Goal: Task Accomplishment & Management: Manage account settings

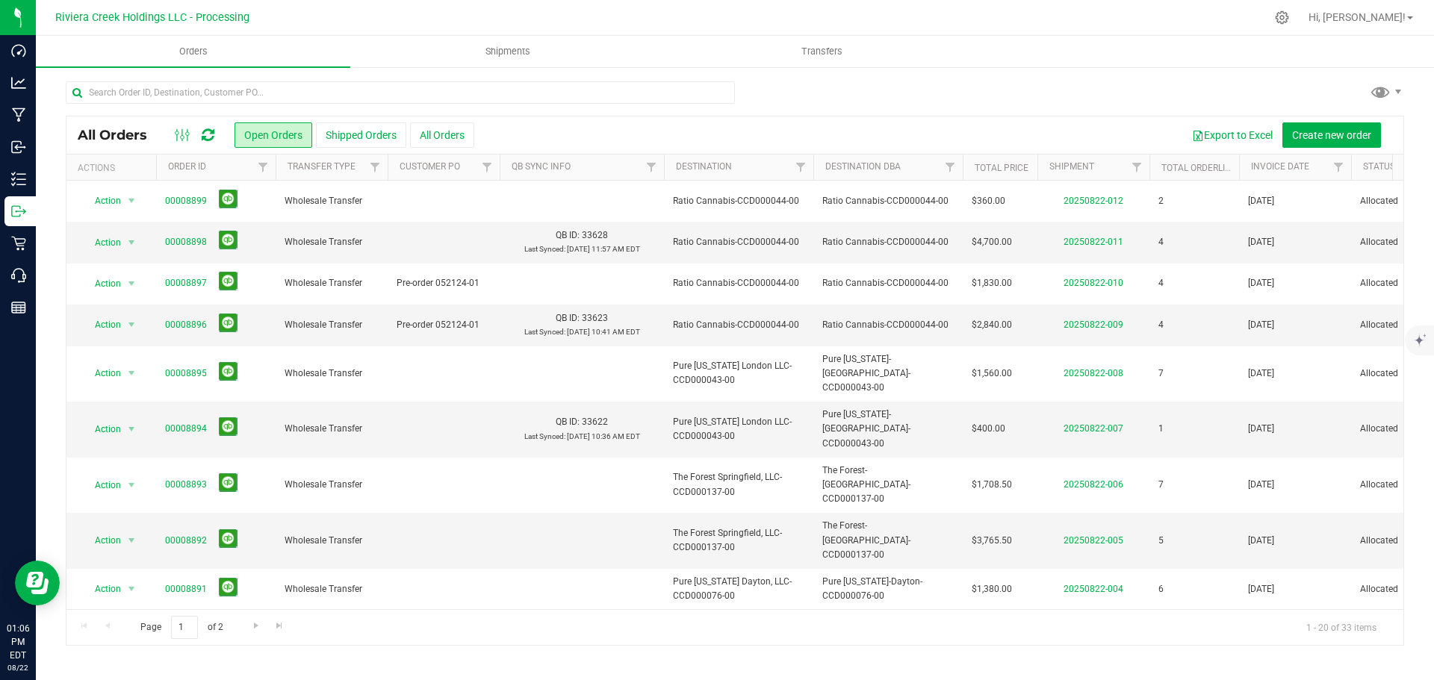
scroll to position [75, 0]
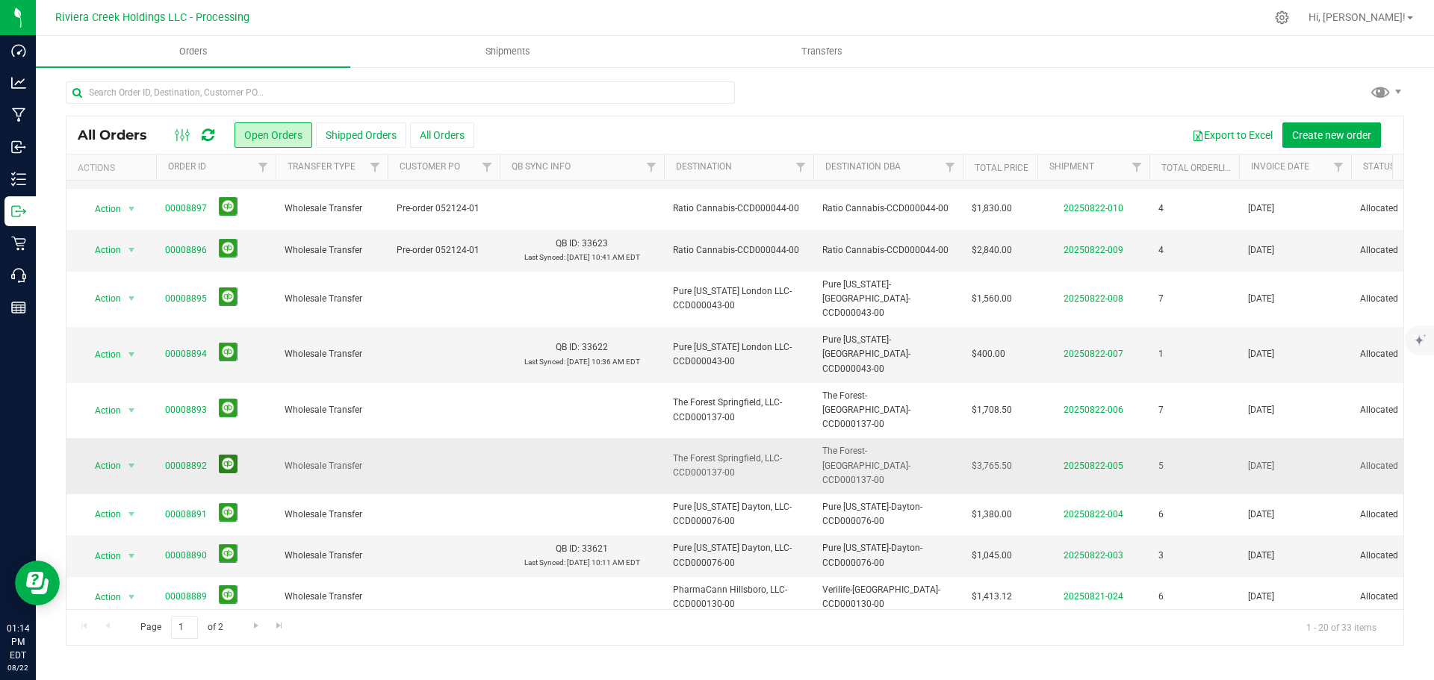
click at [224, 455] on button at bounding box center [228, 464] width 19 height 19
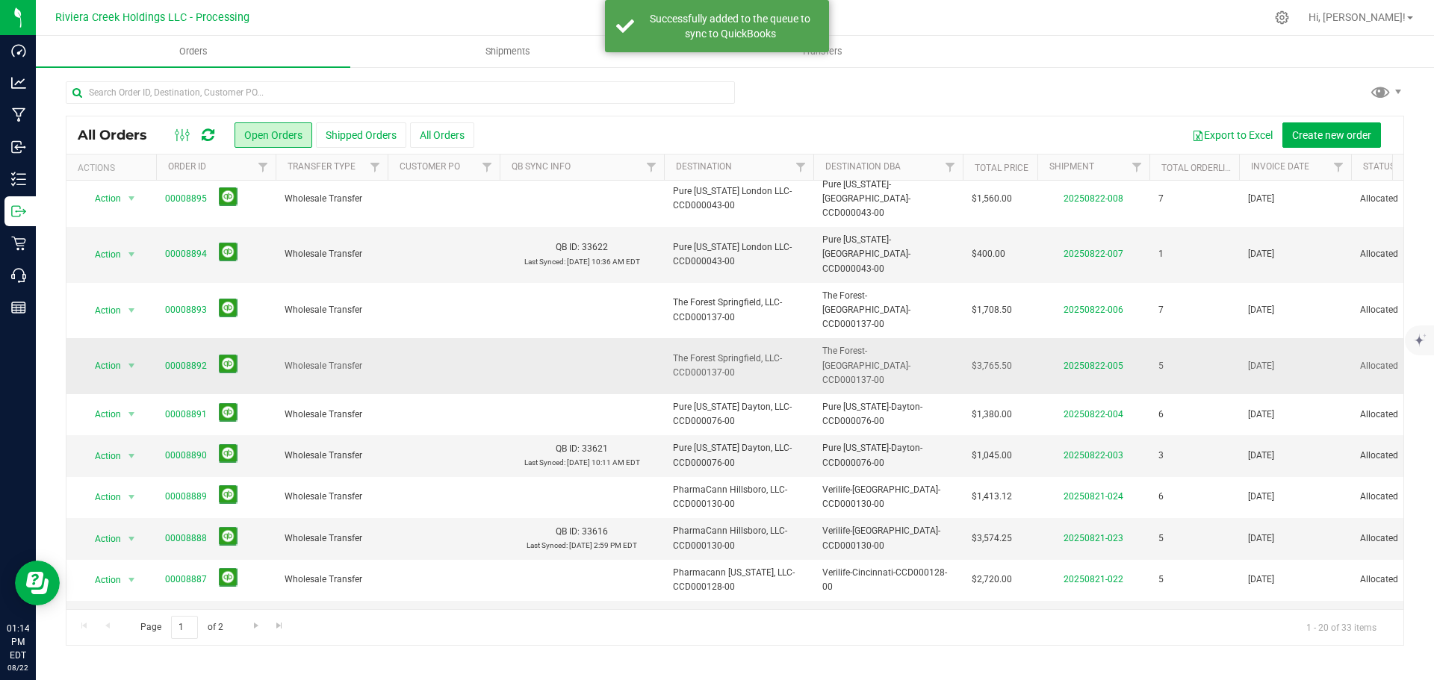
scroll to position [224, 0]
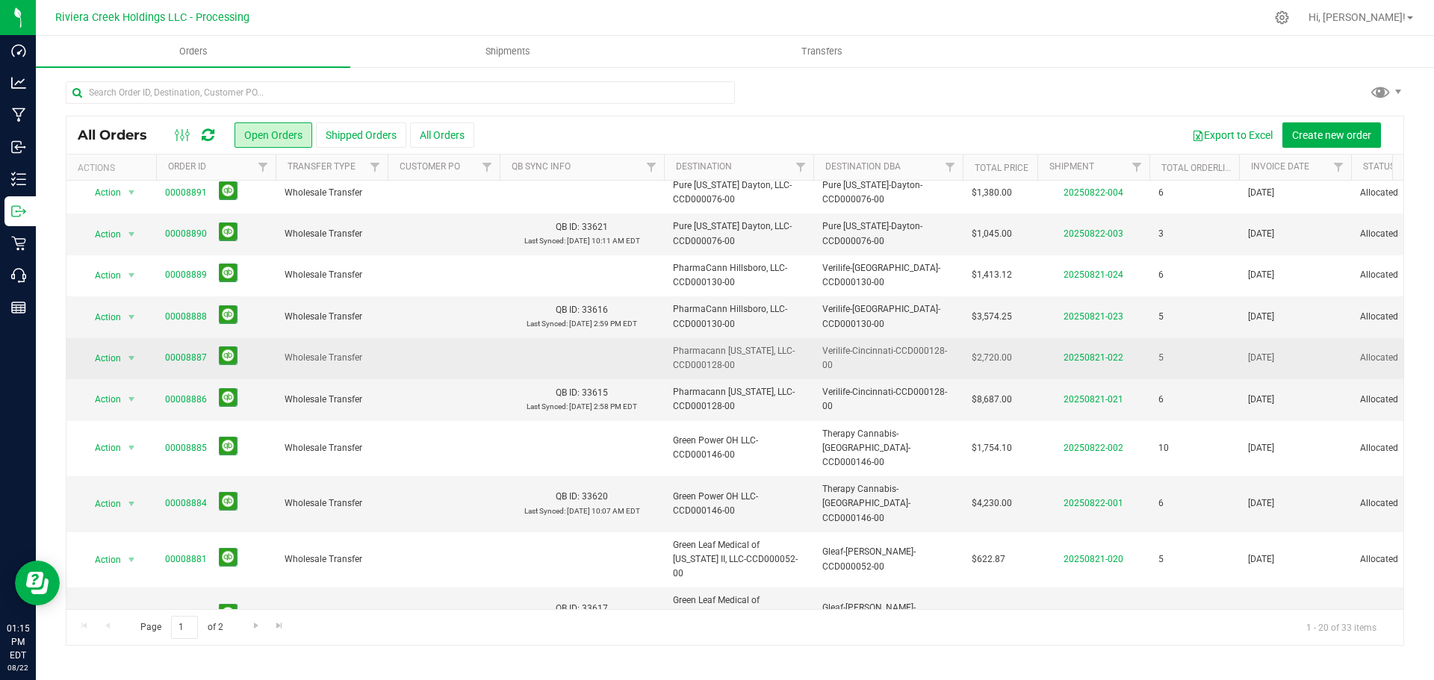
scroll to position [409, 0]
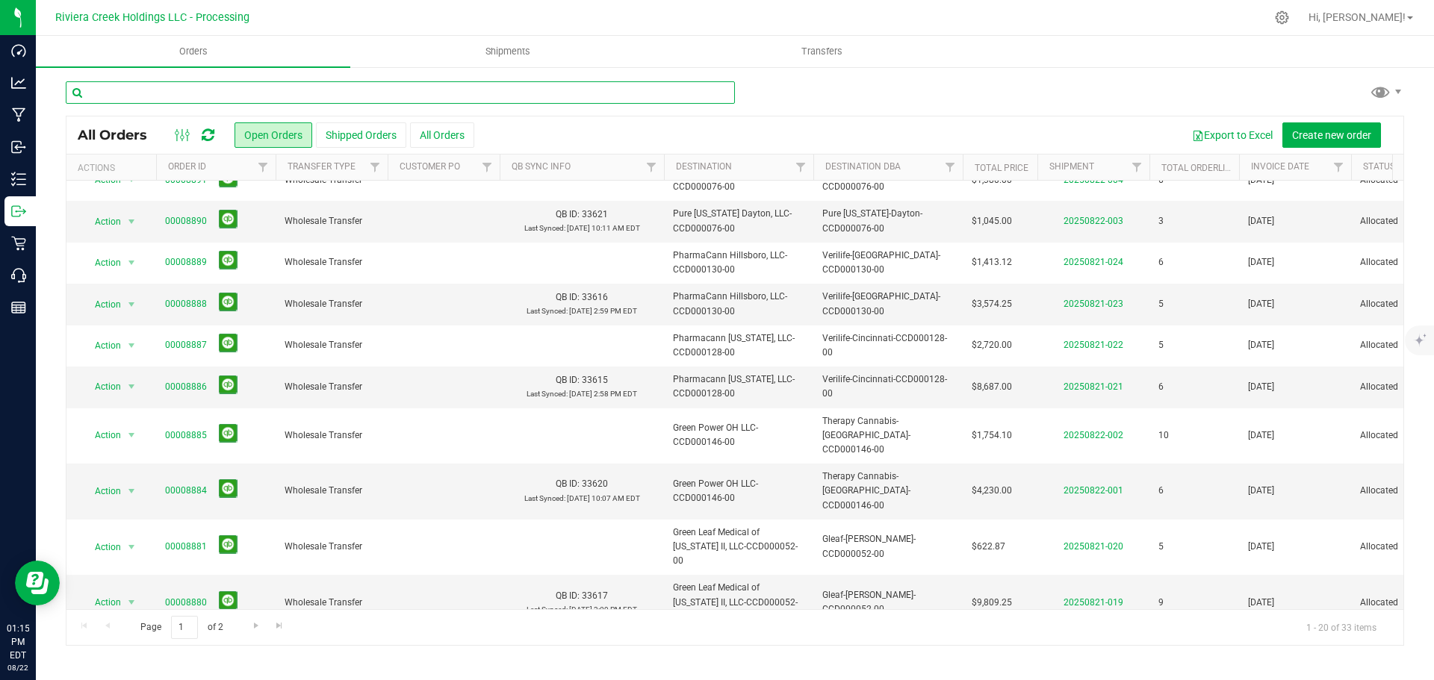
click at [139, 97] on input "text" at bounding box center [400, 92] width 669 height 22
paste input "CCD000273-00"
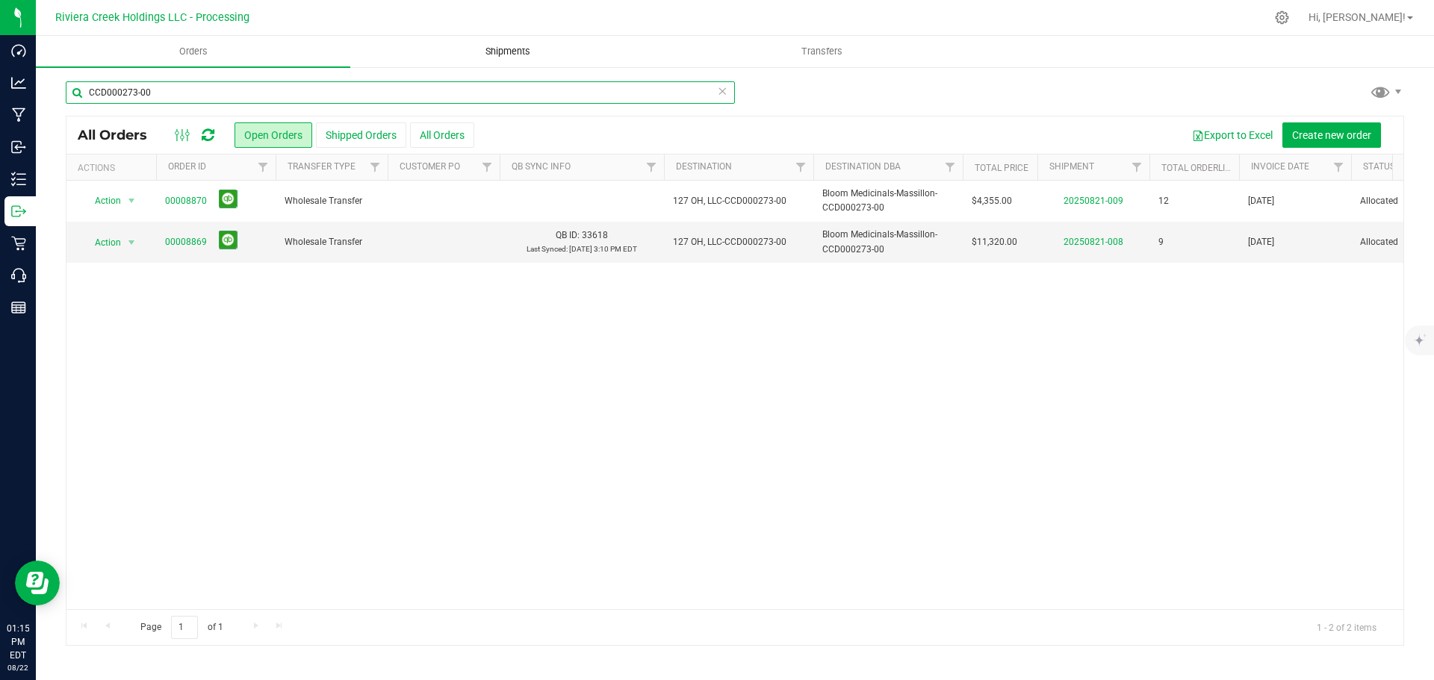
type input "CCD000273-00"
click at [496, 52] on span "Shipments" at bounding box center [507, 51] width 85 height 13
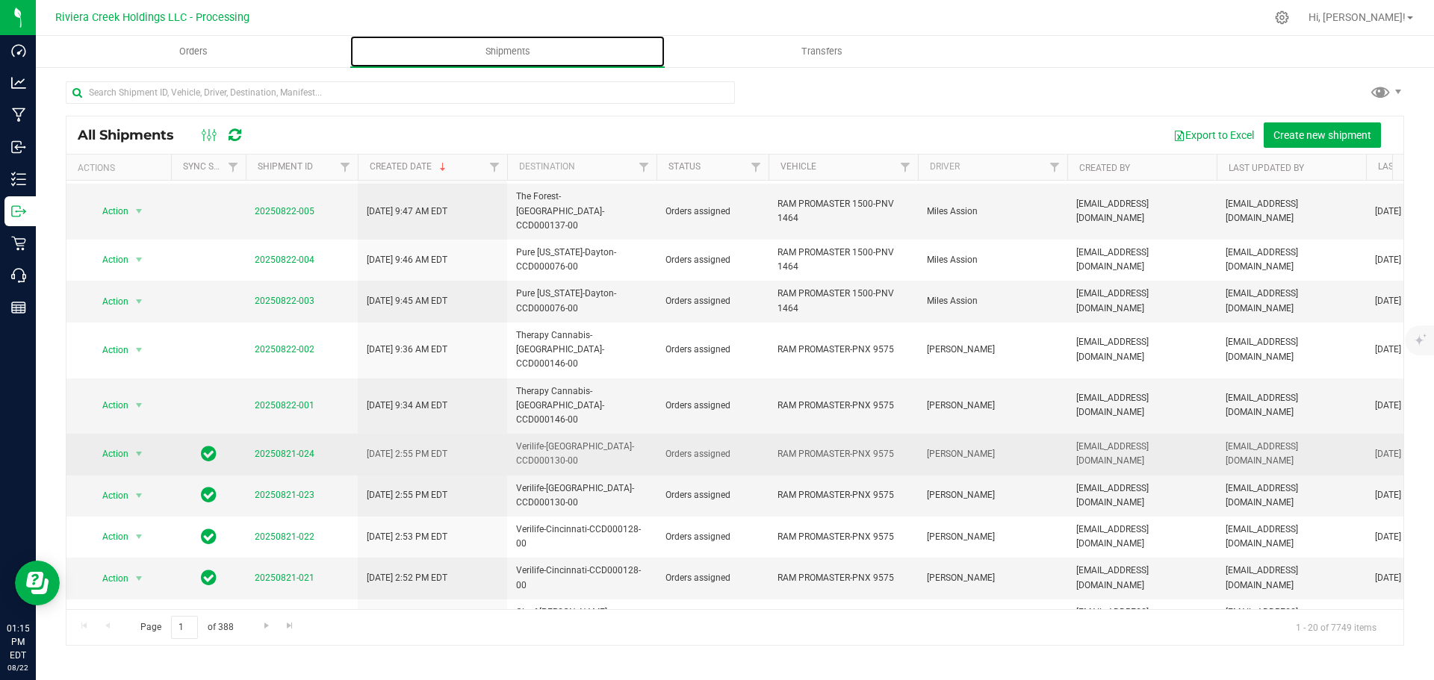
scroll to position [347, 0]
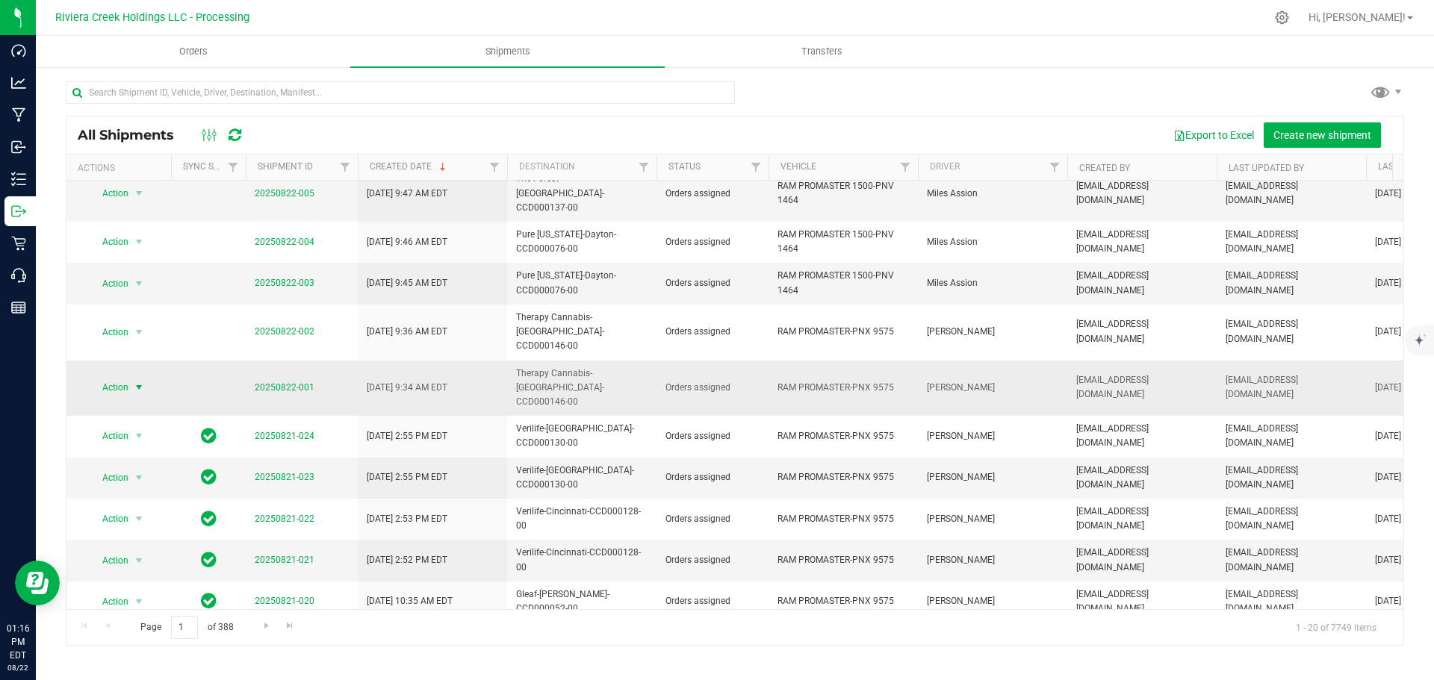
click at [117, 377] on span "Action" at bounding box center [109, 387] width 40 height 21
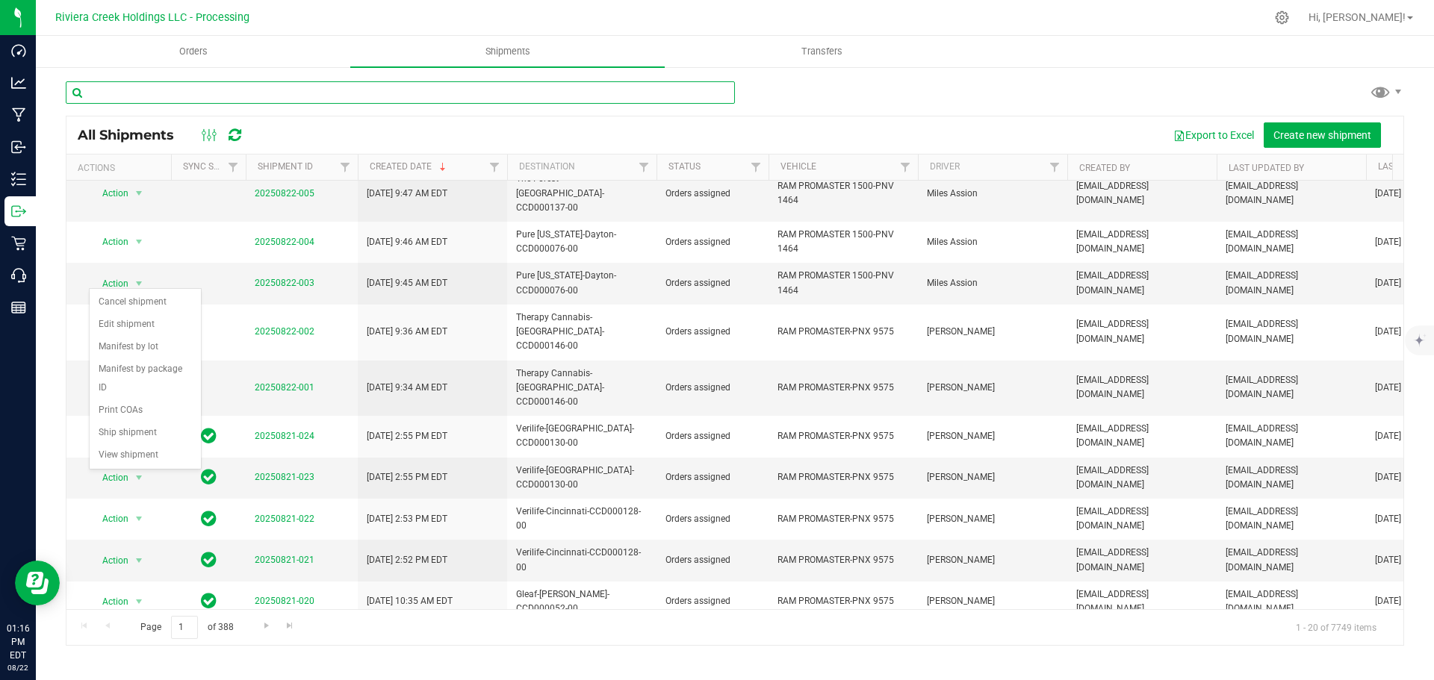
click at [141, 87] on input "text" at bounding box center [400, 92] width 669 height 22
paste input "CCD000273-00"
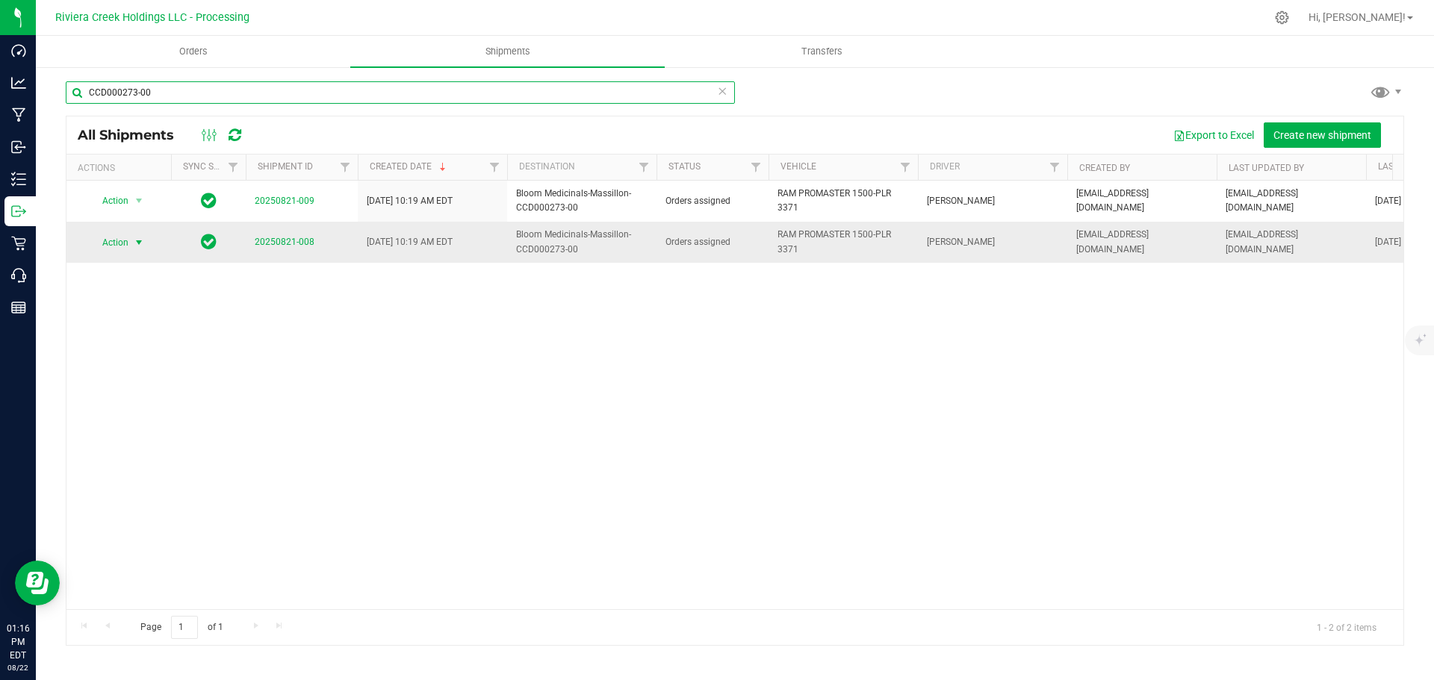
type input "CCD000273-00"
click at [134, 245] on span "select" at bounding box center [139, 243] width 12 height 12
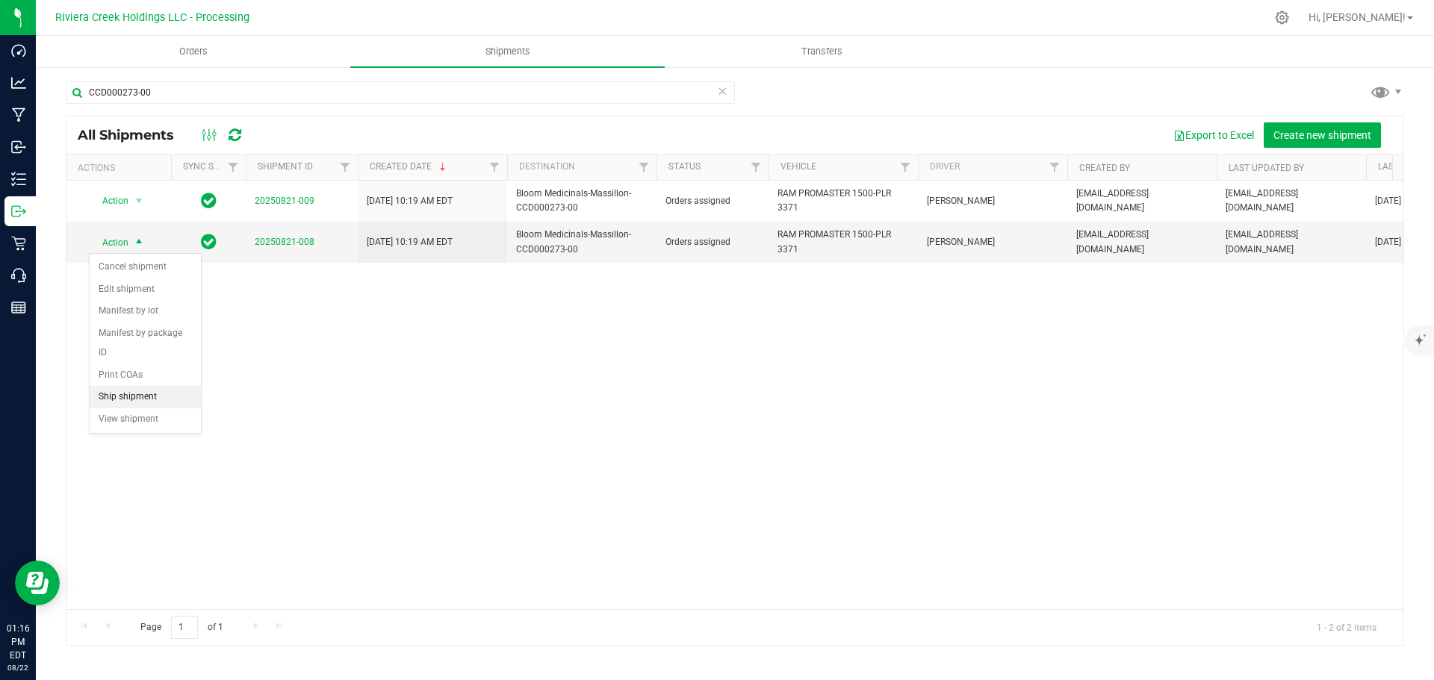
click at [122, 386] on li "Ship shipment" at bounding box center [145, 397] width 111 height 22
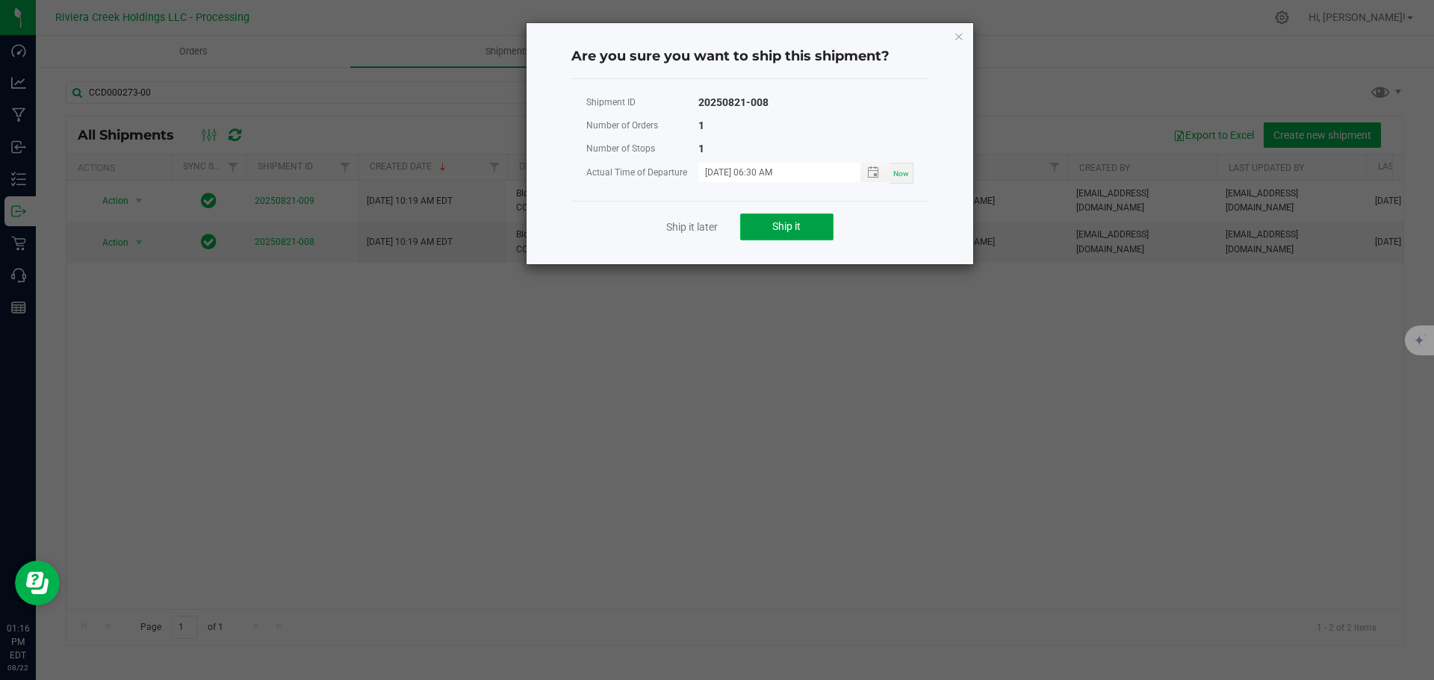
click at [765, 229] on button "Ship it" at bounding box center [786, 227] width 93 height 27
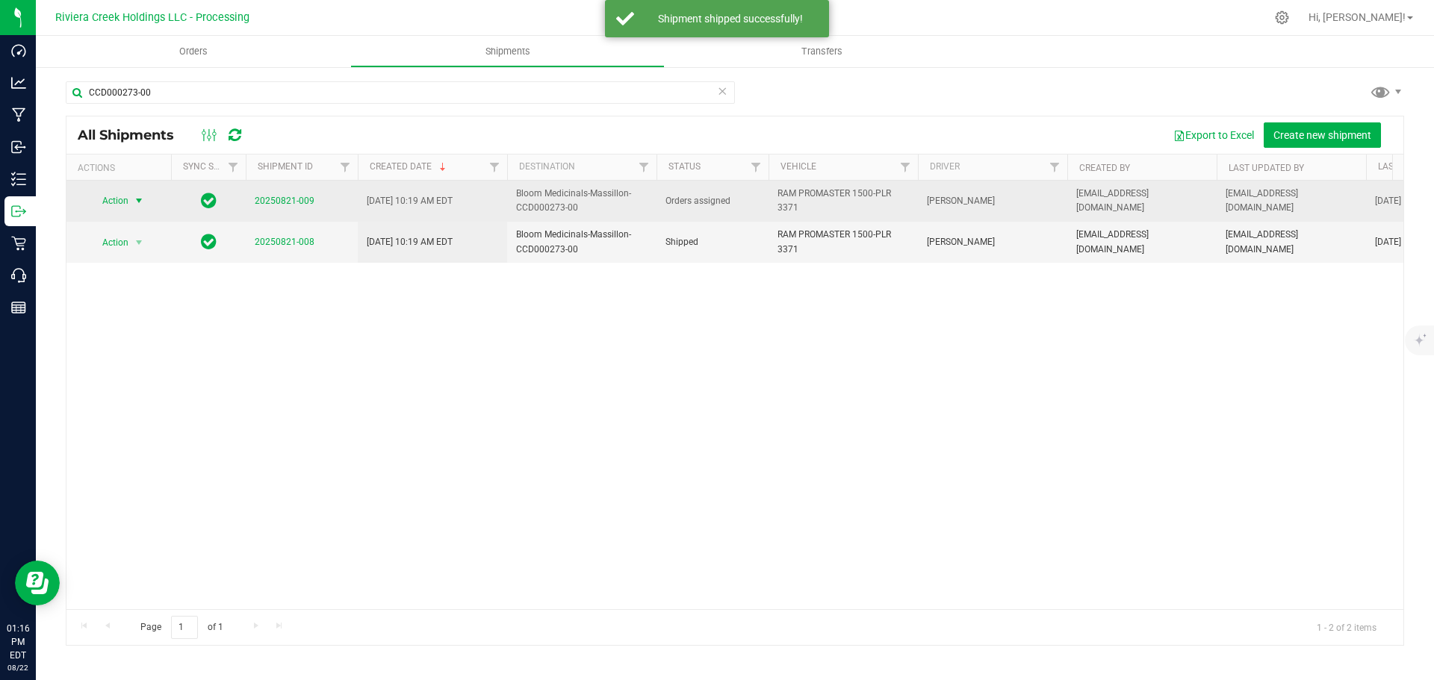
click at [140, 202] on span "select" at bounding box center [139, 201] width 12 height 12
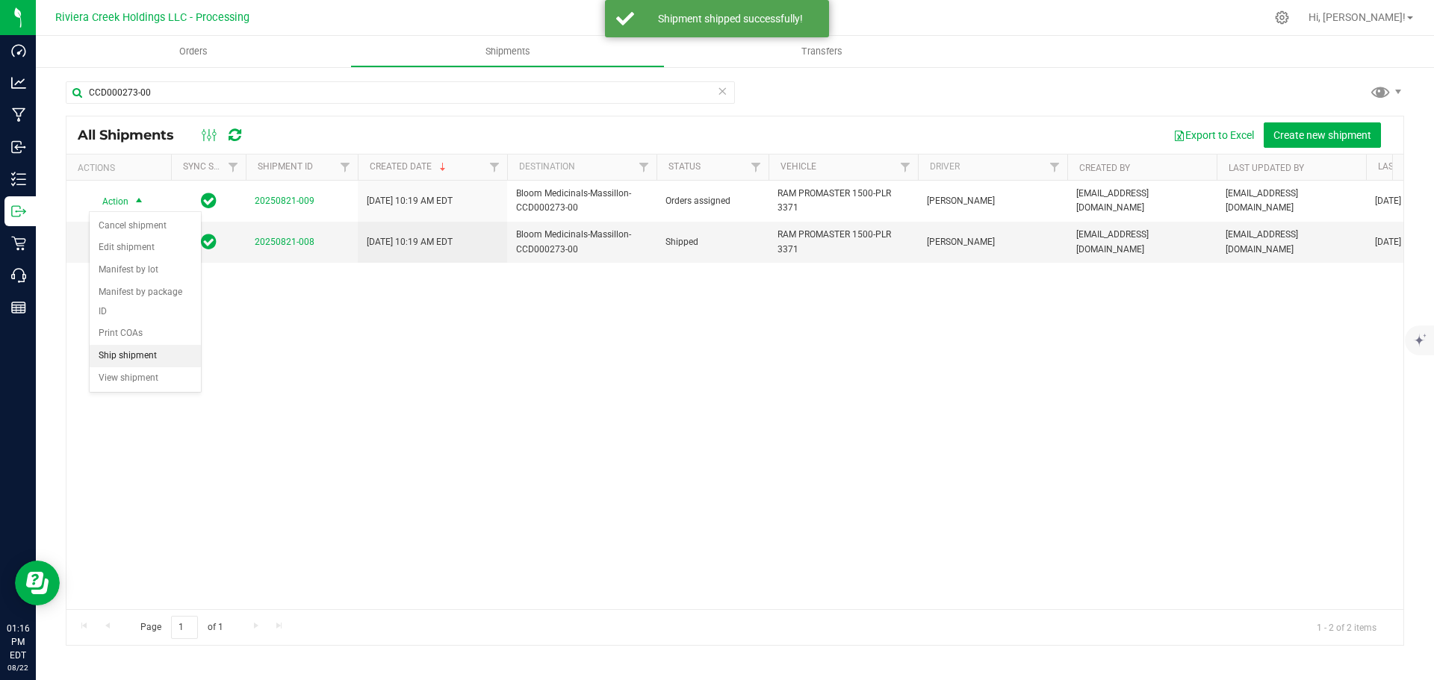
click at [137, 345] on li "Ship shipment" at bounding box center [145, 356] width 111 height 22
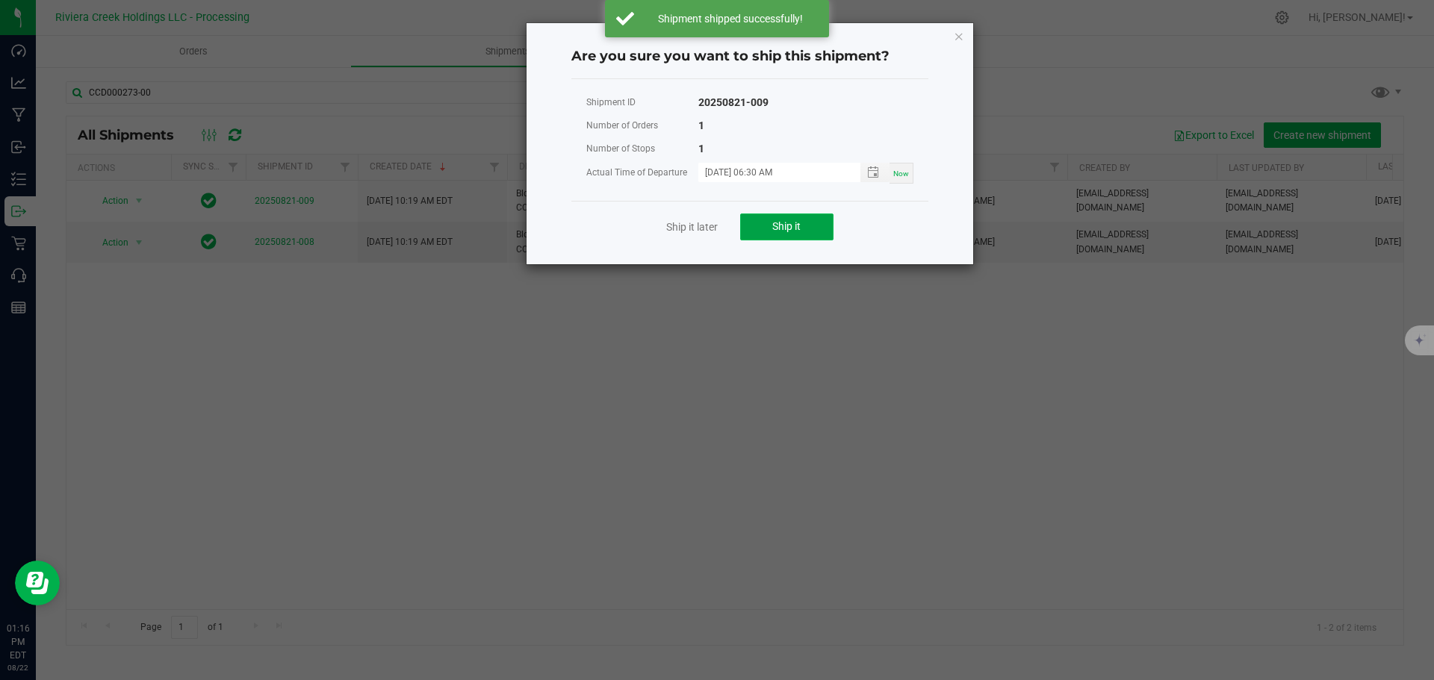
click at [757, 222] on button "Ship it" at bounding box center [786, 227] width 93 height 27
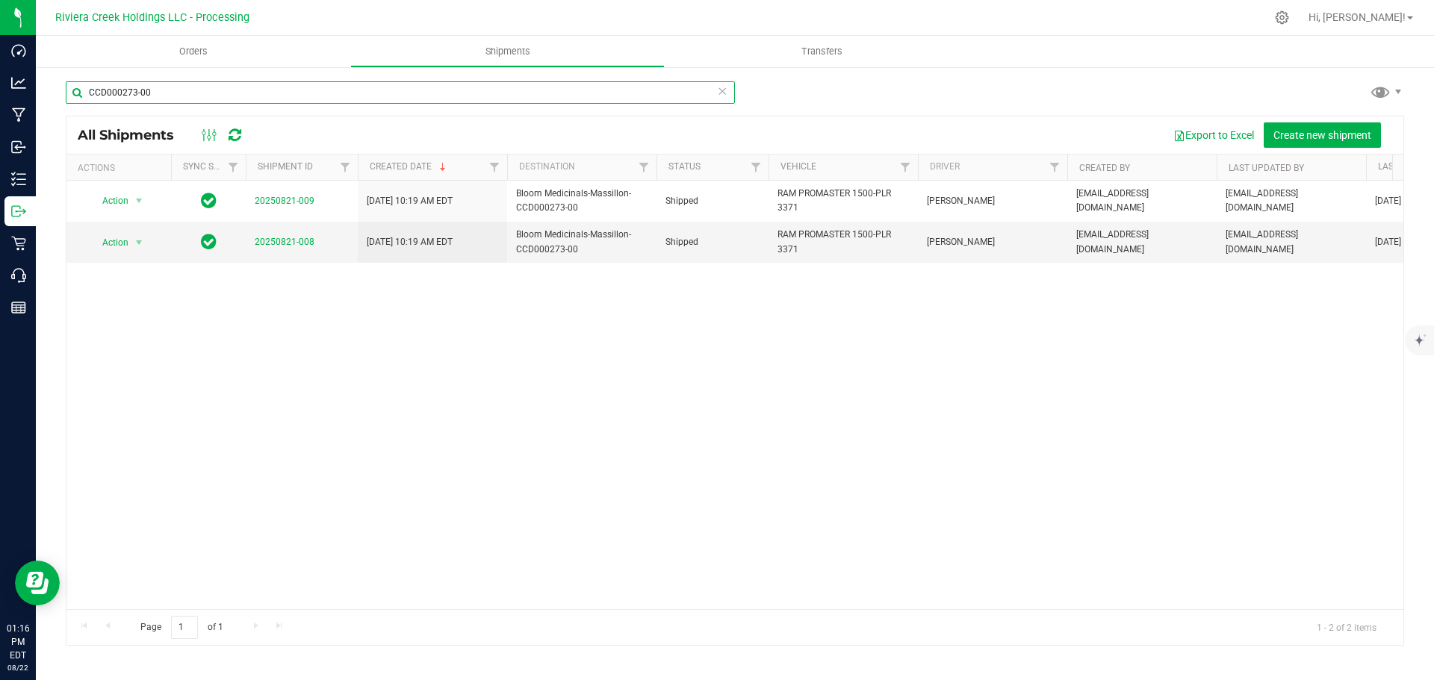
drag, startPoint x: 166, startPoint y: 89, endPoint x: 81, endPoint y: 97, distance: 84.8
click at [81, 97] on input "CCD000273-00" at bounding box center [400, 92] width 669 height 22
paste input "CCD000080-00"
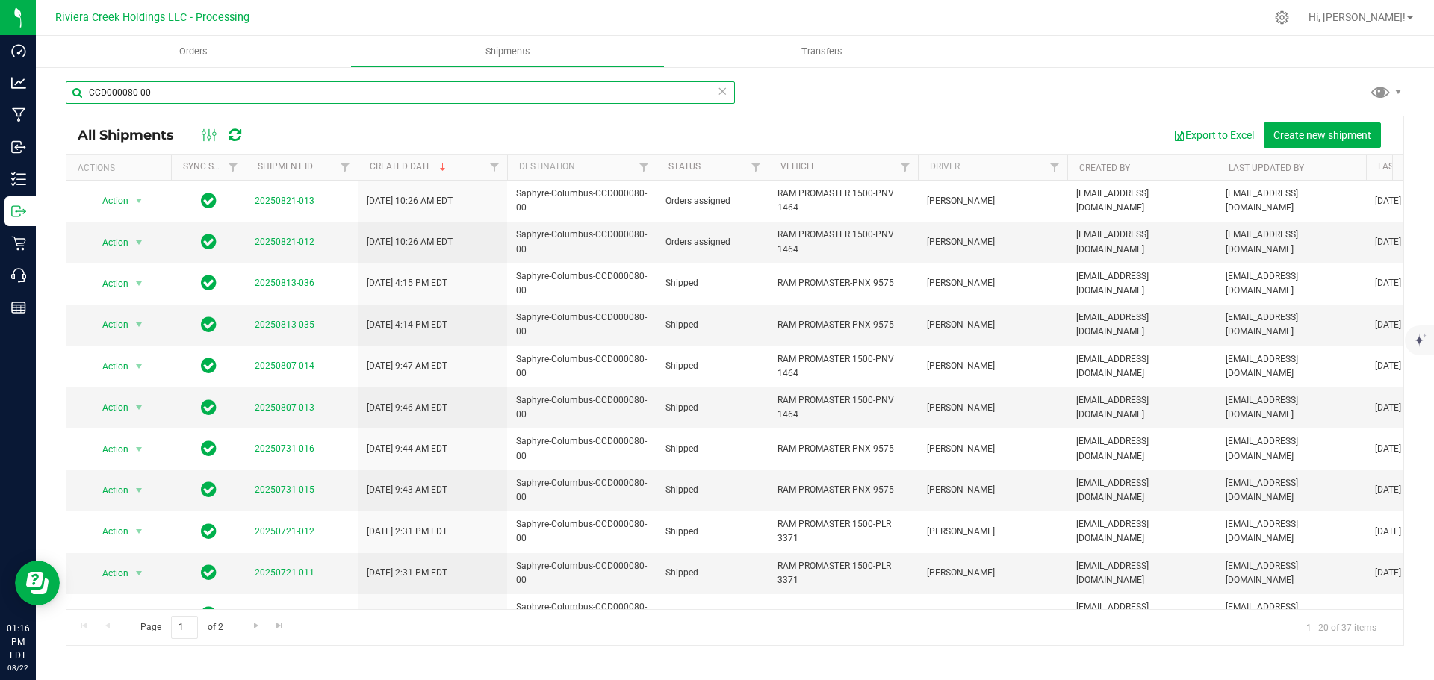
drag, startPoint x: 167, startPoint y: 93, endPoint x: 66, endPoint y: 90, distance: 100.9
click at [66, 90] on input "CCD000080-00" at bounding box center [400, 92] width 669 height 22
paste input "CCD000093-00"
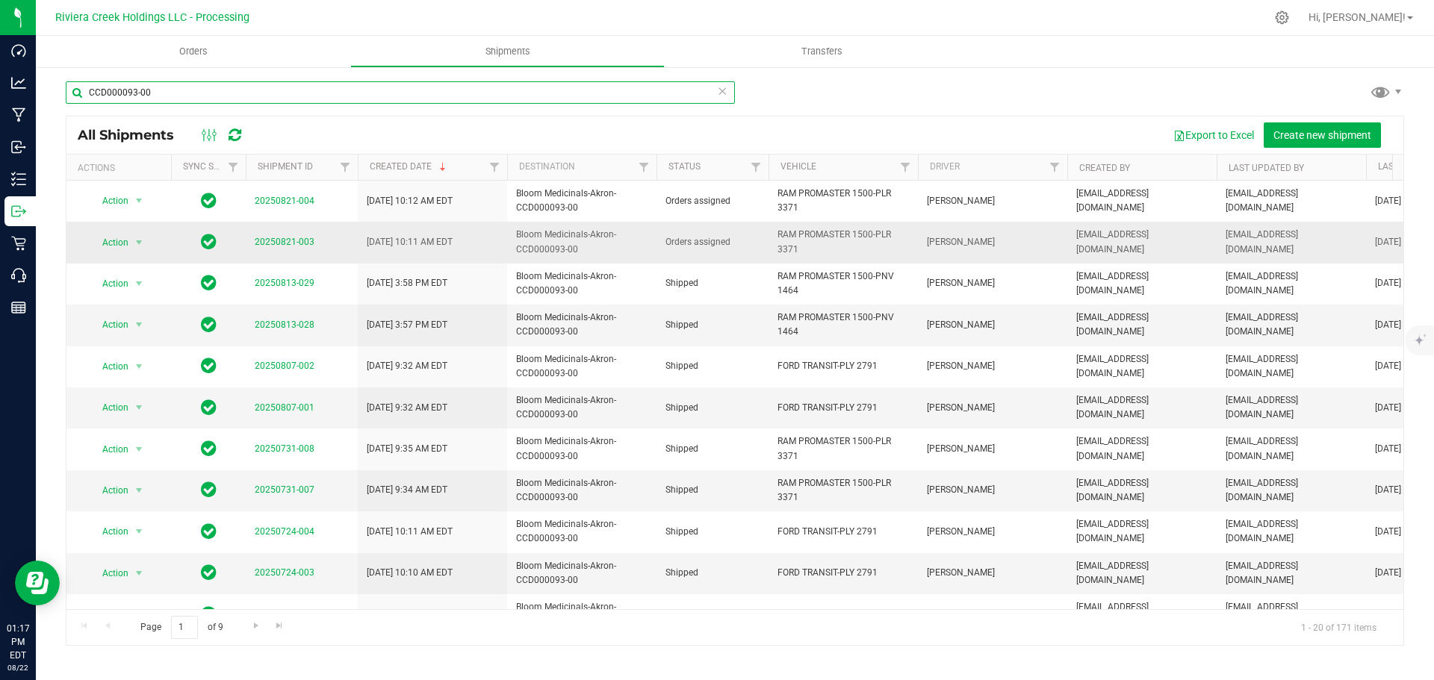
type input "CCD000093-00"
click at [130, 245] on span "select" at bounding box center [139, 242] width 19 height 21
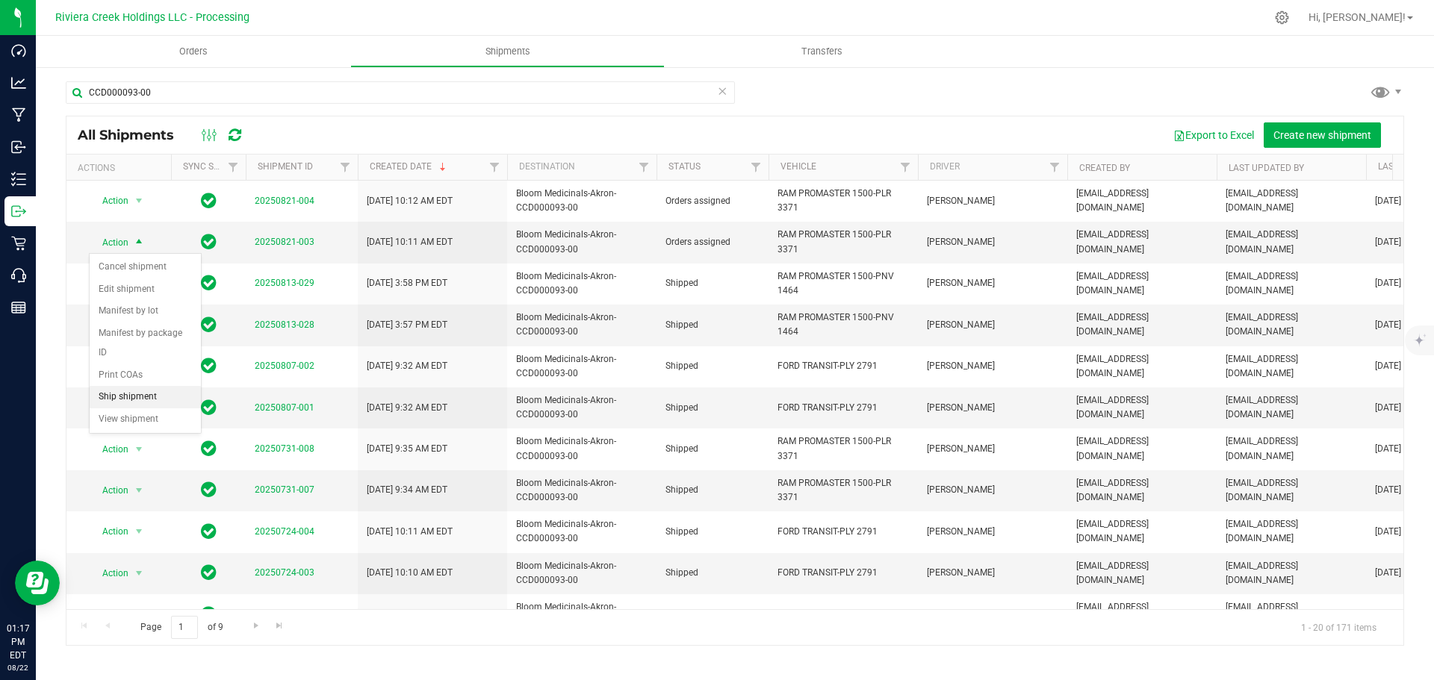
click at [140, 386] on li "Ship shipment" at bounding box center [145, 397] width 111 height 22
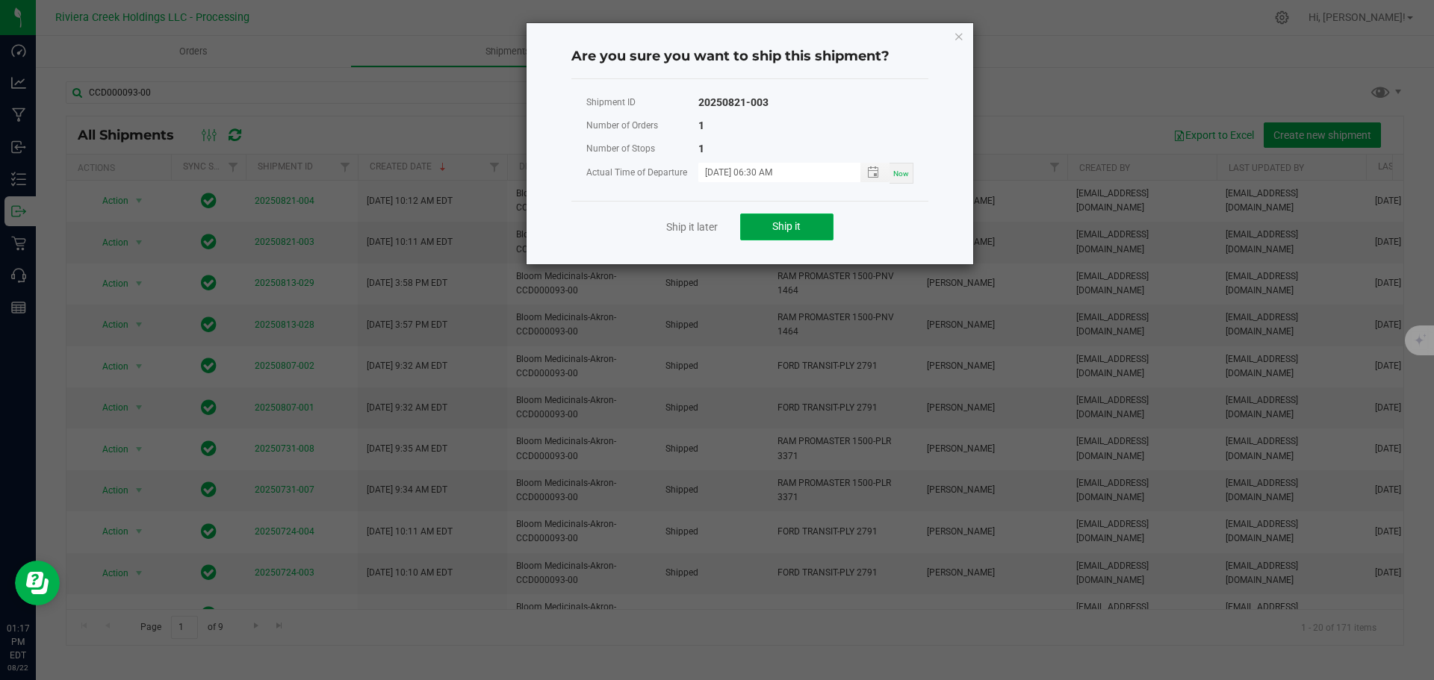
click at [764, 226] on button "Ship it" at bounding box center [786, 227] width 93 height 27
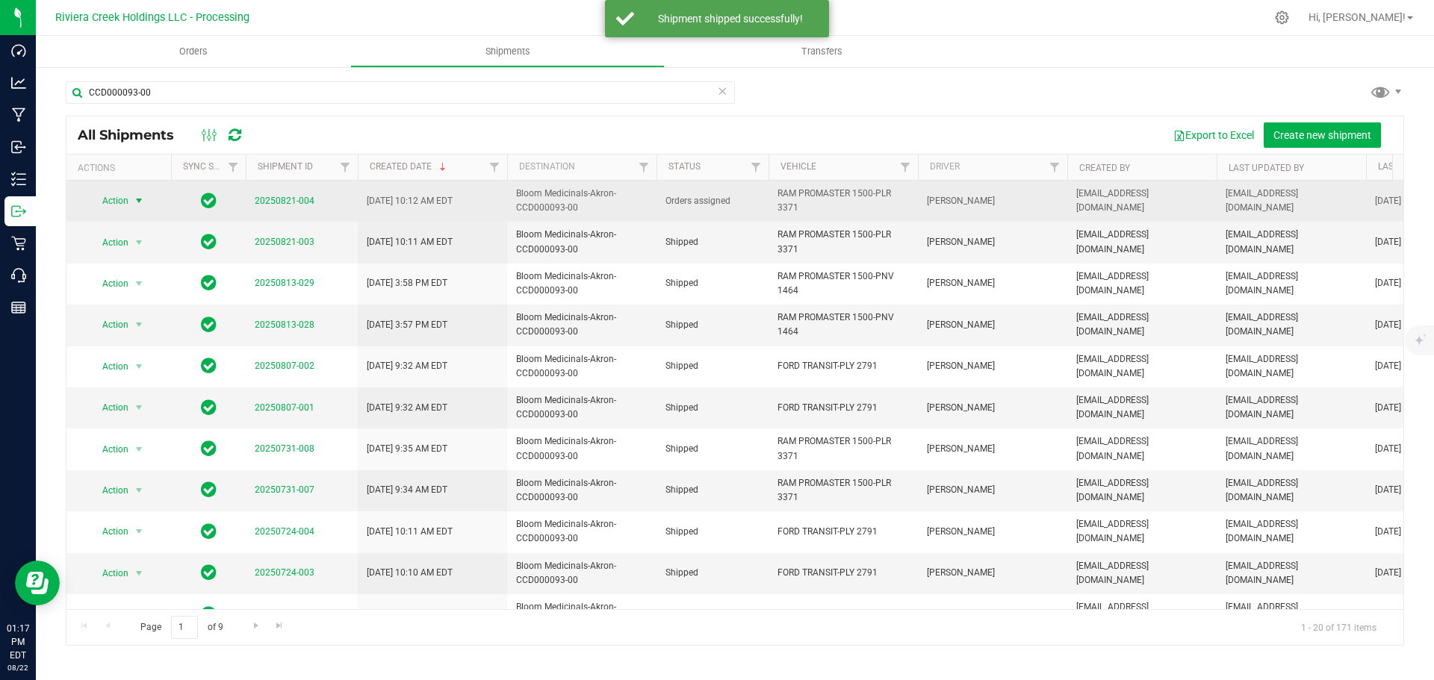
click at [134, 202] on span "select" at bounding box center [139, 201] width 12 height 12
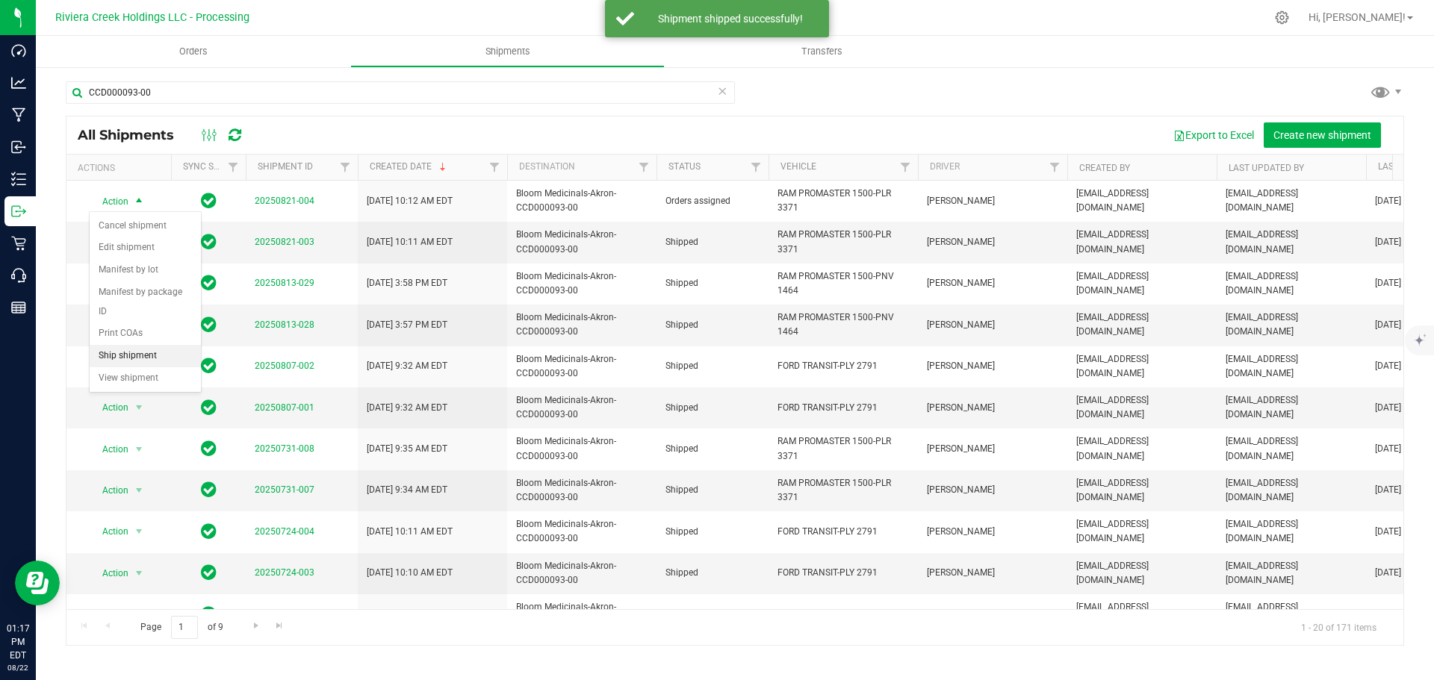
click at [131, 345] on li "Ship shipment" at bounding box center [145, 356] width 111 height 22
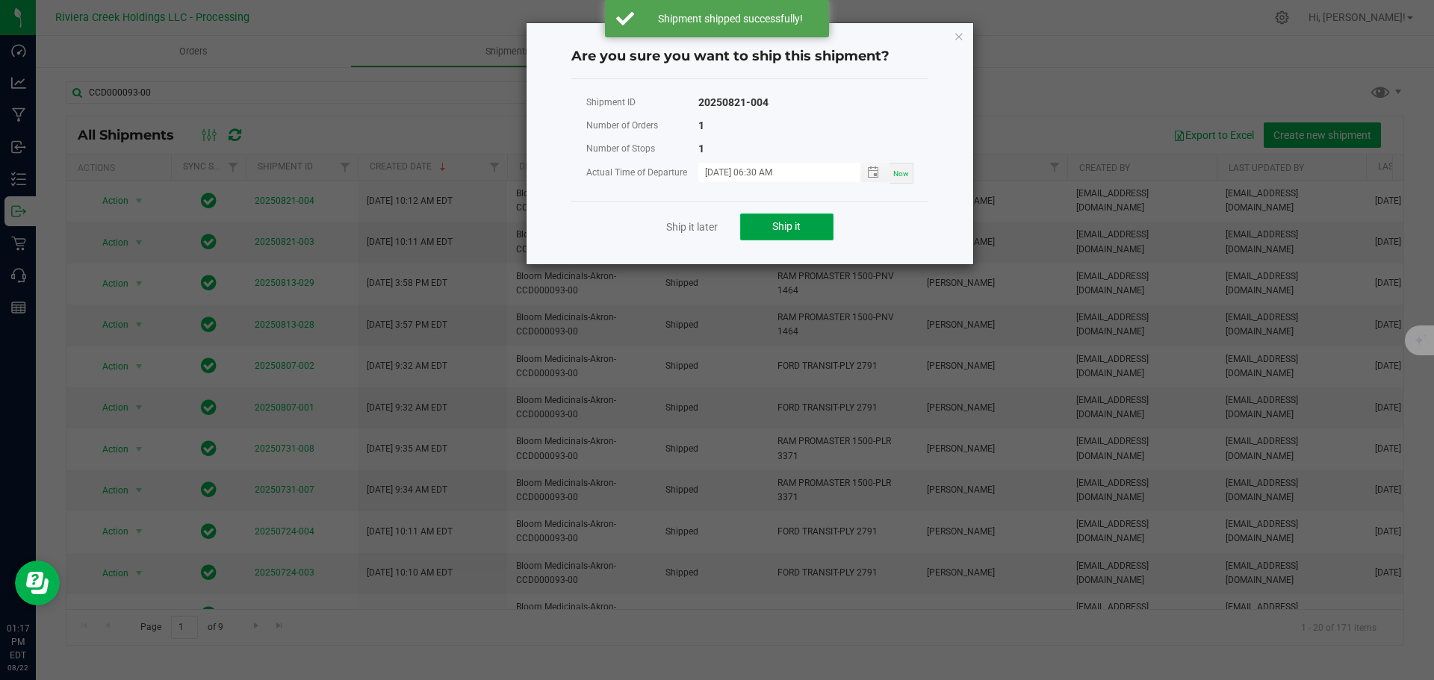
click at [767, 226] on button "Ship it" at bounding box center [786, 227] width 93 height 27
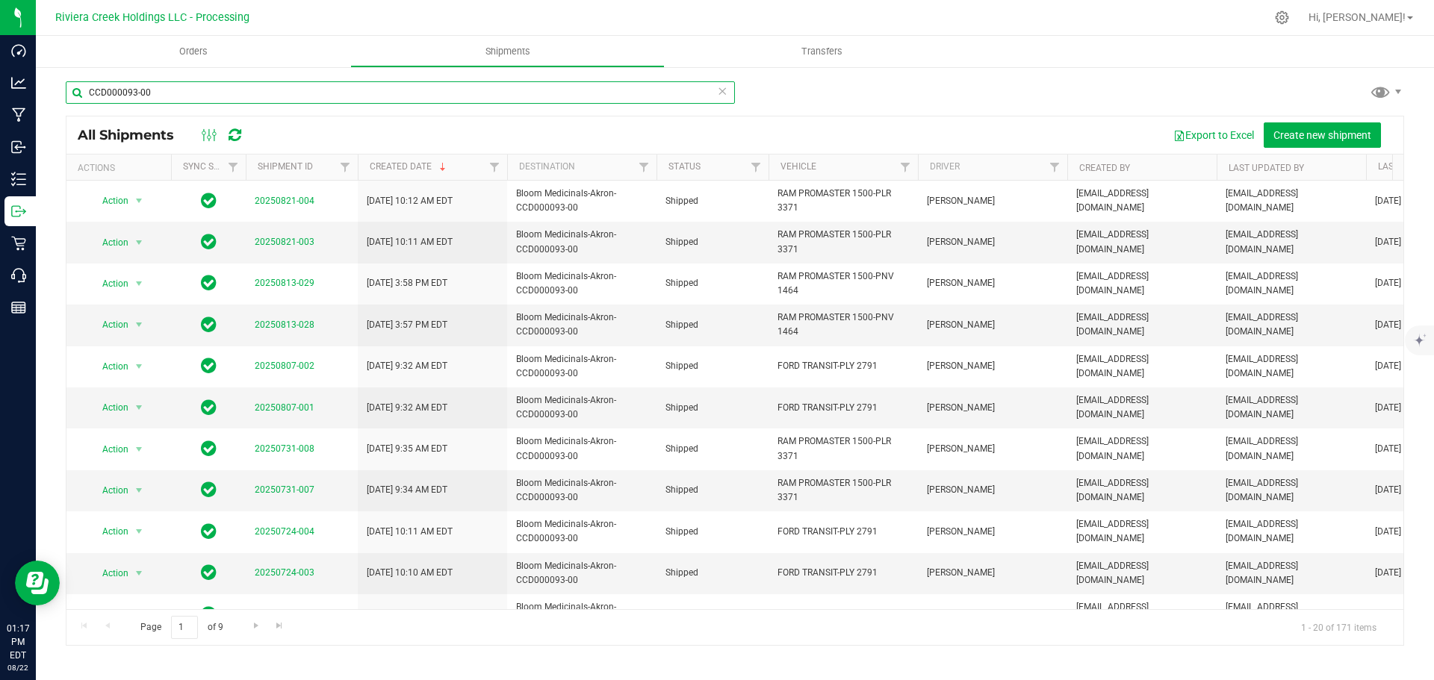
drag, startPoint x: 161, startPoint y: 93, endPoint x: -25, endPoint y: 105, distance: 187.1
click at [0, 105] on html "Dashboard Analytics Manufacturing Inbound Inventory Outbound Retail Call Center…" at bounding box center [717, 340] width 1434 height 680
paste input "133-00"
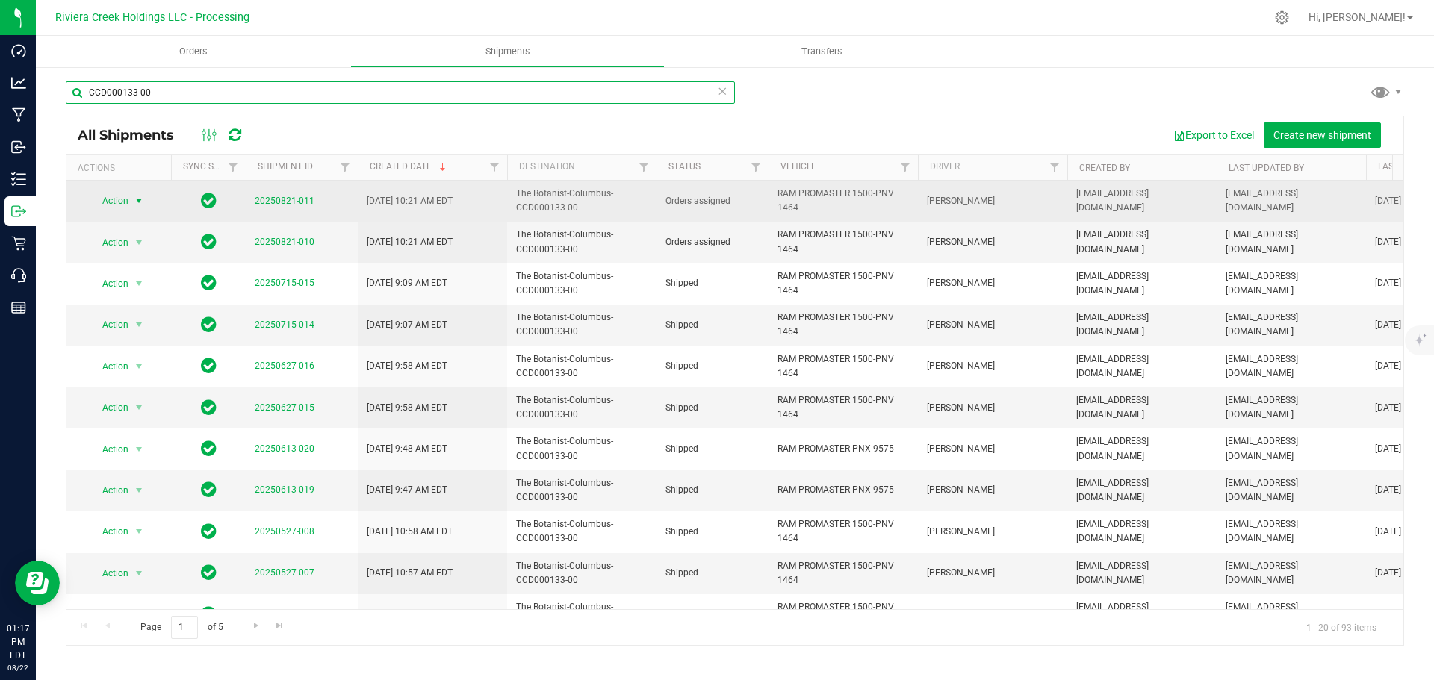
type input "CCD000133-00"
click at [115, 207] on span "Action" at bounding box center [109, 200] width 40 height 21
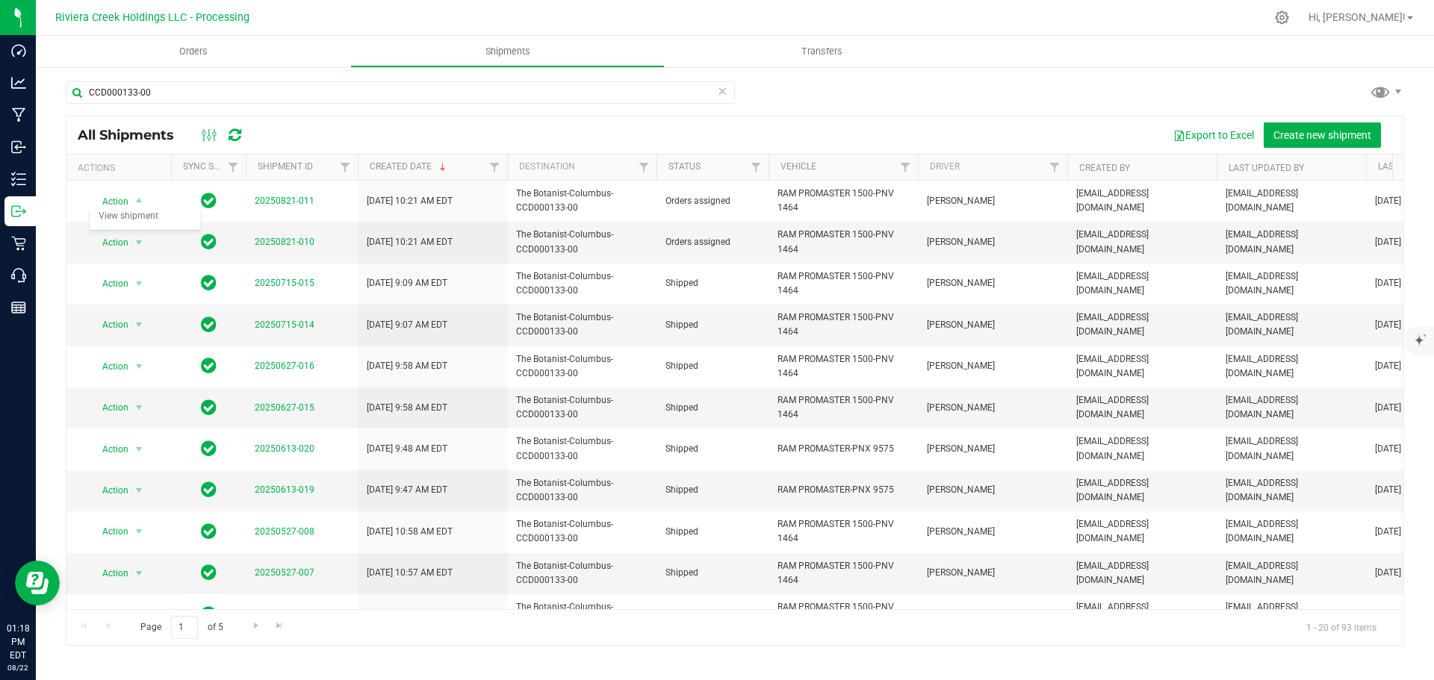
click at [326, 73] on div "CCD000133-00 All Shipments Export to Excel Create new shipment Actions Sync Sta…" at bounding box center [735, 363] width 1398 height 595
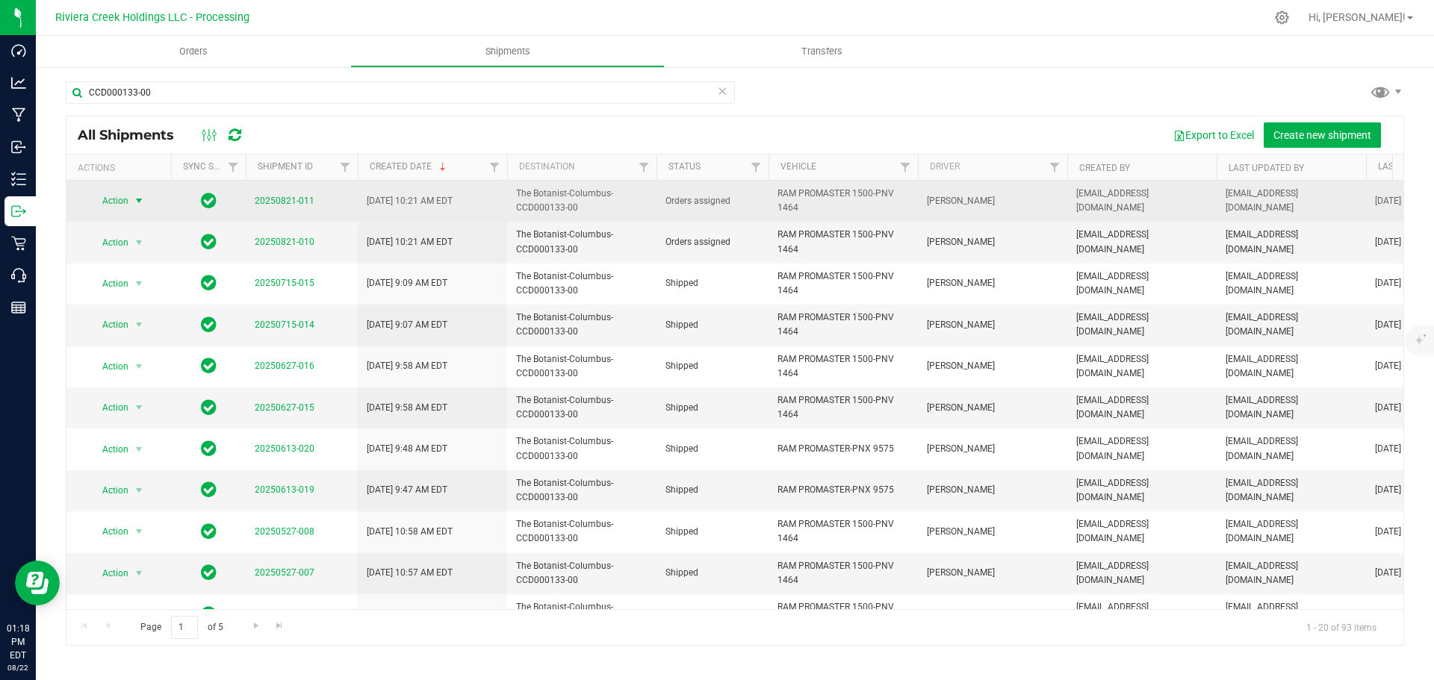
click at [135, 202] on span "select" at bounding box center [139, 201] width 12 height 12
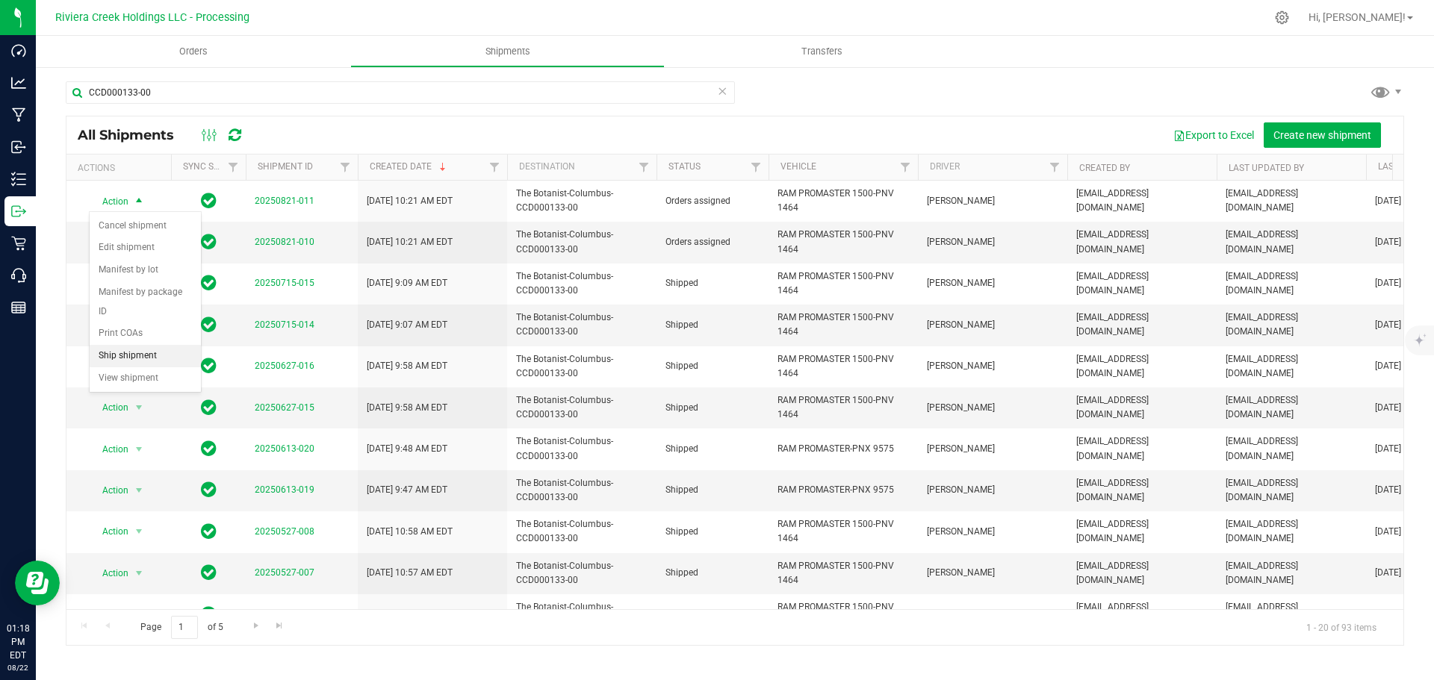
click at [134, 345] on li "Ship shipment" at bounding box center [145, 356] width 111 height 22
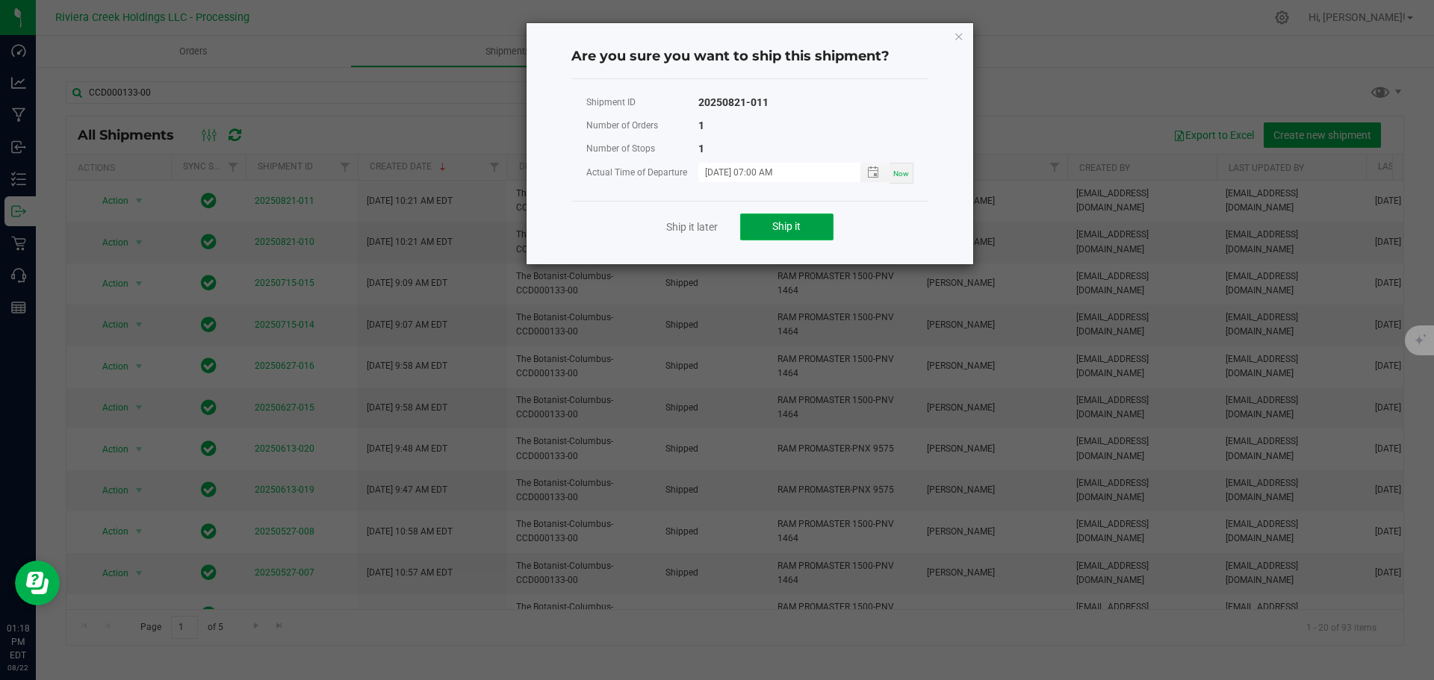
click at [809, 237] on button "Ship it" at bounding box center [786, 227] width 93 height 27
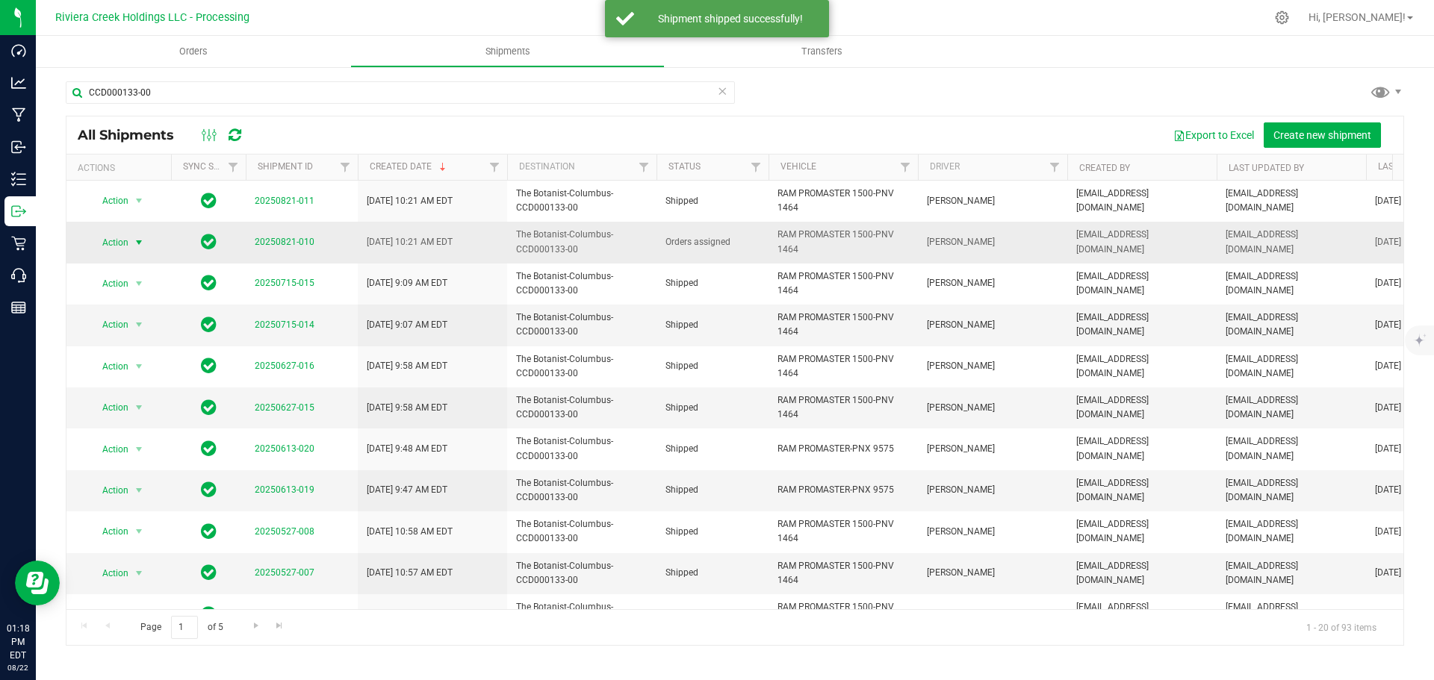
click at [120, 242] on span "Action" at bounding box center [109, 242] width 40 height 21
click at [134, 386] on li "Ship shipment" at bounding box center [145, 397] width 111 height 22
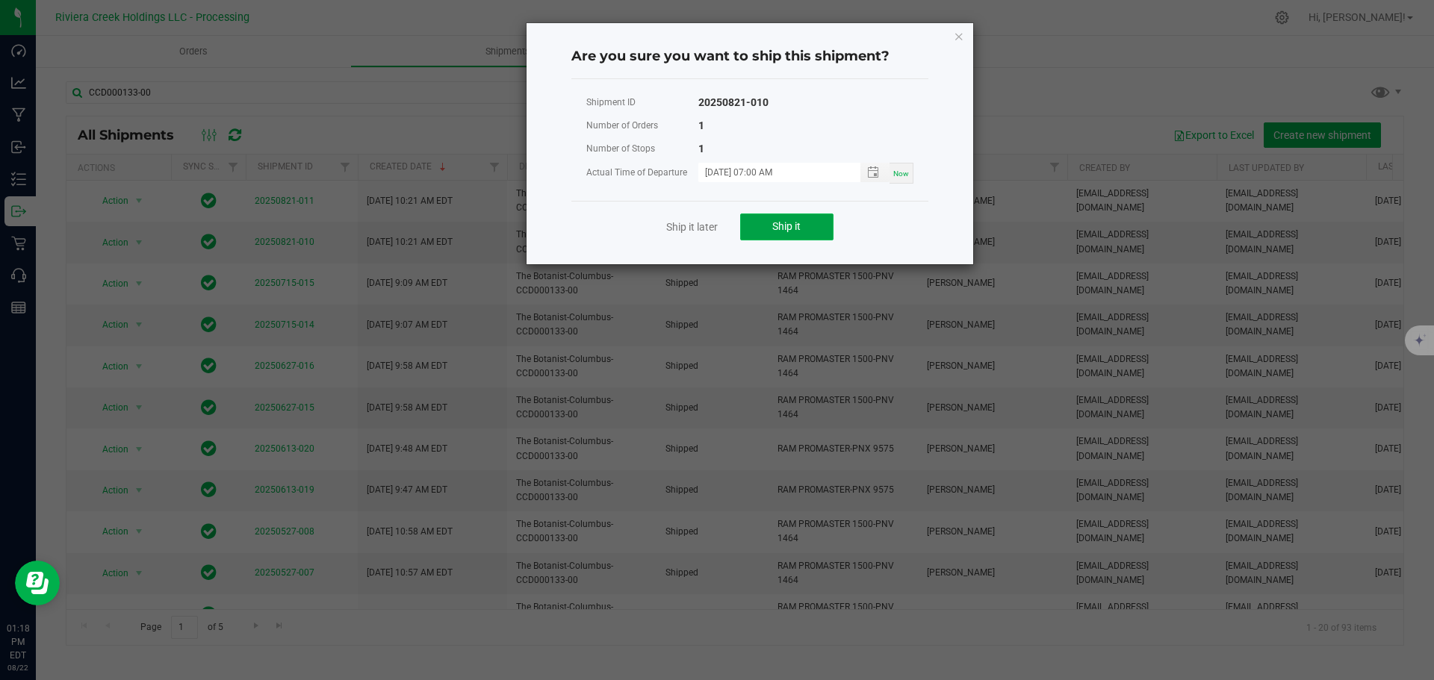
click at [796, 236] on button "Ship it" at bounding box center [786, 227] width 93 height 27
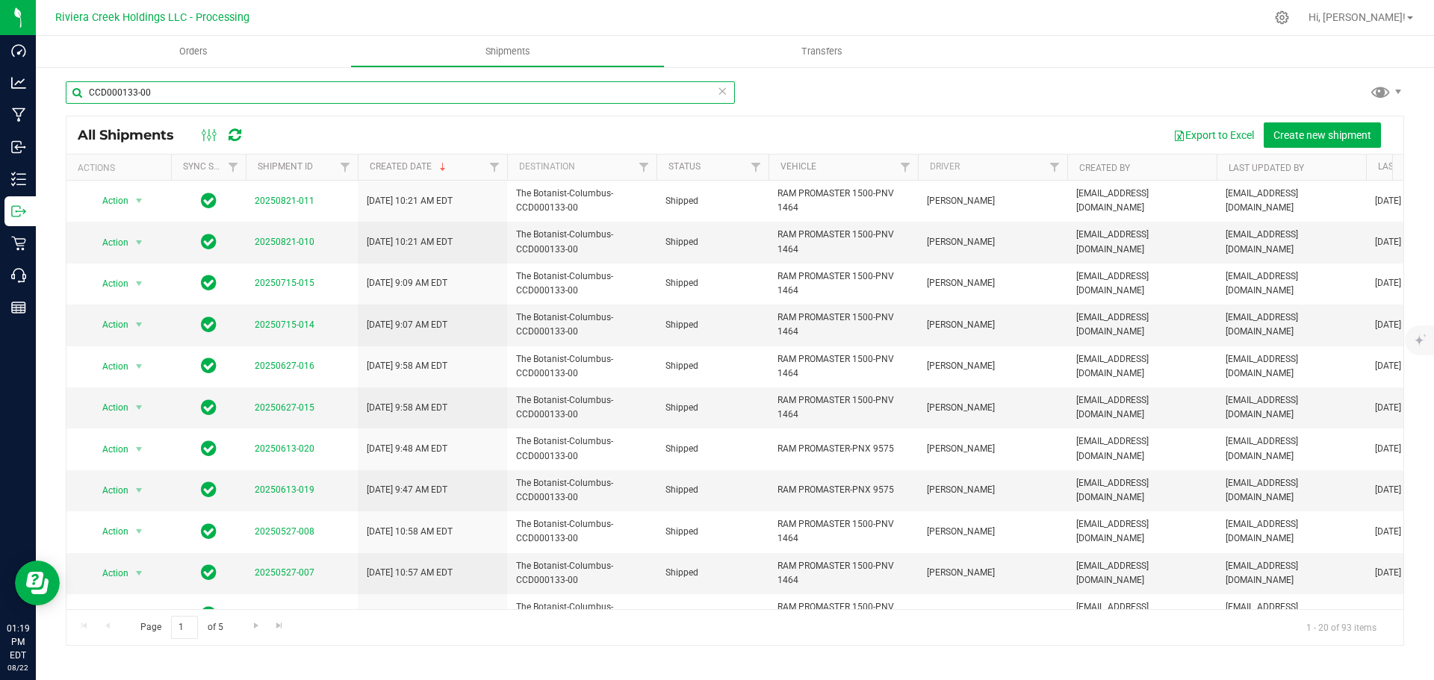
drag, startPoint x: 162, startPoint y: 97, endPoint x: 69, endPoint y: 99, distance: 92.6
click at [69, 99] on input "CCD000133-00" at bounding box center [400, 92] width 669 height 22
paste input "09-00"
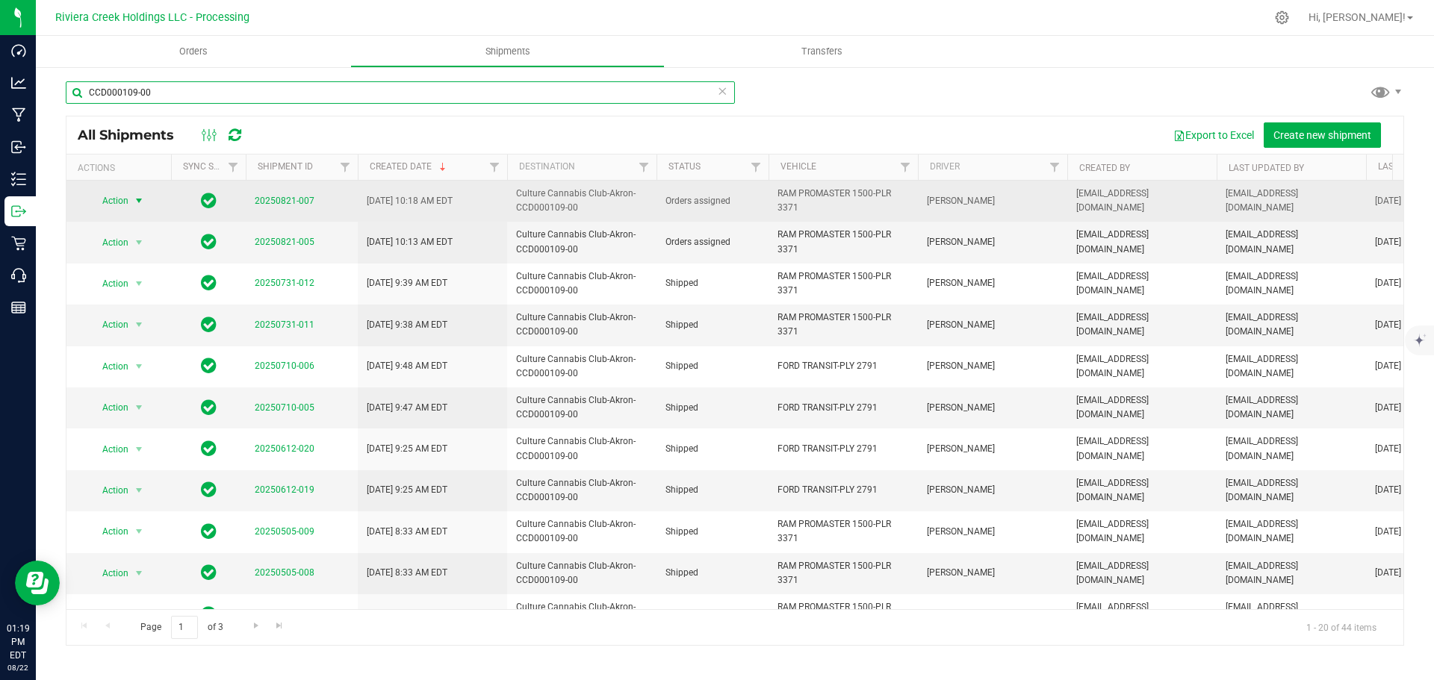
type input "CCD000109-00"
click at [139, 201] on span "select" at bounding box center [139, 201] width 12 height 12
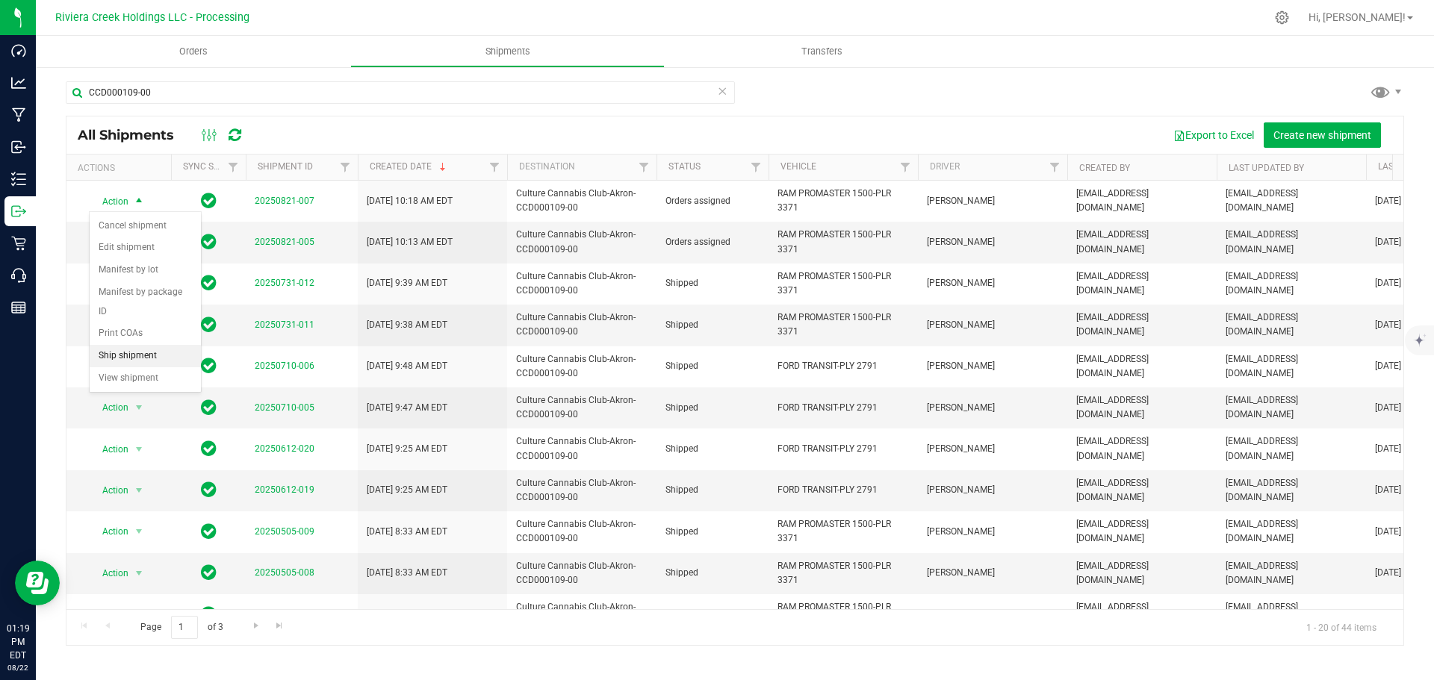
click at [148, 345] on li "Ship shipment" at bounding box center [145, 356] width 111 height 22
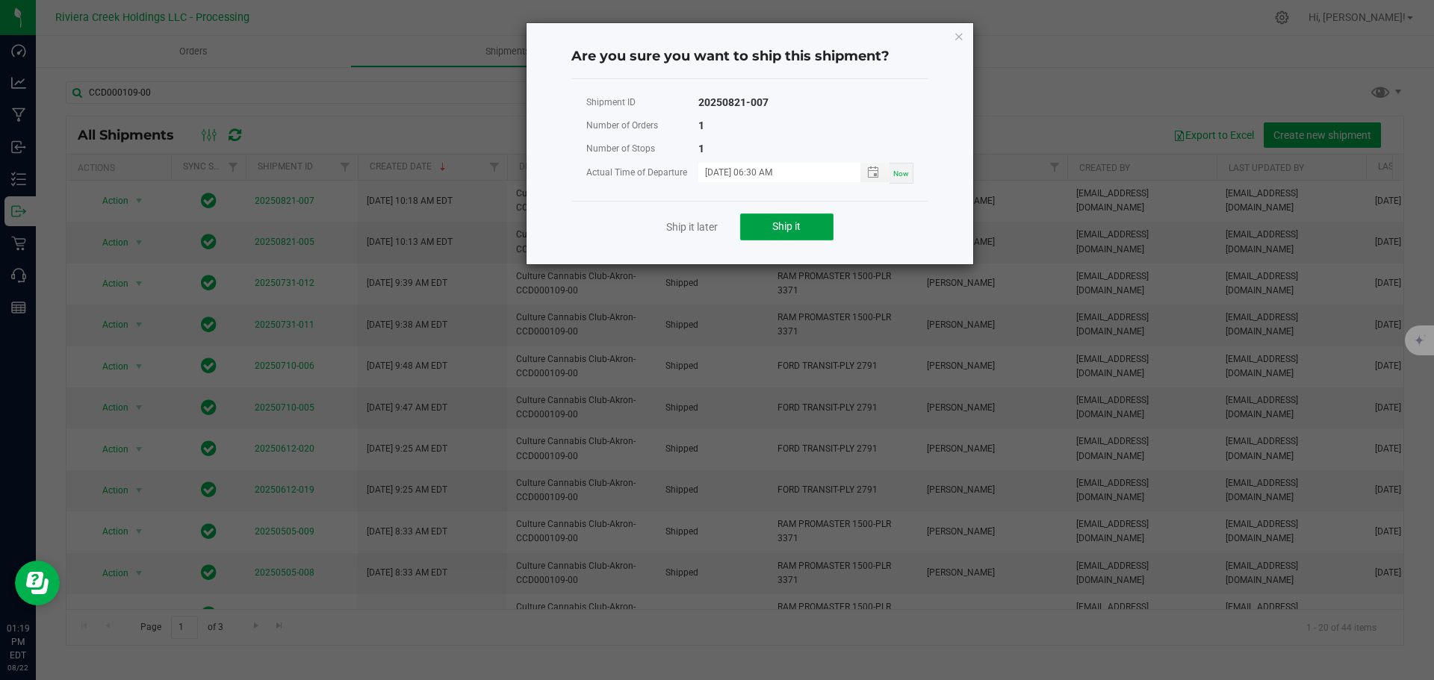
click at [750, 233] on button "Ship it" at bounding box center [786, 227] width 93 height 27
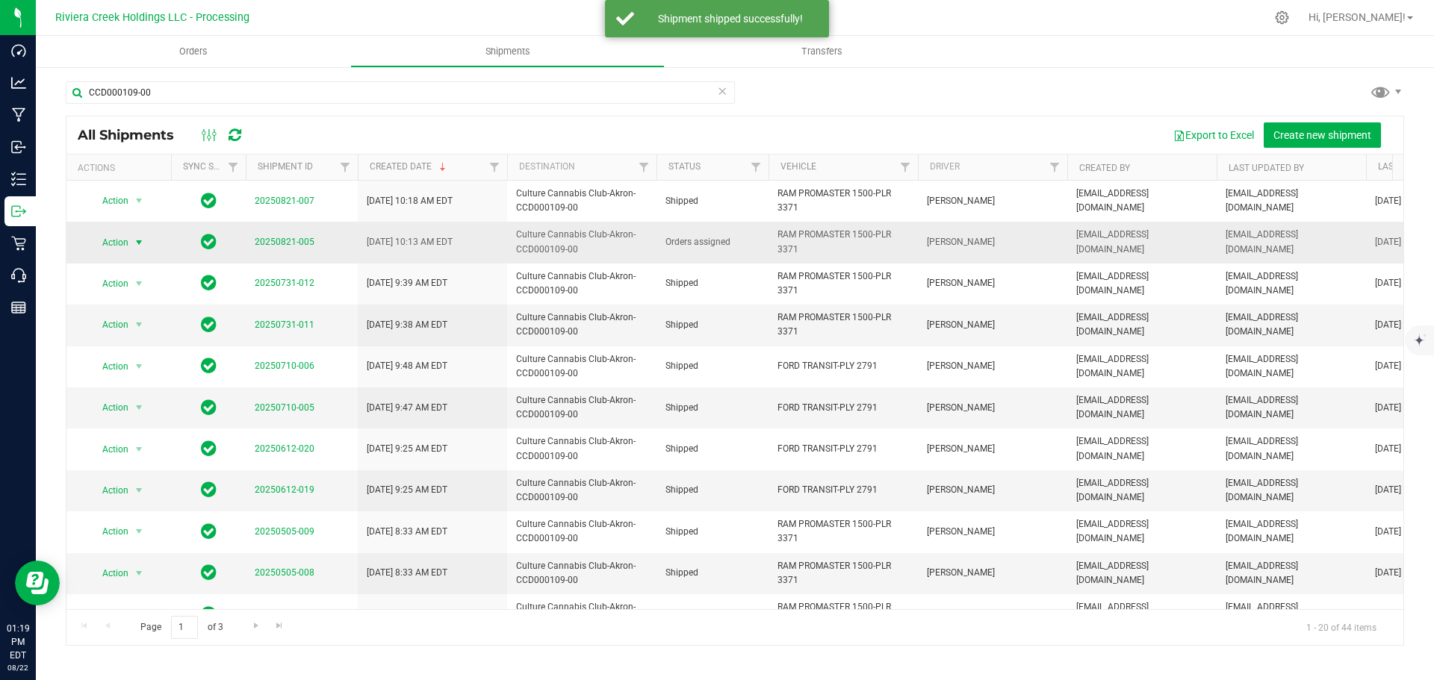
click at [130, 240] on span "select" at bounding box center [139, 242] width 19 height 21
click at [158, 386] on li "Ship shipment" at bounding box center [145, 397] width 111 height 22
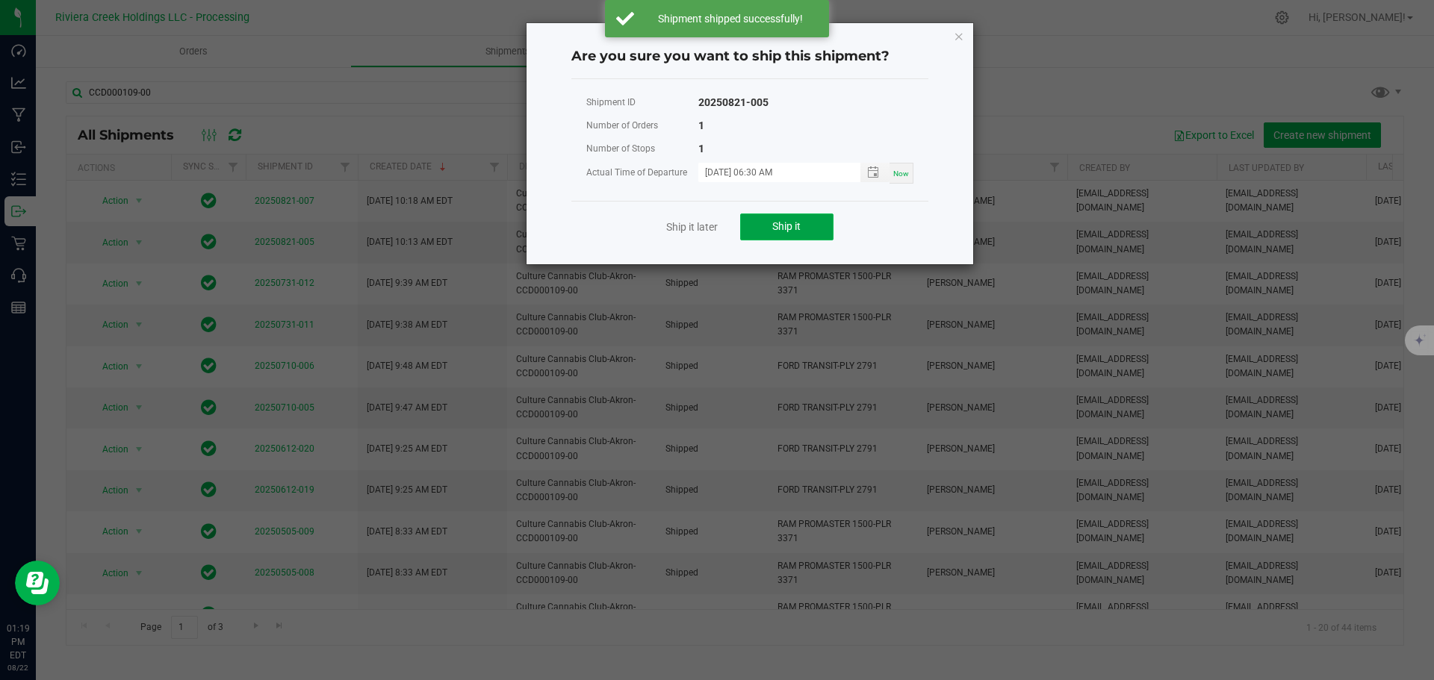
click at [790, 225] on span "Ship it" at bounding box center [786, 226] width 28 height 12
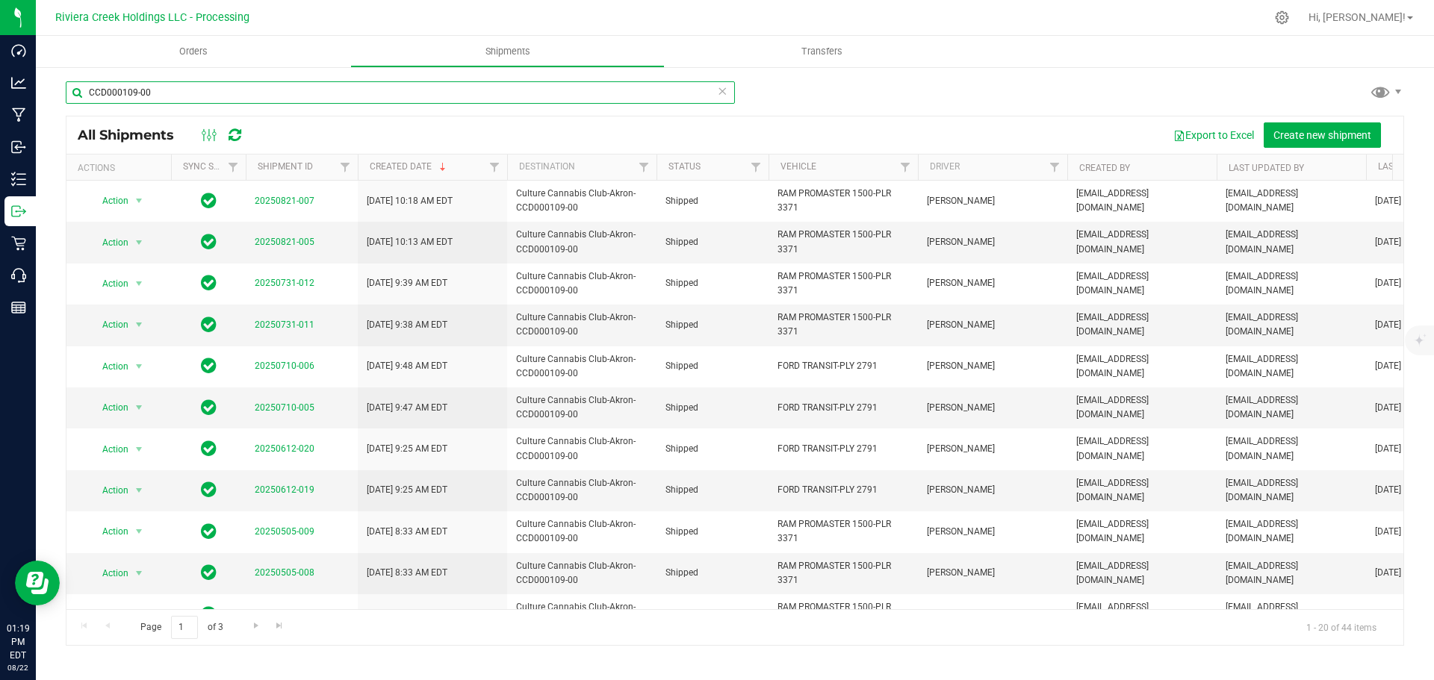
drag, startPoint x: 177, startPoint y: 88, endPoint x: 78, endPoint y: 94, distance: 99.5
click at [78, 94] on input "CCD000109-00" at bounding box center [400, 92] width 669 height 22
paste input "CCD000102"
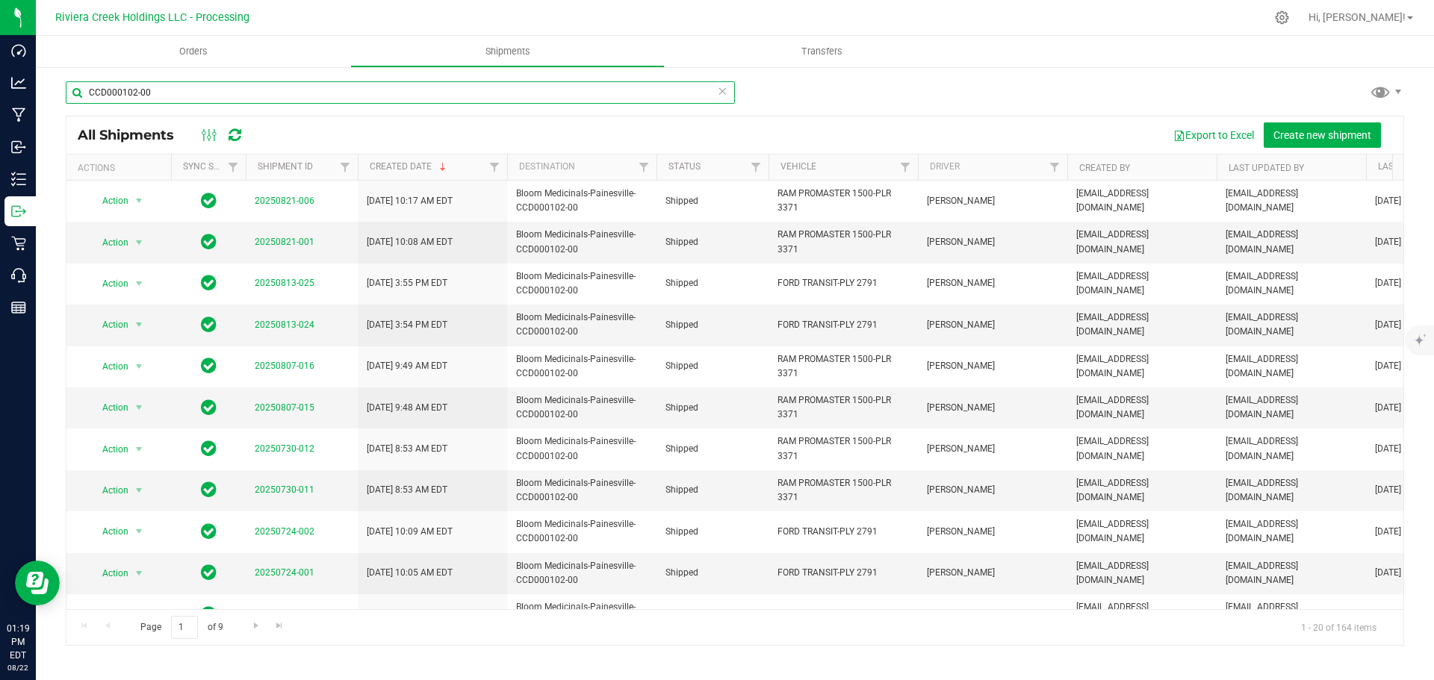
drag, startPoint x: 149, startPoint y: 100, endPoint x: 52, endPoint y: 103, distance: 97.9
click at [52, 103] on div "CCD000102-00 All Shipments Export to Excel Create new shipment Actions Sync Sta…" at bounding box center [735, 363] width 1398 height 595
paste input "CCD000198"
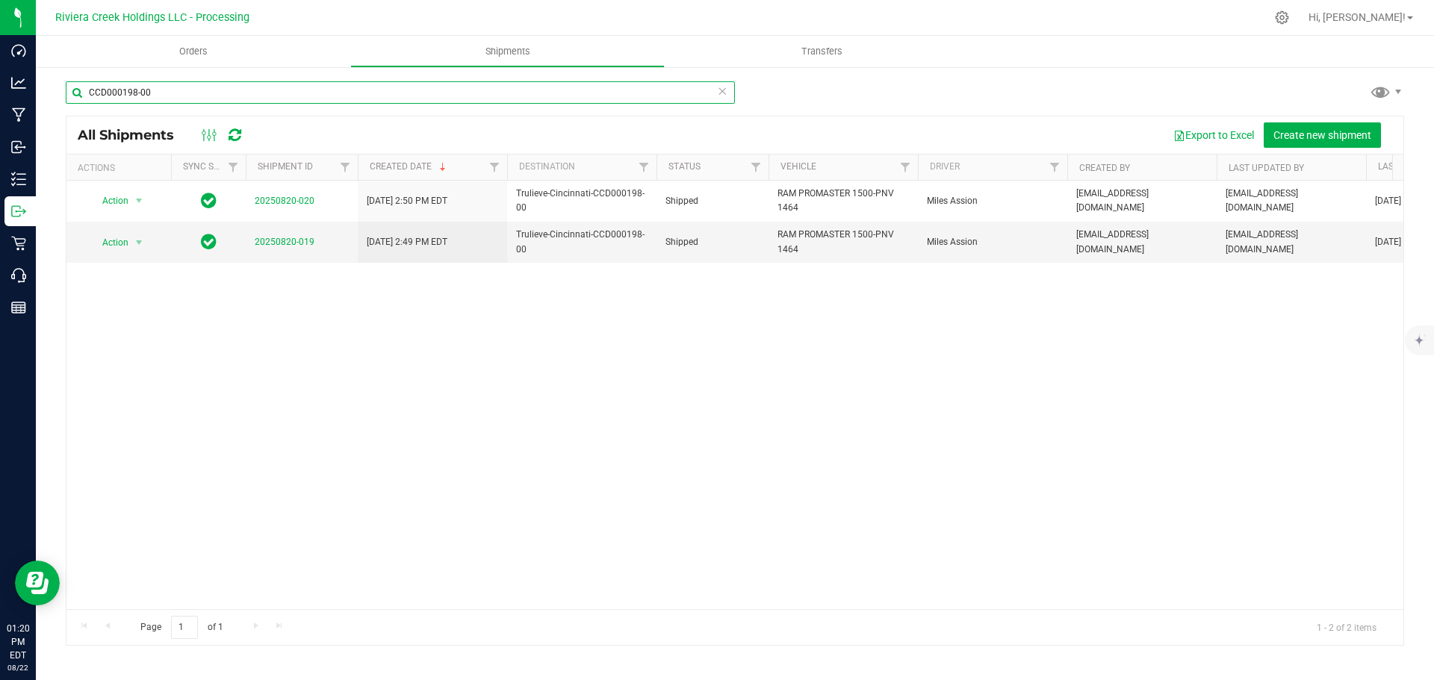
drag, startPoint x: 143, startPoint y: 91, endPoint x: 72, endPoint y: 95, distance: 70.3
click at [72, 95] on input "CCD000198-00" at bounding box center [400, 92] width 669 height 22
paste input "CCD000080"
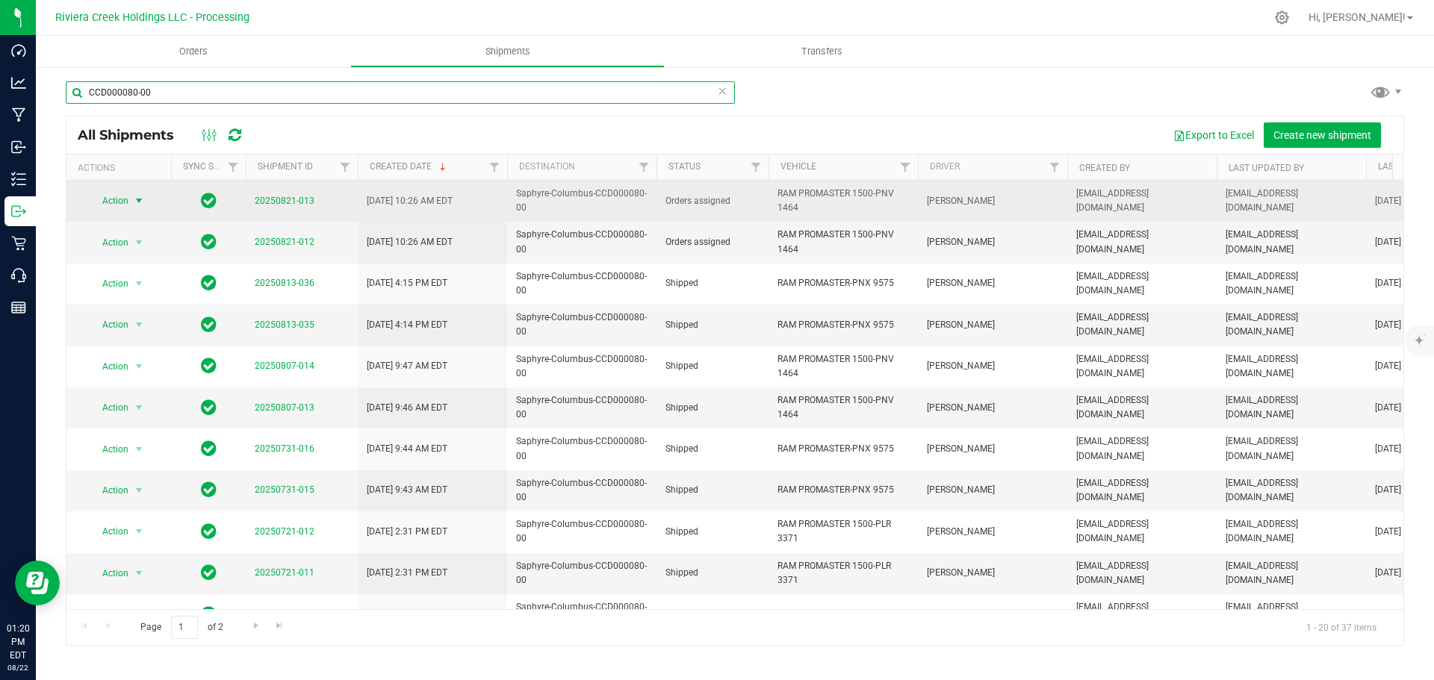
type input "CCD000080-00"
click at [121, 205] on span "Action" at bounding box center [109, 200] width 40 height 21
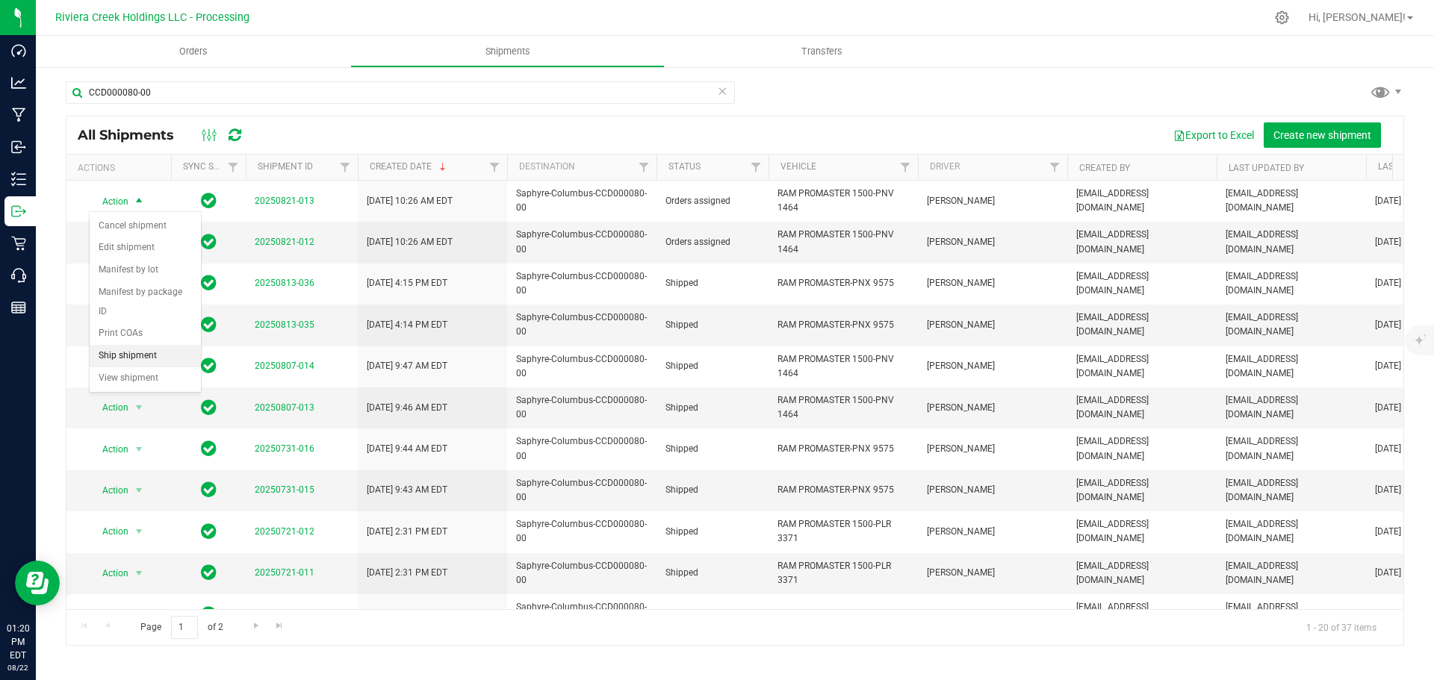
click at [148, 345] on li "Ship shipment" at bounding box center [145, 356] width 111 height 22
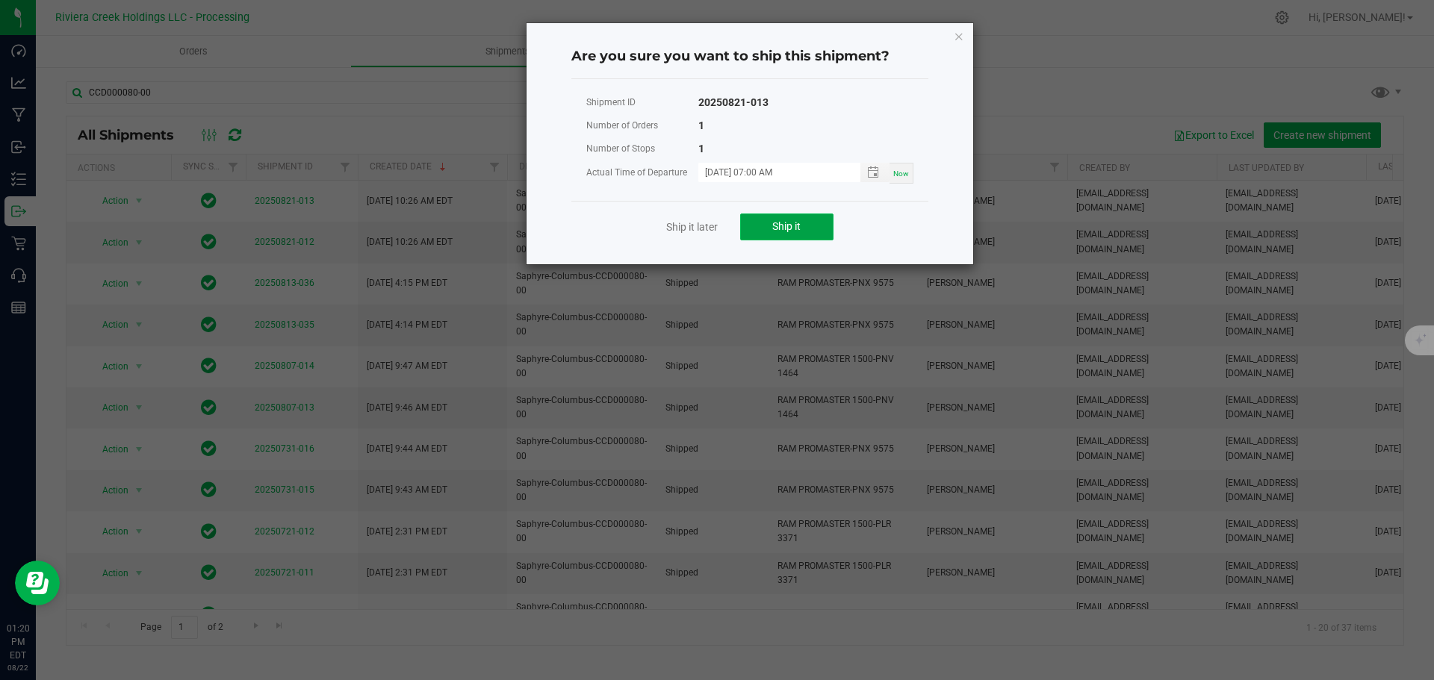
click at [781, 235] on button "Ship it" at bounding box center [786, 227] width 93 height 27
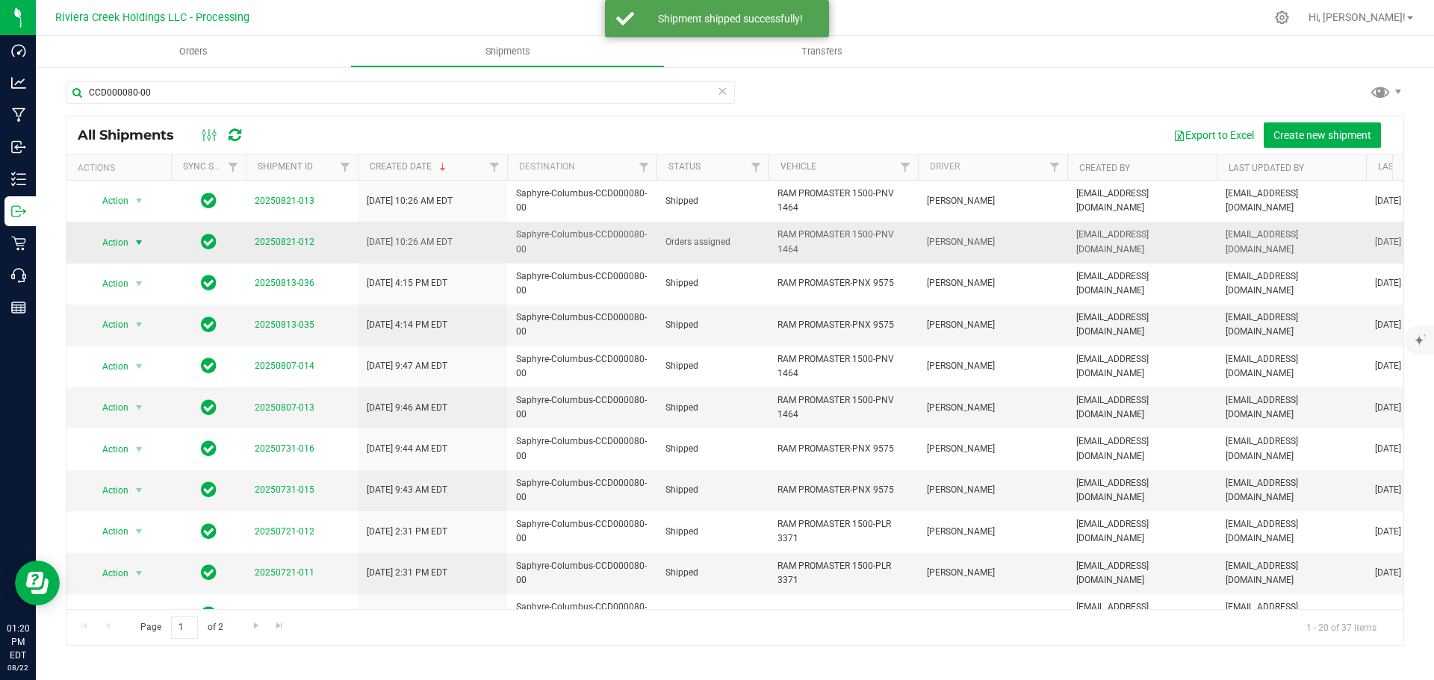
click at [131, 246] on span "select" at bounding box center [139, 242] width 19 height 21
click at [132, 386] on li "Ship shipment" at bounding box center [145, 397] width 111 height 22
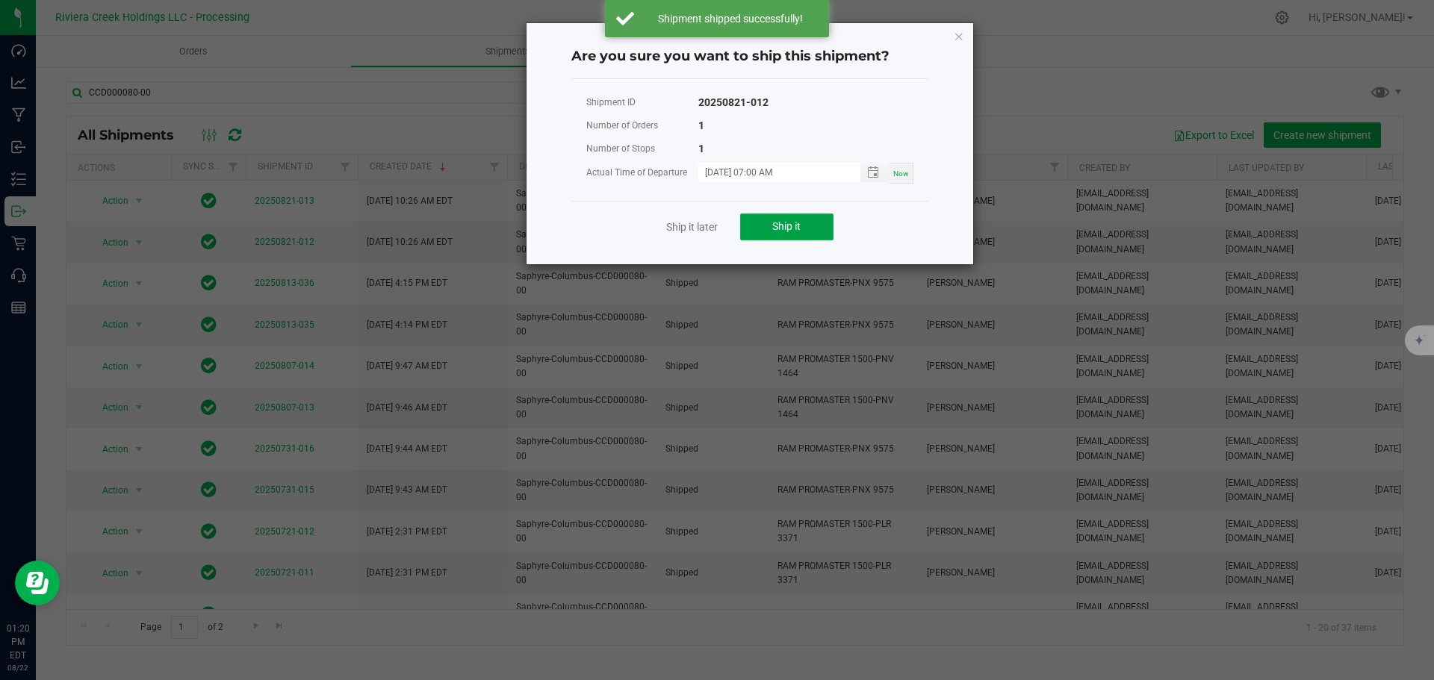
click at [807, 234] on button "Ship it" at bounding box center [786, 227] width 93 height 27
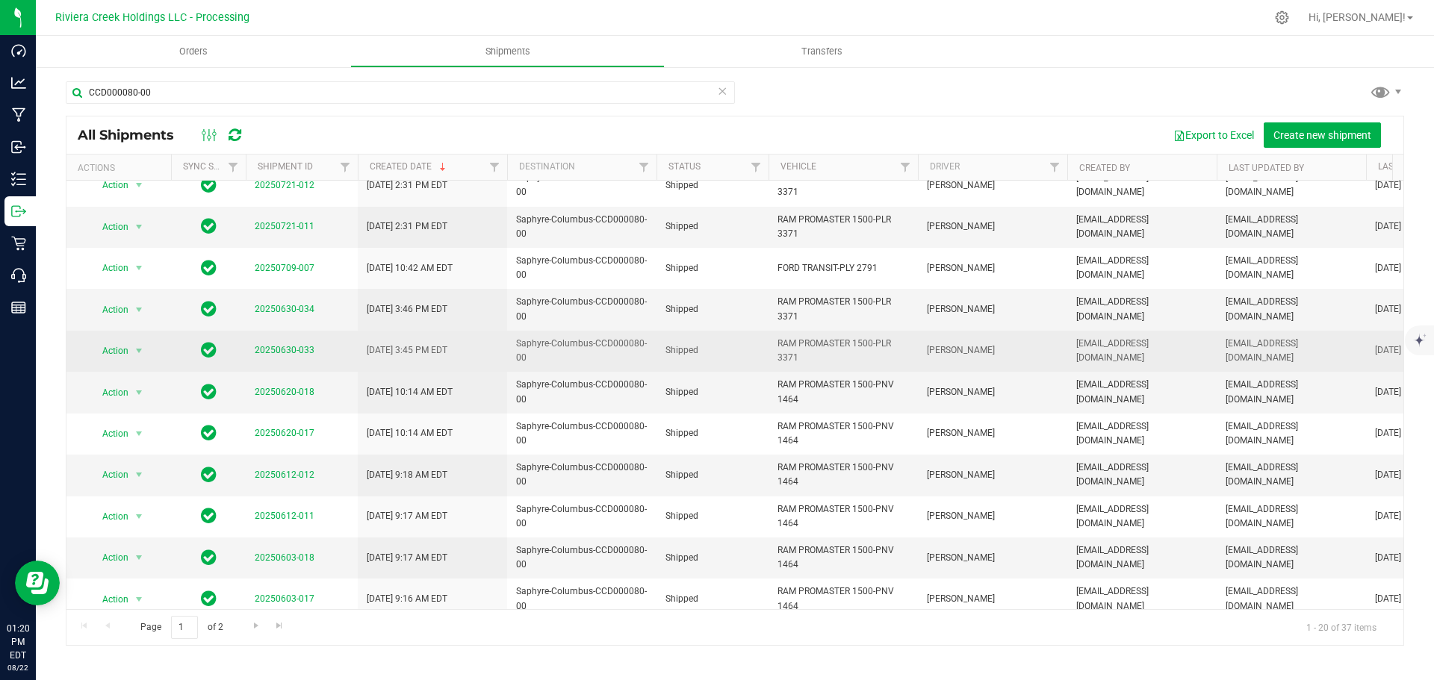
scroll to position [409, 0]
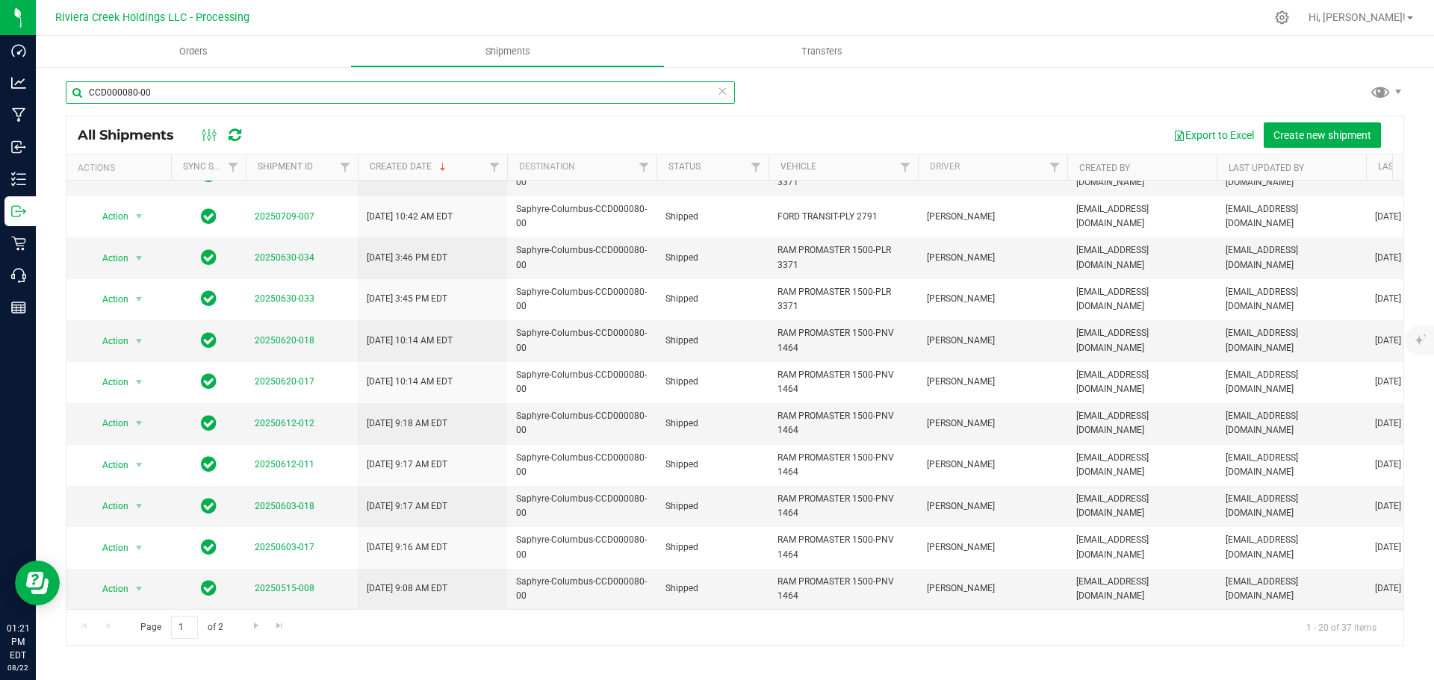
drag, startPoint x: 153, startPoint y: 89, endPoint x: 62, endPoint y: 87, distance: 91.1
click at [62, 87] on div "CCD000080-00 All Shipments Export to Excel Create new shipment Actions Sync Sta…" at bounding box center [735, 363] width 1398 height 595
paste input "CCD000052"
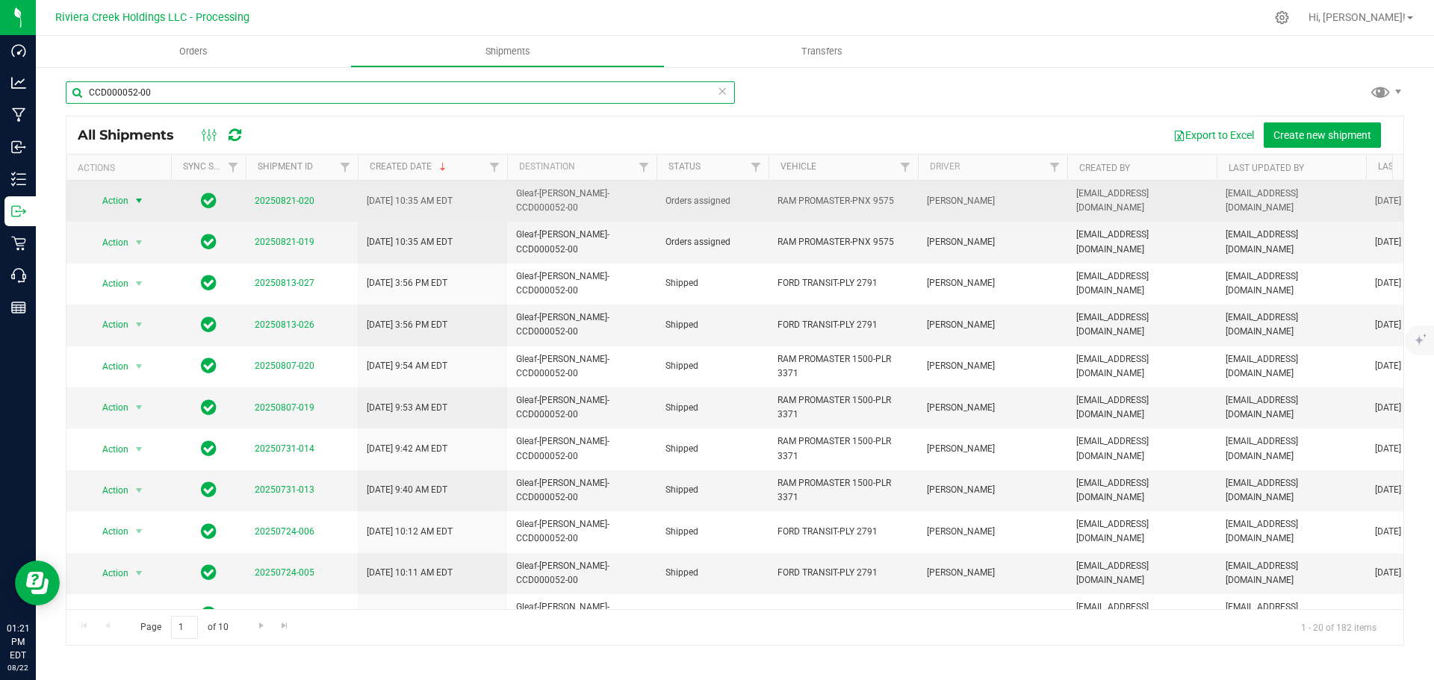
type input "CCD000052-00"
click at [137, 201] on span "select" at bounding box center [139, 201] width 12 height 12
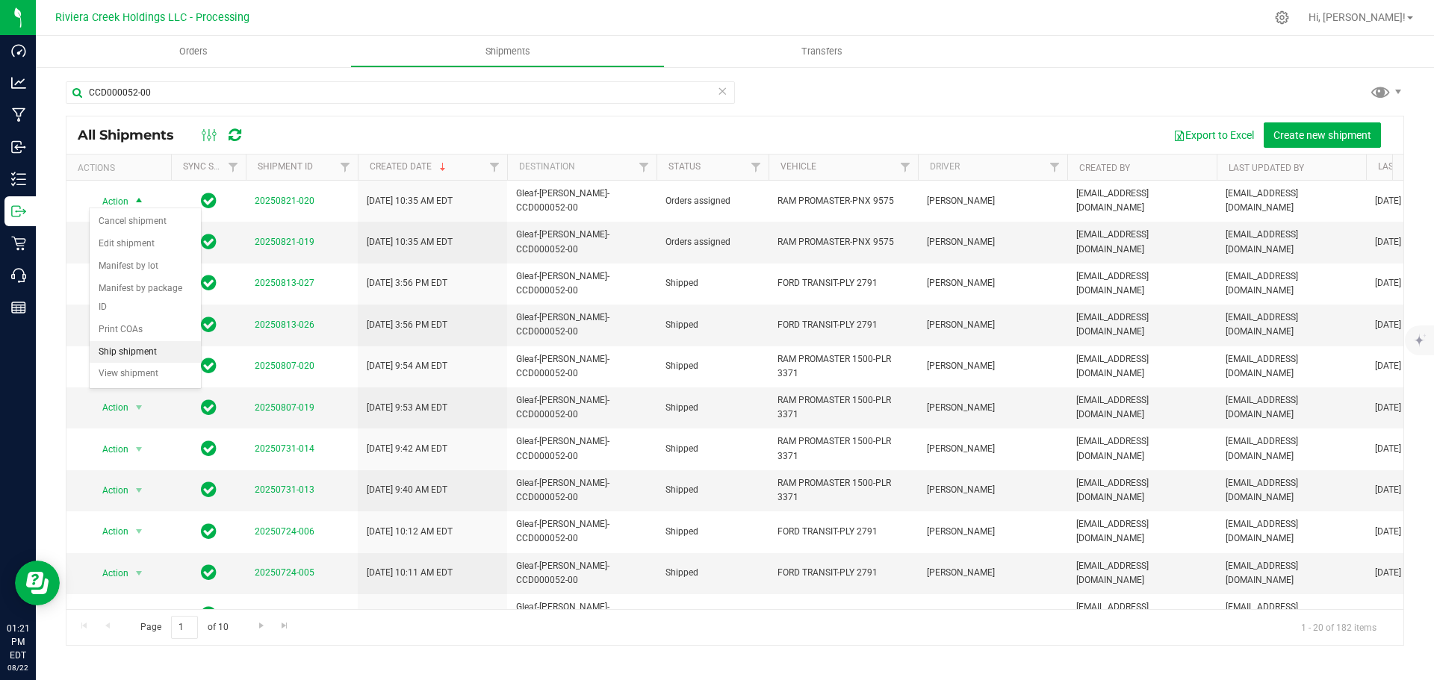
click at [134, 341] on li "Ship shipment" at bounding box center [145, 352] width 111 height 22
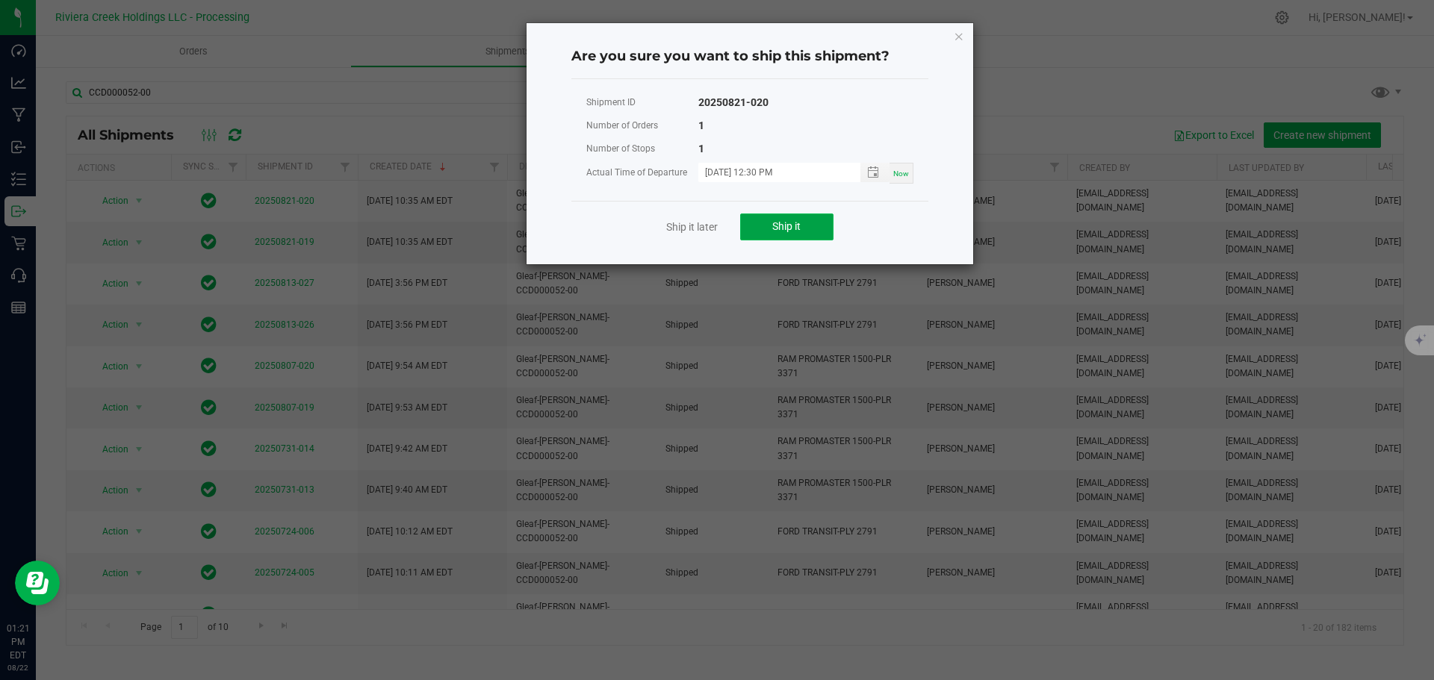
click at [783, 232] on span "Ship it" at bounding box center [786, 226] width 28 height 12
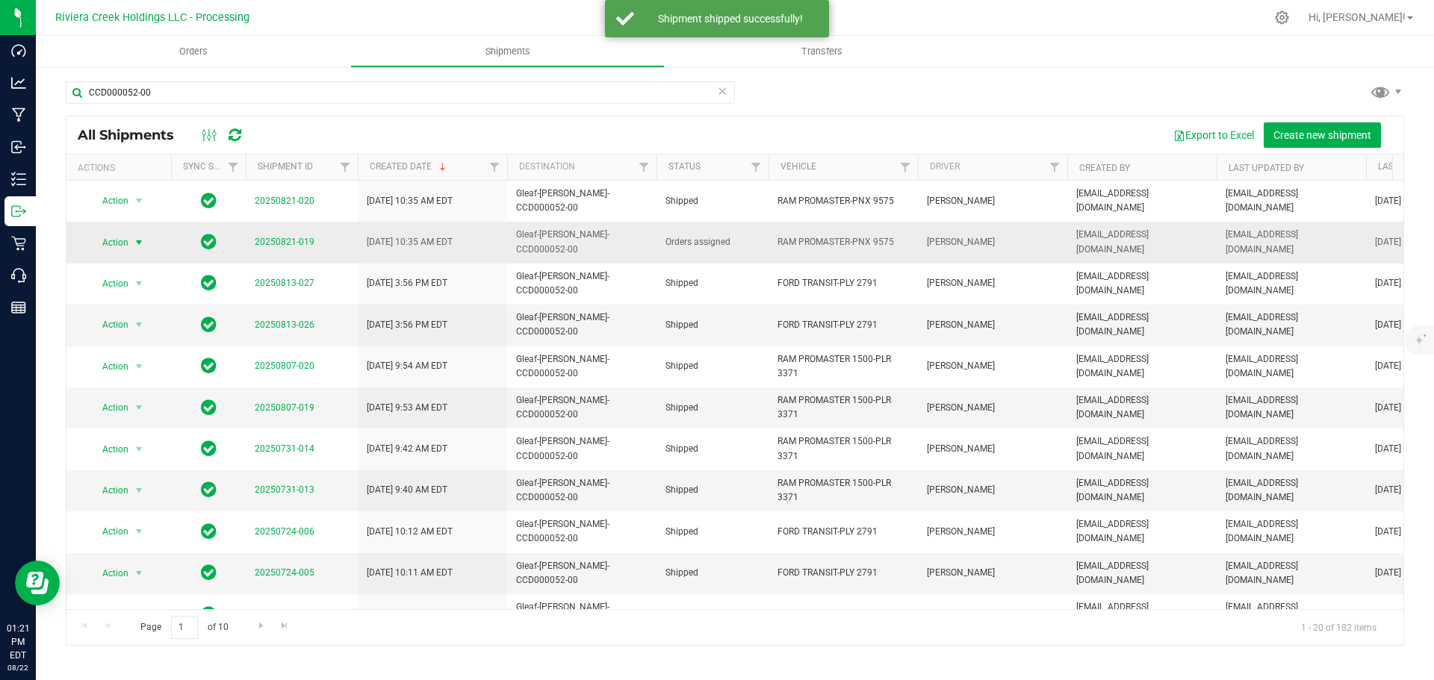
click at [120, 232] on span "Action" at bounding box center [109, 242] width 40 height 21
click at [132, 375] on li "Ship shipment" at bounding box center [145, 386] width 111 height 22
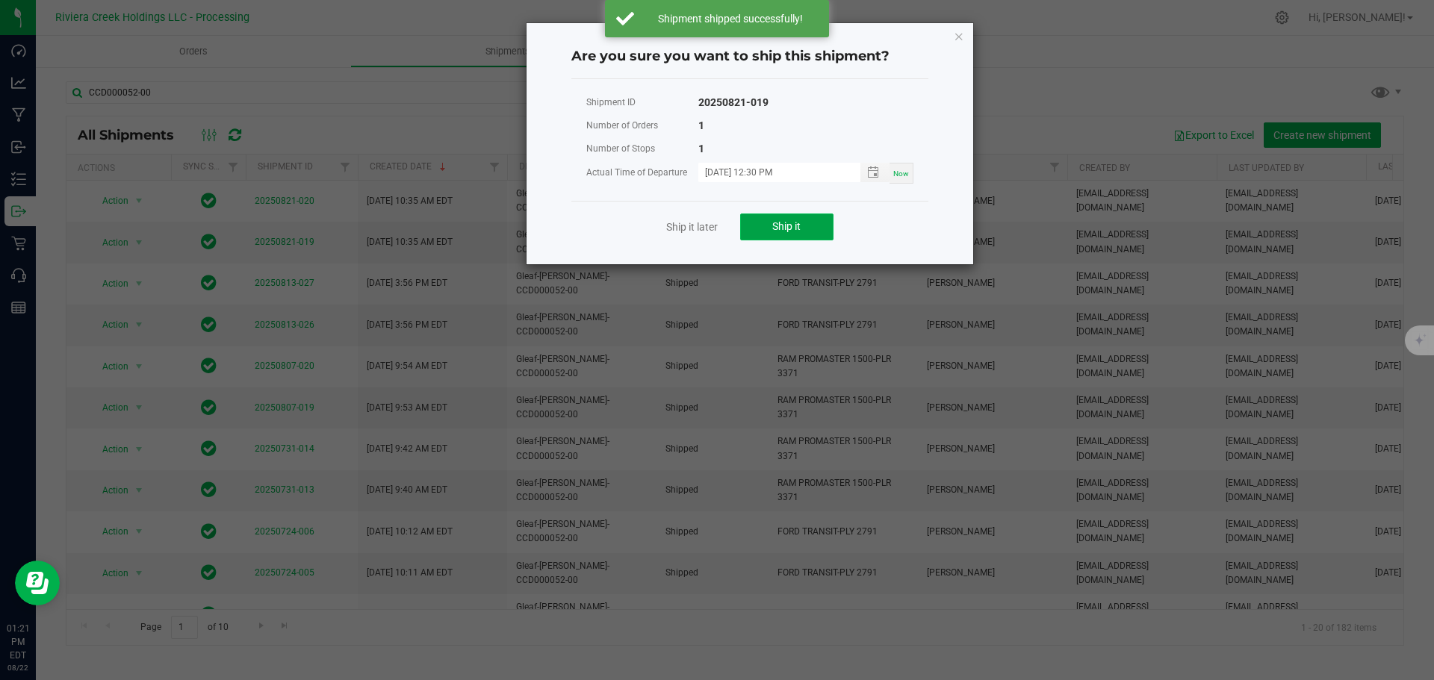
click at [792, 226] on span "Ship it" at bounding box center [786, 226] width 28 height 12
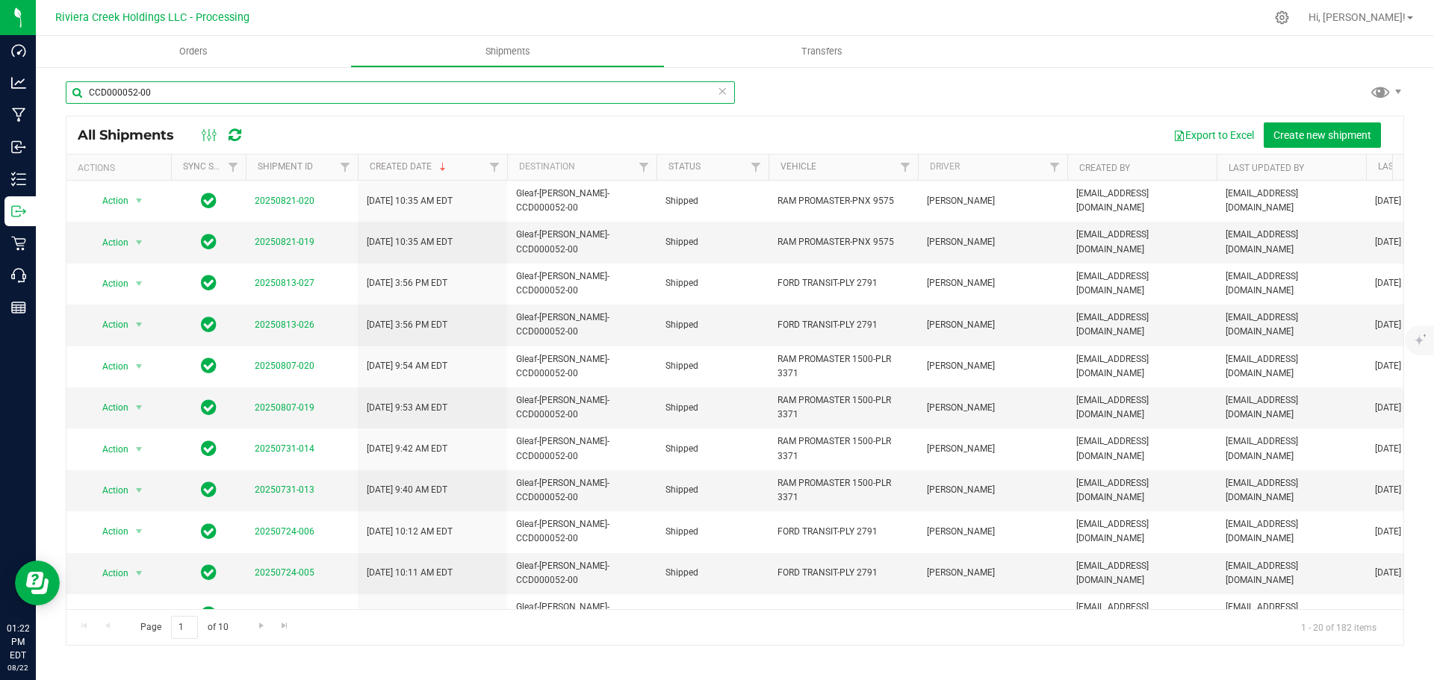
drag, startPoint x: 172, startPoint y: 94, endPoint x: 75, endPoint y: 91, distance: 96.4
click at [75, 91] on input "CCD000052-00" at bounding box center [400, 92] width 669 height 22
paste input "133"
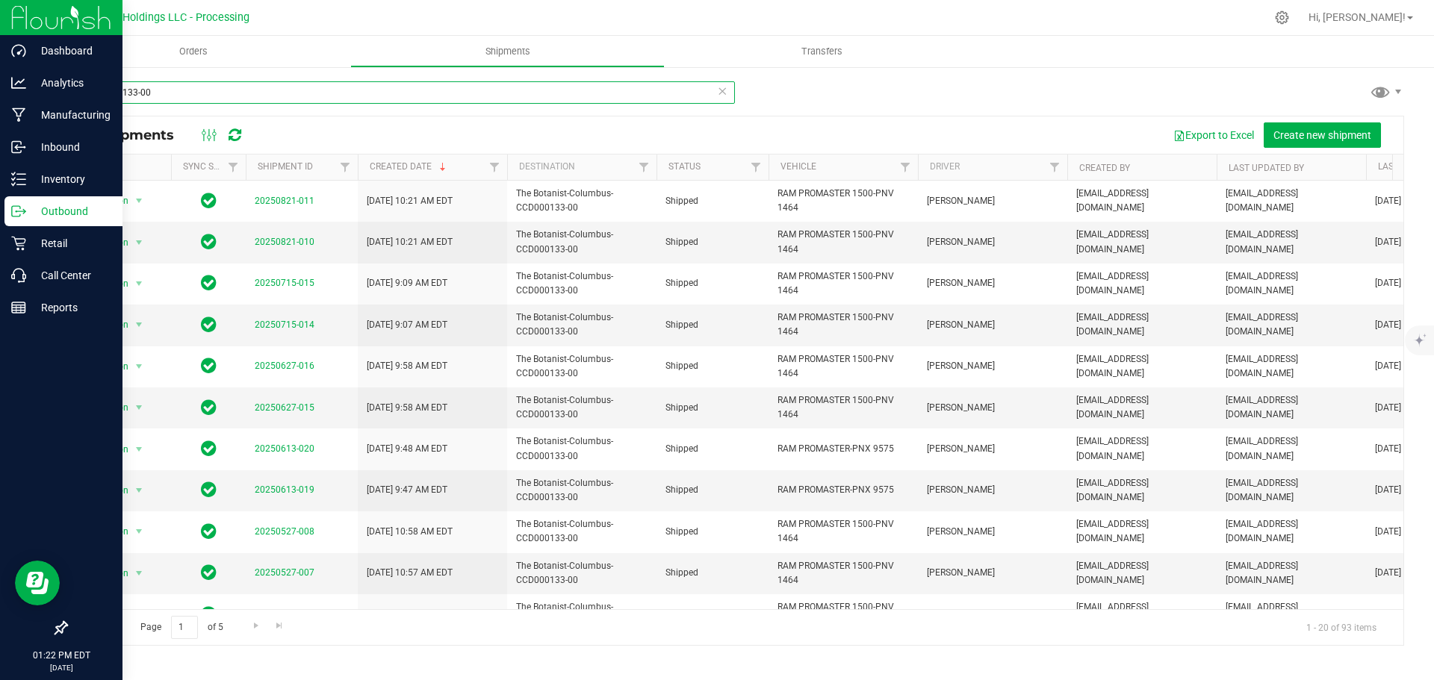
type input "CCD000133-00"
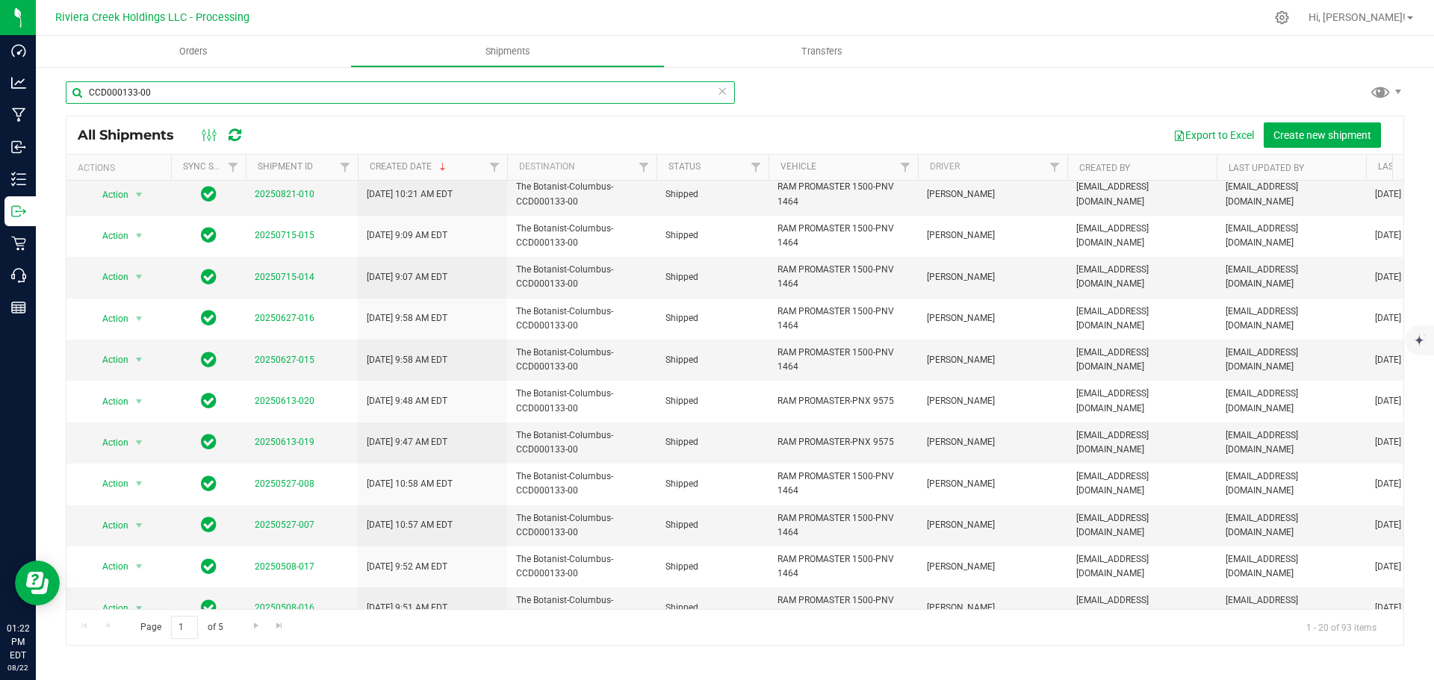
scroll to position [75, 0]
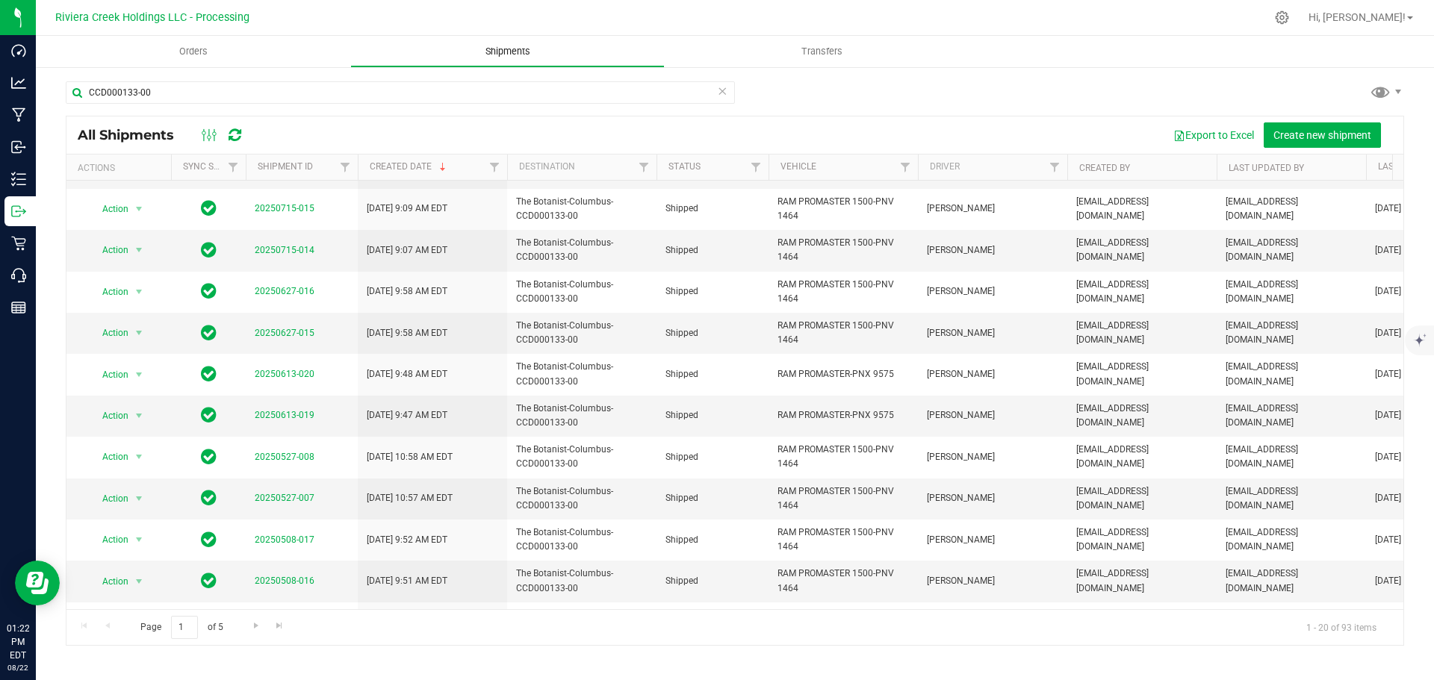
click at [486, 47] on span "Shipments" at bounding box center [507, 51] width 85 height 13
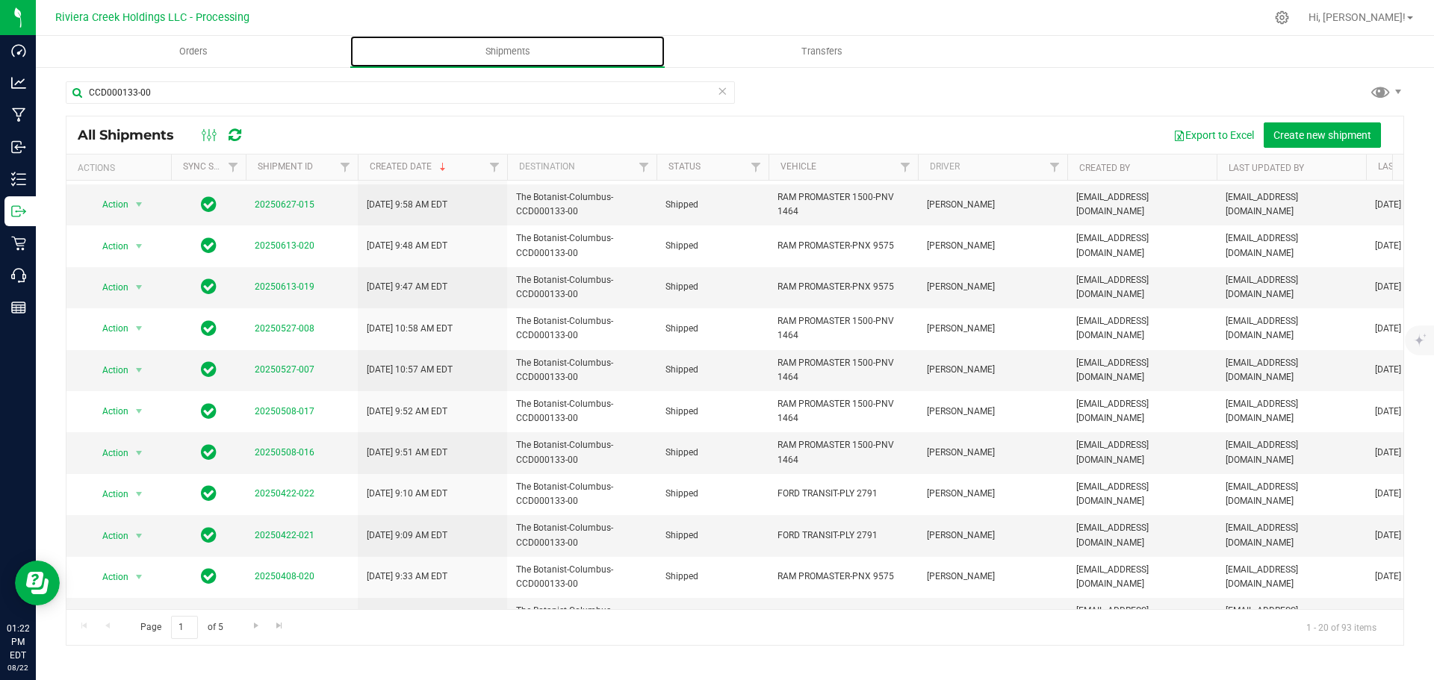
scroll to position [409, 0]
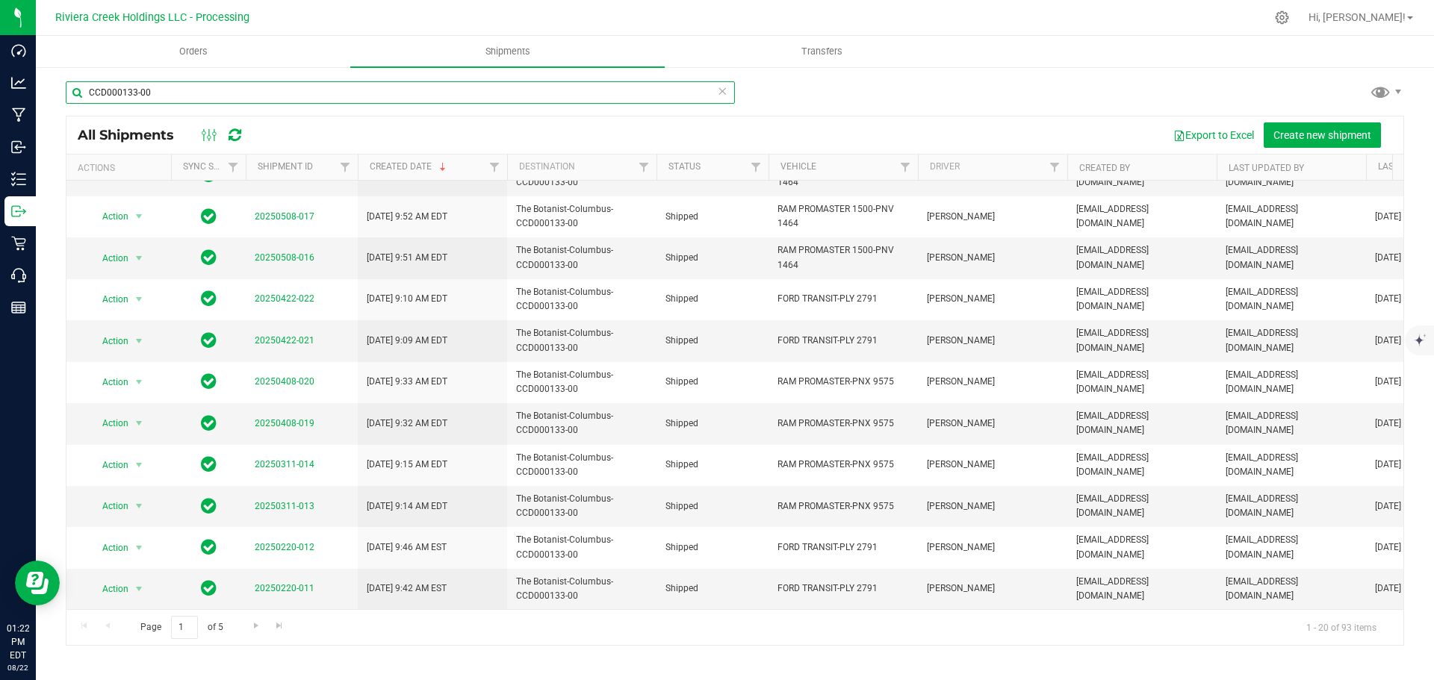
drag, startPoint x: 171, startPoint y: 96, endPoint x: 69, endPoint y: 93, distance: 102.4
click at [69, 93] on input "CCD000133-00" at bounding box center [400, 92] width 669 height 22
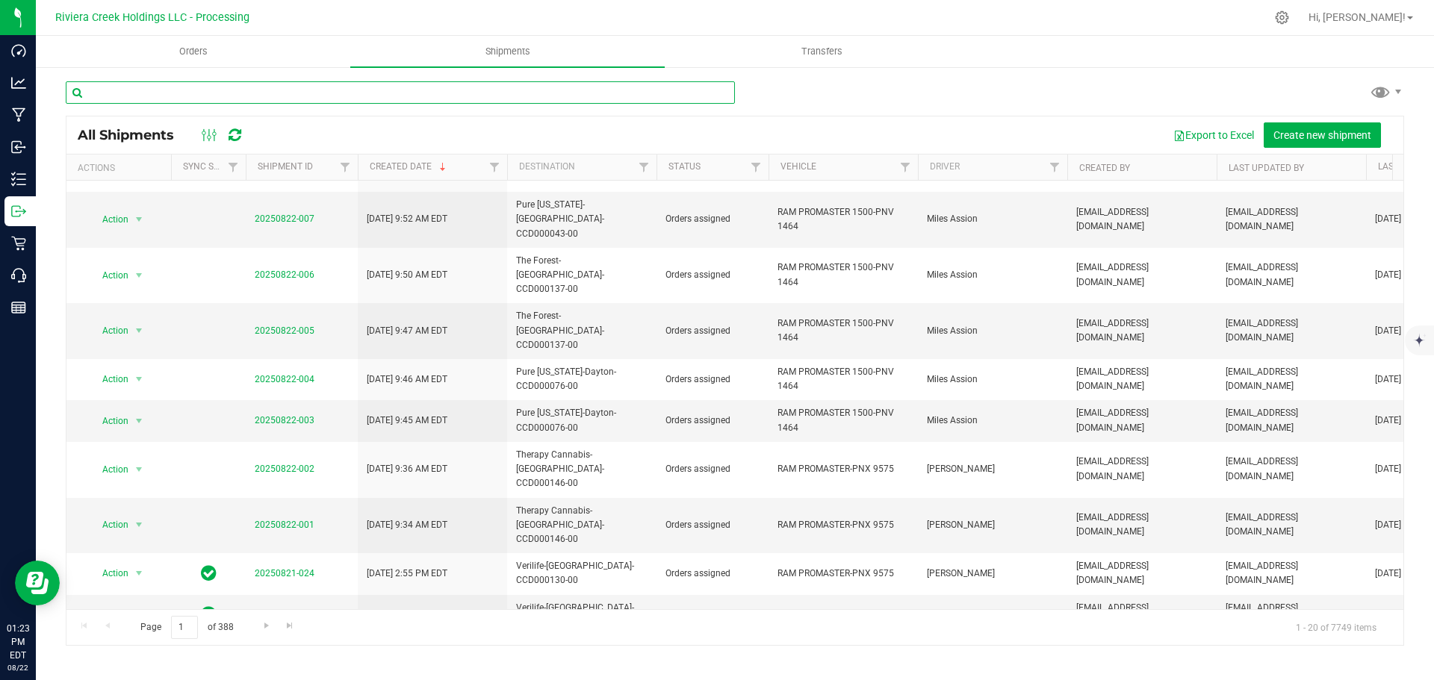
scroll to position [198, 0]
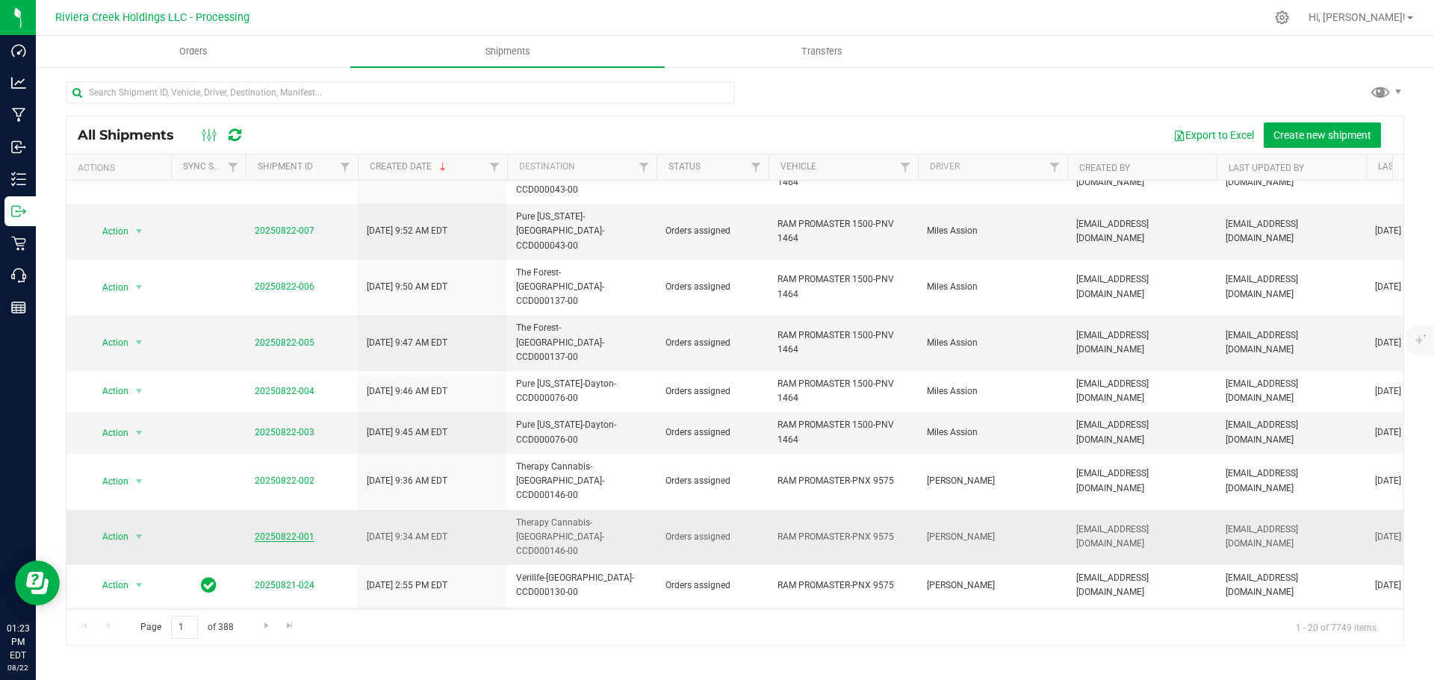
click at [275, 532] on link "20250822-001" at bounding box center [285, 537] width 60 height 10
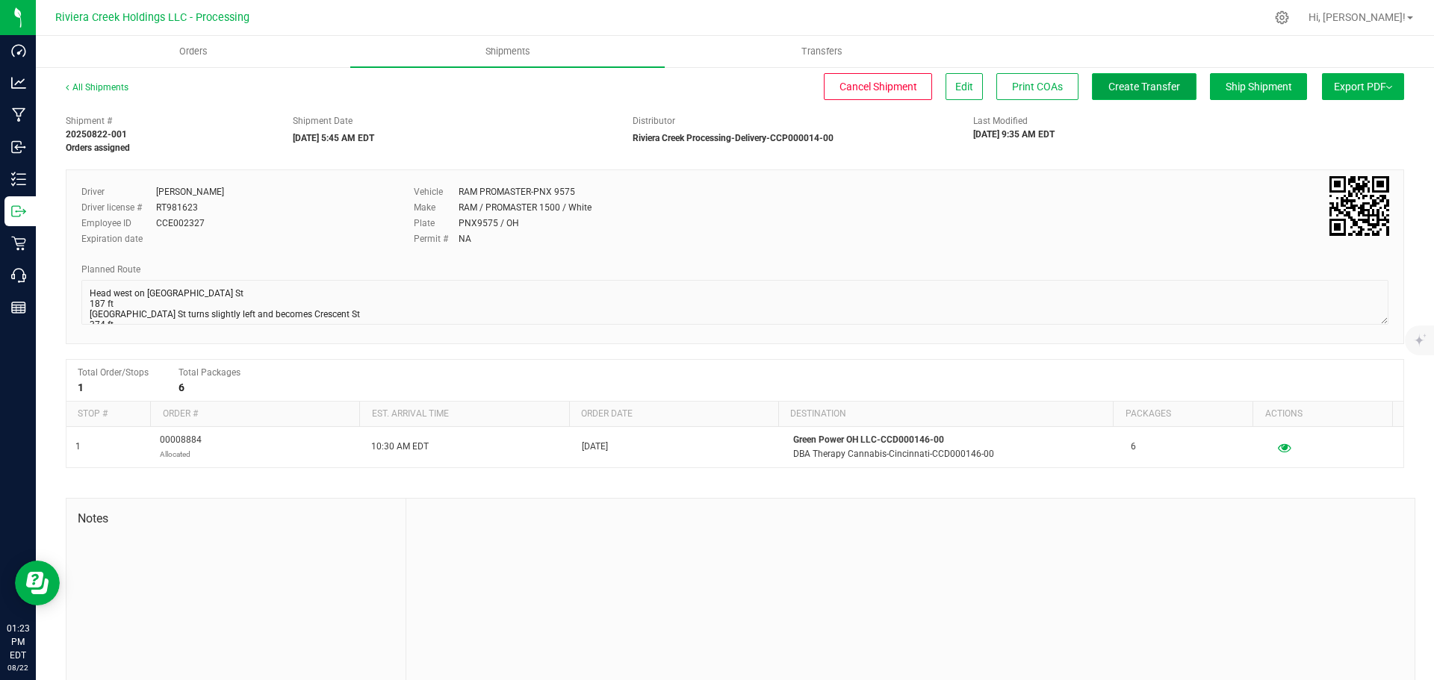
click at [1105, 94] on button "Create Transfer" at bounding box center [1144, 86] width 105 height 27
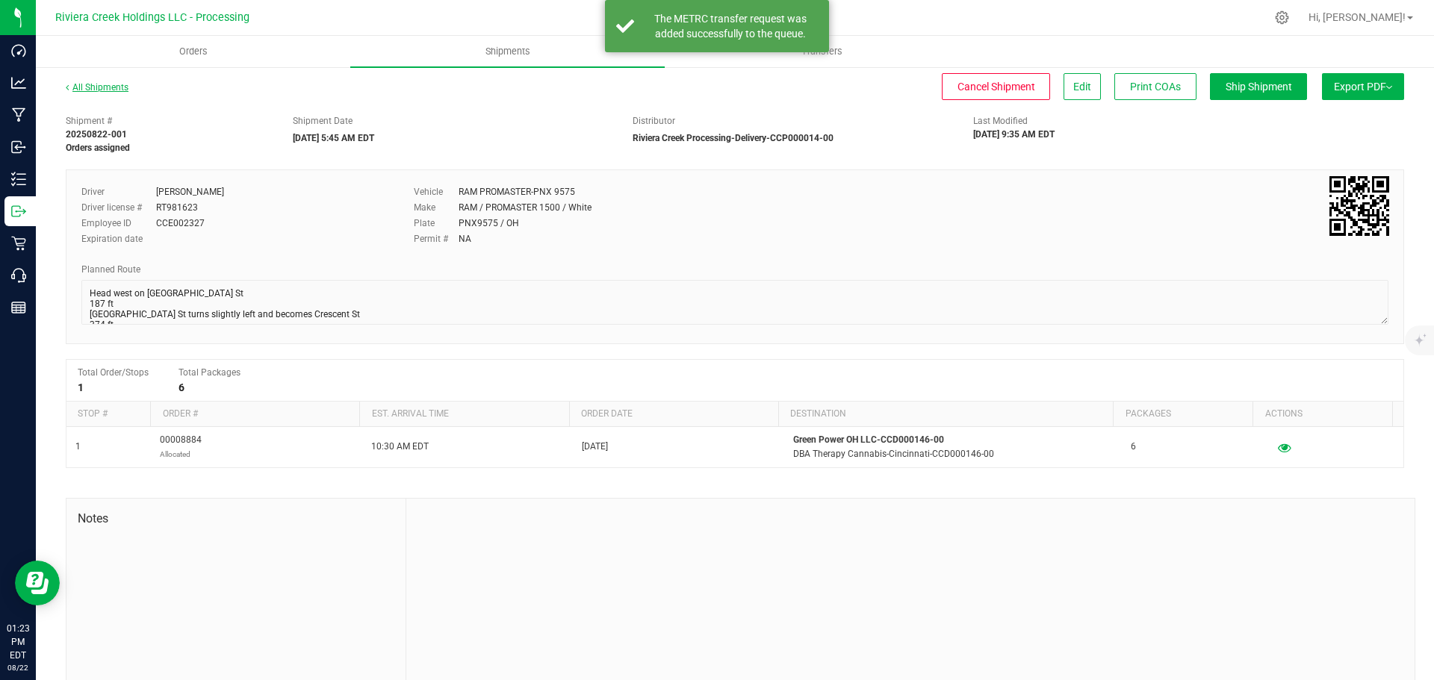
click at [102, 89] on link "All Shipments" at bounding box center [97, 87] width 63 height 10
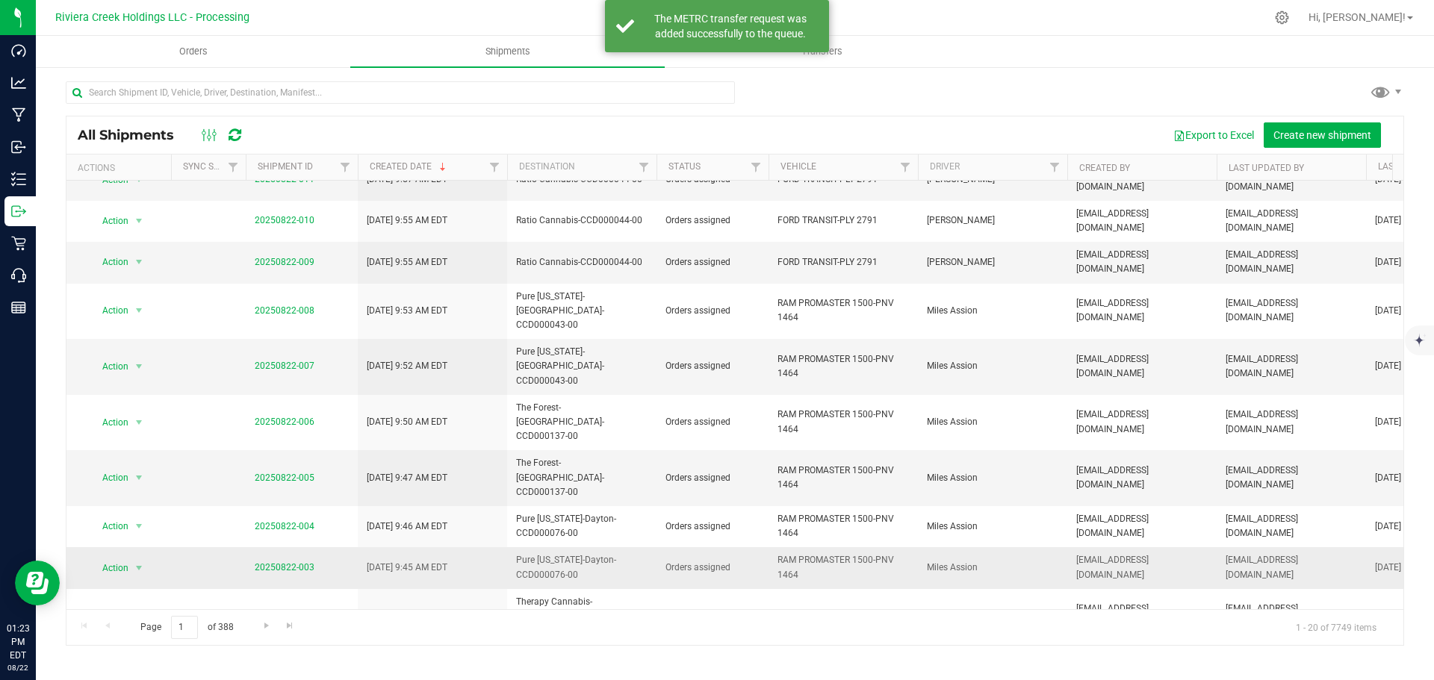
scroll to position [149, 0]
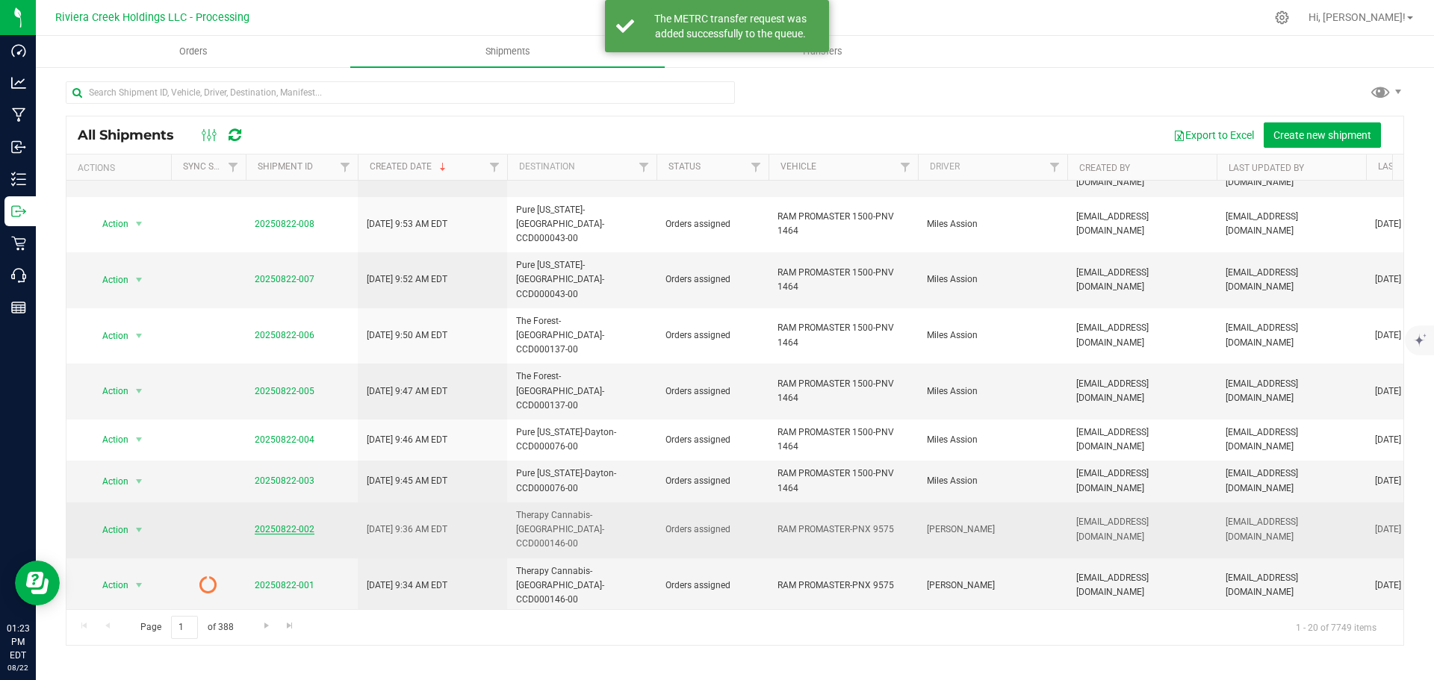
click at [289, 524] on link "20250822-002" at bounding box center [285, 529] width 60 height 10
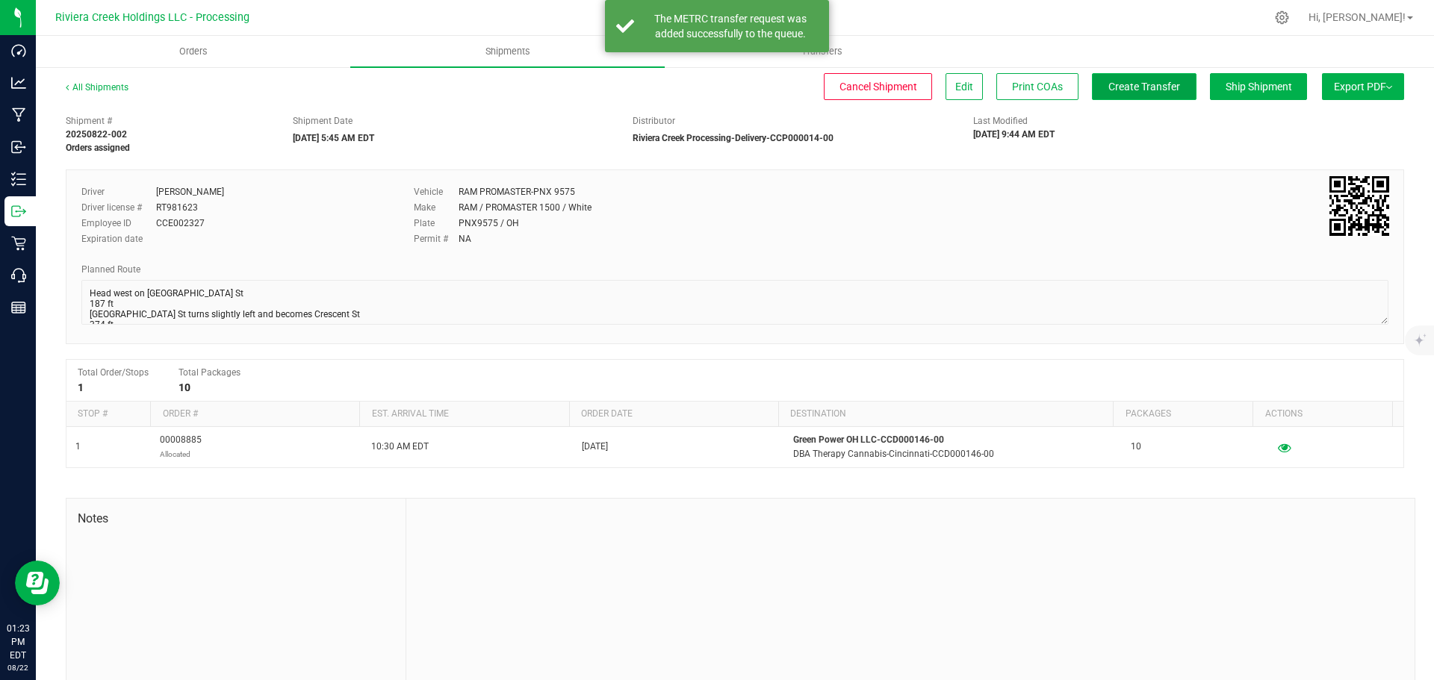
click at [1093, 90] on button "Create Transfer" at bounding box center [1144, 86] width 105 height 27
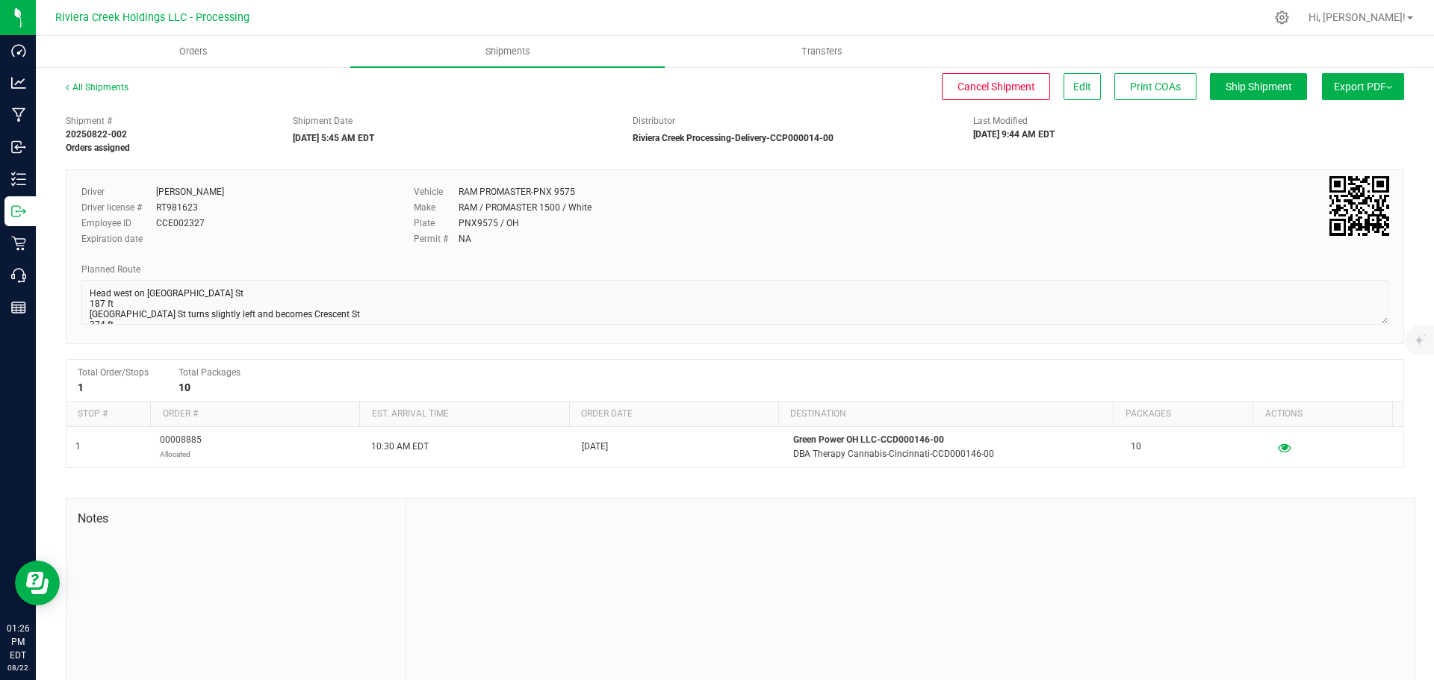
click at [105, 93] on div "All Shipments" at bounding box center [111, 92] width 90 height 22
click at [108, 87] on link "All Shipments" at bounding box center [97, 87] width 63 height 10
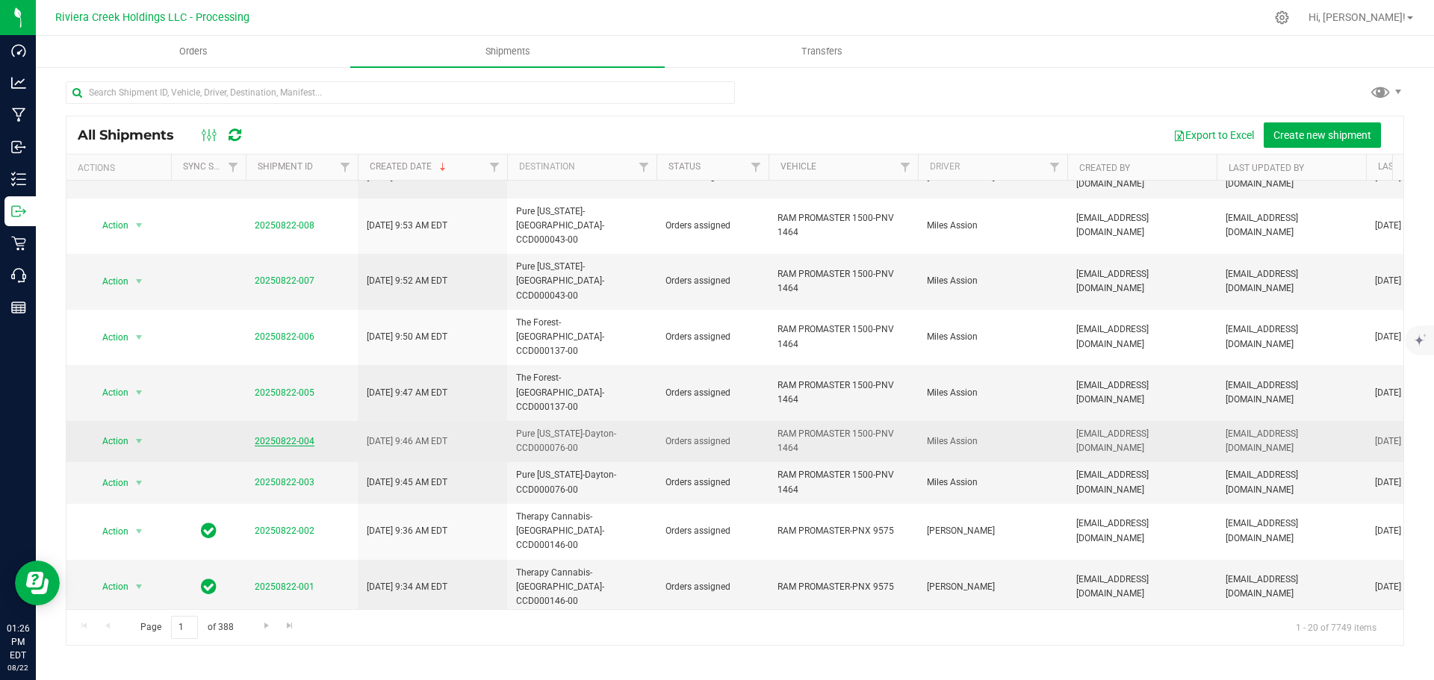
scroll to position [149, 0]
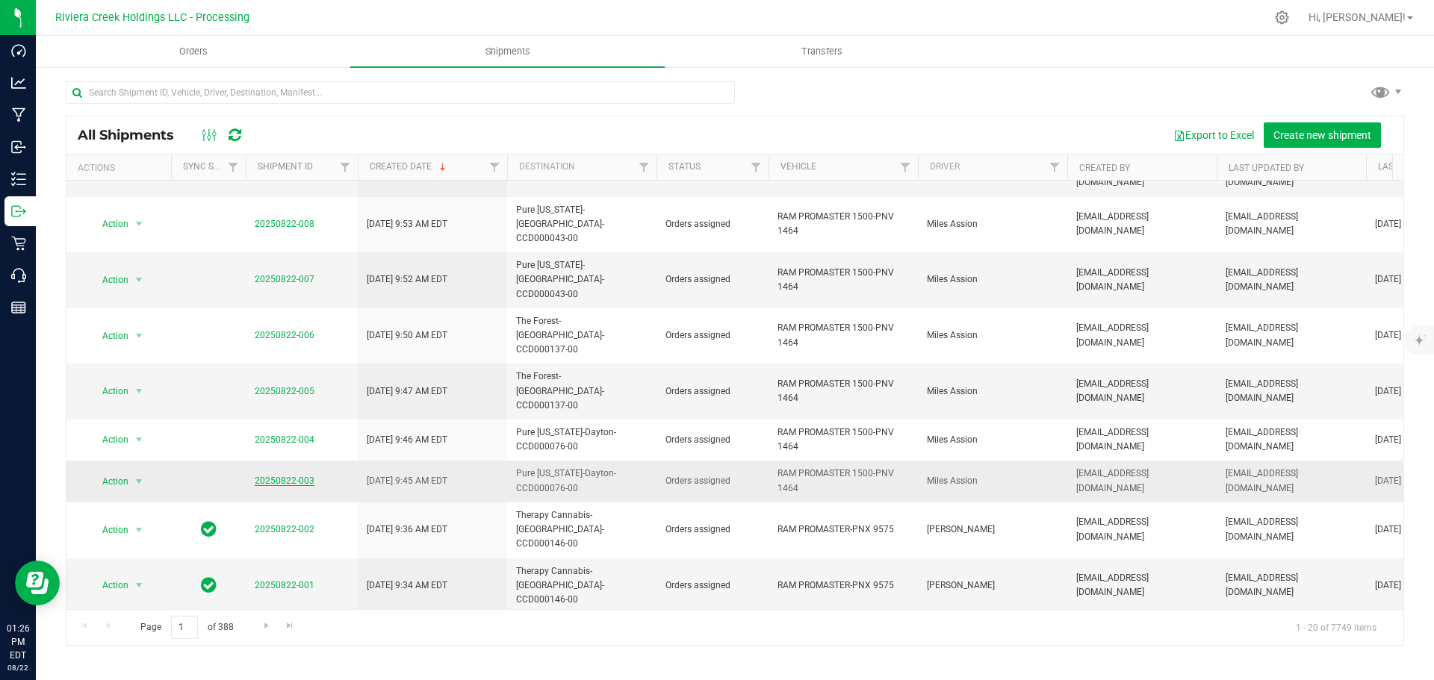
click at [297, 476] on link "20250822-003" at bounding box center [285, 481] width 60 height 10
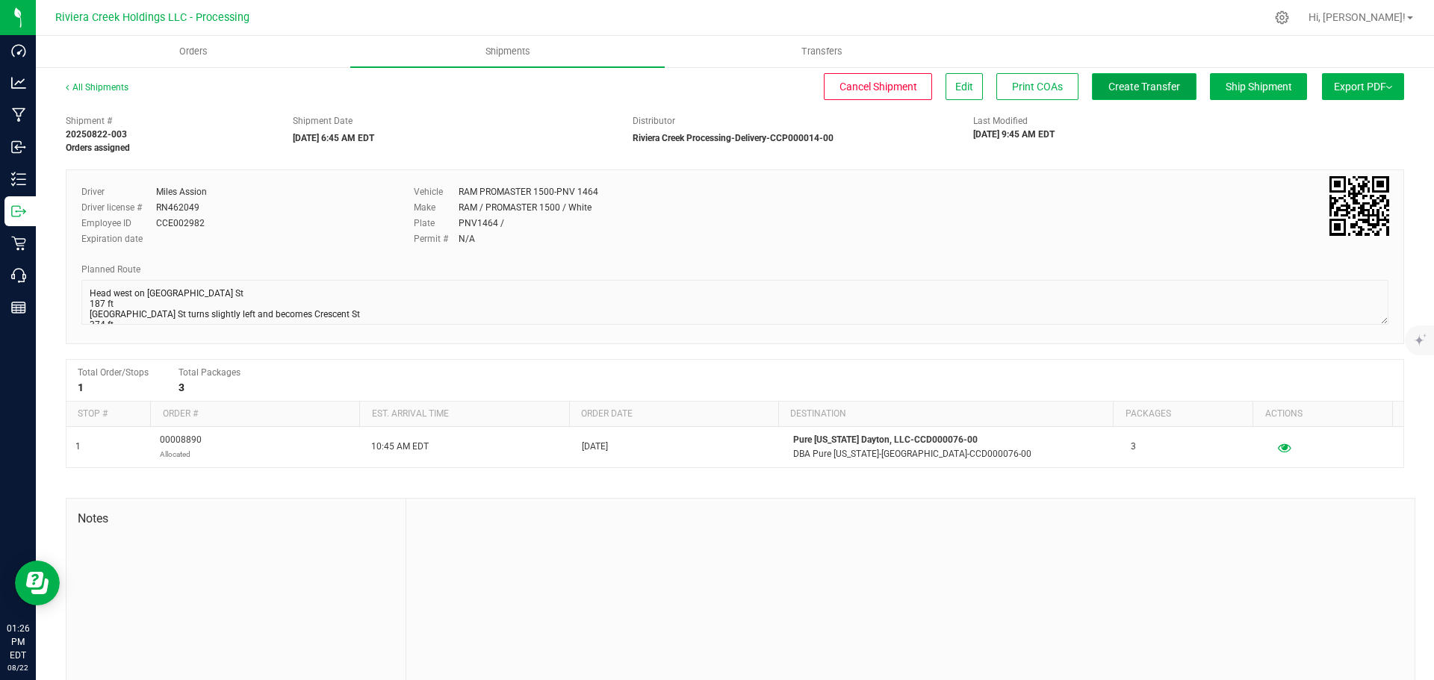
click at [1113, 87] on span "Create Transfer" at bounding box center [1144, 87] width 72 height 12
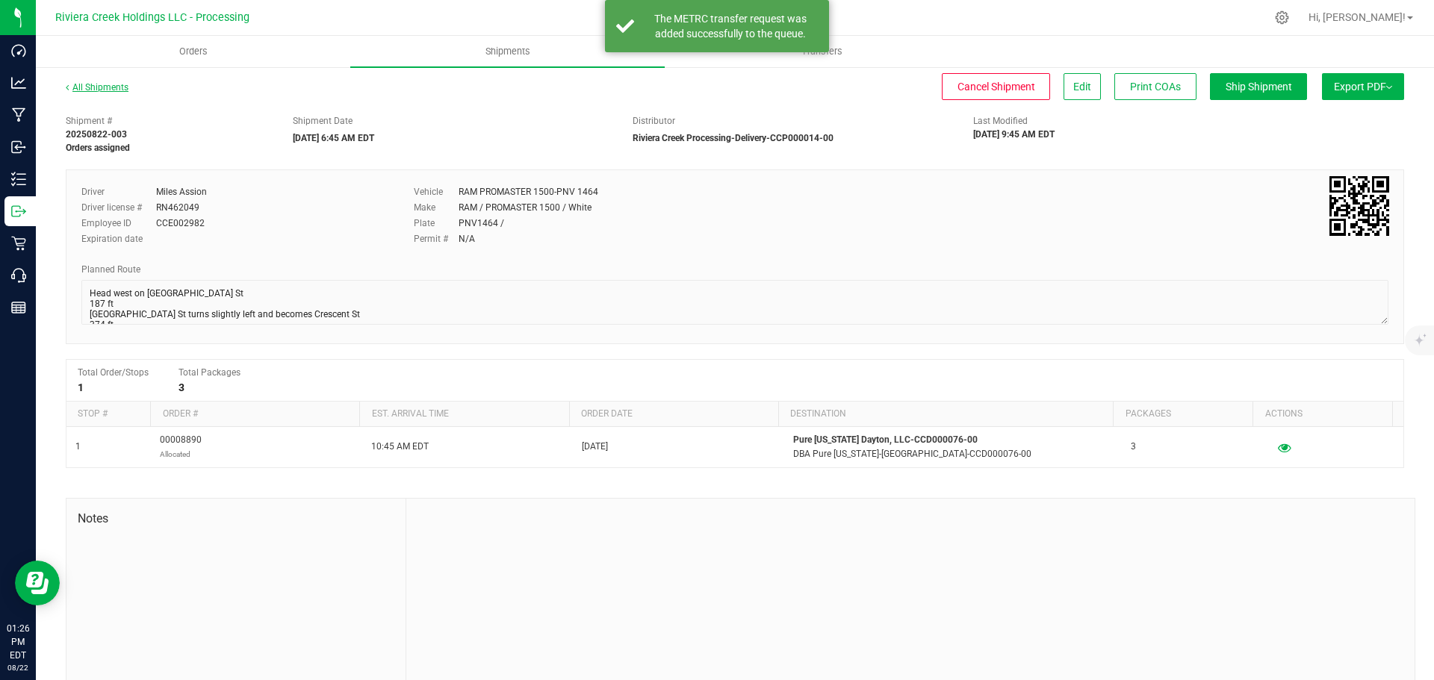
click at [100, 90] on link "All Shipments" at bounding box center [97, 87] width 63 height 10
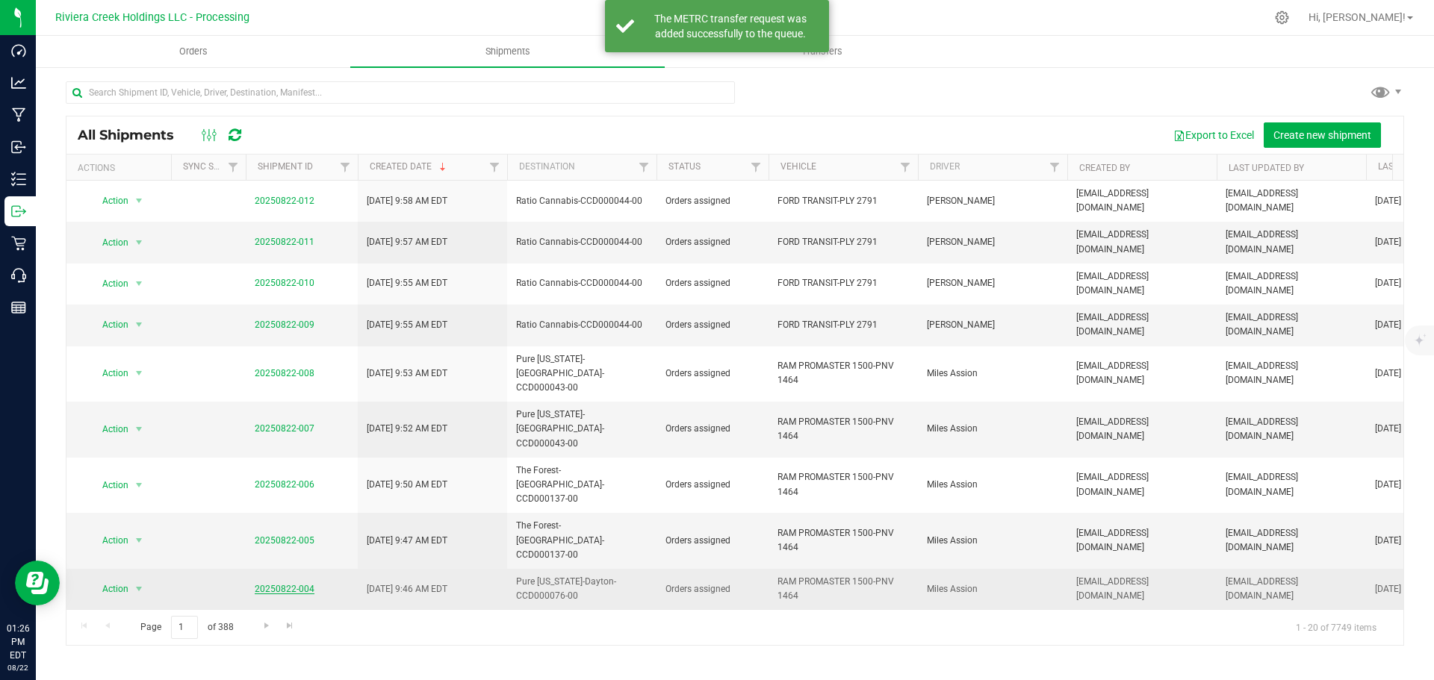
click at [287, 584] on link "20250822-004" at bounding box center [285, 589] width 60 height 10
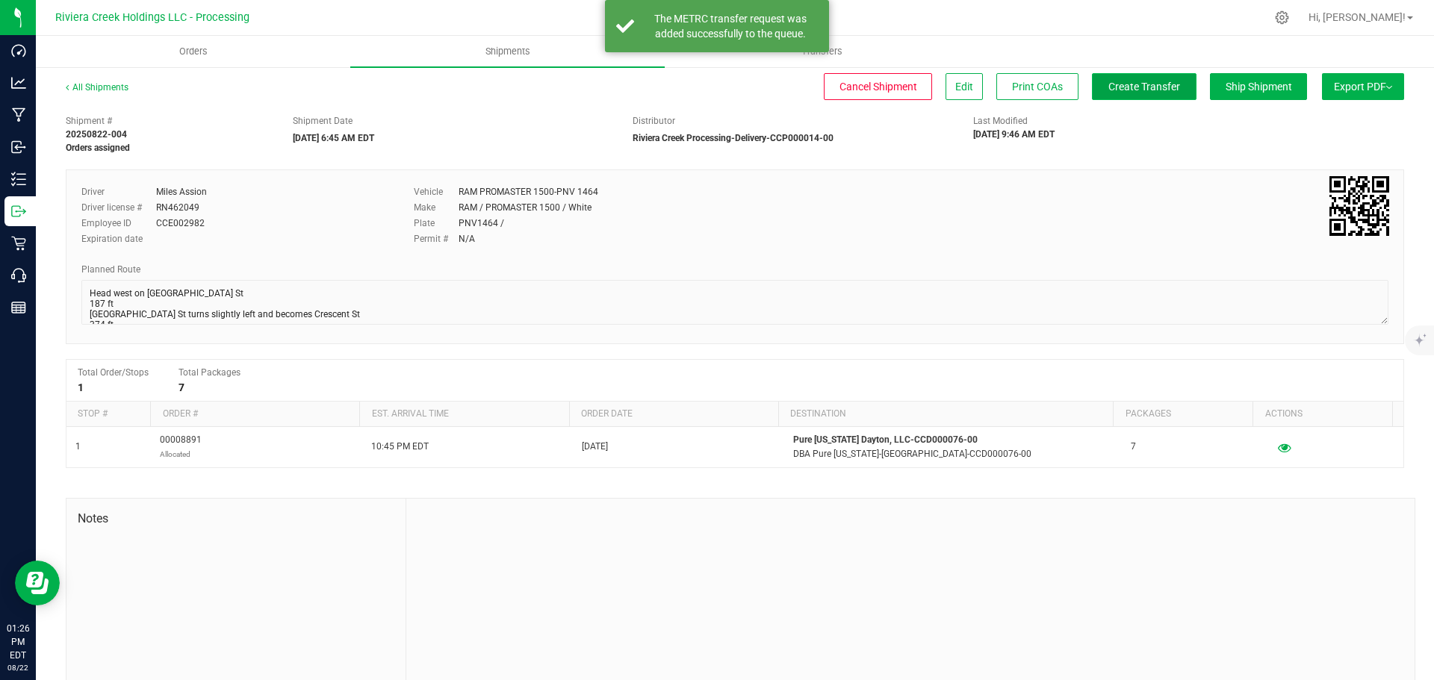
click at [1126, 93] on button "Create Transfer" at bounding box center [1144, 86] width 105 height 27
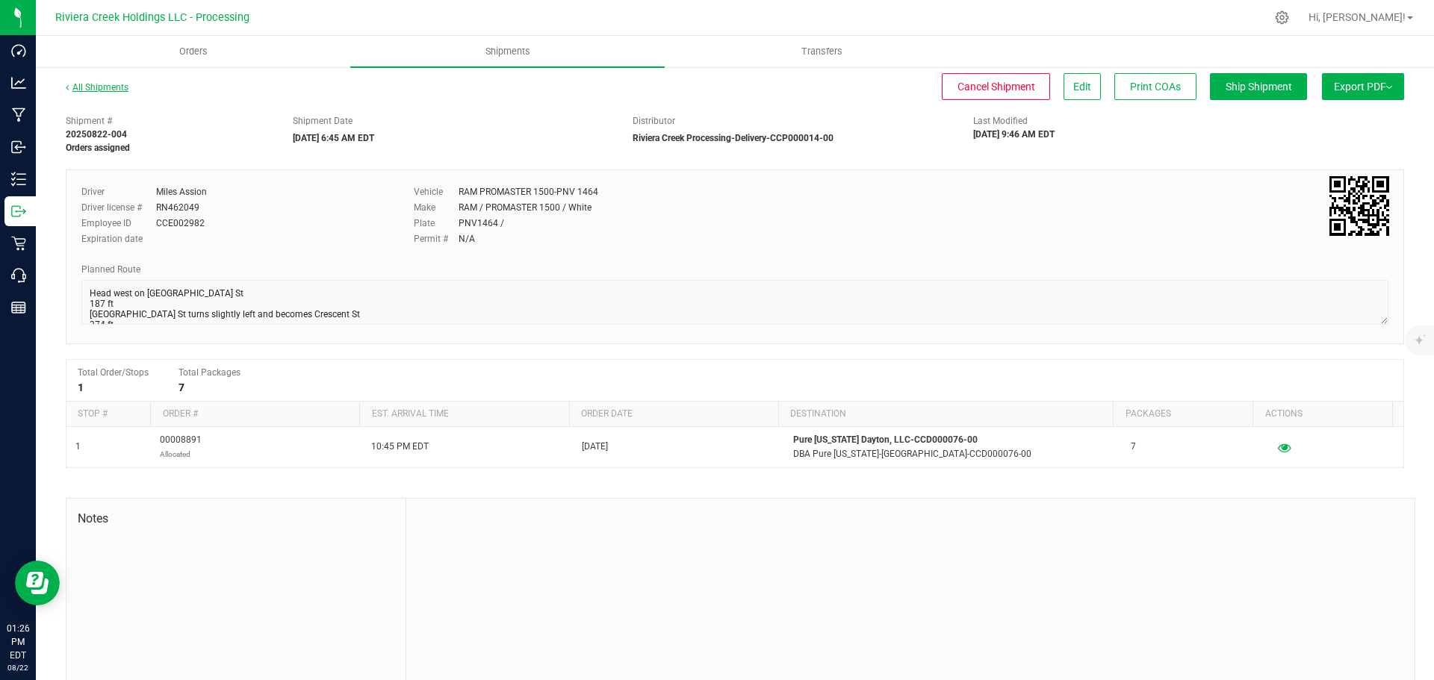
click at [108, 87] on link "All Shipments" at bounding box center [97, 87] width 63 height 10
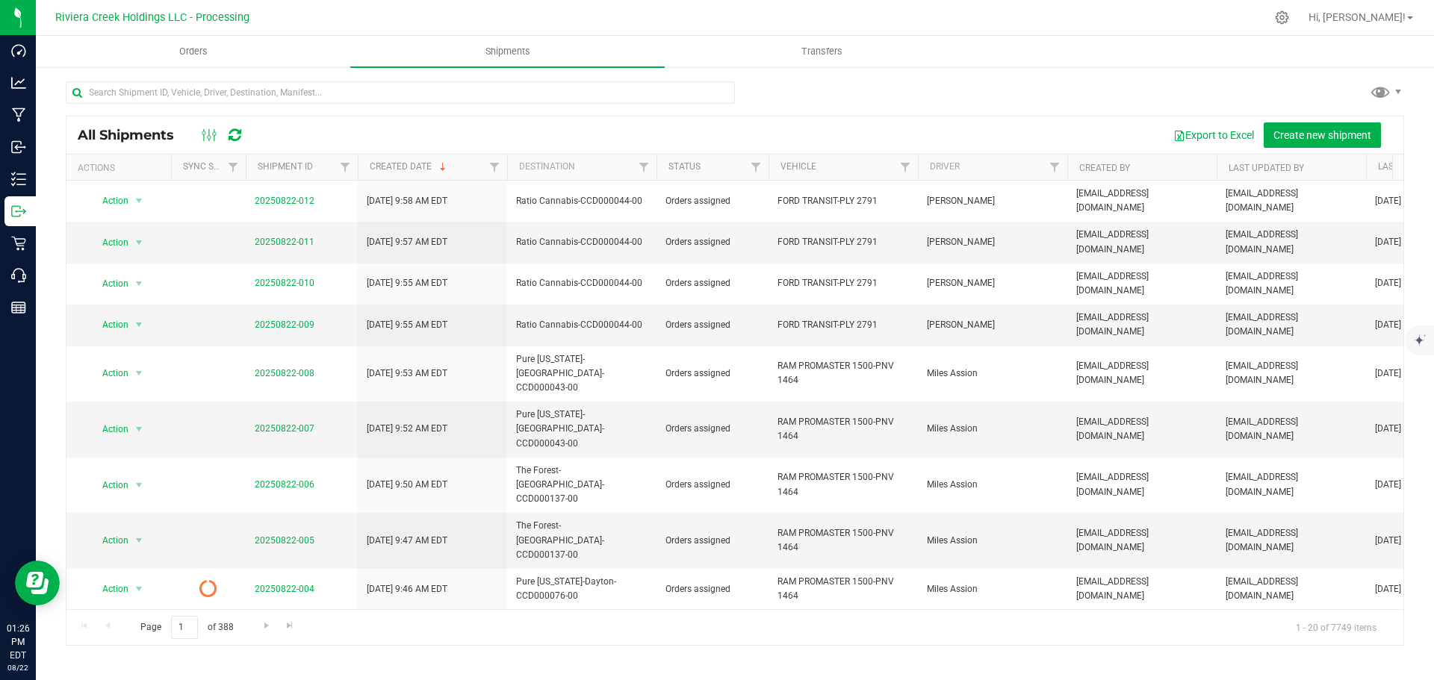
scroll to position [75, 0]
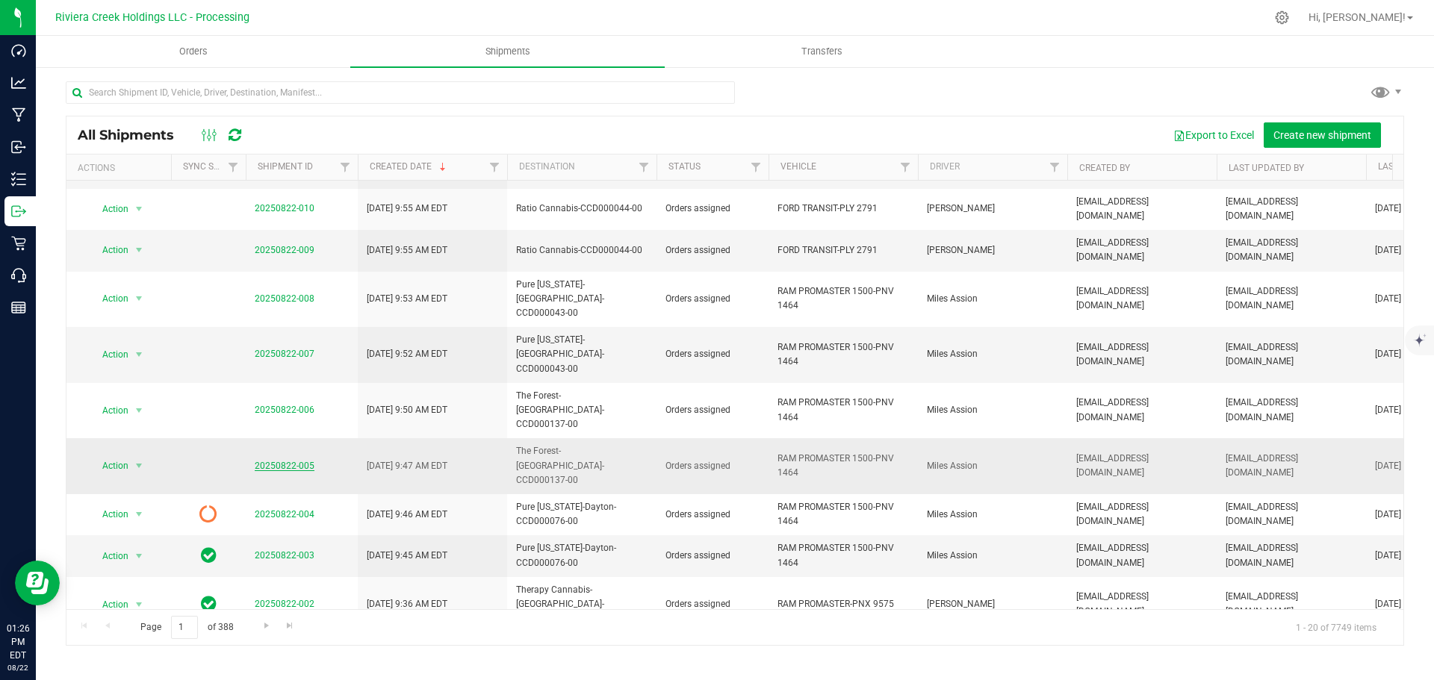
click at [278, 461] on link "20250822-005" at bounding box center [285, 466] width 60 height 10
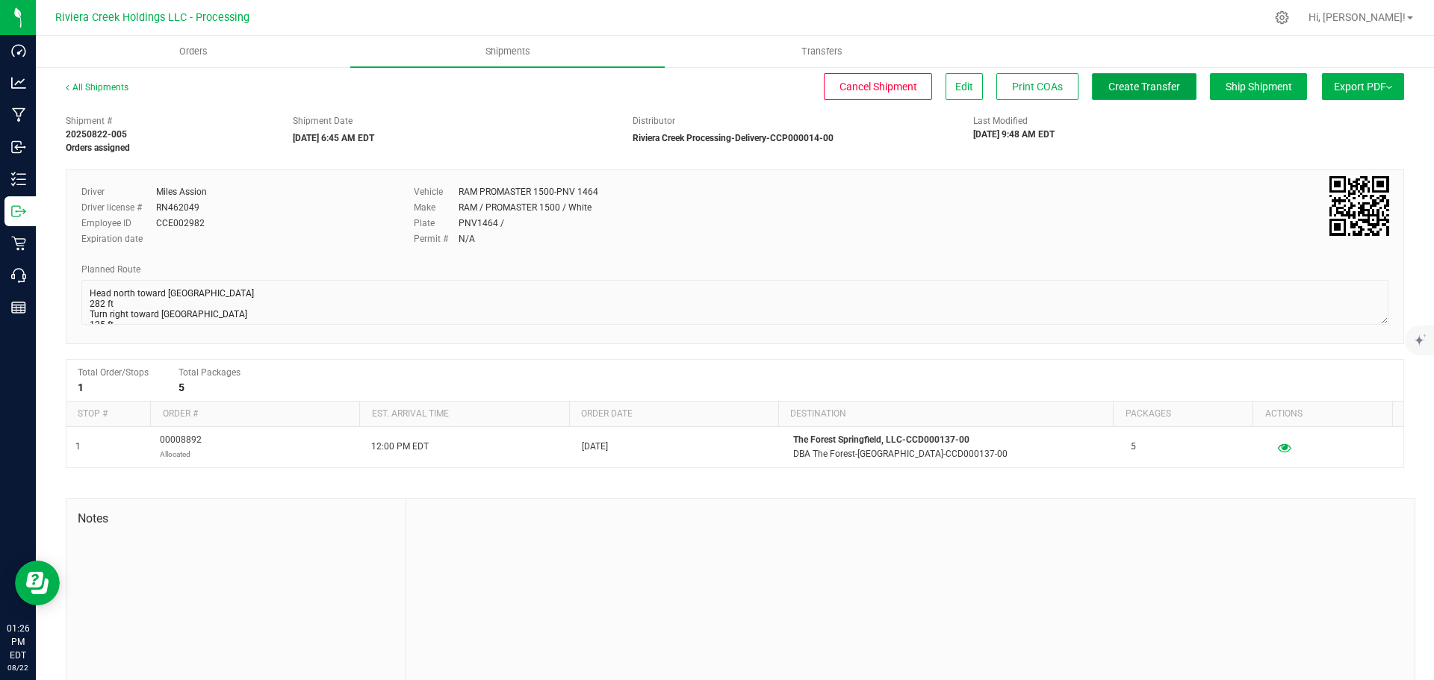
click at [1132, 86] on span "Create Transfer" at bounding box center [1144, 87] width 72 height 12
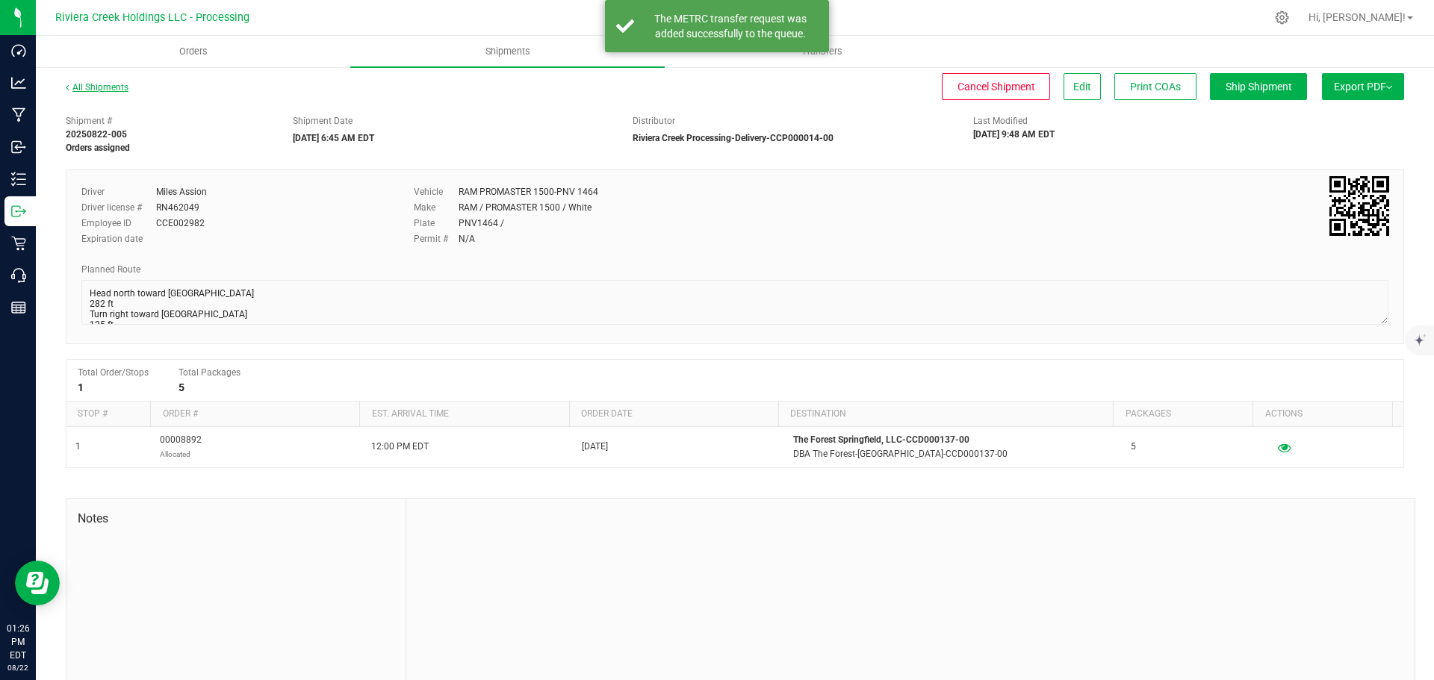
click at [114, 90] on link "All Shipments" at bounding box center [97, 87] width 63 height 10
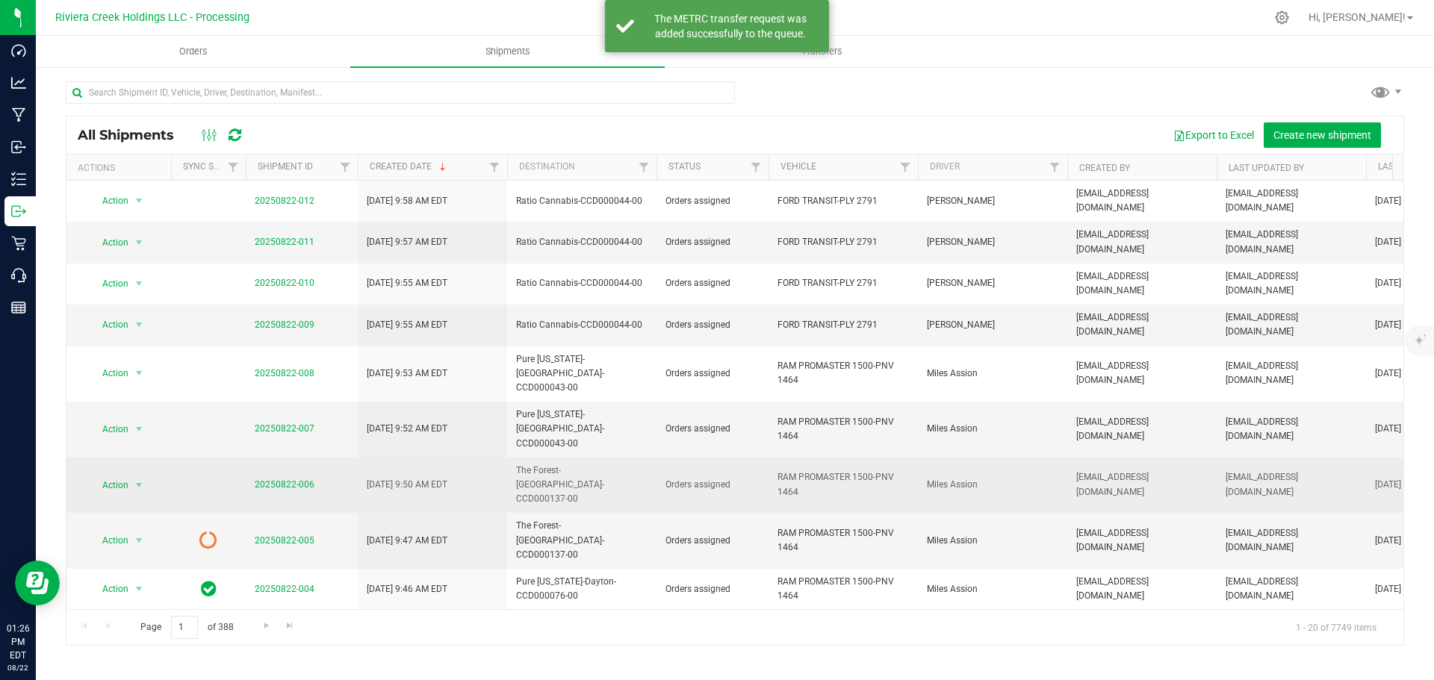
click at [278, 458] on td "20250822-006" at bounding box center [302, 486] width 112 height 56
click at [268, 480] on link "20250822-006" at bounding box center [285, 485] width 60 height 10
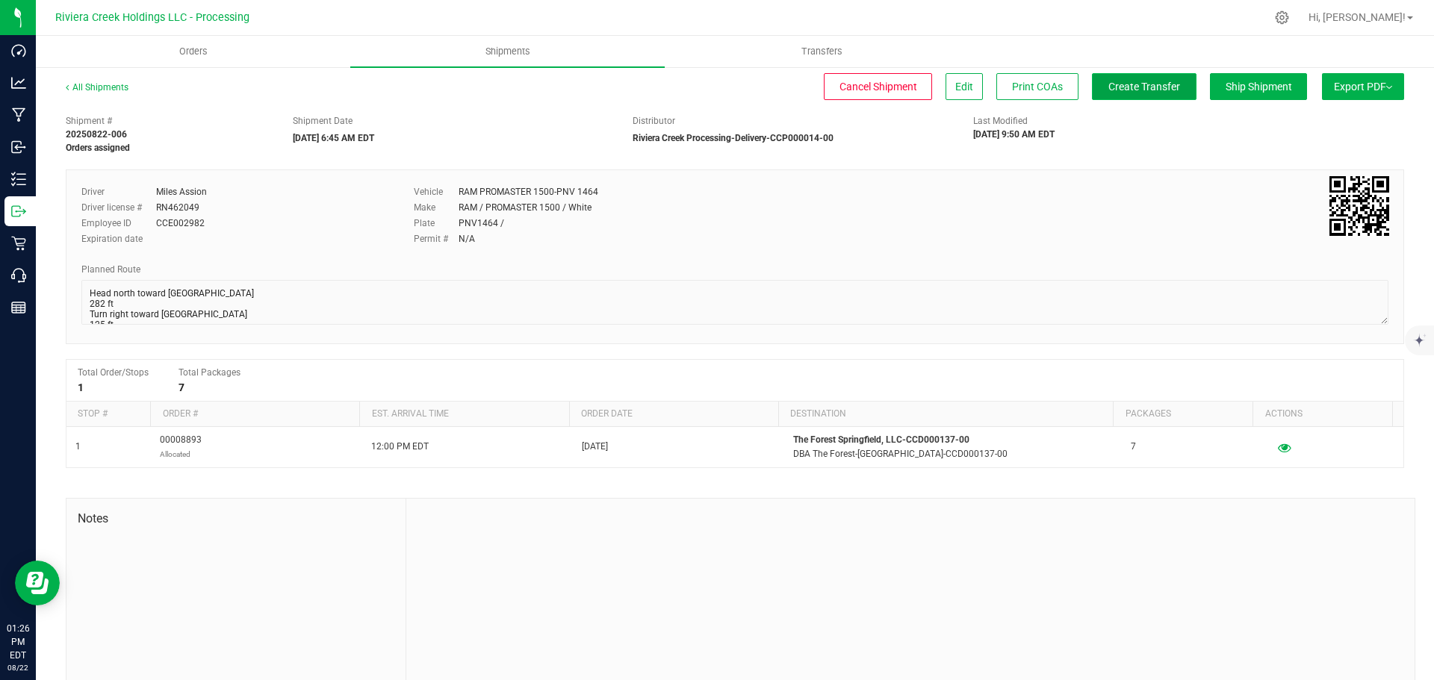
click at [1113, 89] on span "Create Transfer" at bounding box center [1144, 87] width 72 height 12
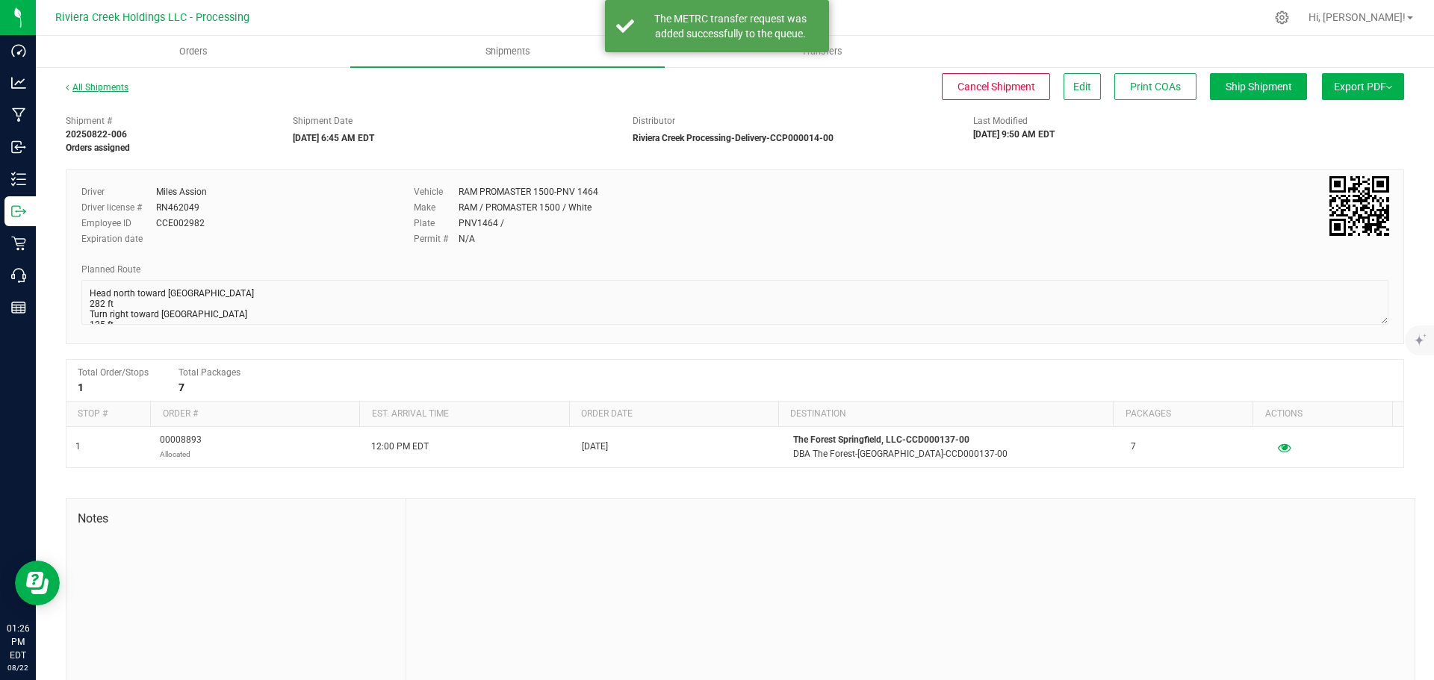
click at [96, 88] on link "All Shipments" at bounding box center [97, 87] width 63 height 10
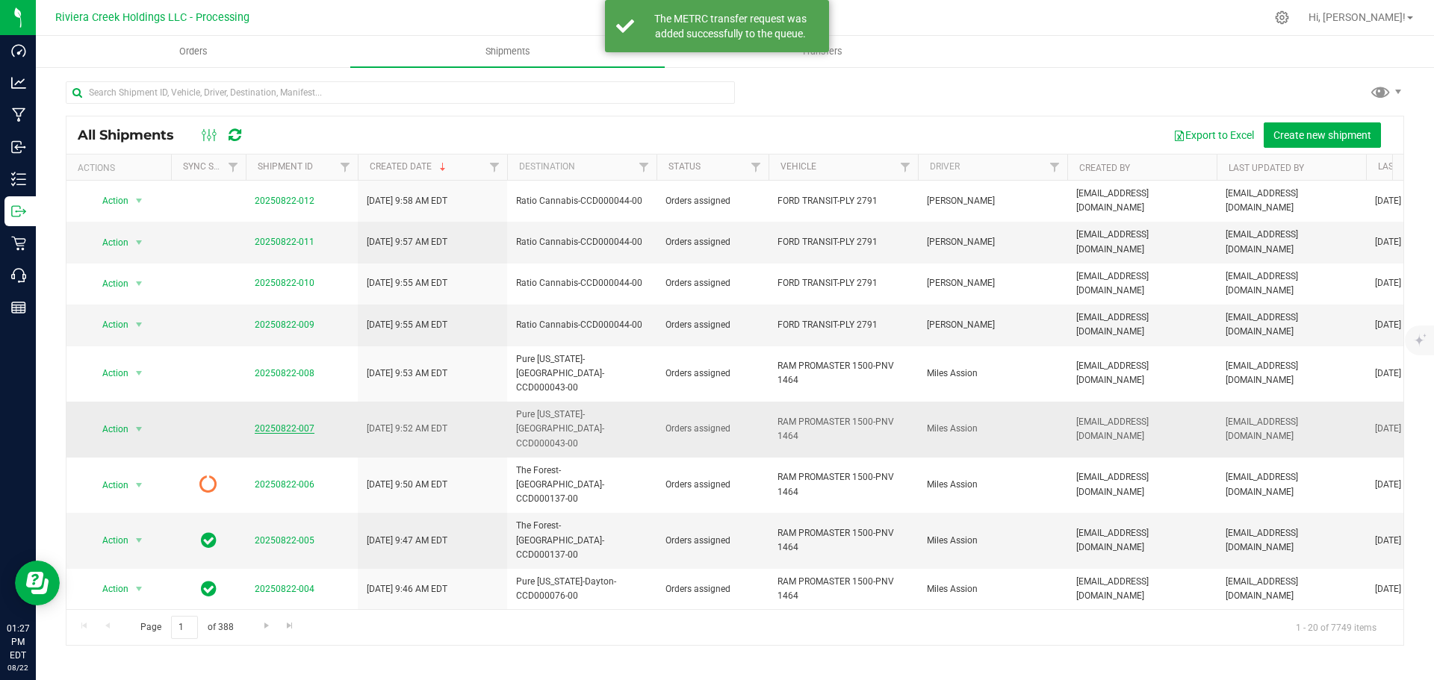
click at [293, 423] on link "20250822-007" at bounding box center [285, 428] width 60 height 10
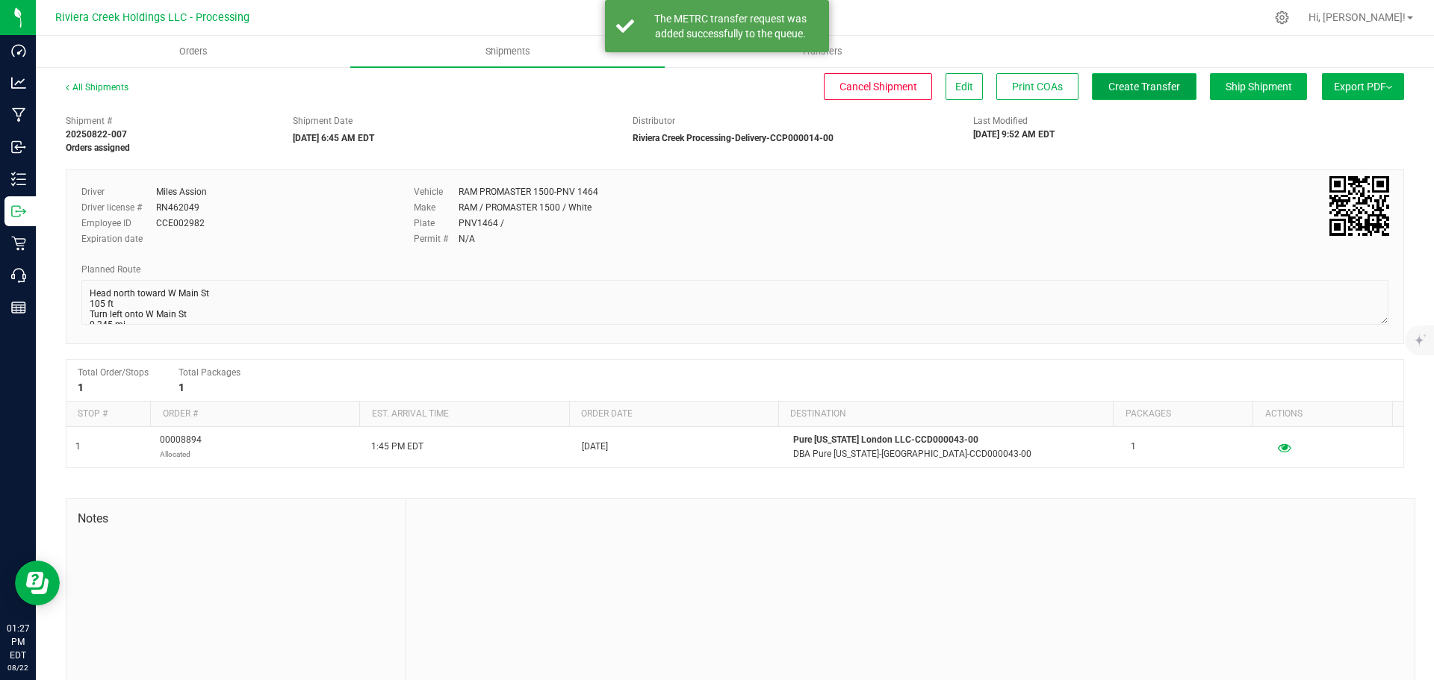
click at [1111, 93] on button "Create Transfer" at bounding box center [1144, 86] width 105 height 27
click at [104, 90] on link "All Shipments" at bounding box center [97, 87] width 63 height 10
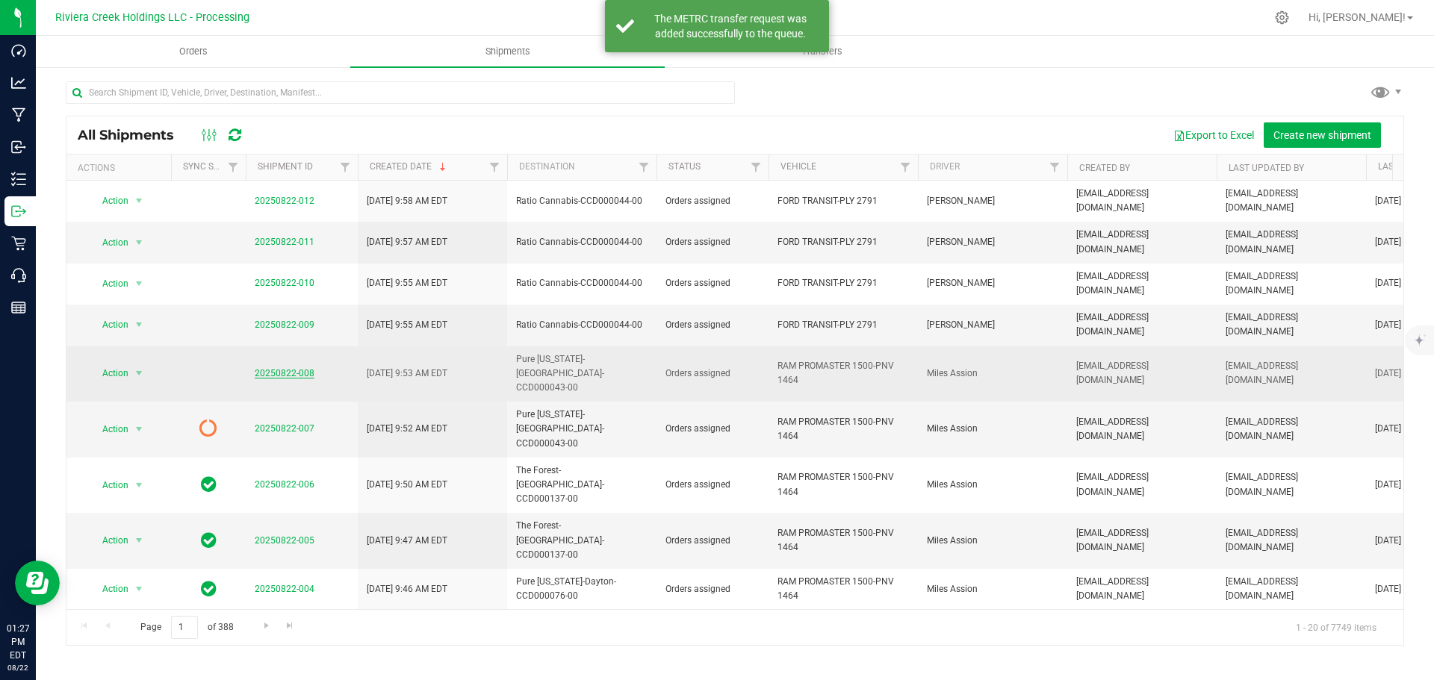
click at [272, 368] on link "20250822-008" at bounding box center [285, 373] width 60 height 10
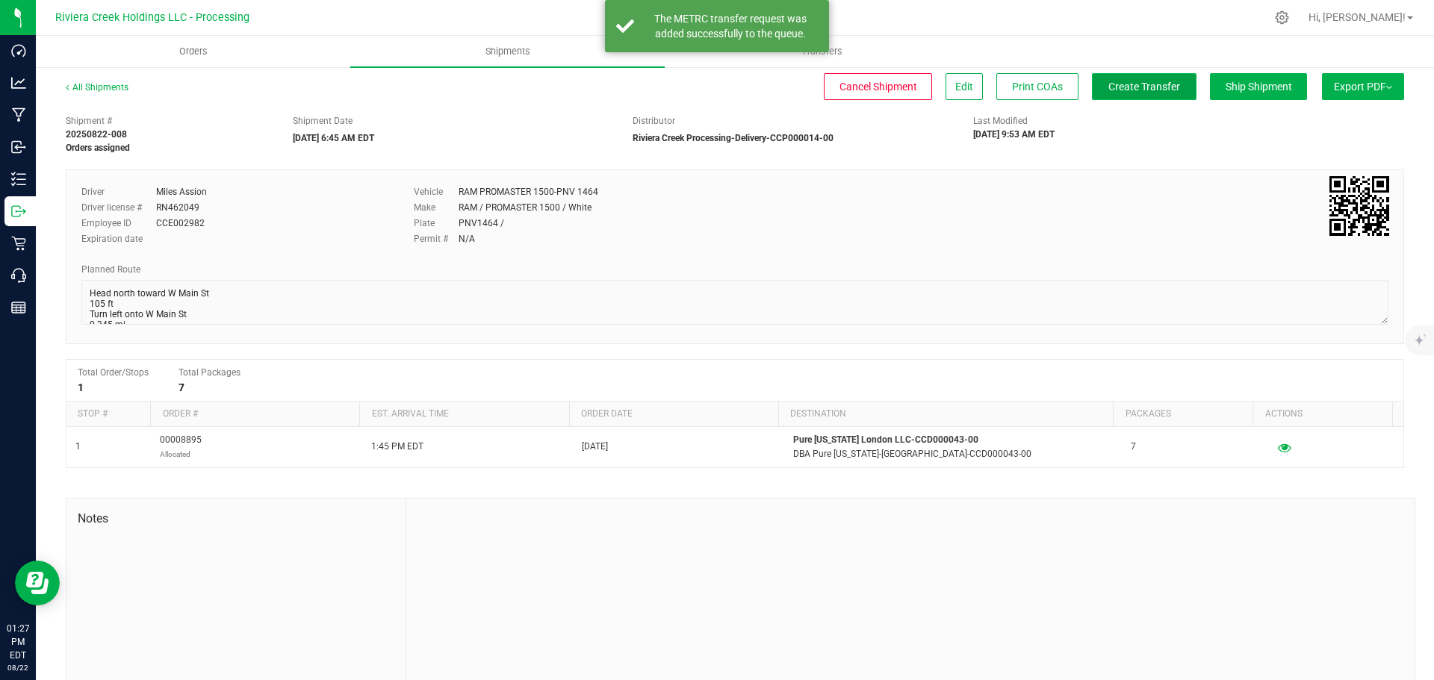
click at [1108, 93] on span "Create Transfer" at bounding box center [1144, 87] width 72 height 12
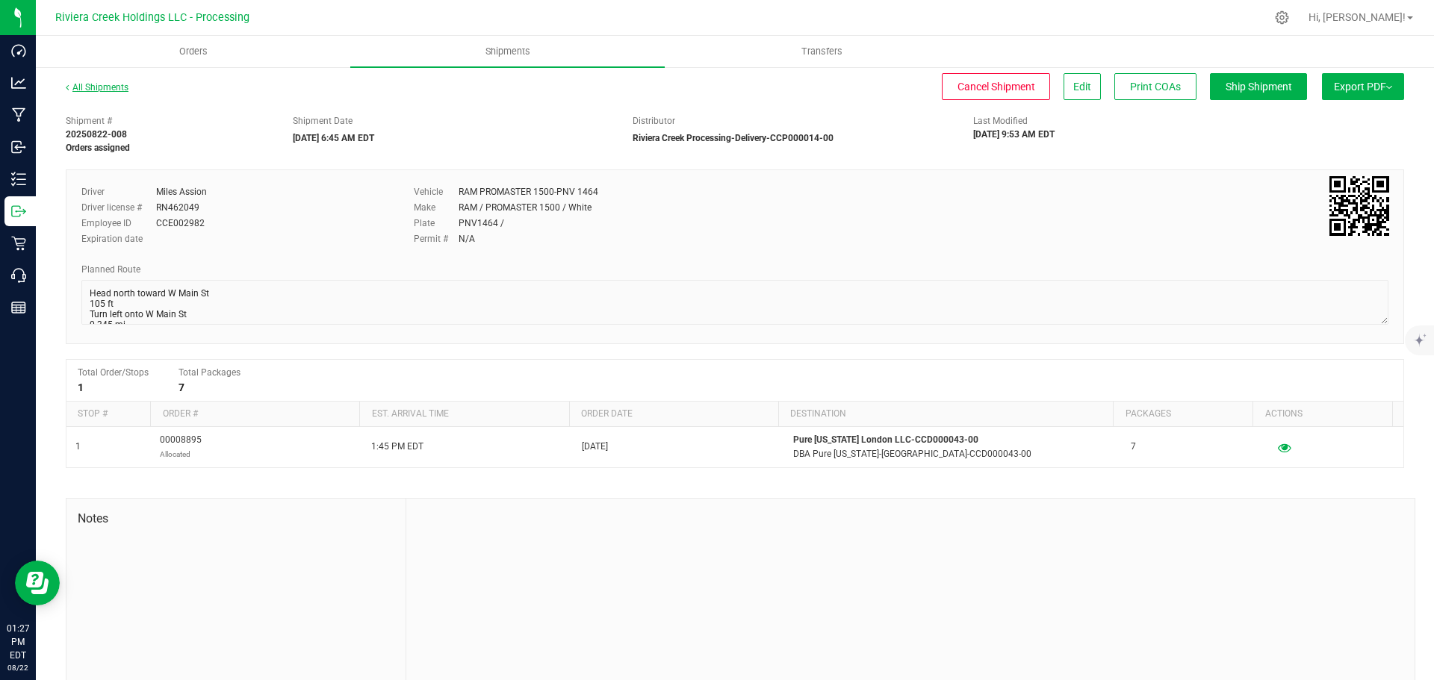
click at [102, 86] on link "All Shipments" at bounding box center [97, 87] width 63 height 10
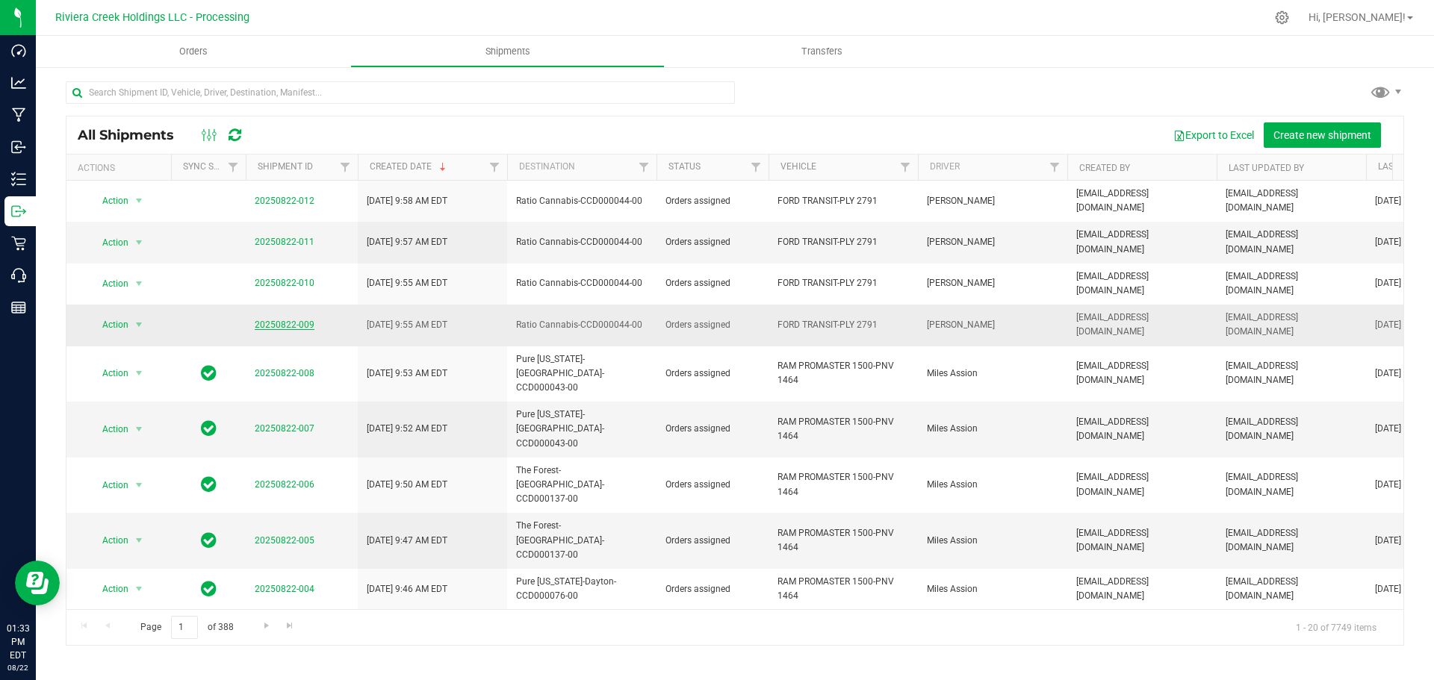
click at [306, 320] on link "20250822-009" at bounding box center [285, 325] width 60 height 10
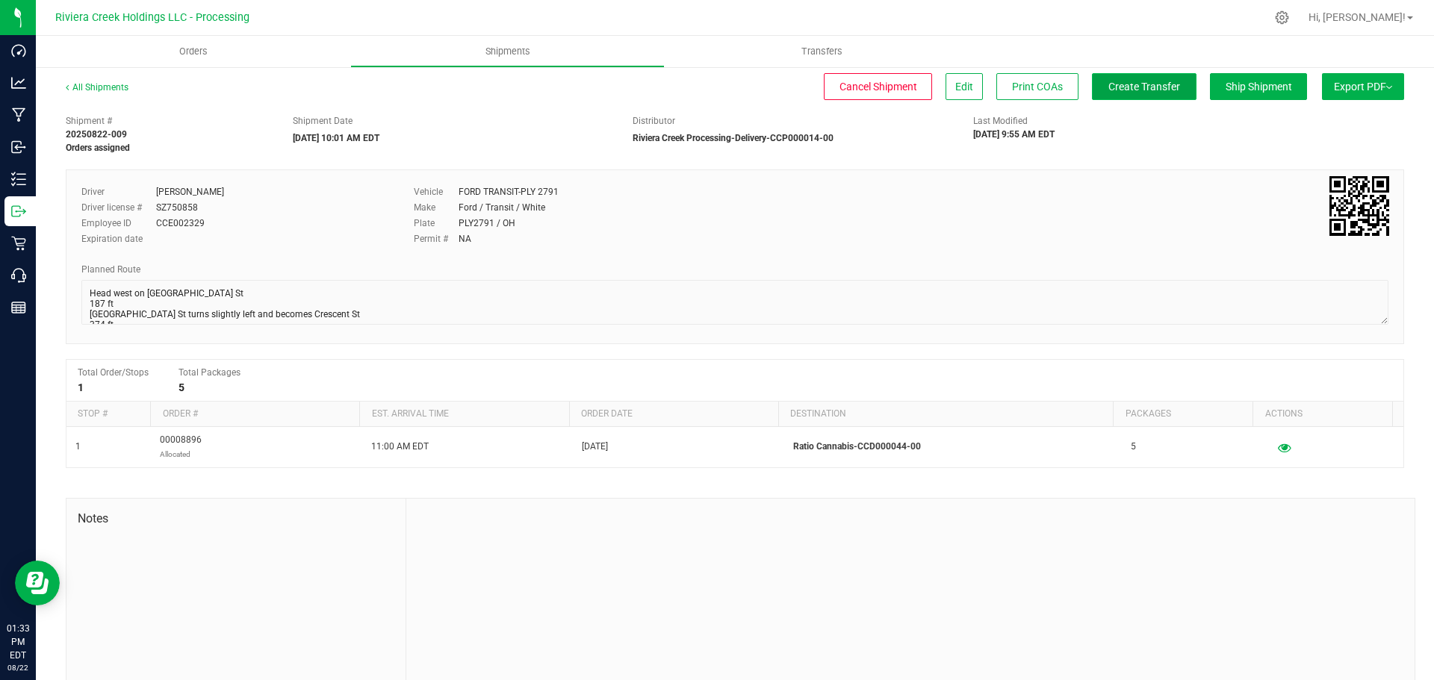
click at [1127, 93] on span "Create Transfer" at bounding box center [1144, 87] width 72 height 12
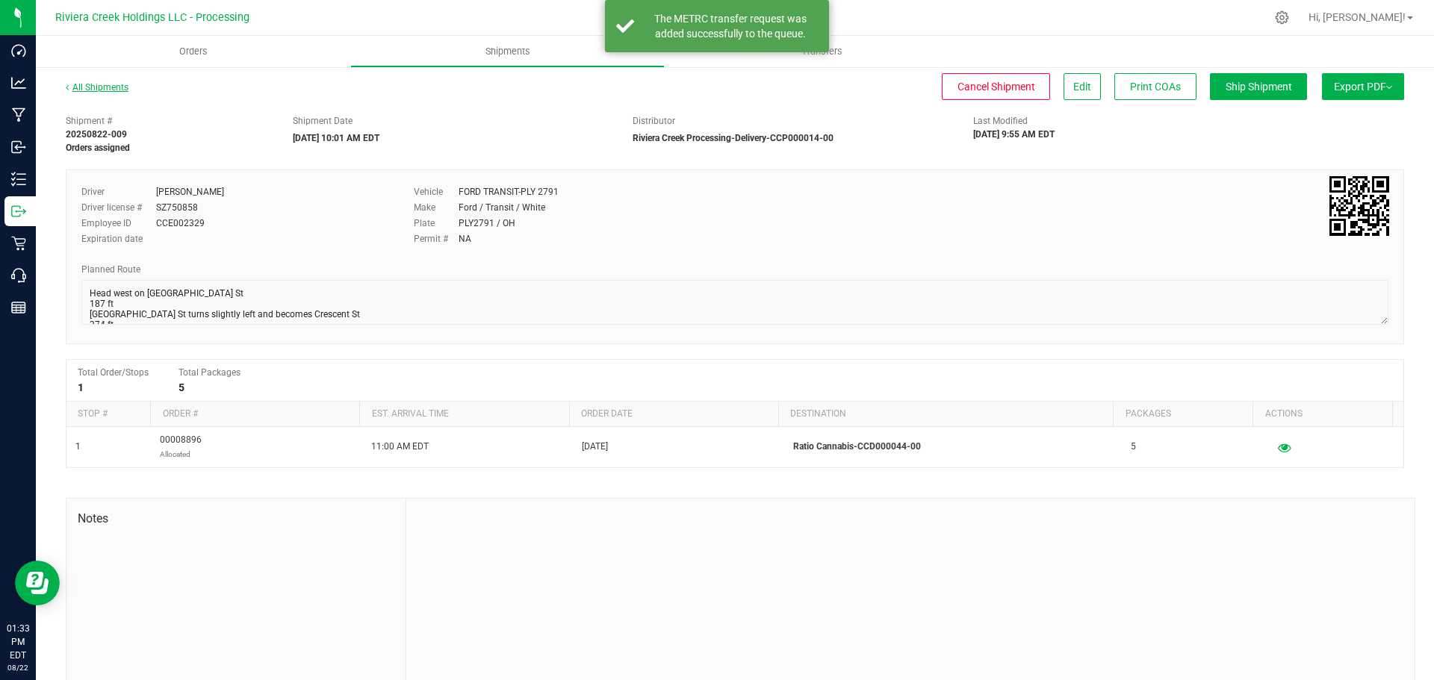
click at [102, 85] on link "All Shipments" at bounding box center [97, 87] width 63 height 10
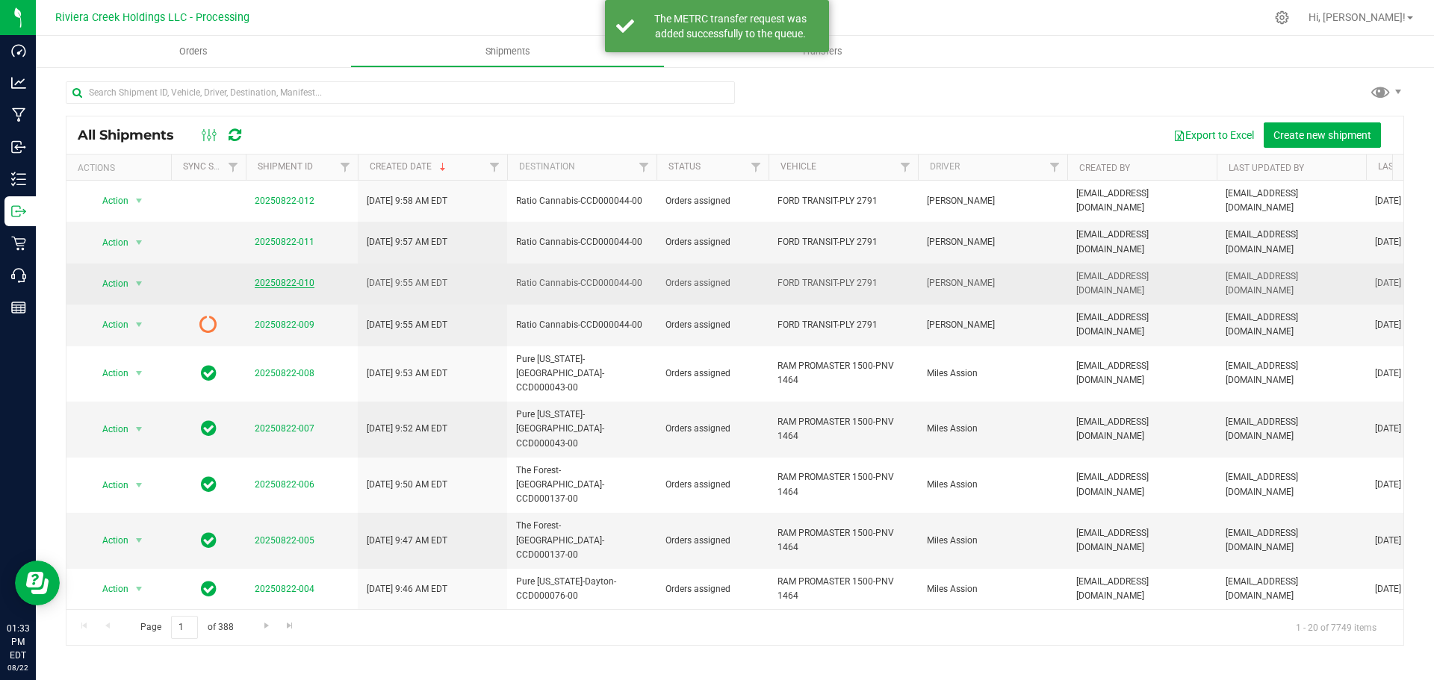
click at [276, 278] on link "20250822-010" at bounding box center [285, 283] width 60 height 10
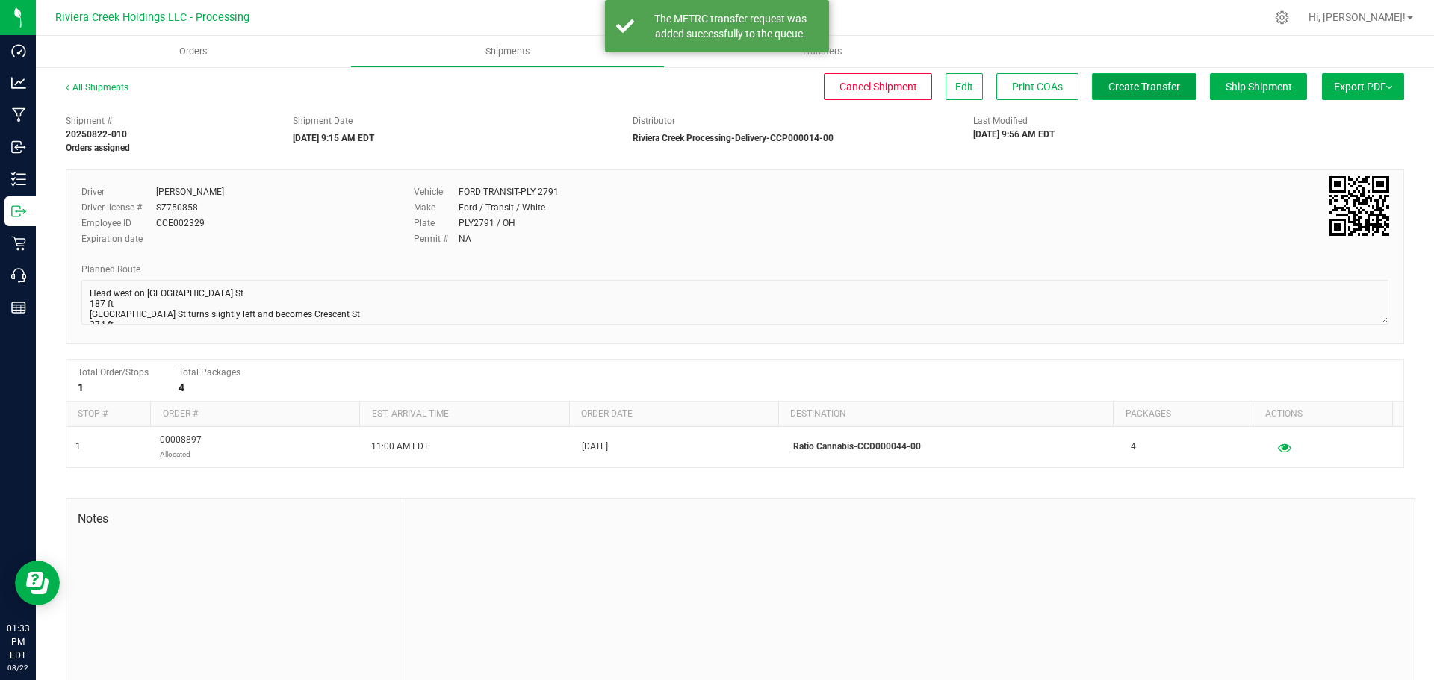
click at [1129, 89] on span "Create Transfer" at bounding box center [1144, 87] width 72 height 12
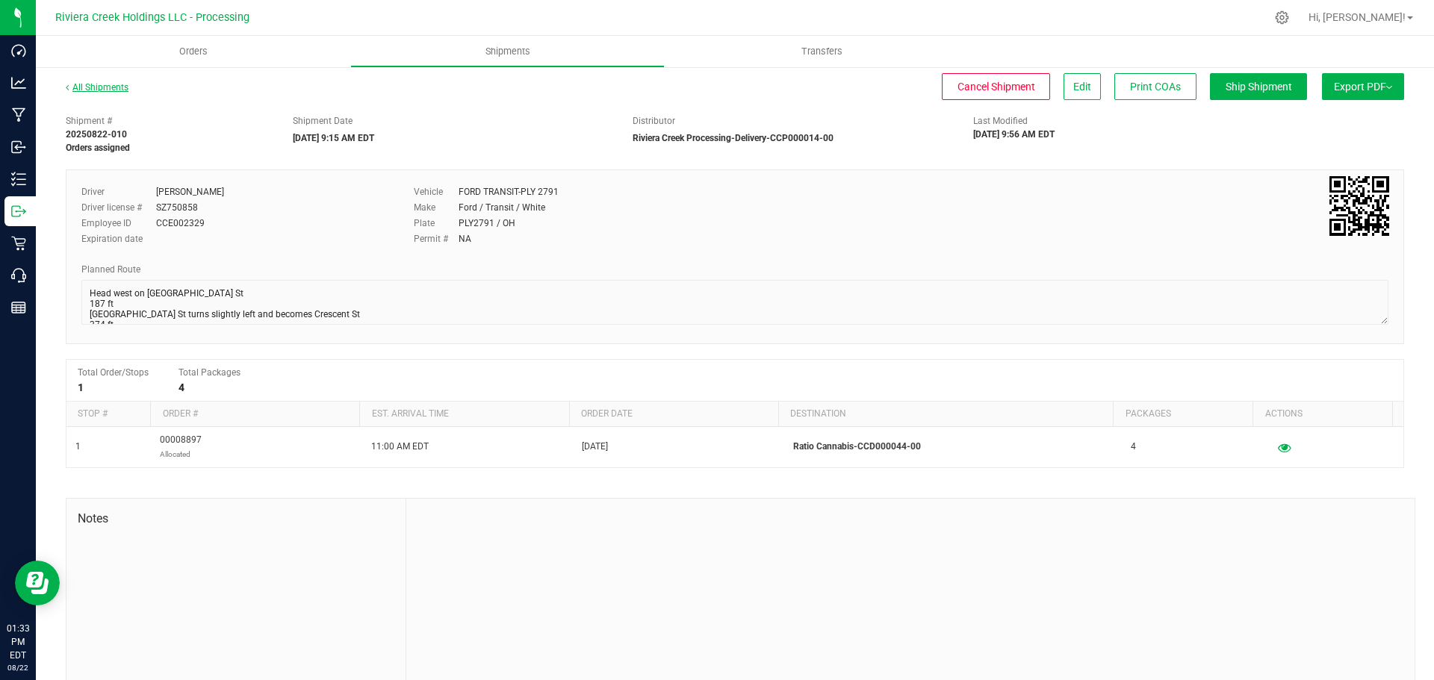
click at [103, 87] on link "All Shipments" at bounding box center [97, 87] width 63 height 10
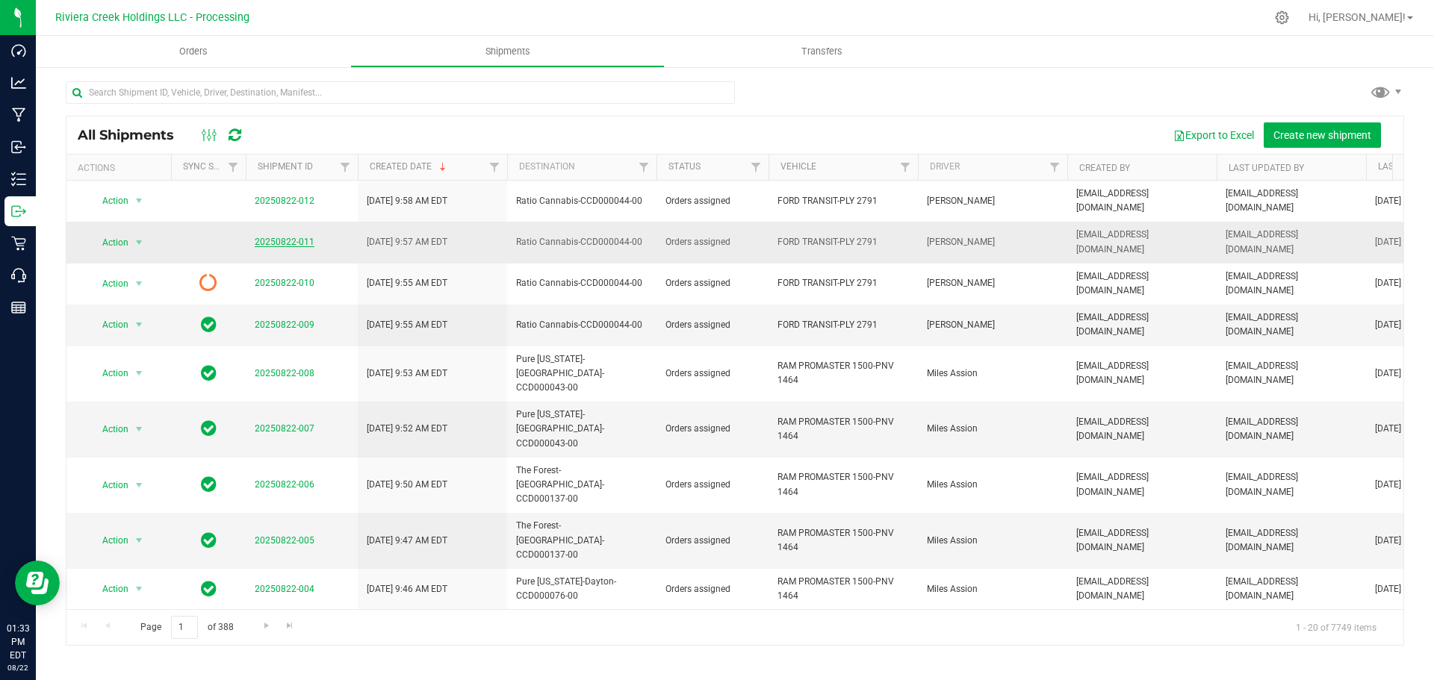
click at [282, 237] on link "20250822-011" at bounding box center [285, 242] width 60 height 10
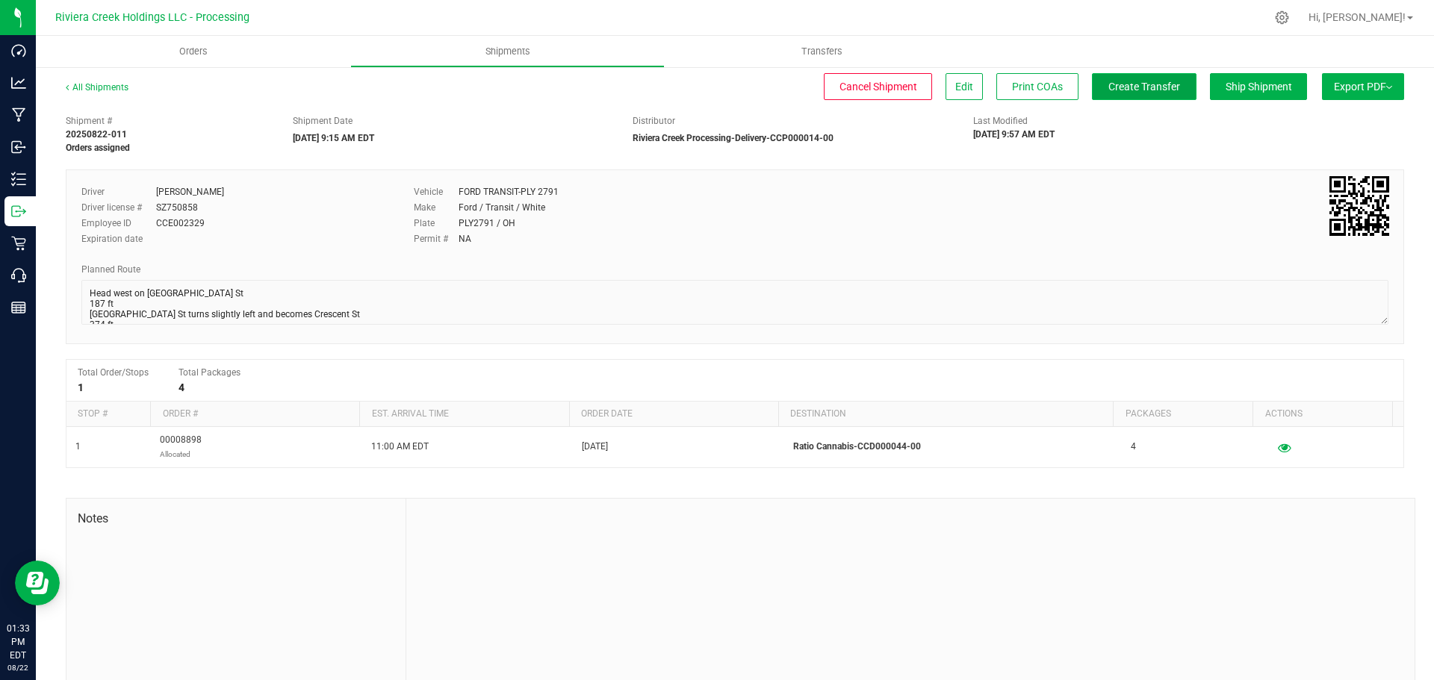
click at [1134, 84] on span "Create Transfer" at bounding box center [1144, 87] width 72 height 12
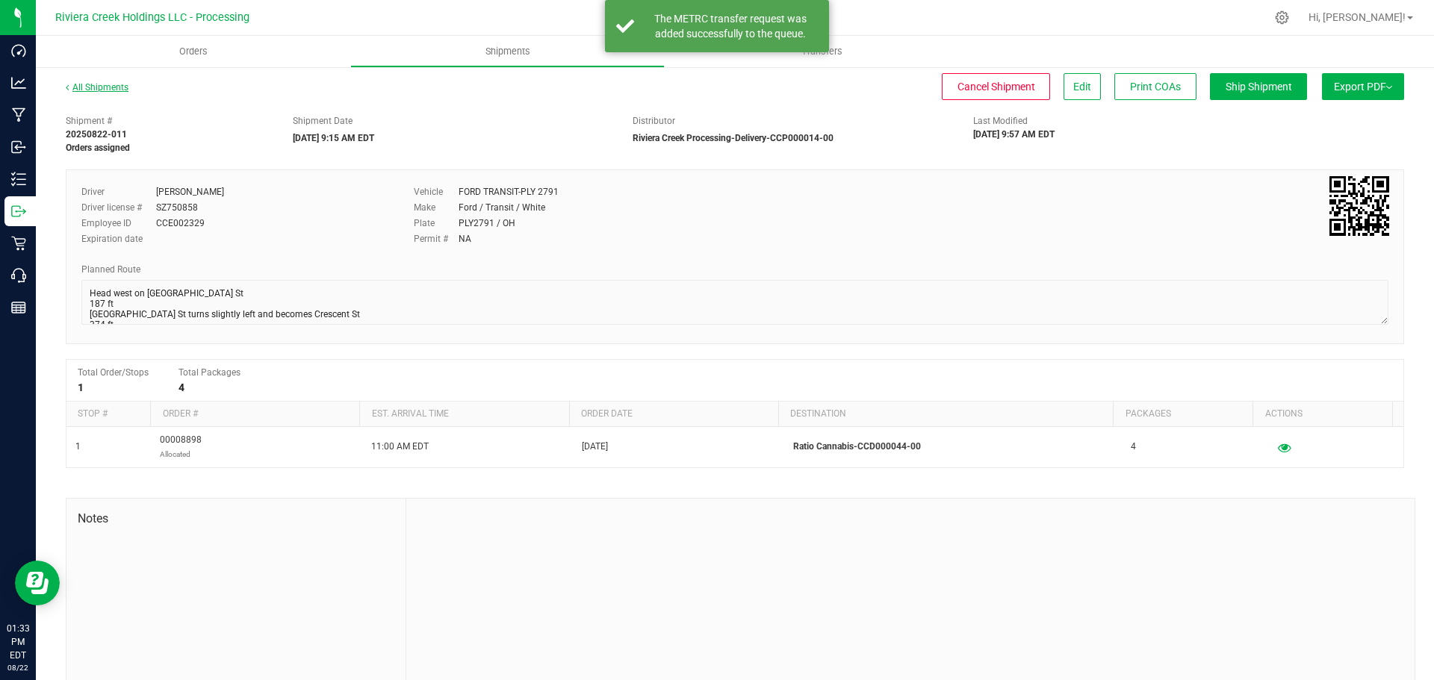
click at [104, 89] on link "All Shipments" at bounding box center [97, 87] width 63 height 10
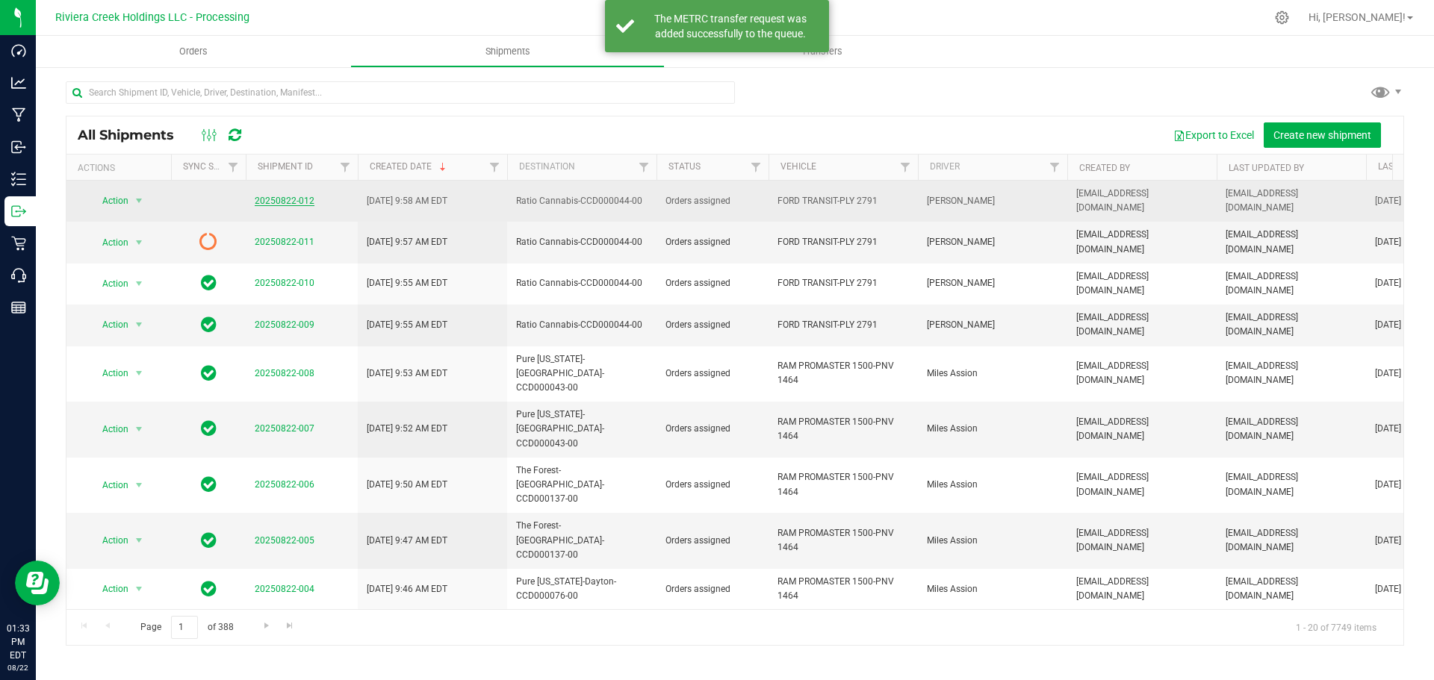
click at [264, 196] on link "20250822-012" at bounding box center [285, 201] width 60 height 10
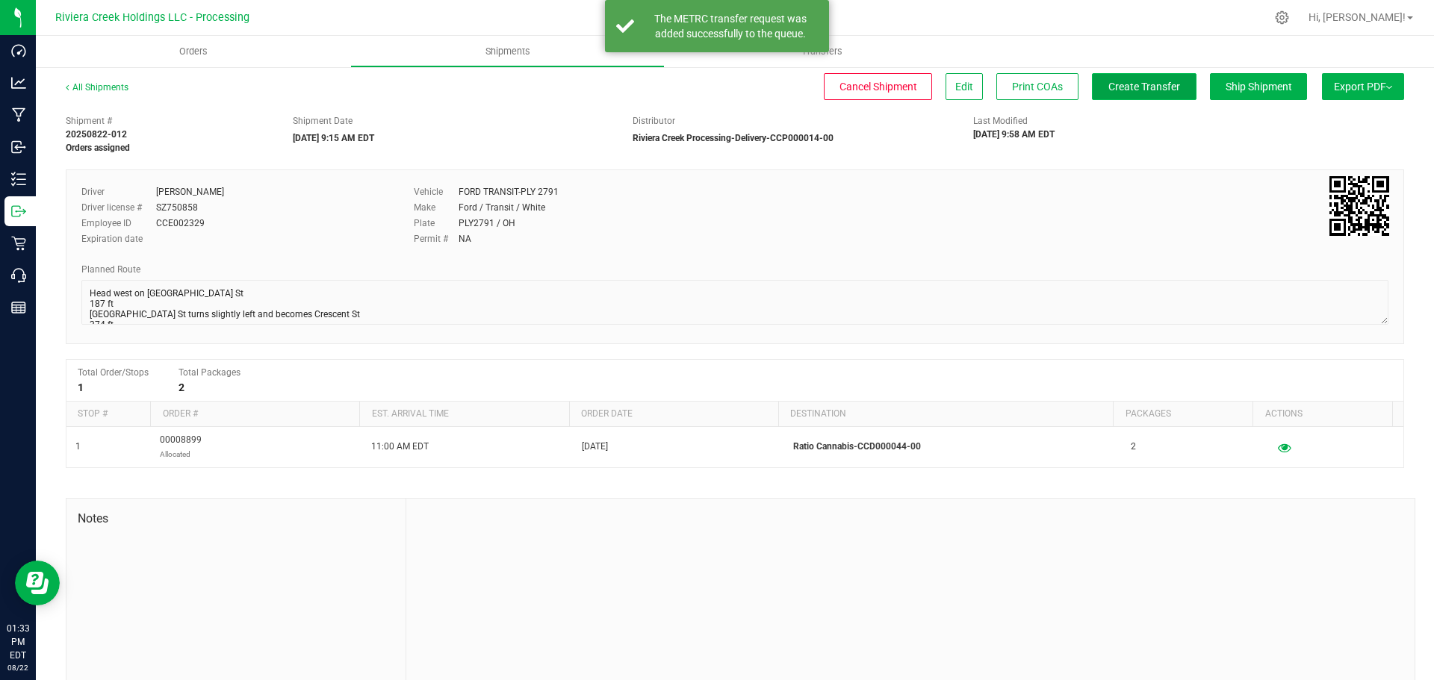
click at [1131, 86] on span "Create Transfer" at bounding box center [1144, 87] width 72 height 12
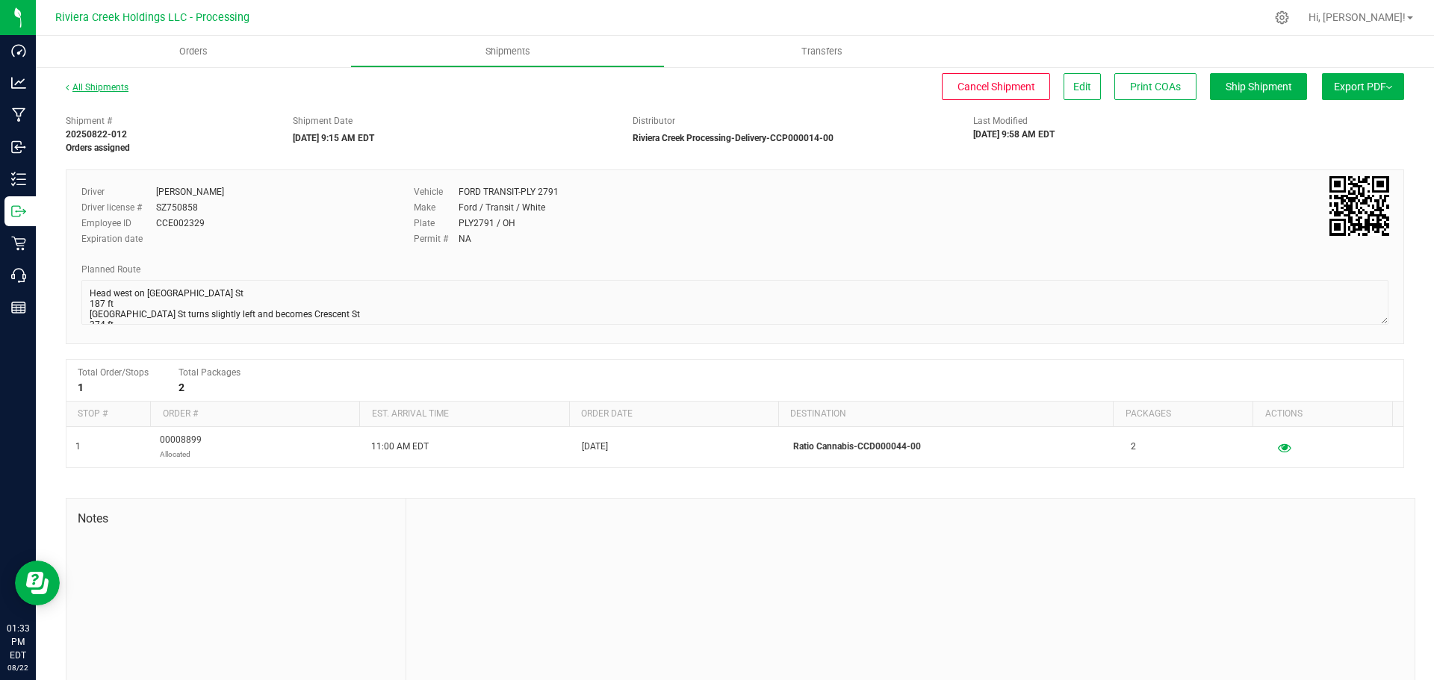
click at [104, 84] on link "All Shipments" at bounding box center [97, 87] width 63 height 10
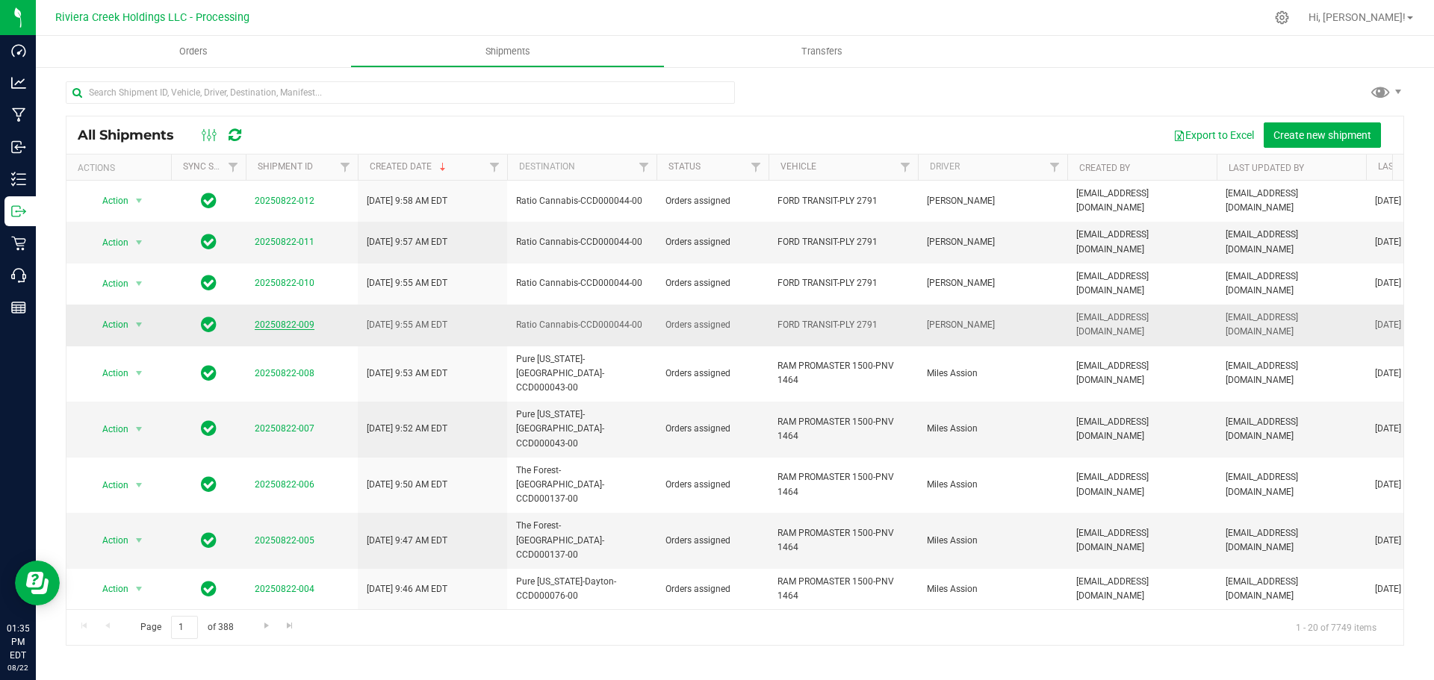
click at [260, 320] on link "20250822-009" at bounding box center [285, 325] width 60 height 10
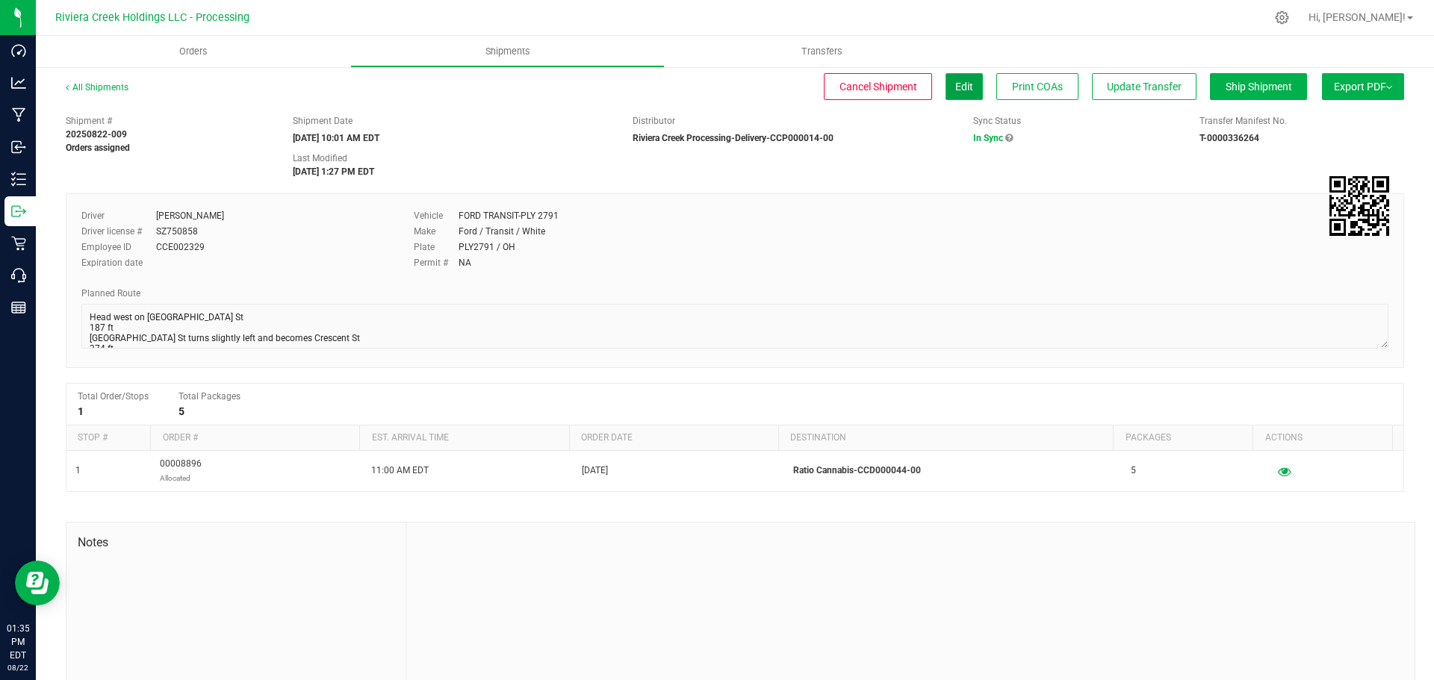
click at [946, 91] on button "Edit" at bounding box center [964, 86] width 37 height 27
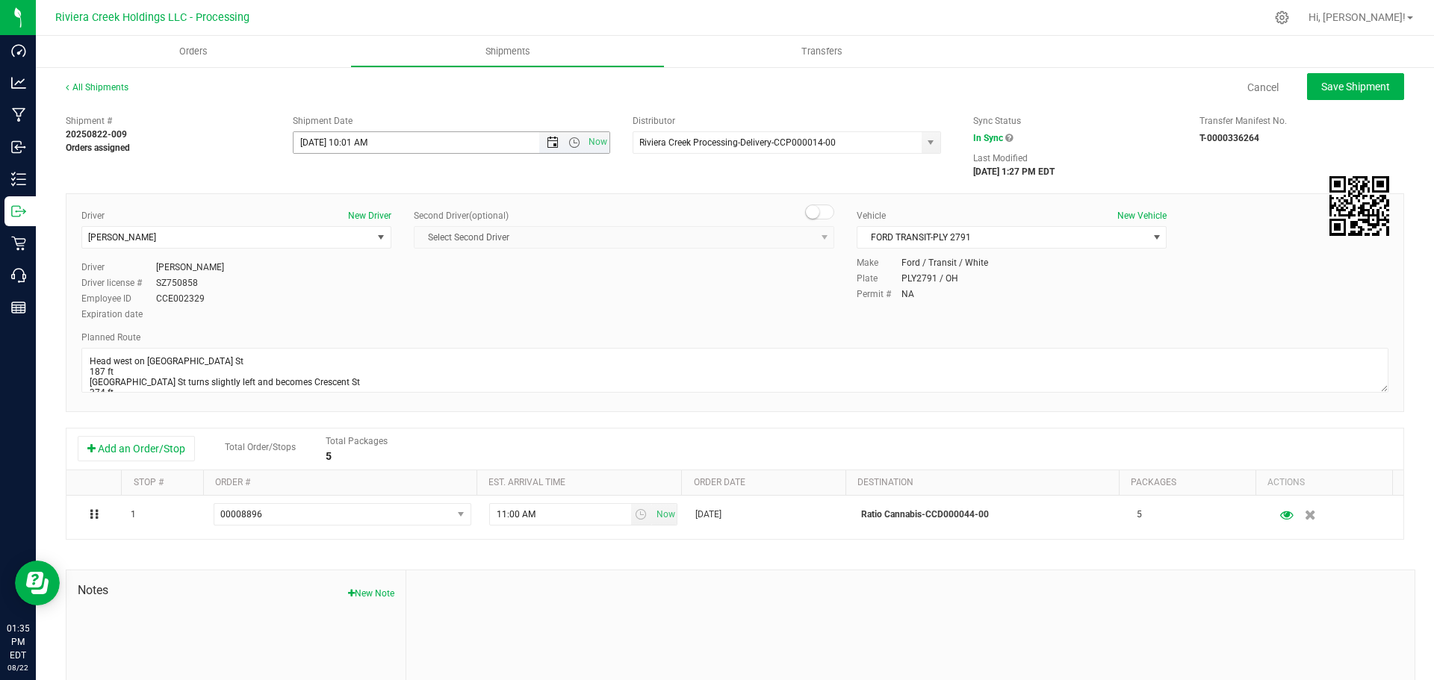
click at [547, 139] on span "Open the date view" at bounding box center [553, 143] width 12 height 12
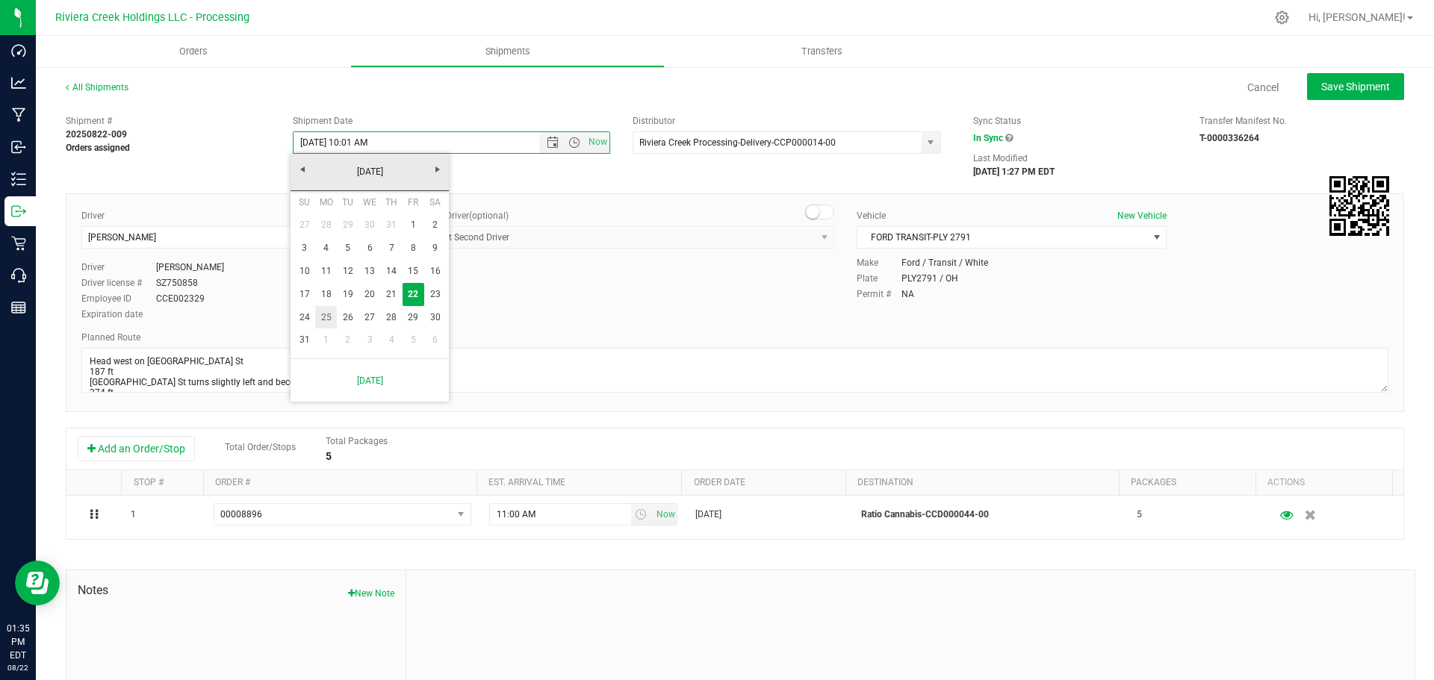
click at [326, 314] on link "25" at bounding box center [326, 317] width 22 height 23
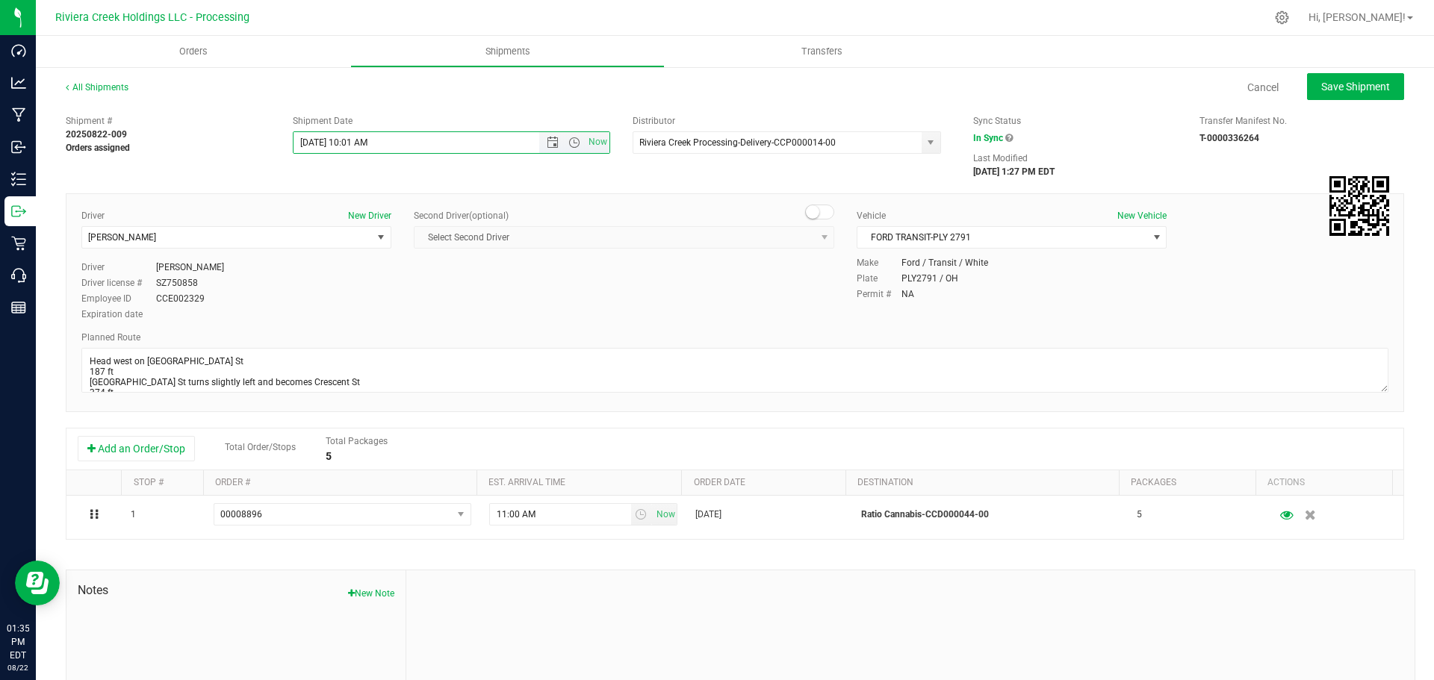
drag, startPoint x: 364, startPoint y: 143, endPoint x: 346, endPoint y: 150, distance: 19.8
click at [346, 150] on input "8/25/2025 10:01 AM" at bounding box center [430, 142] width 272 height 21
click at [1336, 89] on span "Save Shipment" at bounding box center [1355, 87] width 69 height 12
type input "8/25/2025 1:15 PM"
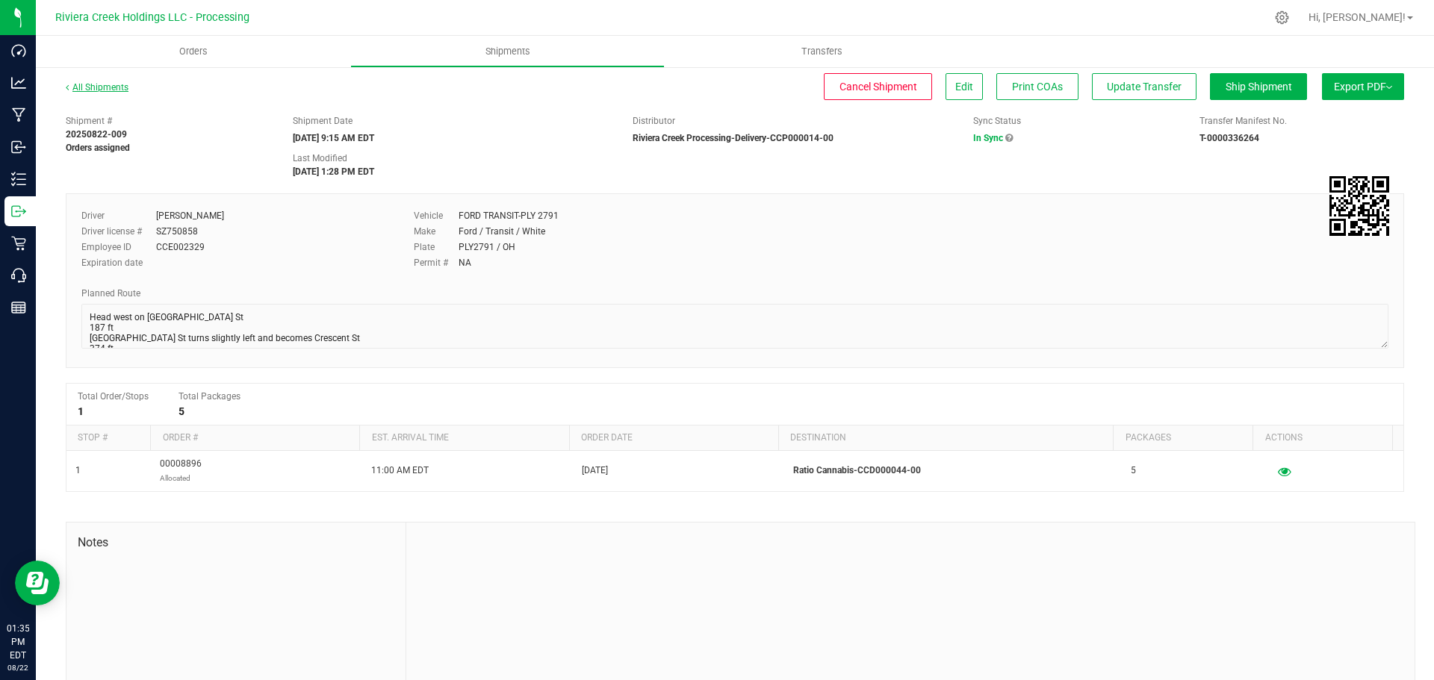
click at [108, 90] on link "All Shipments" at bounding box center [97, 87] width 63 height 10
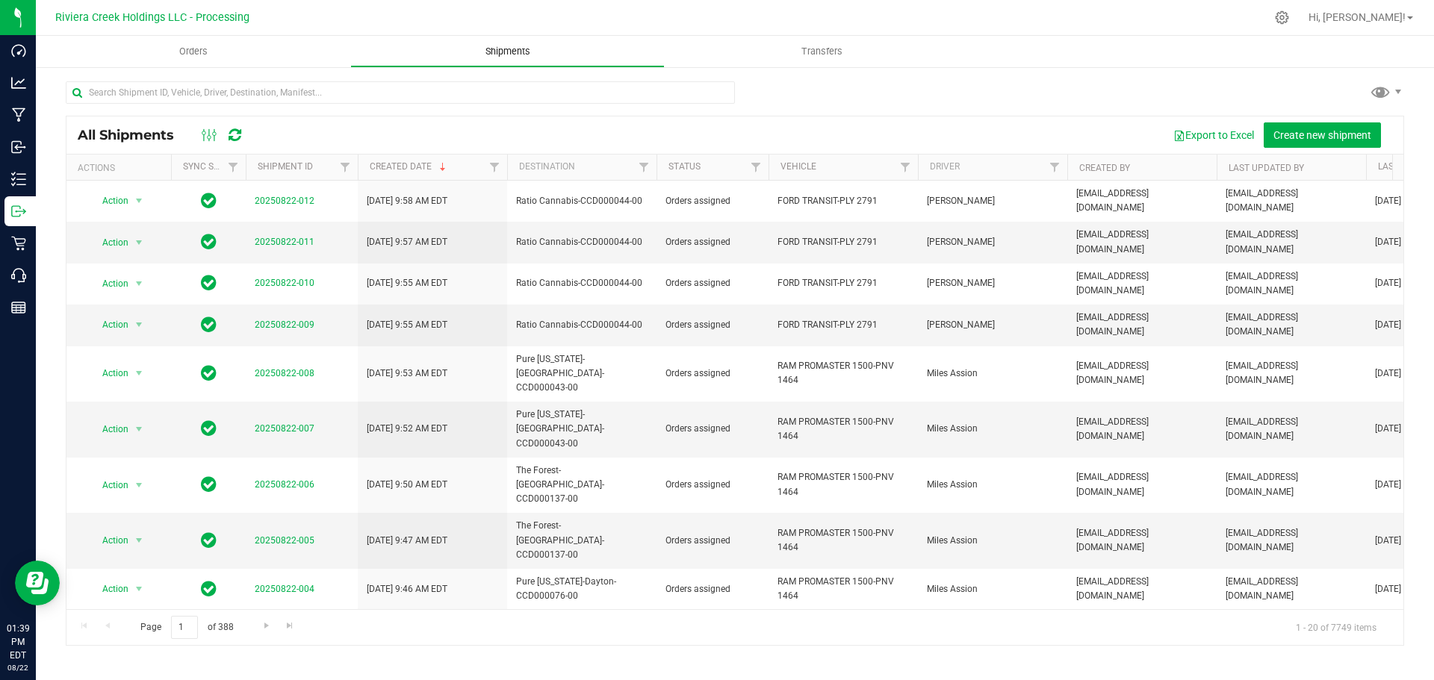
click at [502, 46] on span "Shipments" at bounding box center [507, 51] width 85 height 13
click at [137, 99] on input "text" at bounding box center [400, 92] width 669 height 22
paste input "CCD000100-00"
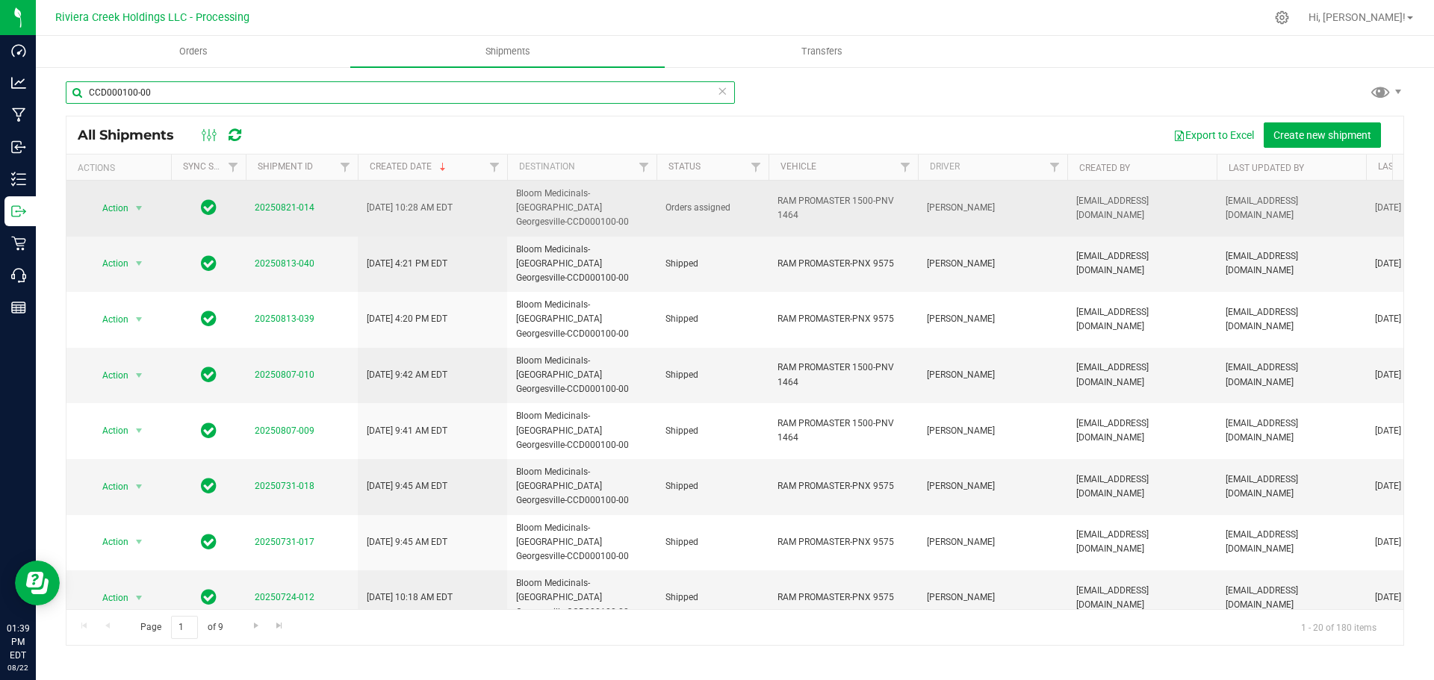
type input "CCD000100-00"
click at [128, 202] on span "Action" at bounding box center [109, 208] width 40 height 21
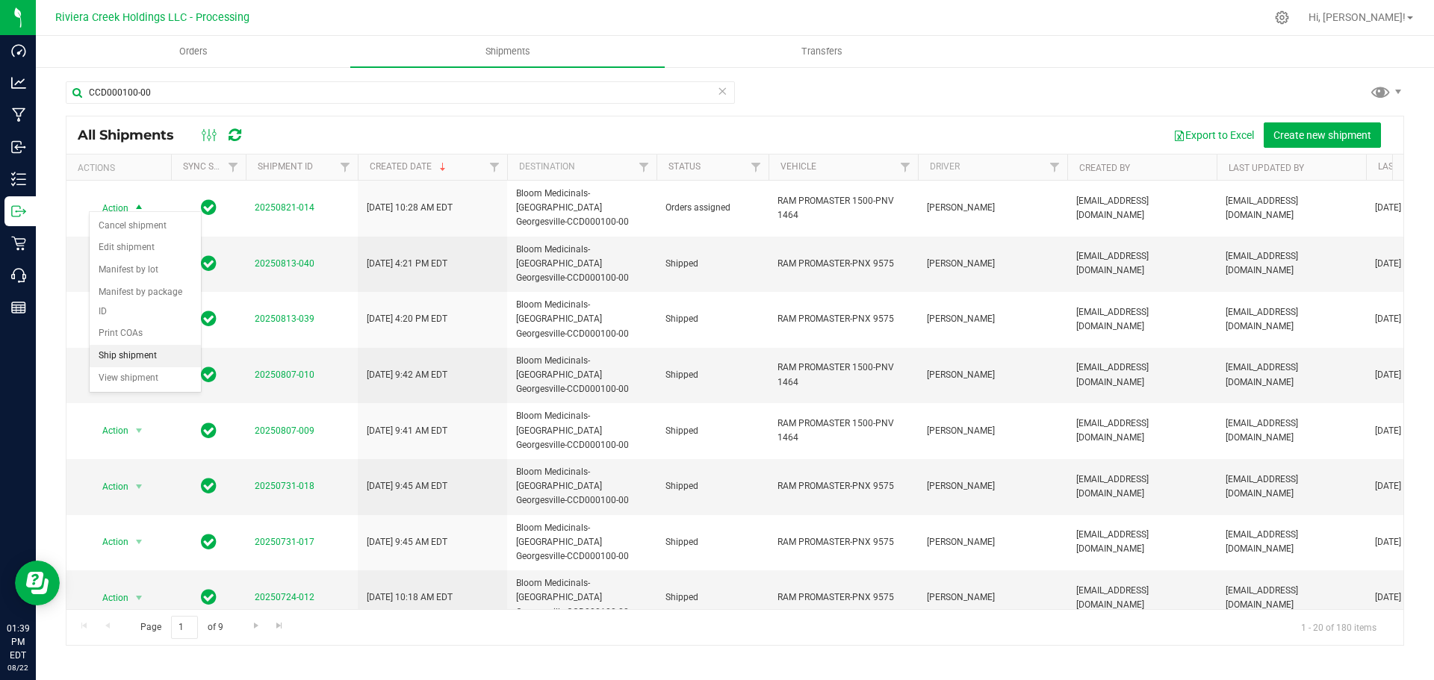
click at [131, 345] on li "Ship shipment" at bounding box center [145, 356] width 111 height 22
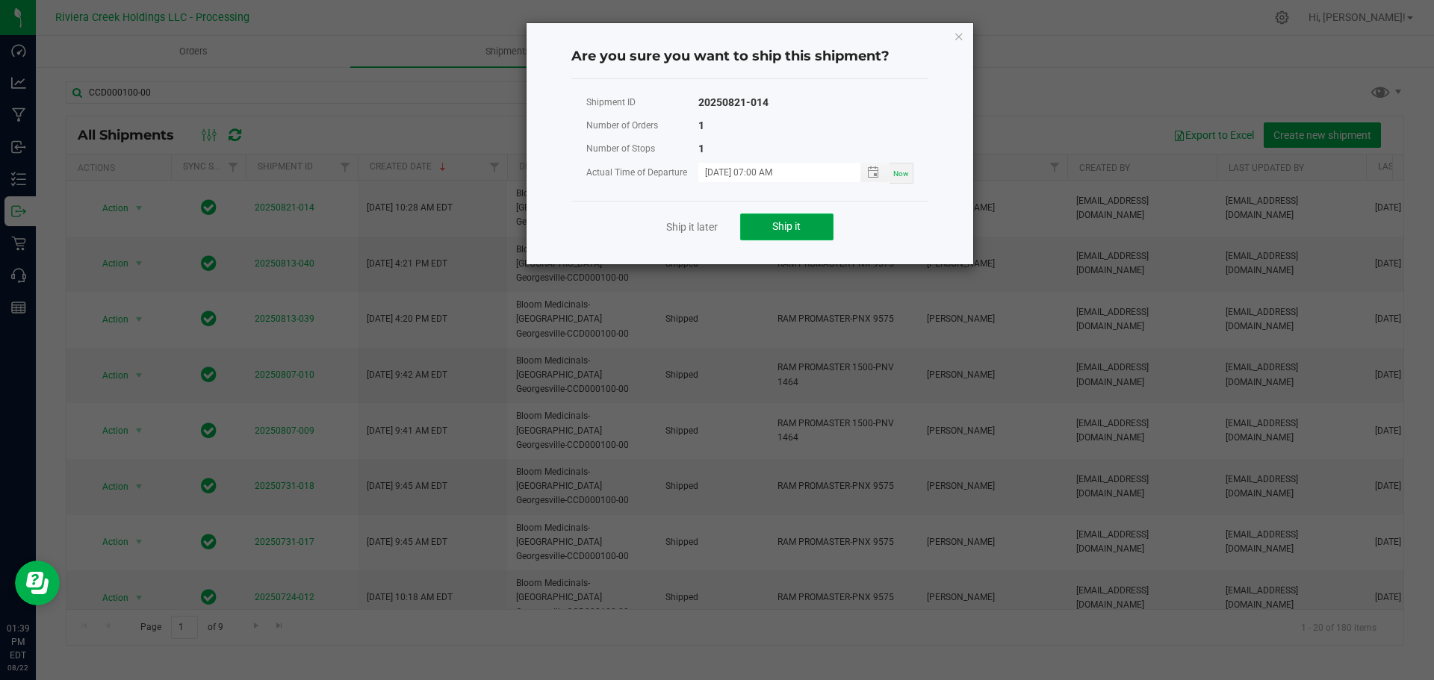
click at [807, 229] on button "Ship it" at bounding box center [786, 227] width 93 height 27
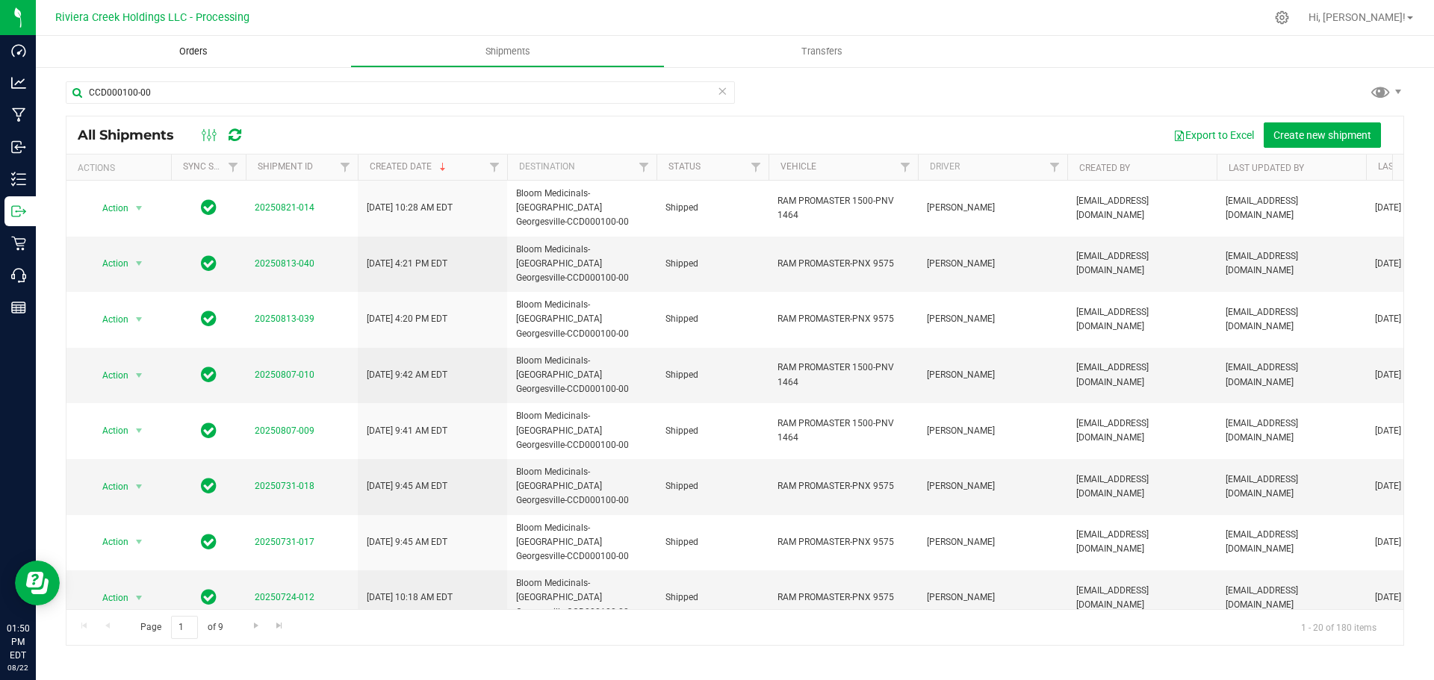
click at [193, 52] on span "Orders" at bounding box center [193, 51] width 69 height 13
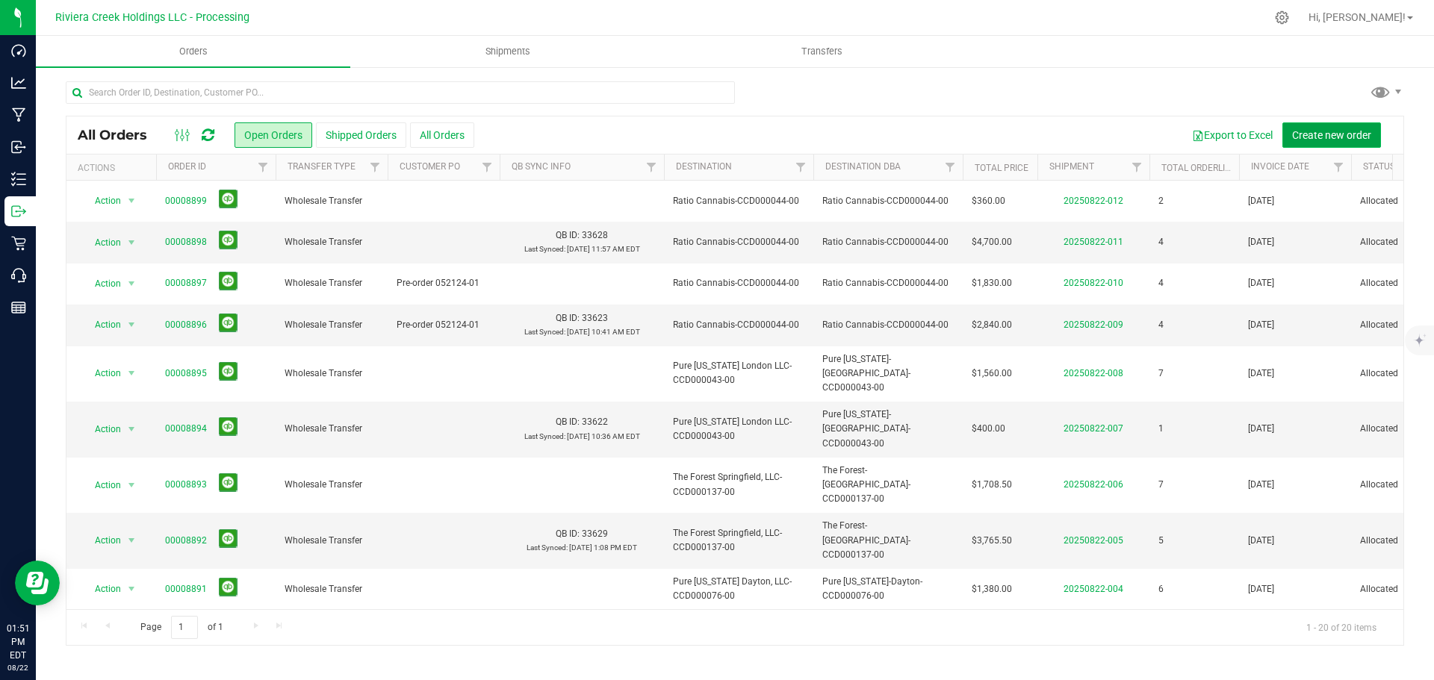
click at [1306, 125] on button "Create new order" at bounding box center [1331, 134] width 99 height 25
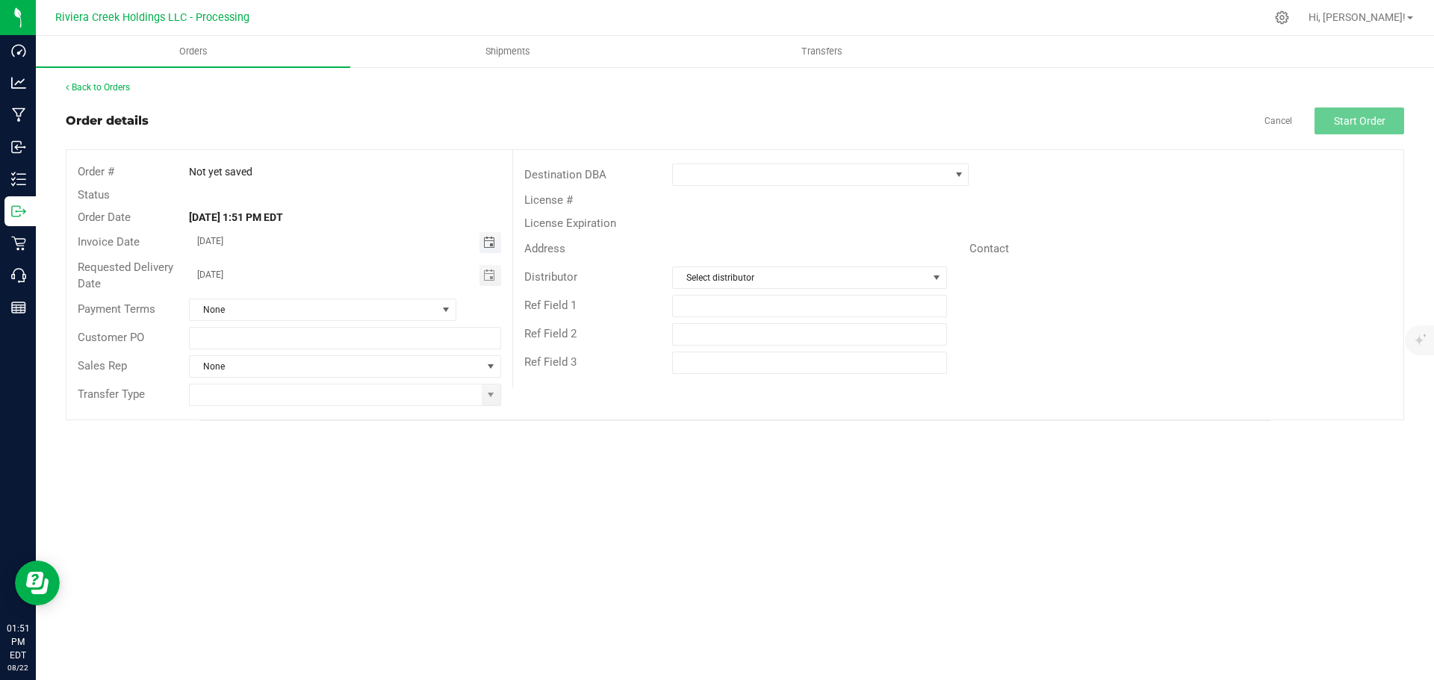
click at [493, 242] on span "Toggle calendar" at bounding box center [489, 243] width 12 height 12
click at [297, 415] on span "26" at bounding box center [301, 413] width 22 height 23
type input "08/26/2025"
click at [487, 276] on span "Toggle calendar" at bounding box center [489, 276] width 12 height 12
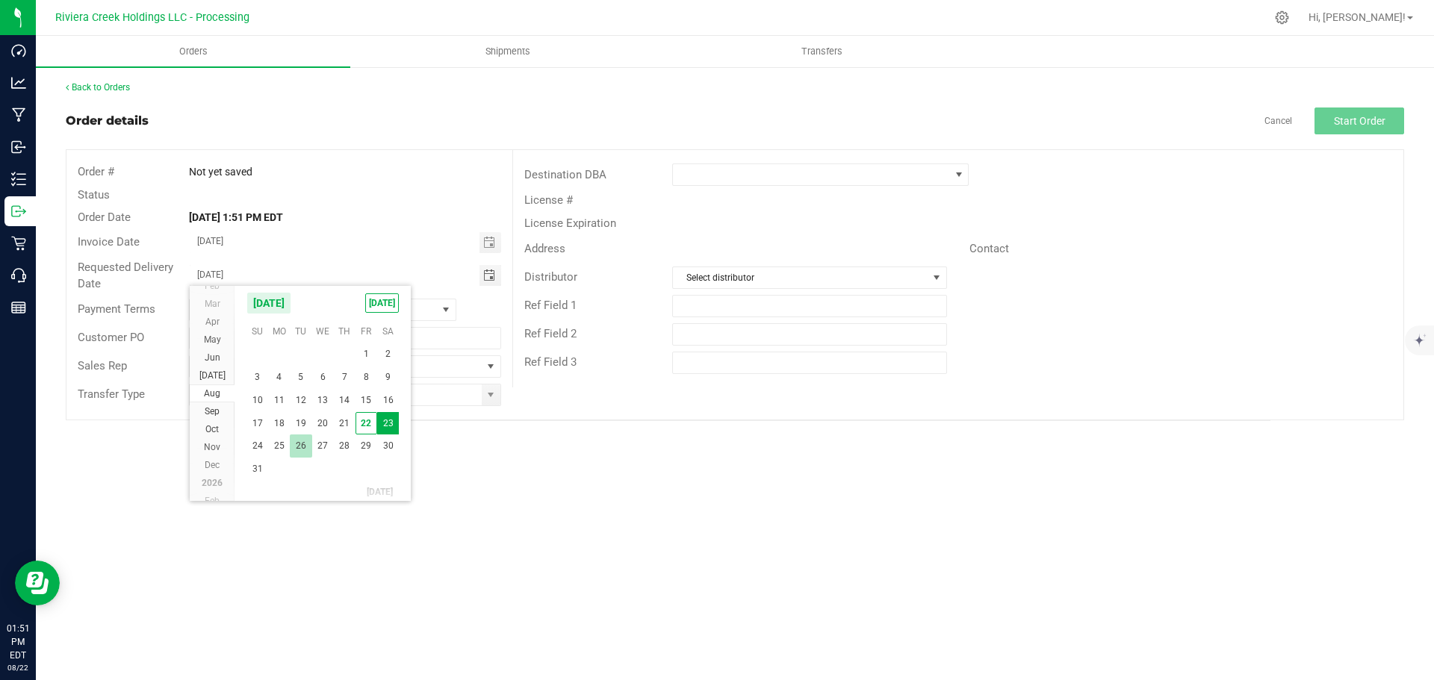
click at [301, 444] on span "26" at bounding box center [301, 446] width 22 height 23
type input "08/26/2025"
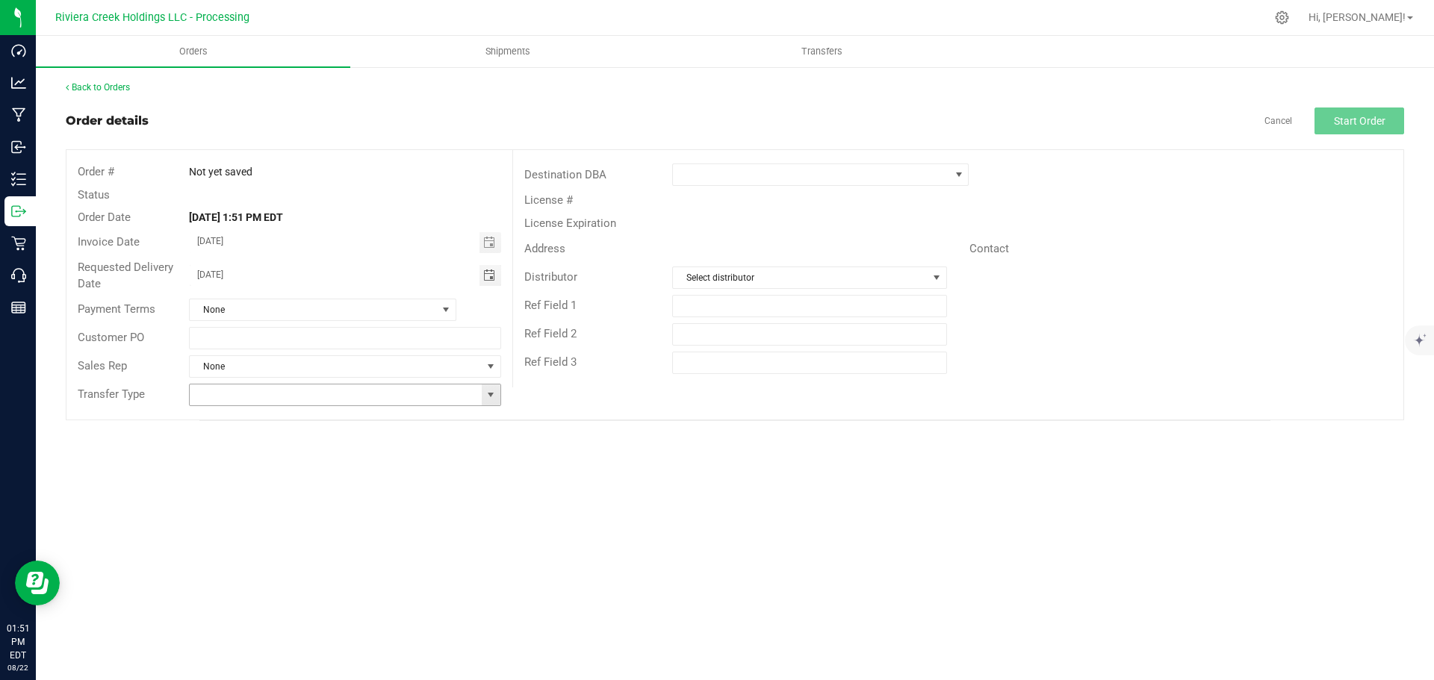
click at [491, 395] on span at bounding box center [491, 395] width 12 height 12
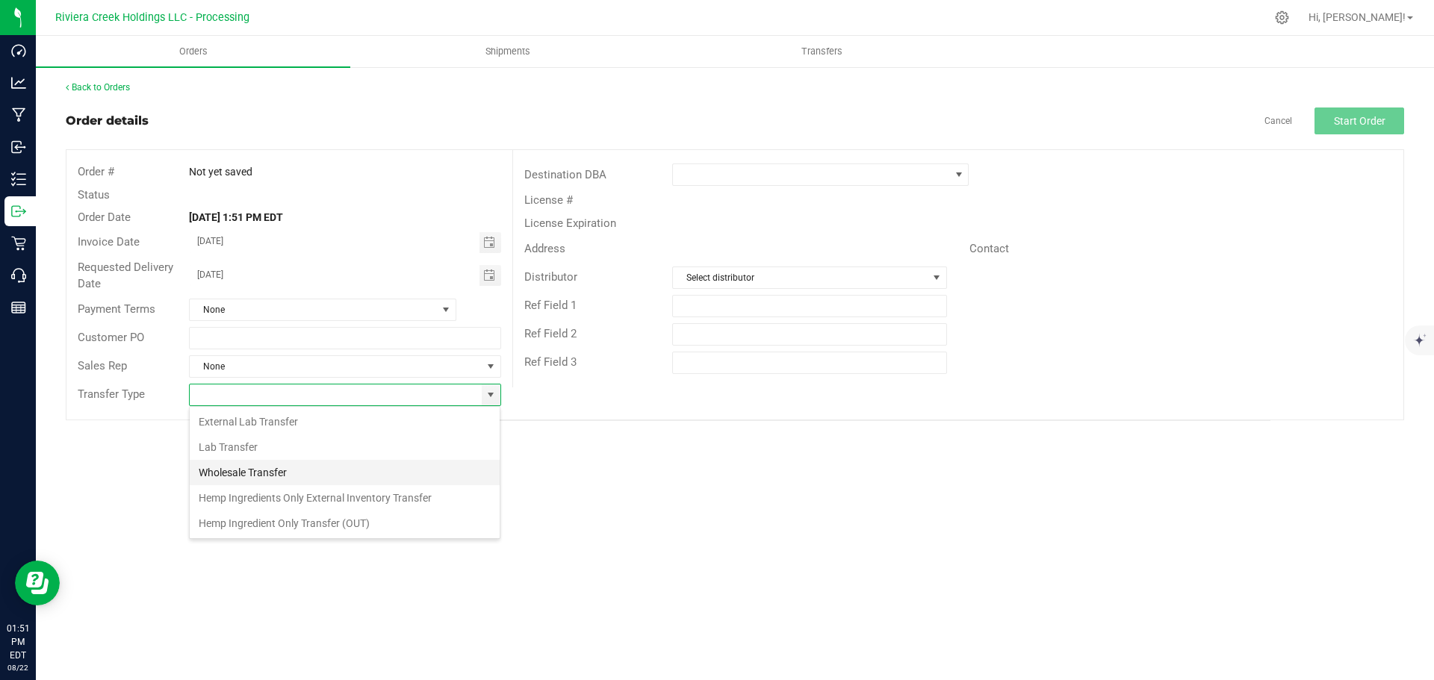
scroll to position [22, 312]
click at [291, 468] on li "Wholesale Transfer" at bounding box center [345, 472] width 310 height 25
type input "Wholesale Transfer"
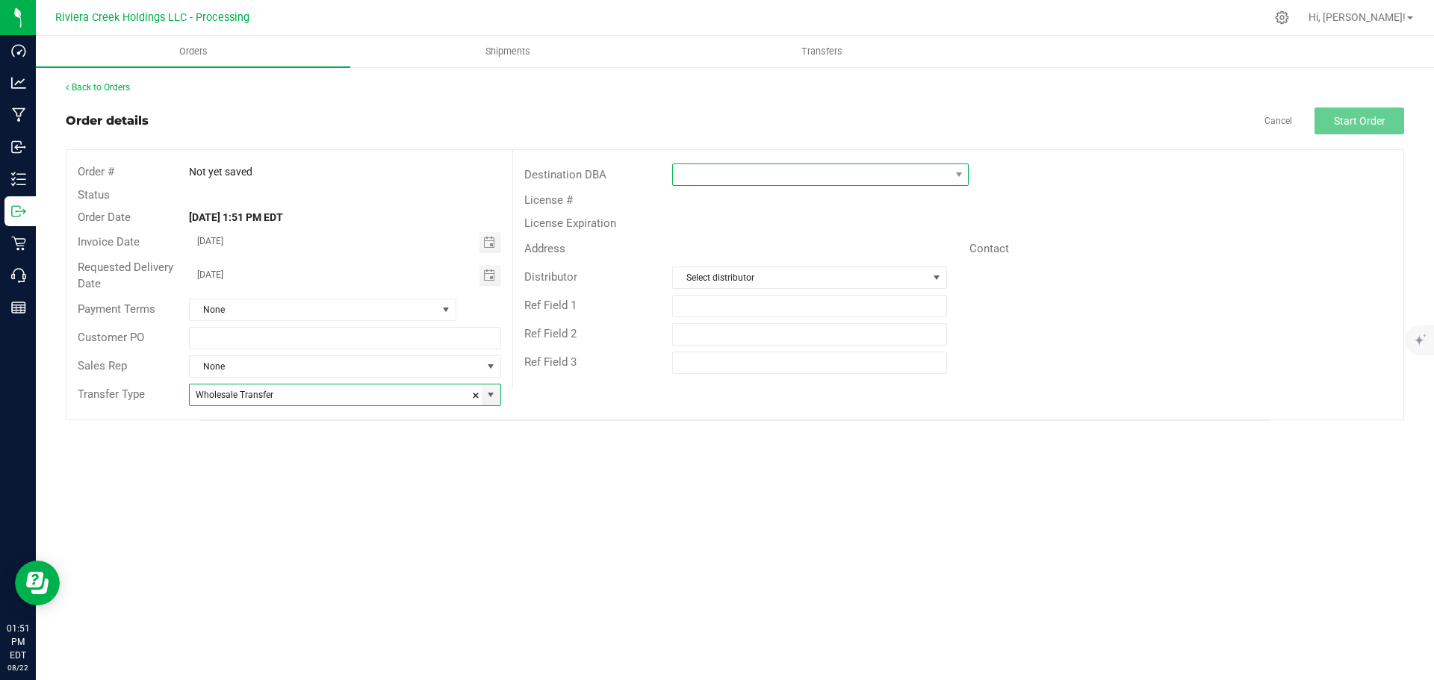
click at [695, 178] on span at bounding box center [811, 174] width 276 height 21
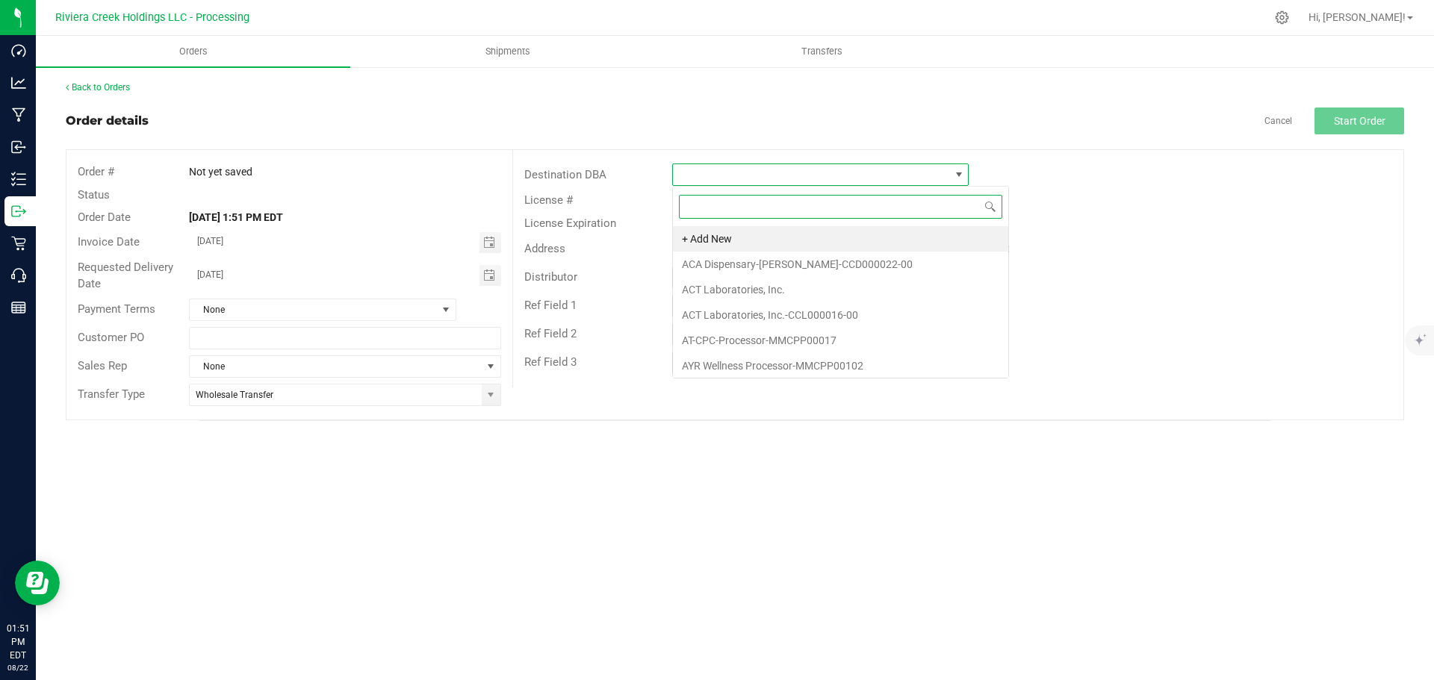
scroll to position [22, 297]
type input "goo"
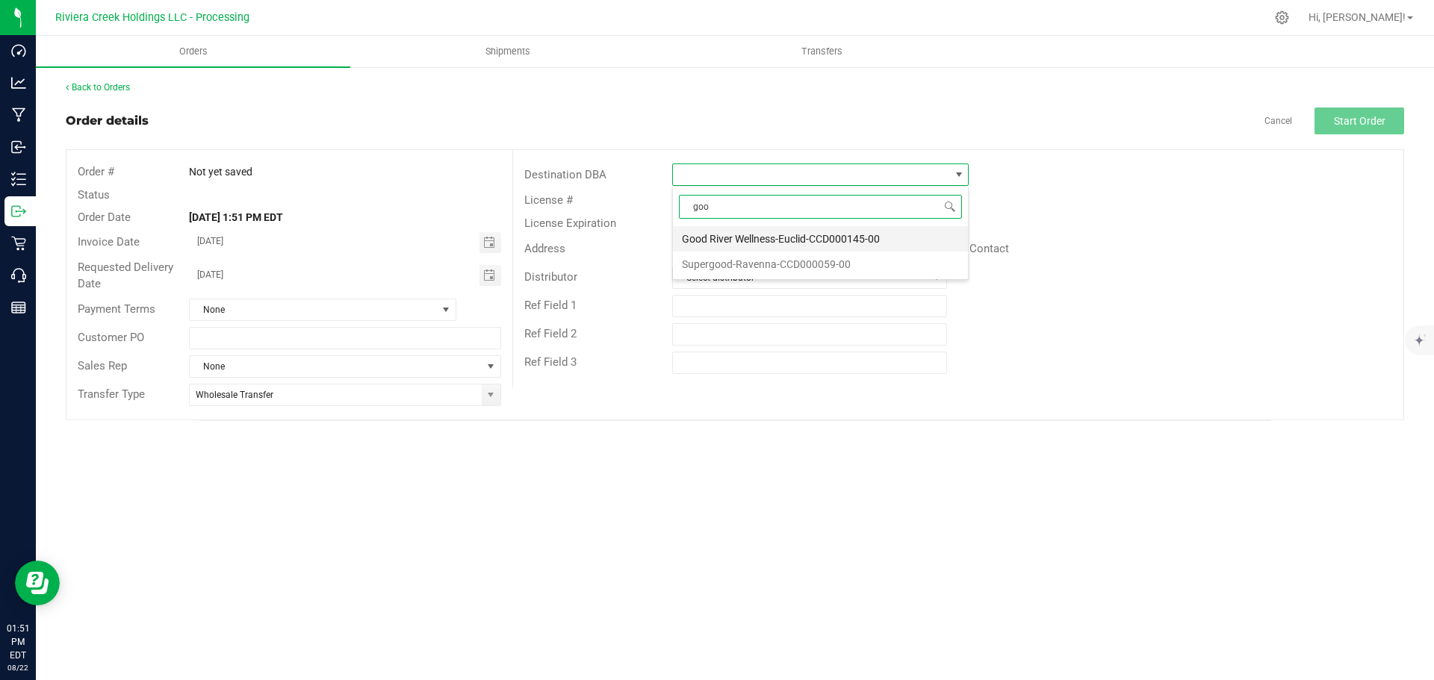
click at [716, 237] on li "Good River Wellness-Euclid-CCD000145-00" at bounding box center [820, 238] width 295 height 25
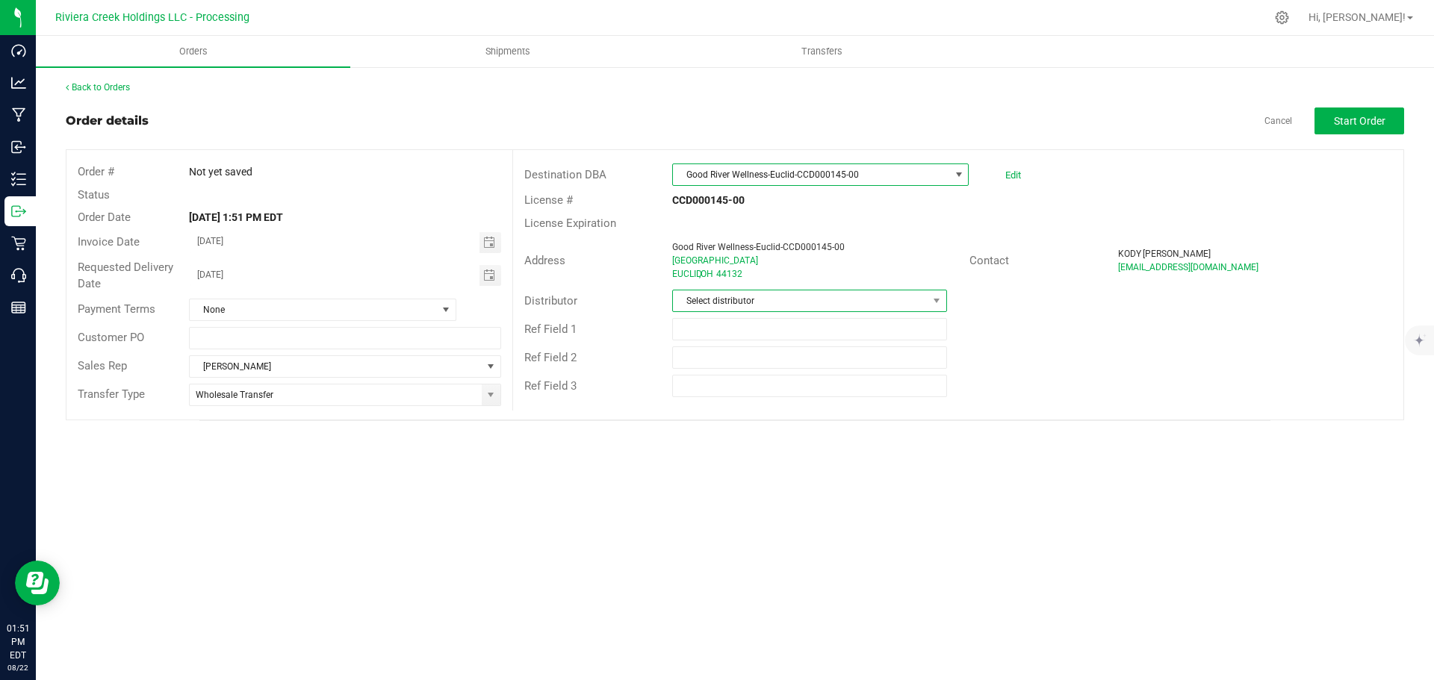
click at [736, 300] on span "Select distributor" at bounding box center [800, 301] width 254 height 21
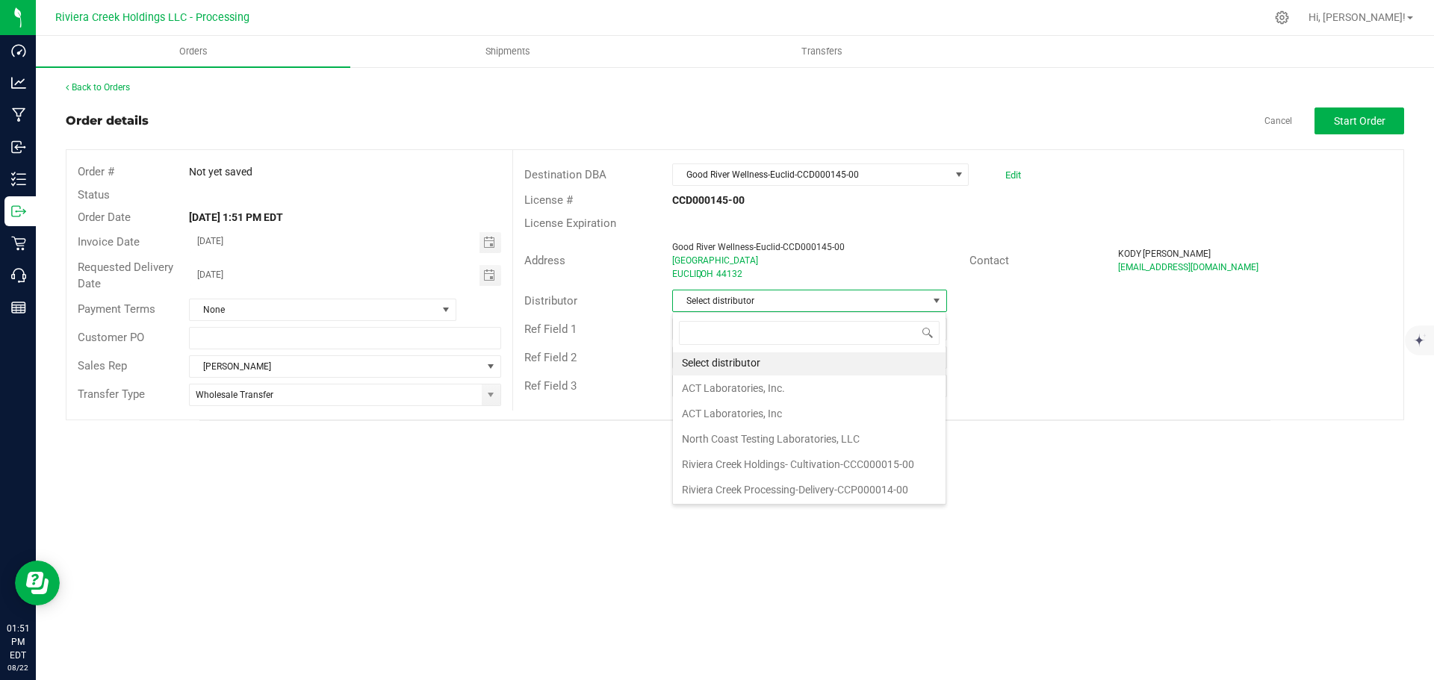
scroll to position [3, 0]
click at [778, 493] on li "Riviera Creek Processing-Delivery-CCP000014-00" at bounding box center [809, 489] width 273 height 25
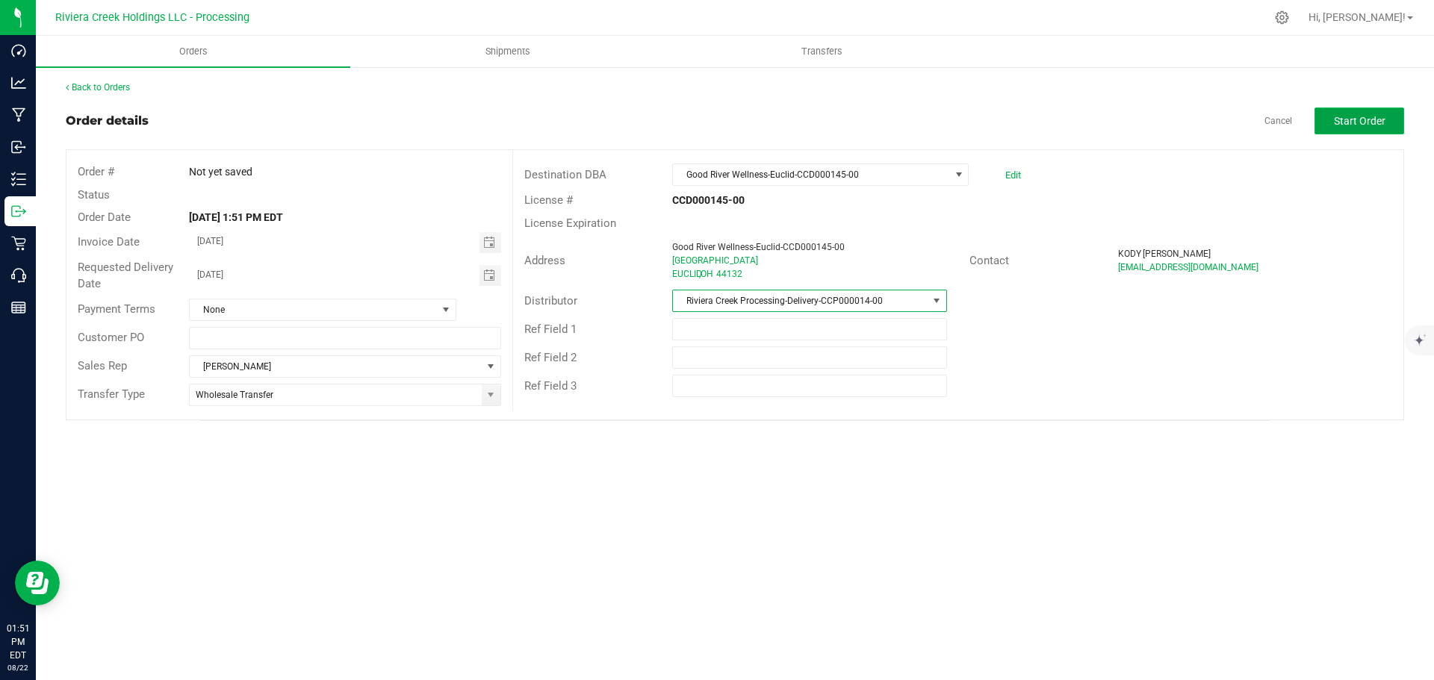
click at [1341, 118] on span "Start Order" at bounding box center [1360, 121] width 52 height 12
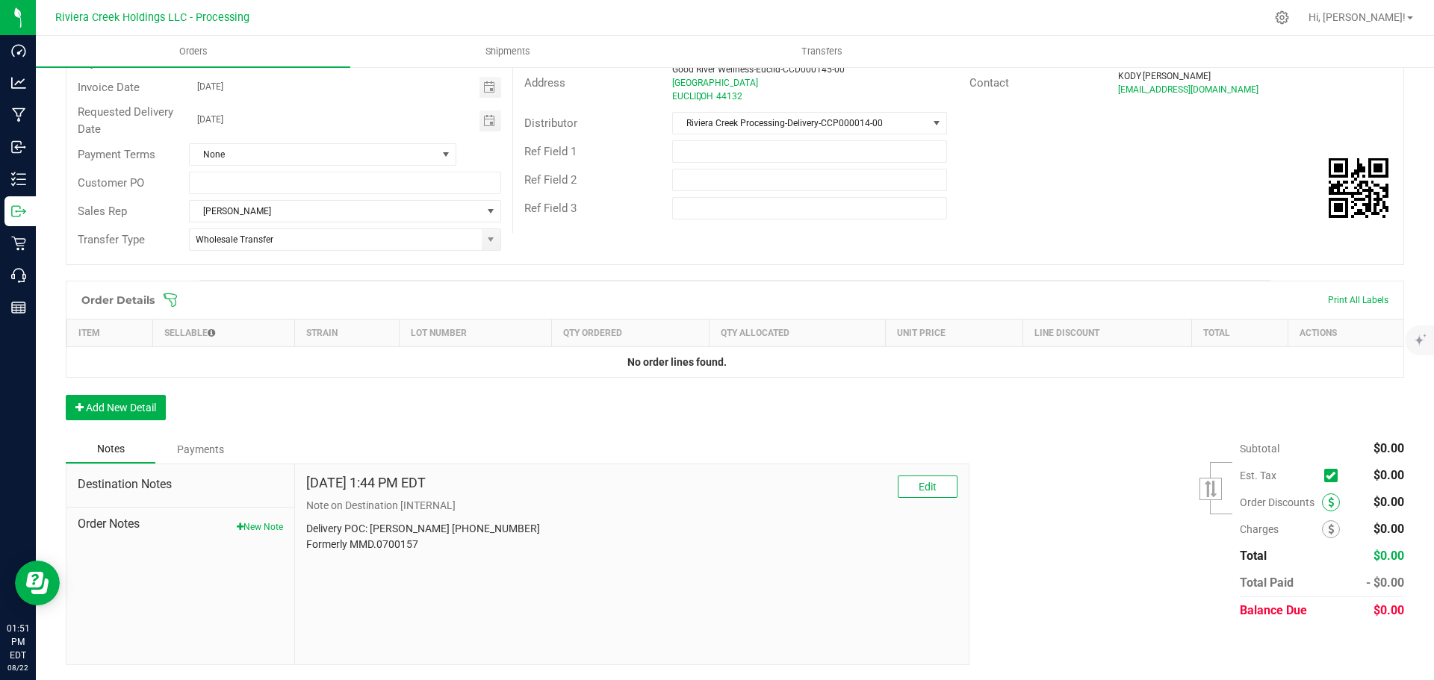
click at [1328, 503] on icon at bounding box center [1331, 502] width 6 height 10
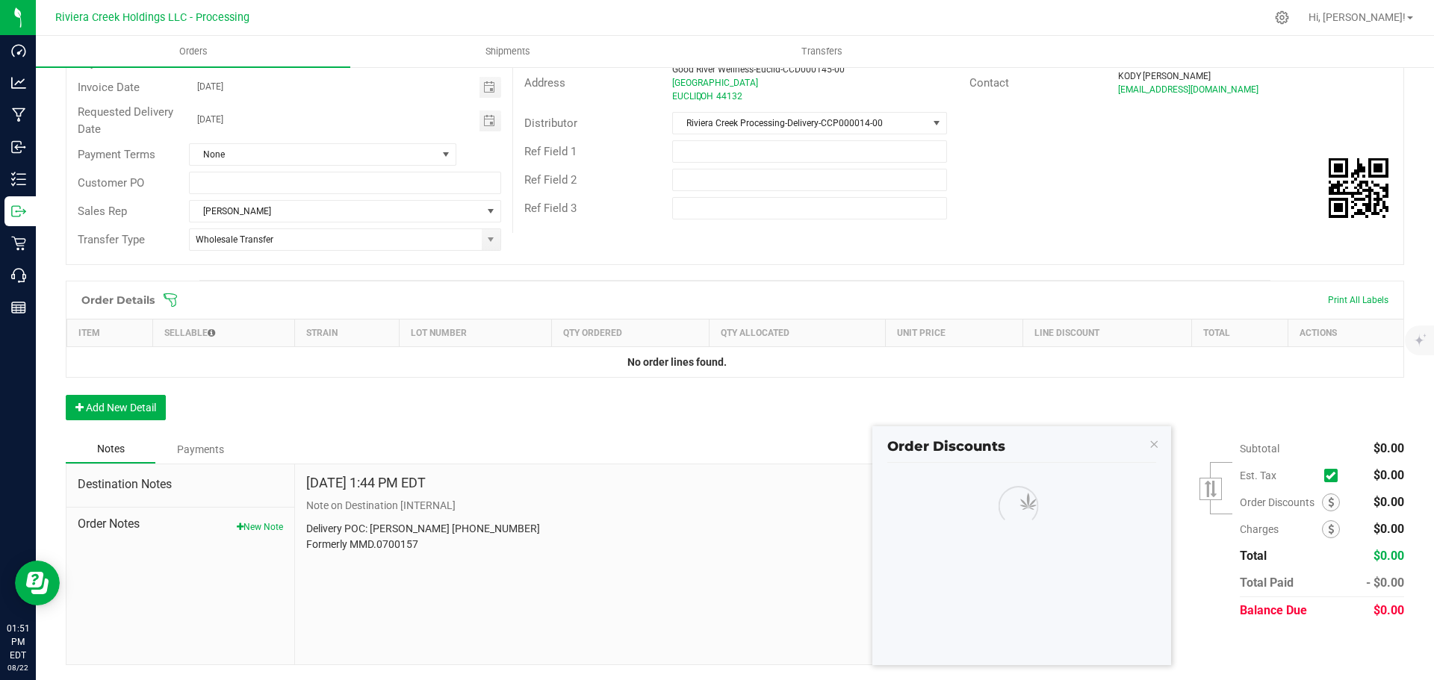
scroll to position [178, 0]
click at [938, 506] on span at bounding box center [990, 507] width 204 height 21
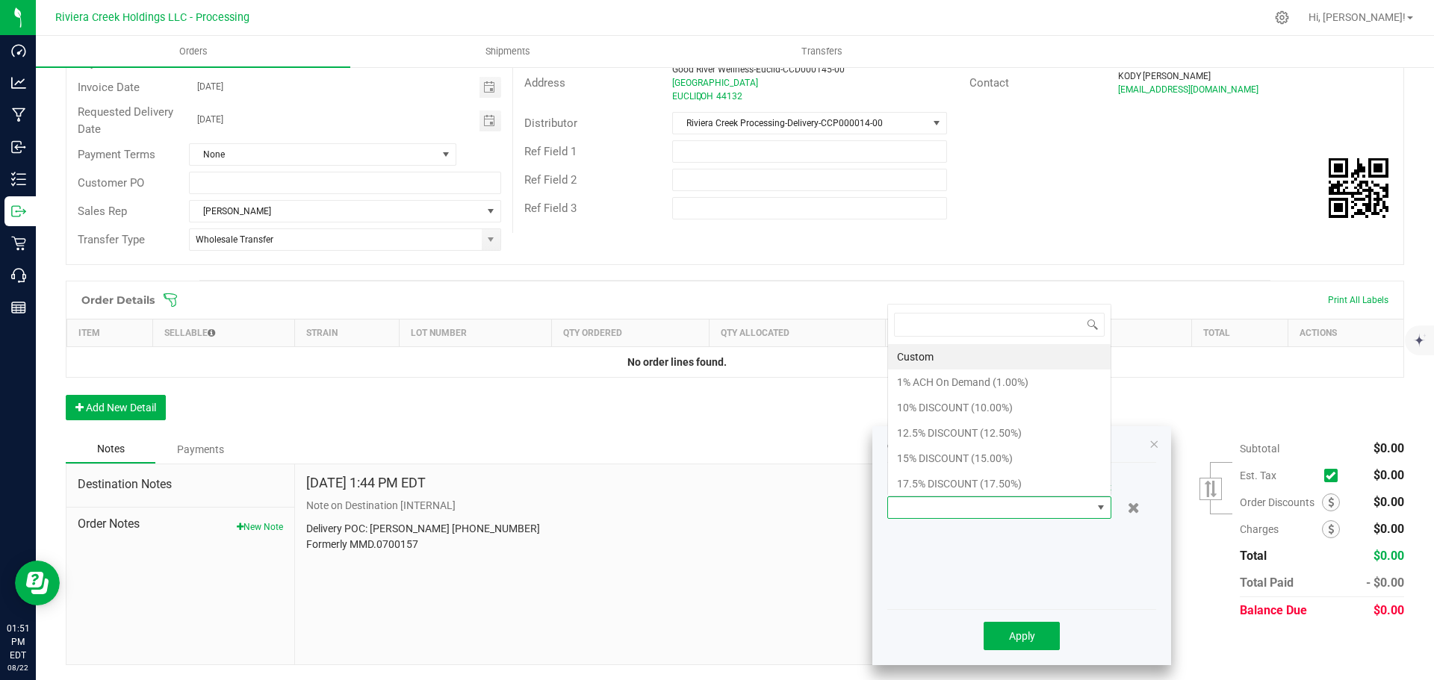
scroll to position [22, 224]
click at [923, 459] on li "15% DISCOUNT (15.00%)" at bounding box center [999, 458] width 223 height 25
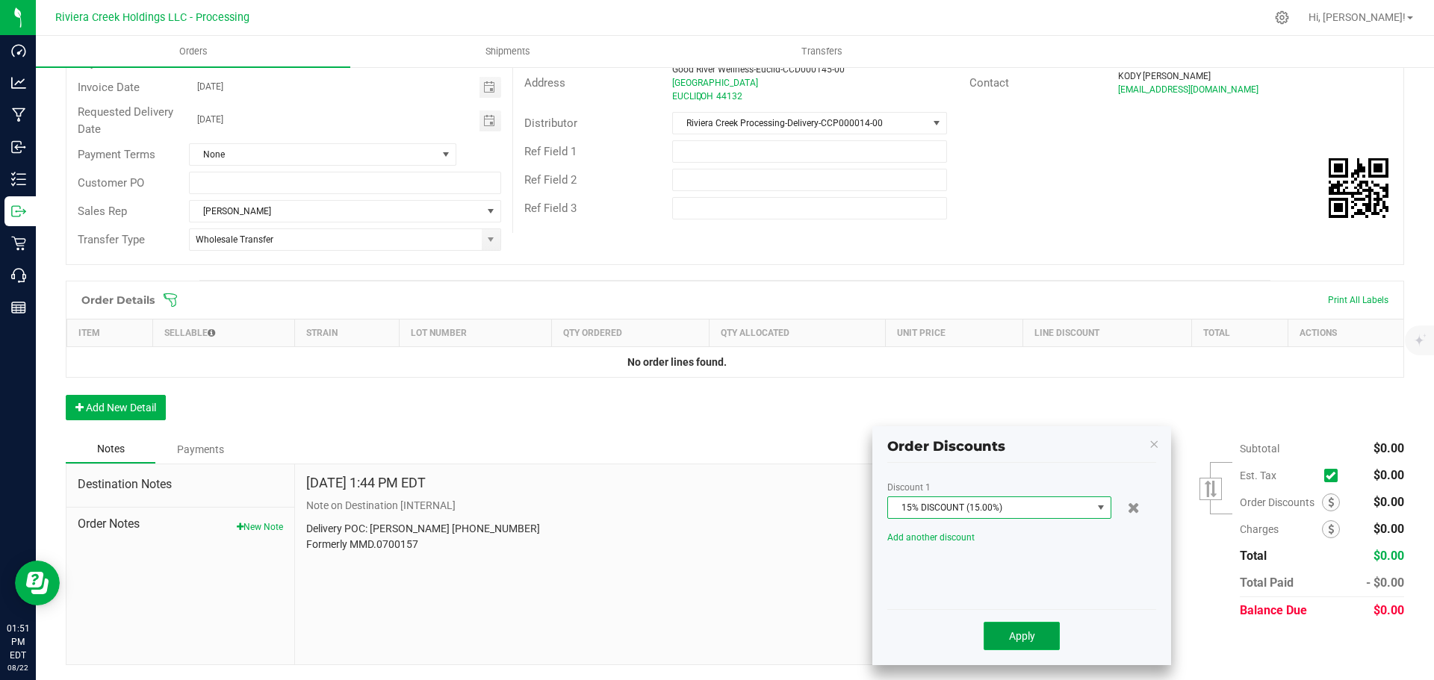
click at [1011, 637] on span "Apply" at bounding box center [1022, 636] width 26 height 12
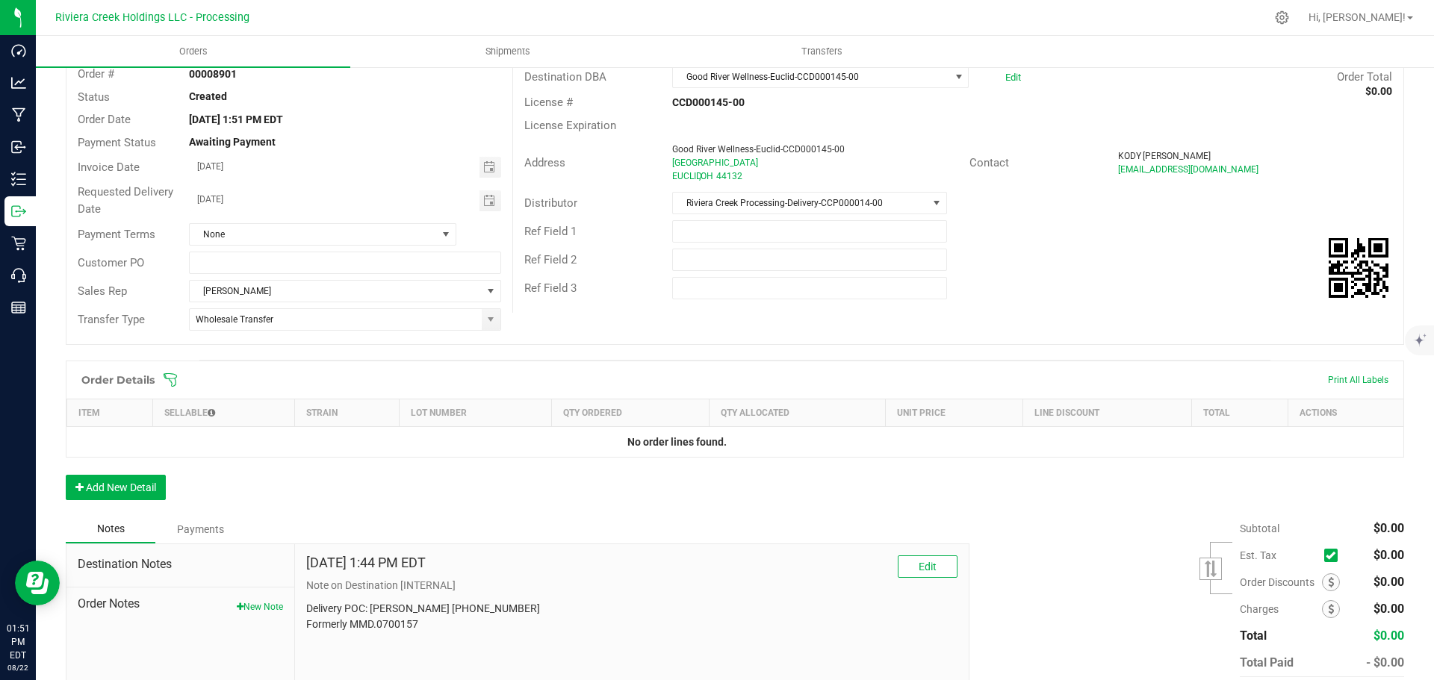
scroll to position [0, 0]
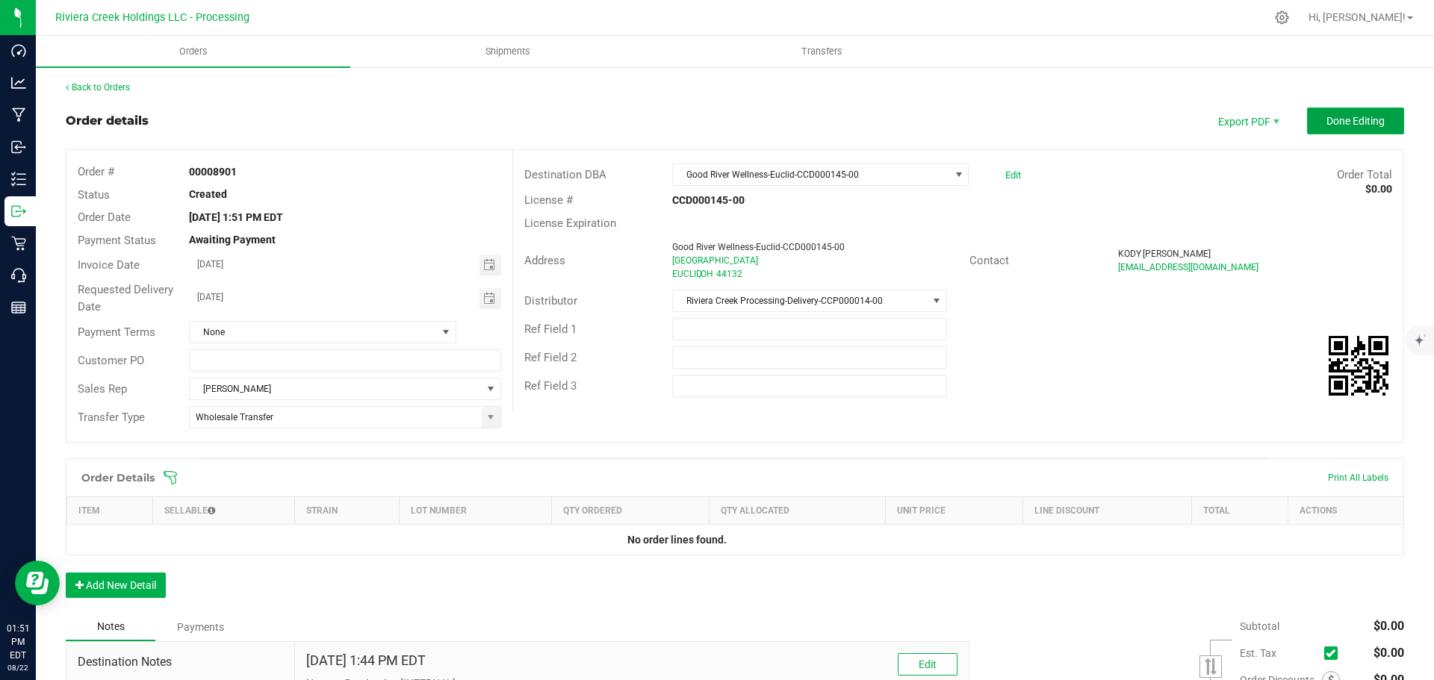
click at [1348, 124] on span "Done Editing" at bounding box center [1355, 121] width 58 height 12
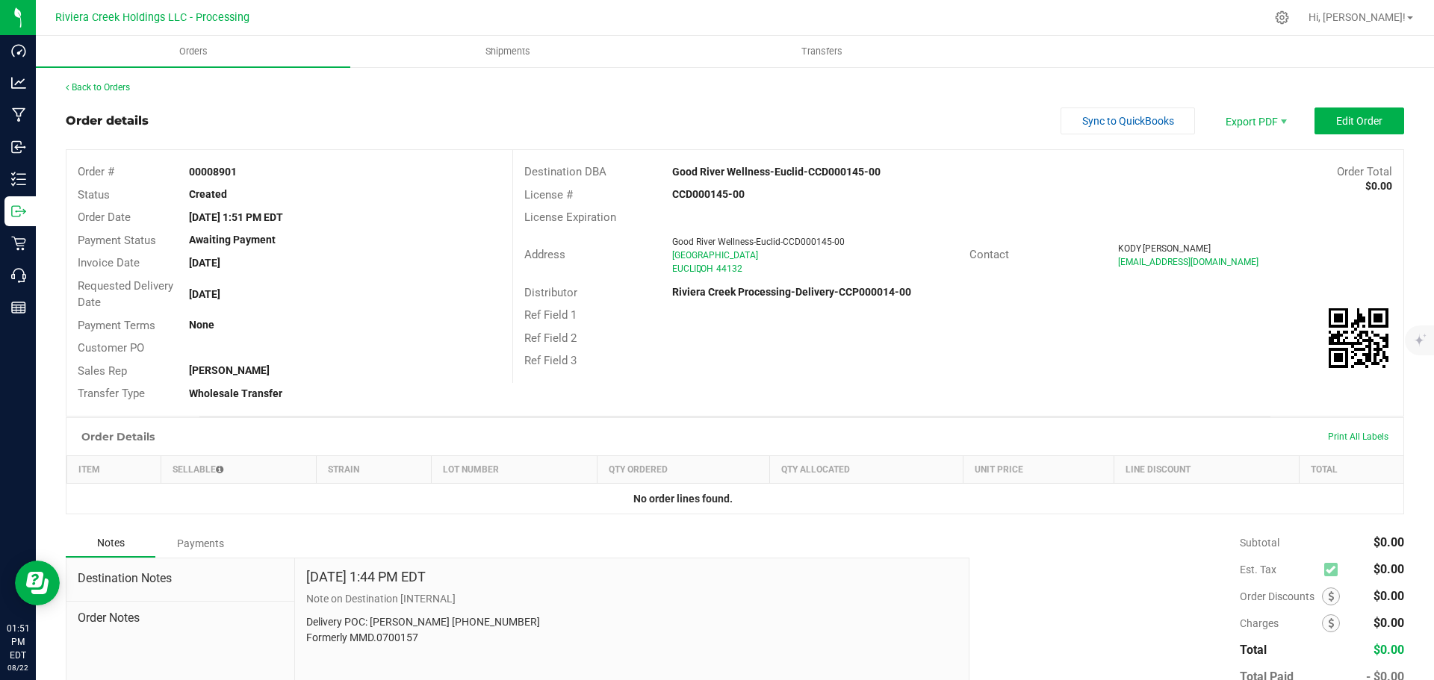
drag, startPoint x: 186, startPoint y: 165, endPoint x: 243, endPoint y: 179, distance: 58.5
click at [243, 179] on div "00008901" at bounding box center [345, 172] width 334 height 16
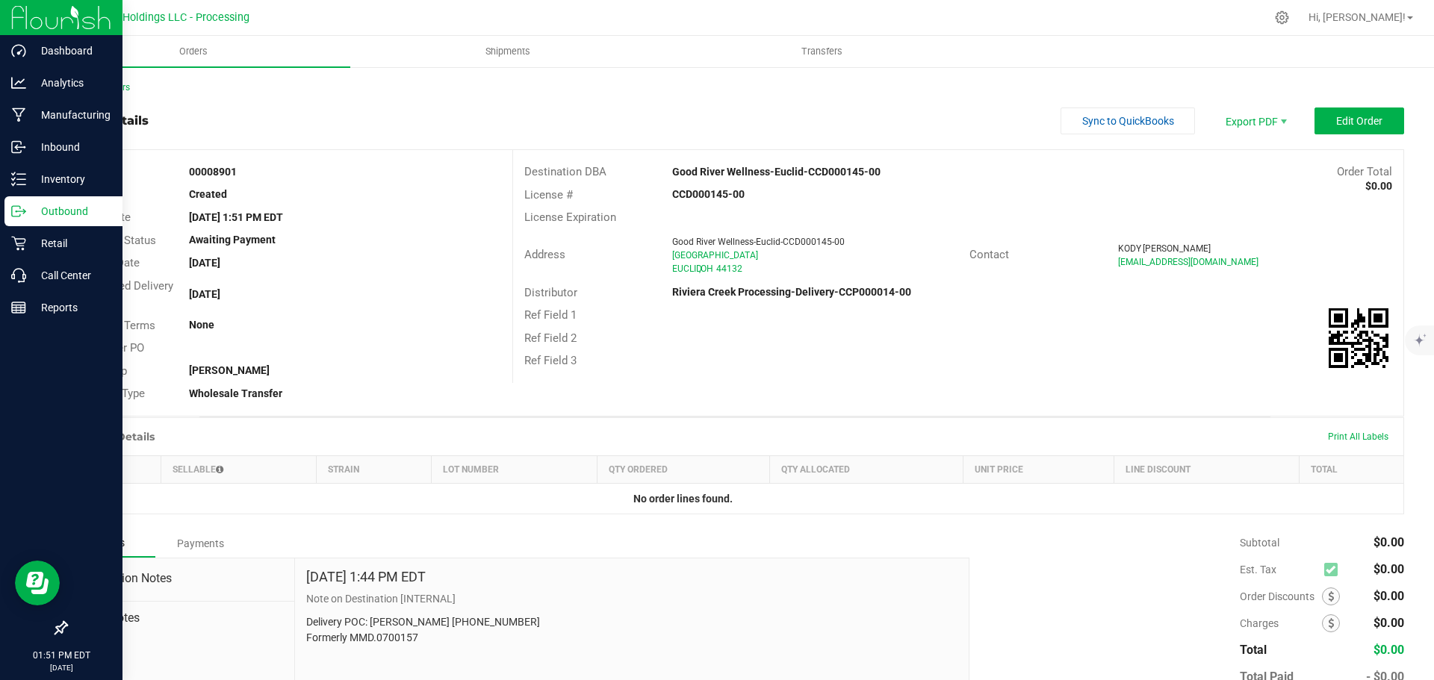
copy strong "00008901"
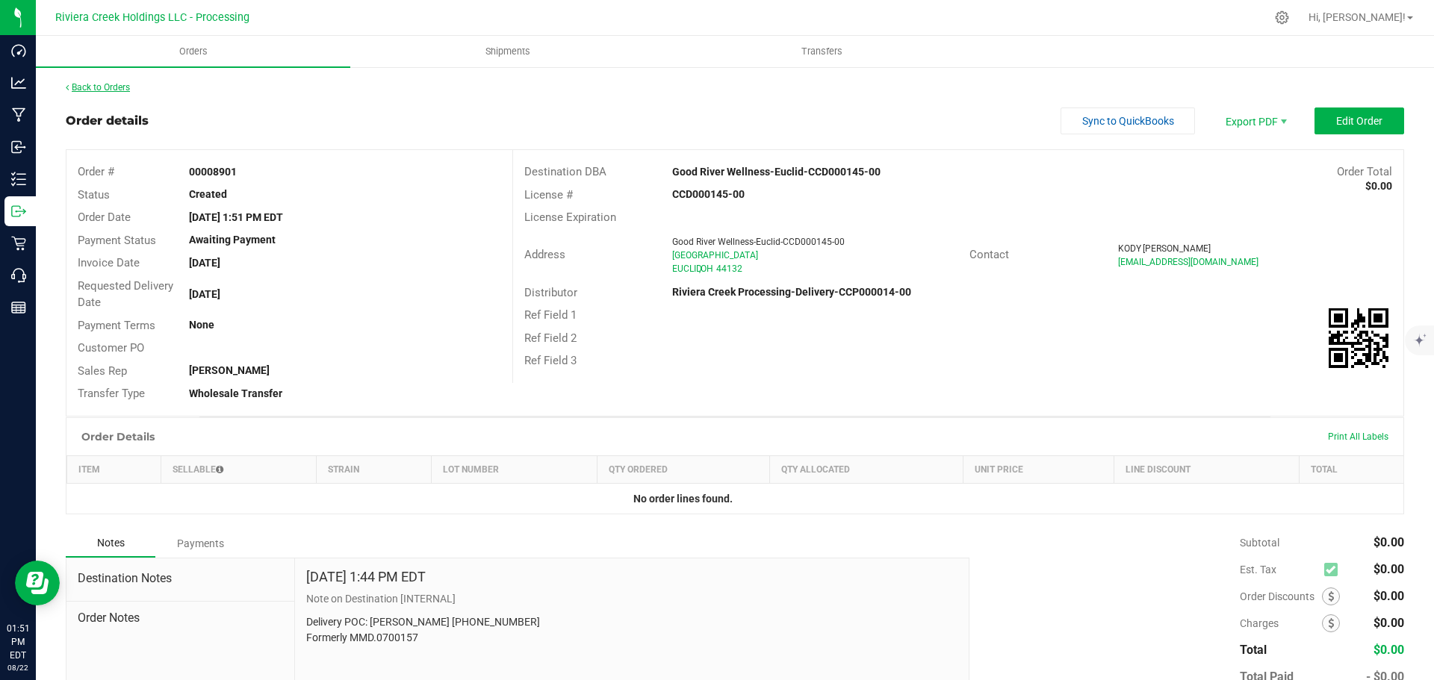
click at [87, 87] on link "Back to Orders" at bounding box center [98, 87] width 64 height 10
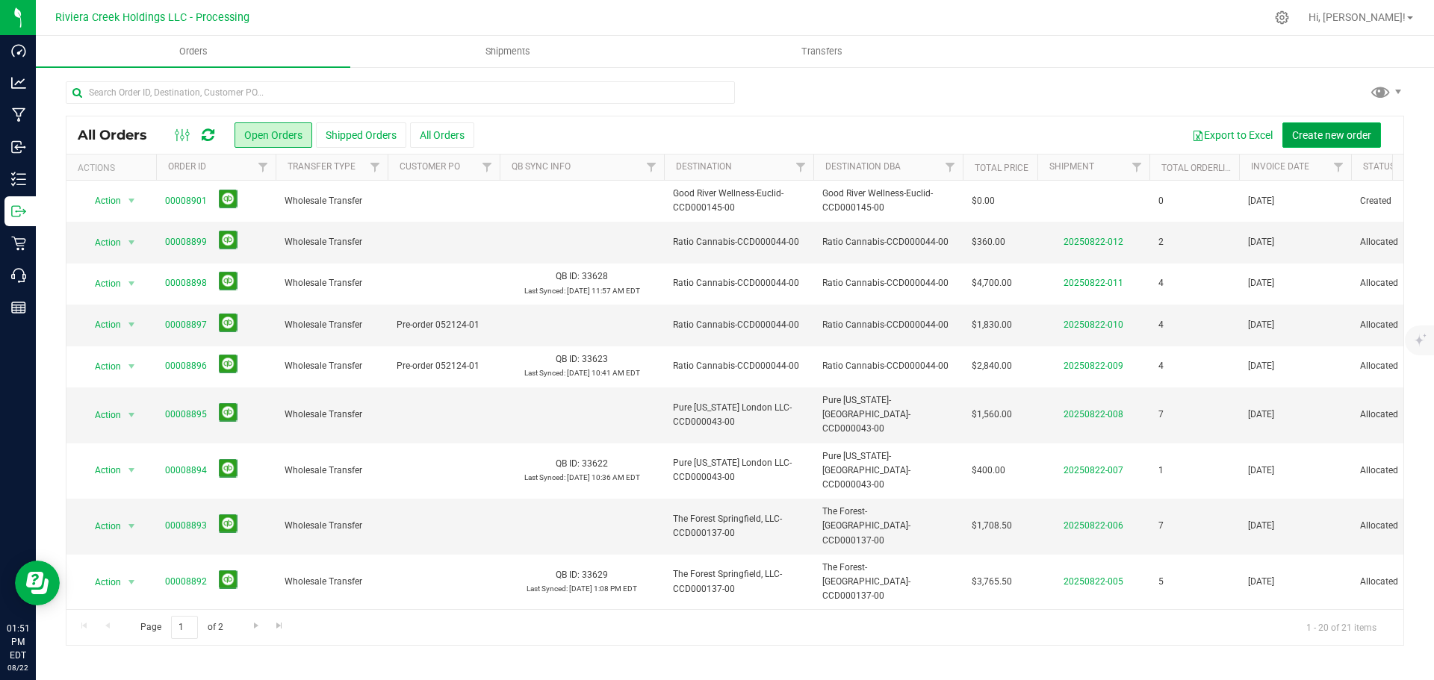
click at [1335, 140] on span "Create new order" at bounding box center [1331, 135] width 79 height 12
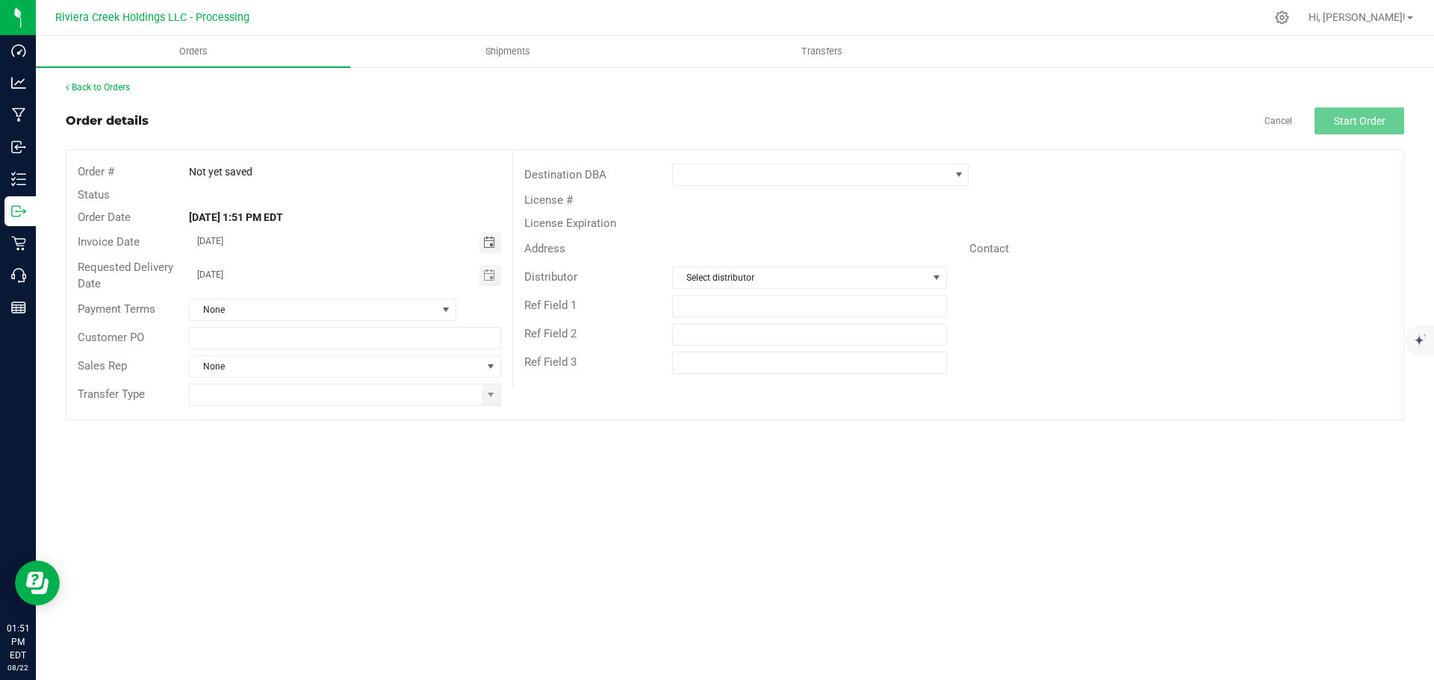
click at [484, 246] on span "Toggle calendar" at bounding box center [489, 243] width 12 height 12
click at [298, 412] on span "26" at bounding box center [301, 413] width 22 height 23
type input "08/26/2025"
click at [492, 279] on span "Toggle calendar" at bounding box center [489, 276] width 12 height 12
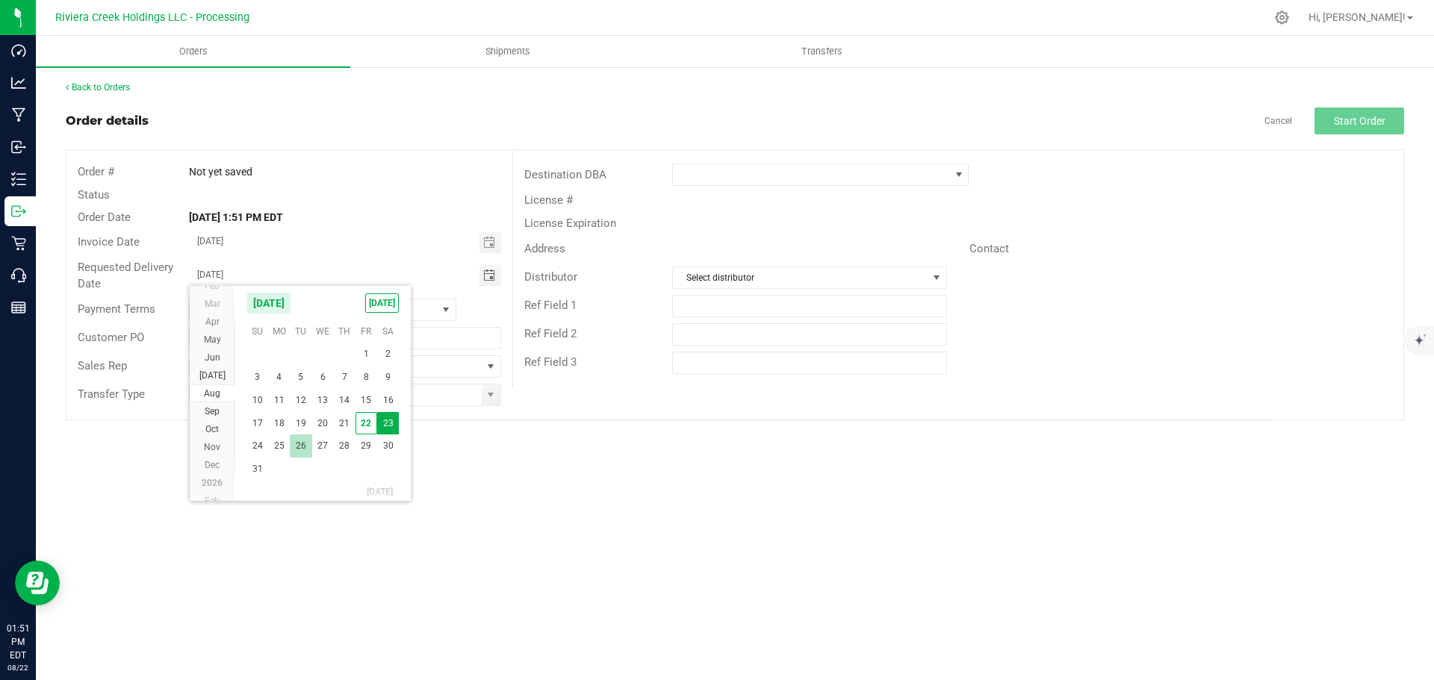
click at [299, 443] on span "26" at bounding box center [301, 446] width 22 height 23
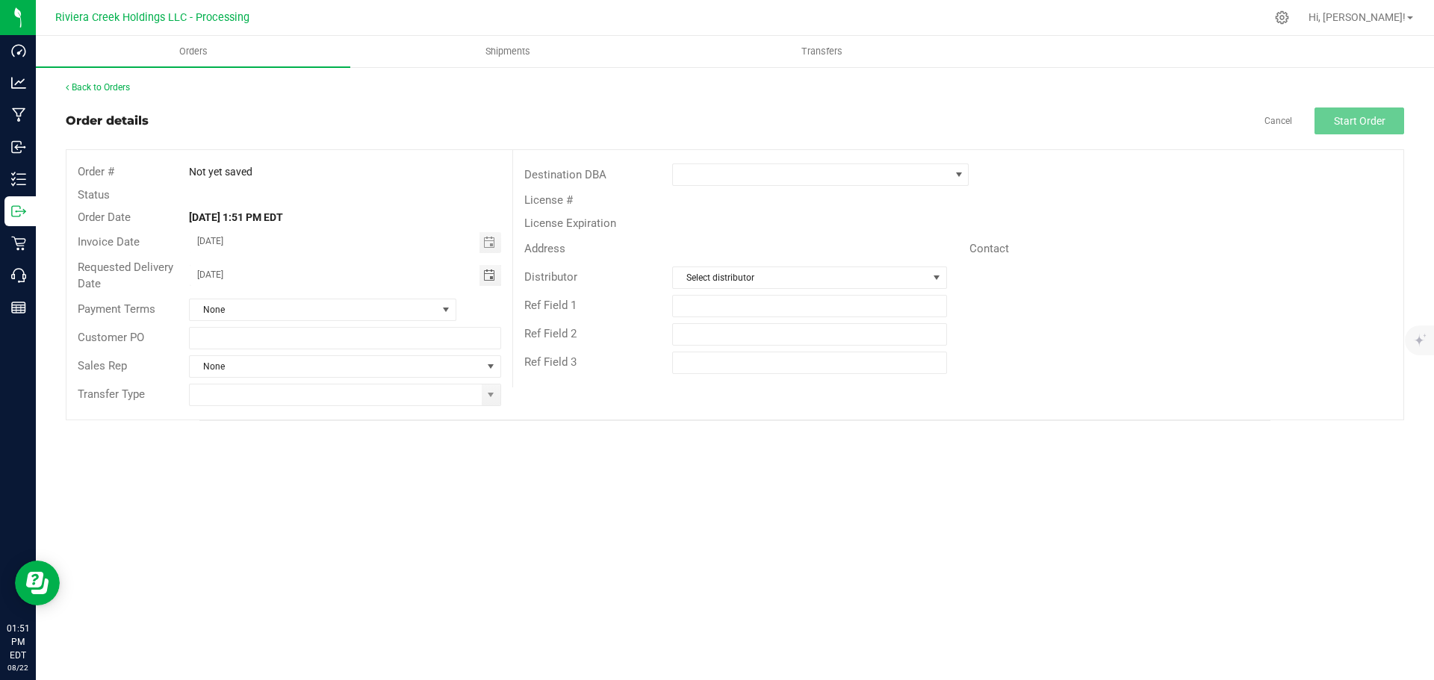
type input "08/26/2025"
click at [486, 401] on span at bounding box center [491, 395] width 19 height 21
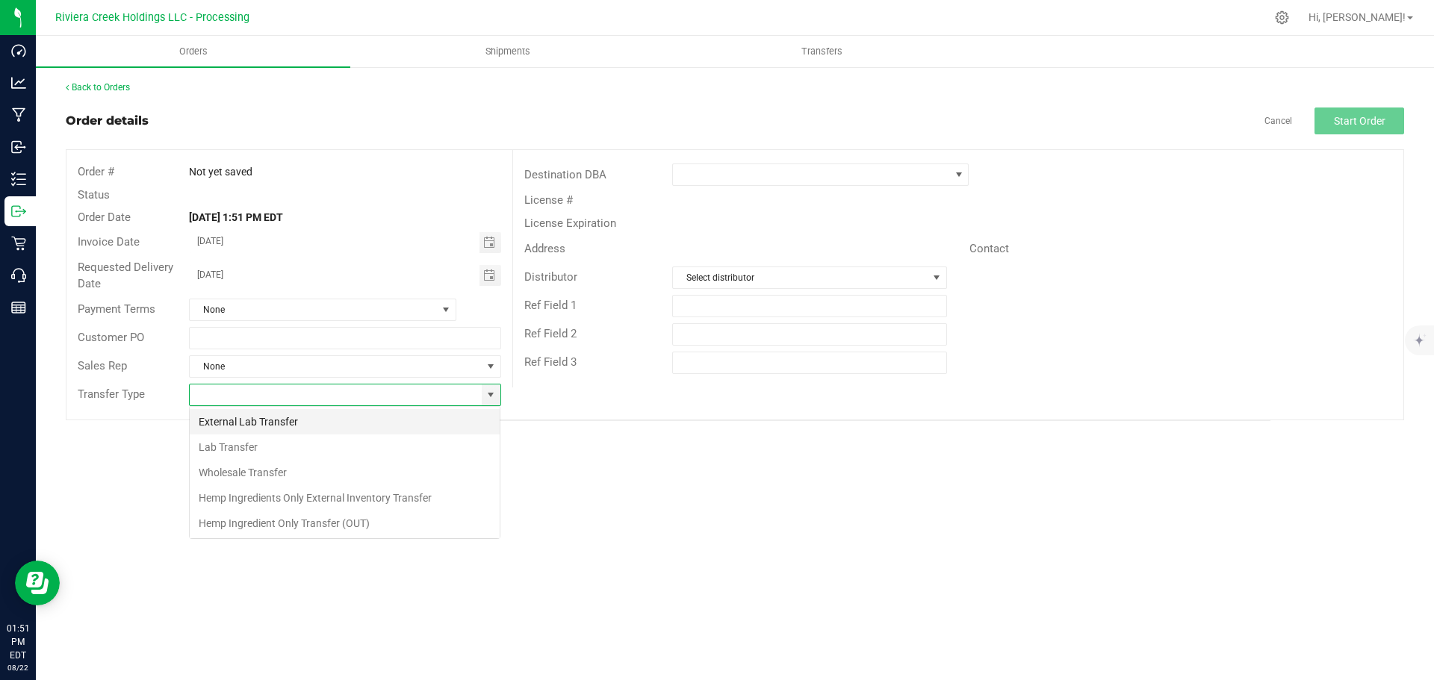
scroll to position [22, 312]
click at [264, 466] on li "Wholesale Transfer" at bounding box center [345, 472] width 310 height 25
type input "Wholesale Transfer"
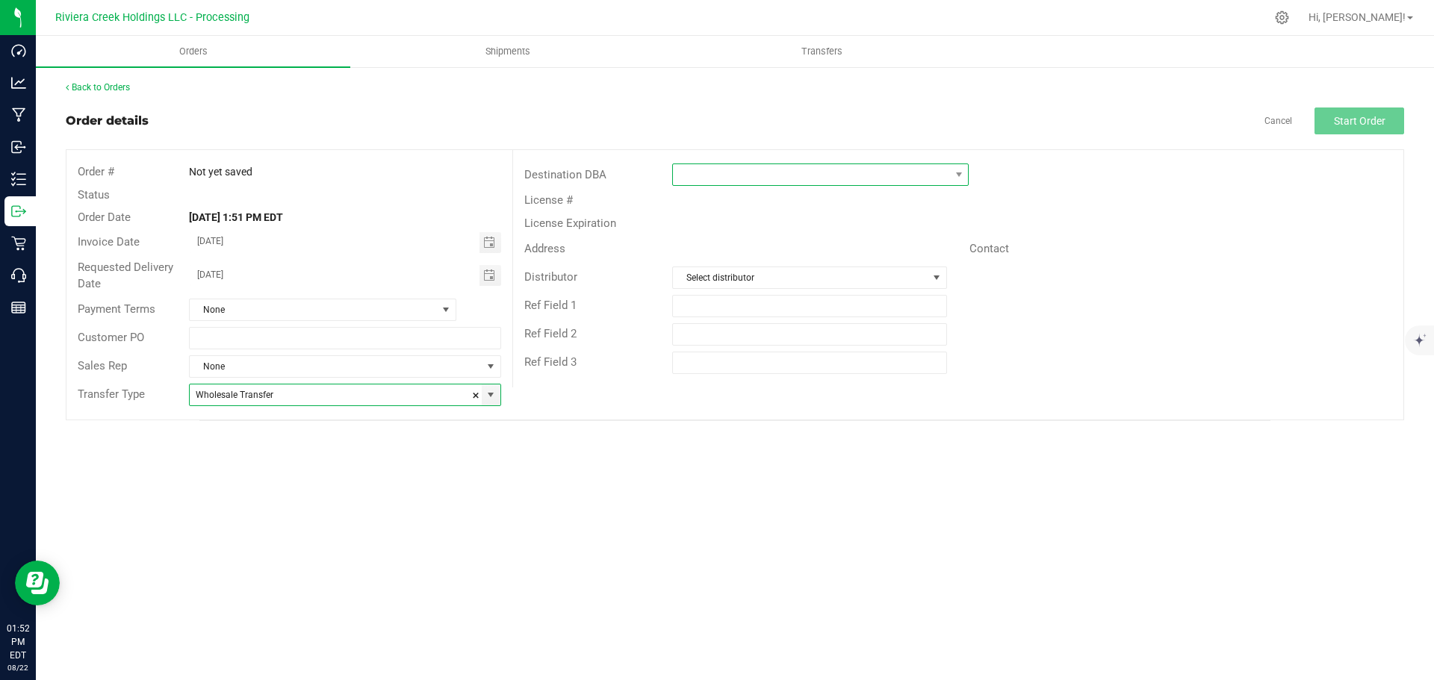
click at [695, 175] on span at bounding box center [811, 174] width 276 height 21
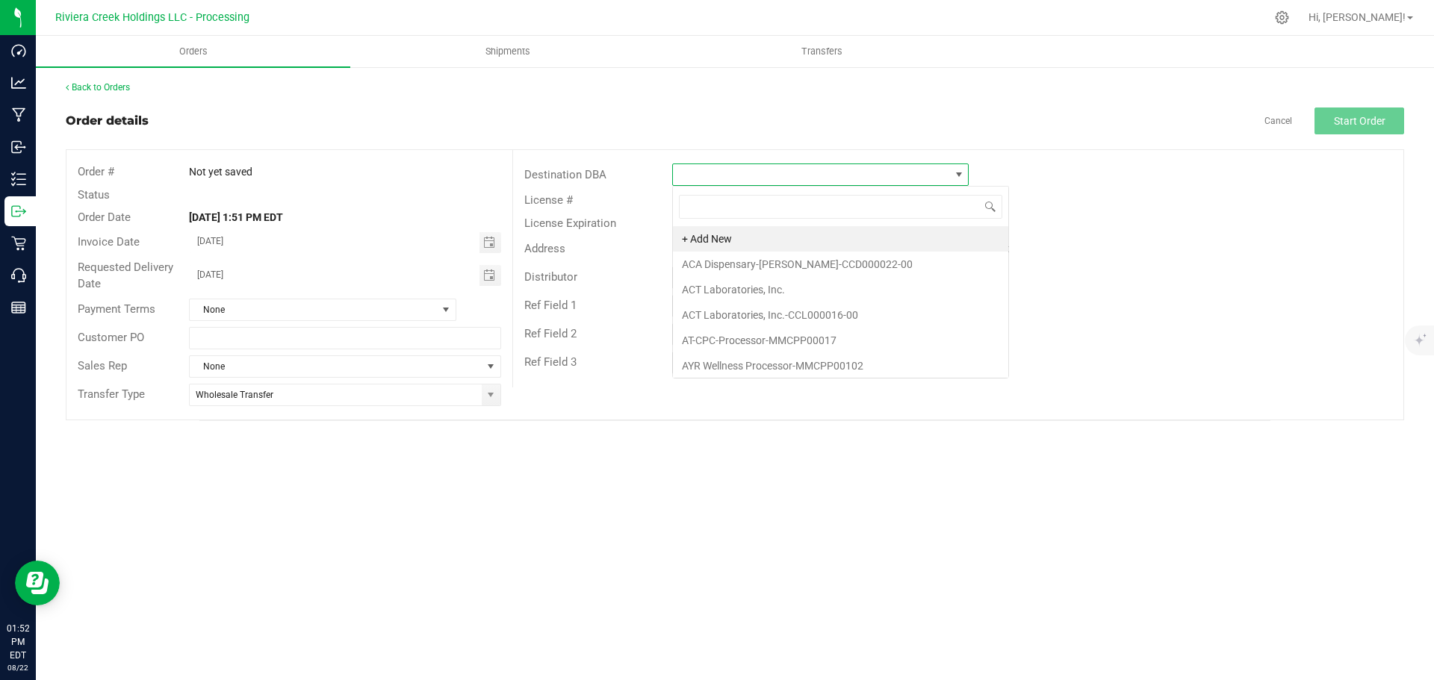
scroll to position [22, 297]
type input "good"
click at [720, 238] on li "Good River Wellness-Euclid-CCD000145-00" at bounding box center [820, 238] width 295 height 25
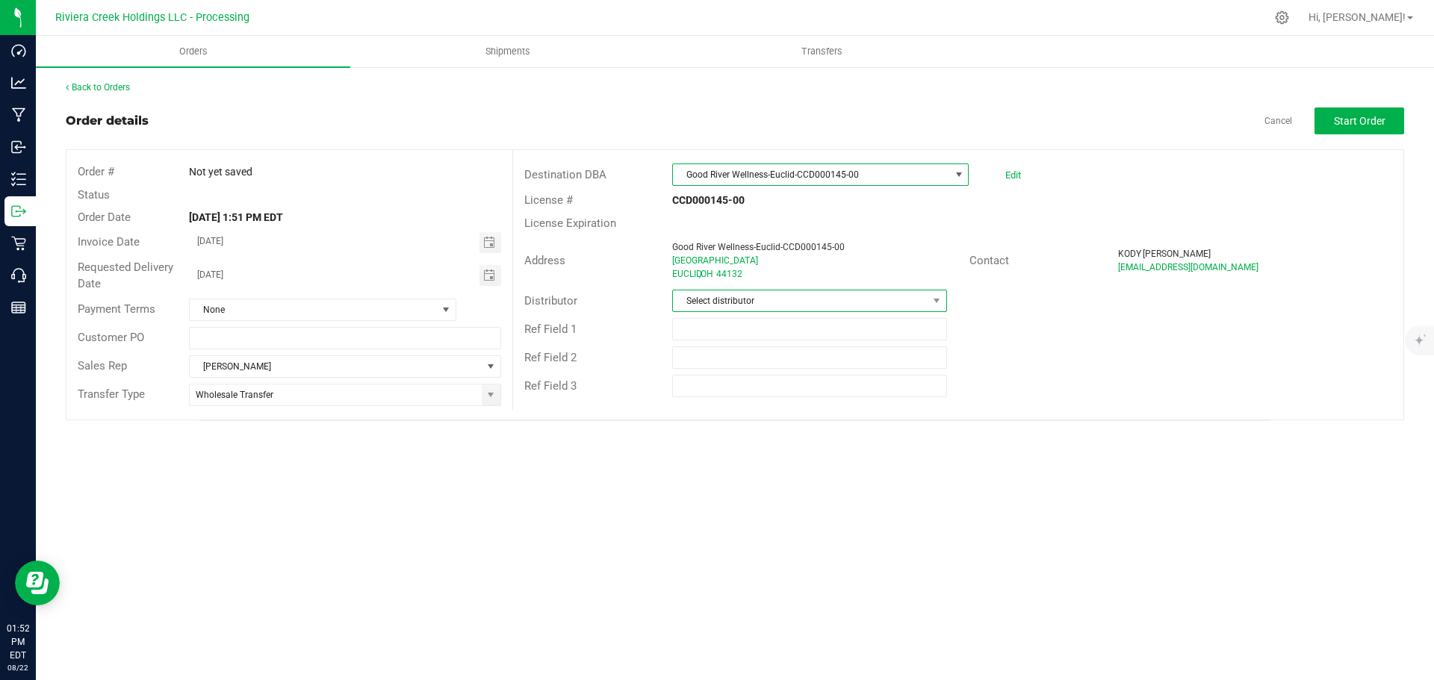
click at [734, 306] on span "Select distributor" at bounding box center [800, 301] width 254 height 21
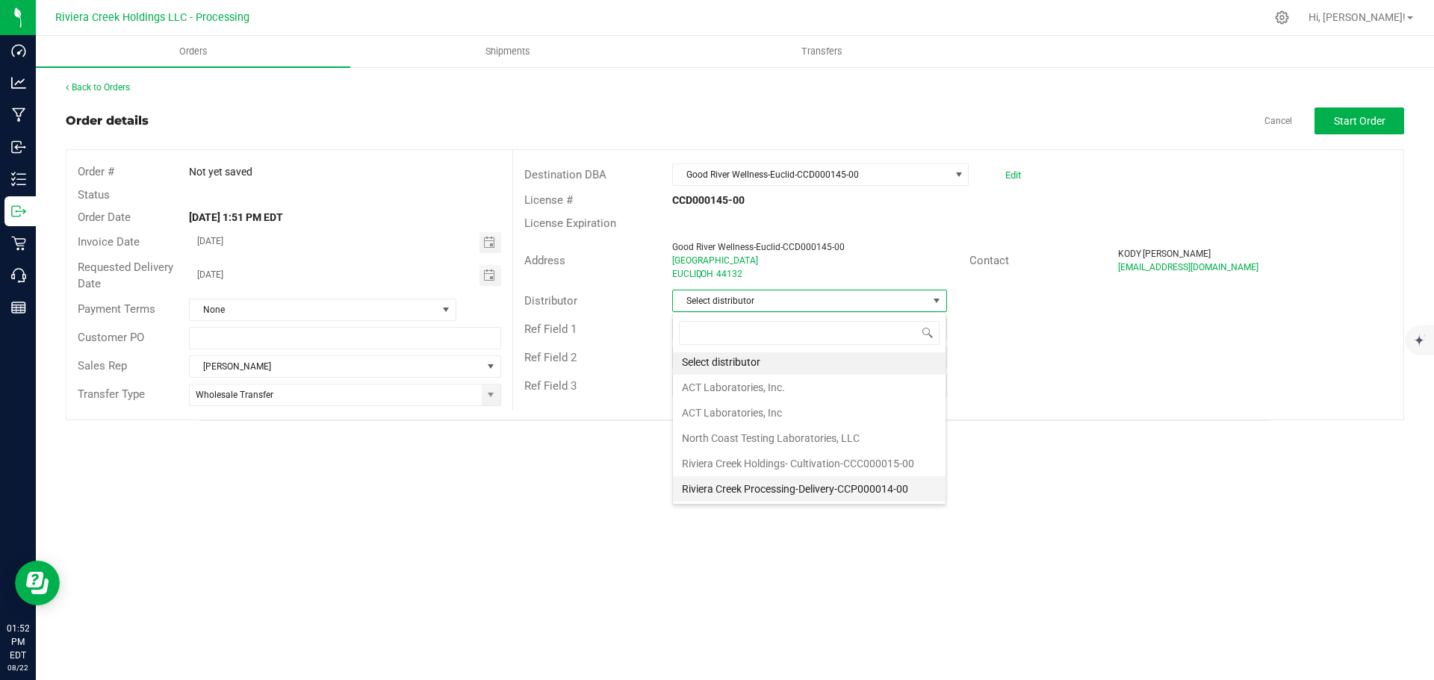
scroll to position [3, 0]
click at [769, 495] on li "Riviera Creek Processing-Delivery-CCP000014-00" at bounding box center [809, 489] width 273 height 25
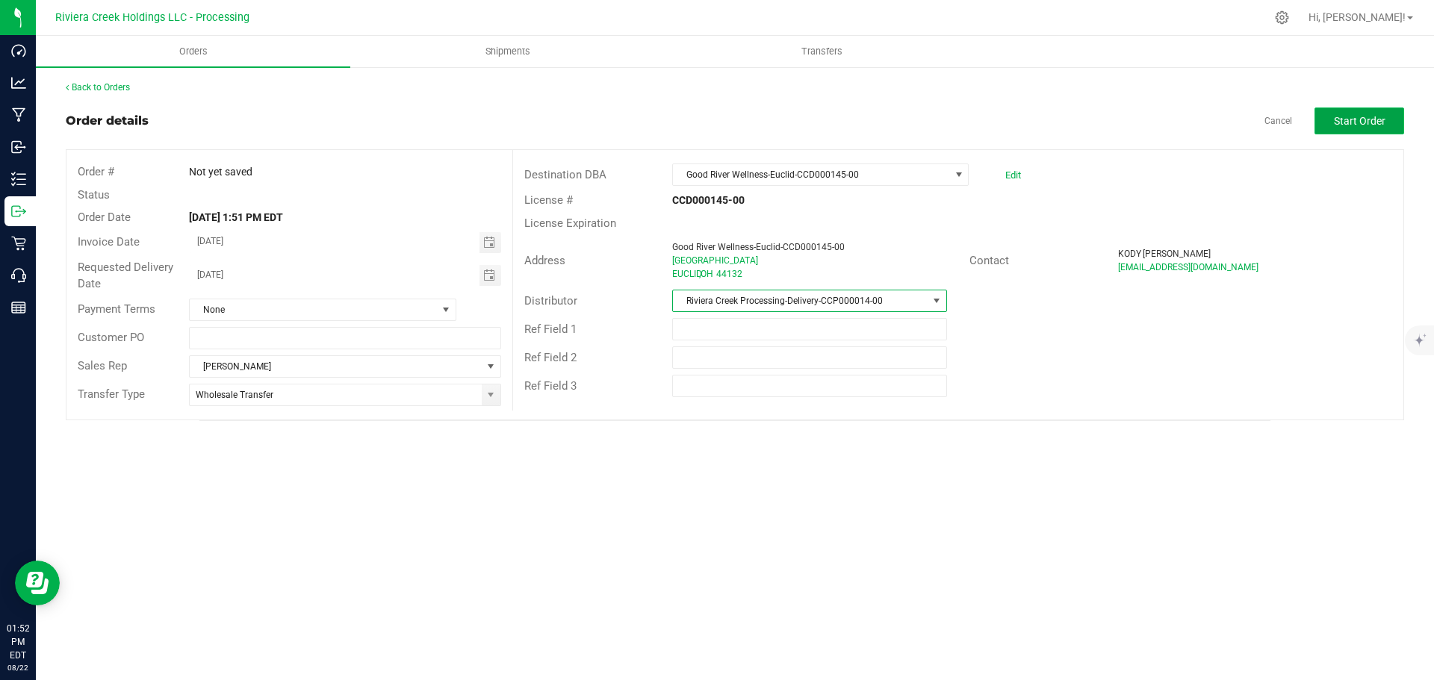
click at [1351, 122] on span "Start Order" at bounding box center [1360, 121] width 52 height 12
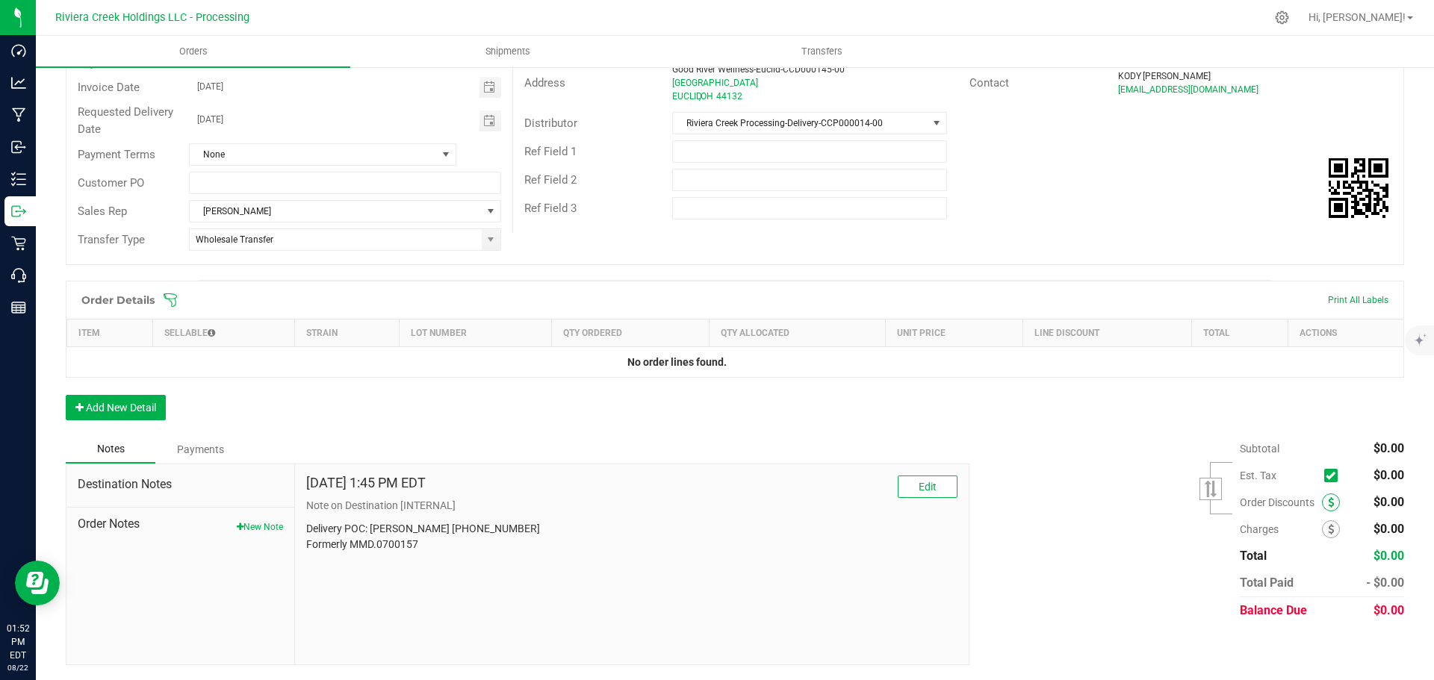
click at [1328, 498] on icon at bounding box center [1331, 502] width 6 height 10
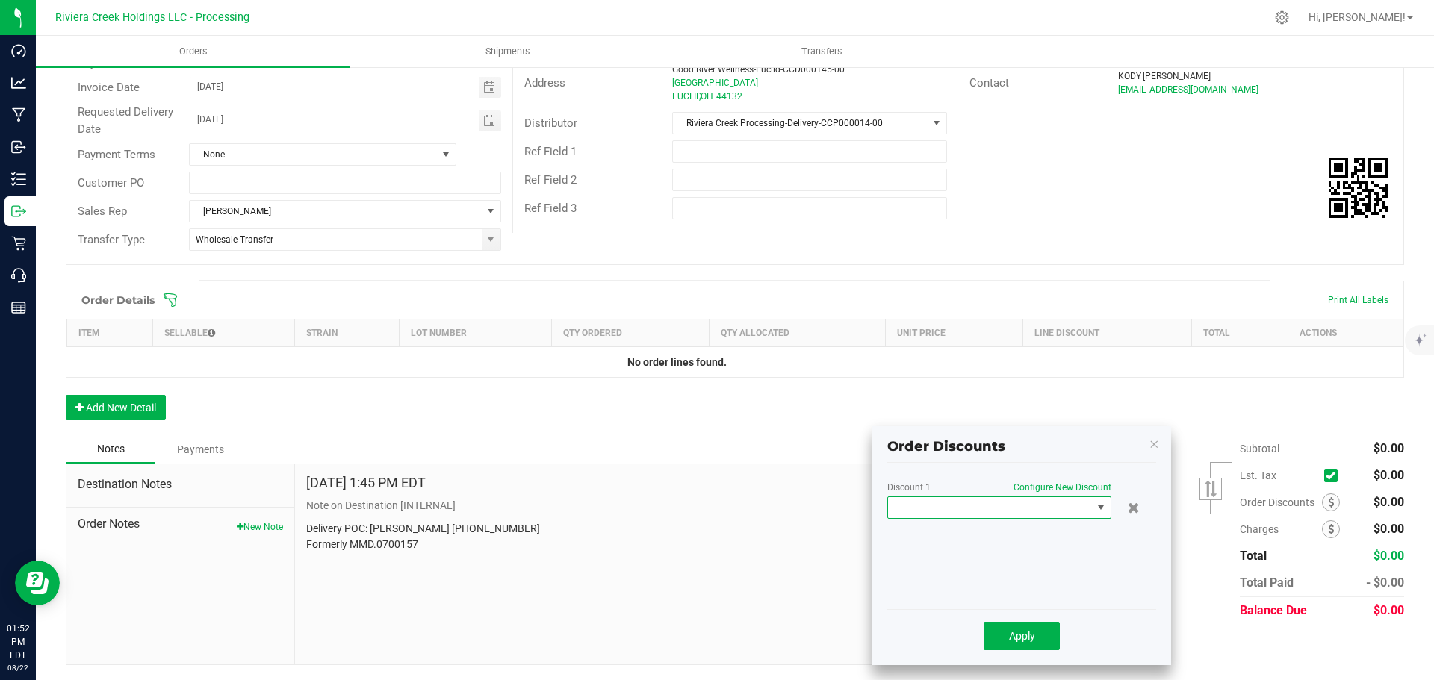
click at [1024, 509] on span at bounding box center [990, 507] width 204 height 21
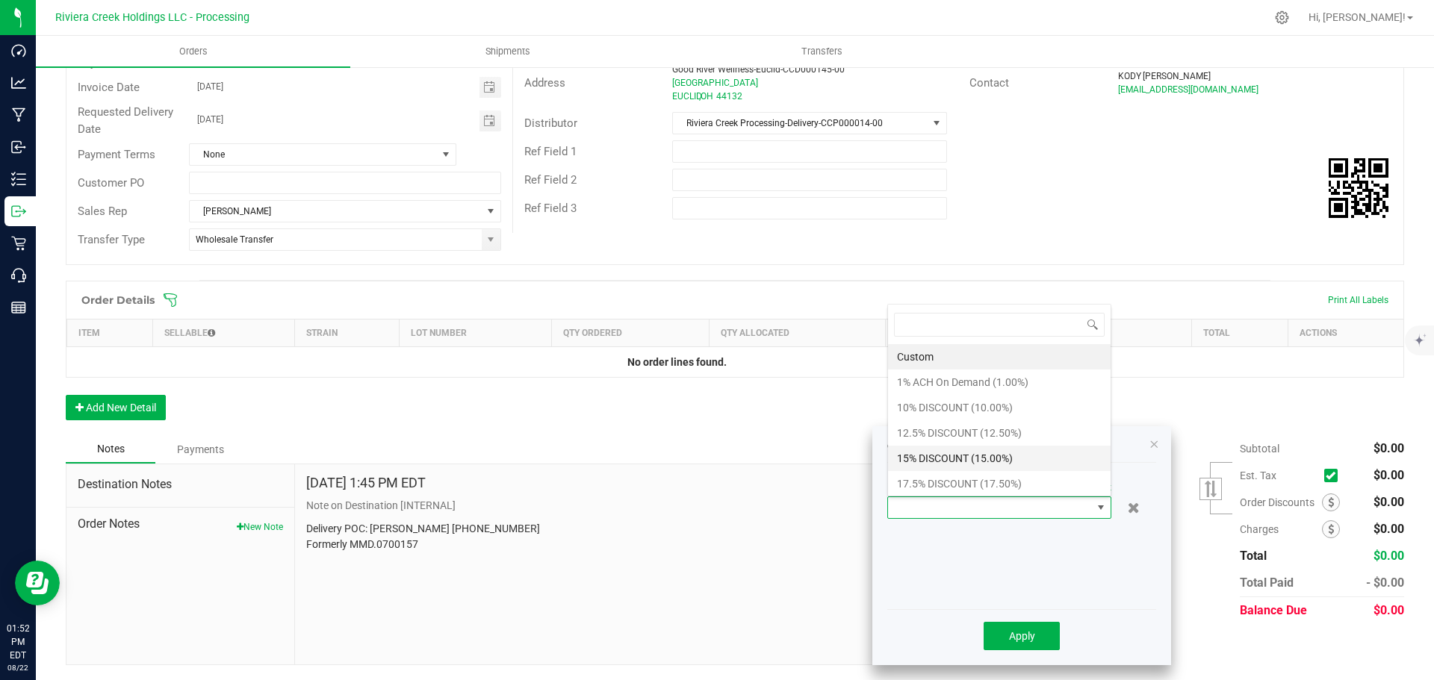
scroll to position [22, 224]
click at [946, 465] on li "15% DISCOUNT (15.00%)" at bounding box center [999, 458] width 223 height 25
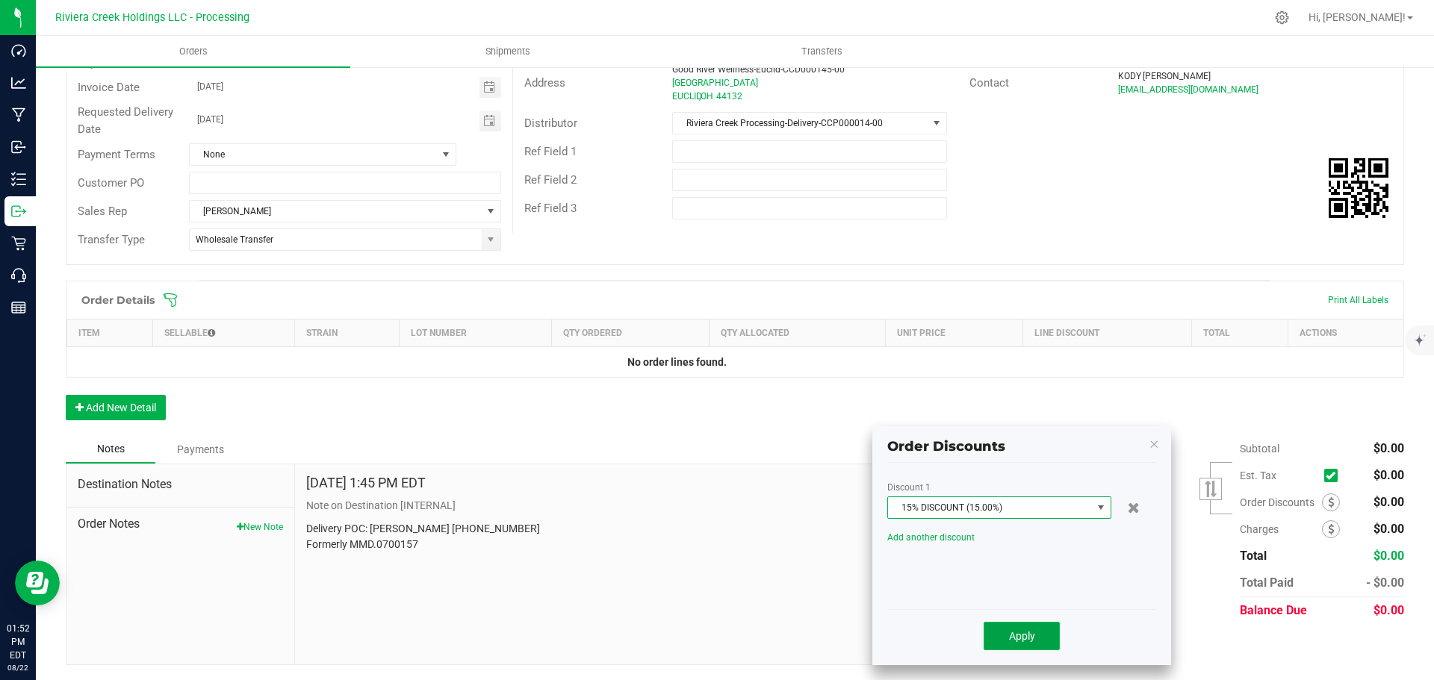
click at [1022, 645] on button "Apply" at bounding box center [1022, 636] width 76 height 28
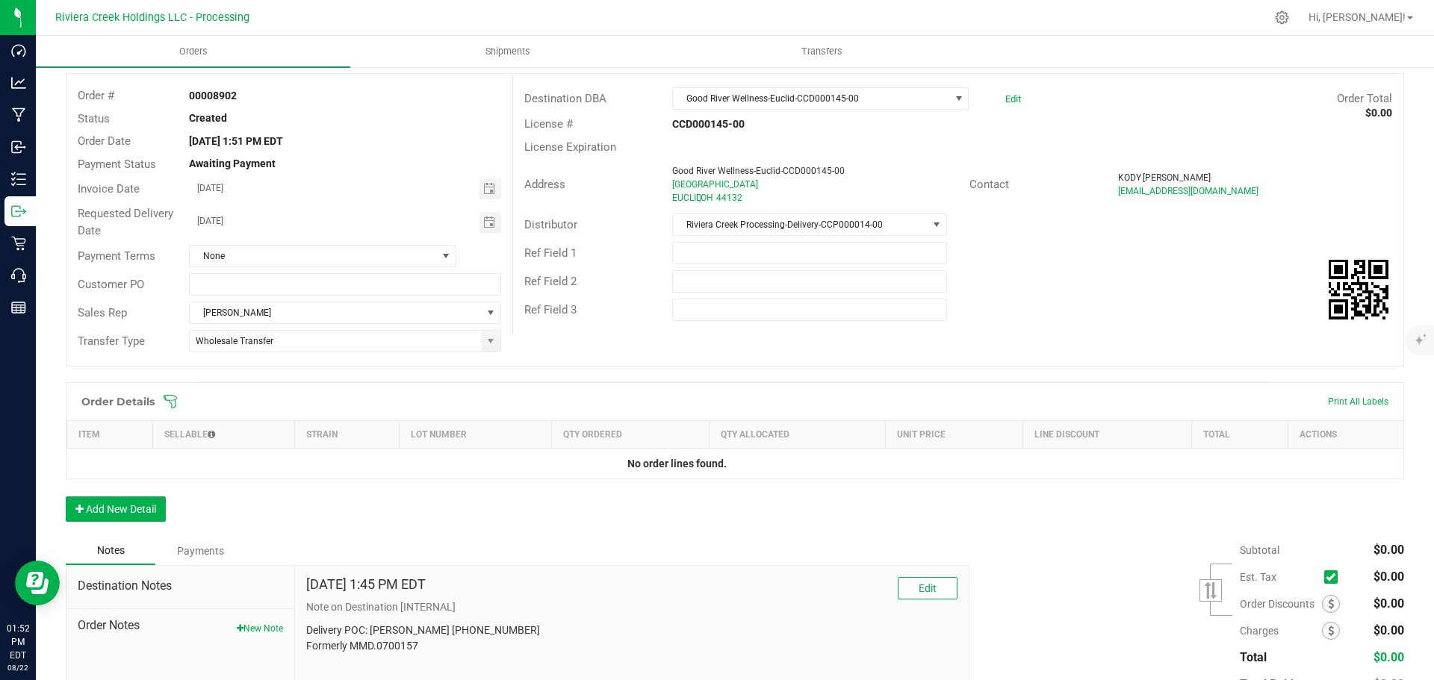
scroll to position [0, 0]
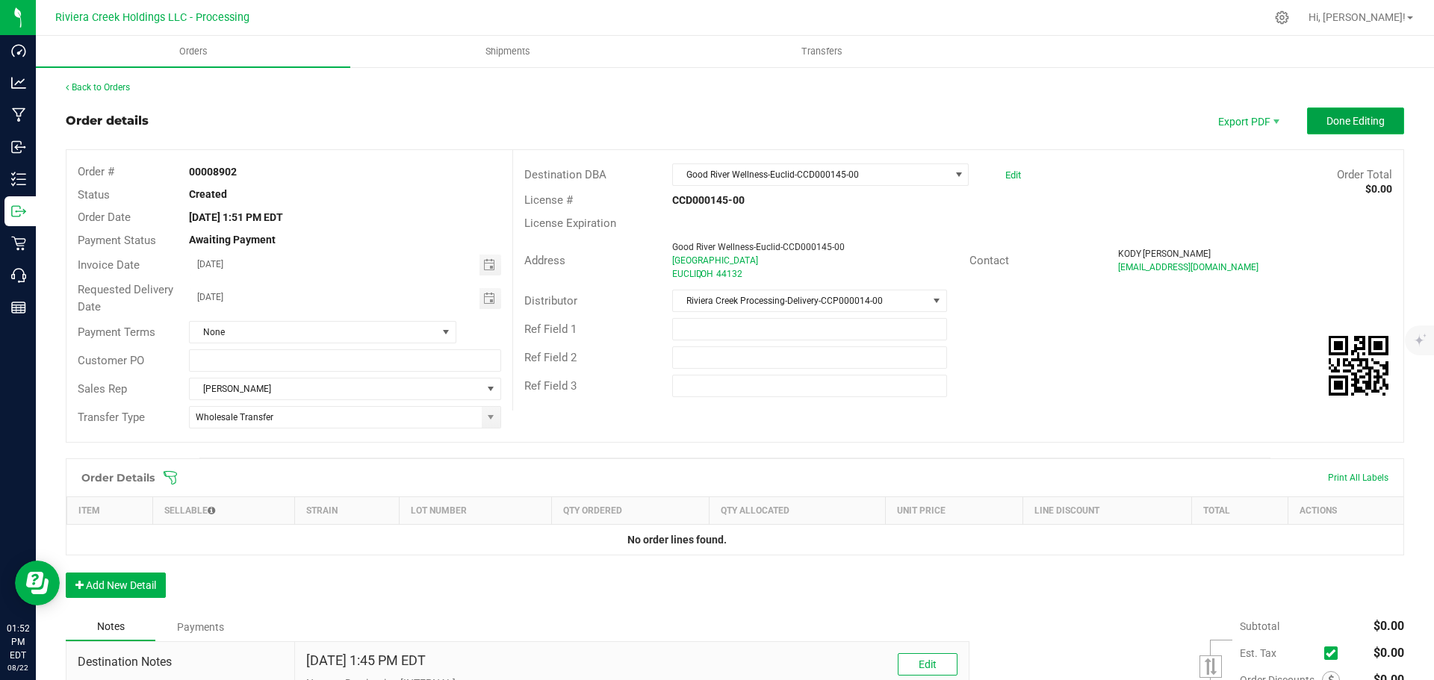
click at [1345, 111] on button "Done Editing" at bounding box center [1355, 121] width 97 height 27
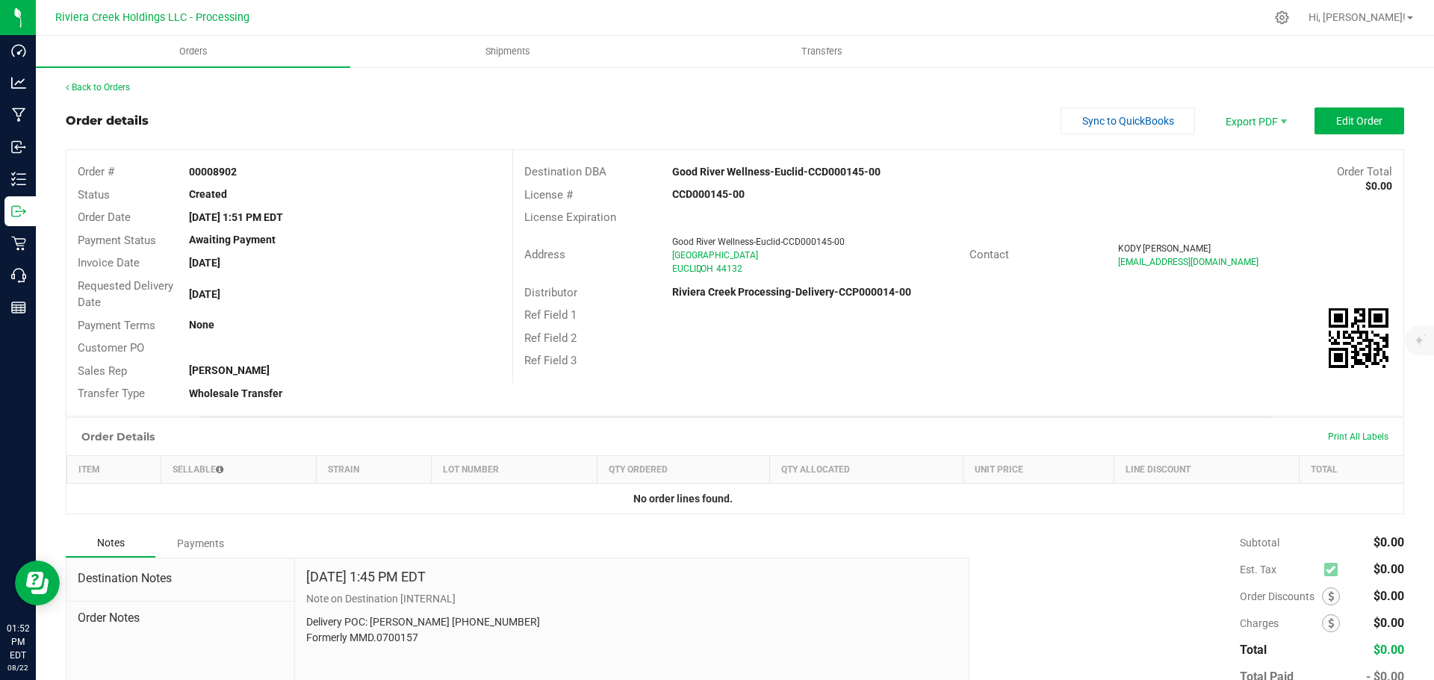
drag, startPoint x: 188, startPoint y: 171, endPoint x: 255, endPoint y: 179, distance: 67.7
click at [255, 179] on div "00008902" at bounding box center [345, 172] width 334 height 16
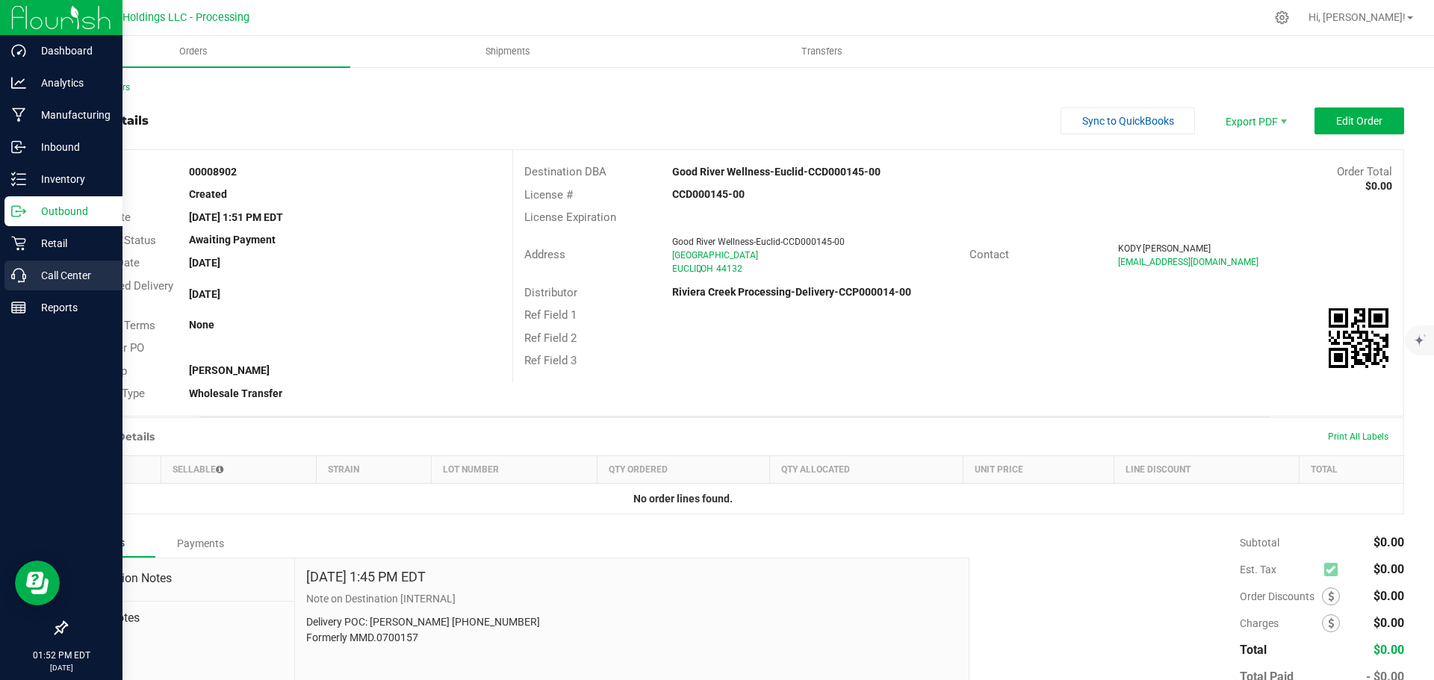
copy strong "00008902"
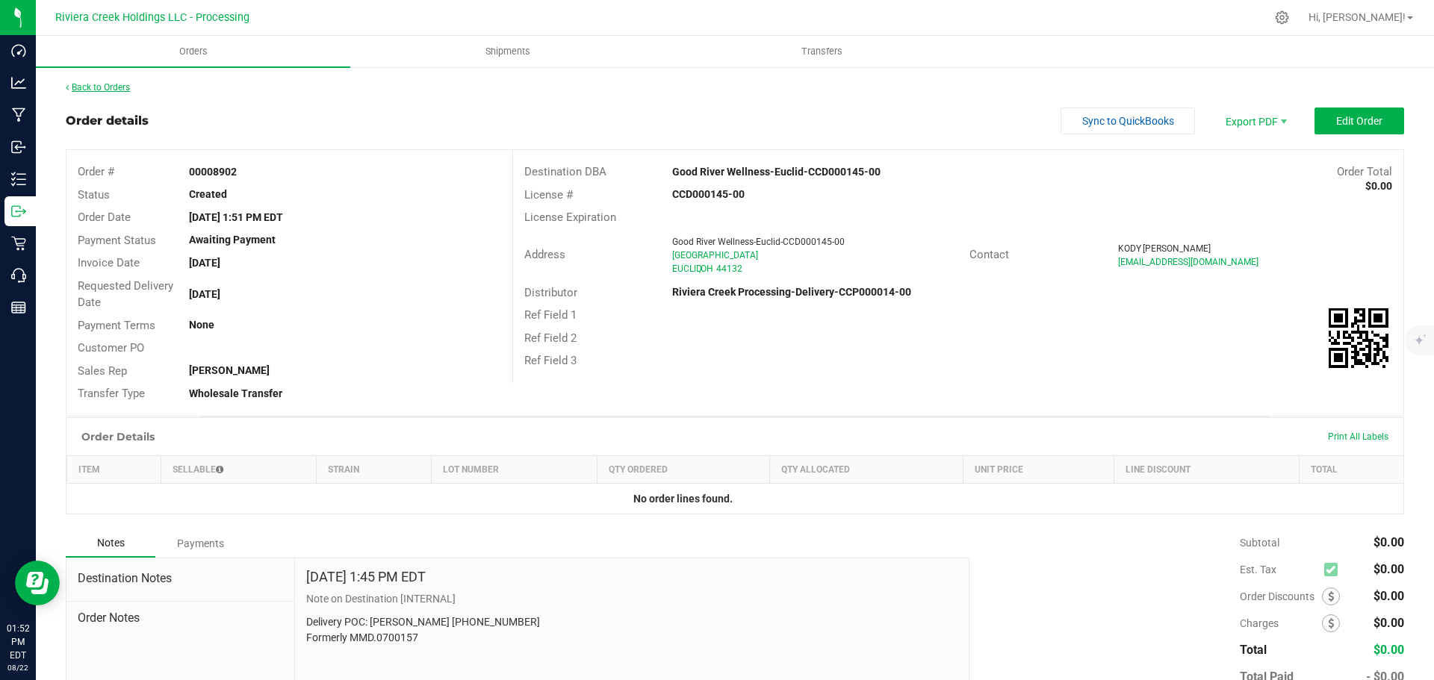
click at [111, 90] on link "Back to Orders" at bounding box center [98, 87] width 64 height 10
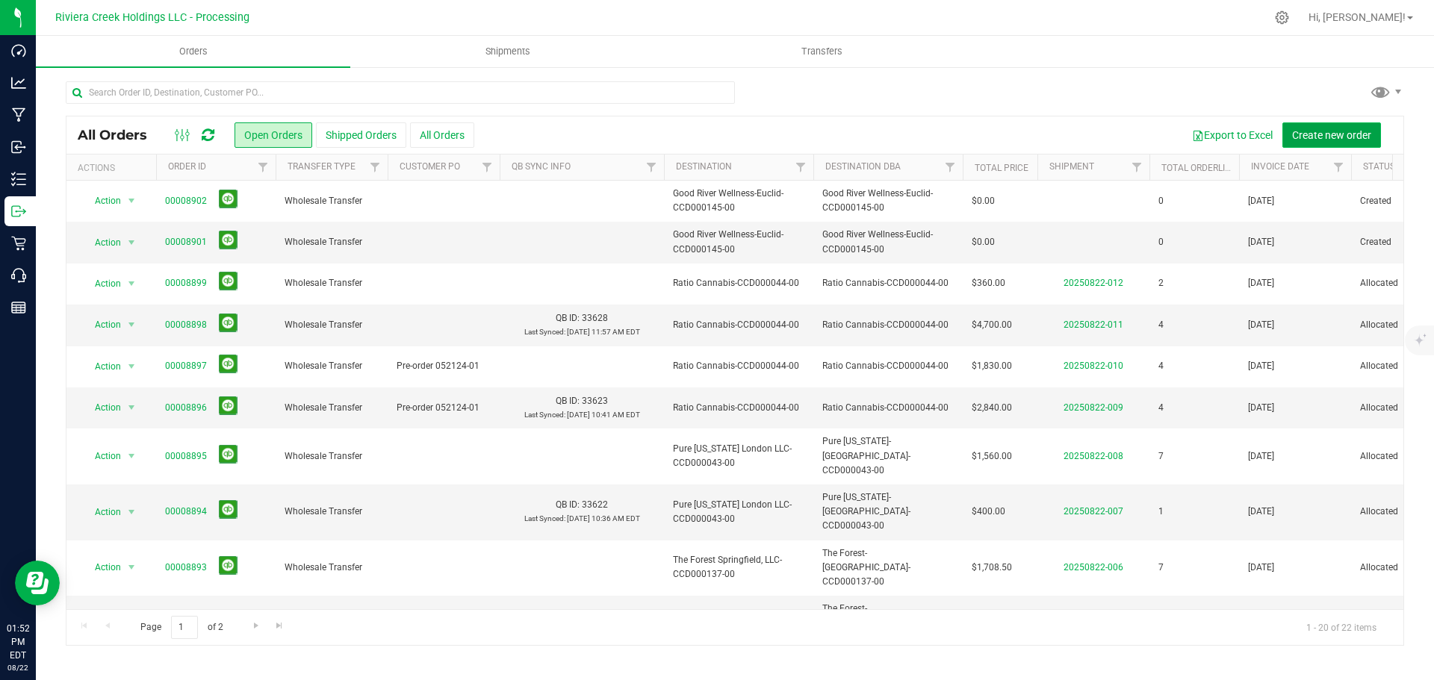
click at [1310, 137] on span "Create new order" at bounding box center [1331, 135] width 79 height 12
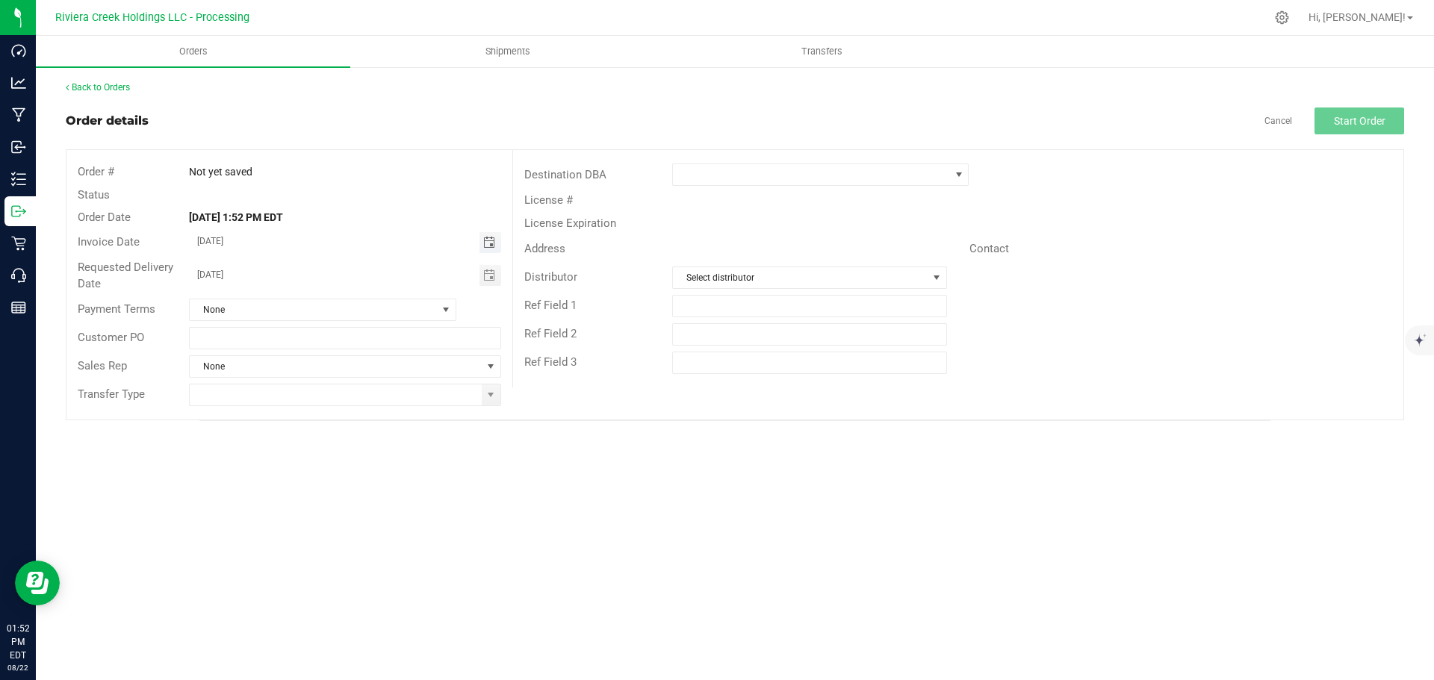
click at [488, 243] on span "Toggle calendar" at bounding box center [489, 243] width 12 height 12
click at [307, 410] on span "26" at bounding box center [301, 413] width 22 height 23
type input "08/26/2025"
click at [490, 279] on span "Toggle calendar" at bounding box center [489, 276] width 12 height 12
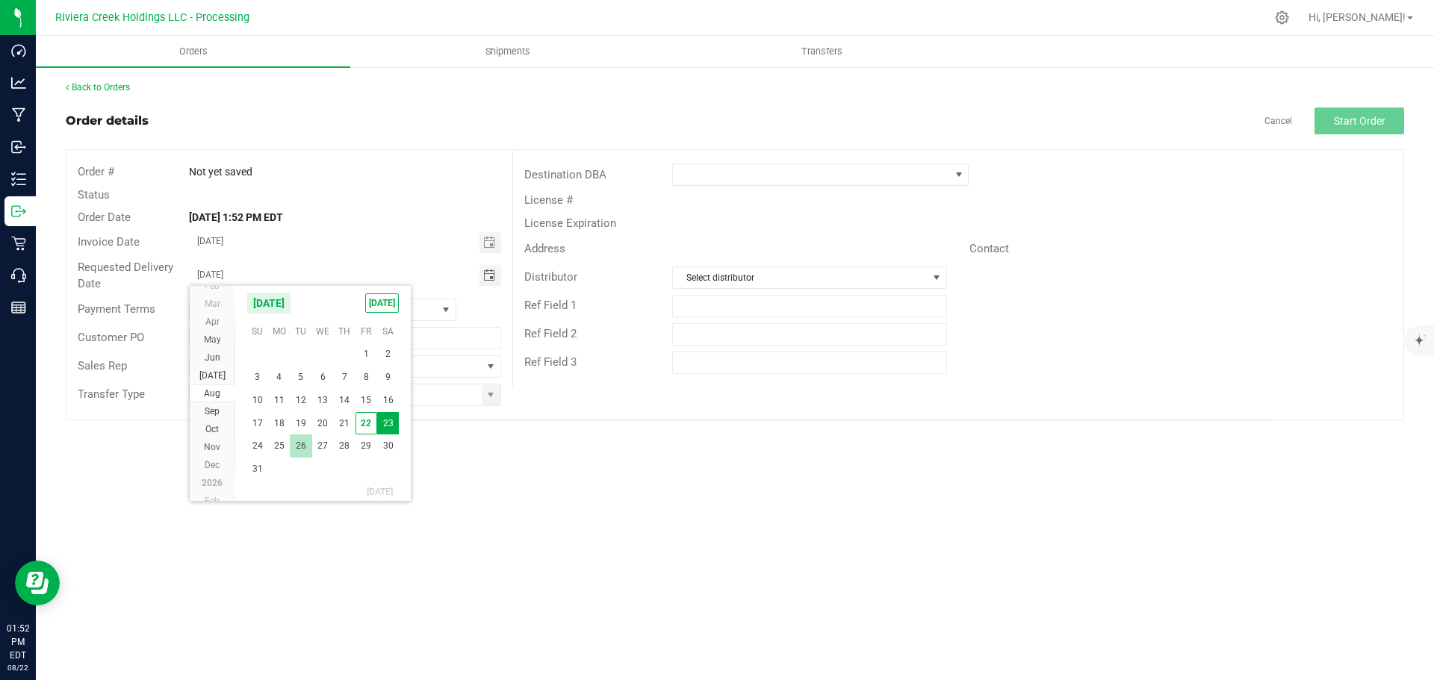
click at [302, 450] on span "26" at bounding box center [301, 446] width 22 height 23
type input "08/26/2025"
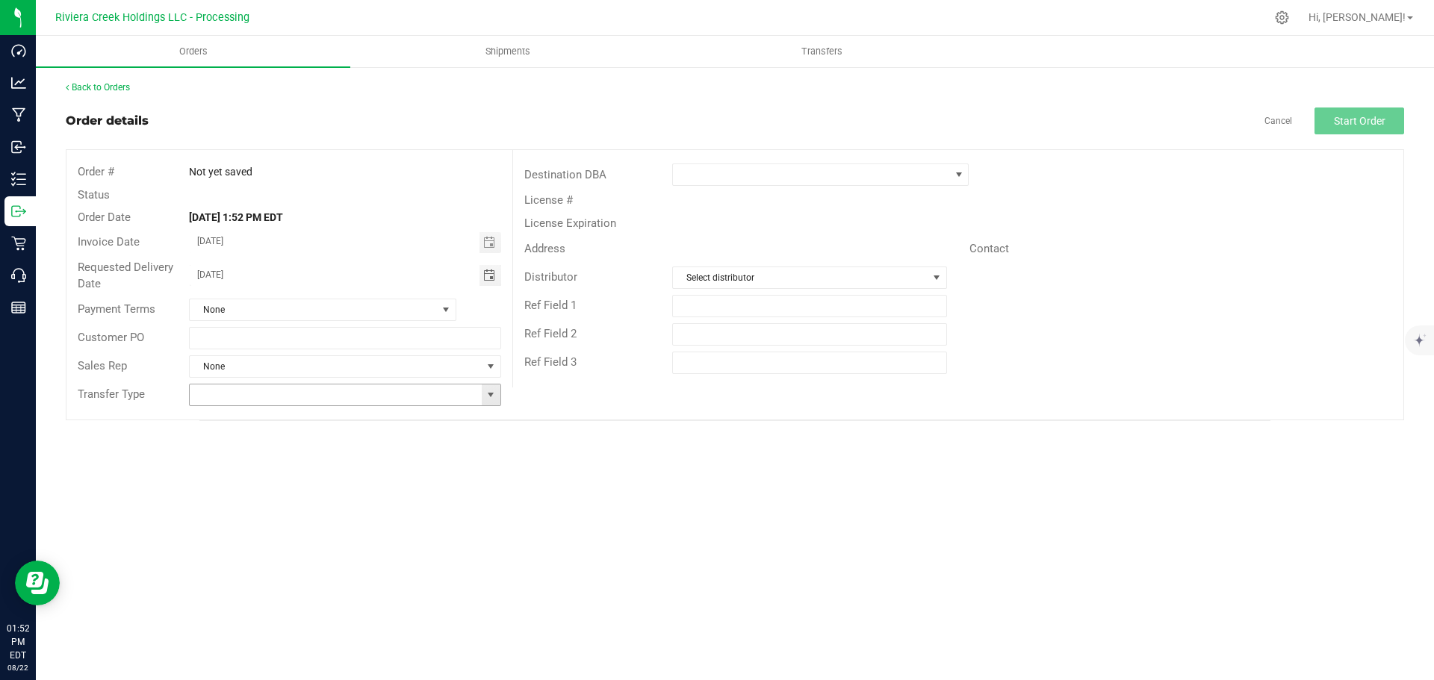
click at [487, 396] on span at bounding box center [491, 395] width 12 height 12
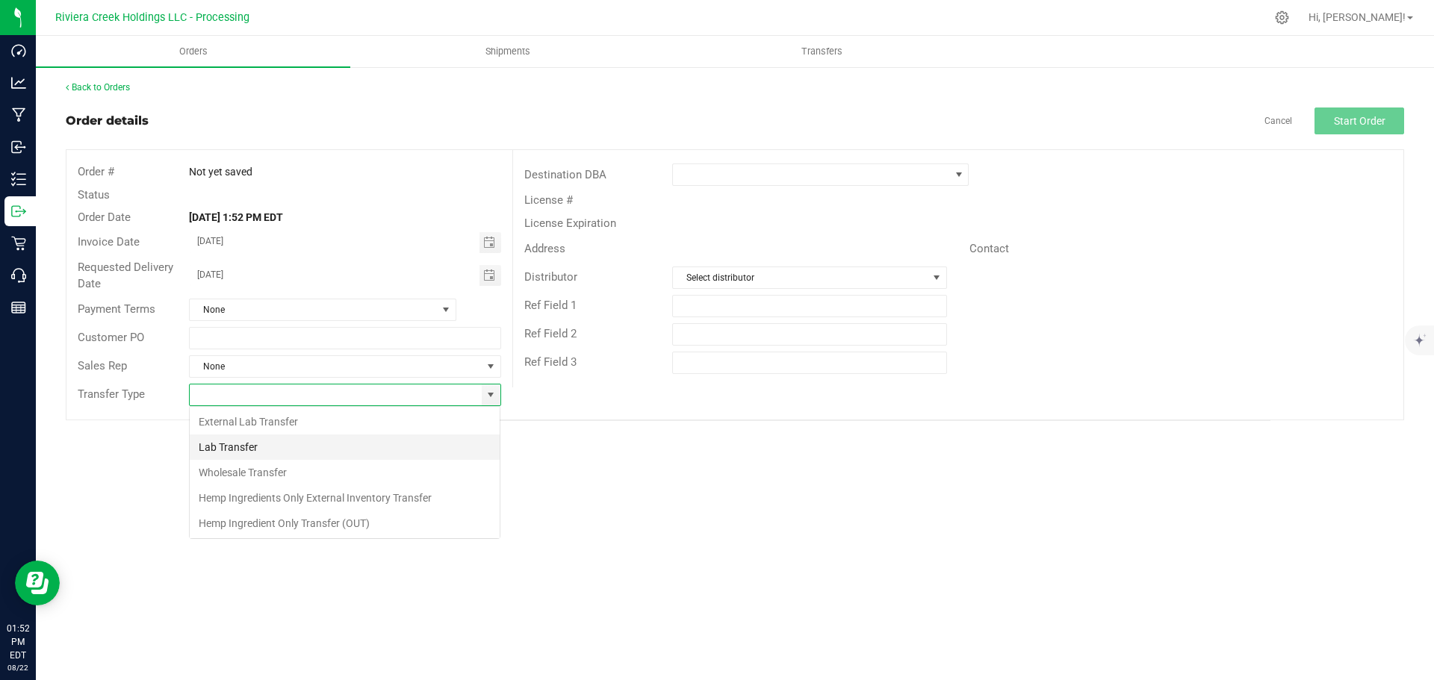
scroll to position [22, 312]
click at [279, 471] on li "Wholesale Transfer" at bounding box center [345, 472] width 310 height 25
type input "Wholesale Transfer"
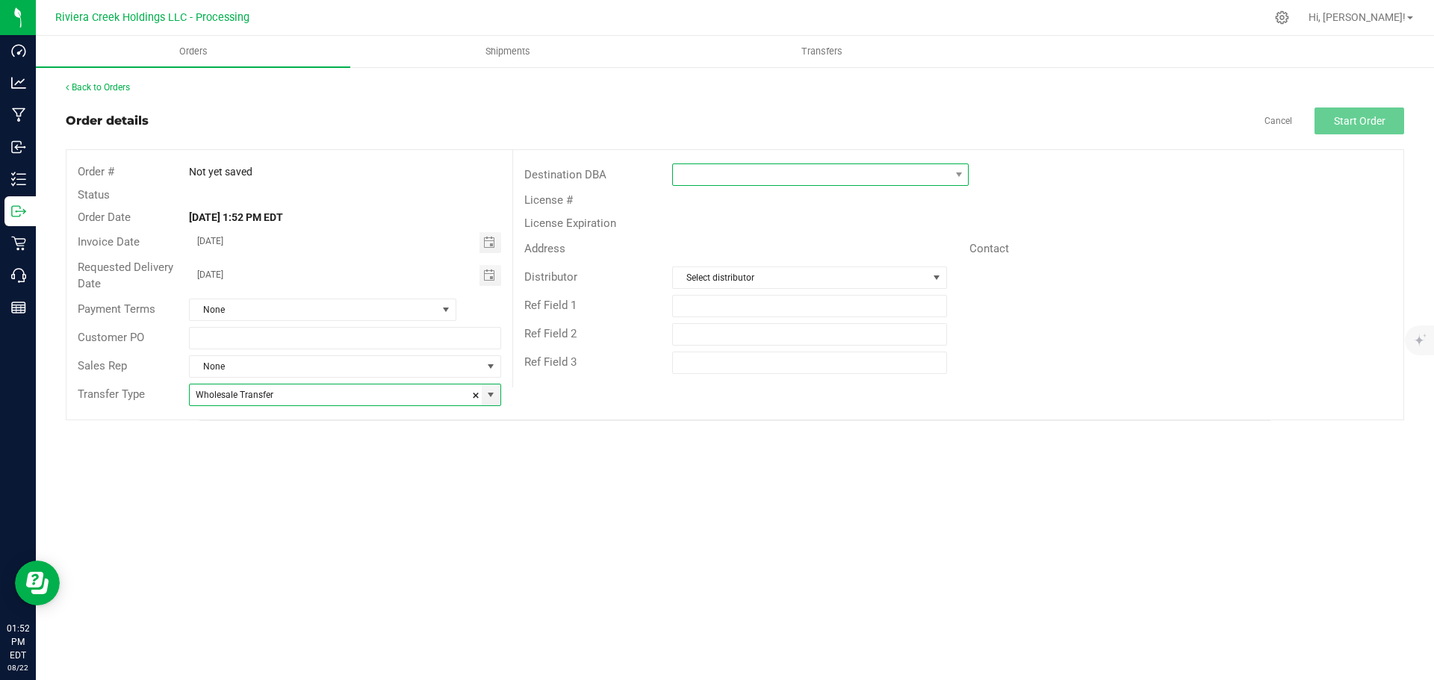
click at [723, 172] on span at bounding box center [811, 174] width 276 height 21
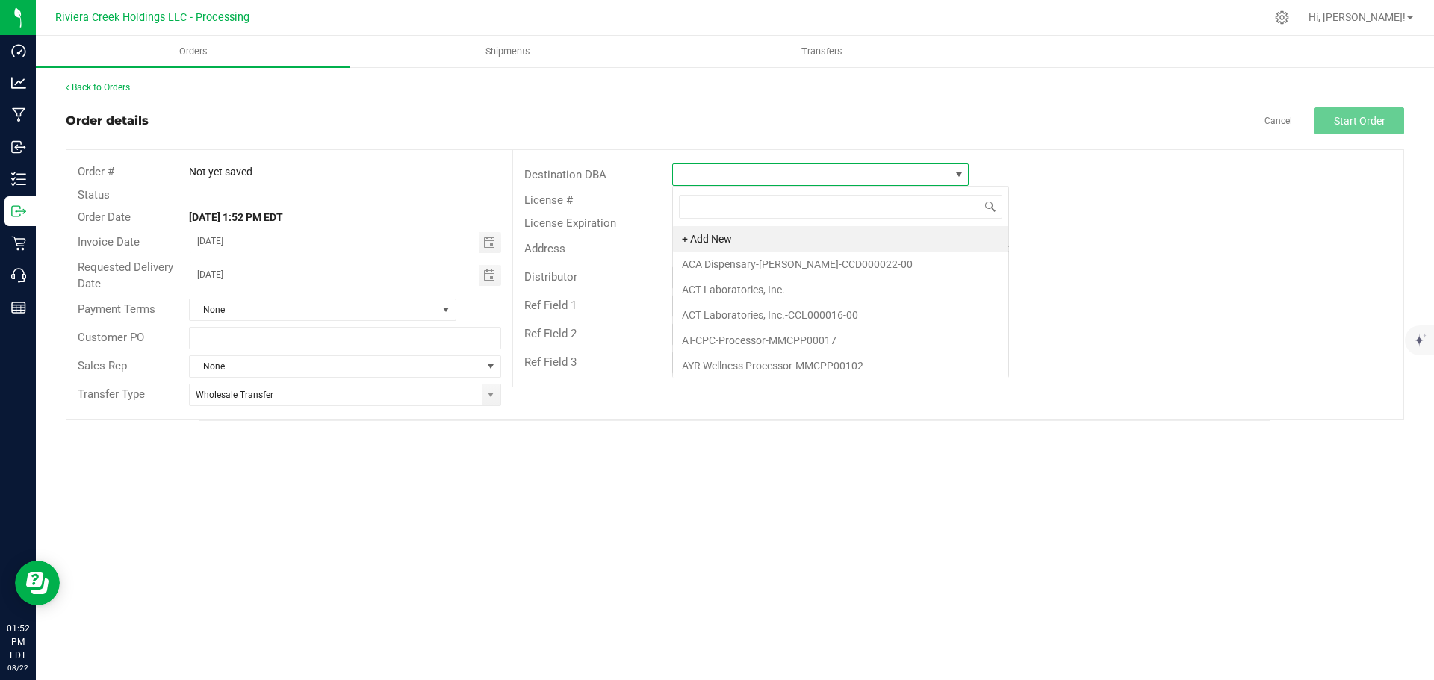
scroll to position [22, 297]
type input "ther"
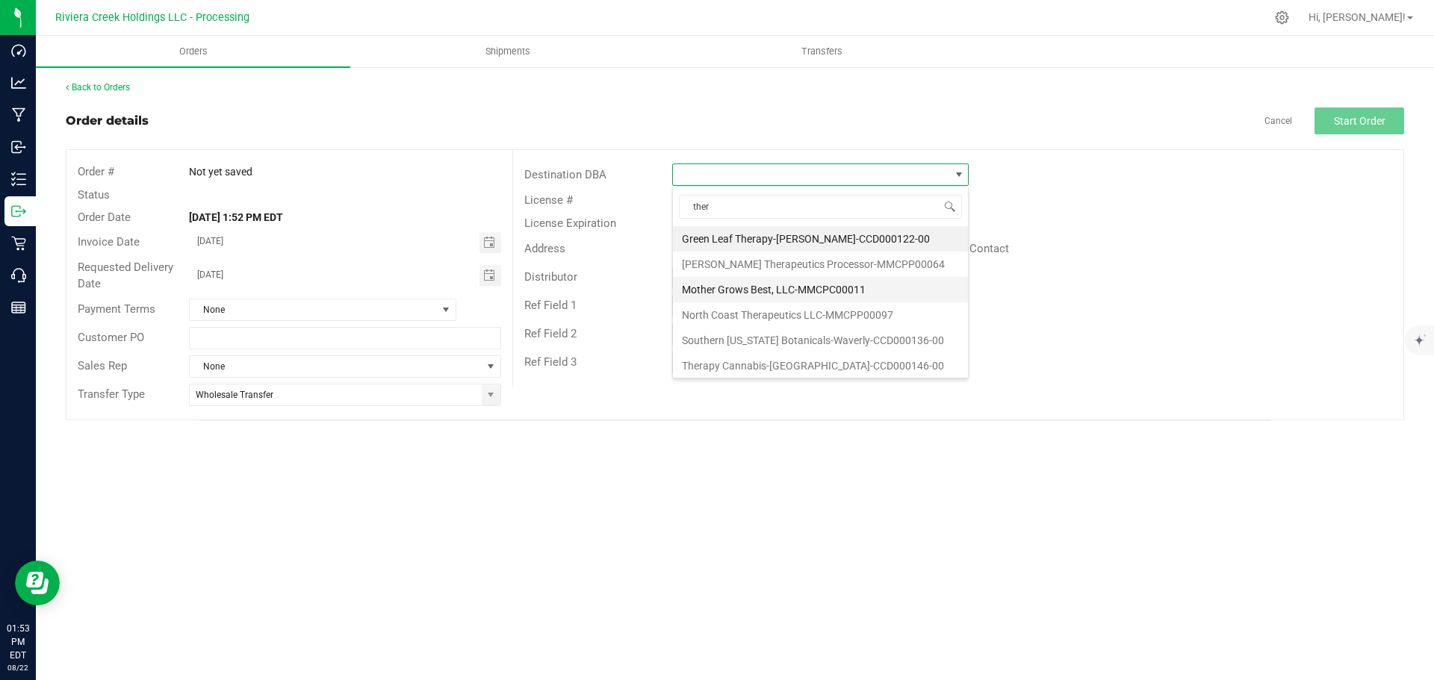
scroll to position [28, 0]
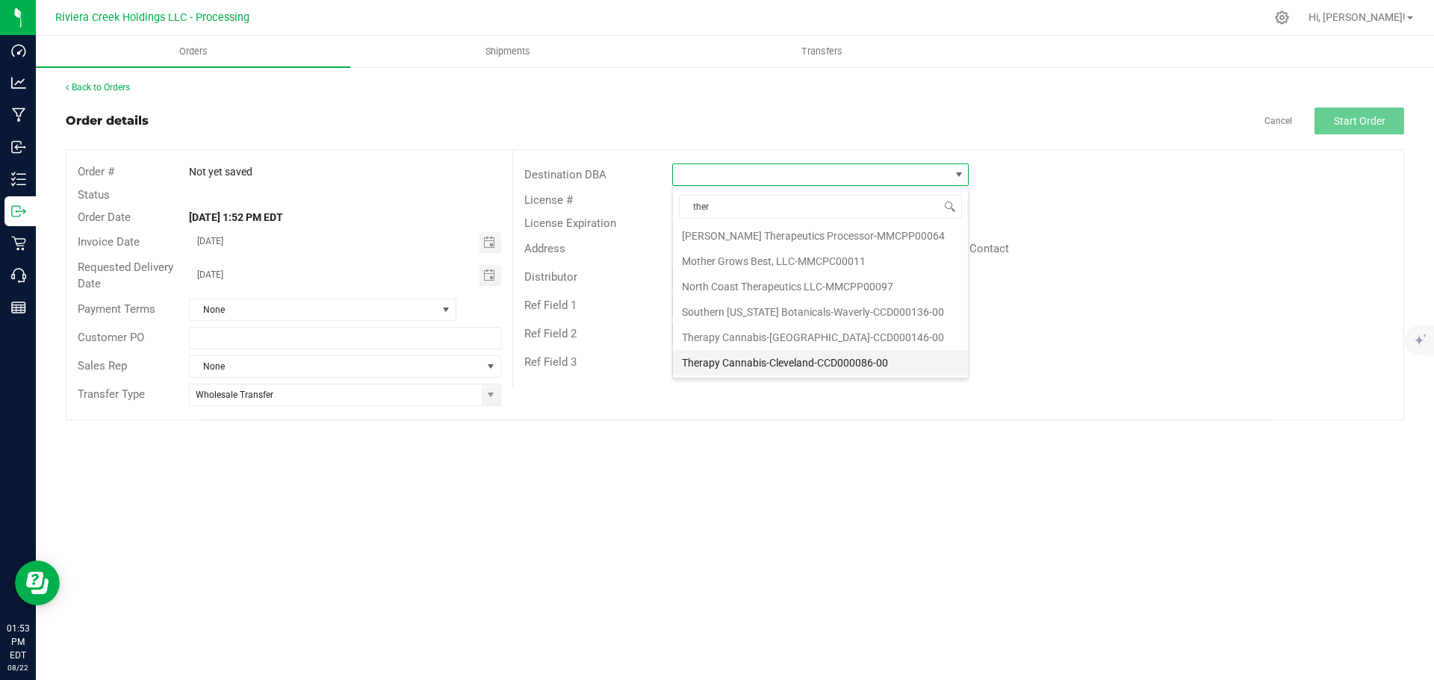
click at [853, 359] on li "Therapy Cannabis-Cleveland-CCD000086-00" at bounding box center [820, 362] width 295 height 25
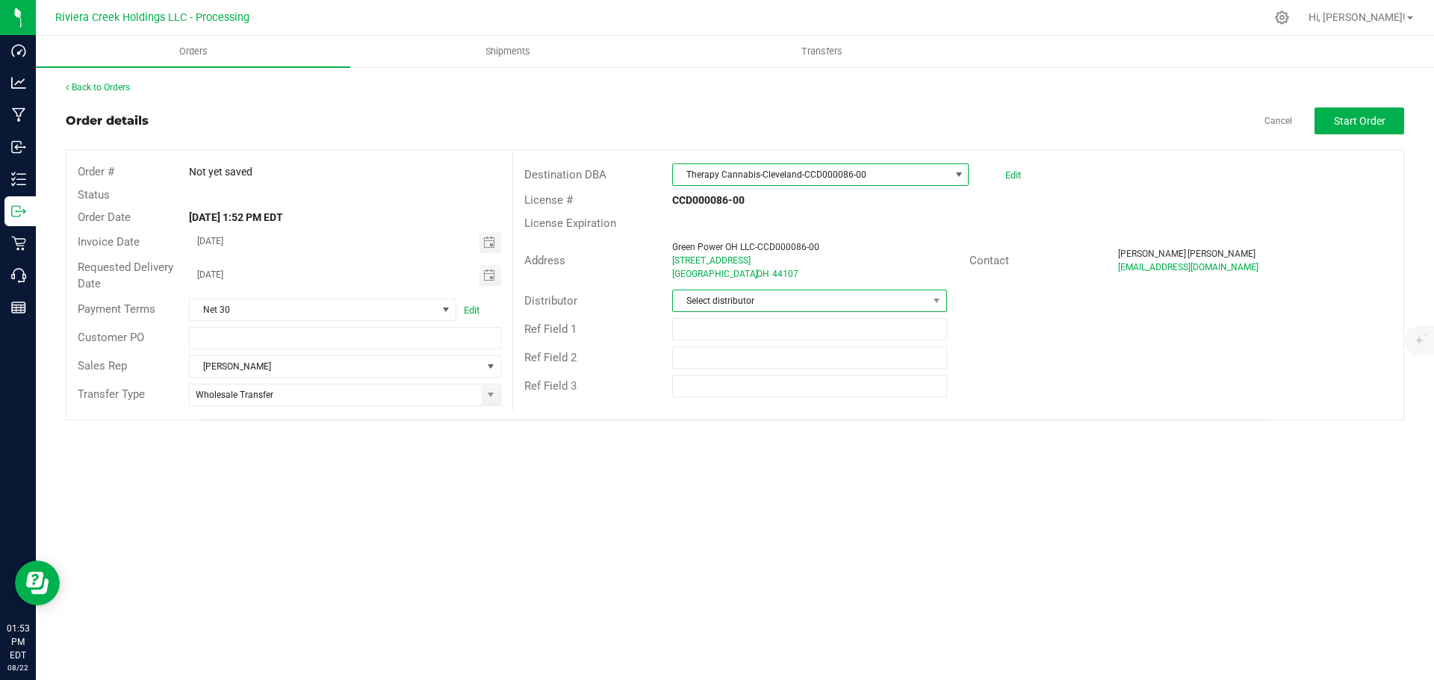
click at [837, 295] on span "Select distributor" at bounding box center [800, 301] width 254 height 21
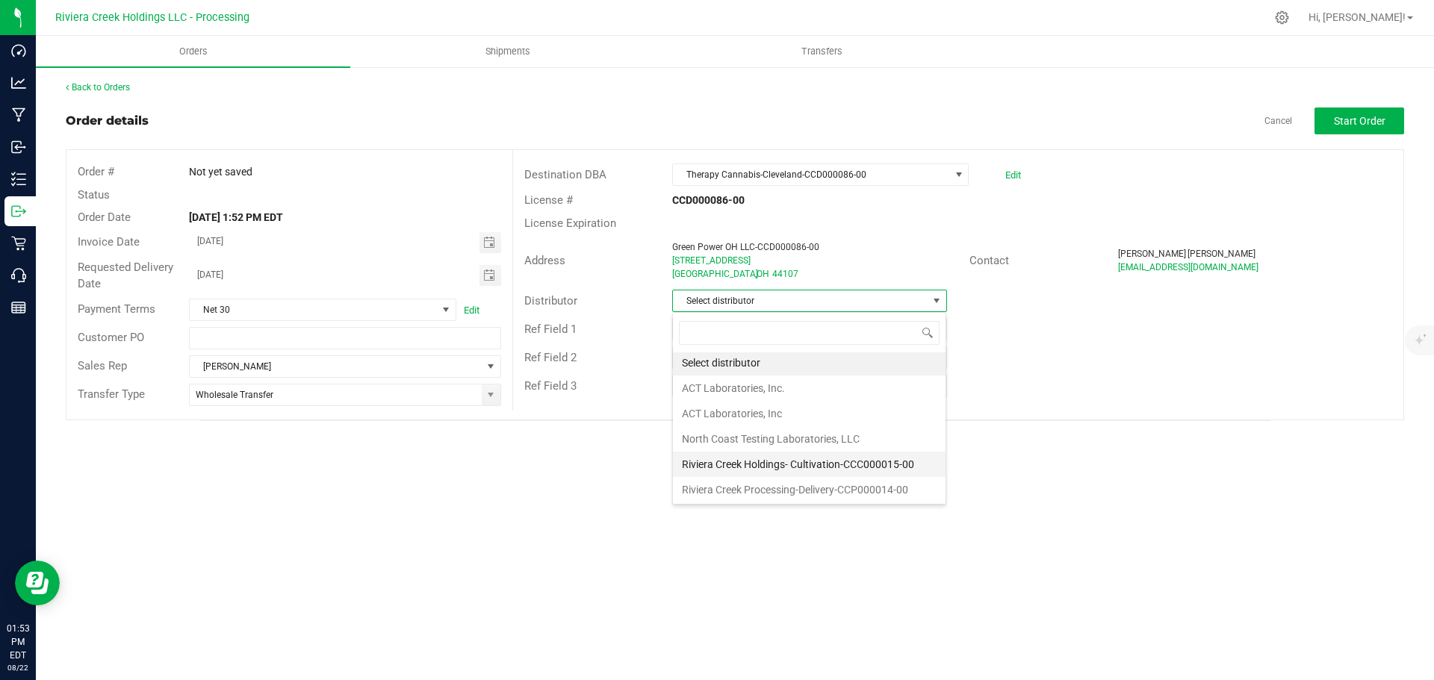
scroll to position [3, 0]
click at [816, 486] on li "Riviera Creek Processing-Delivery-CCP000014-00" at bounding box center [809, 489] width 273 height 25
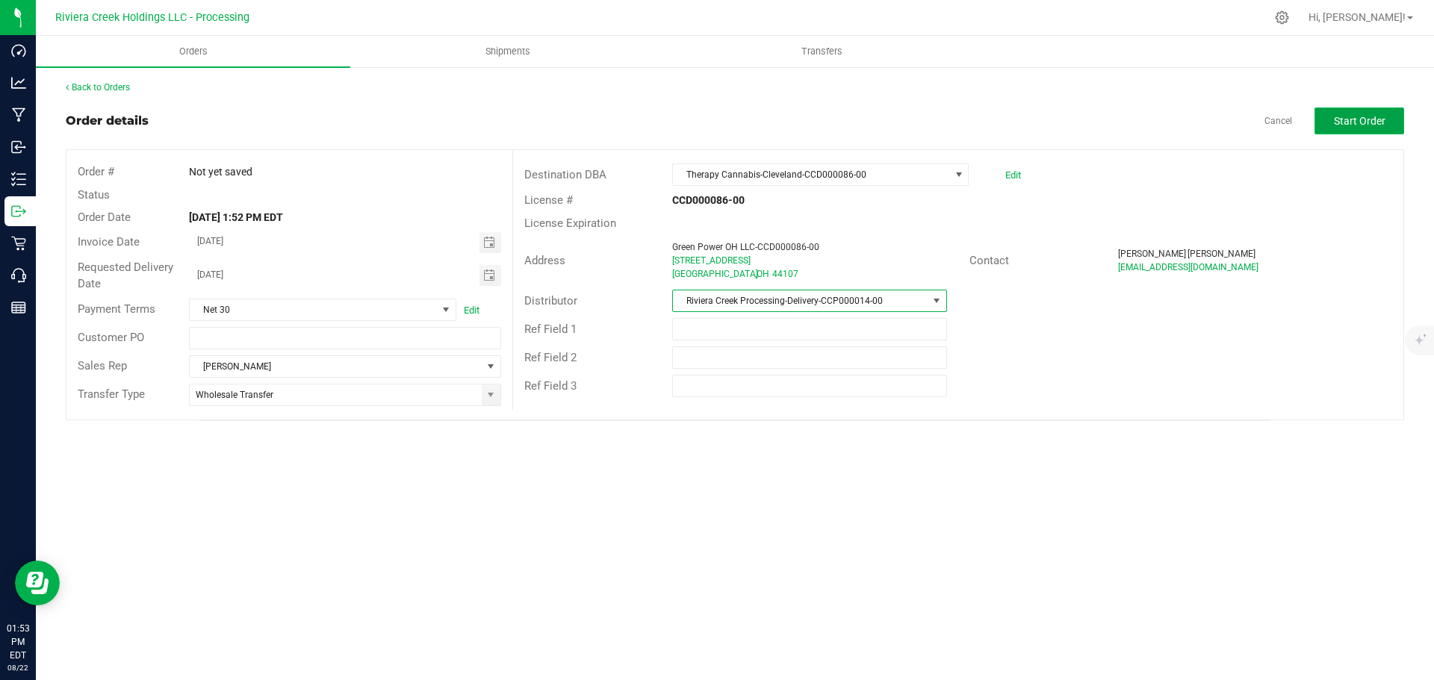
click at [1341, 120] on span "Start Order" at bounding box center [1360, 121] width 52 height 12
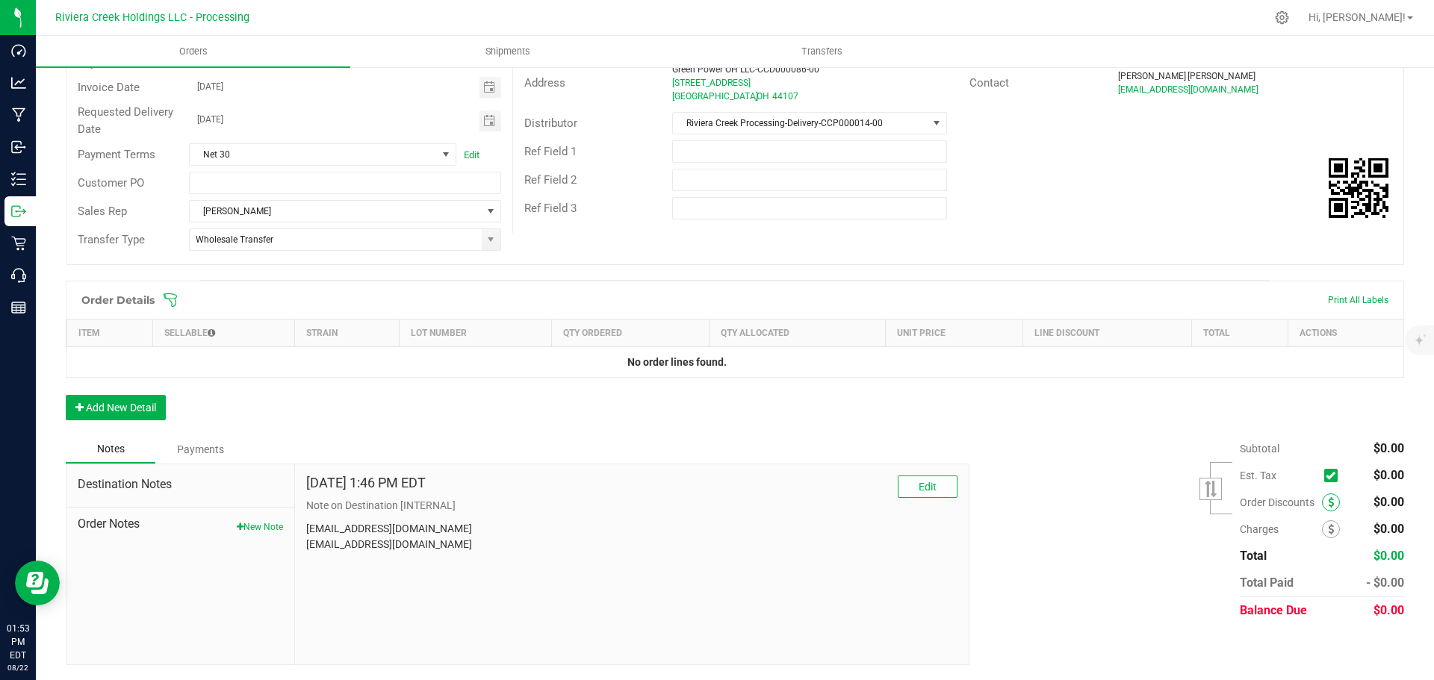
click at [1324, 504] on span at bounding box center [1331, 503] width 18 height 18
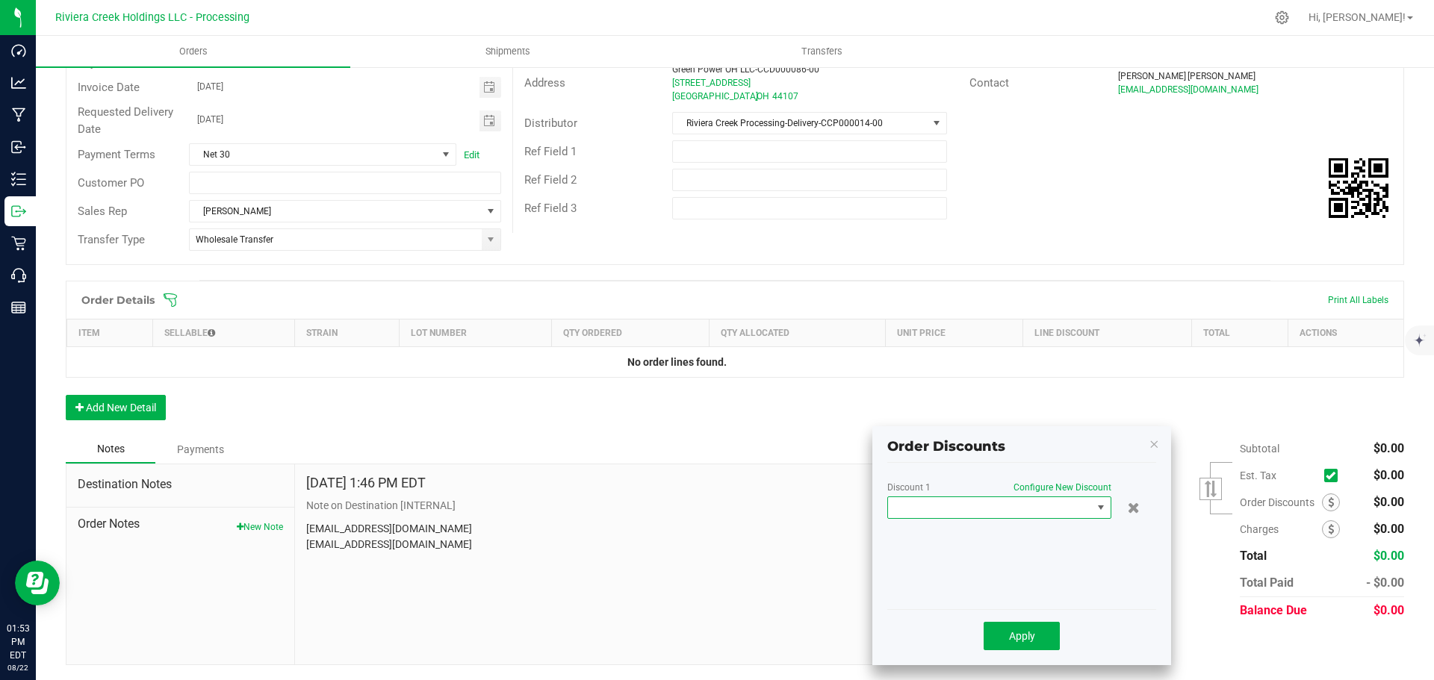
click at [988, 507] on span at bounding box center [990, 507] width 204 height 21
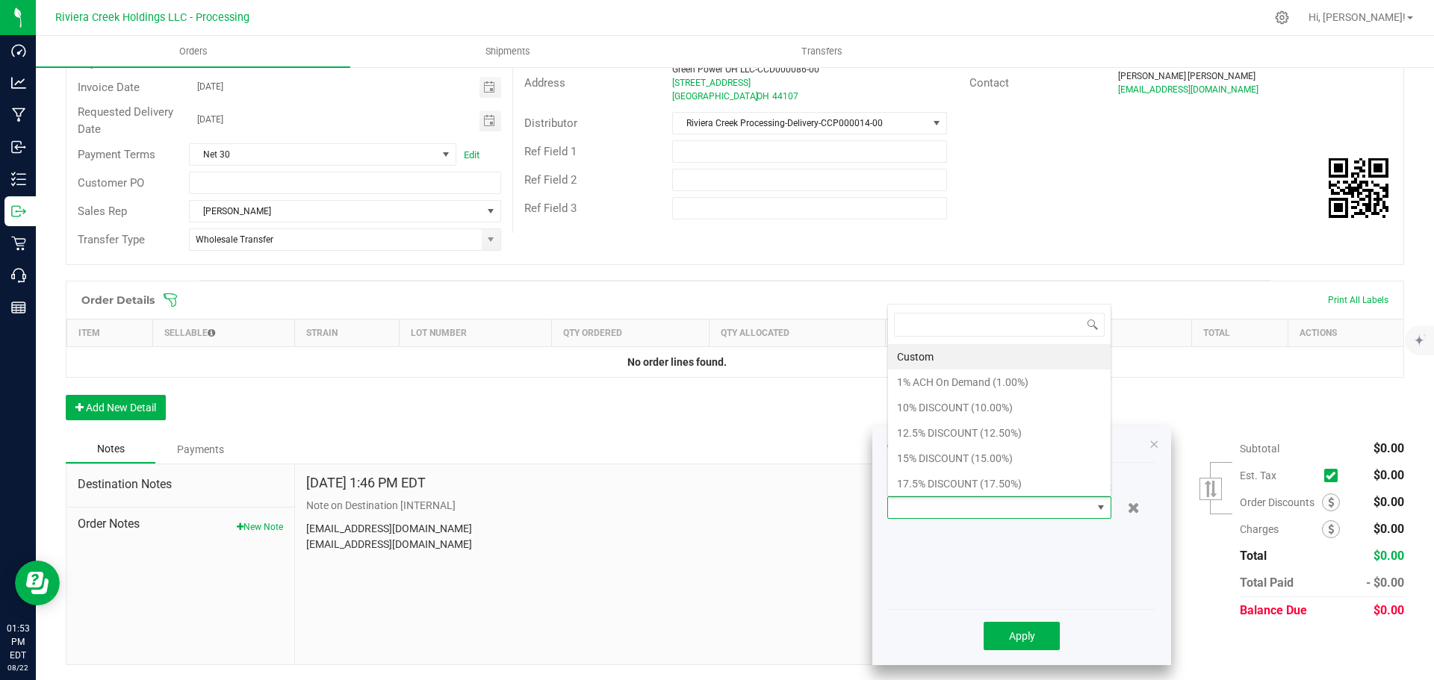
scroll to position [22, 224]
click at [939, 404] on li "10% DISCOUNT (10.00%)" at bounding box center [999, 407] width 223 height 25
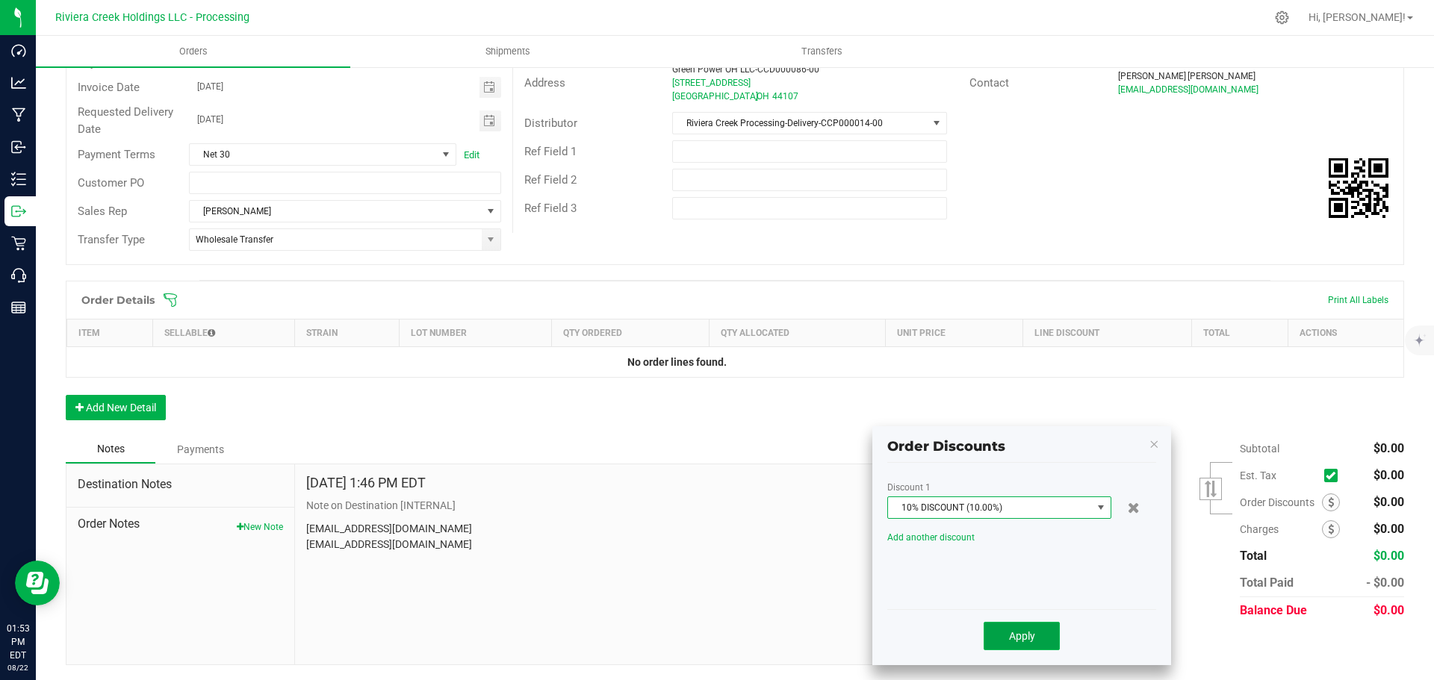
click at [1017, 629] on button "Apply" at bounding box center [1022, 636] width 76 height 28
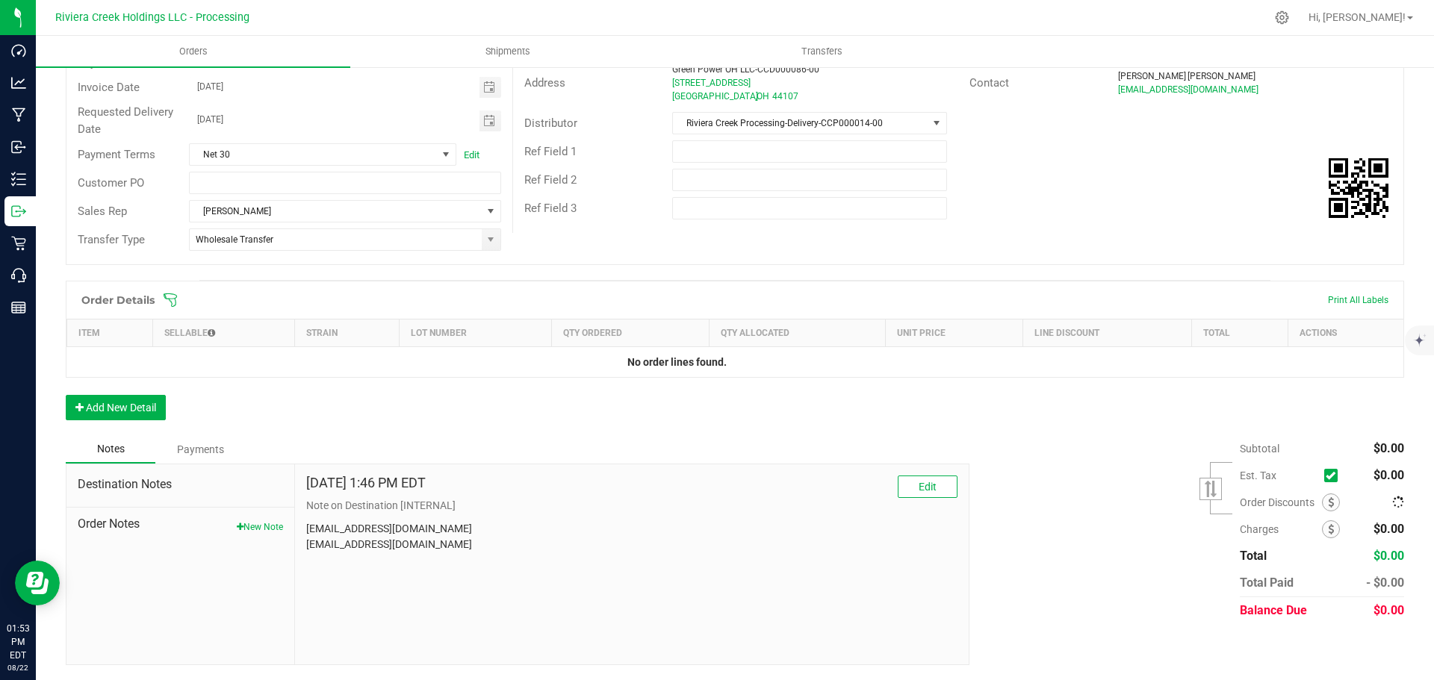
scroll to position [0, 0]
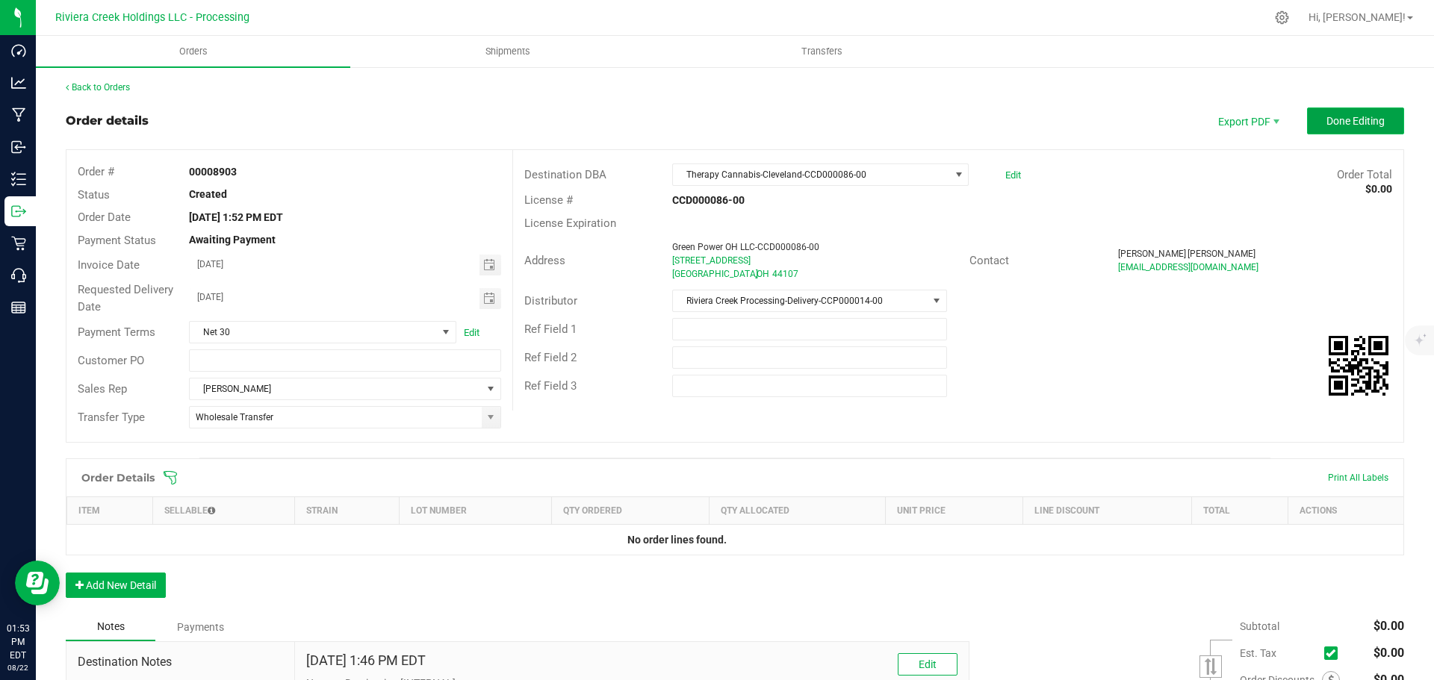
click at [1327, 128] on button "Done Editing" at bounding box center [1355, 121] width 97 height 27
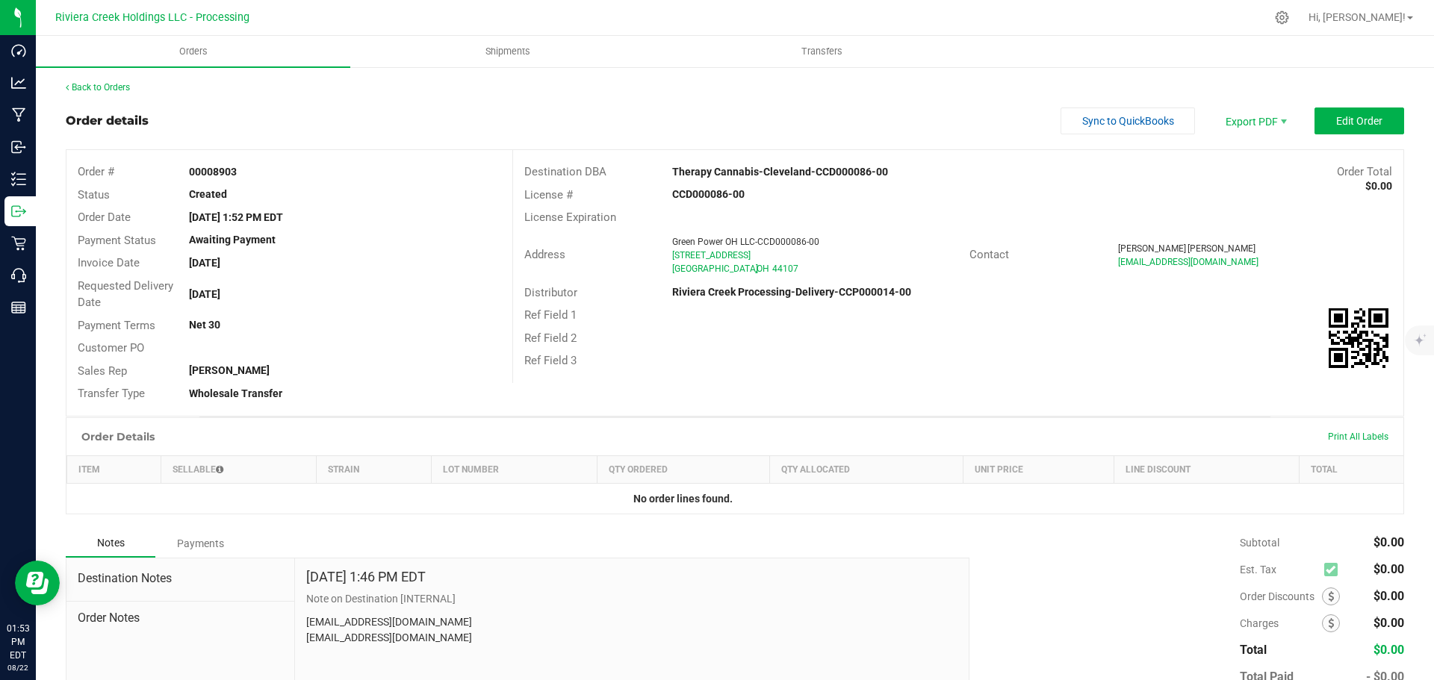
drag, startPoint x: 185, startPoint y: 166, endPoint x: 241, endPoint y: 164, distance: 56.0
click at [241, 164] on div "00008903" at bounding box center [345, 172] width 334 height 16
copy strong "00008903"
click at [1322, 596] on span at bounding box center [1331, 597] width 18 height 18
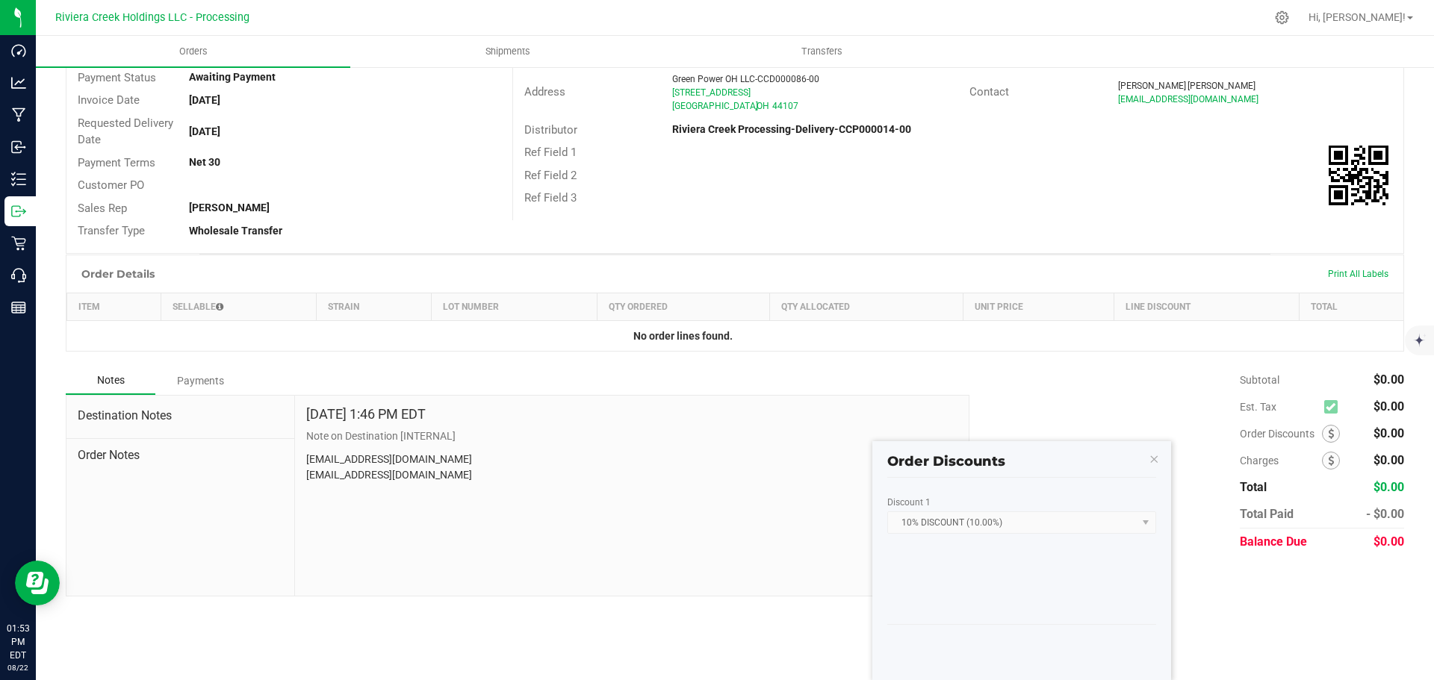
click at [1259, 645] on div "Orders Shipments Transfers Back to Orders Order details Sync to QuickBooks Expo…" at bounding box center [735, 358] width 1398 height 645
click at [1146, 453] on kendo-window-titlebar "Order Discounts" at bounding box center [1021, 455] width 299 height 28
click at [1153, 466] on icon "button" at bounding box center [1154, 459] width 10 height 18
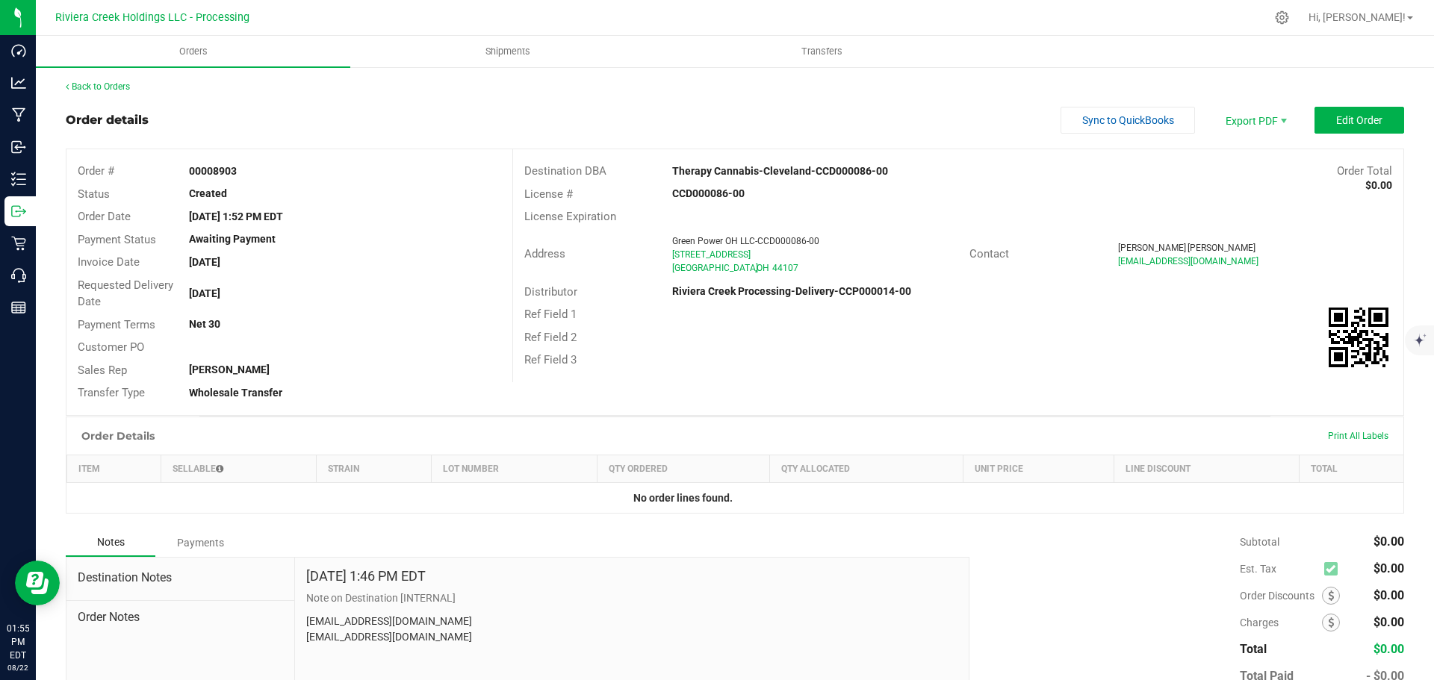
scroll to position [0, 0]
click at [122, 91] on link "Back to Orders" at bounding box center [98, 87] width 64 height 10
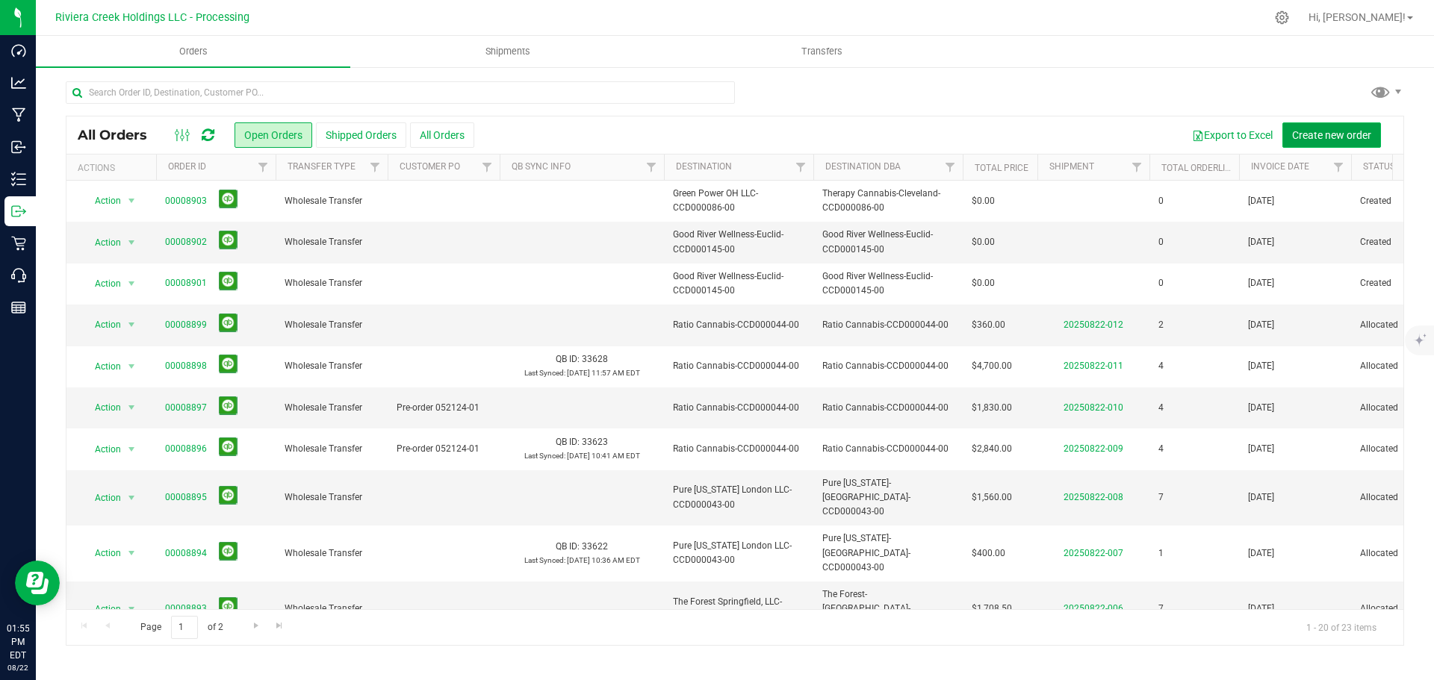
click at [1326, 134] on span "Create new order" at bounding box center [1331, 135] width 79 height 12
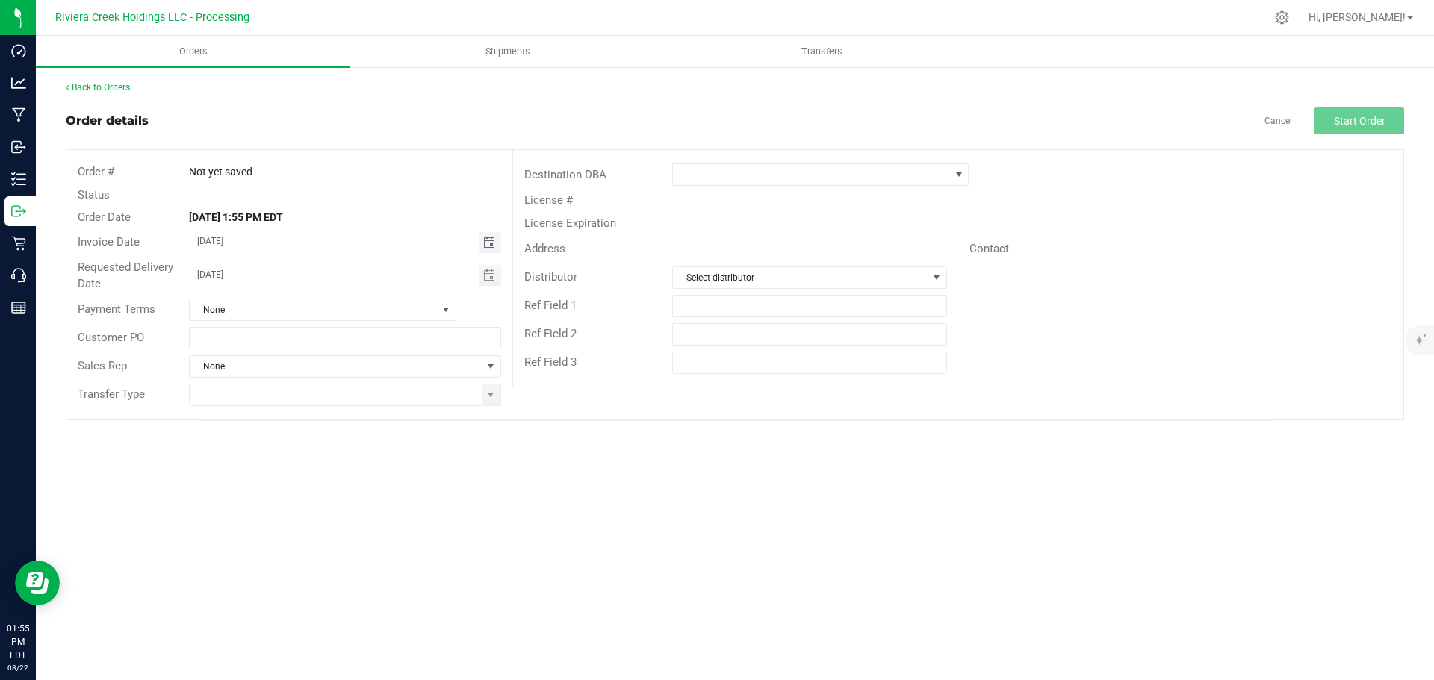
click at [487, 246] on span "Toggle calendar" at bounding box center [489, 243] width 12 height 12
click at [296, 417] on span "26" at bounding box center [301, 413] width 22 height 23
type input "08/26/2025"
click at [486, 282] on span "Toggle calendar" at bounding box center [491, 275] width 22 height 21
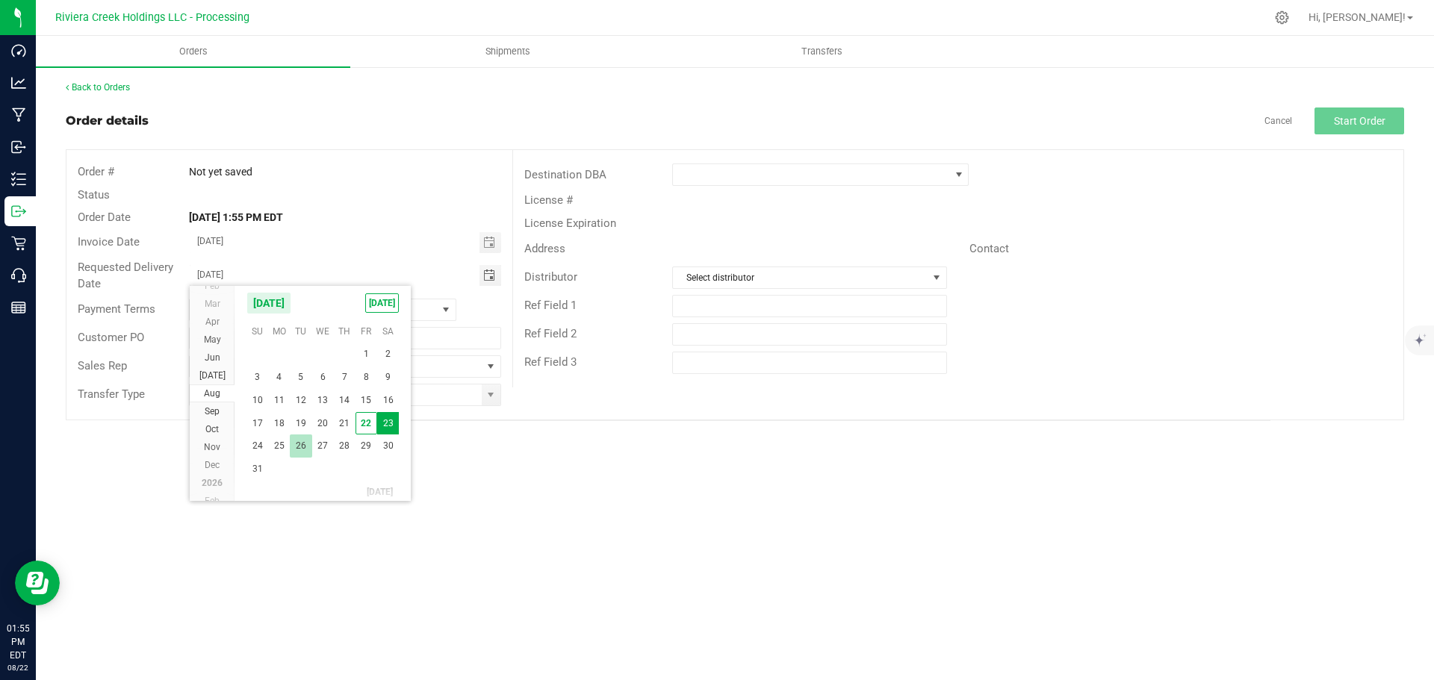
click at [295, 446] on span "26" at bounding box center [301, 446] width 22 height 23
type input "08/26/2025"
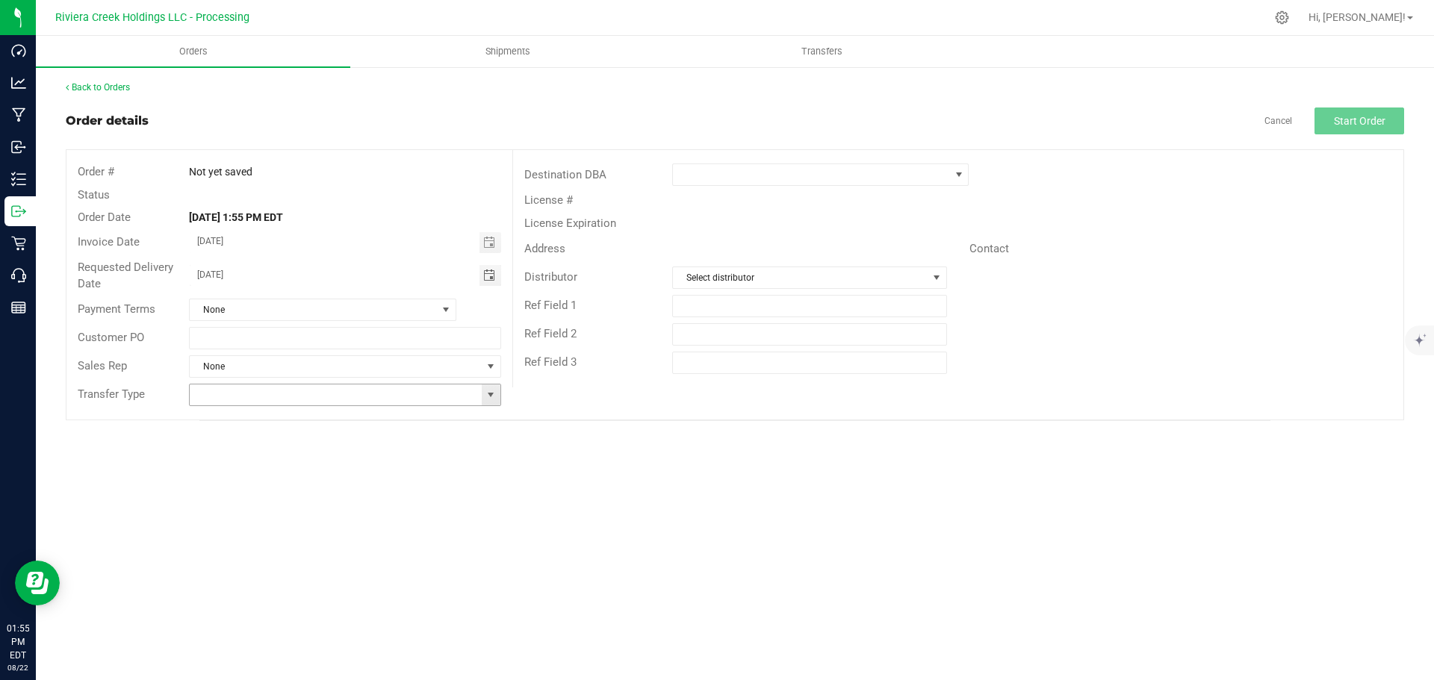
click at [491, 398] on span at bounding box center [491, 395] width 12 height 12
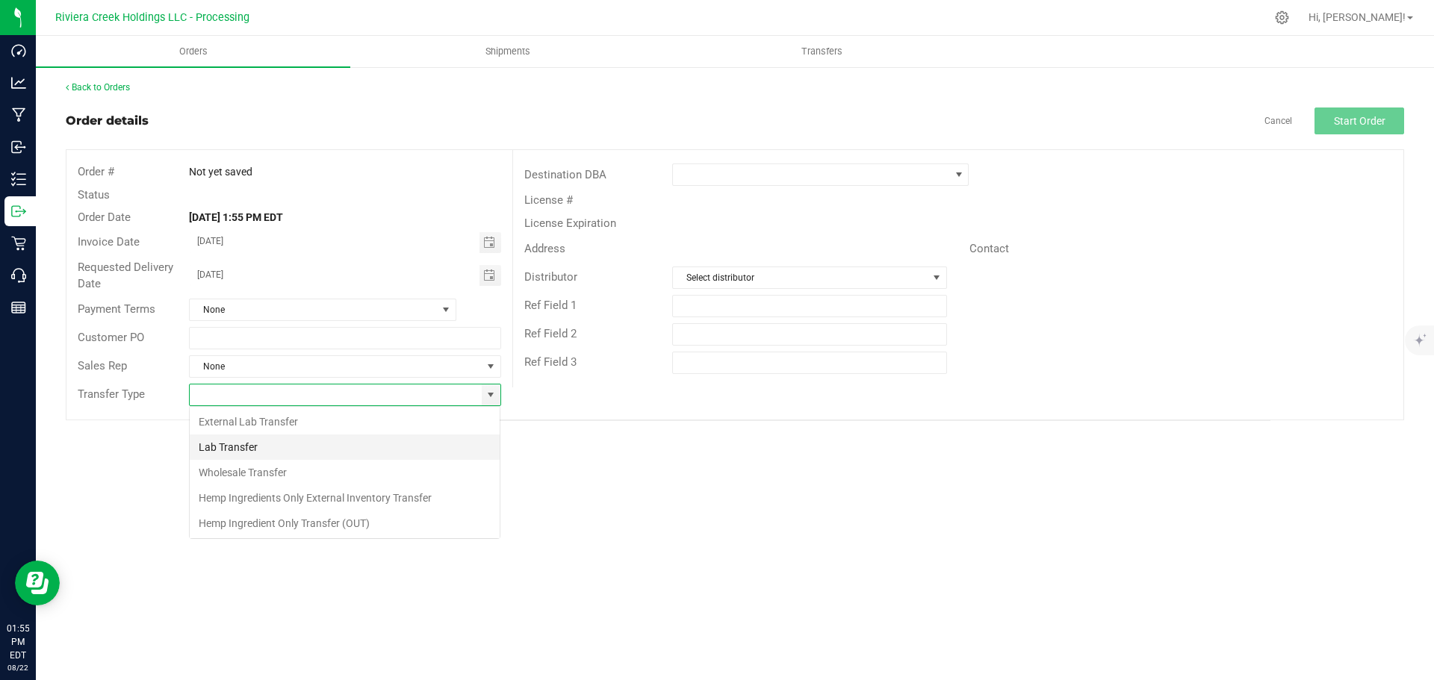
scroll to position [22, 312]
click at [267, 476] on li "Wholesale Transfer" at bounding box center [345, 472] width 310 height 25
type input "Wholesale Transfer"
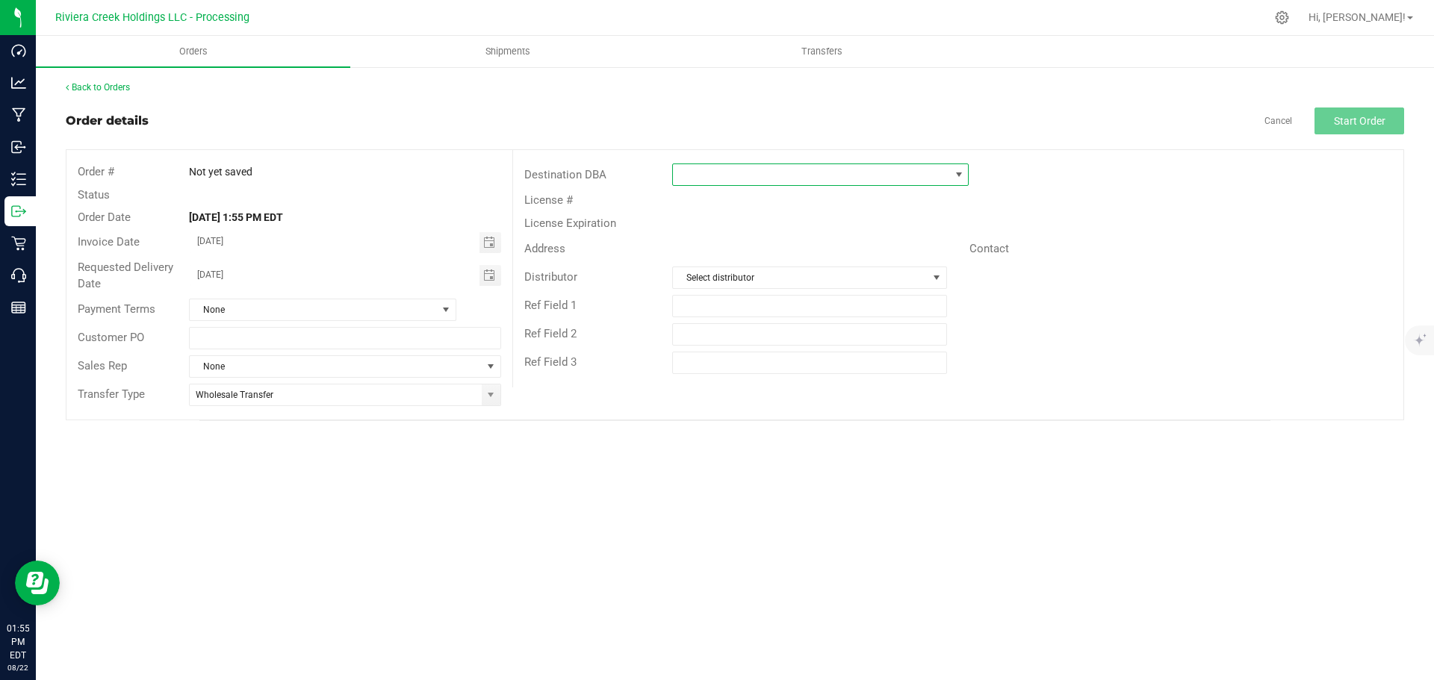
click at [692, 178] on span at bounding box center [811, 174] width 276 height 21
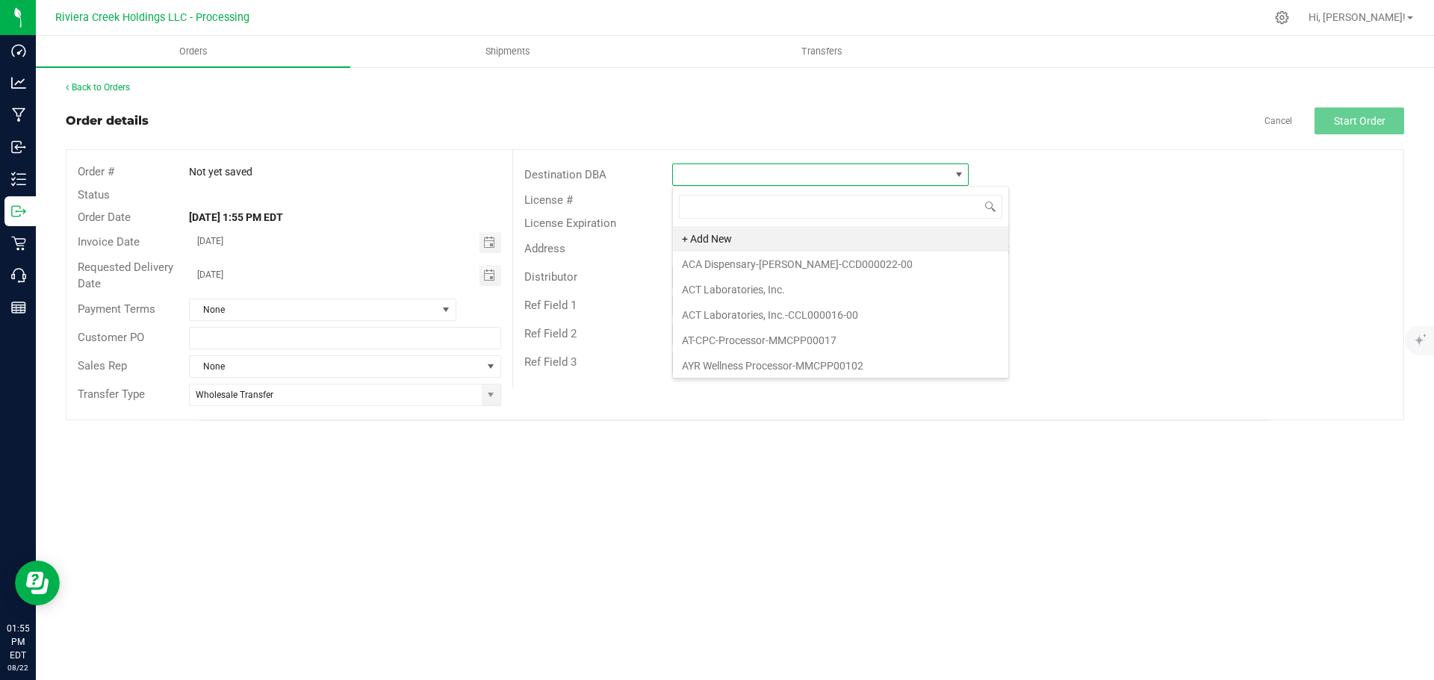
scroll to position [22, 297]
type input "thera"
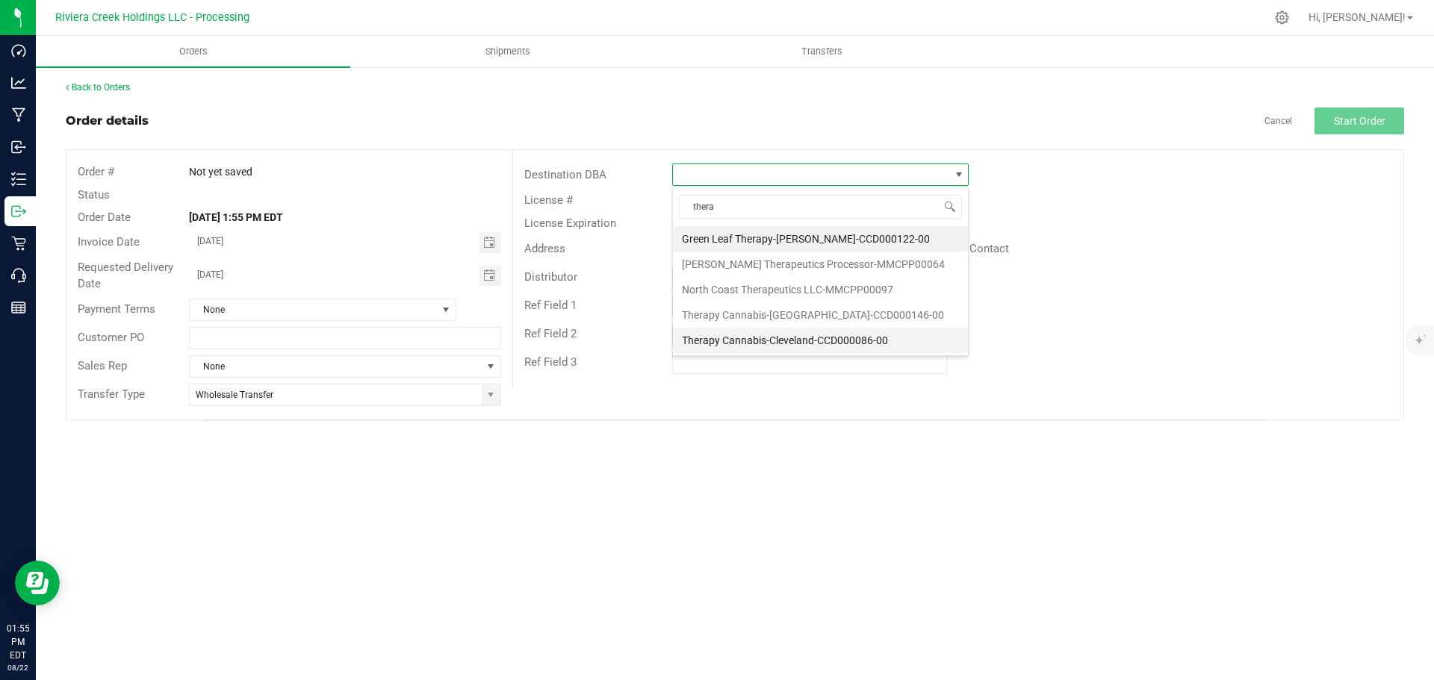
click at [763, 338] on li "Therapy Cannabis-Cleveland-CCD000086-00" at bounding box center [820, 340] width 295 height 25
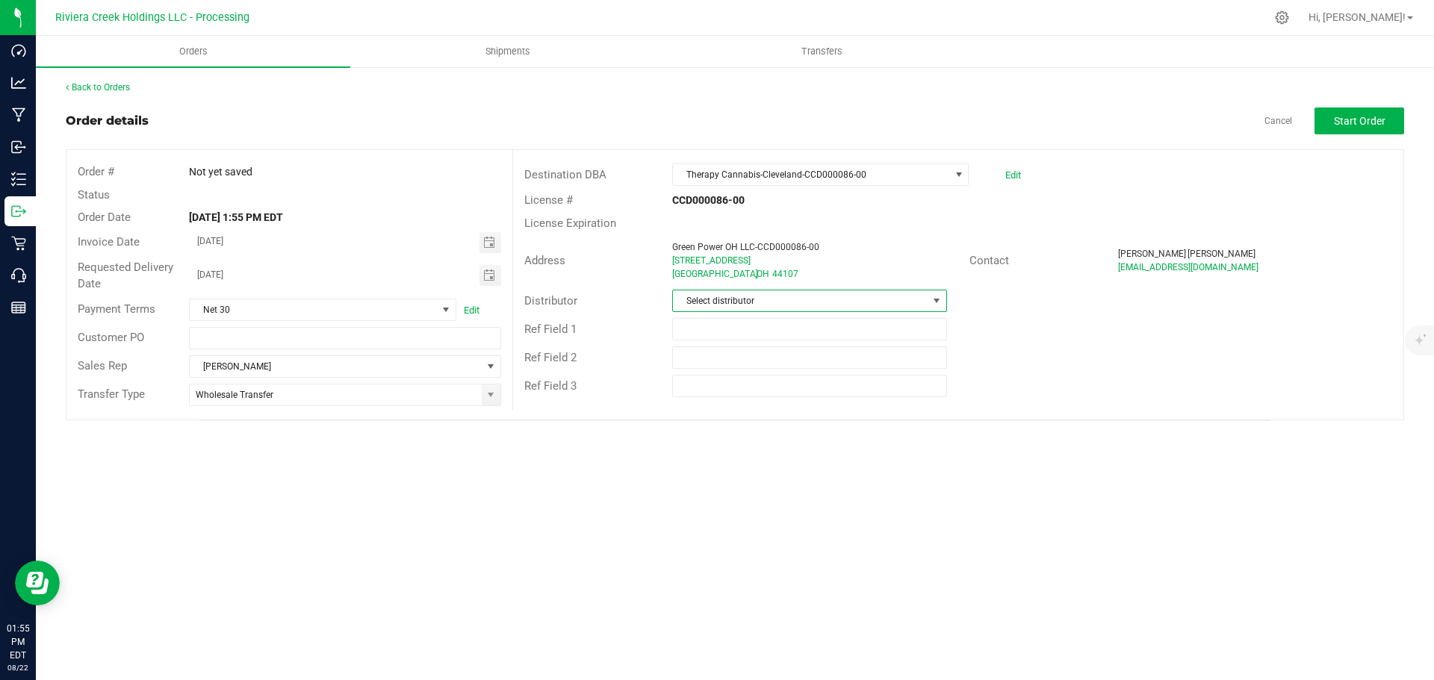
click at [760, 308] on span "Select distributor" at bounding box center [800, 301] width 254 height 21
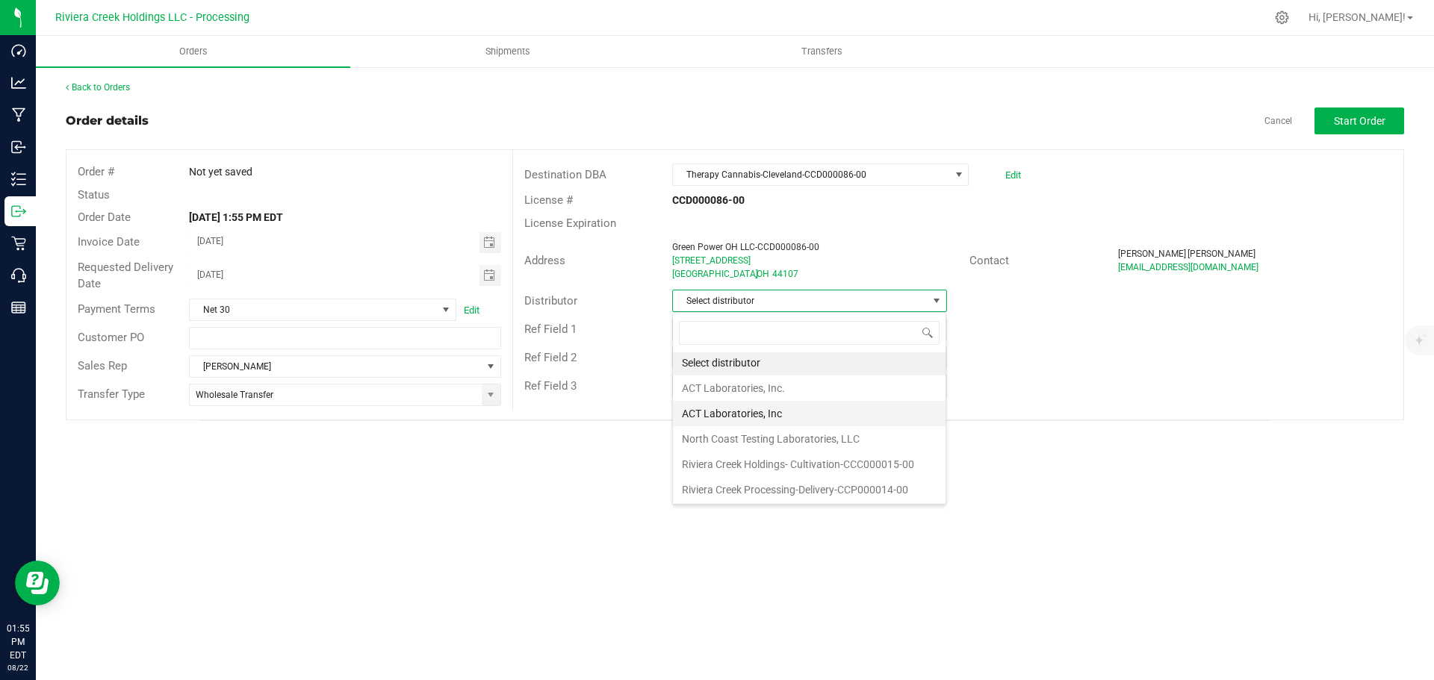
scroll to position [3, 0]
click at [764, 487] on li "Riviera Creek Processing-Delivery-CCP000014-00" at bounding box center [809, 489] width 273 height 25
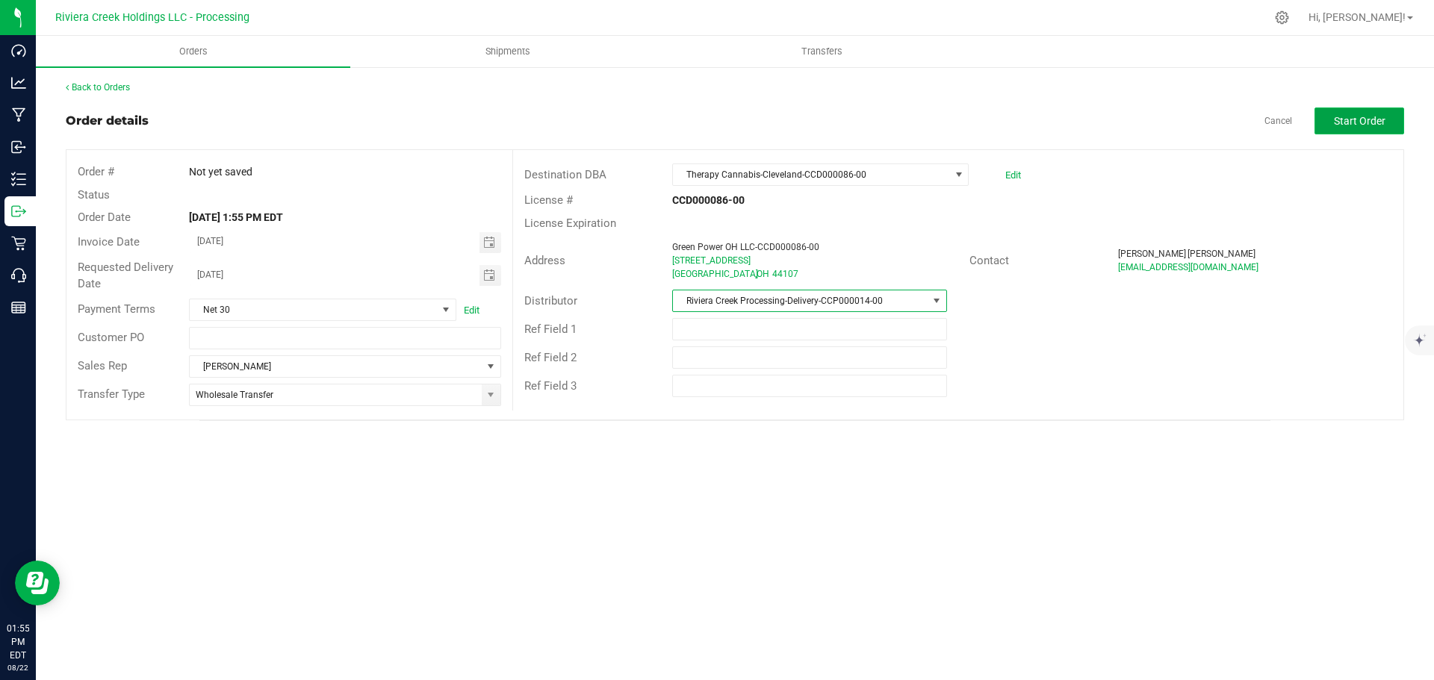
click at [1336, 121] on span "Start Order" at bounding box center [1360, 121] width 52 height 12
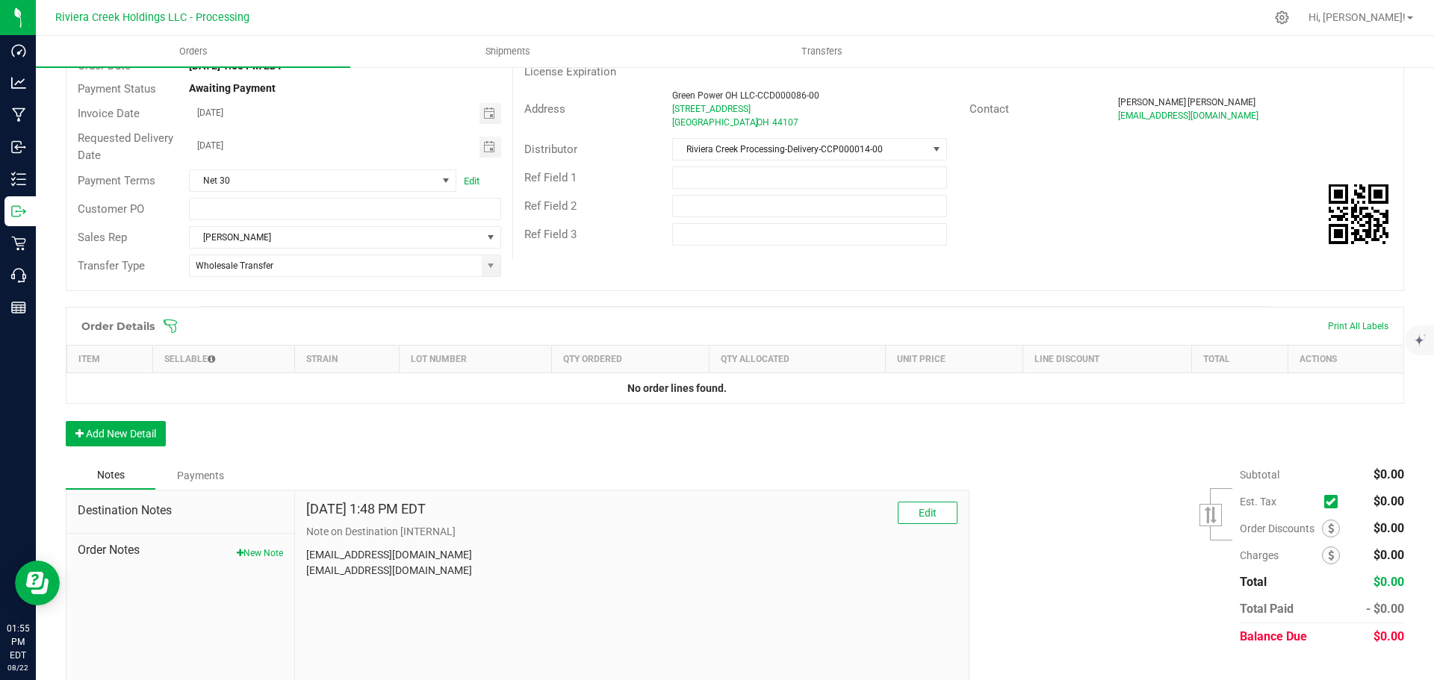
scroll to position [178, 0]
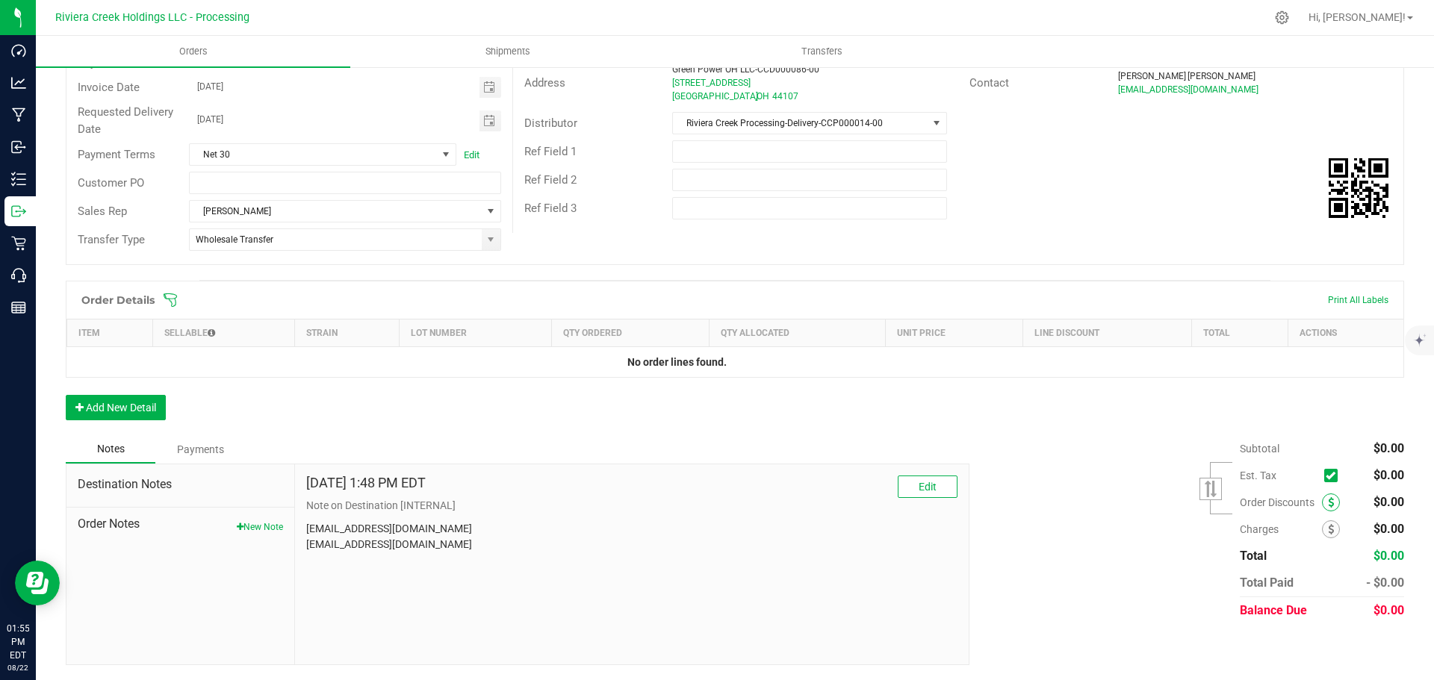
click at [1322, 505] on span at bounding box center [1331, 503] width 18 height 18
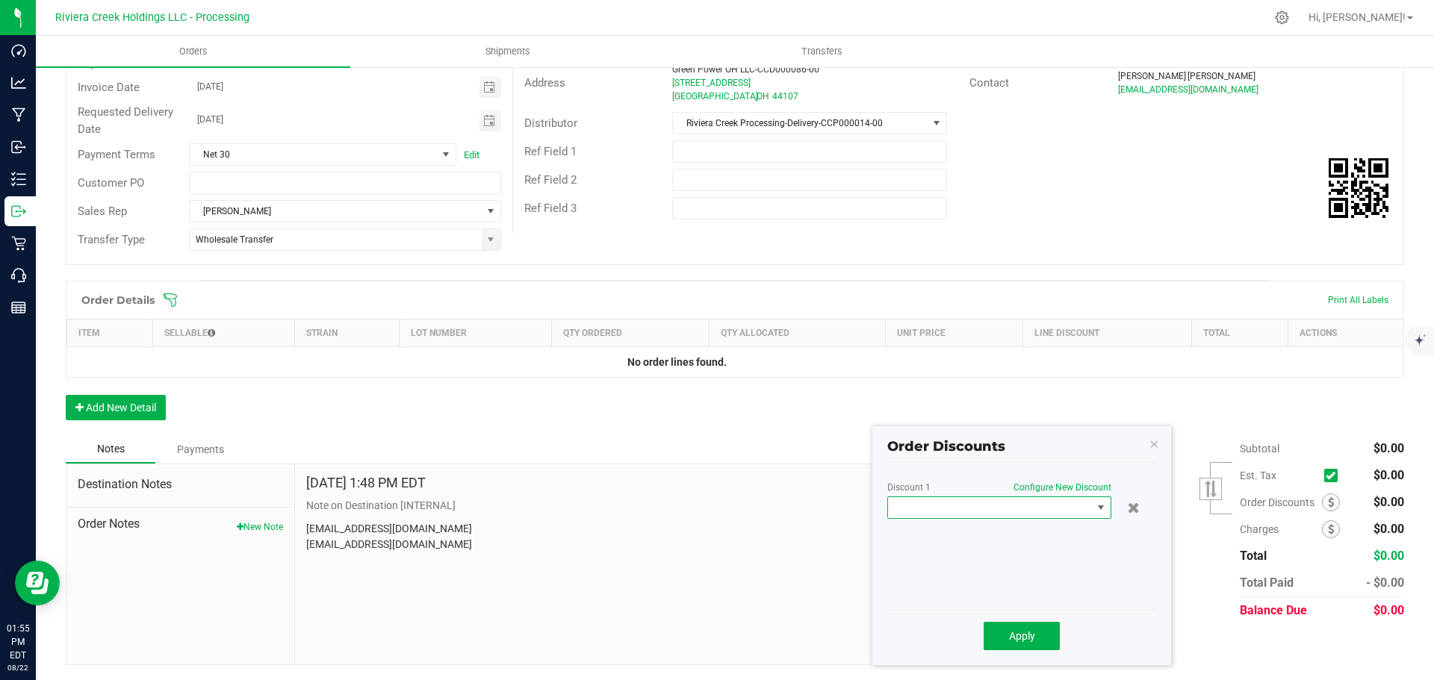
click at [981, 502] on span at bounding box center [990, 507] width 204 height 21
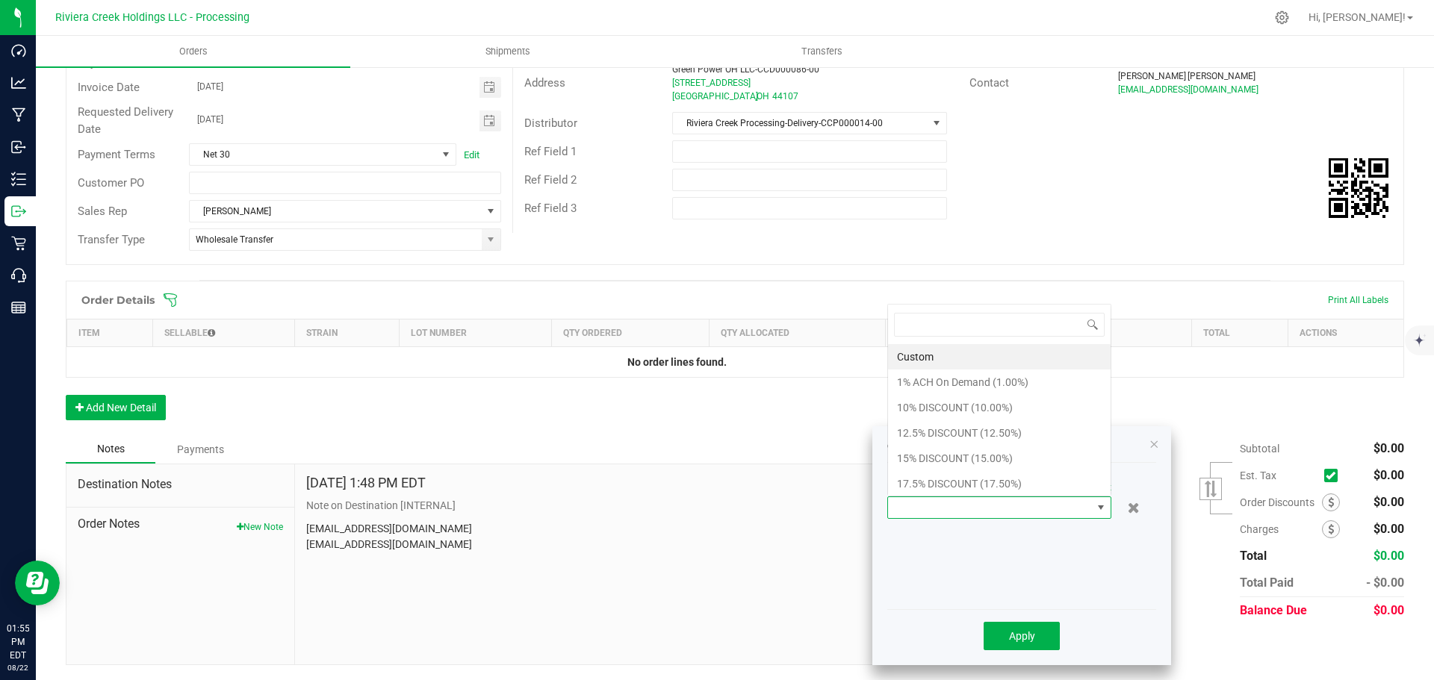
scroll to position [22, 224]
click at [943, 412] on li "10% DISCOUNT (10.00%)" at bounding box center [999, 407] width 223 height 25
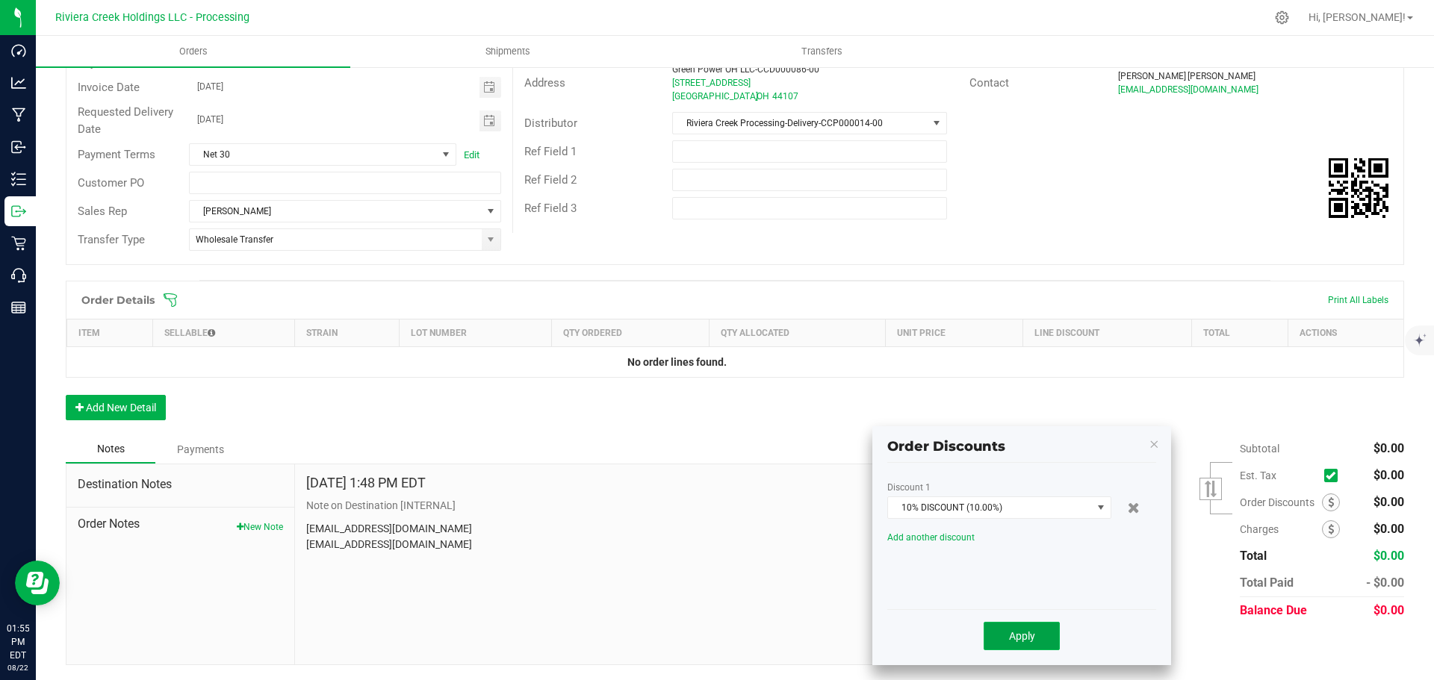
click at [1013, 638] on span "Apply" at bounding box center [1022, 636] width 26 height 12
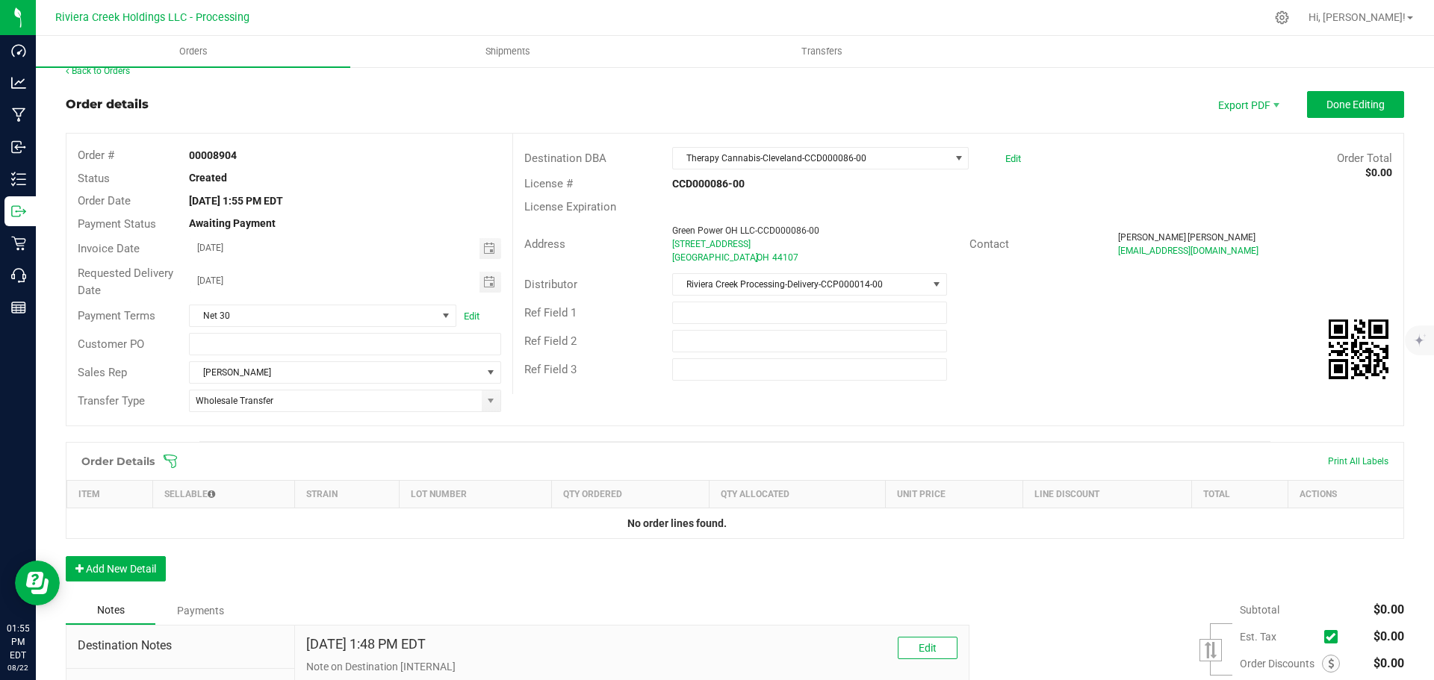
scroll to position [0, 0]
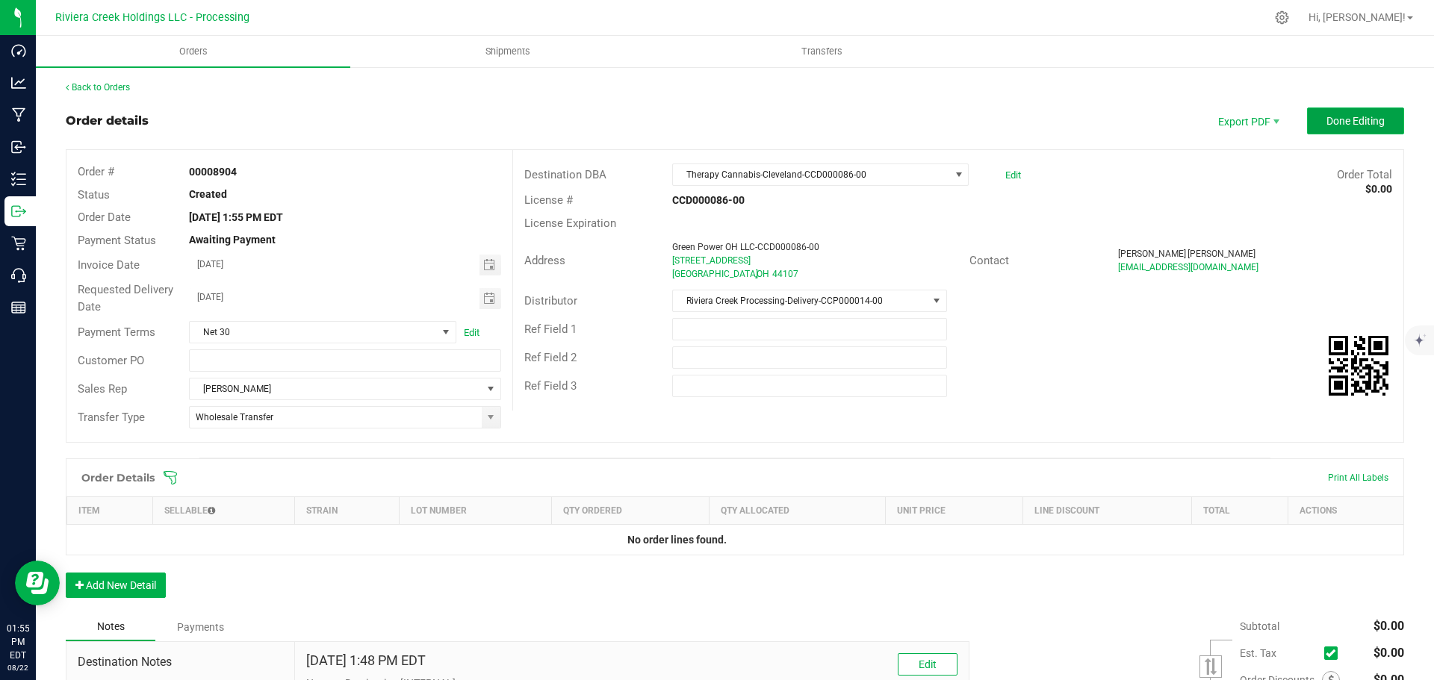
click at [1326, 125] on span "Done Editing" at bounding box center [1355, 121] width 58 height 12
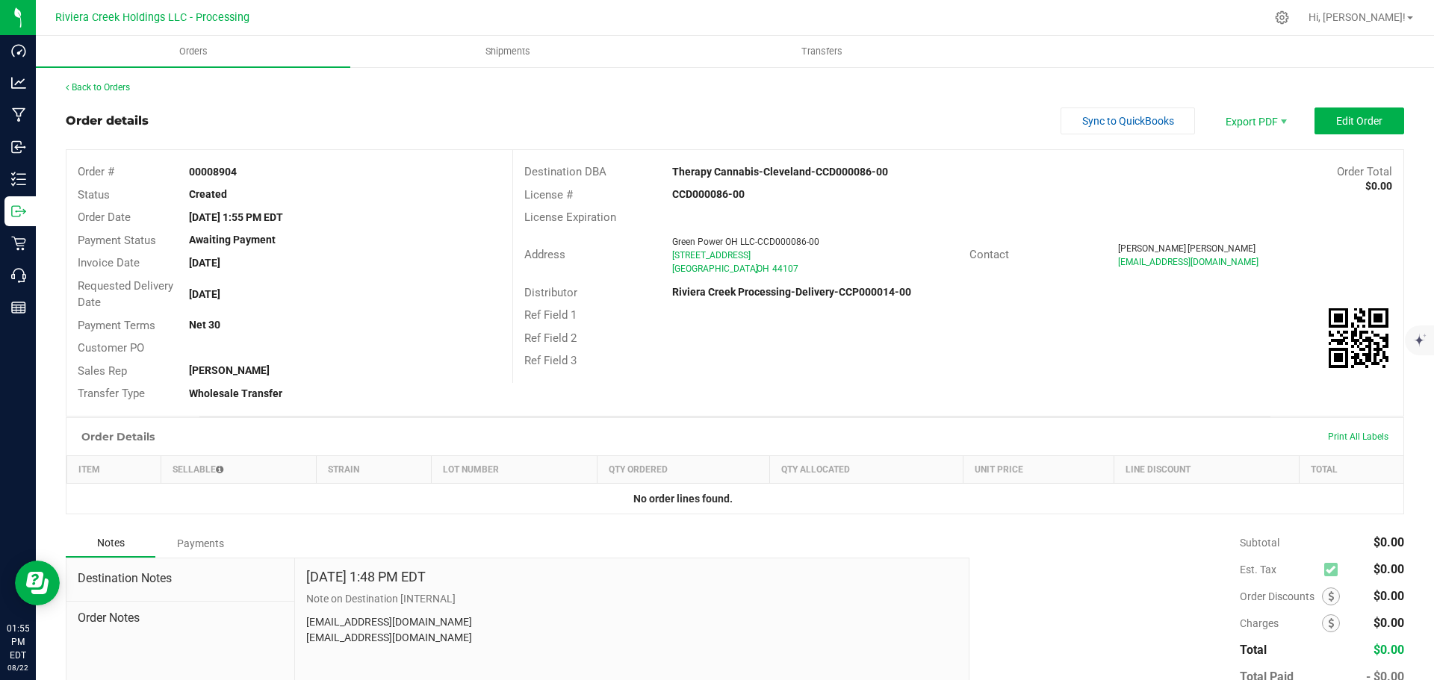
drag, startPoint x: 181, startPoint y: 170, endPoint x: 260, endPoint y: 176, distance: 78.7
click at [260, 176] on div "00008904" at bounding box center [345, 172] width 334 height 16
copy strong "00008904"
click at [108, 84] on link "Back to Orders" at bounding box center [98, 87] width 64 height 10
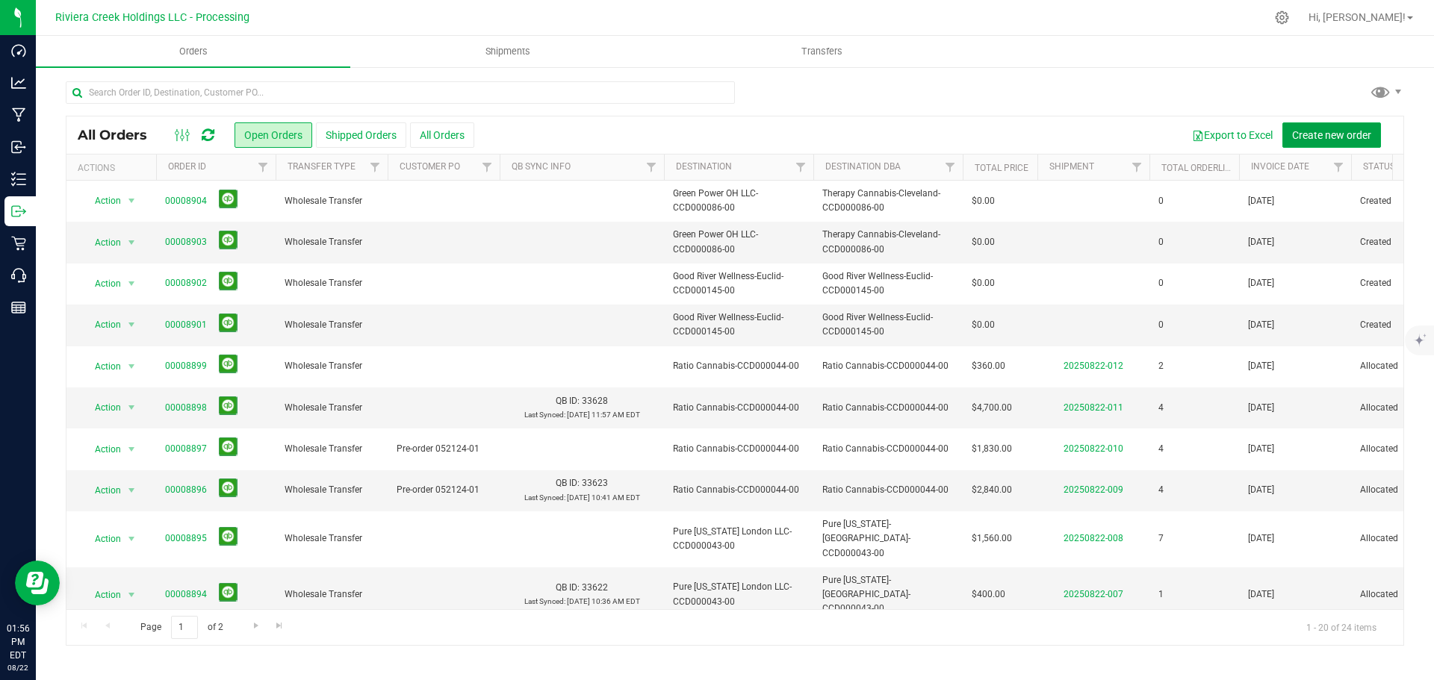
click at [1319, 136] on span "Create new order" at bounding box center [1331, 135] width 79 height 12
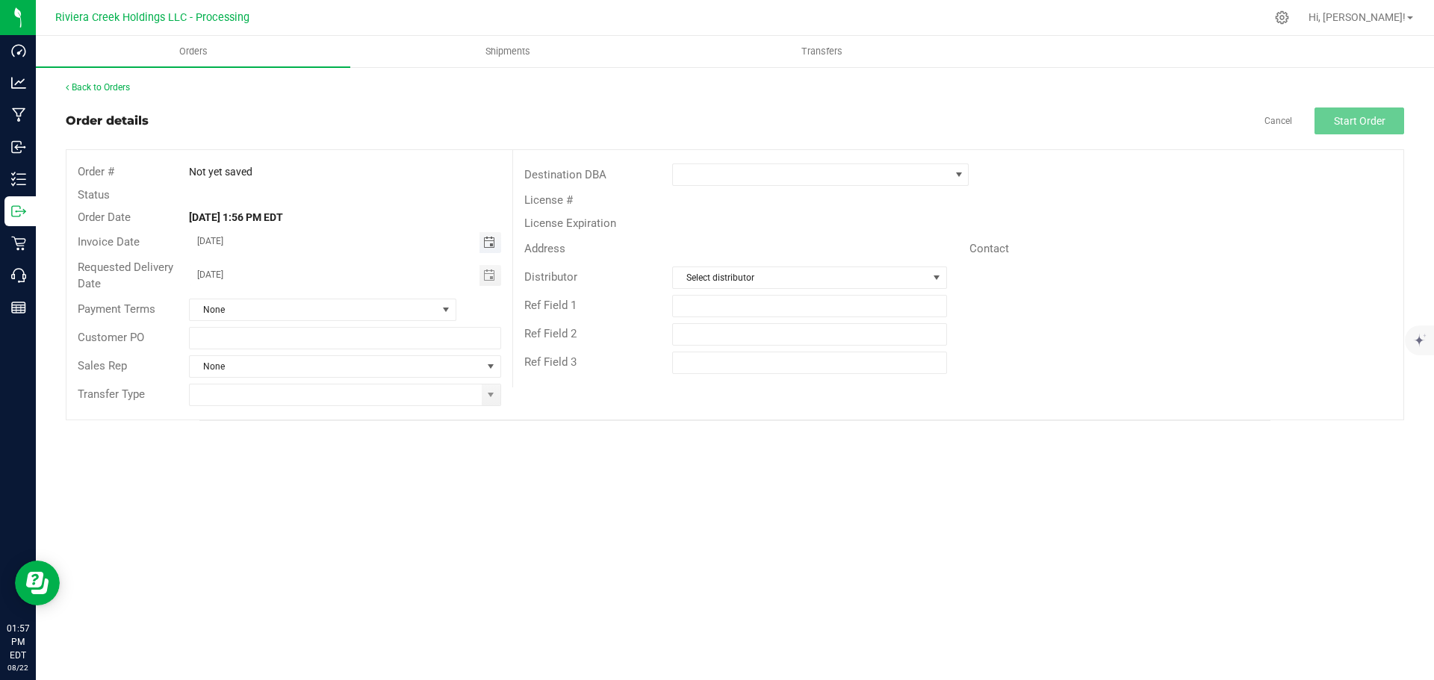
click at [489, 239] on span "Toggle calendar" at bounding box center [489, 243] width 12 height 12
click at [308, 413] on span "26" at bounding box center [301, 413] width 22 height 23
type input "08/26/2025"
click at [489, 279] on span "Toggle calendar" at bounding box center [489, 276] width 12 height 12
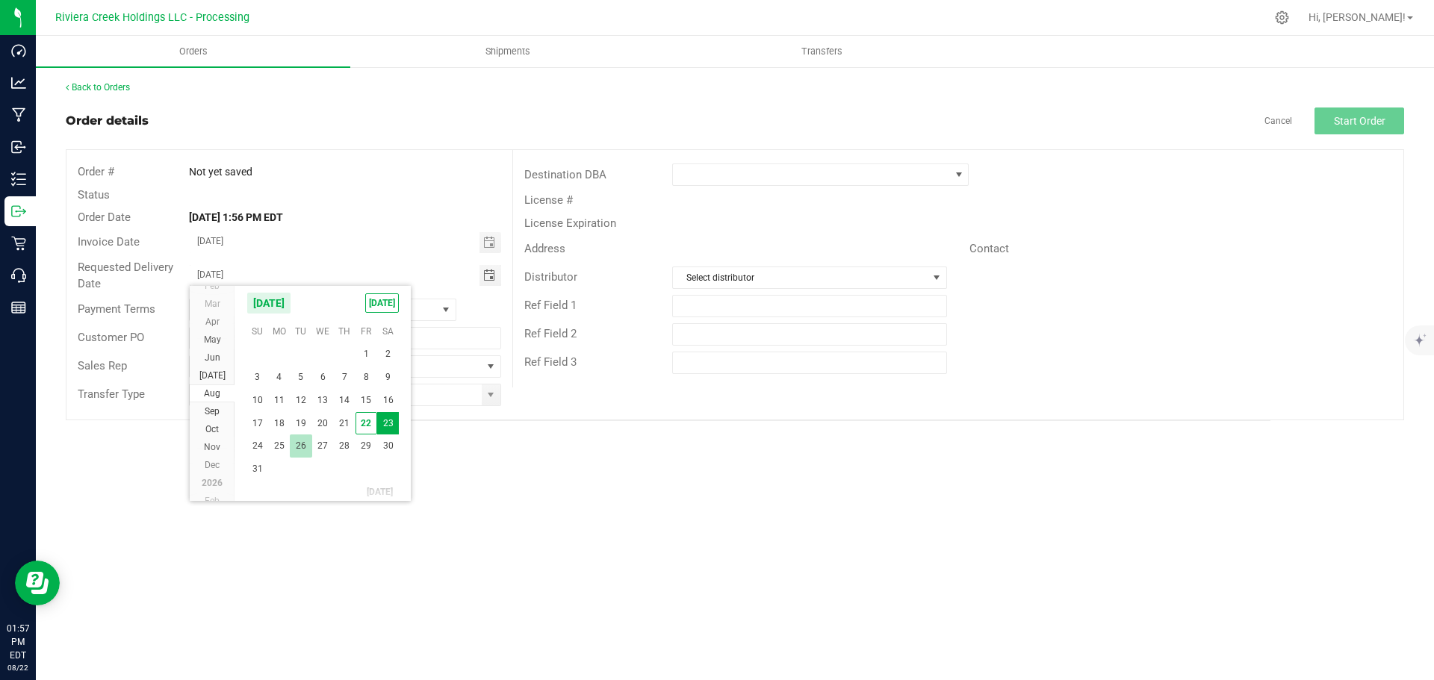
click at [298, 447] on span "26" at bounding box center [301, 446] width 22 height 23
type input "08/26/2025"
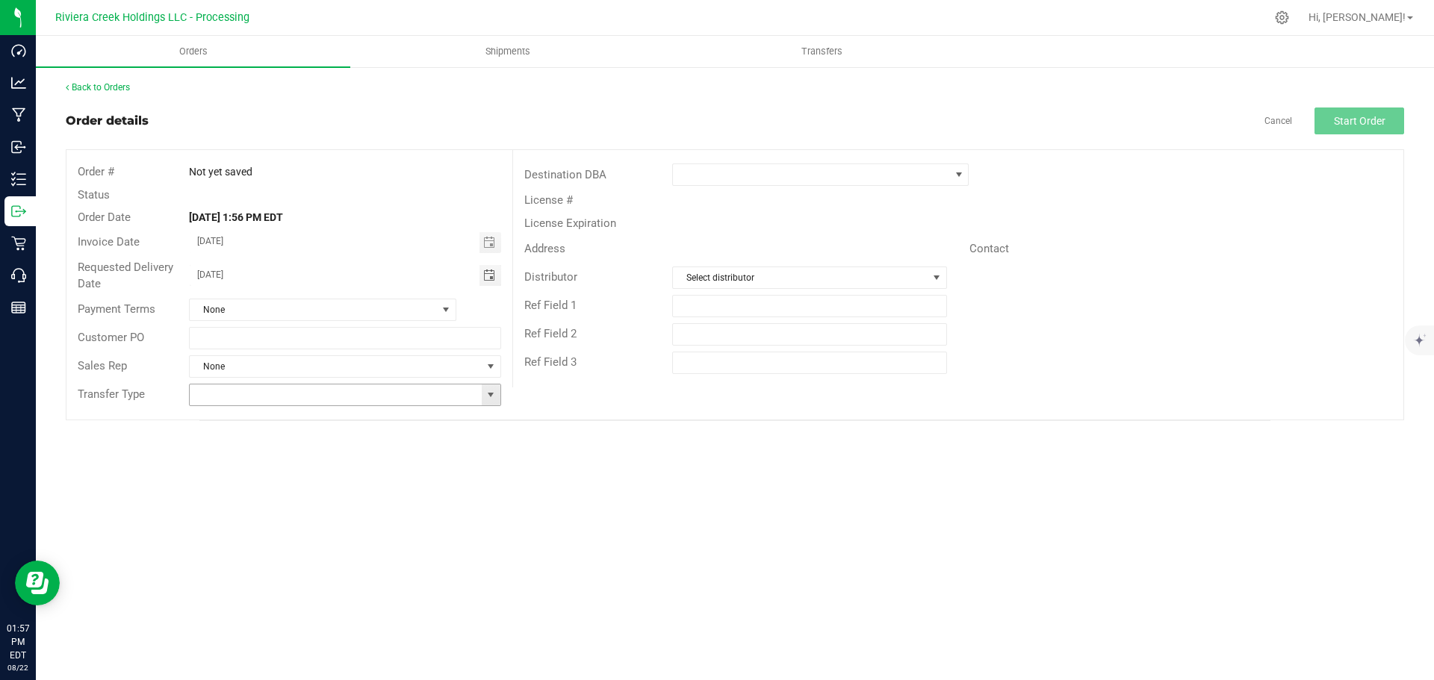
click at [491, 397] on span at bounding box center [491, 395] width 12 height 12
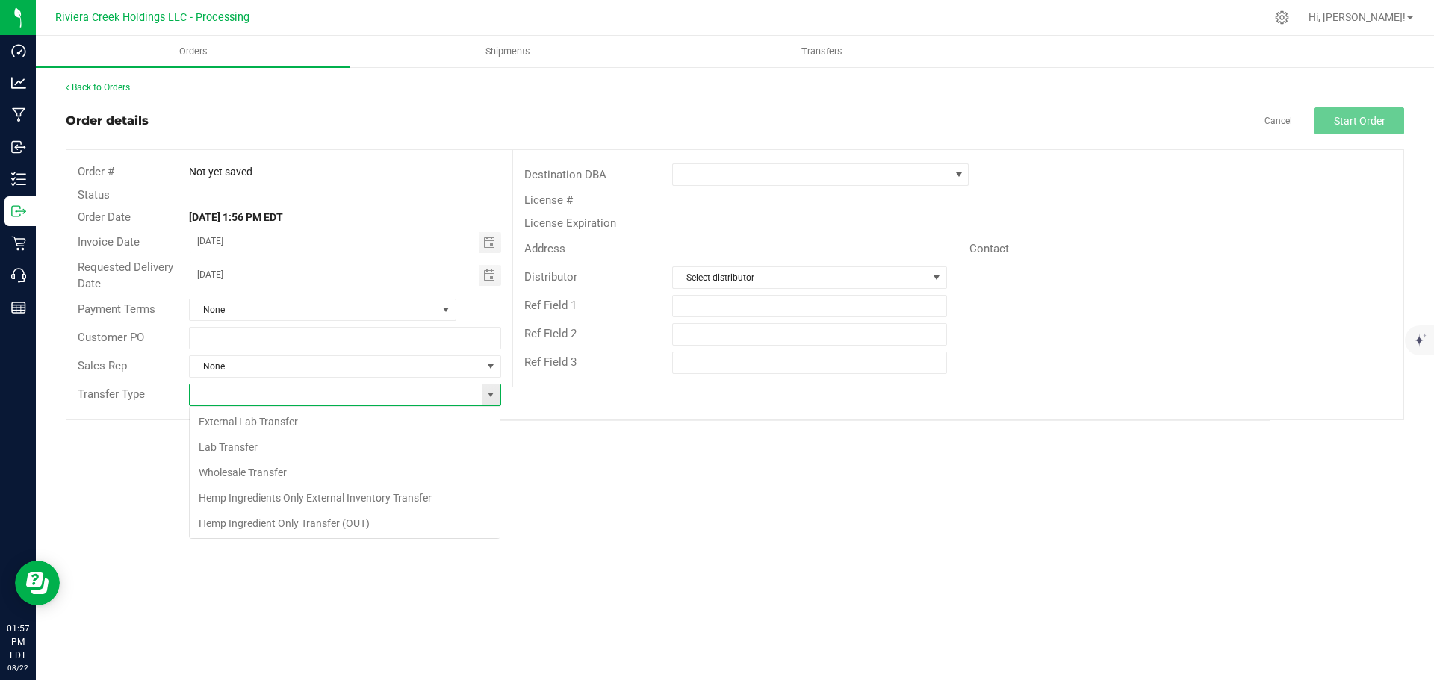
scroll to position [22, 312]
click at [271, 469] on li "Wholesale Transfer" at bounding box center [345, 472] width 310 height 25
type input "Wholesale Transfer"
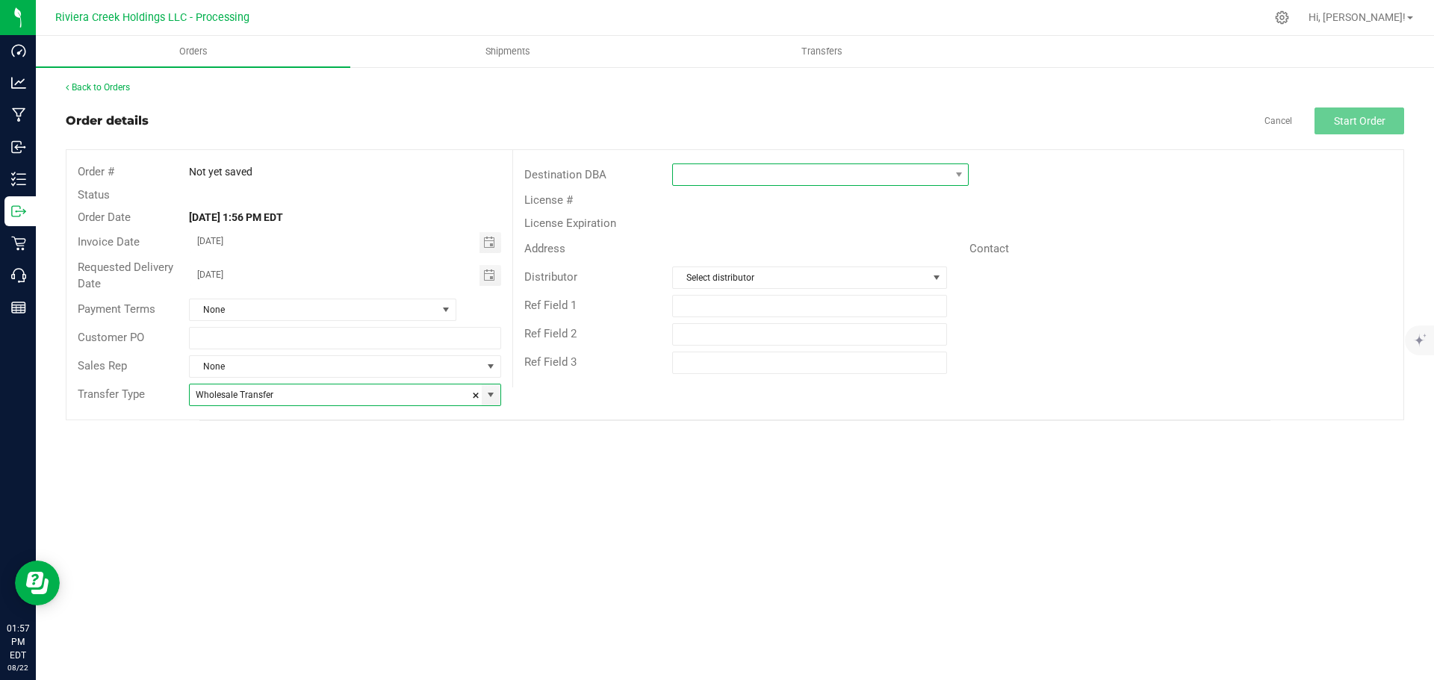
click at [750, 177] on span at bounding box center [811, 174] width 276 height 21
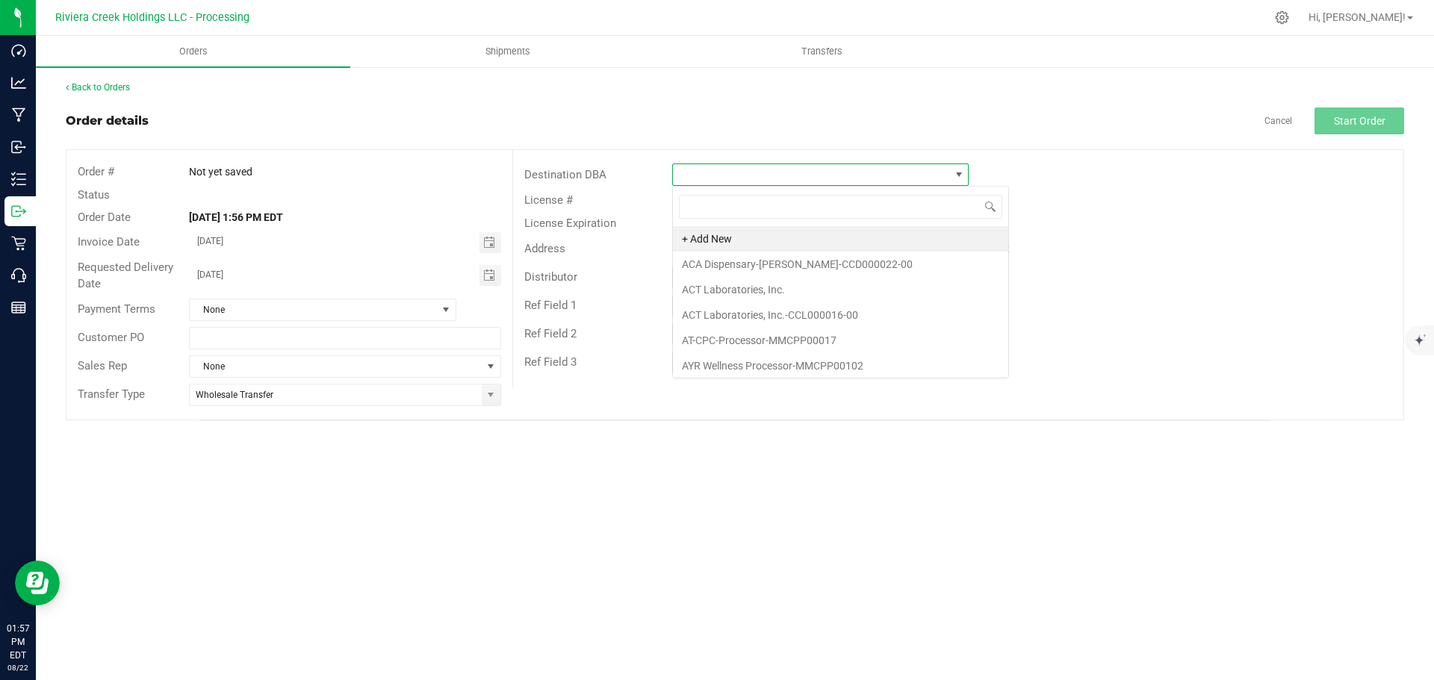
scroll to position [22, 297]
type input "far"
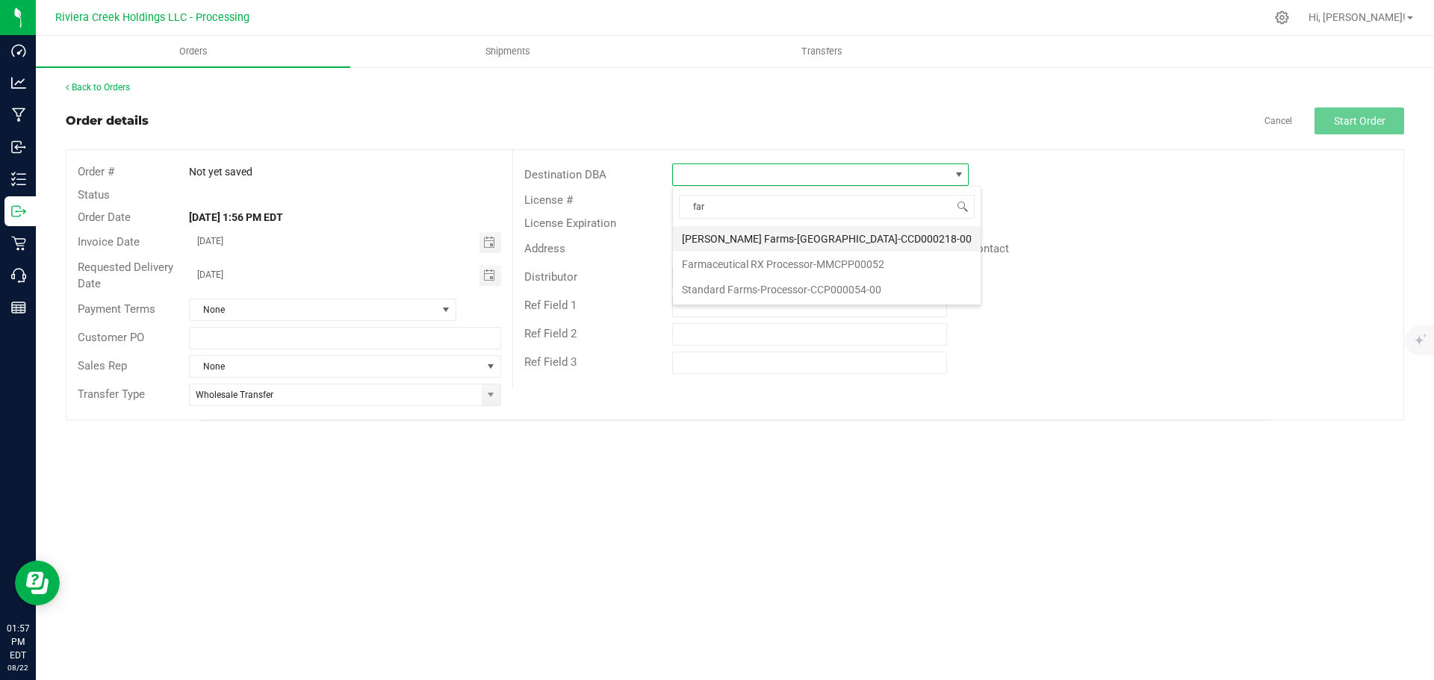
click at [733, 238] on li "[PERSON_NAME] Farms-[GEOGRAPHIC_DATA]-CCD000218-00" at bounding box center [827, 238] width 308 height 25
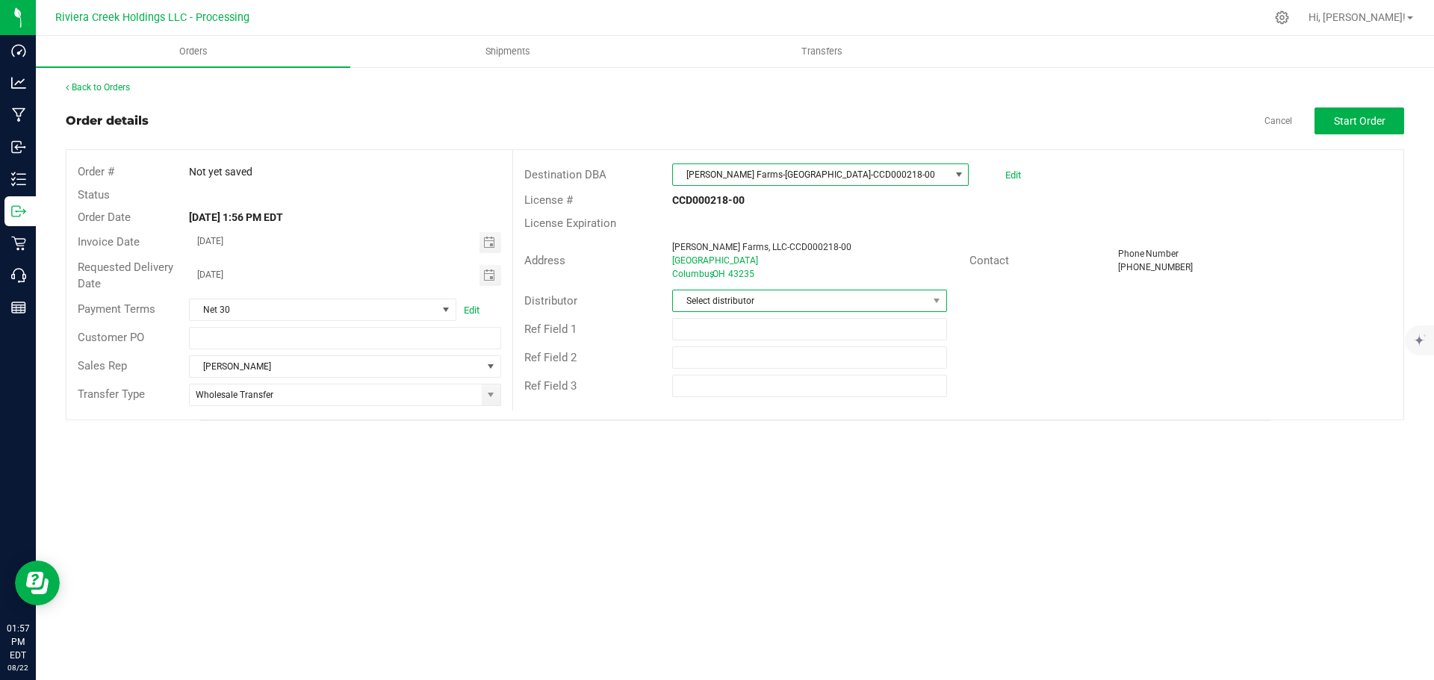
click at [710, 302] on span "Select distributor" at bounding box center [800, 301] width 254 height 21
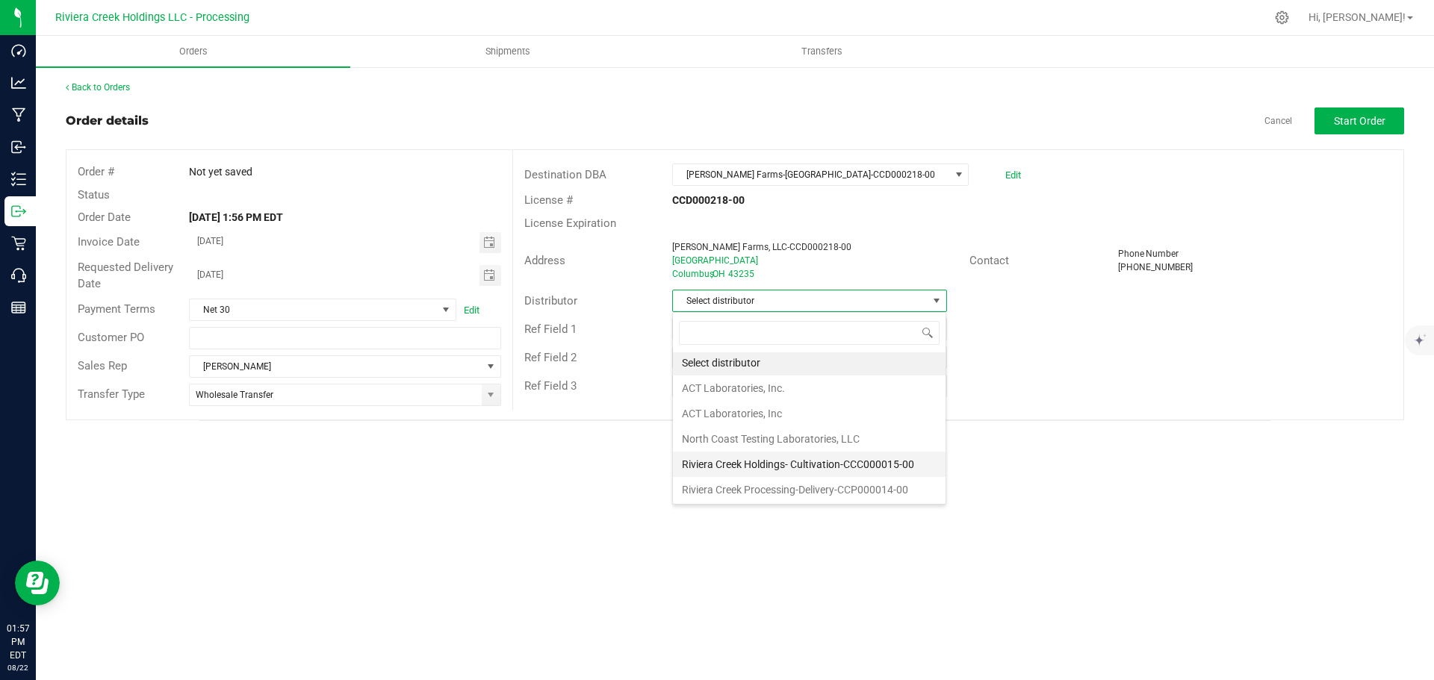
scroll to position [3, 0]
click at [742, 487] on li "Riviera Creek Processing-Delivery-CCP000014-00" at bounding box center [809, 489] width 273 height 25
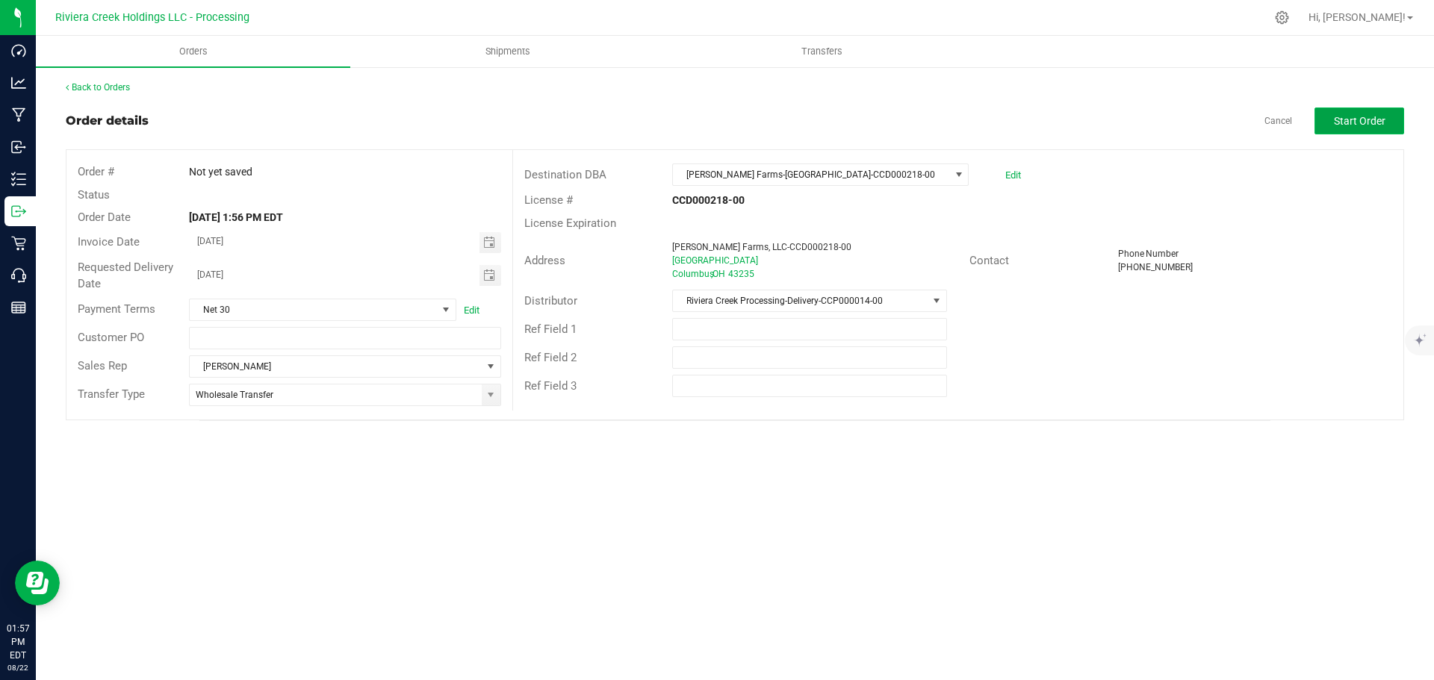
click at [1335, 123] on span "Start Order" at bounding box center [1360, 121] width 52 height 12
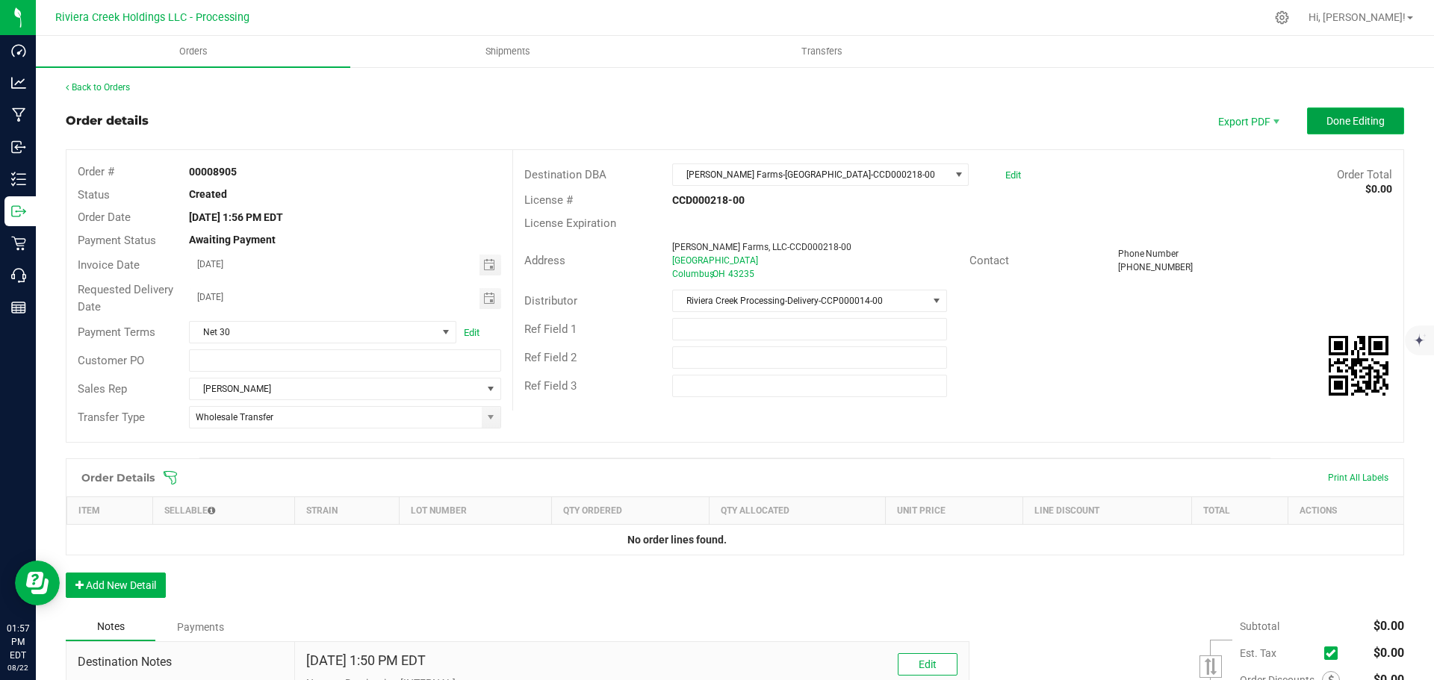
click at [1326, 121] on span "Done Editing" at bounding box center [1355, 121] width 58 height 12
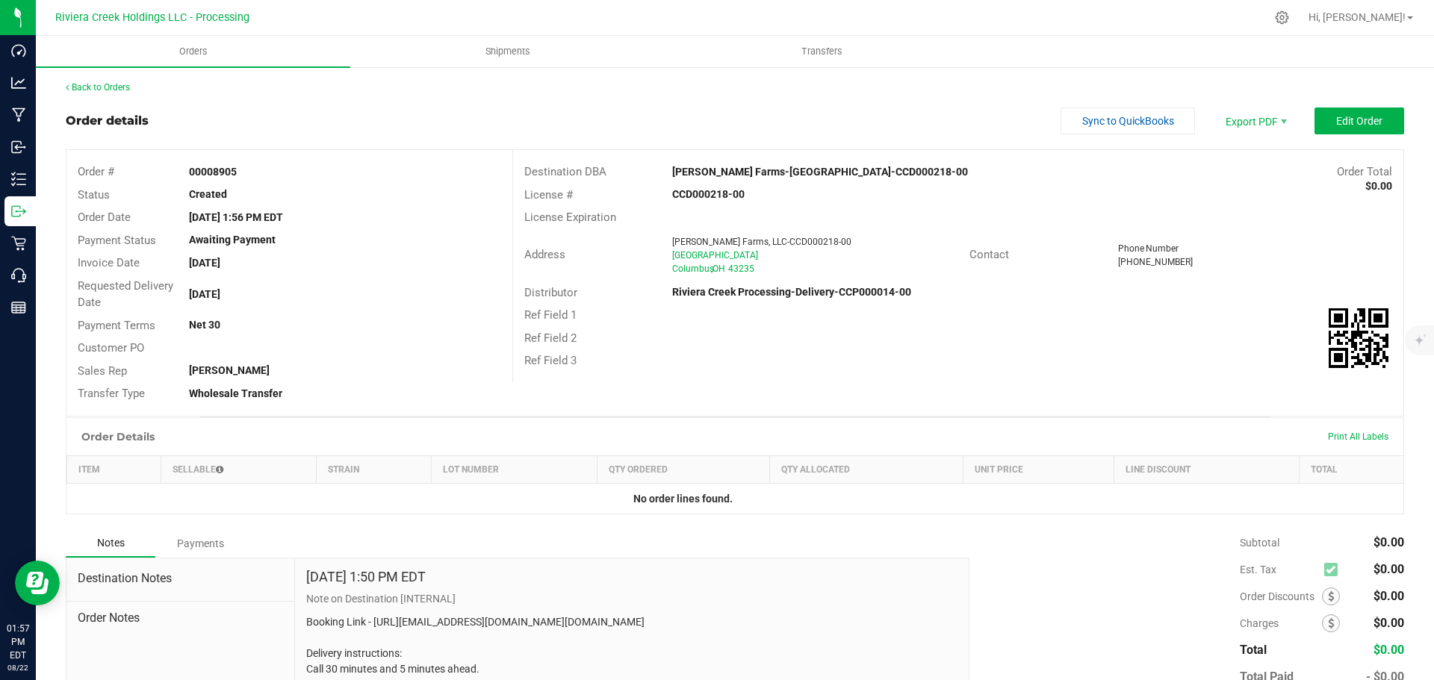
drag, startPoint x: 182, startPoint y: 170, endPoint x: 255, endPoint y: 175, distance: 72.6
click at [255, 175] on div "00008905" at bounding box center [345, 172] width 334 height 16
copy strong "00008905"
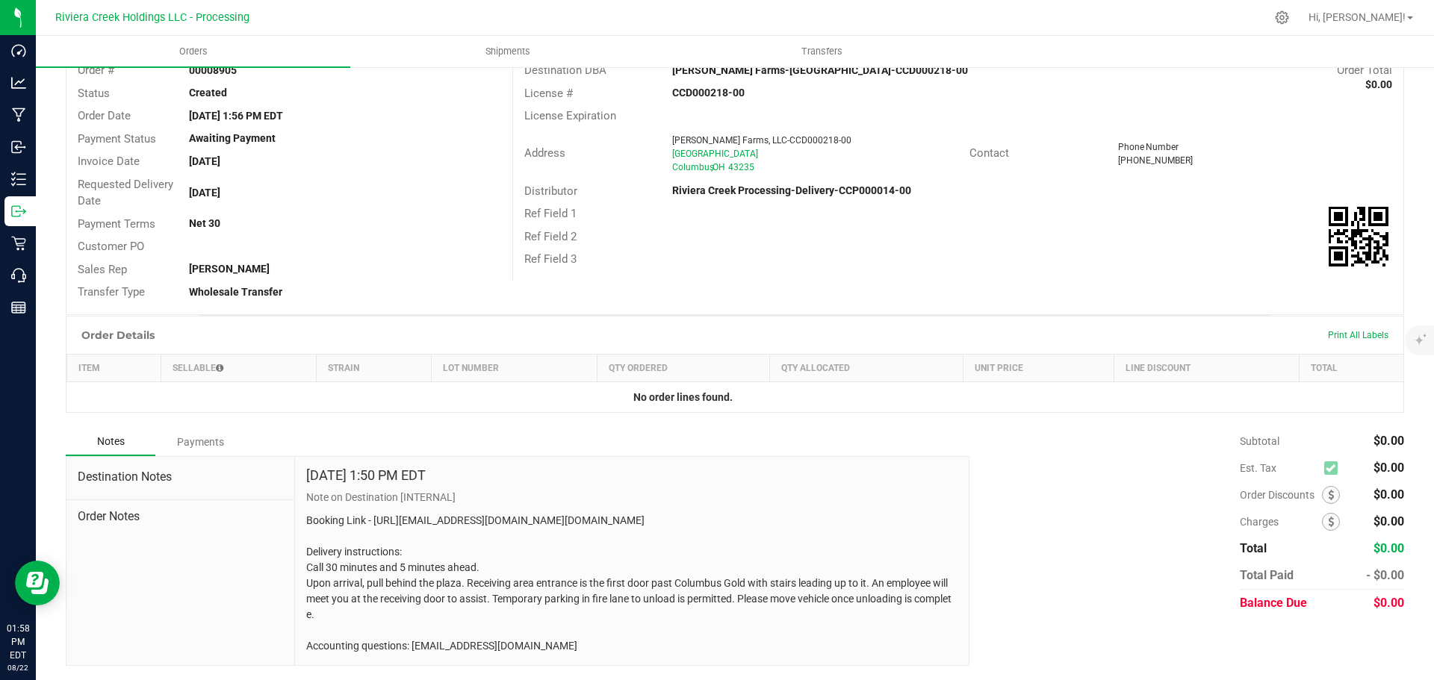
scroll to position [102, 0]
drag, startPoint x: 412, startPoint y: 644, endPoint x: 531, endPoint y: 651, distance: 119.7
click at [531, 651] on p "Booking Link - https://outlook.office.com/owa/calendar/FarkasDeliveries@farkasf…" at bounding box center [631, 582] width 651 height 141
click at [582, 627] on p "Booking Link - https://outlook.office.com/owa/calendar/FarkasDeliveries@farkasf…" at bounding box center [631, 582] width 651 height 141
drag, startPoint x: 412, startPoint y: 645, endPoint x: 501, endPoint y: 650, distance: 89.0
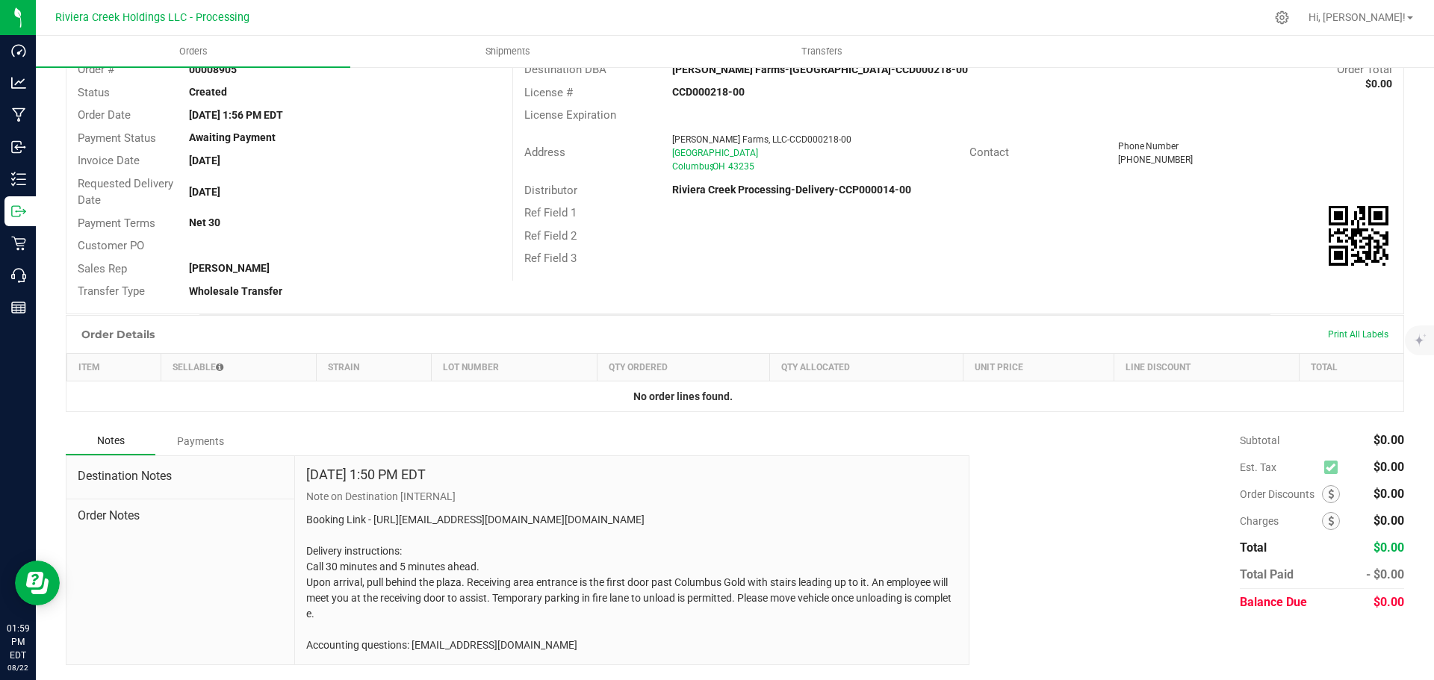
click at [501, 650] on p "Booking Link - https://outlook.office.com/owa/calendar/FarkasDeliveries@farkasf…" at bounding box center [631, 582] width 651 height 141
click at [571, 642] on p "Booking Link - https://outlook.office.com/owa/calendar/FarkasDeliveries@farkasf…" at bounding box center [631, 582] width 651 height 141
drag, startPoint x: 411, startPoint y: 645, endPoint x: 554, endPoint y: 641, distance: 143.5
click at [554, 641] on p "Booking Link - https://outlook.office.com/owa/calendar/FarkasDeliveries@farkasf…" at bounding box center [631, 582] width 651 height 141
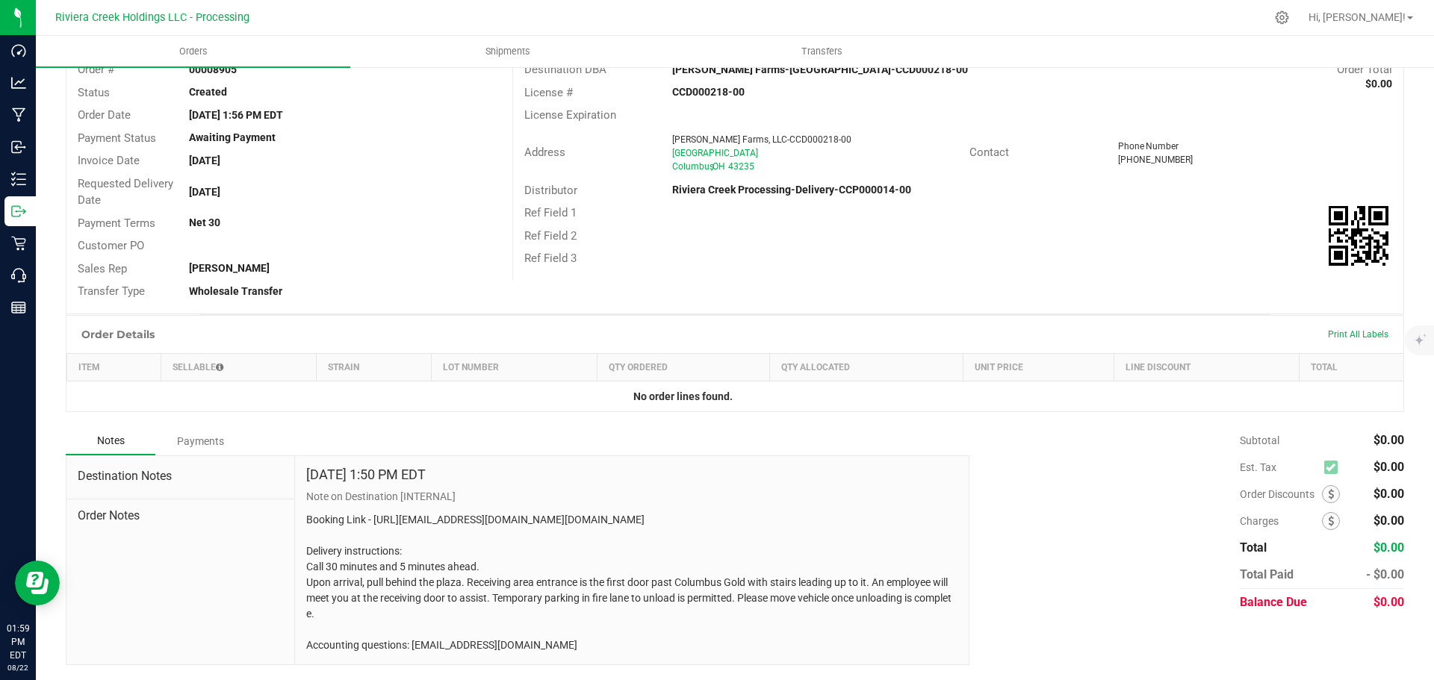
copy p "Hrasor@farkasfarms.com"
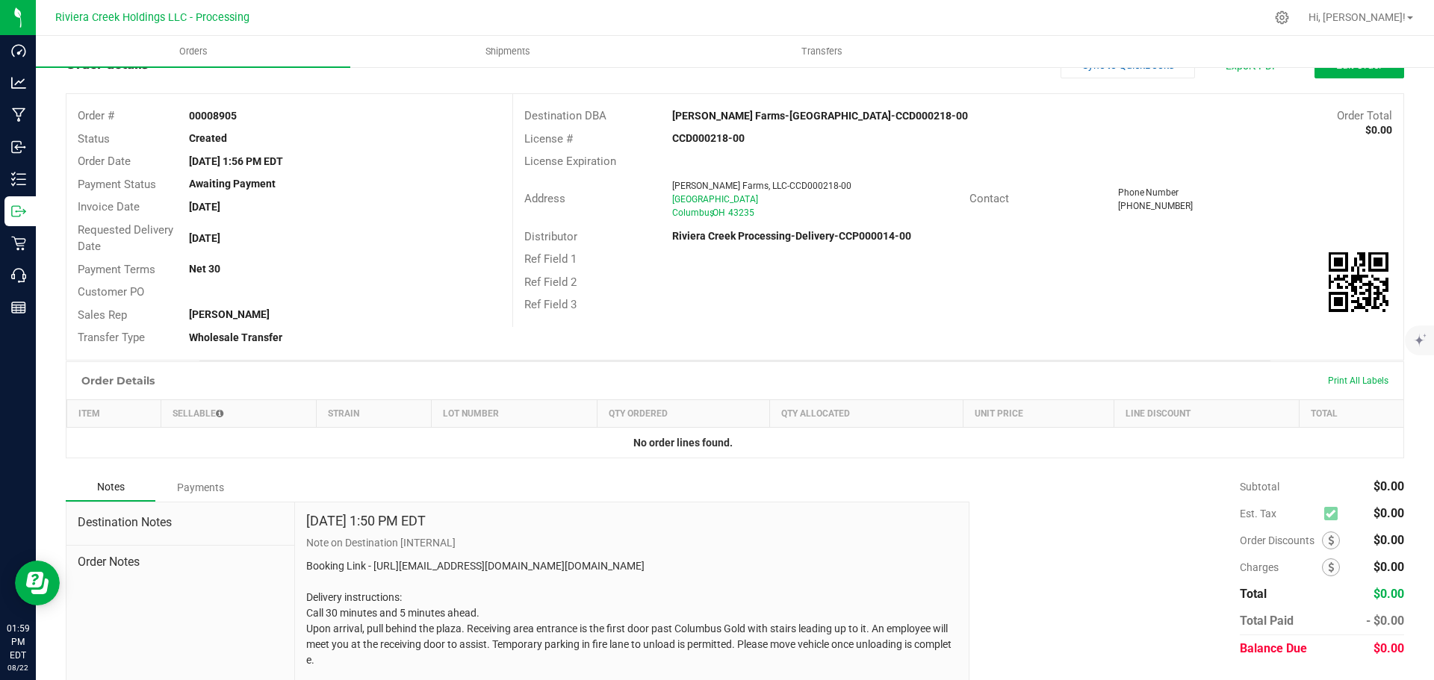
scroll to position [0, 0]
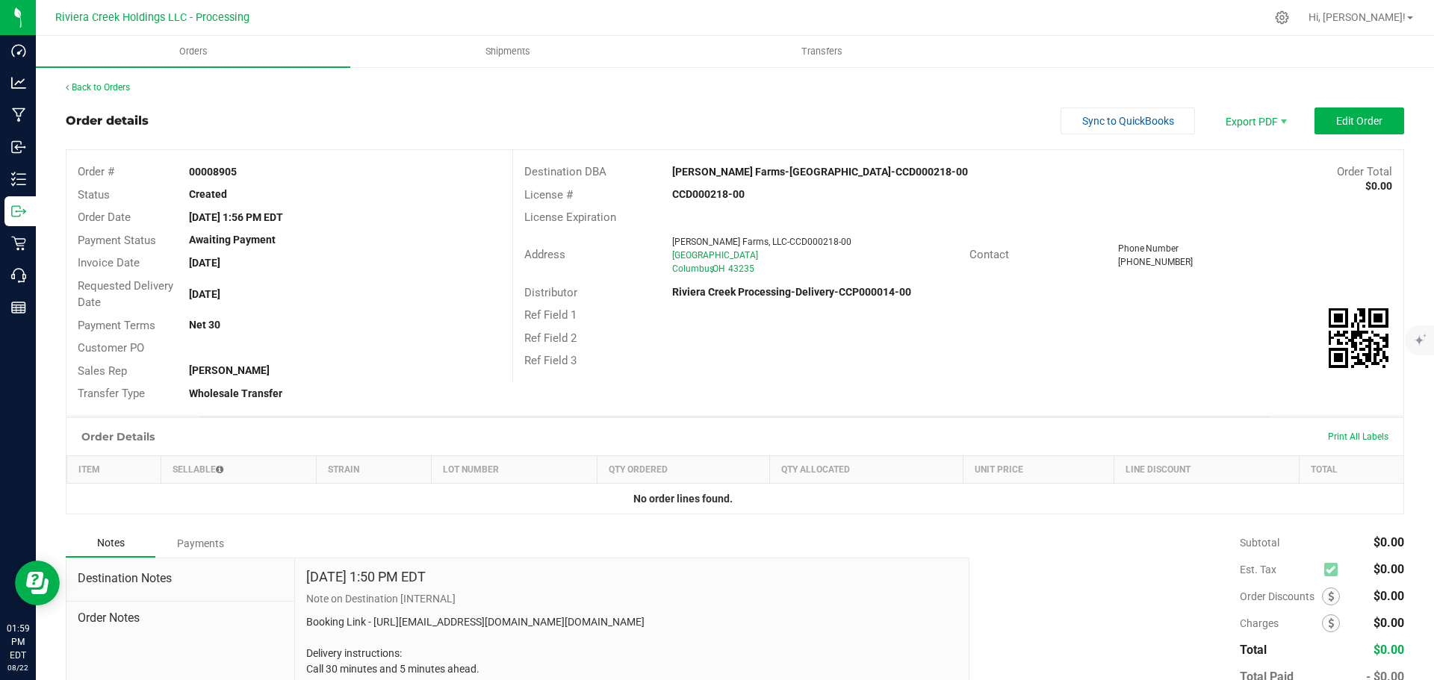
click at [370, 222] on div "Aug 22, 2025 1:56 PM EDT" at bounding box center [345, 218] width 334 height 16
drag, startPoint x: 187, startPoint y: 167, endPoint x: 270, endPoint y: 175, distance: 83.2
click at [270, 175] on div "00008905" at bounding box center [345, 172] width 334 height 16
copy strong "00008905"
click at [94, 86] on link "Back to Orders" at bounding box center [98, 87] width 64 height 10
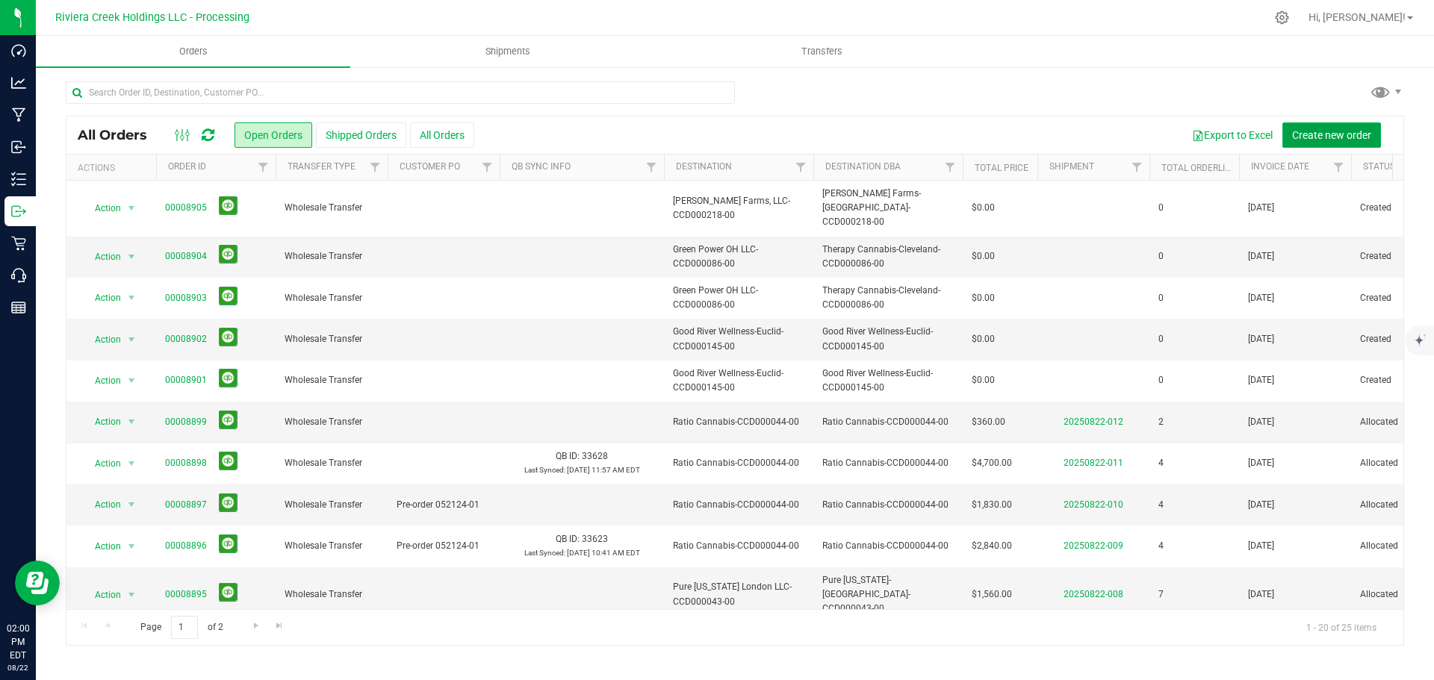
click at [1321, 137] on span "Create new order" at bounding box center [1331, 135] width 79 height 12
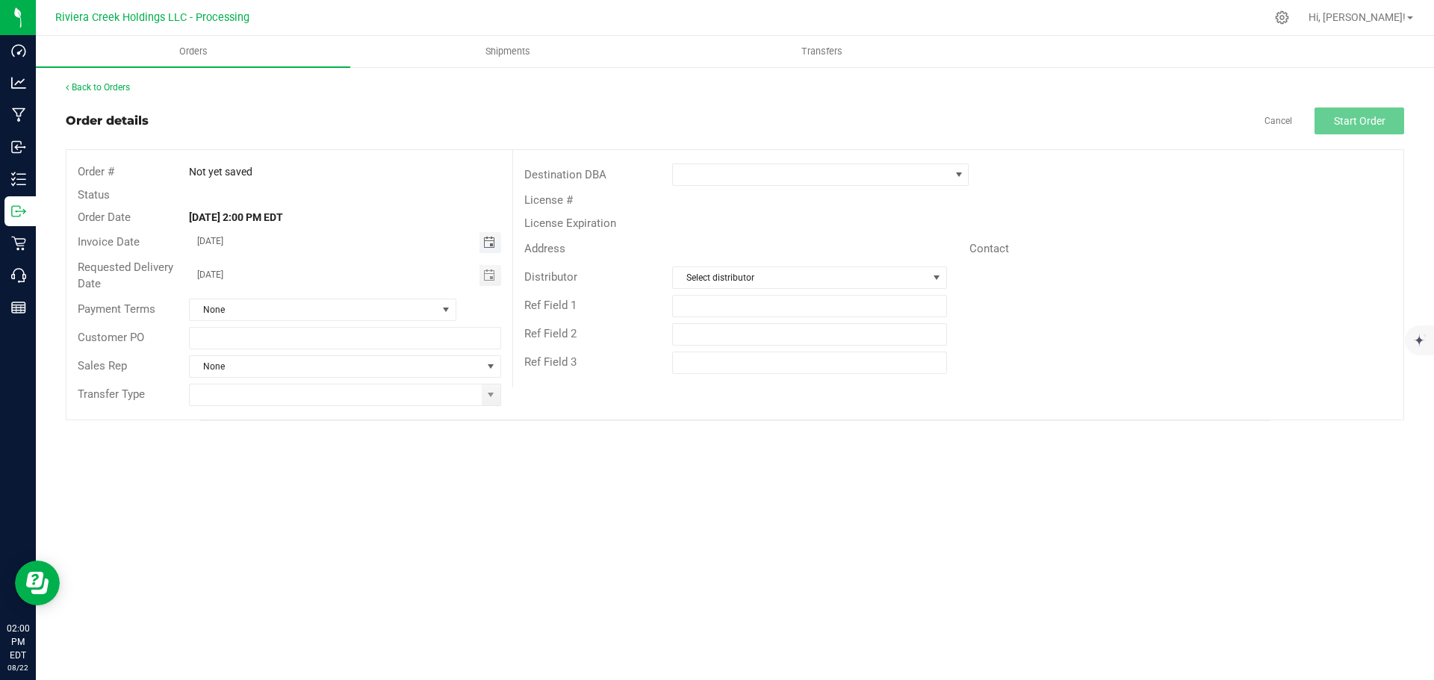
click at [485, 237] on span "Toggle calendar" at bounding box center [489, 243] width 12 height 12
click at [293, 408] on span "26" at bounding box center [301, 413] width 22 height 23
type input "08/26/2025"
click at [485, 278] on span "Toggle calendar" at bounding box center [489, 276] width 12 height 12
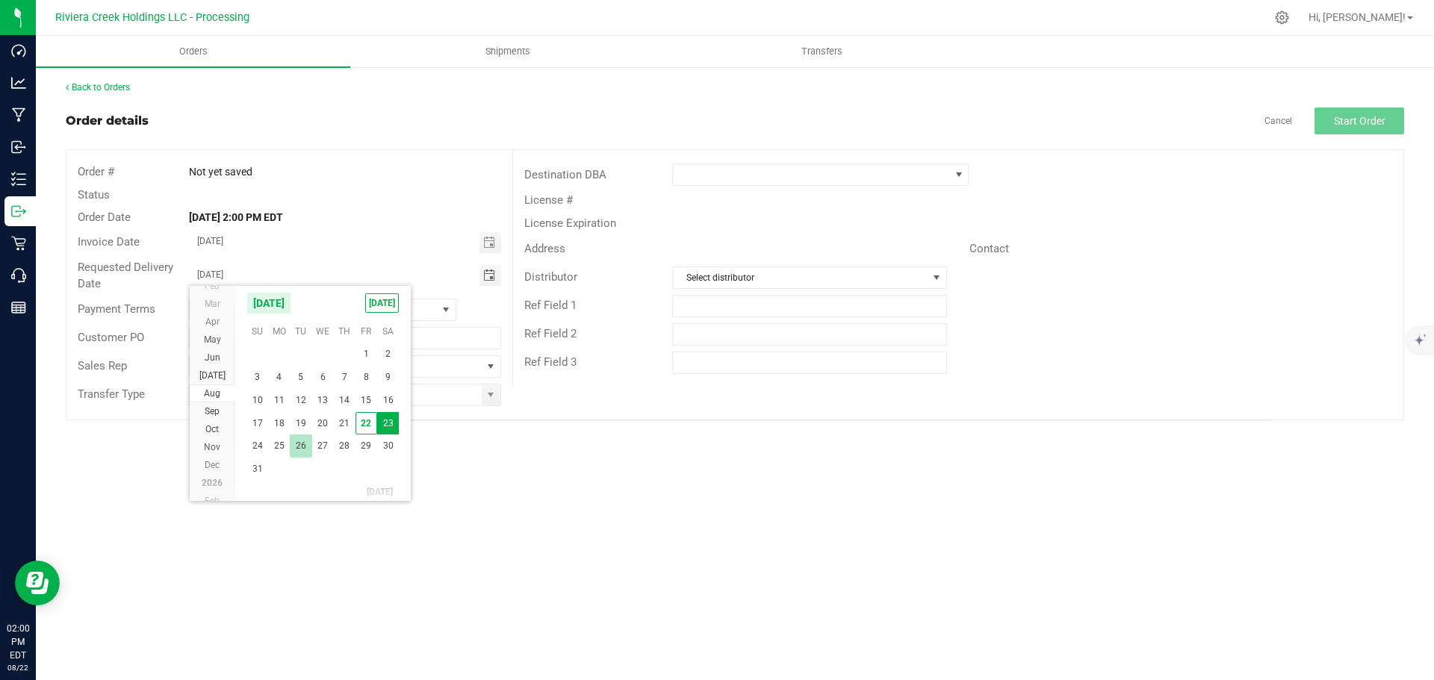
click at [302, 440] on span "26" at bounding box center [301, 446] width 22 height 23
type input "08/26/2025"
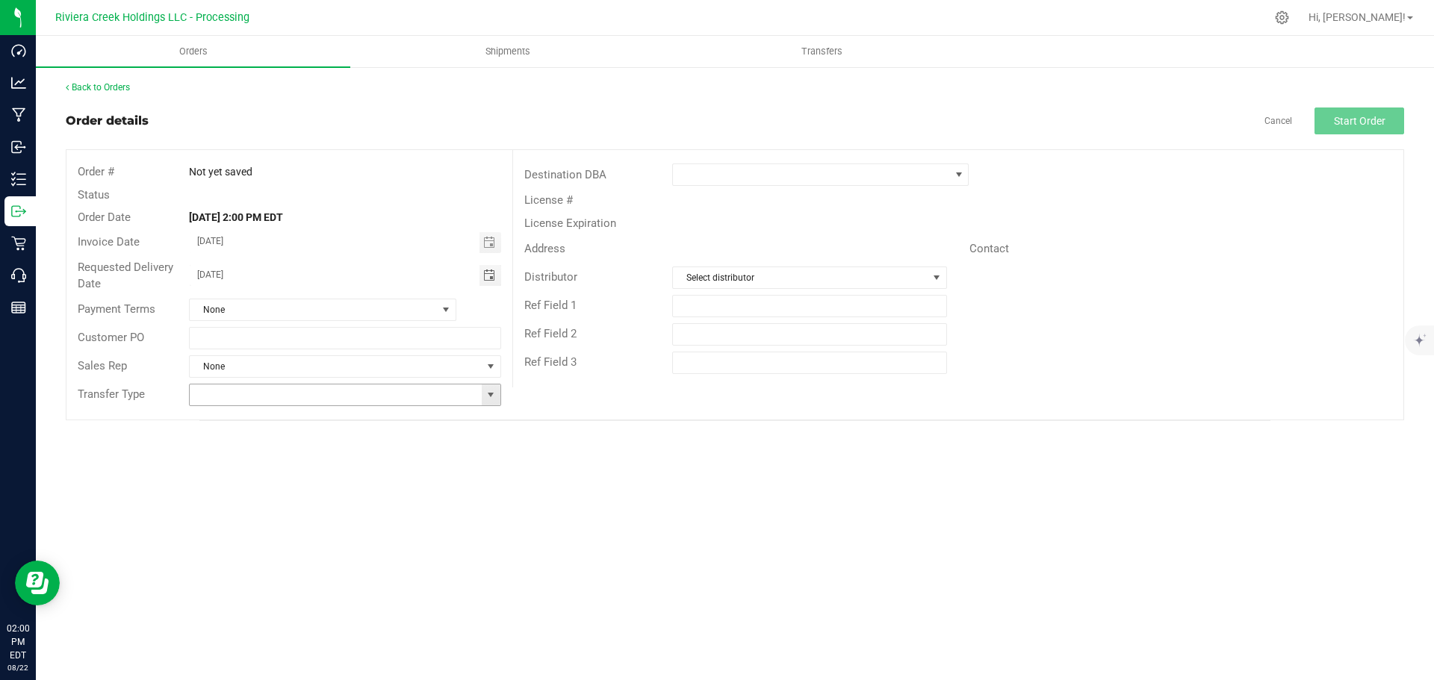
click at [491, 398] on span at bounding box center [491, 395] width 12 height 12
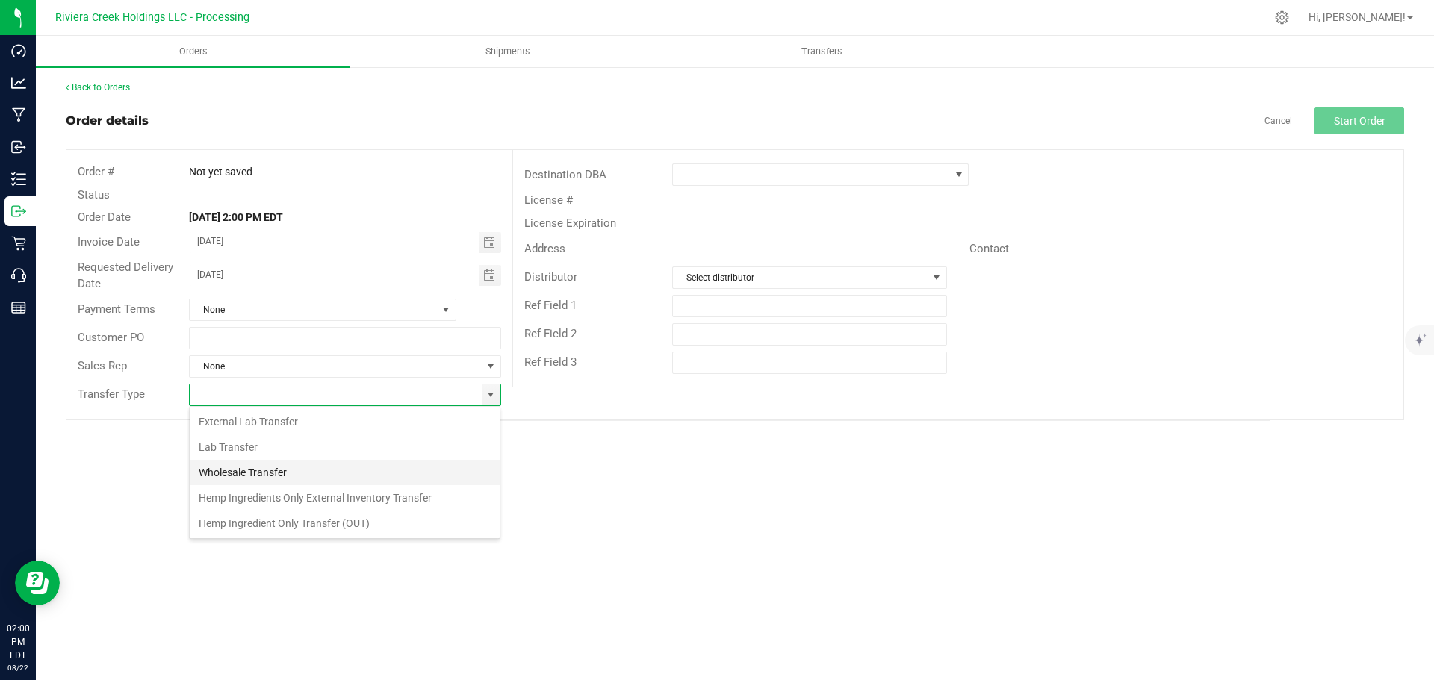
scroll to position [22, 312]
click at [276, 471] on li "Wholesale Transfer" at bounding box center [345, 472] width 310 height 25
type input "Wholesale Transfer"
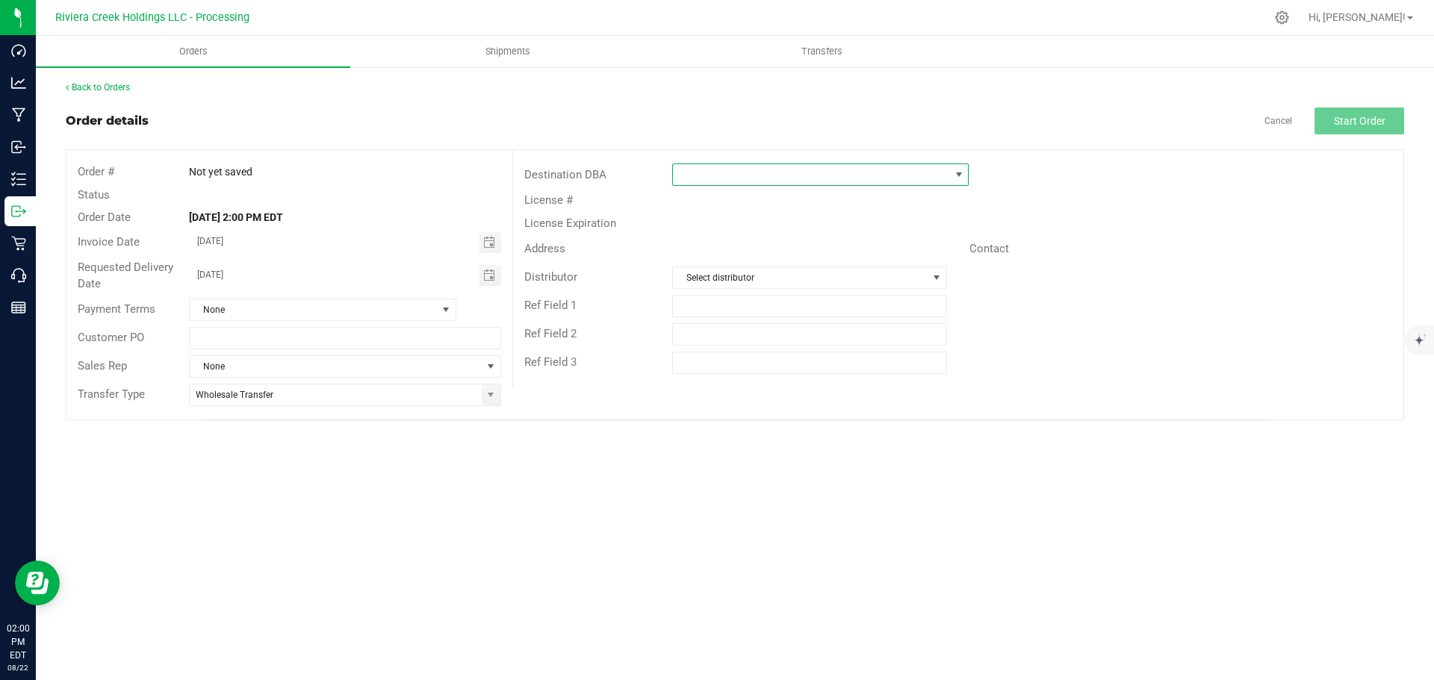
click at [718, 180] on span at bounding box center [811, 174] width 276 height 21
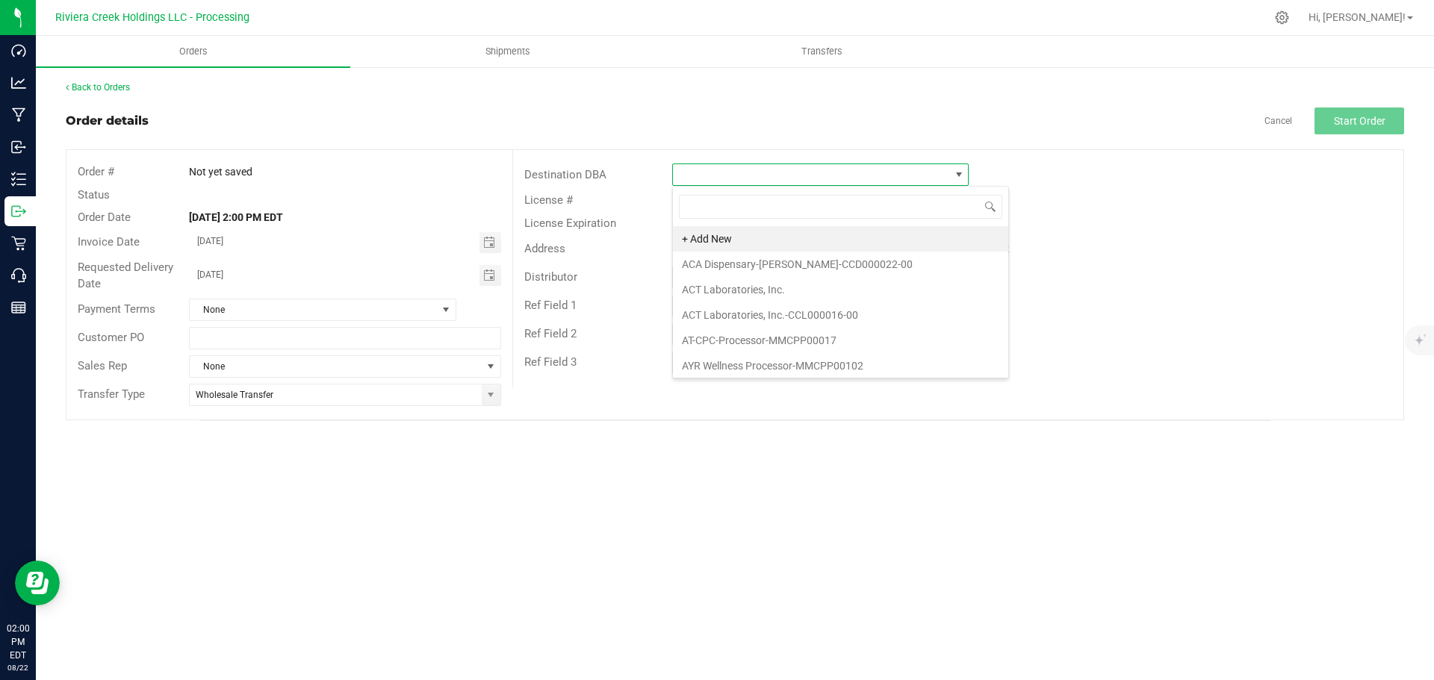
scroll to position [22, 297]
type input "far"
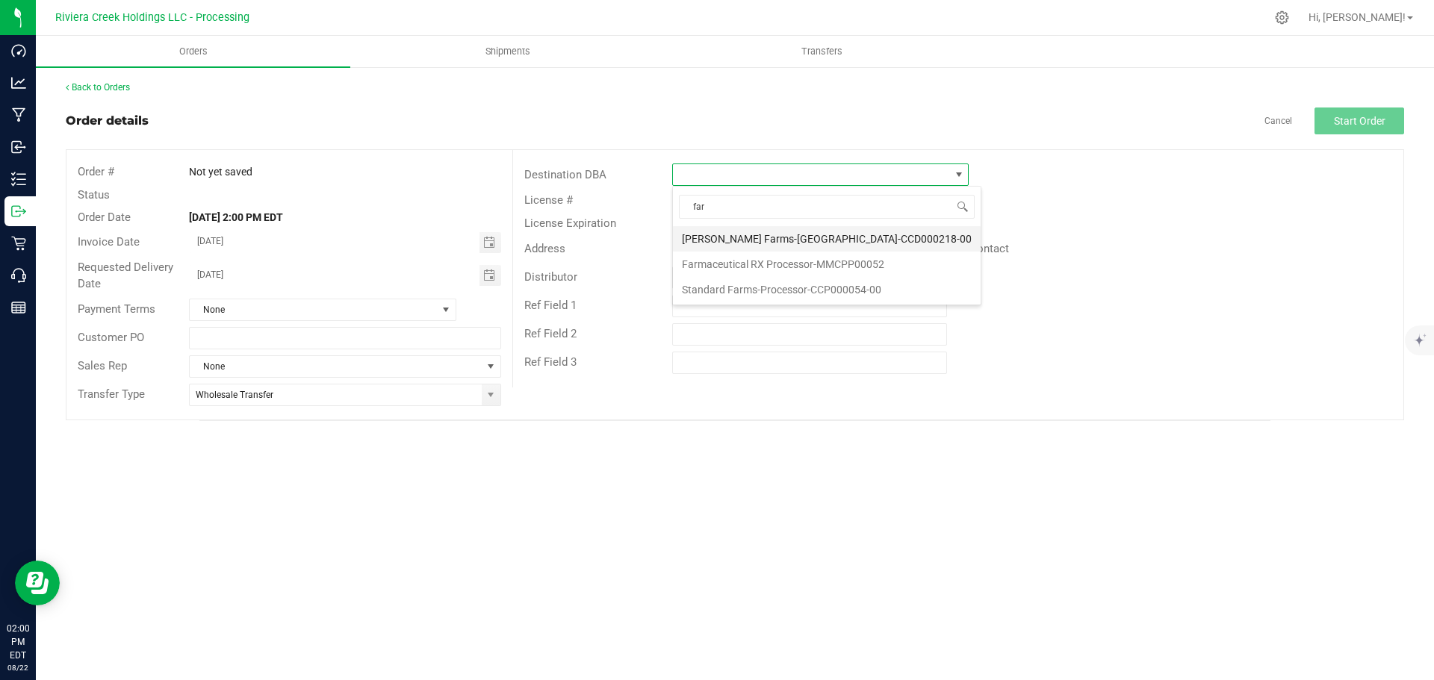
click at [739, 243] on li "[PERSON_NAME] Farms-[GEOGRAPHIC_DATA]-CCD000218-00" at bounding box center [827, 238] width 308 height 25
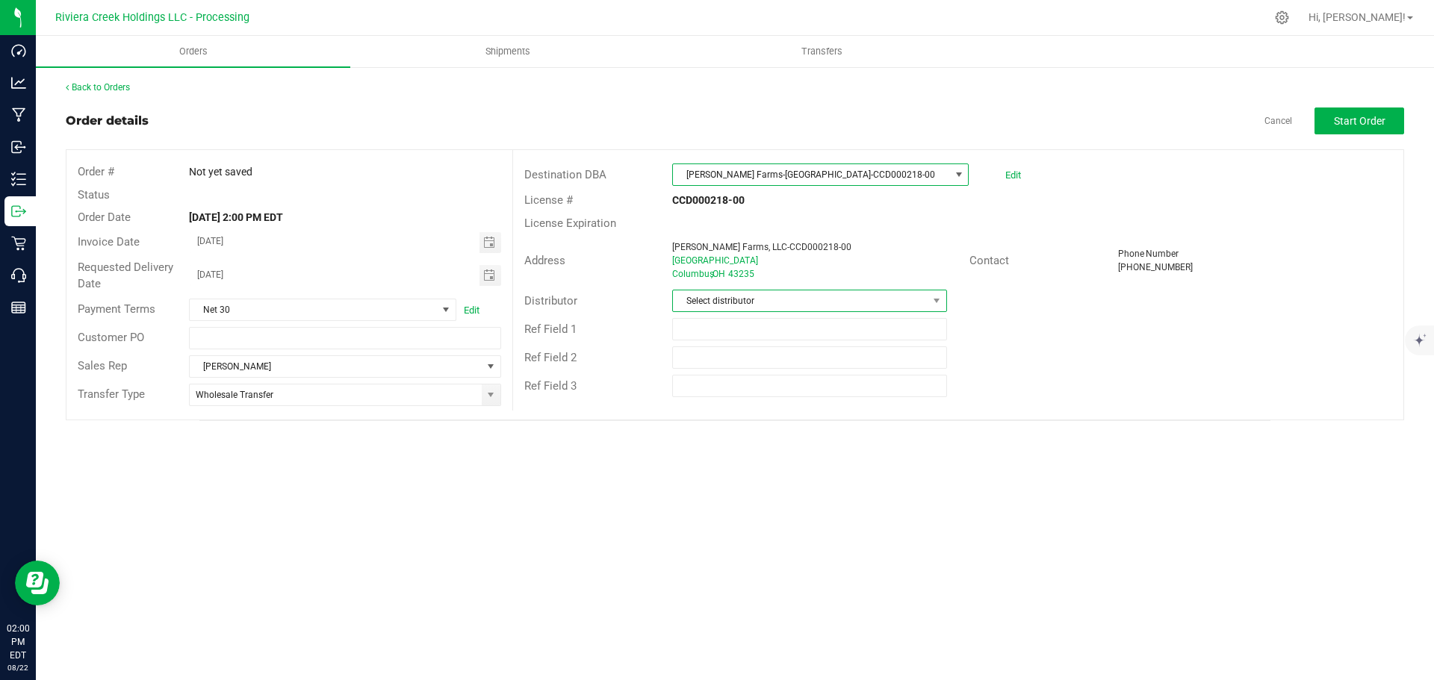
click at [728, 305] on span "Select distributor" at bounding box center [800, 301] width 254 height 21
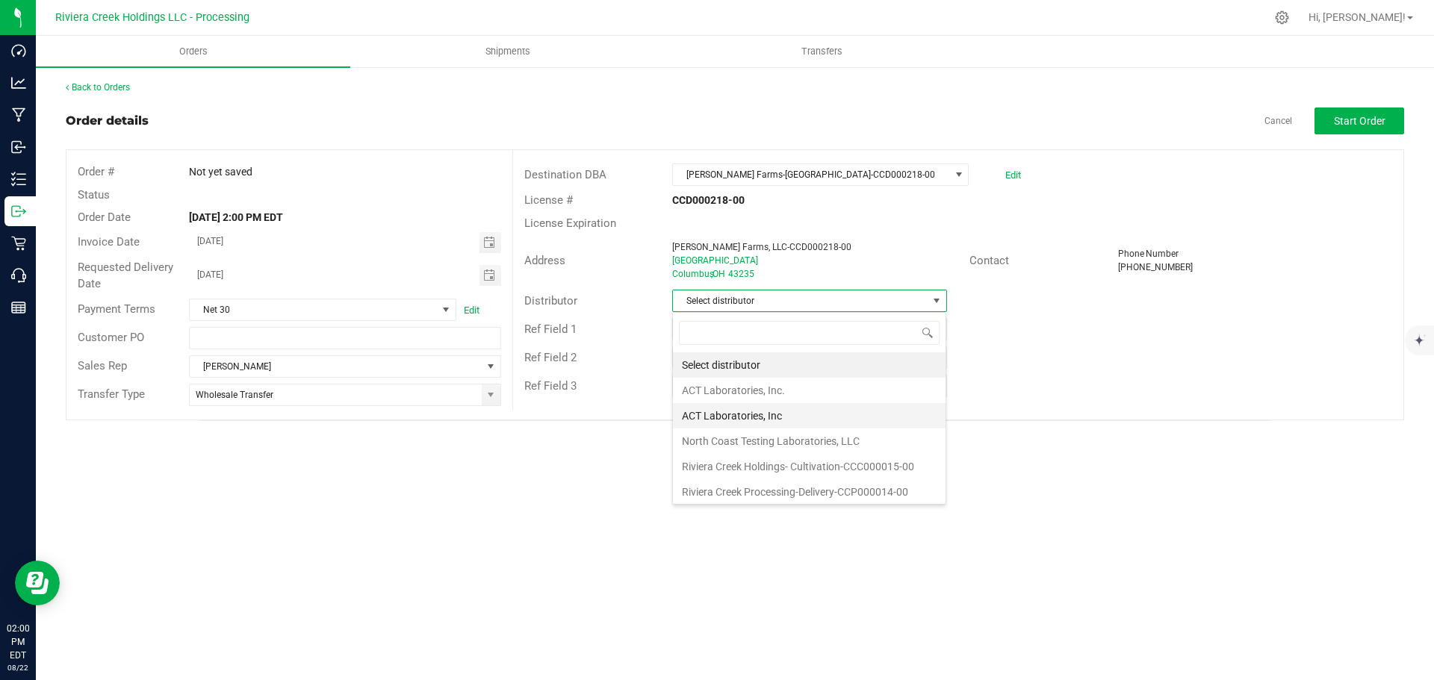
scroll to position [3, 0]
click at [744, 487] on li "Riviera Creek Processing-Delivery-CCP000014-00" at bounding box center [809, 489] width 273 height 25
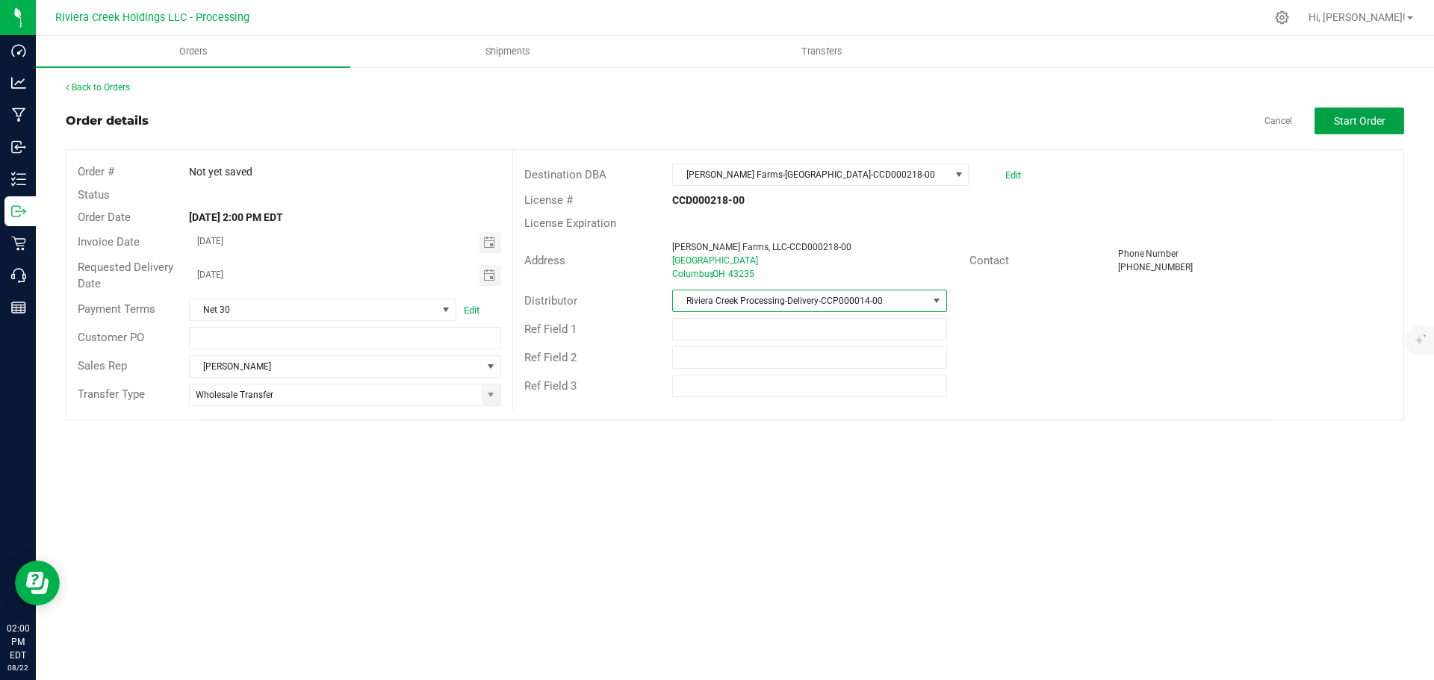
click at [1349, 116] on span "Start Order" at bounding box center [1360, 121] width 52 height 12
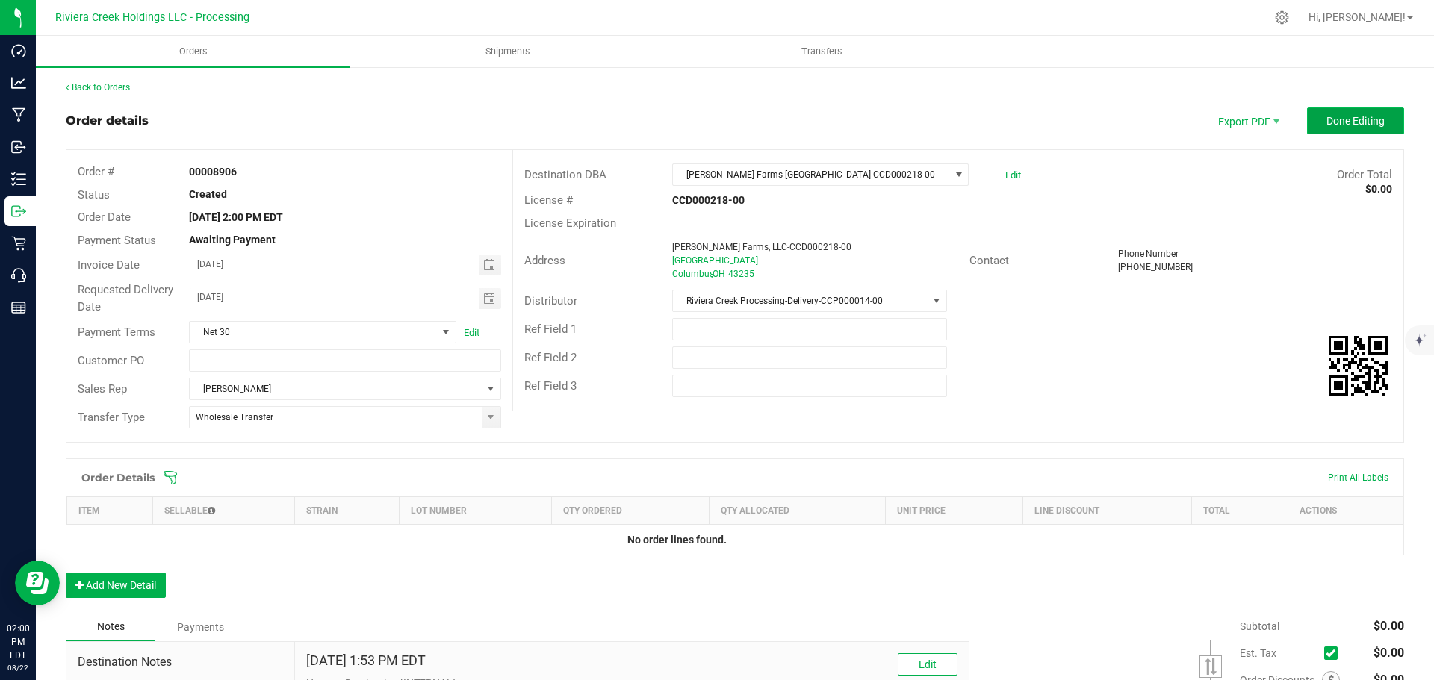
click at [1326, 121] on span "Done Editing" at bounding box center [1355, 121] width 58 height 12
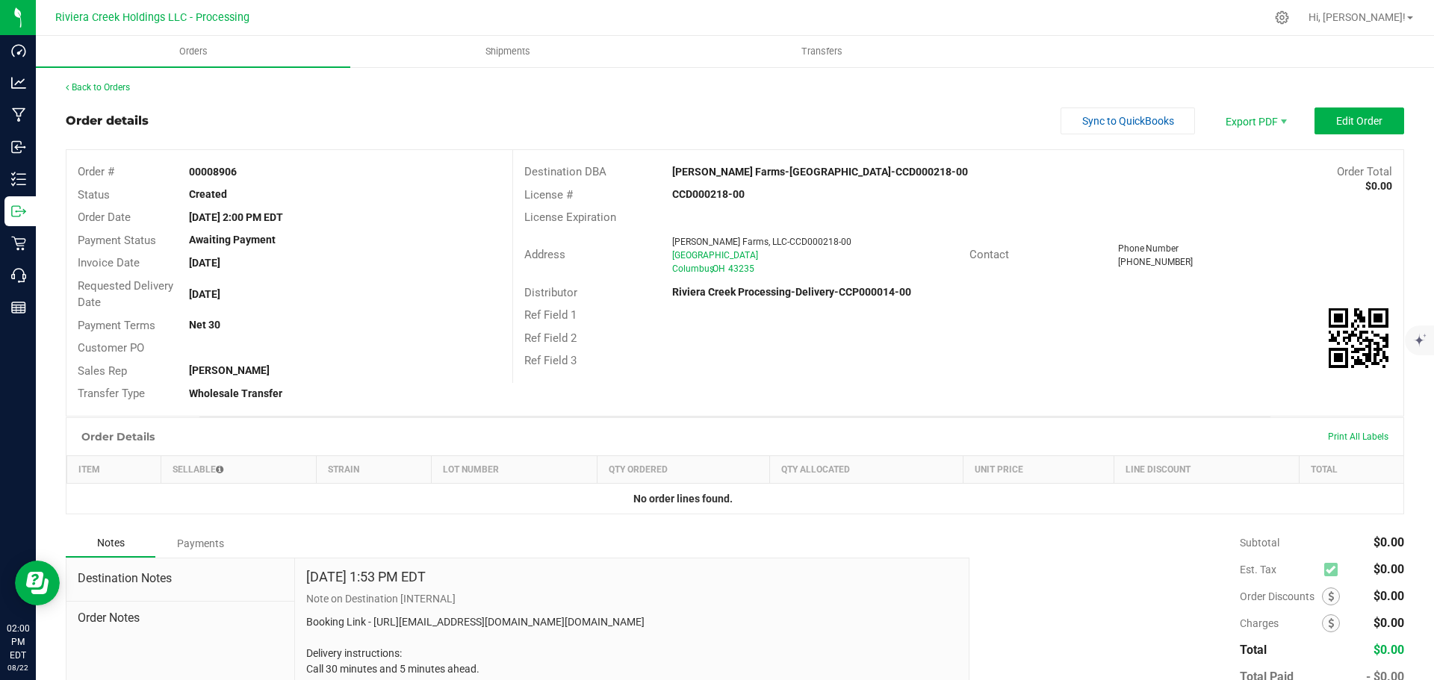
drag, startPoint x: 184, startPoint y: 167, endPoint x: 267, endPoint y: 173, distance: 82.4
click at [267, 173] on div "00008906" at bounding box center [345, 172] width 334 height 16
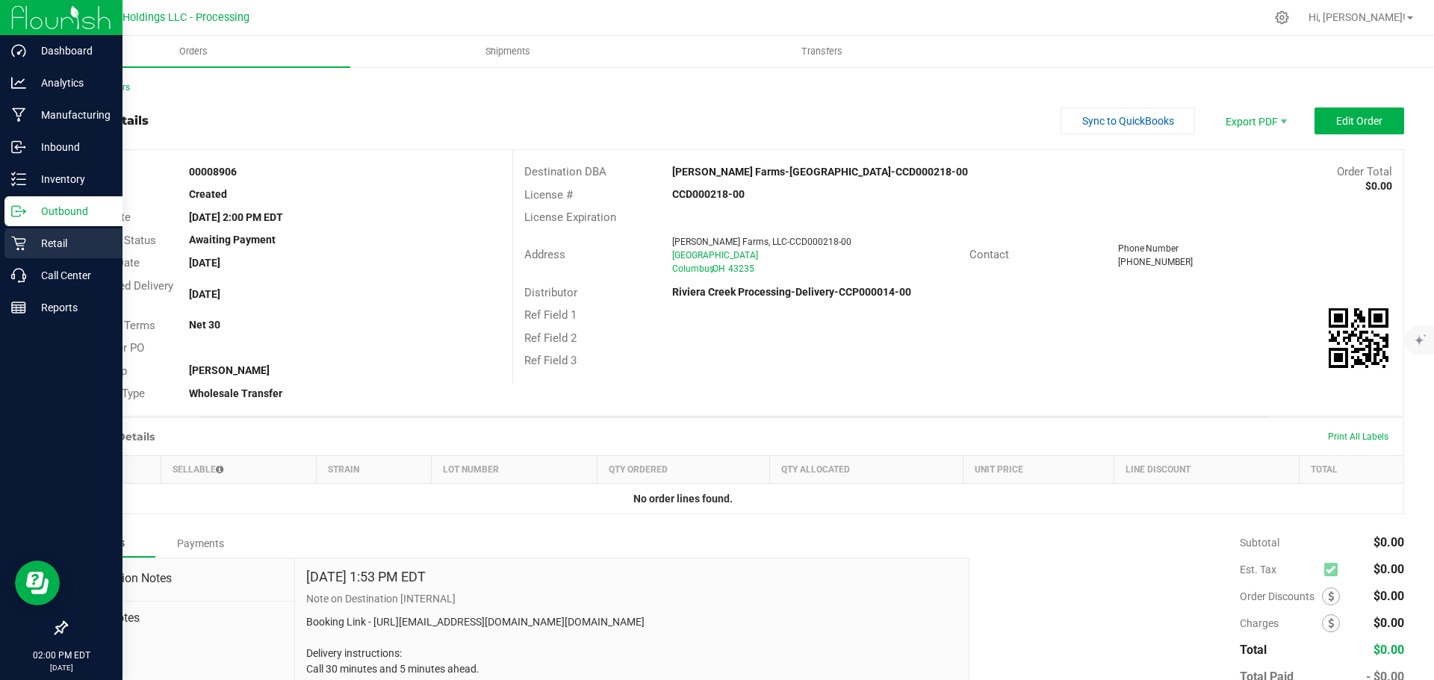
copy strong "00008906"
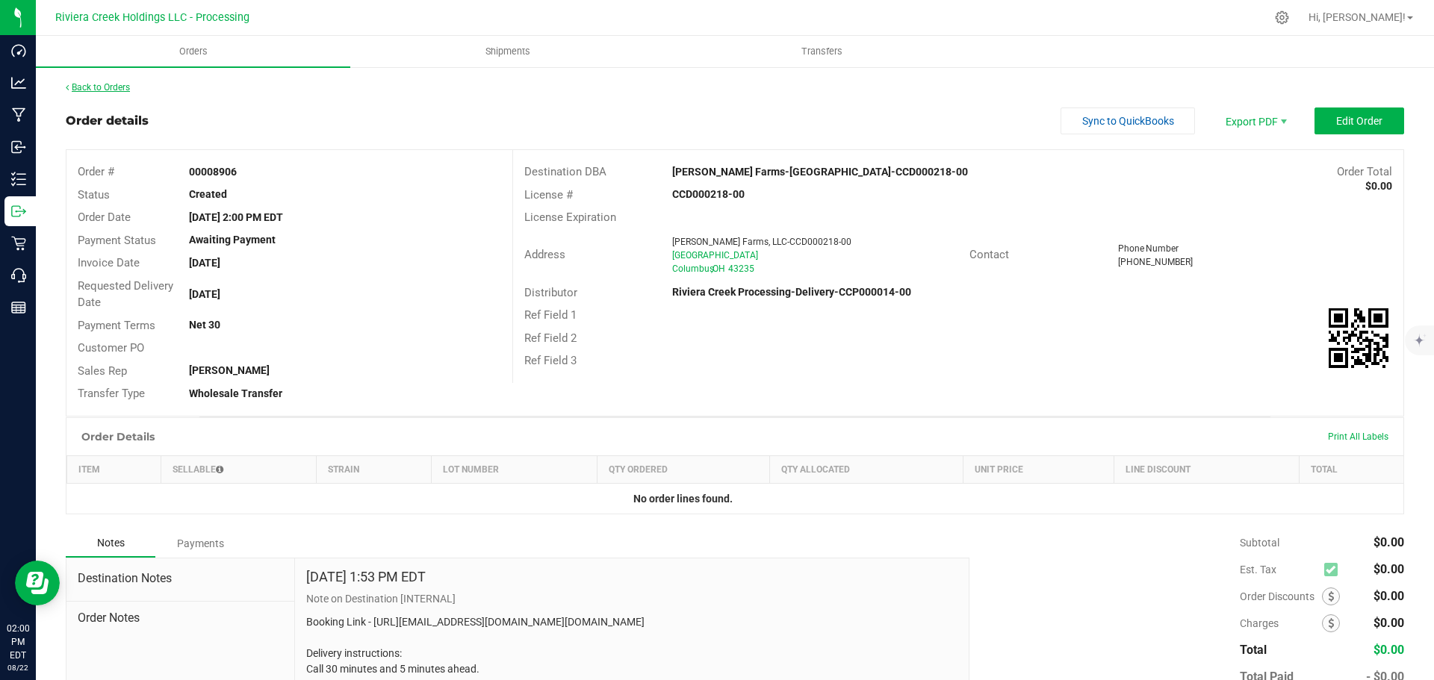
click at [87, 85] on link "Back to Orders" at bounding box center [98, 87] width 64 height 10
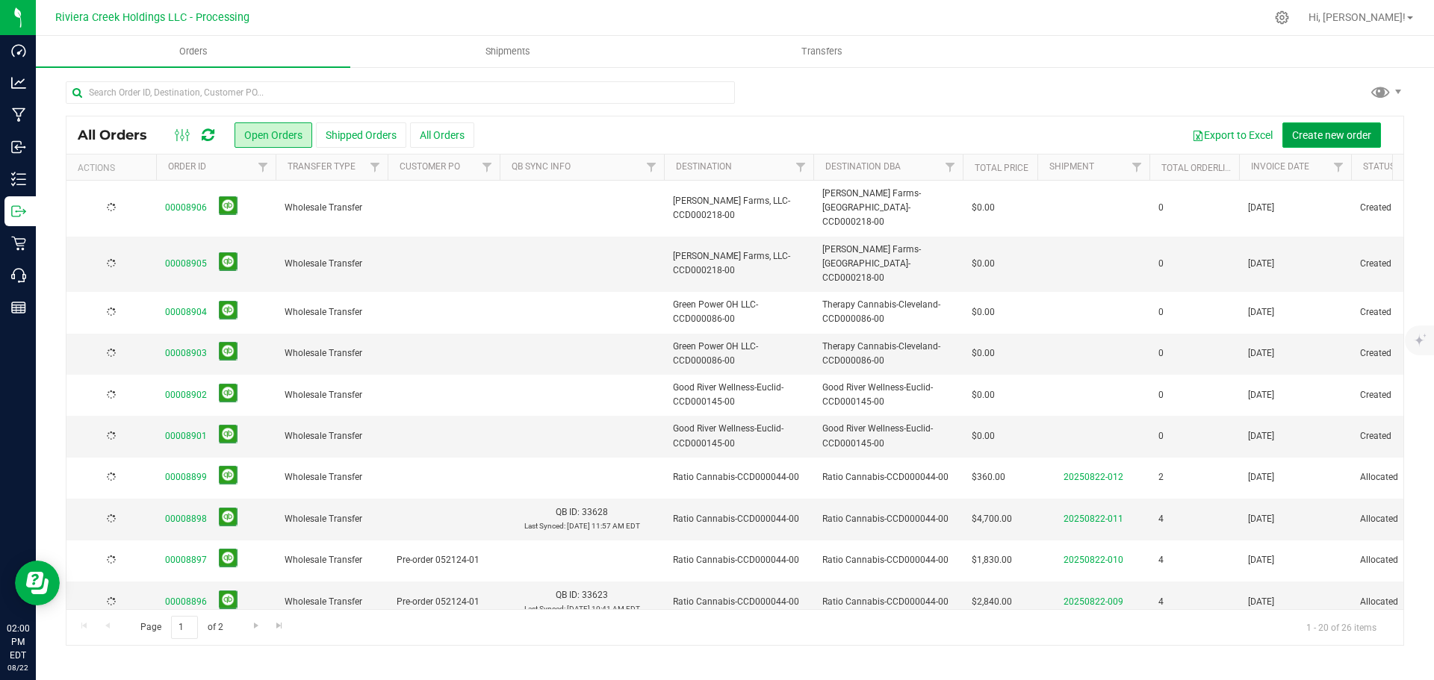
click at [1317, 137] on span "Create new order" at bounding box center [1331, 135] width 79 height 12
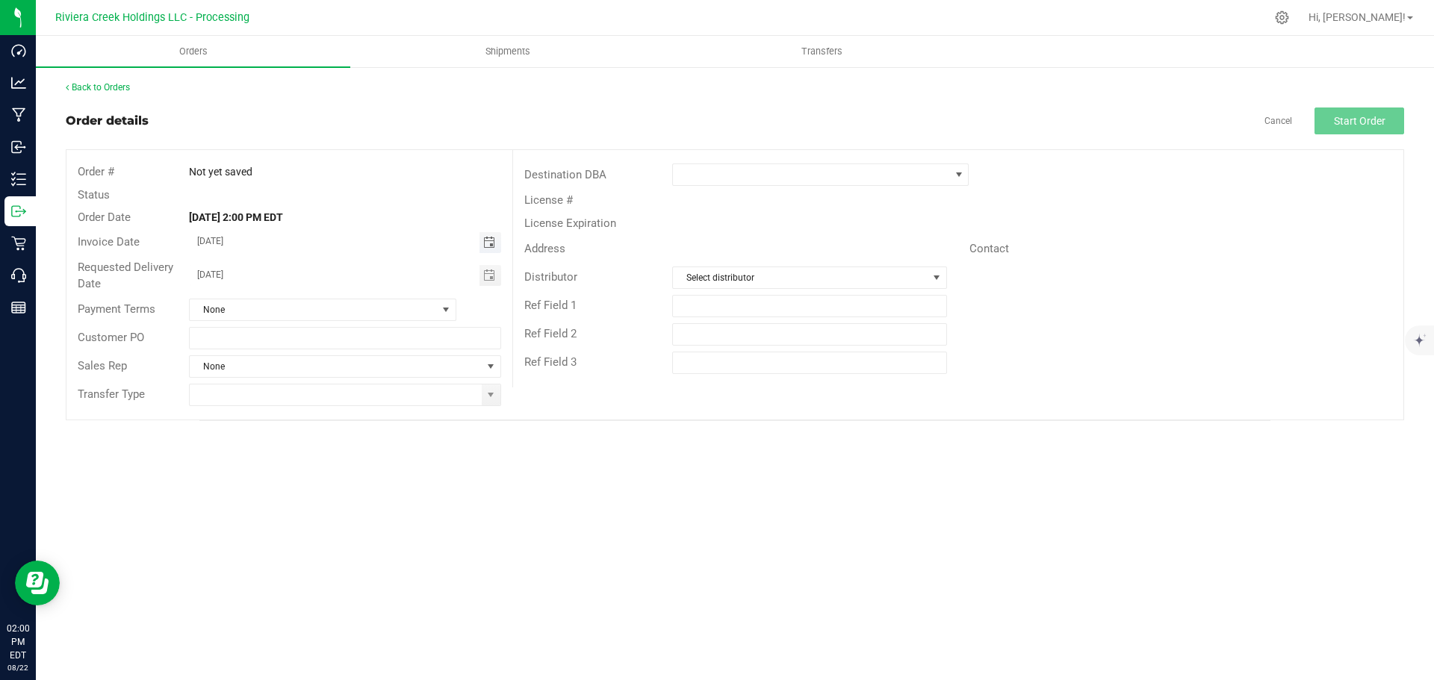
click at [488, 244] on span "Toggle calendar" at bounding box center [489, 243] width 12 height 12
click at [304, 410] on span "26" at bounding box center [301, 413] width 22 height 23
type input "08/26/2025"
click at [485, 276] on span "Toggle calendar" at bounding box center [489, 276] width 12 height 12
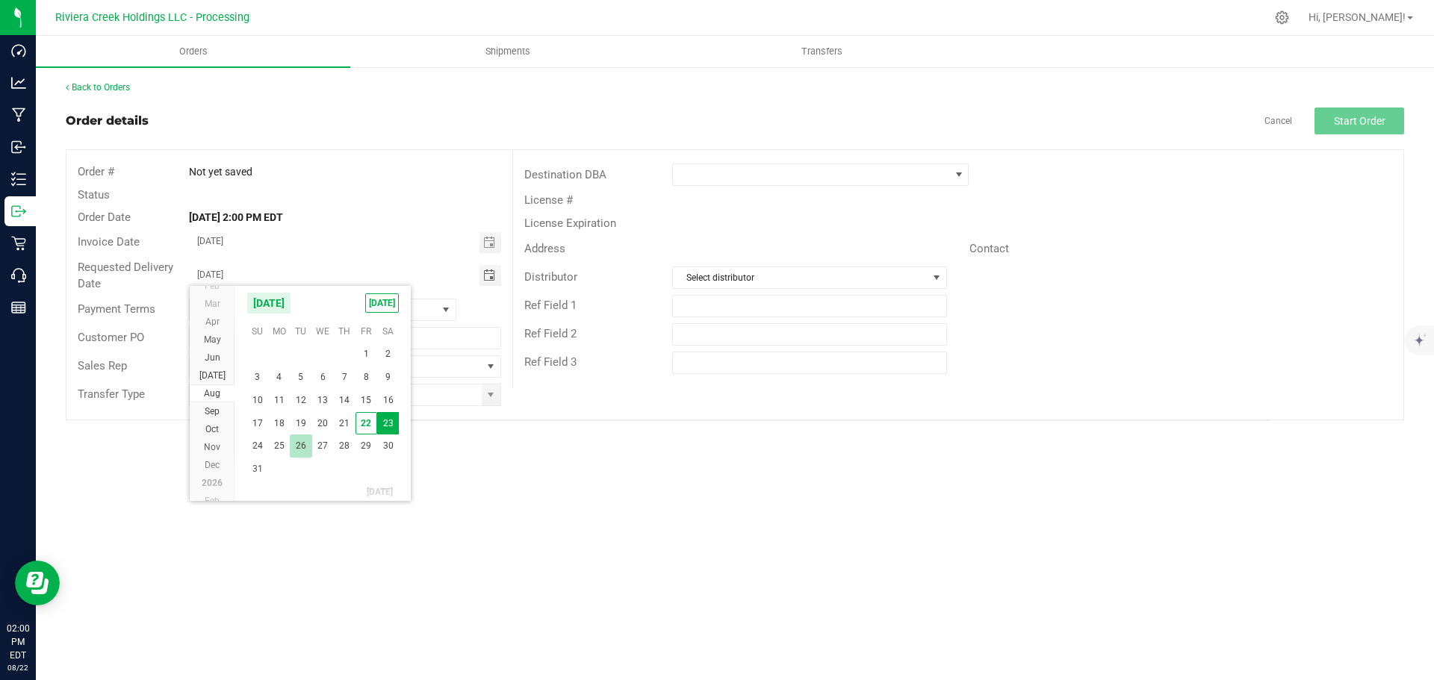
click at [306, 444] on span "26" at bounding box center [301, 446] width 22 height 23
type input "08/26/2025"
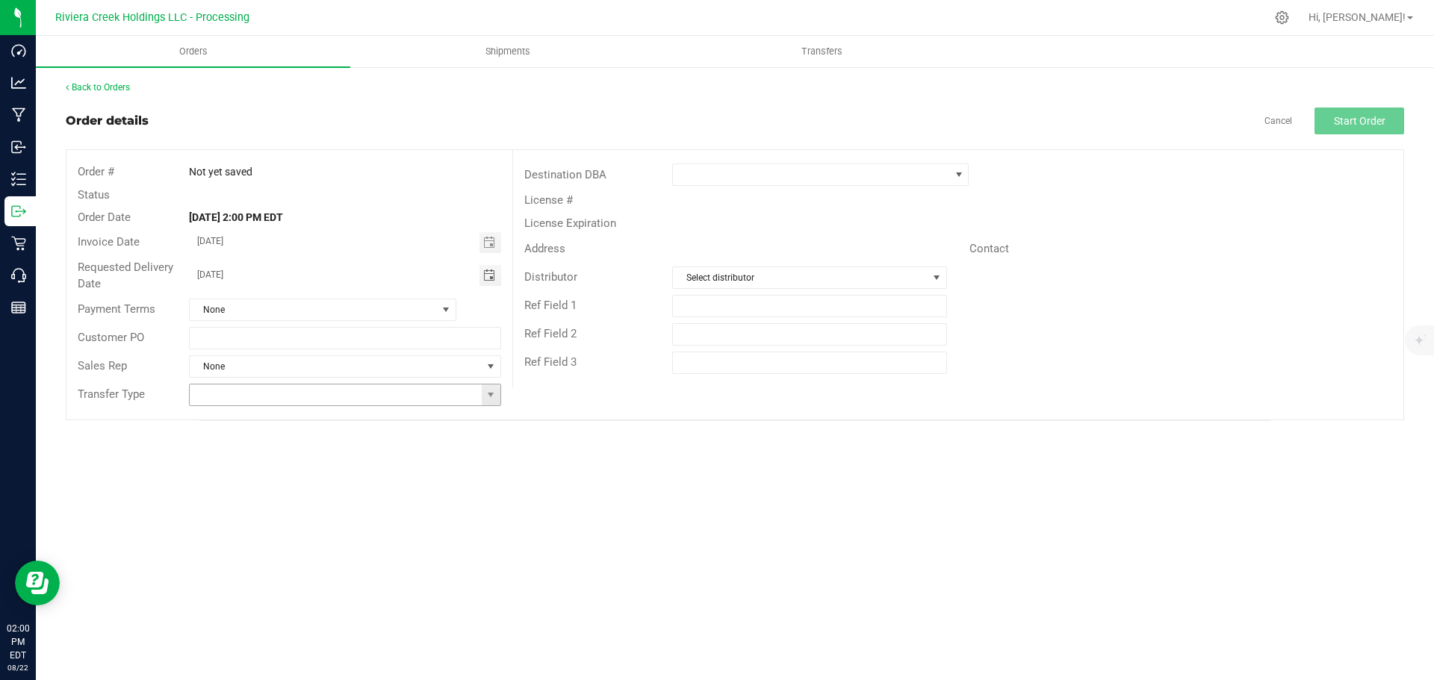
click at [493, 401] on span at bounding box center [491, 395] width 19 height 21
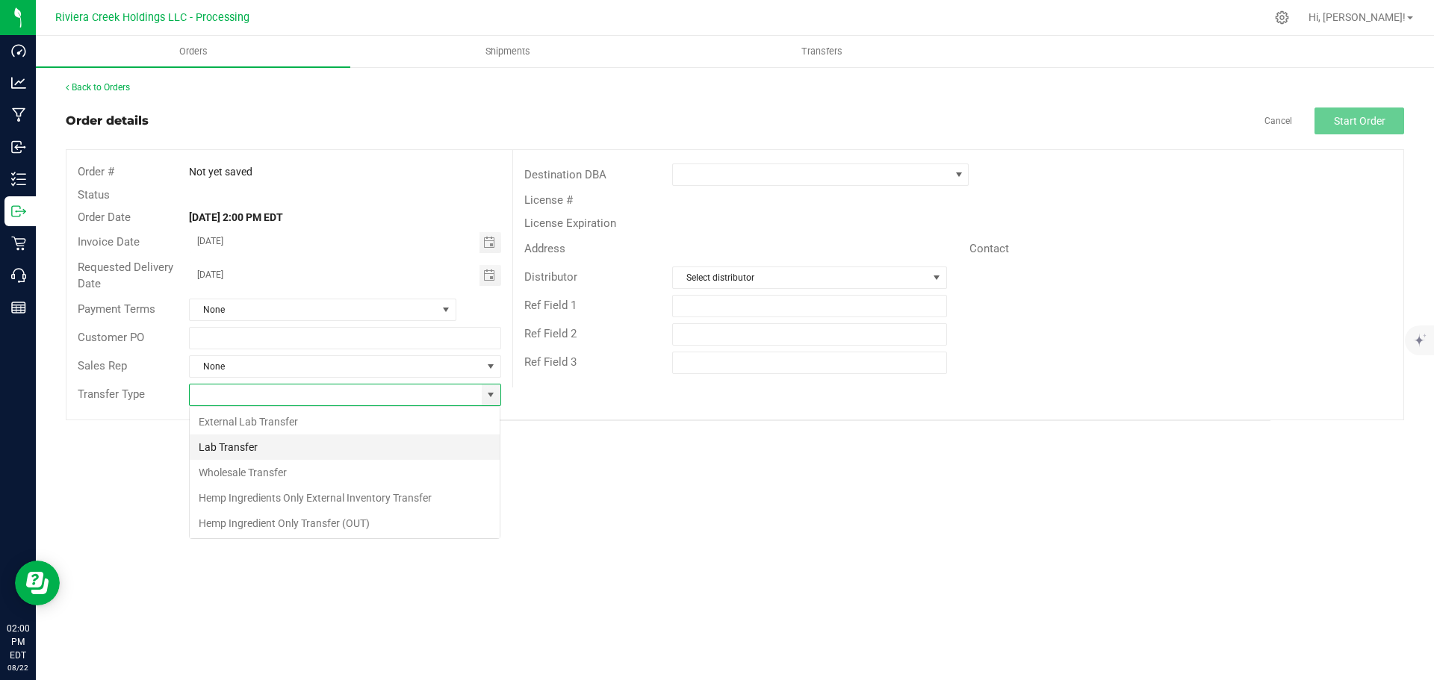
scroll to position [22, 312]
click at [268, 473] on li "Wholesale Transfer" at bounding box center [345, 472] width 310 height 25
type input "Wholesale Transfer"
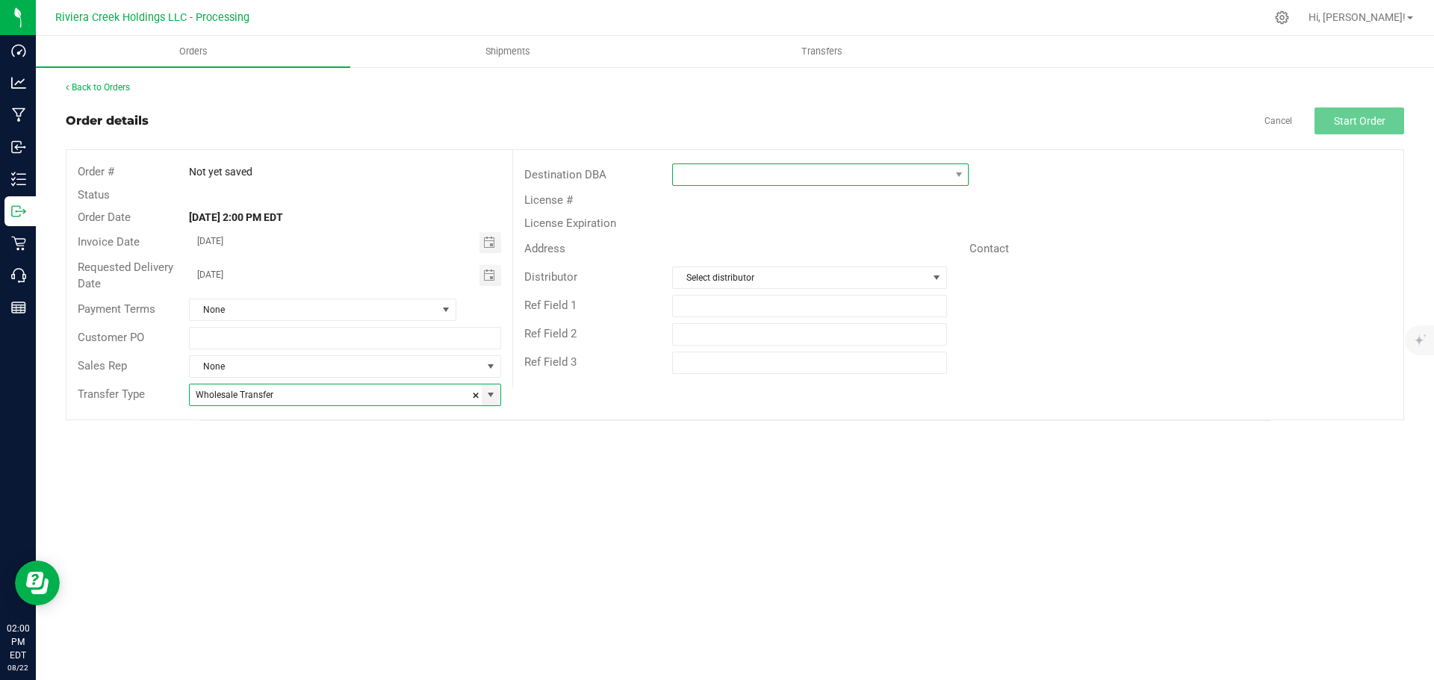
click at [731, 179] on span at bounding box center [811, 174] width 276 height 21
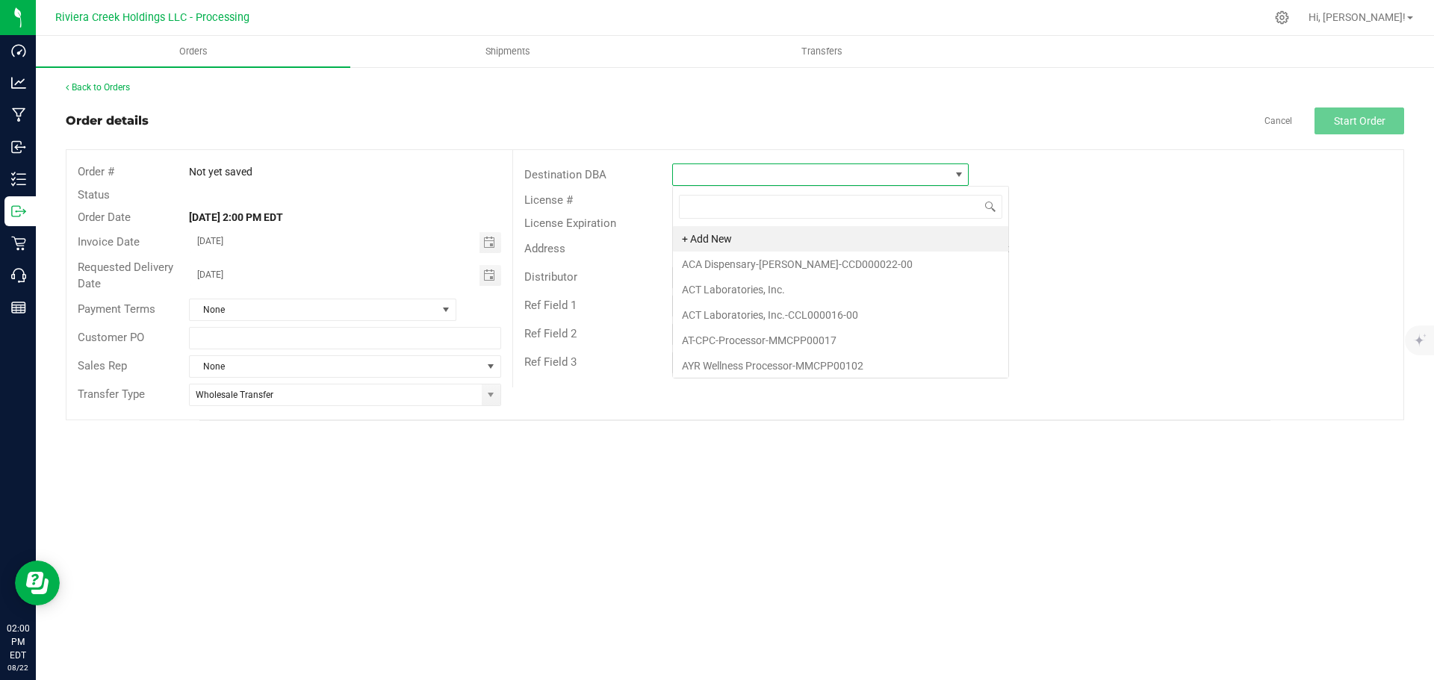
scroll to position [22, 297]
type input "nec"
click at [736, 238] on li "Nectar-Bowling Green-CCD000107-00" at bounding box center [820, 238] width 295 height 25
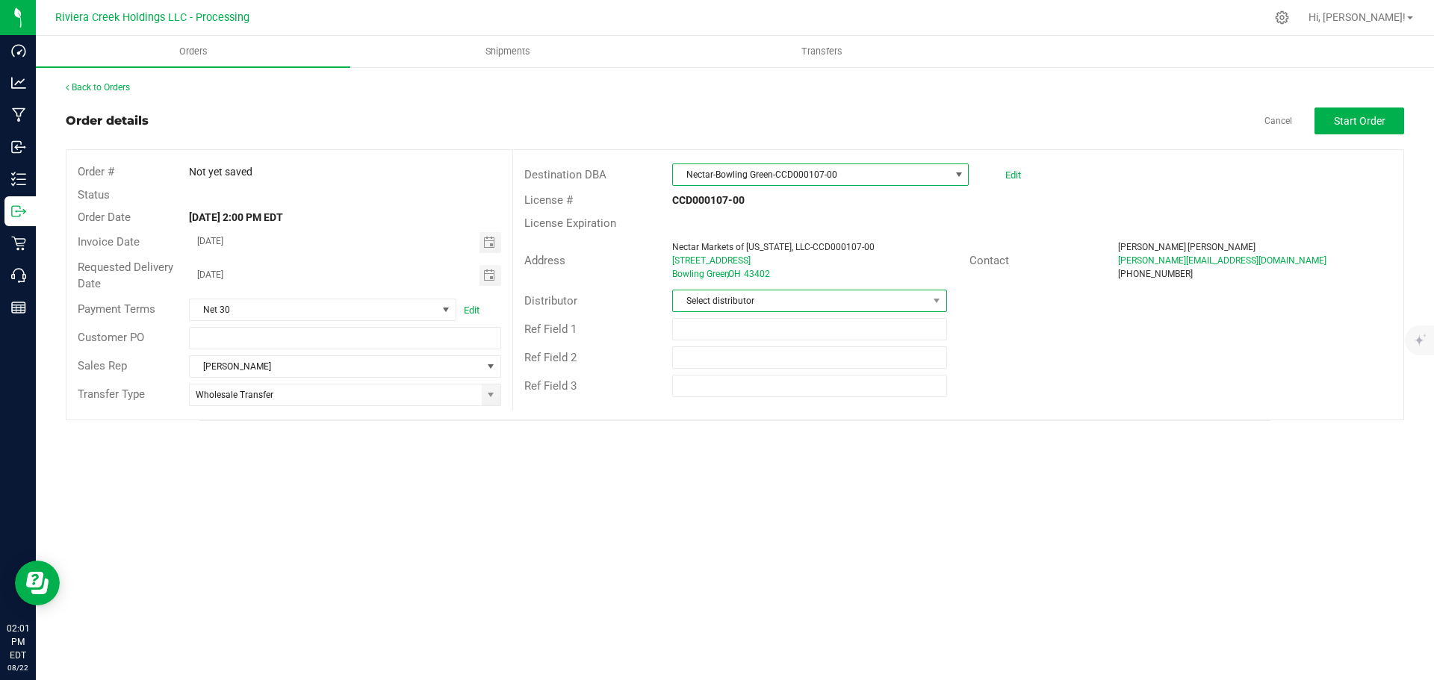
click at [733, 308] on span "Select distributor" at bounding box center [800, 301] width 254 height 21
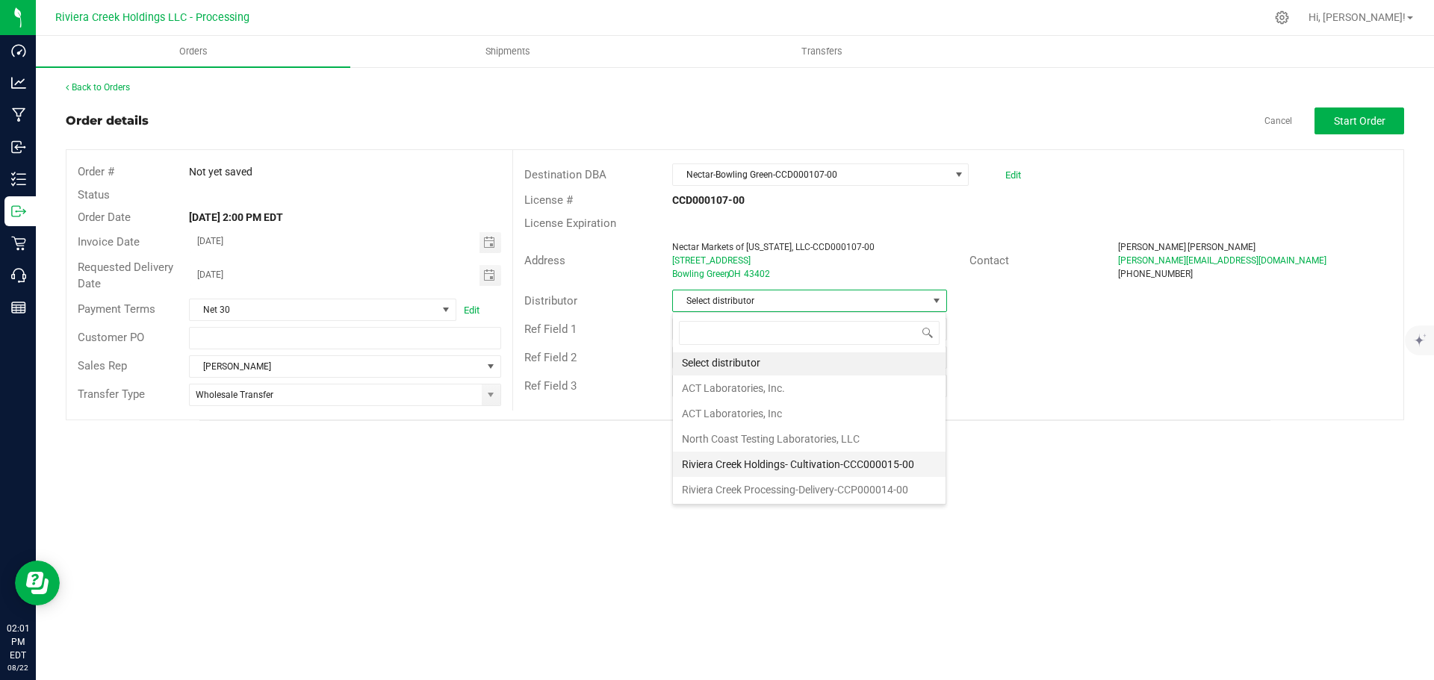
scroll to position [3, 0]
click at [729, 492] on li "Riviera Creek Processing-Delivery-CCP000014-00" at bounding box center [809, 489] width 273 height 25
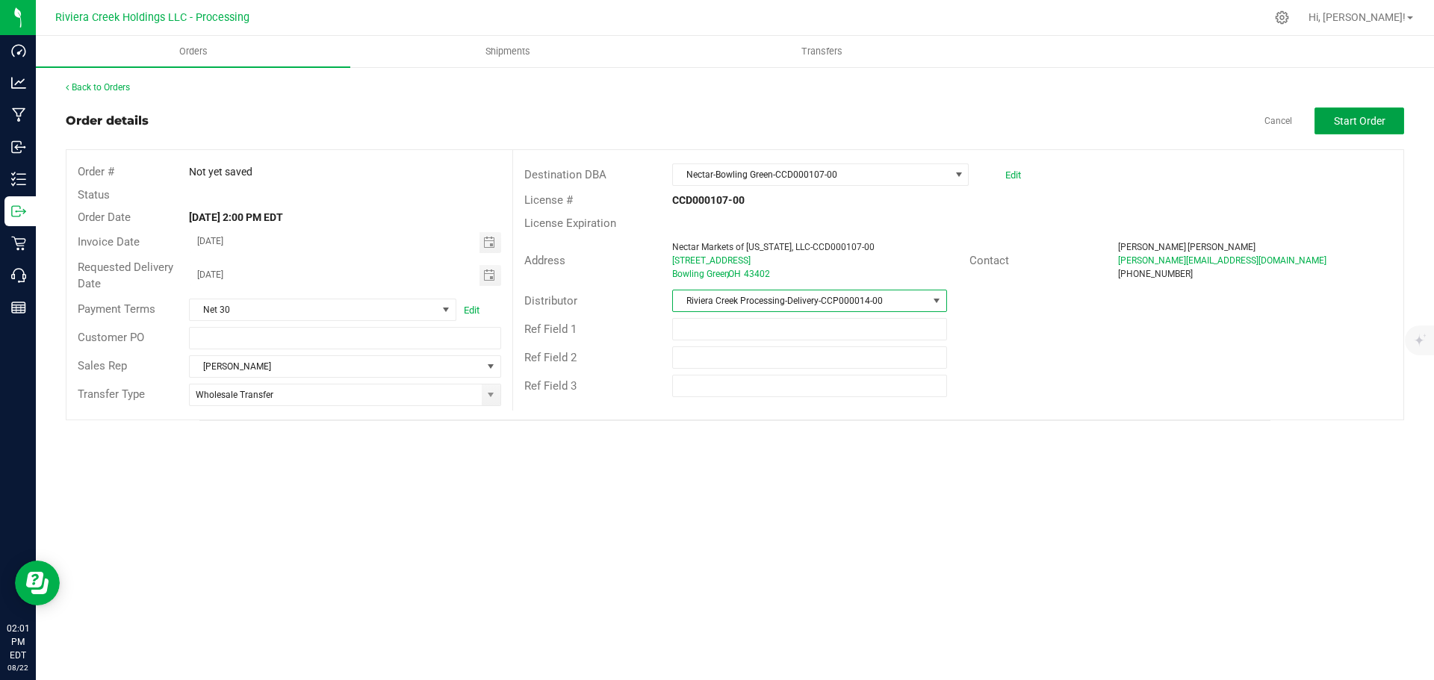
click at [1342, 122] on span "Start Order" at bounding box center [1360, 121] width 52 height 12
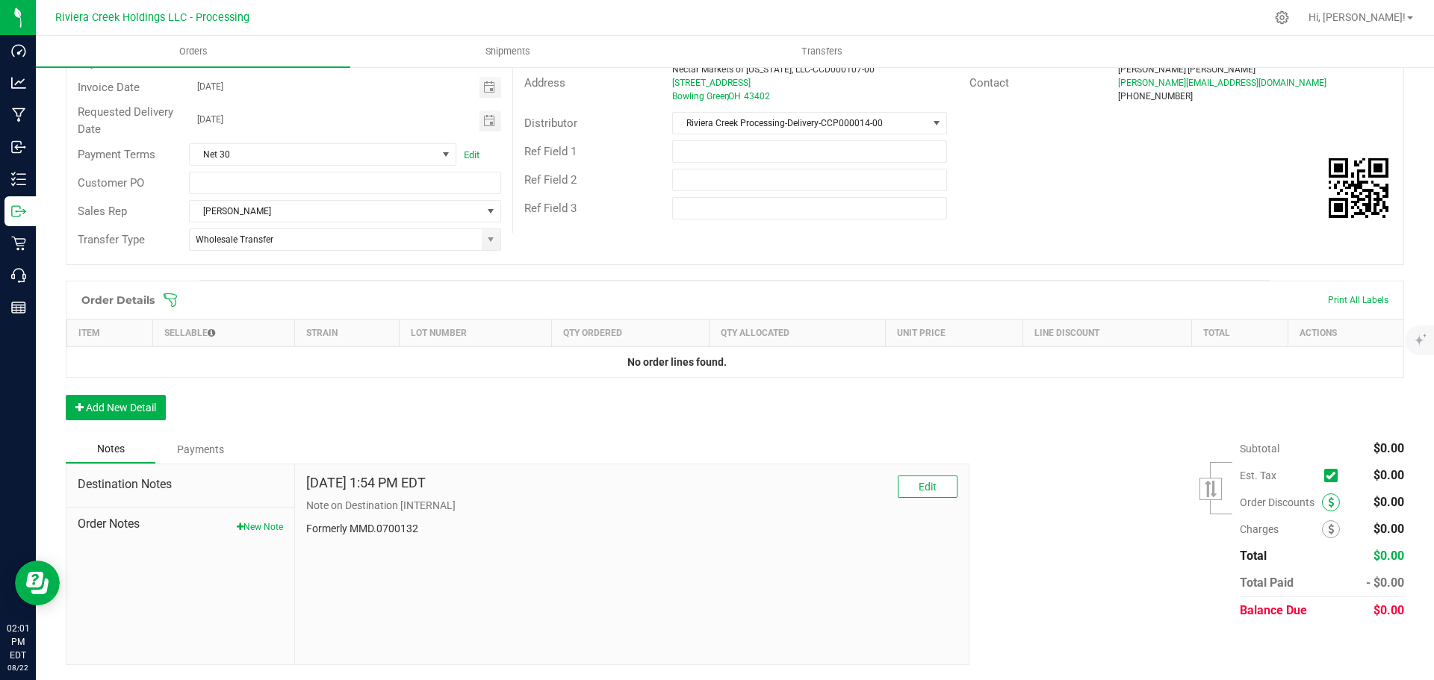
click at [1328, 500] on icon at bounding box center [1331, 502] width 6 height 10
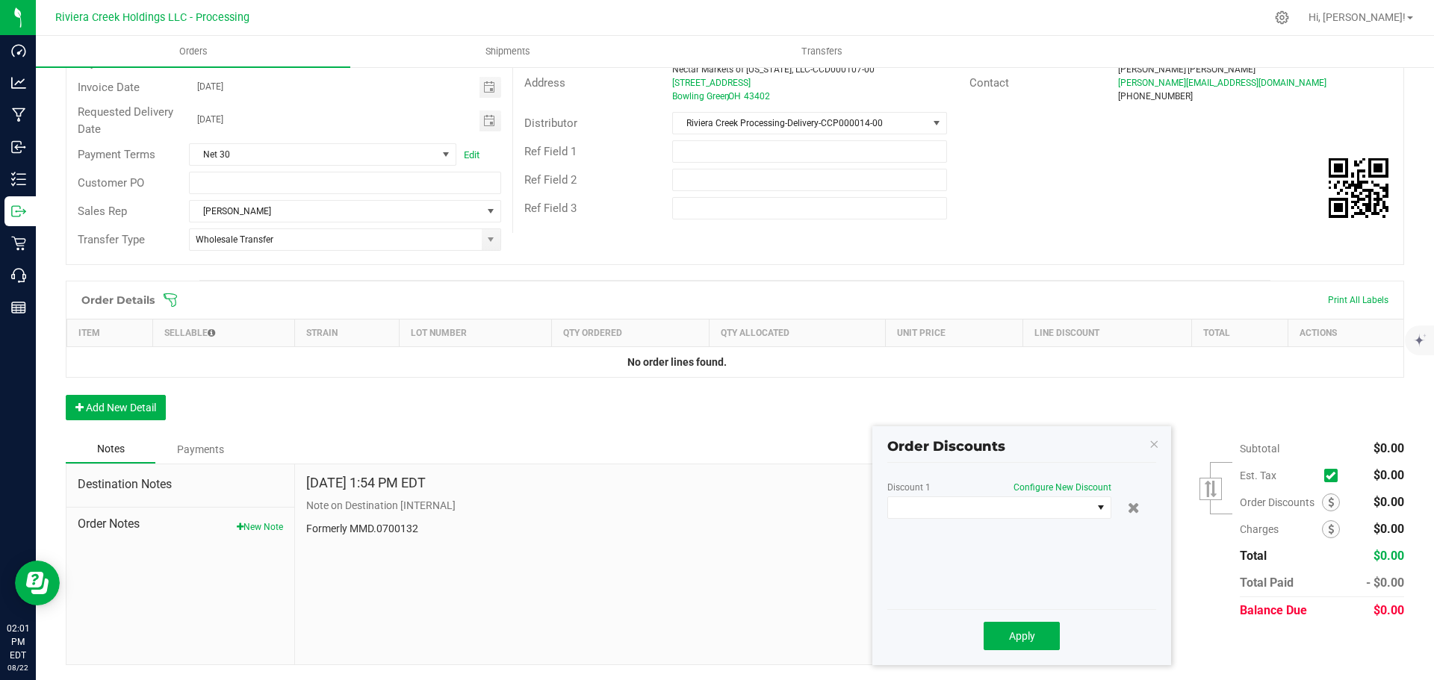
scroll to position [178, 0]
click at [990, 504] on span at bounding box center [990, 507] width 204 height 21
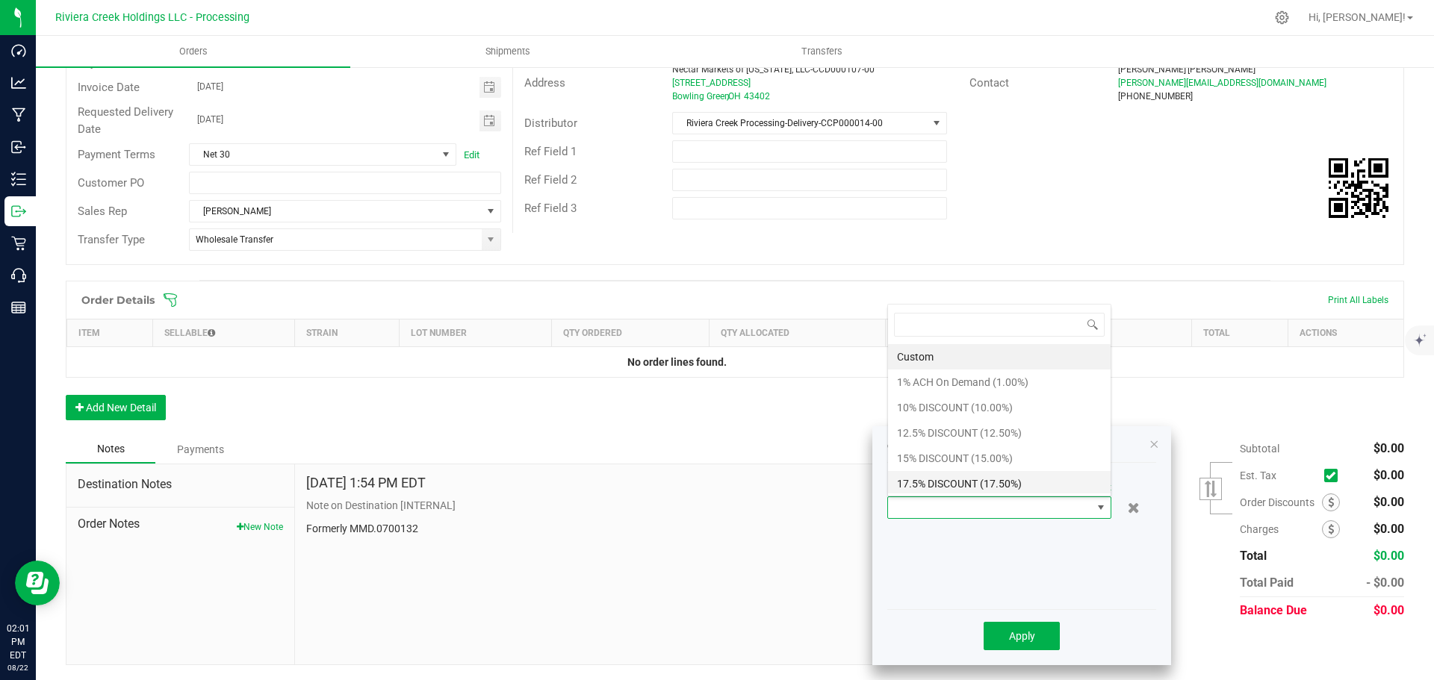
scroll to position [22, 224]
click at [917, 409] on li "10% DISCOUNT (10.00%)" at bounding box center [999, 407] width 223 height 25
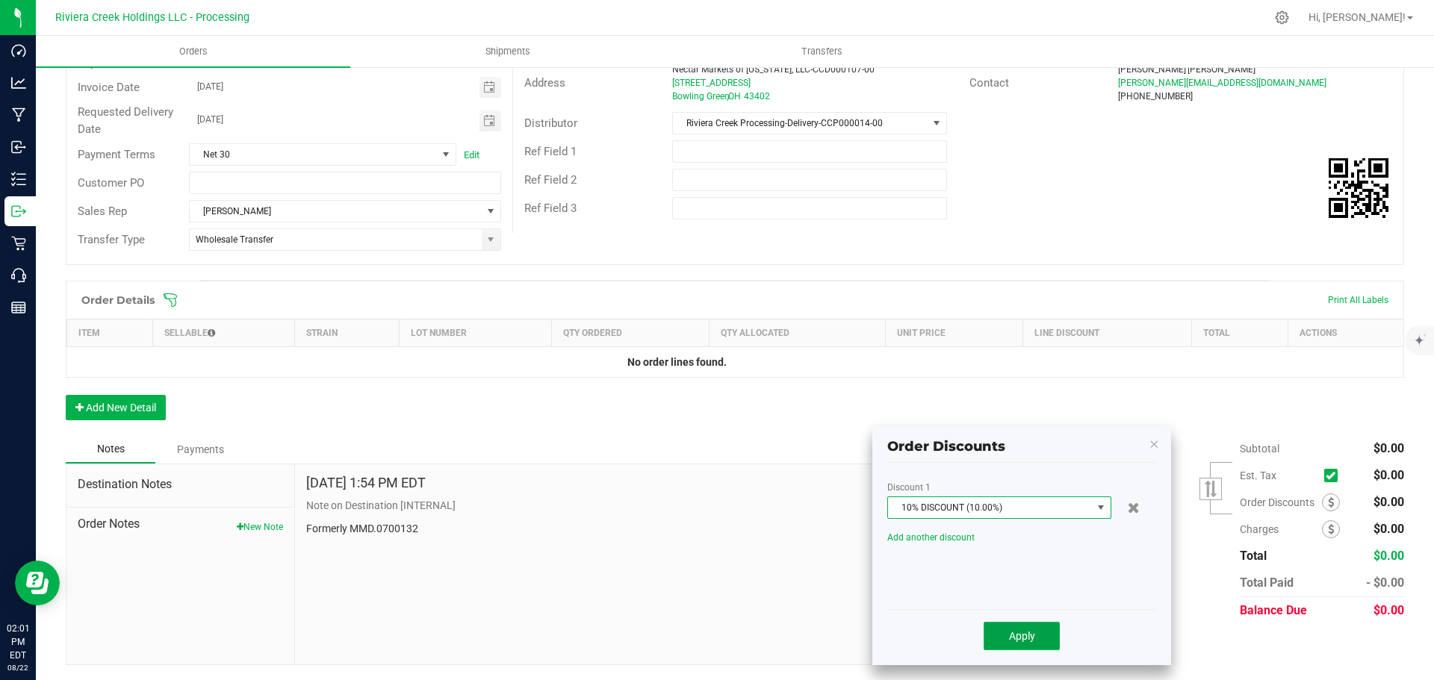
click at [1017, 638] on span "Apply" at bounding box center [1022, 636] width 26 height 12
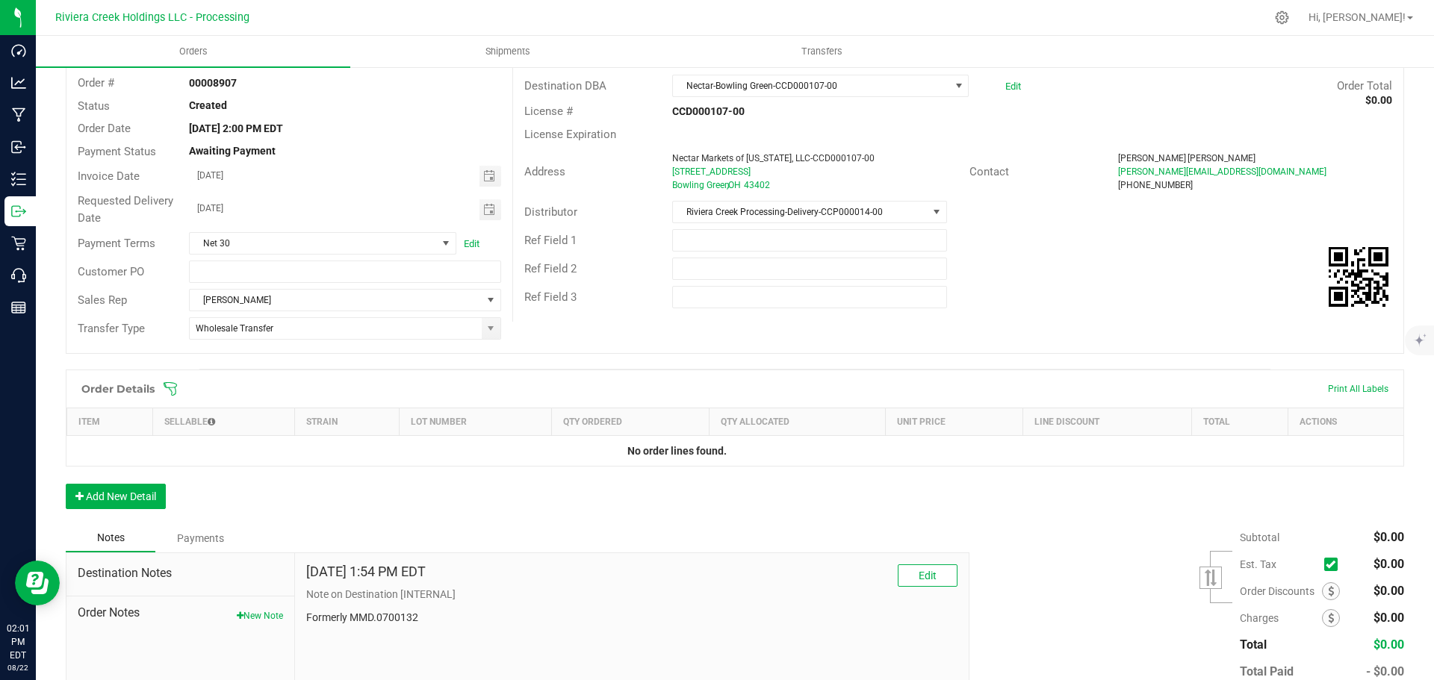
scroll to position [0, 0]
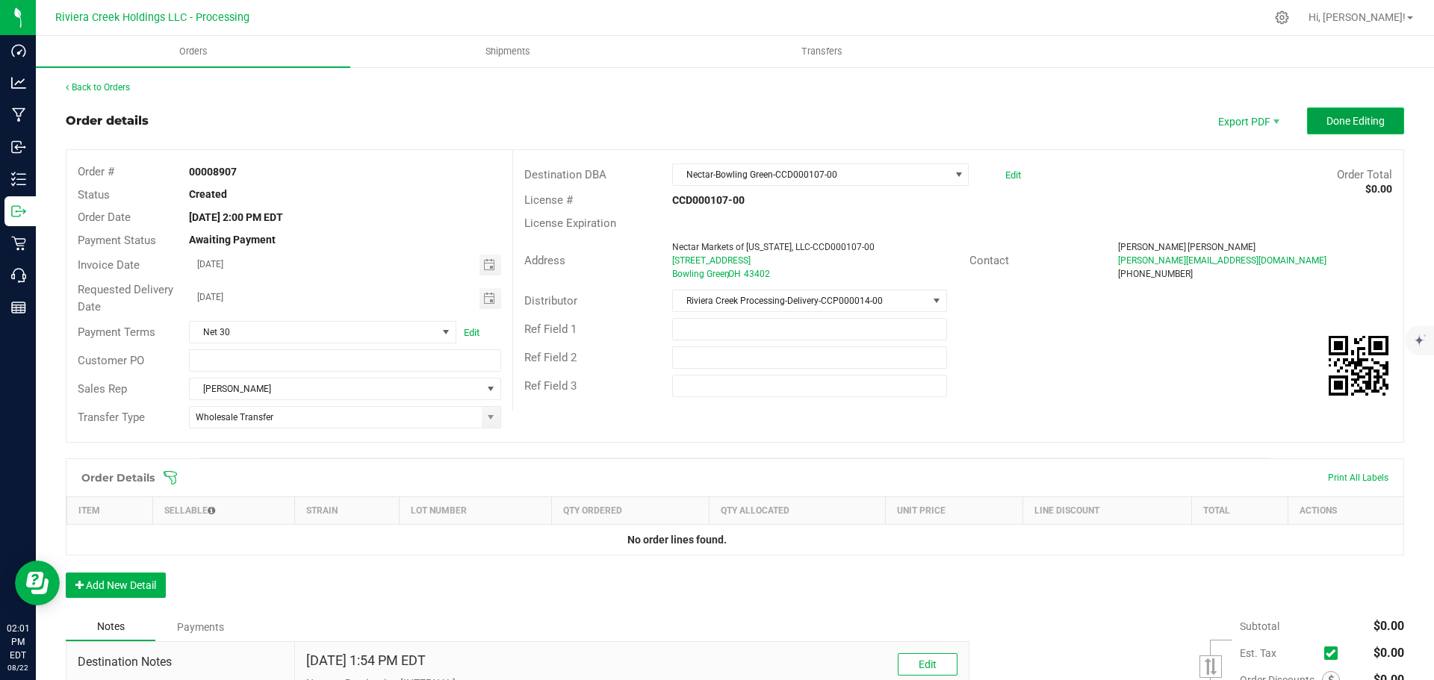
click at [1326, 122] on span "Done Editing" at bounding box center [1355, 121] width 58 height 12
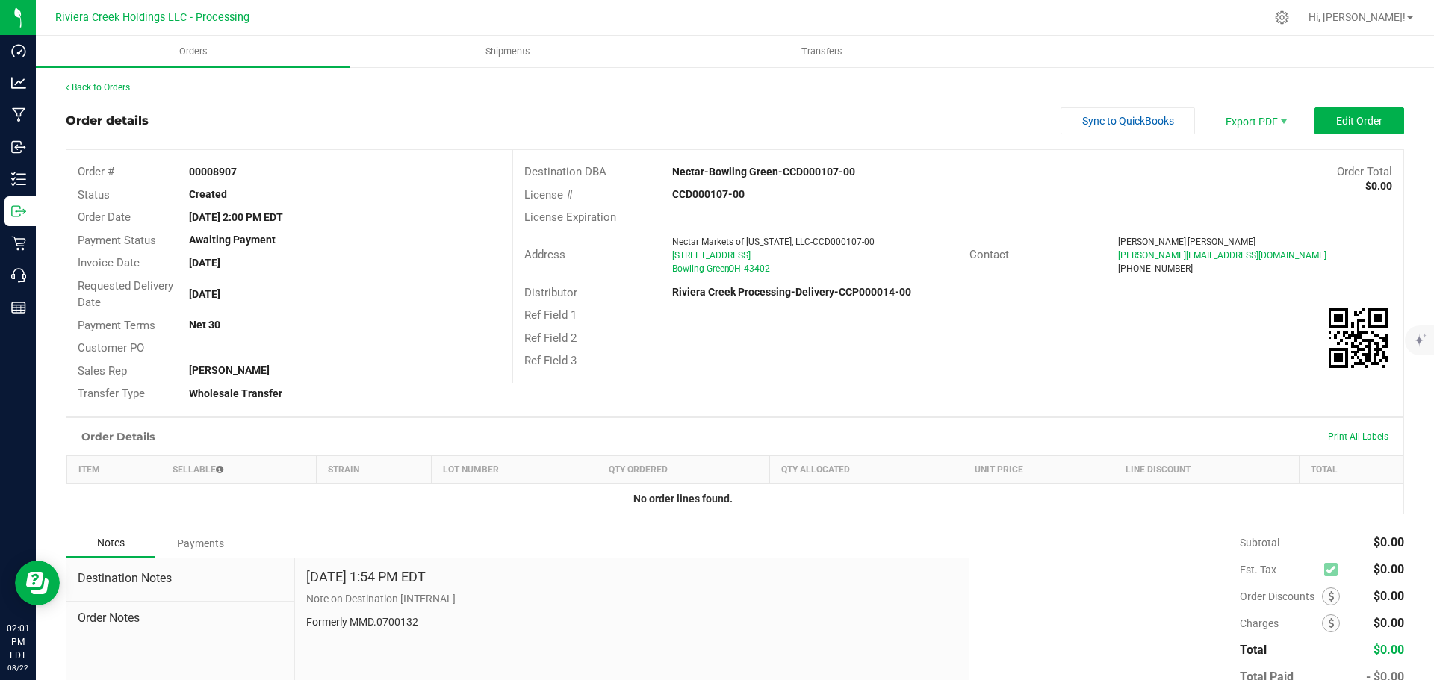
drag, startPoint x: 187, startPoint y: 176, endPoint x: 240, endPoint y: 175, distance: 52.3
click at [240, 175] on div "00008907" at bounding box center [345, 172] width 334 height 16
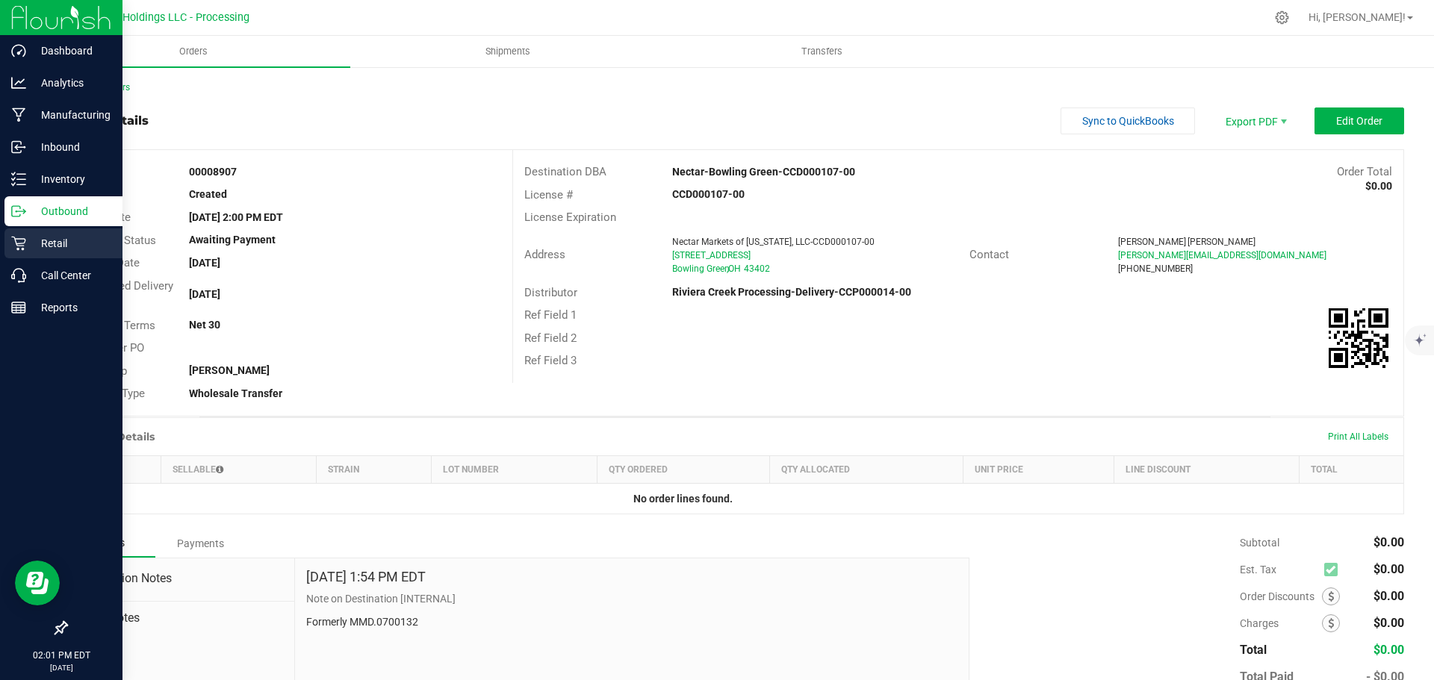
copy strong "00008907"
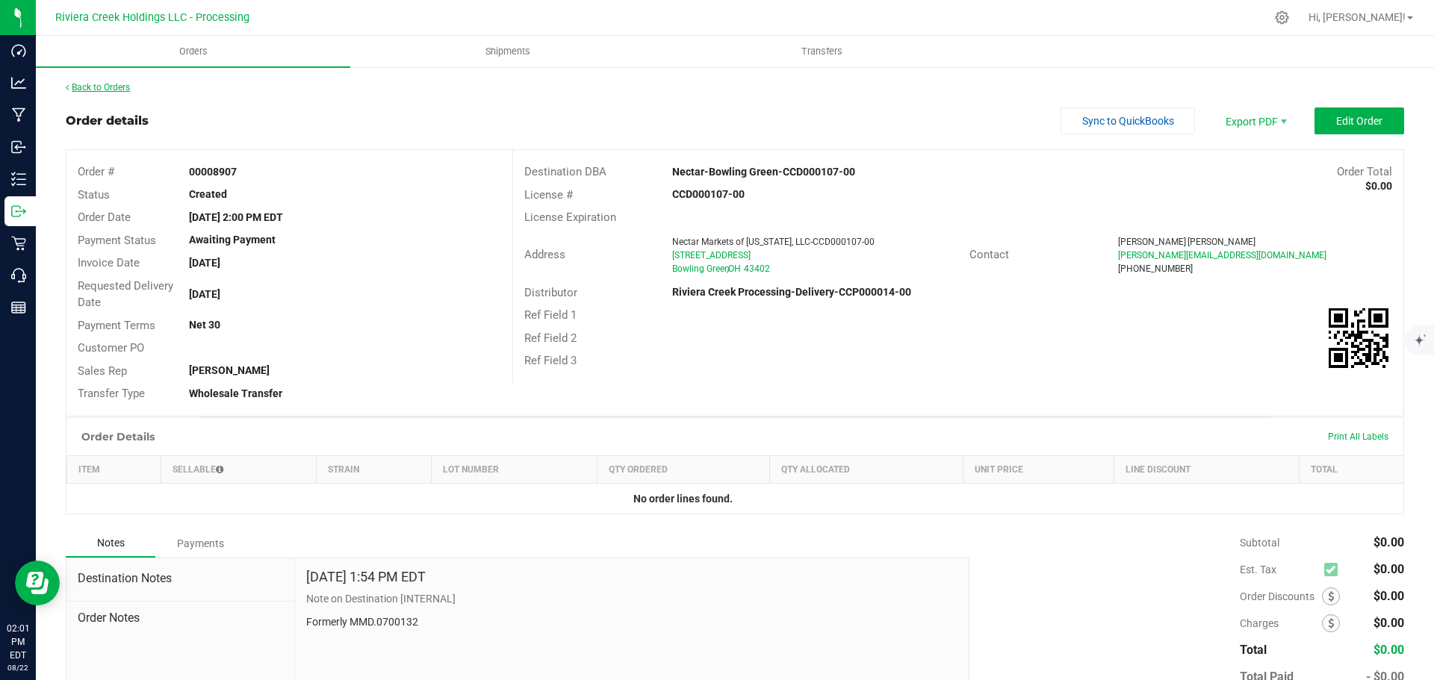
click at [101, 87] on link "Back to Orders" at bounding box center [98, 87] width 64 height 10
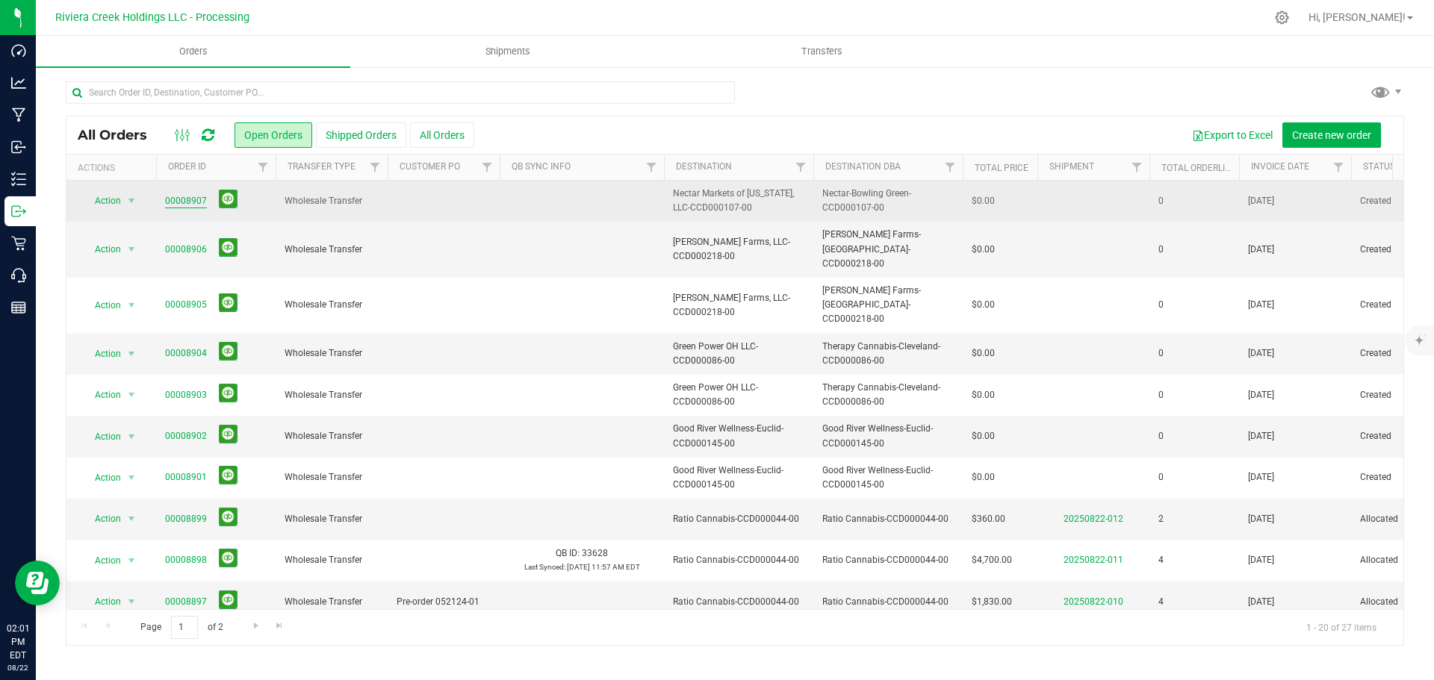
click at [197, 199] on link "00008907" at bounding box center [186, 201] width 42 height 14
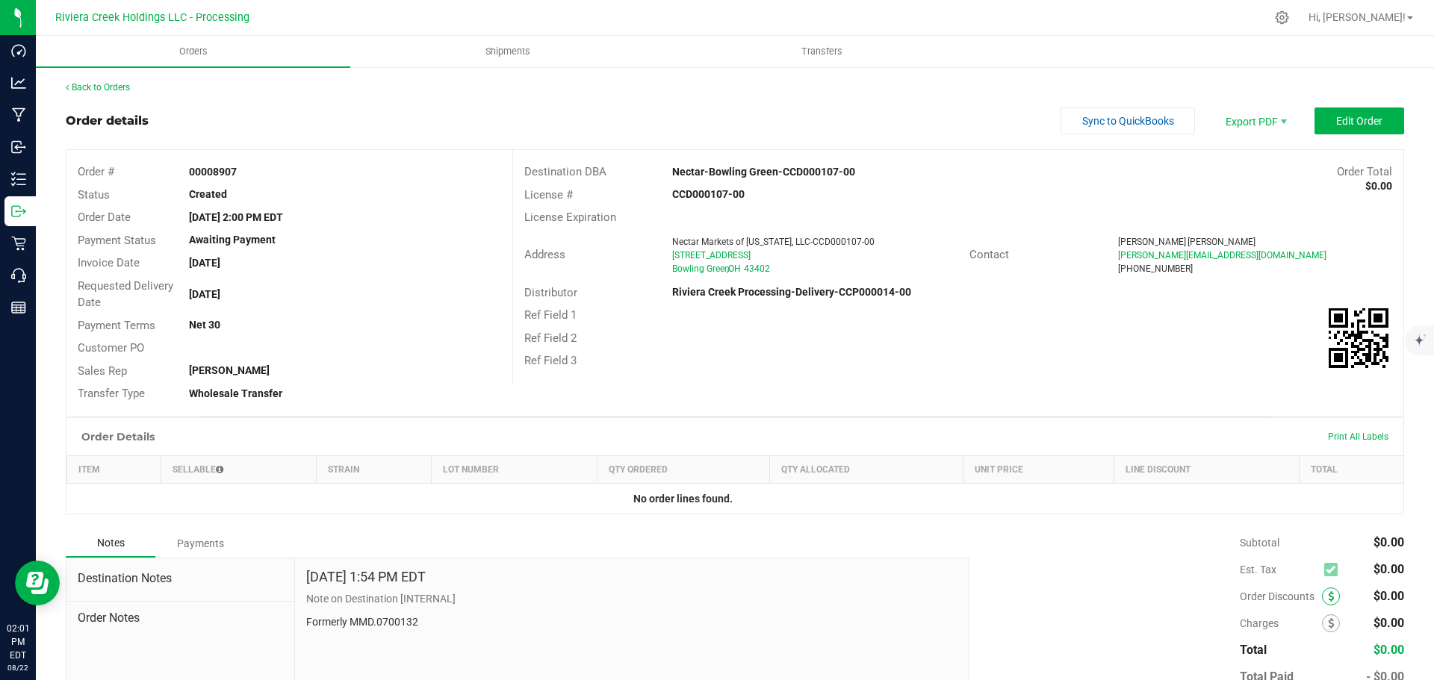
click at [1323, 598] on span at bounding box center [1331, 597] width 18 height 18
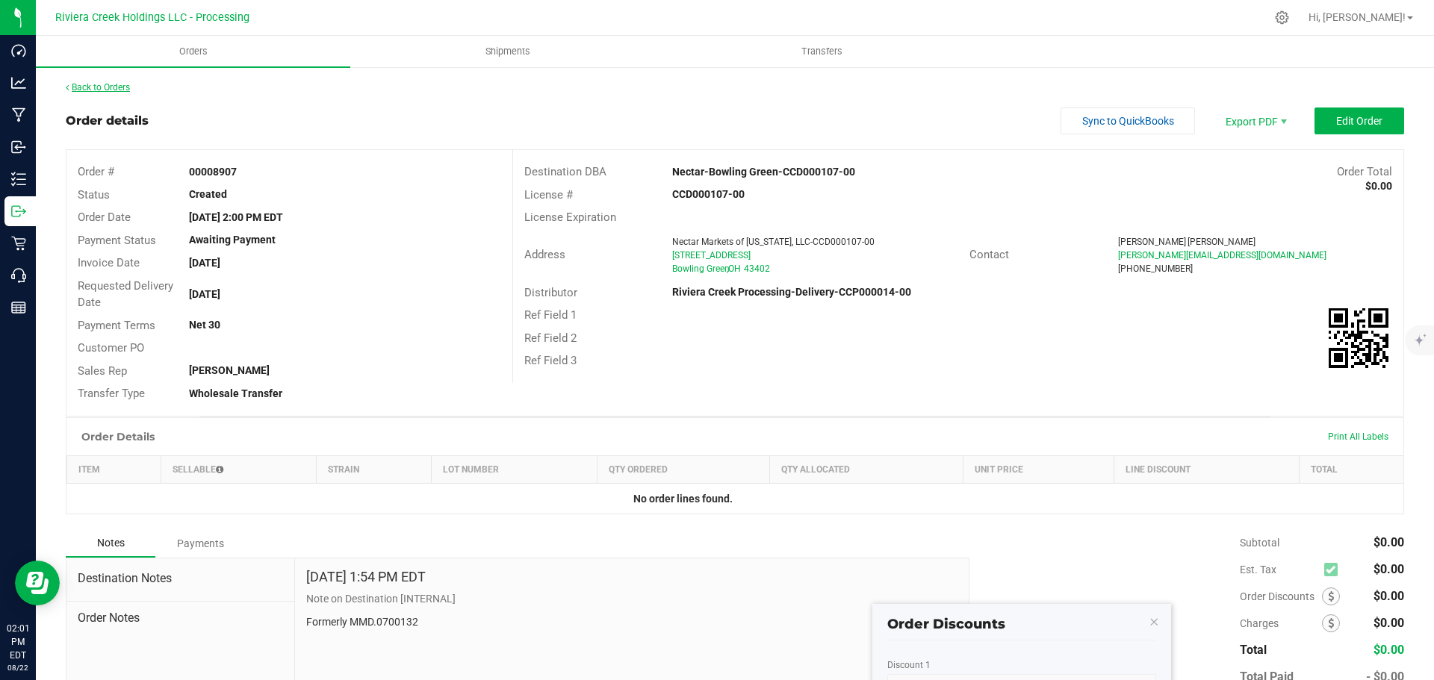
click at [117, 87] on link "Back to Orders" at bounding box center [98, 87] width 64 height 10
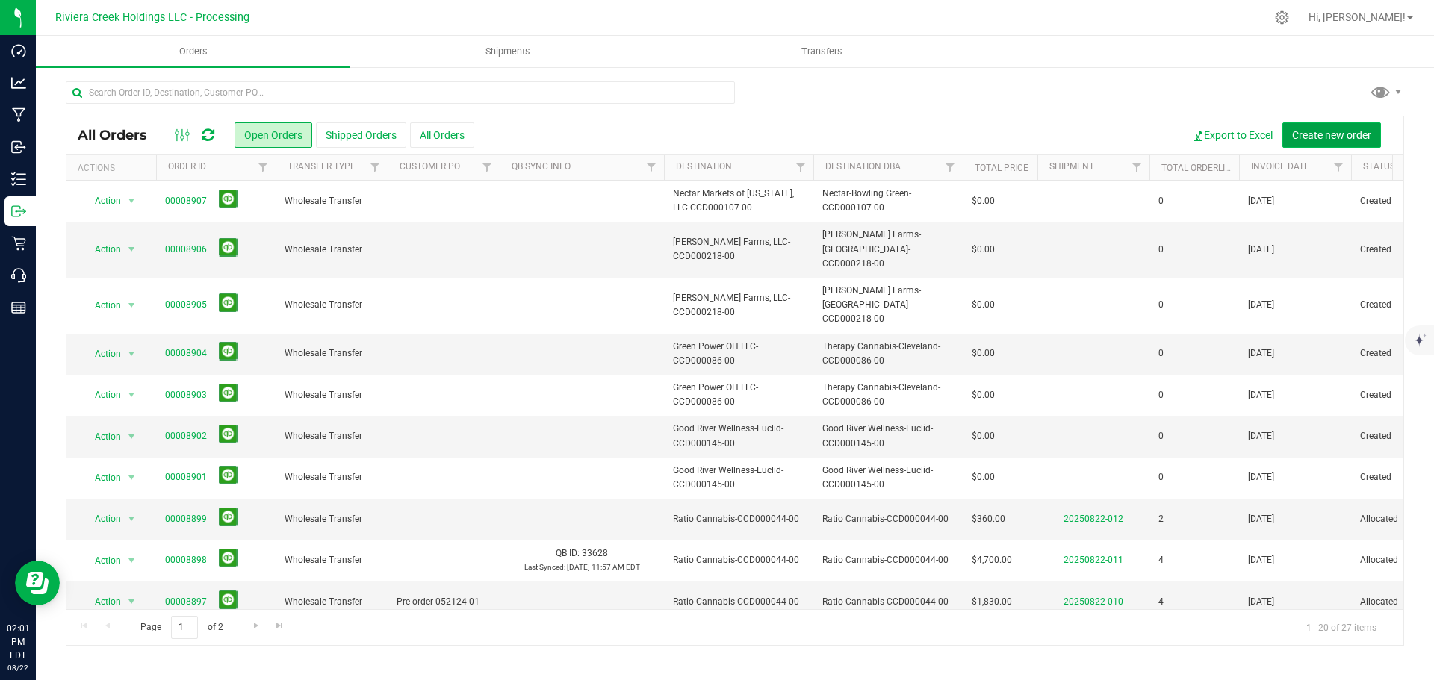
click at [1337, 134] on span "Create new order" at bounding box center [1331, 135] width 79 height 12
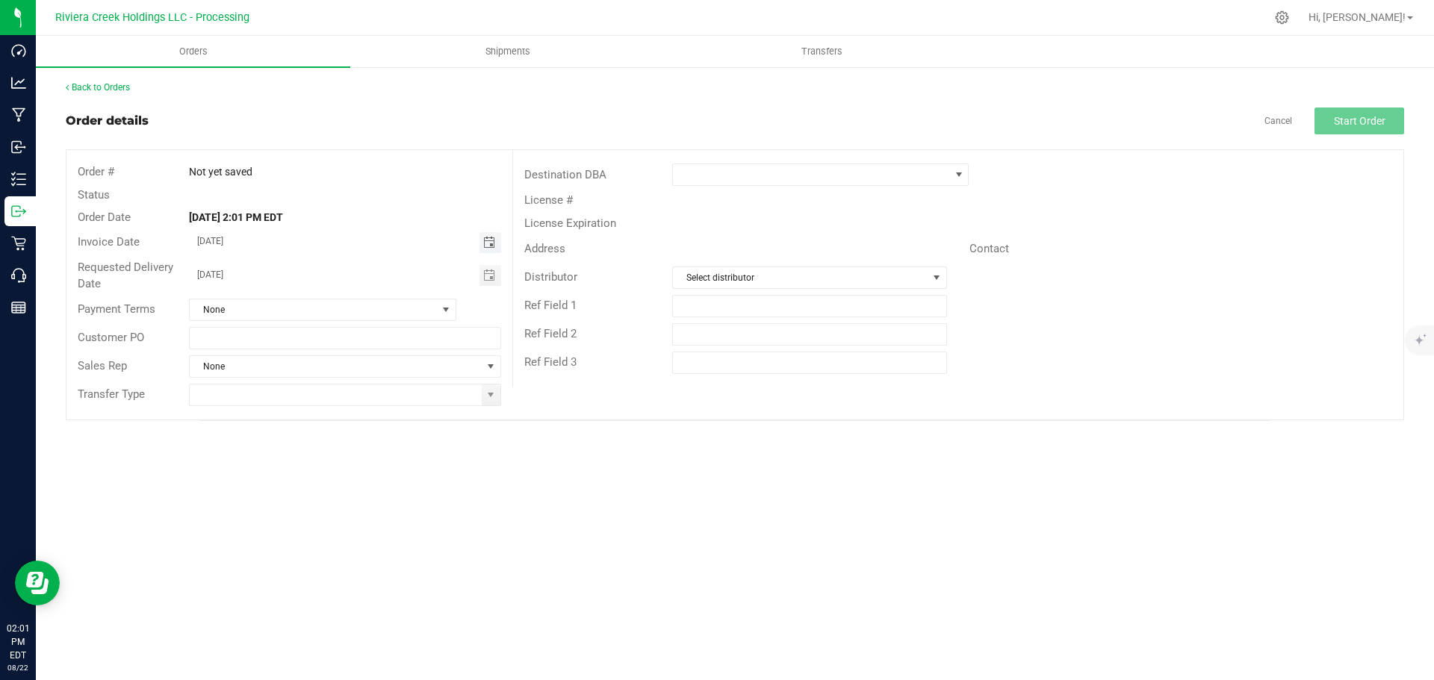
drag, startPoint x: 488, startPoint y: 246, endPoint x: 467, endPoint y: 258, distance: 24.5
click at [486, 246] on span "Toggle calendar" at bounding box center [489, 243] width 12 height 12
click at [301, 411] on span "26" at bounding box center [301, 413] width 22 height 23
type input "08/26/2025"
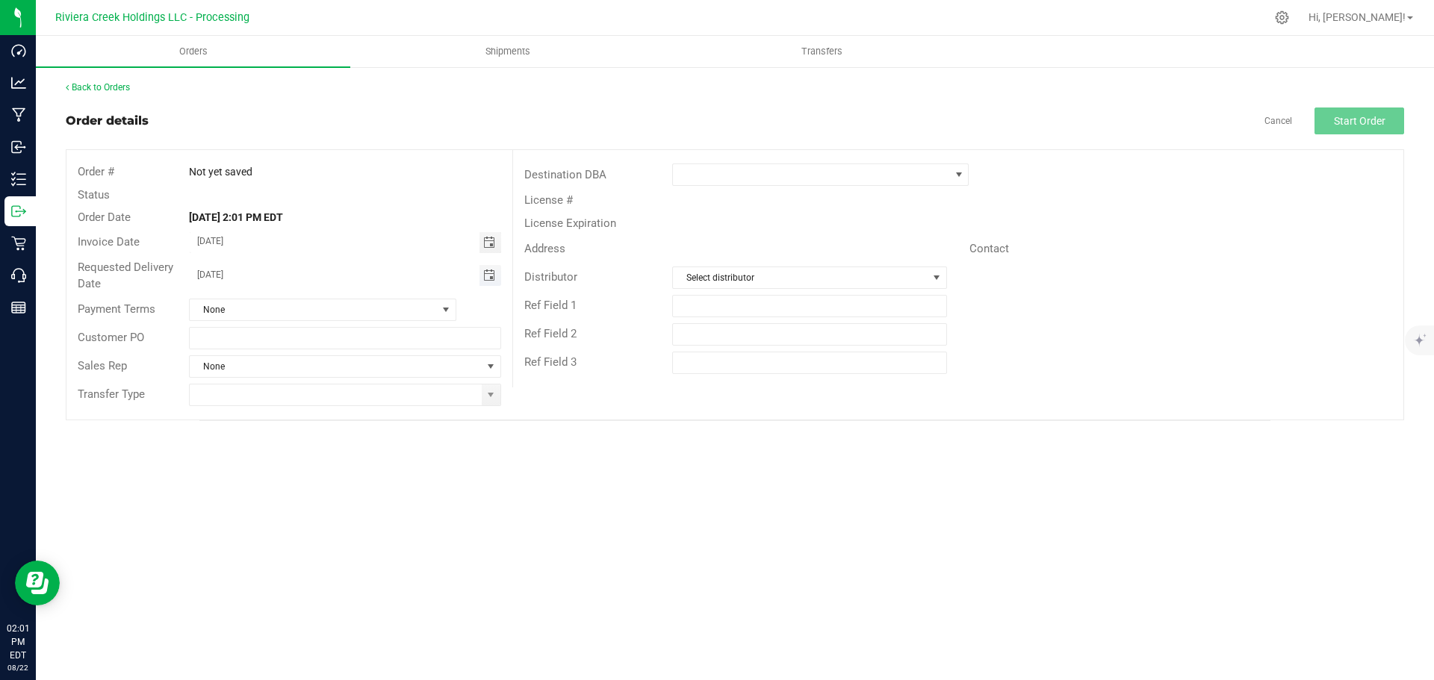
click at [485, 277] on span "Toggle calendar" at bounding box center [489, 276] width 12 height 12
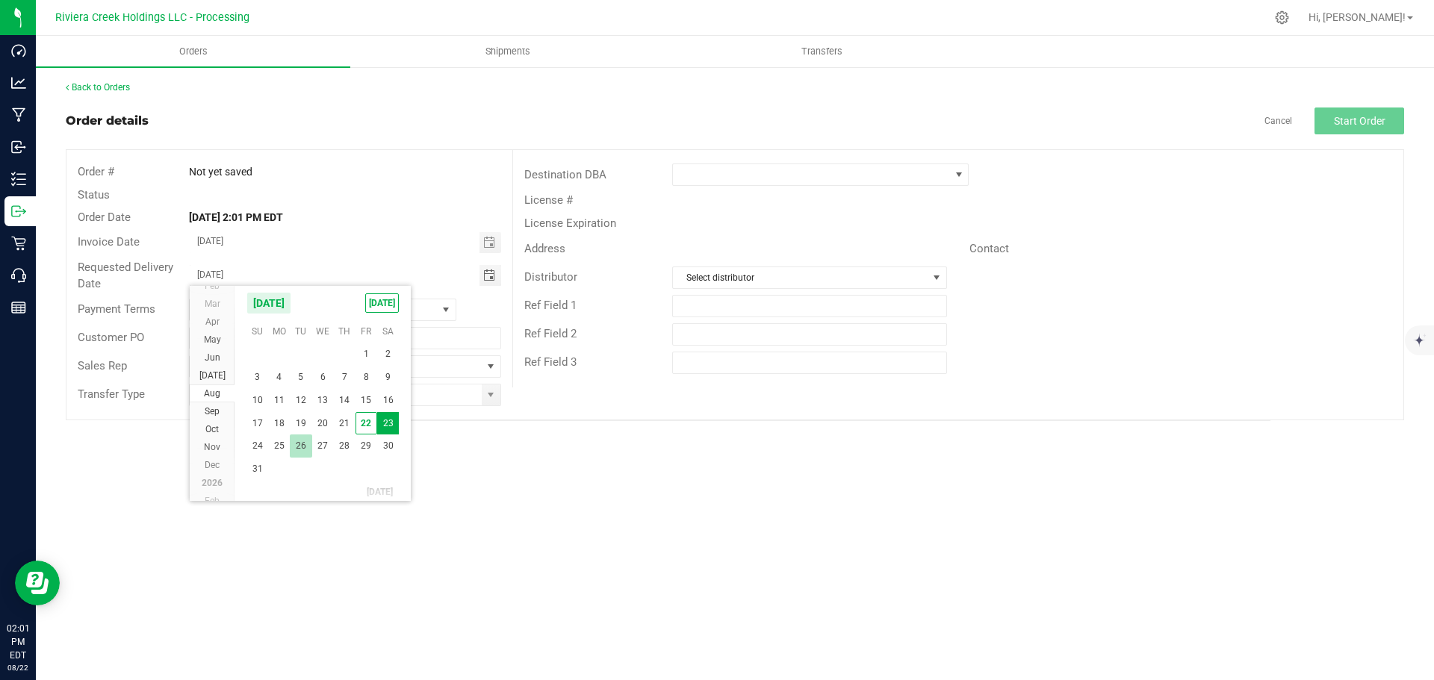
click at [304, 443] on span "26" at bounding box center [301, 446] width 22 height 23
type input "08/26/2025"
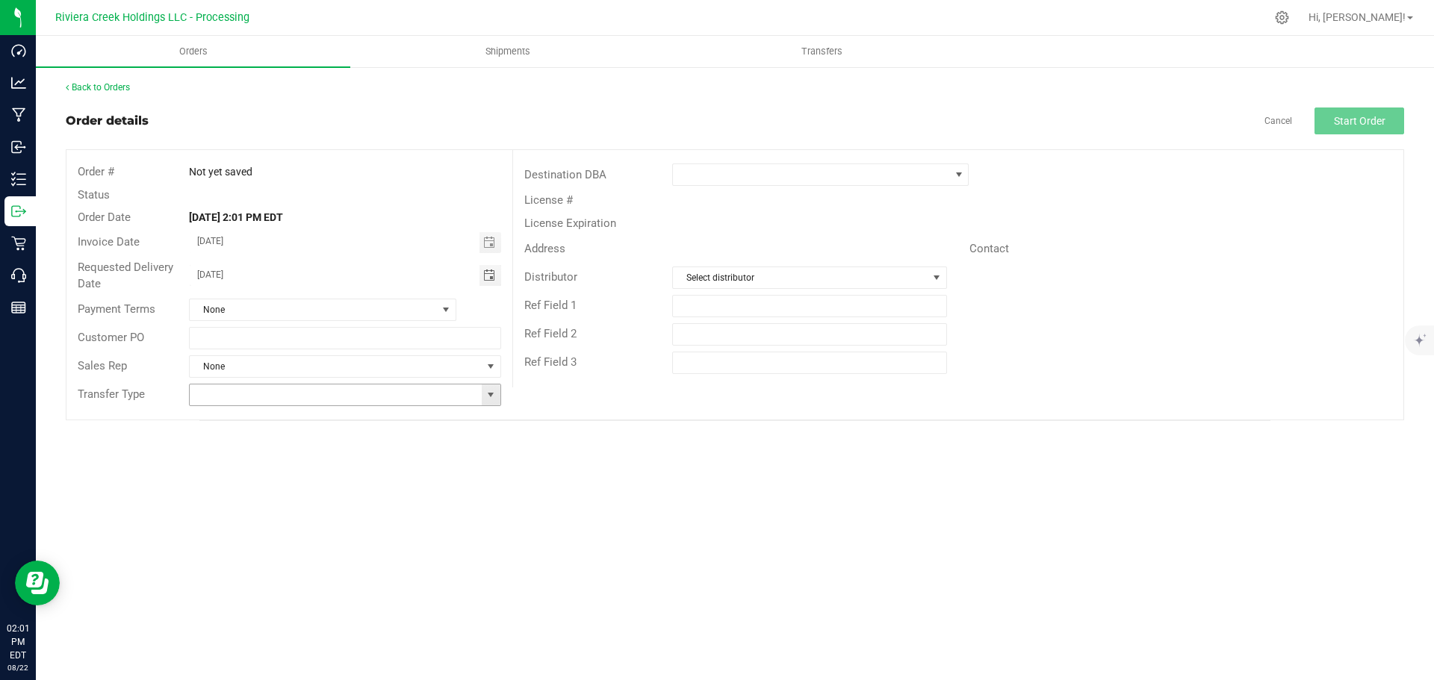
click at [491, 399] on span at bounding box center [491, 395] width 12 height 12
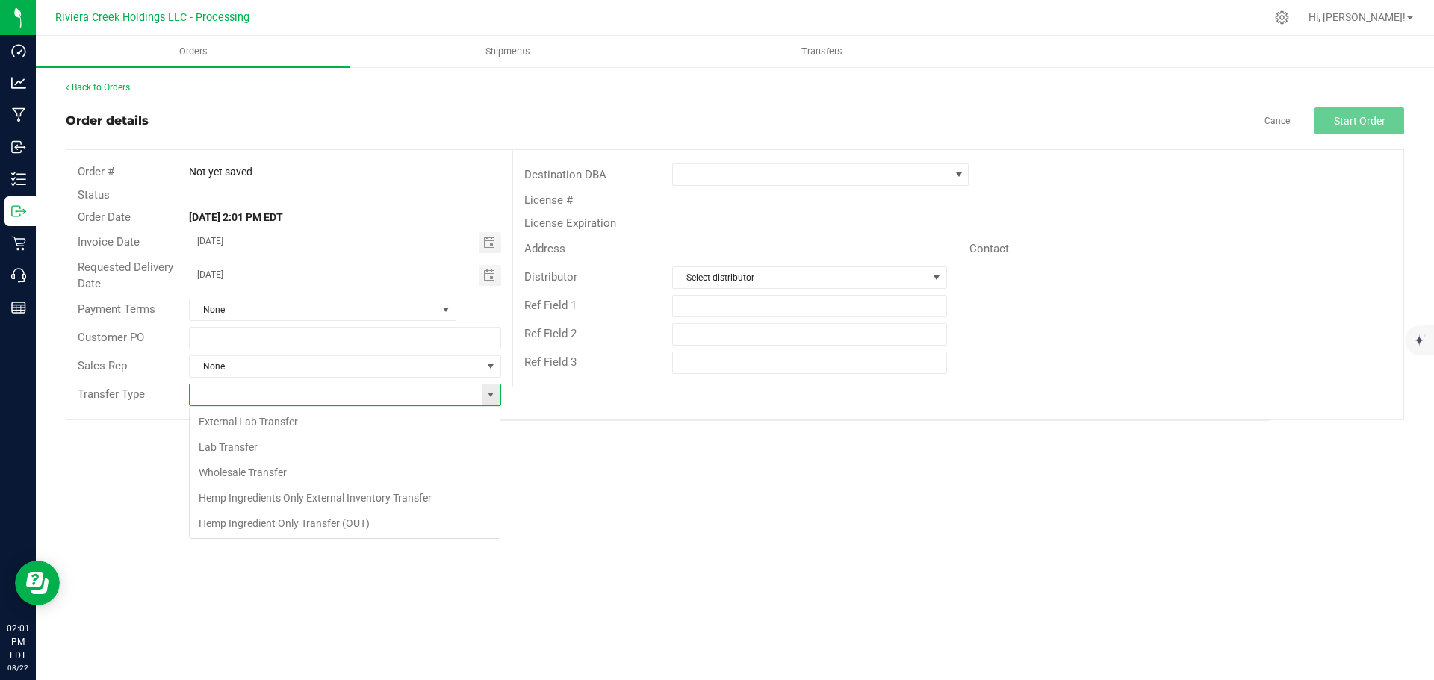
scroll to position [22, 312]
click at [282, 465] on li "Wholesale Transfer" at bounding box center [345, 472] width 310 height 25
type input "Wholesale Transfer"
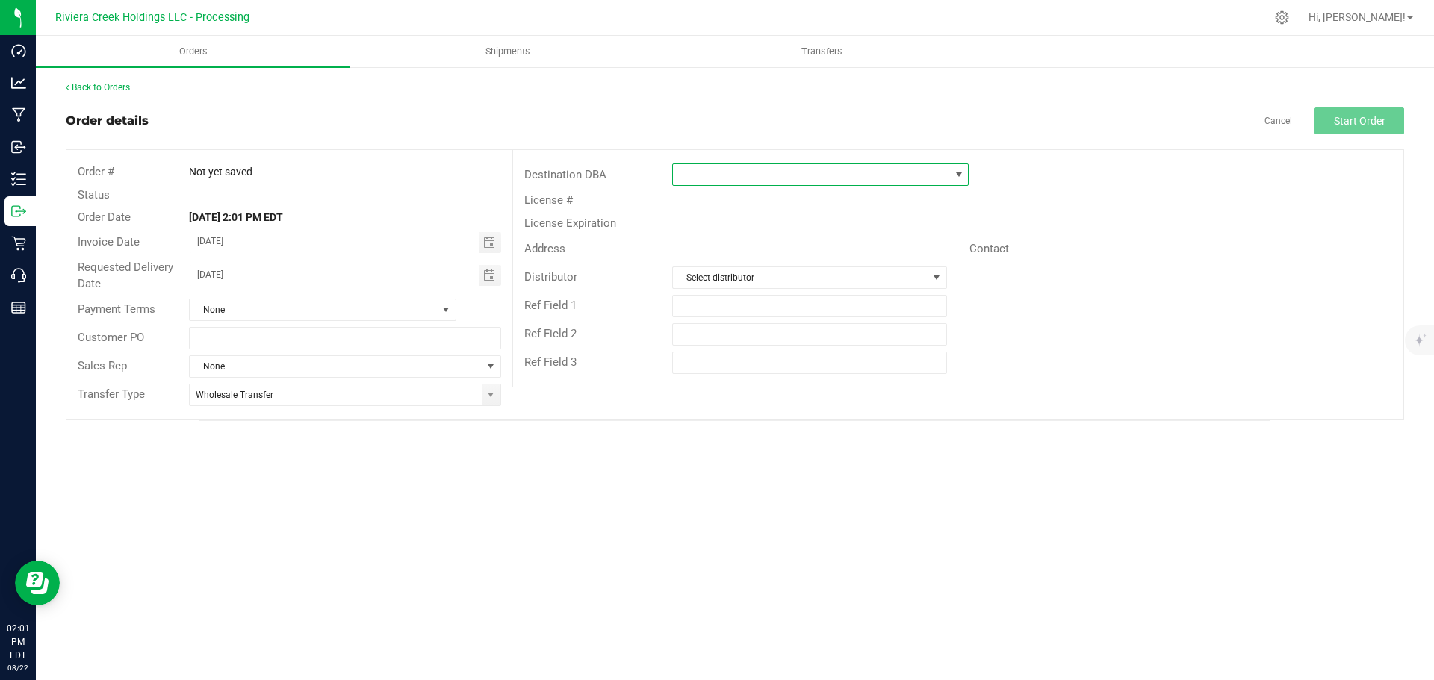
click at [720, 179] on span at bounding box center [811, 174] width 276 height 21
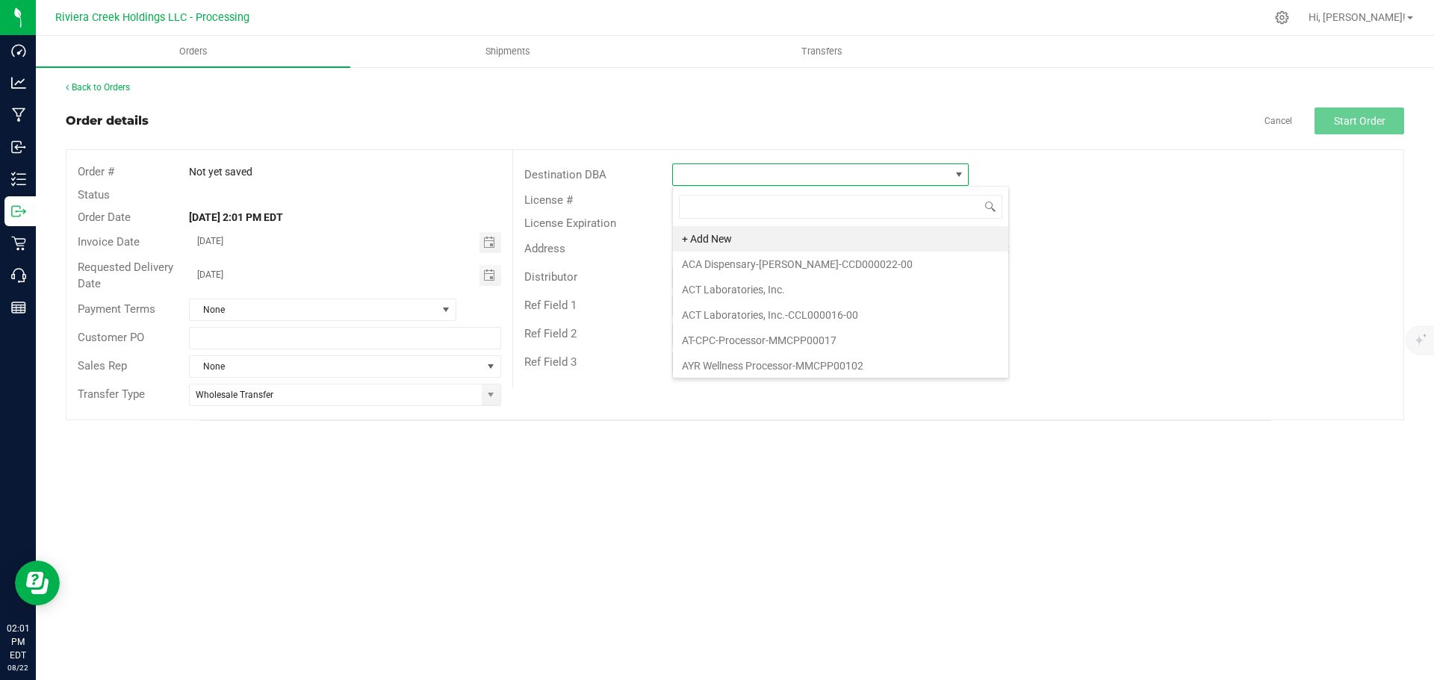
scroll to position [22, 297]
type input "nec"
click at [739, 244] on li "Nectar-Bowling Green-CCD000107-00" at bounding box center [820, 238] width 295 height 25
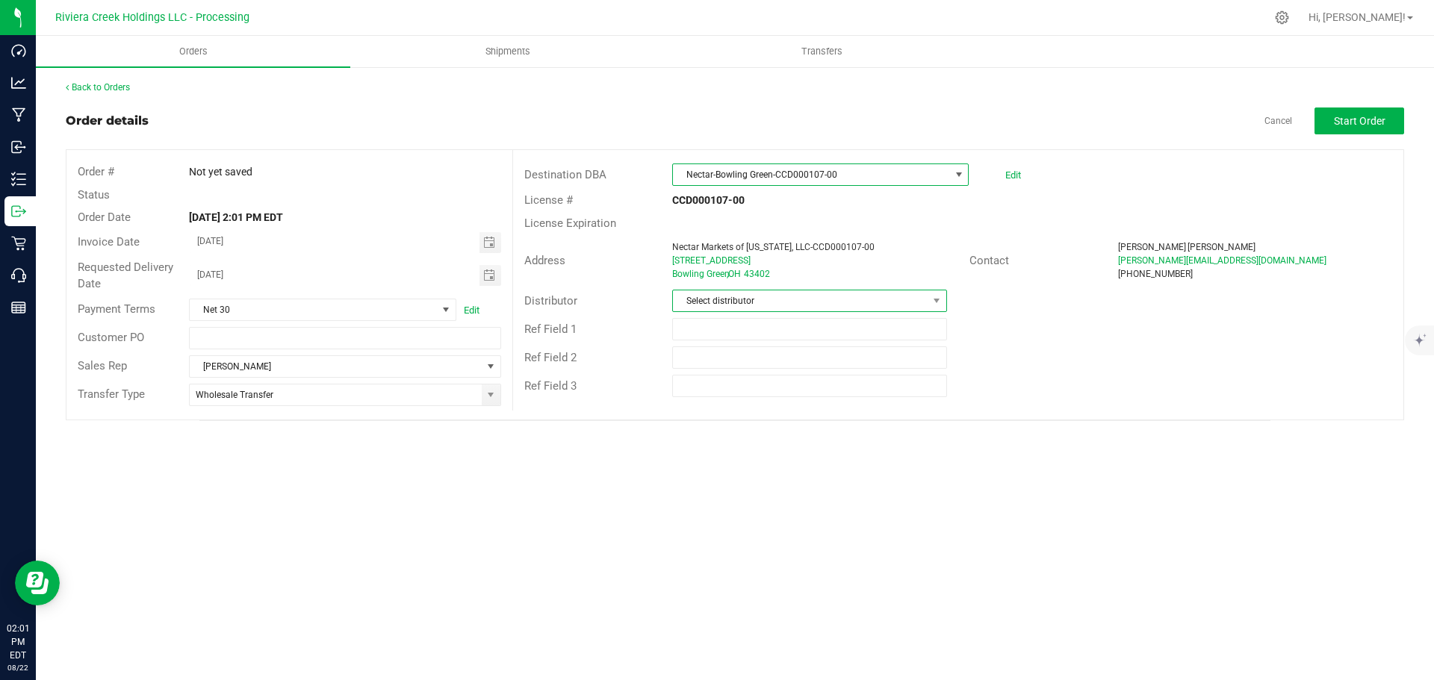
click at [742, 307] on span "Select distributor" at bounding box center [800, 301] width 254 height 21
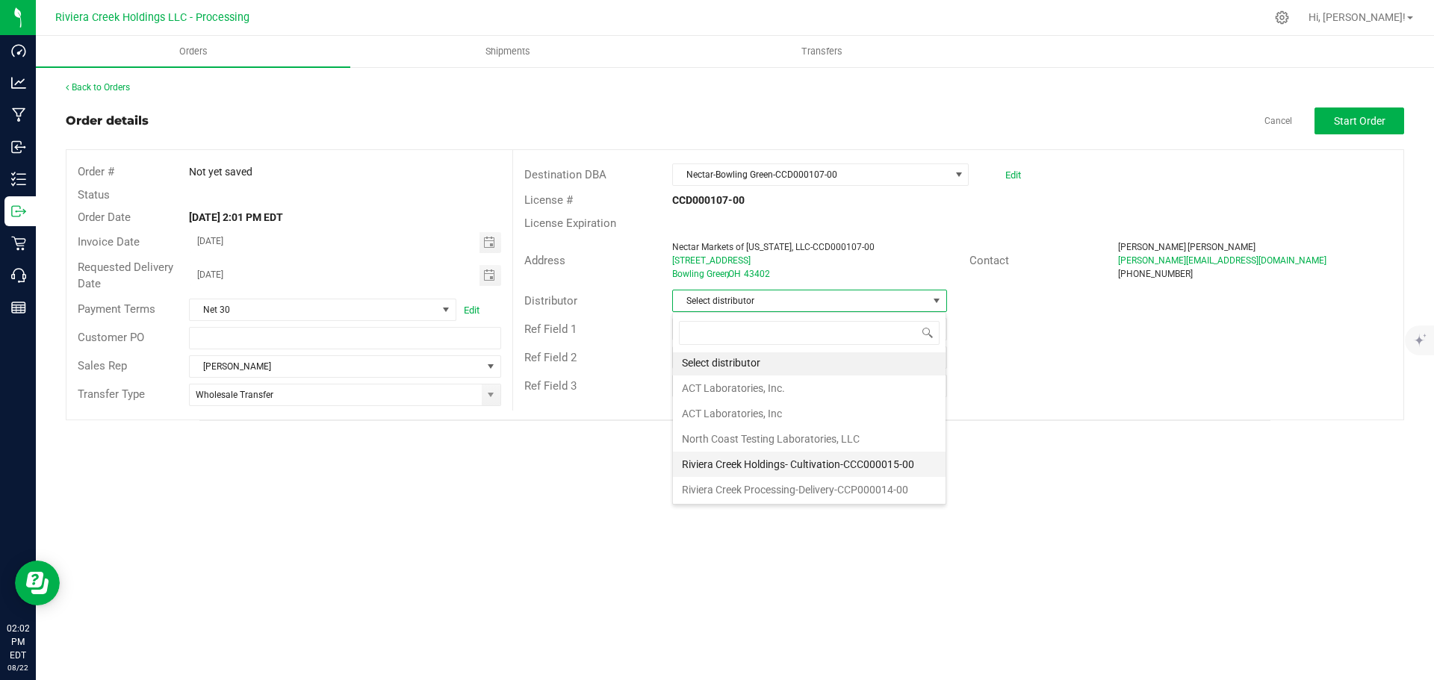
scroll to position [3, 0]
click at [753, 488] on li "Riviera Creek Processing-Delivery-CCP000014-00" at bounding box center [809, 489] width 273 height 25
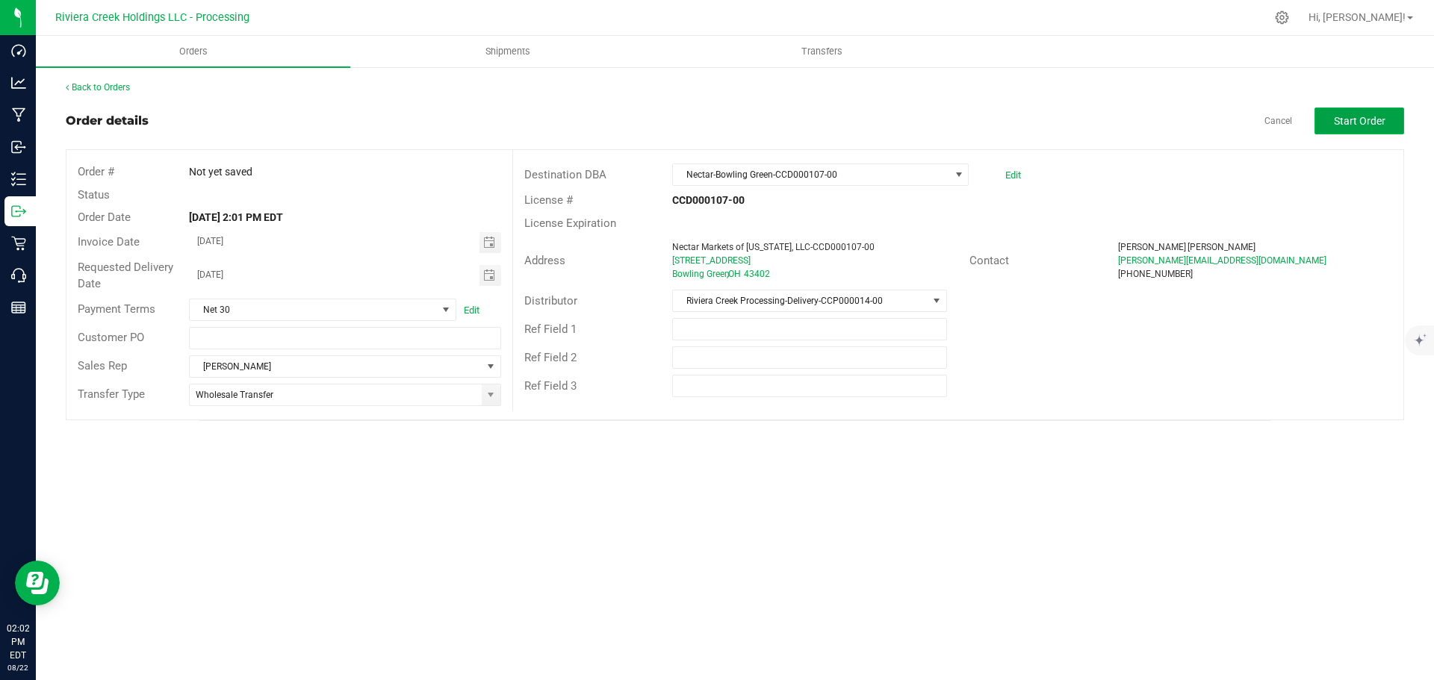
click at [1353, 117] on span "Start Order" at bounding box center [1360, 121] width 52 height 12
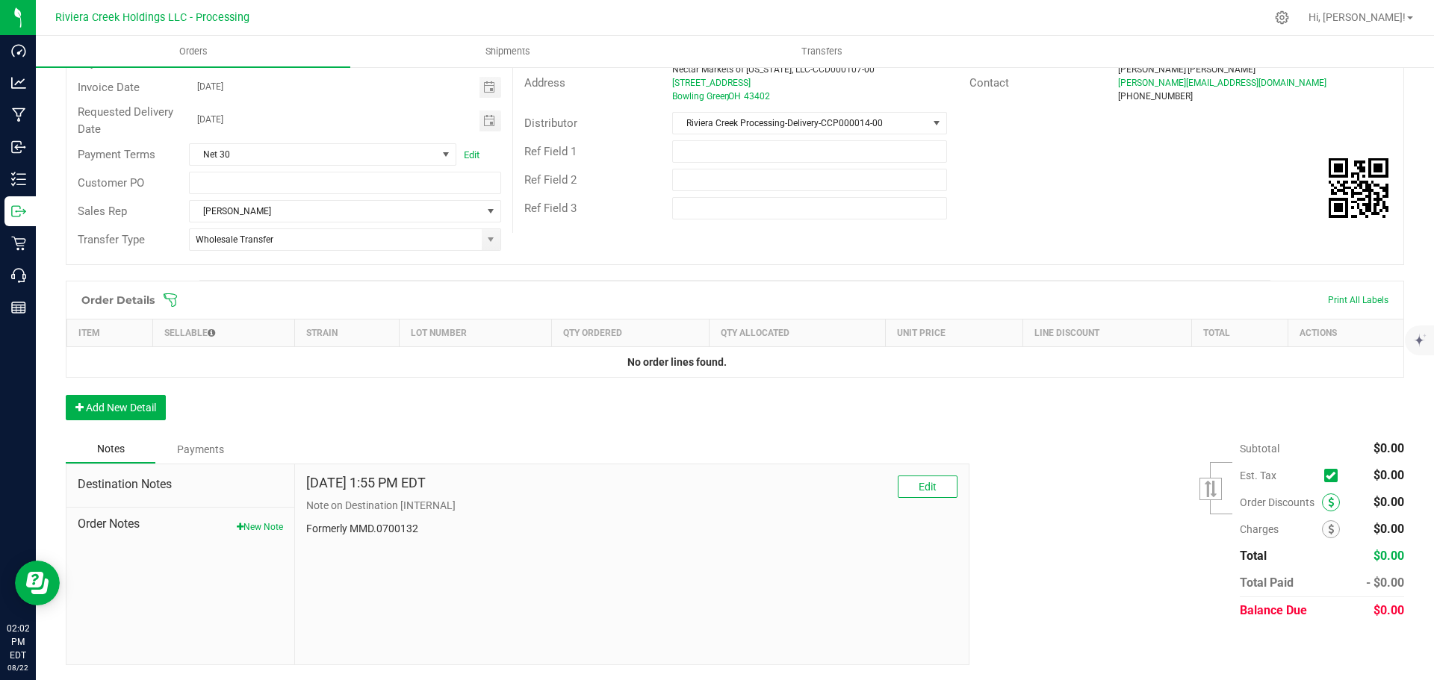
click at [1324, 504] on span at bounding box center [1331, 503] width 18 height 18
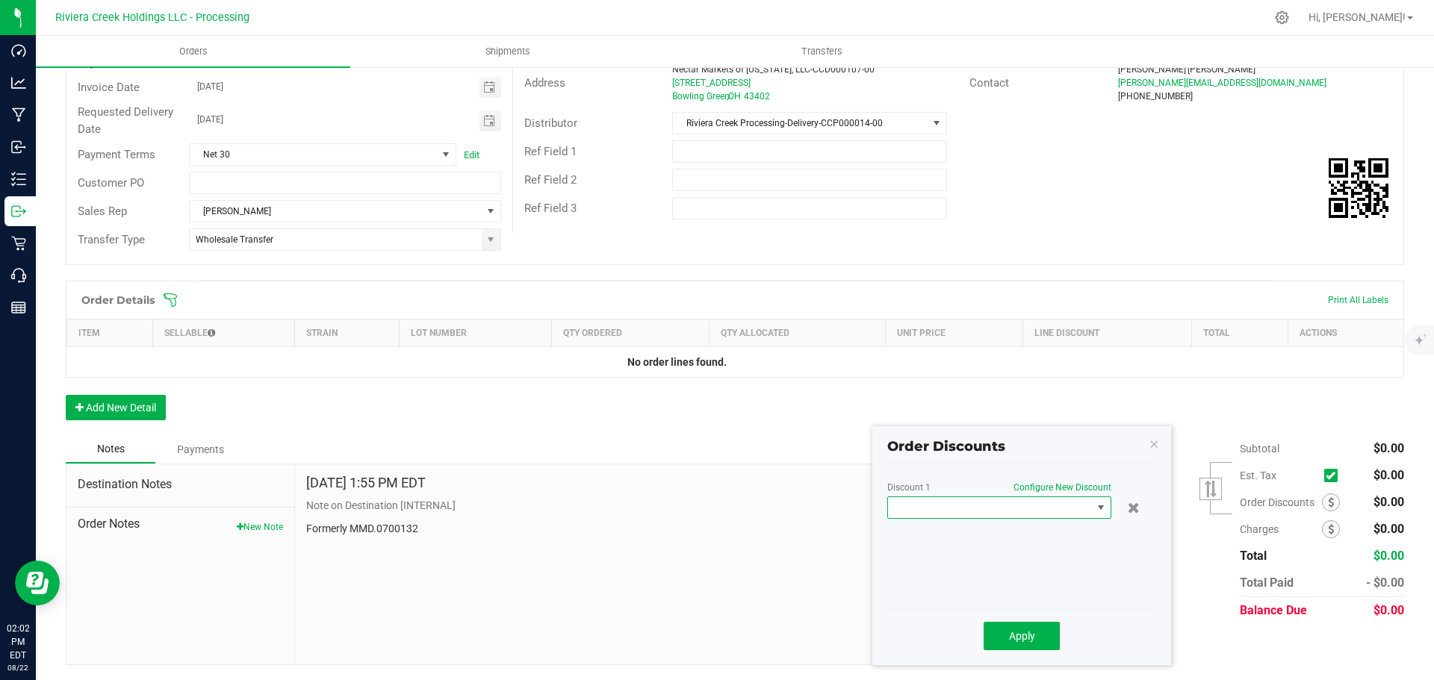
click at [935, 515] on span at bounding box center [990, 507] width 204 height 21
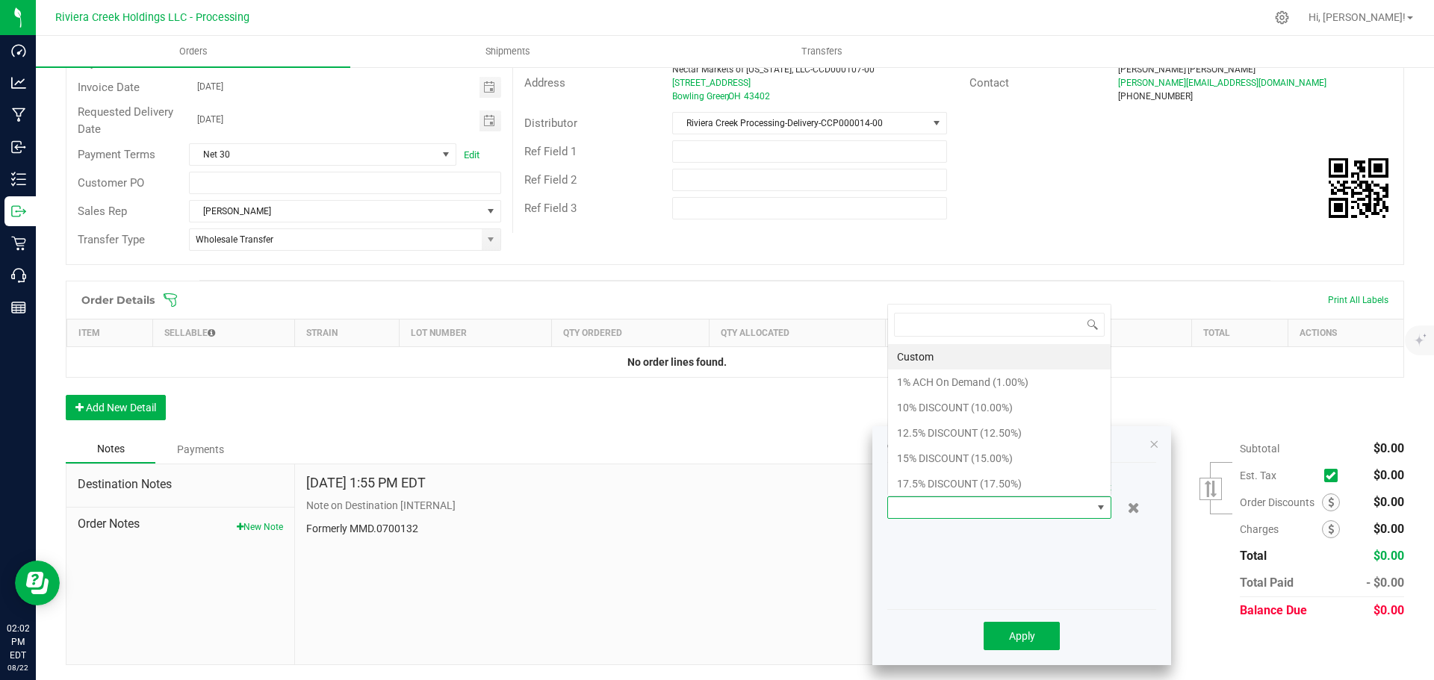
scroll to position [22, 224]
click at [919, 412] on li "10% DISCOUNT (10.00%)" at bounding box center [999, 407] width 223 height 25
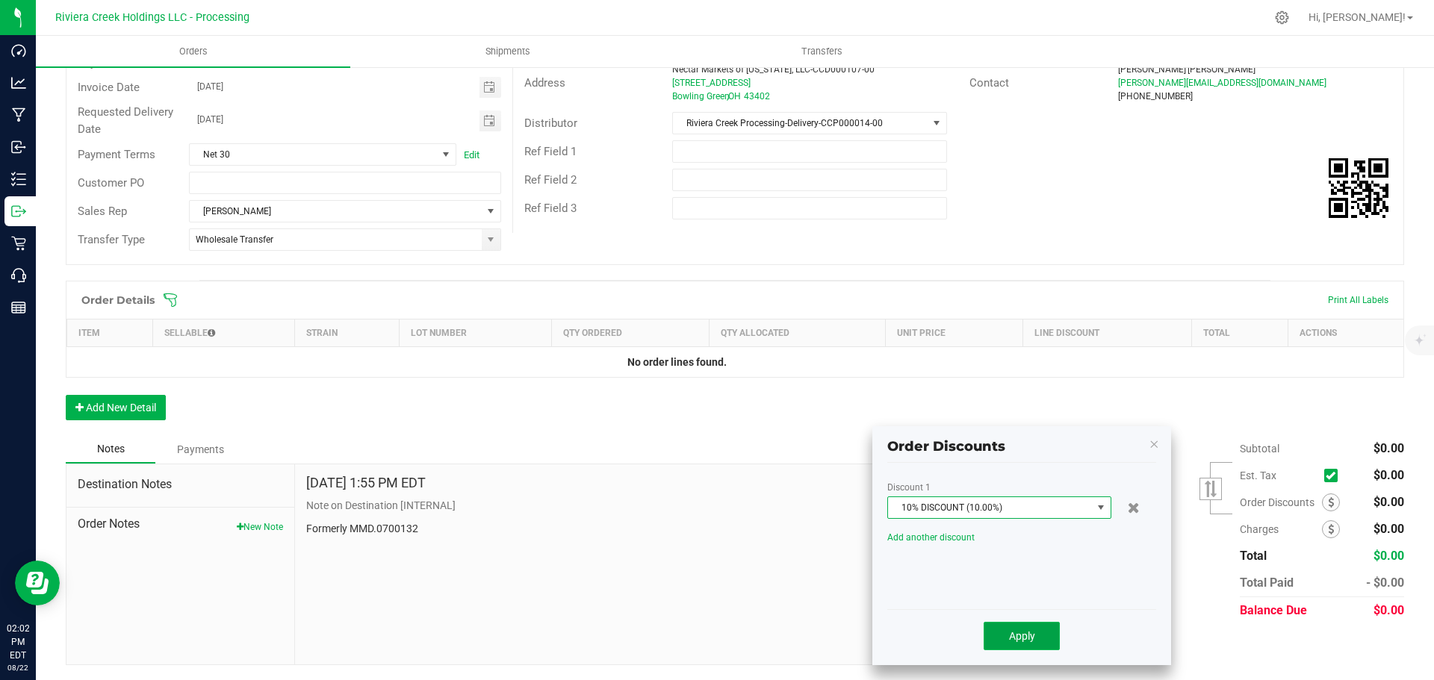
click at [1009, 639] on span "Apply" at bounding box center [1022, 636] width 26 height 12
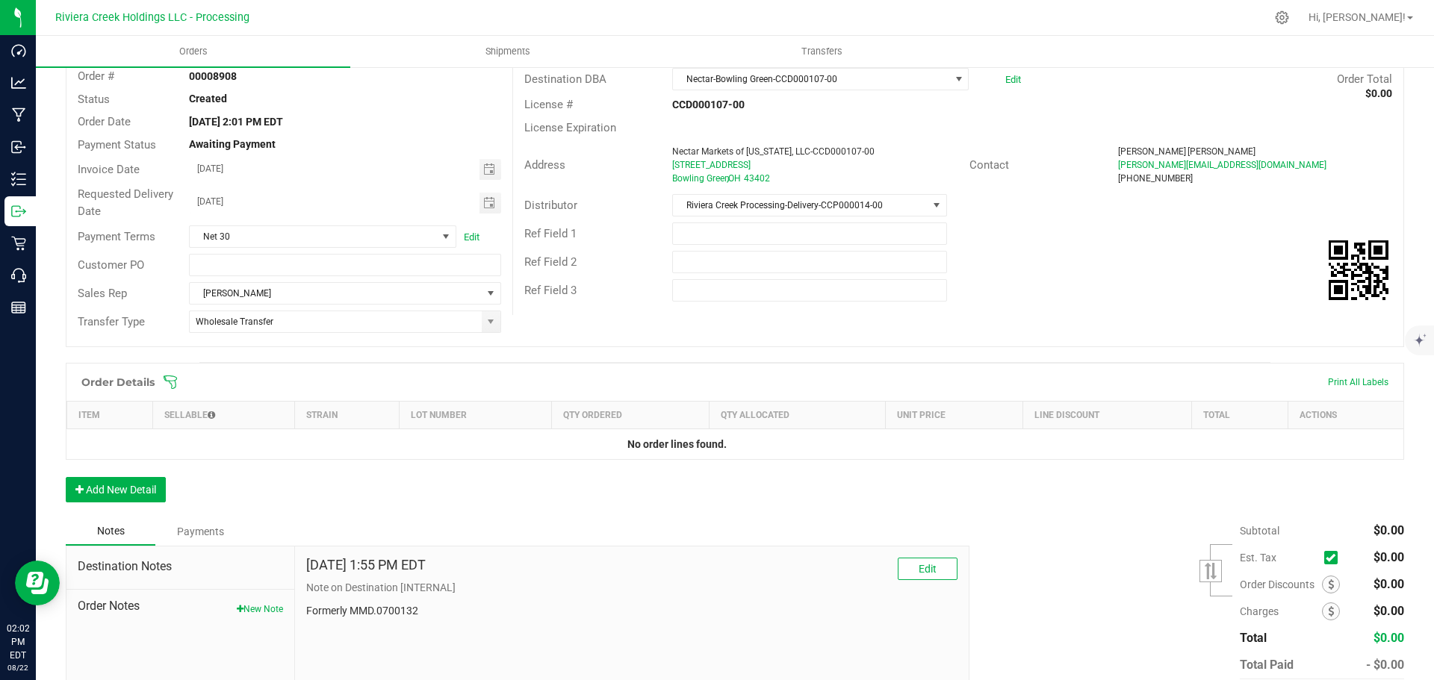
scroll to position [0, 0]
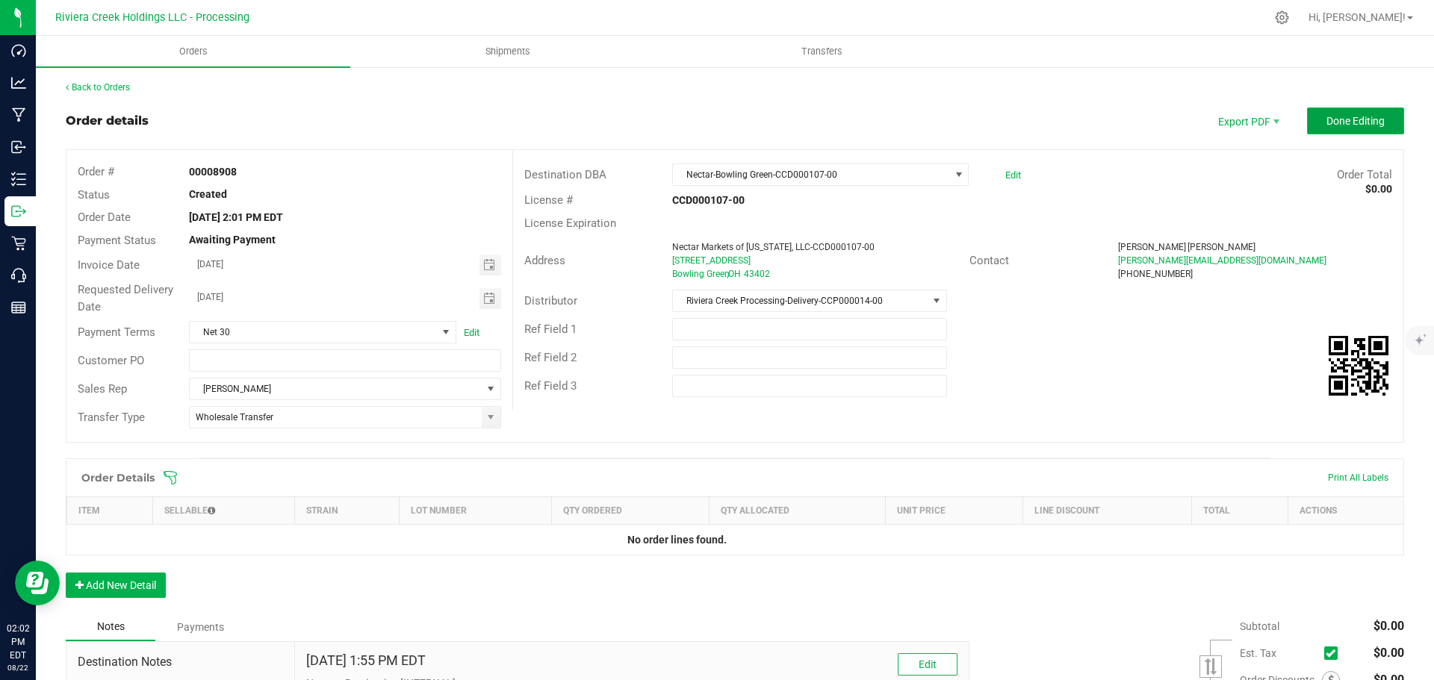
click at [1323, 111] on button "Done Editing" at bounding box center [1355, 121] width 97 height 27
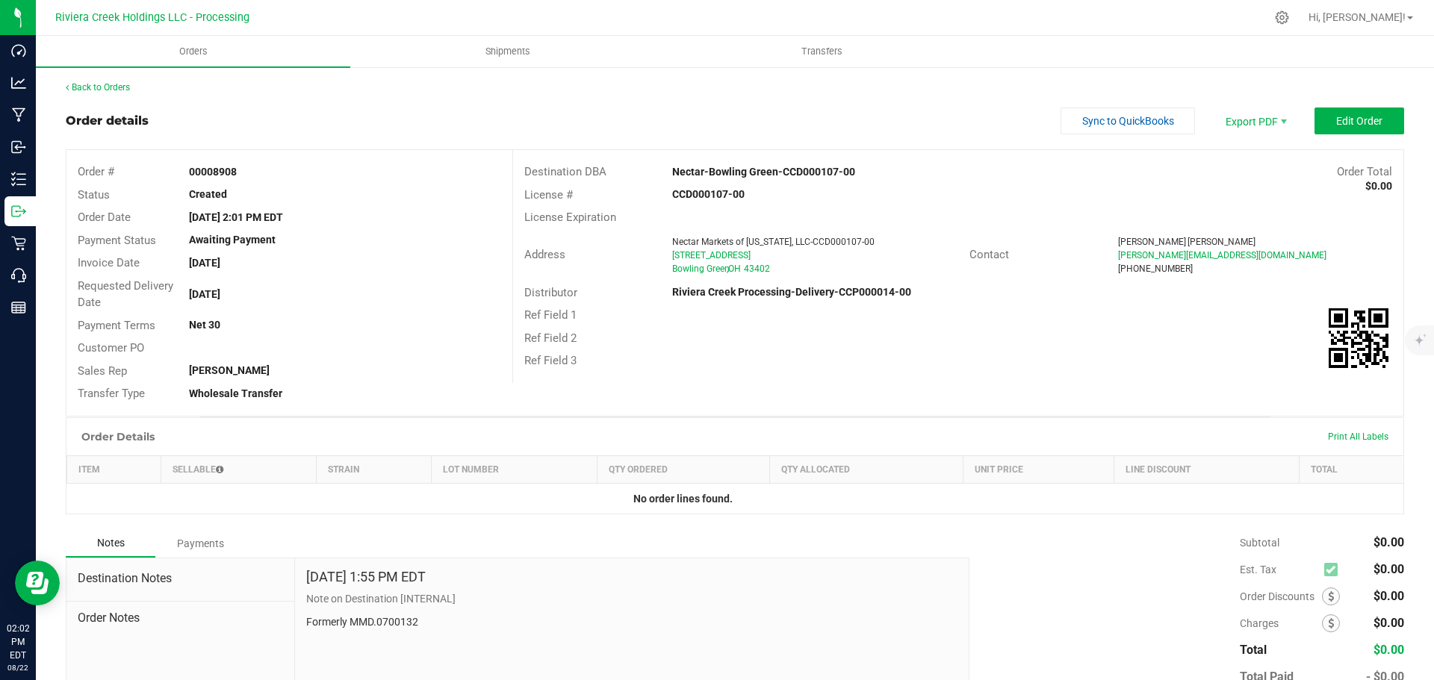
drag, startPoint x: 188, startPoint y: 173, endPoint x: 236, endPoint y: 177, distance: 47.9
click at [236, 177] on strong "00008908" at bounding box center [213, 172] width 48 height 12
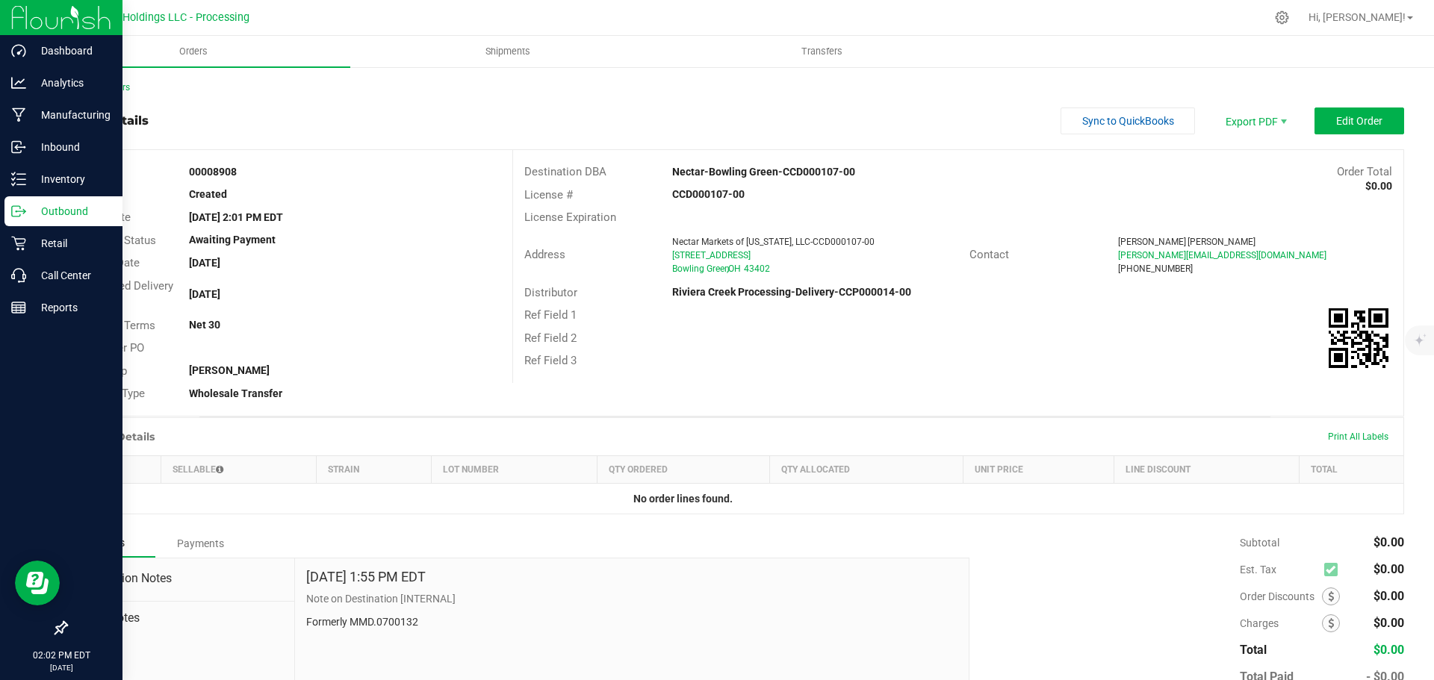
copy strong "00008908"
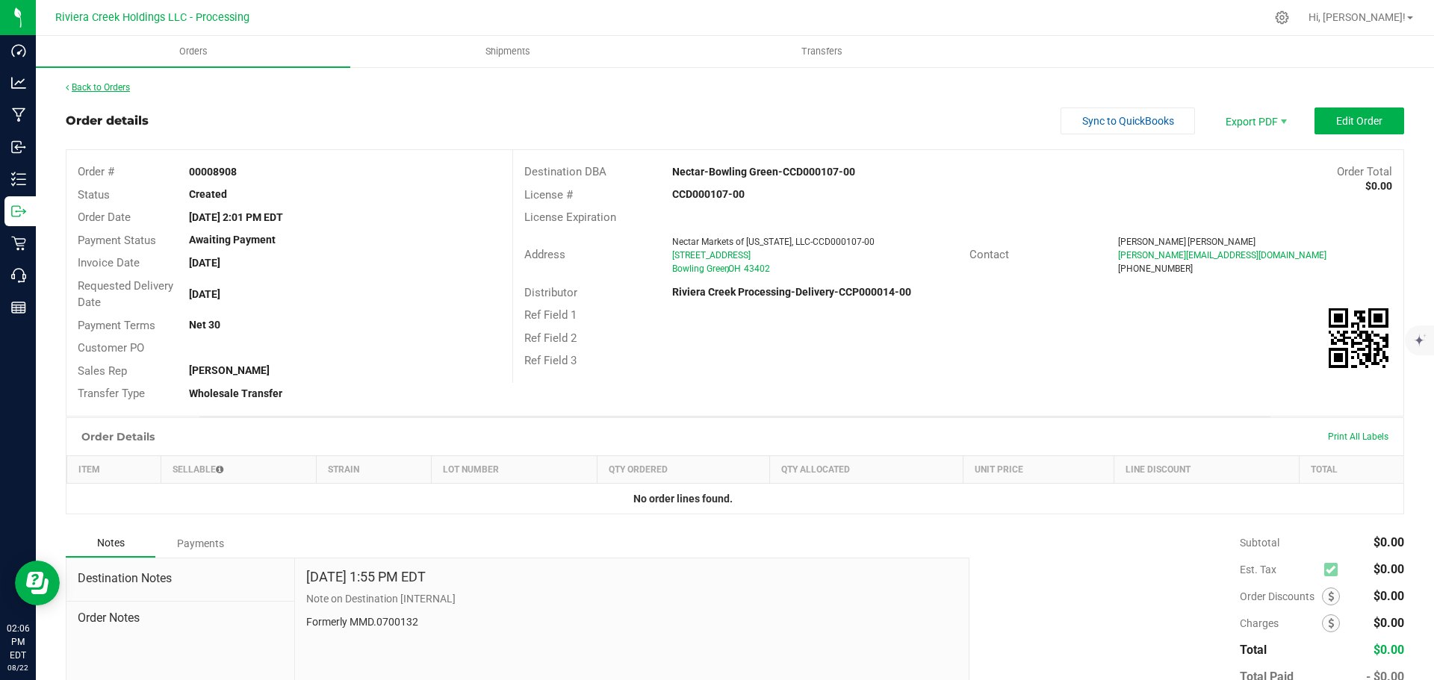
click at [114, 83] on link "Back to Orders" at bounding box center [98, 87] width 64 height 10
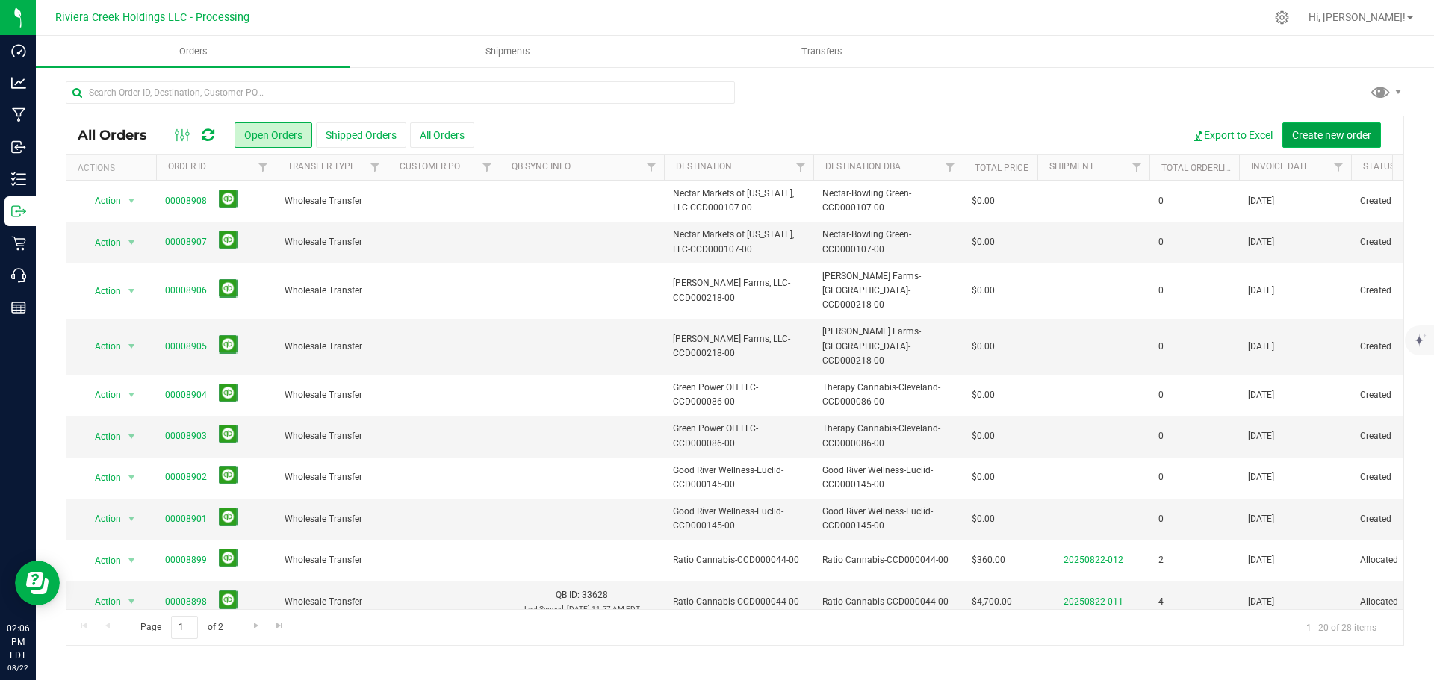
click at [1313, 139] on span "Create new order" at bounding box center [1331, 135] width 79 height 12
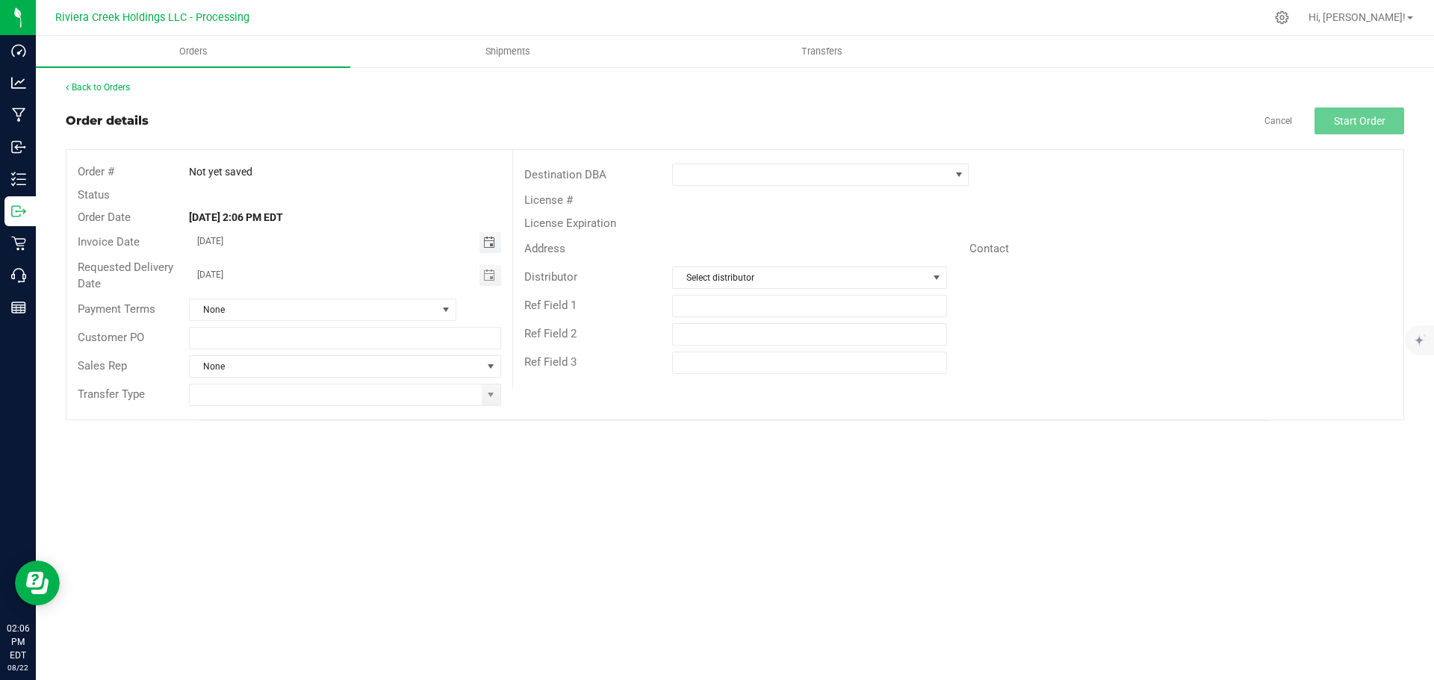
click at [488, 240] on span "Toggle calendar" at bounding box center [489, 243] width 12 height 12
click at [298, 408] on span "26" at bounding box center [301, 413] width 22 height 23
type input "08/26/2025"
click at [486, 278] on span "Toggle calendar" at bounding box center [489, 276] width 12 height 12
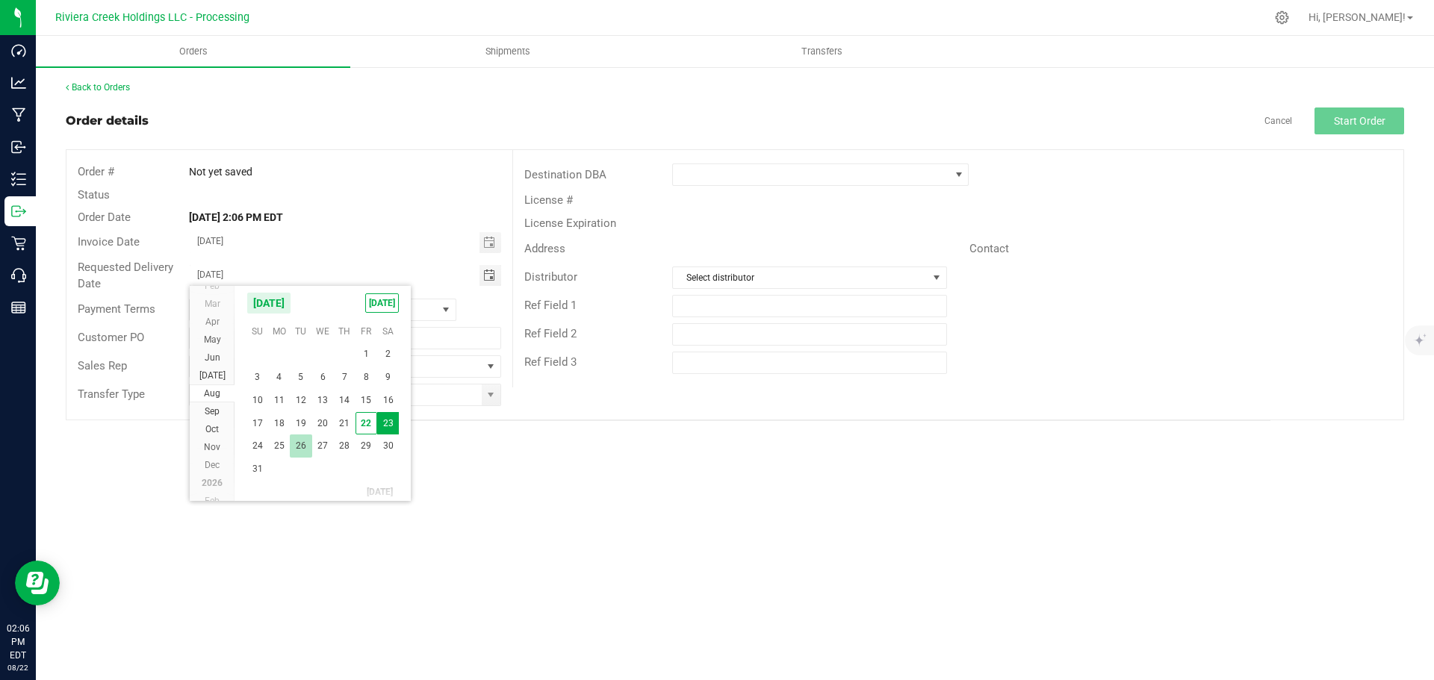
click at [302, 441] on span "26" at bounding box center [301, 446] width 22 height 23
type input "08/26/2025"
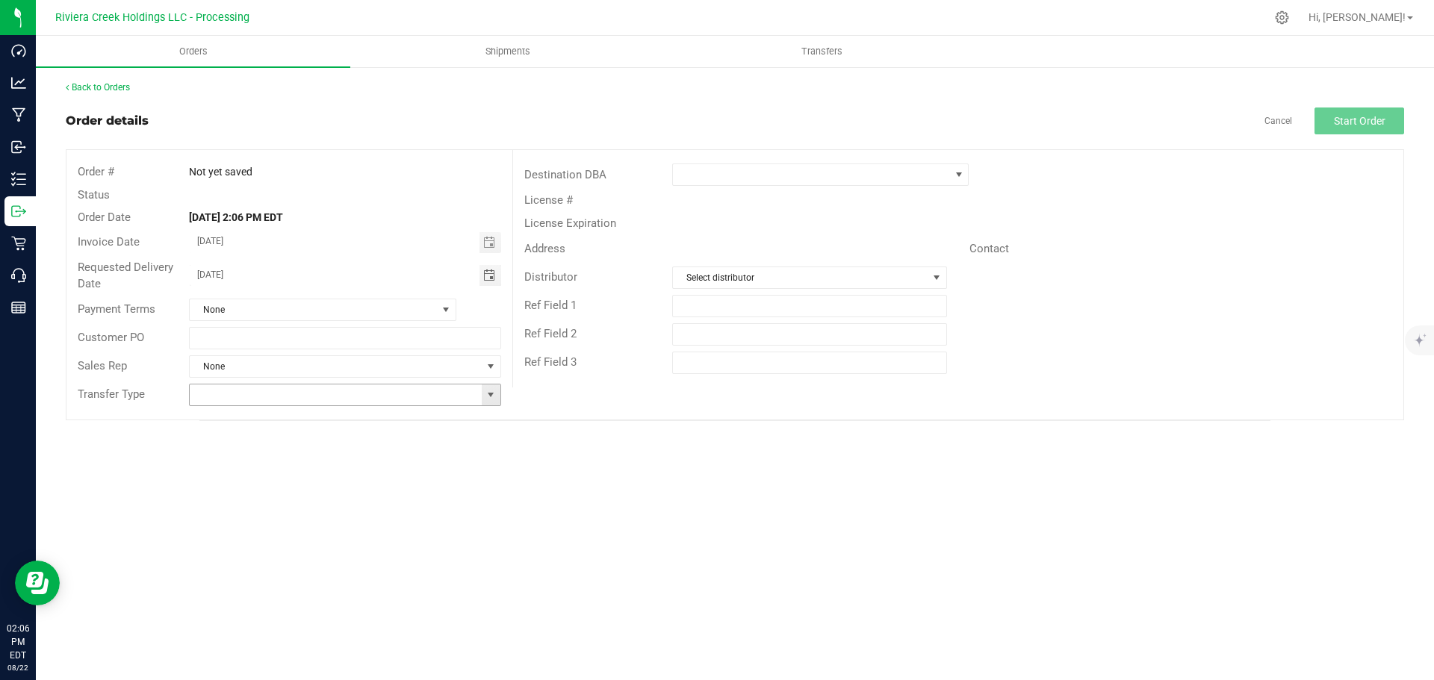
click at [496, 397] on span at bounding box center [491, 395] width 12 height 12
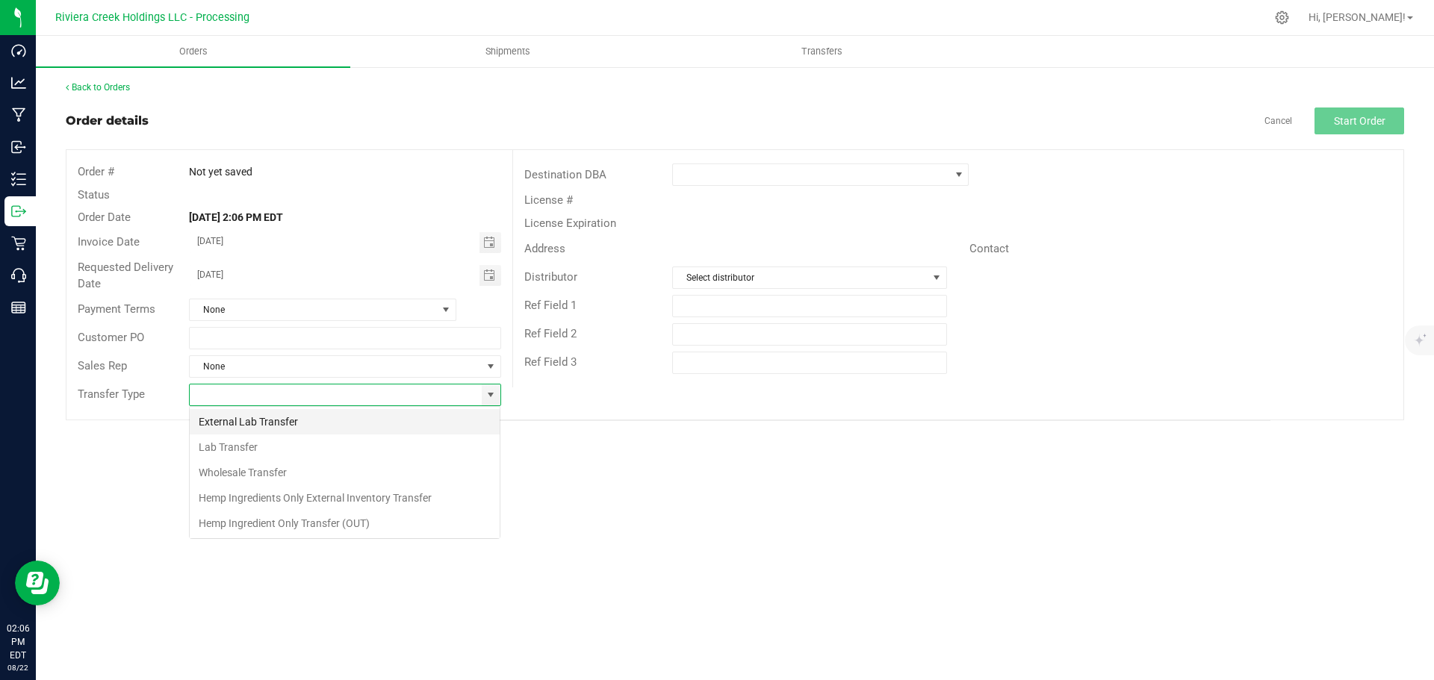
scroll to position [22, 312]
click at [276, 469] on li "Wholesale Transfer" at bounding box center [345, 472] width 310 height 25
type input "Wholesale Transfer"
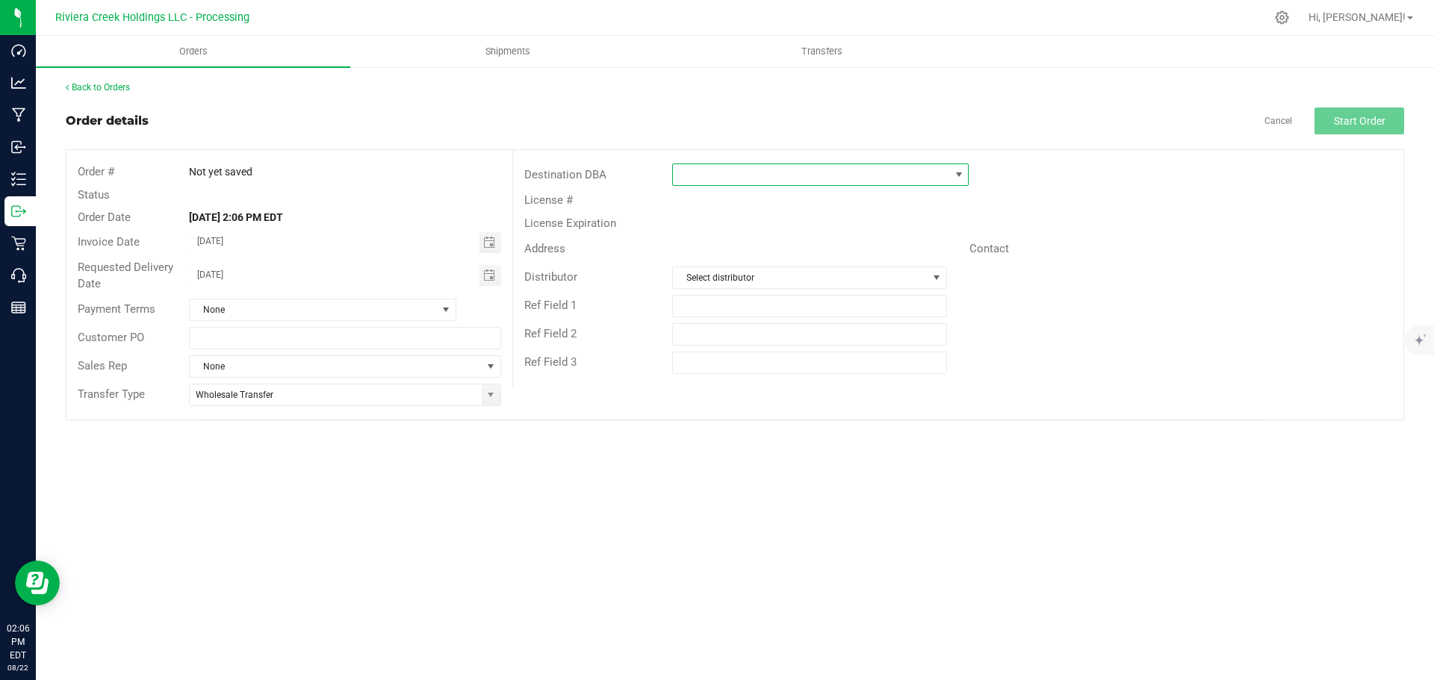
click at [754, 176] on span at bounding box center [811, 174] width 276 height 21
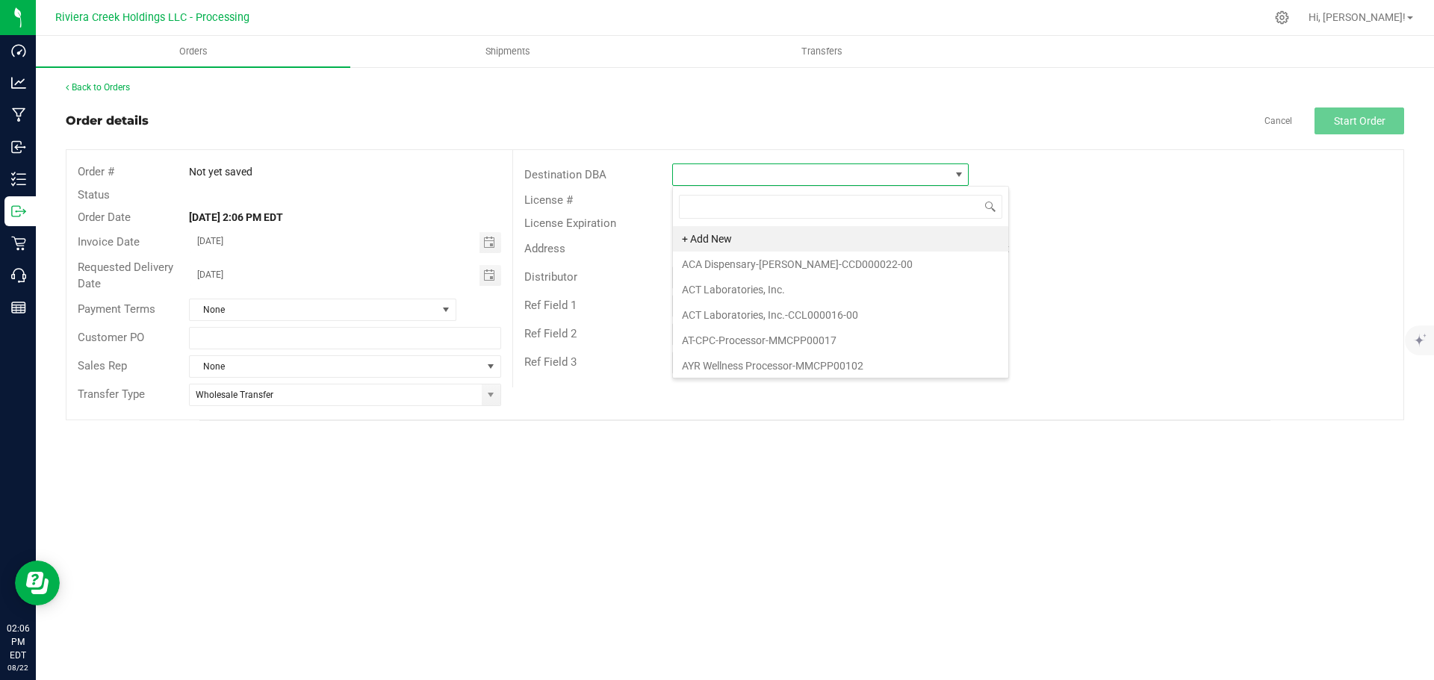
scroll to position [22, 297]
type input "back"
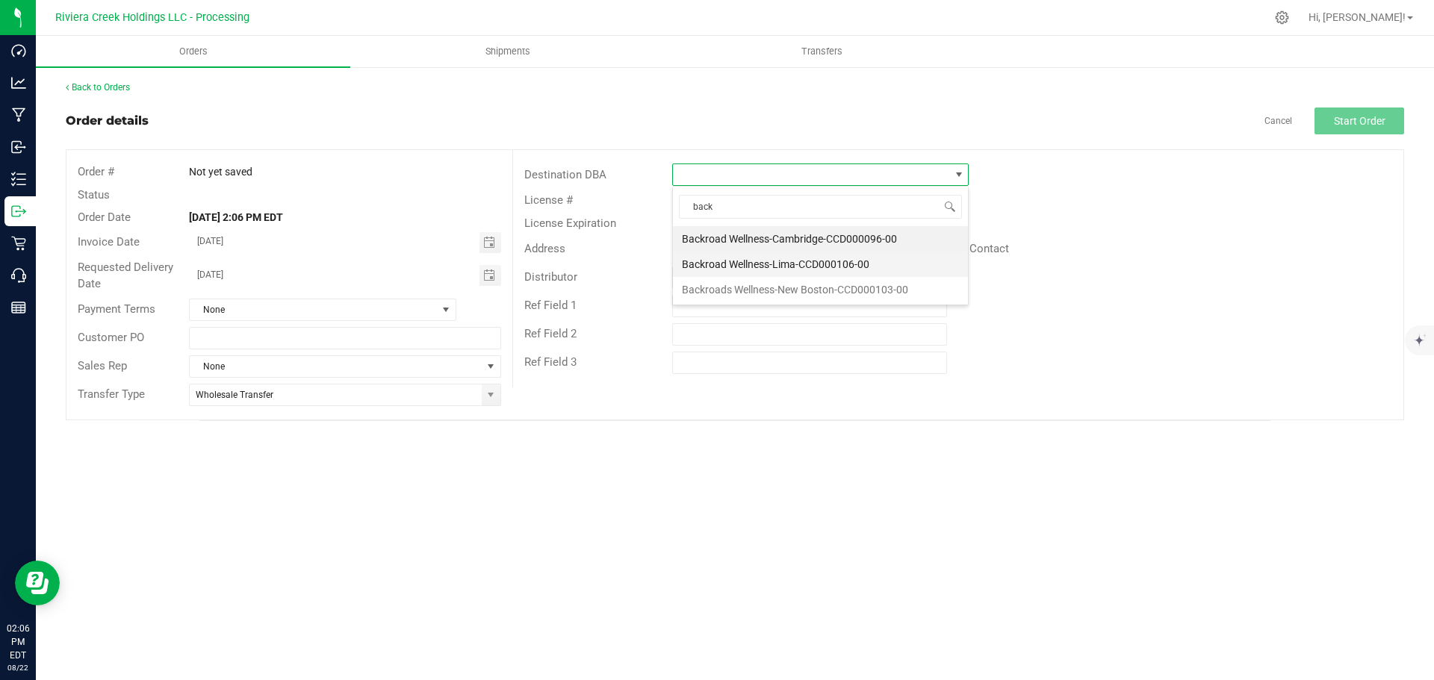
click at [749, 264] on li "Backroad Wellness-Lima-CCD000106-00" at bounding box center [820, 264] width 295 height 25
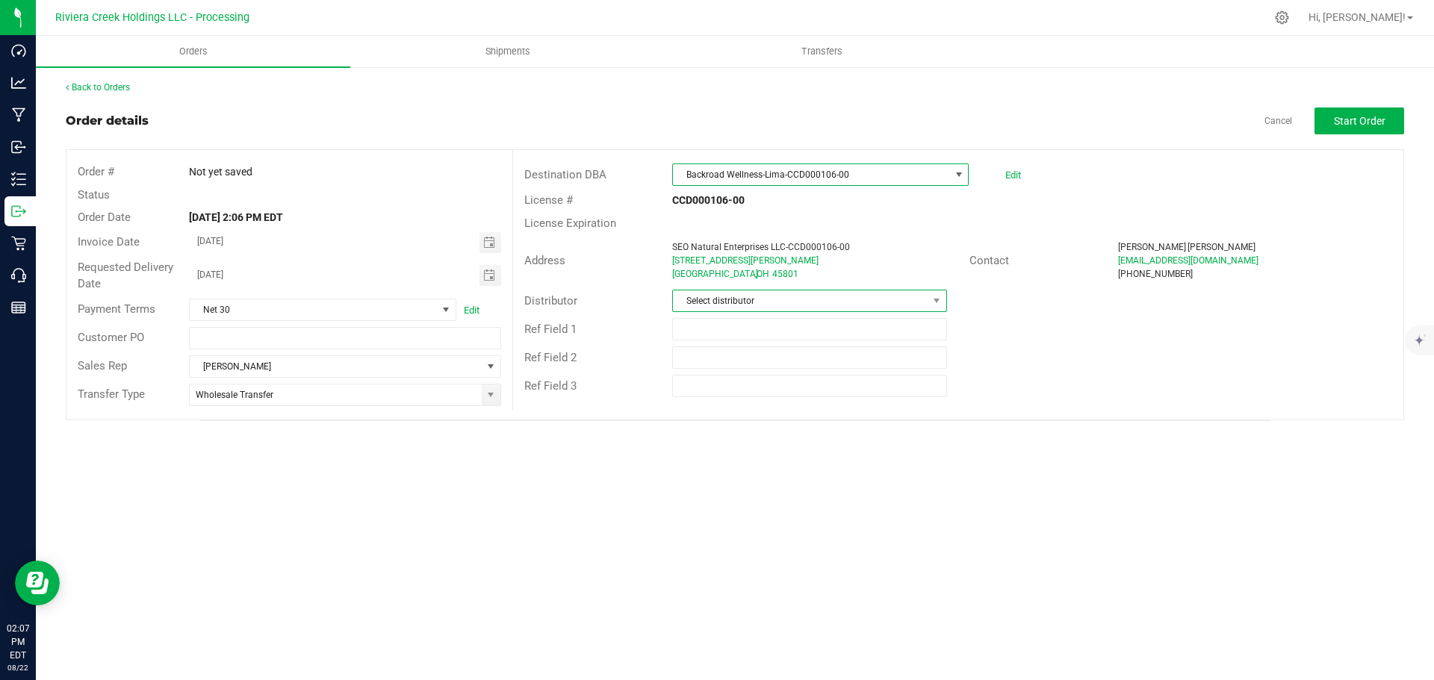
click at [772, 297] on span "Select distributor" at bounding box center [800, 301] width 254 height 21
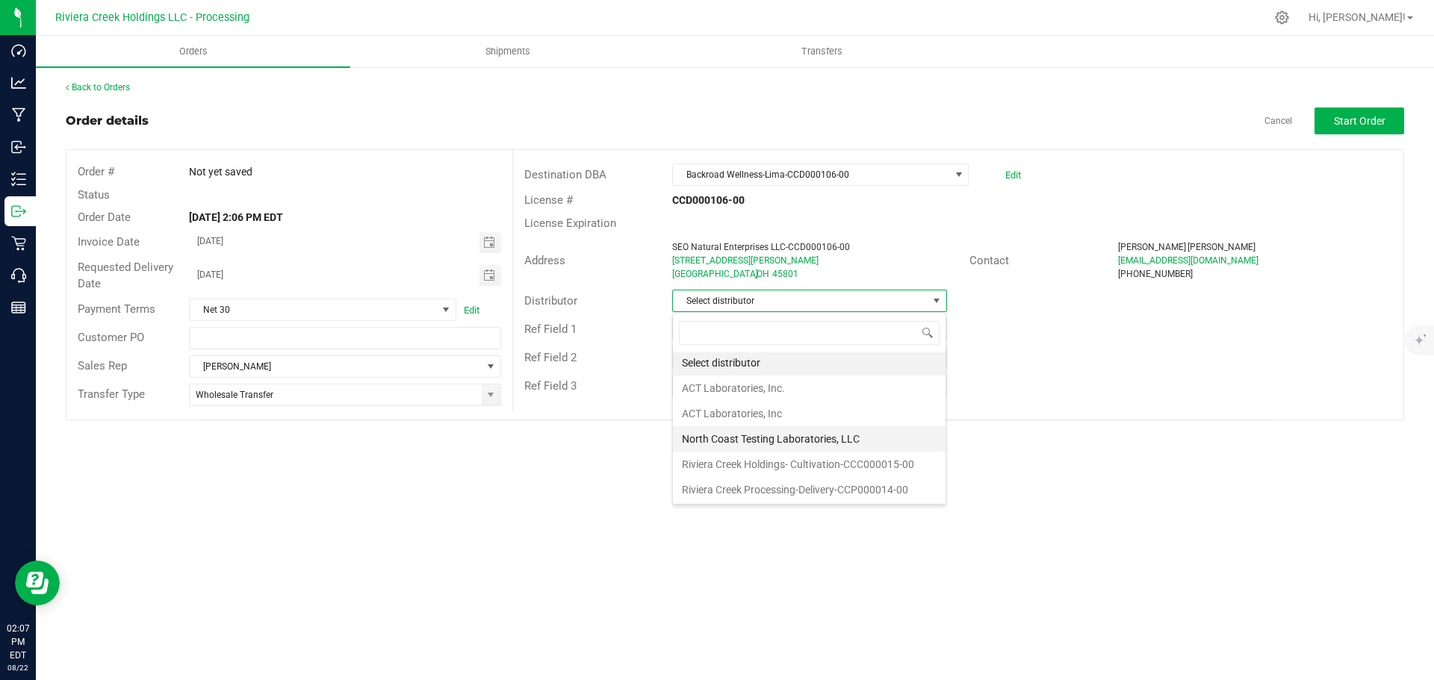
scroll to position [3, 0]
click at [805, 485] on li "Riviera Creek Processing-Delivery-CCP000014-00" at bounding box center [809, 489] width 273 height 25
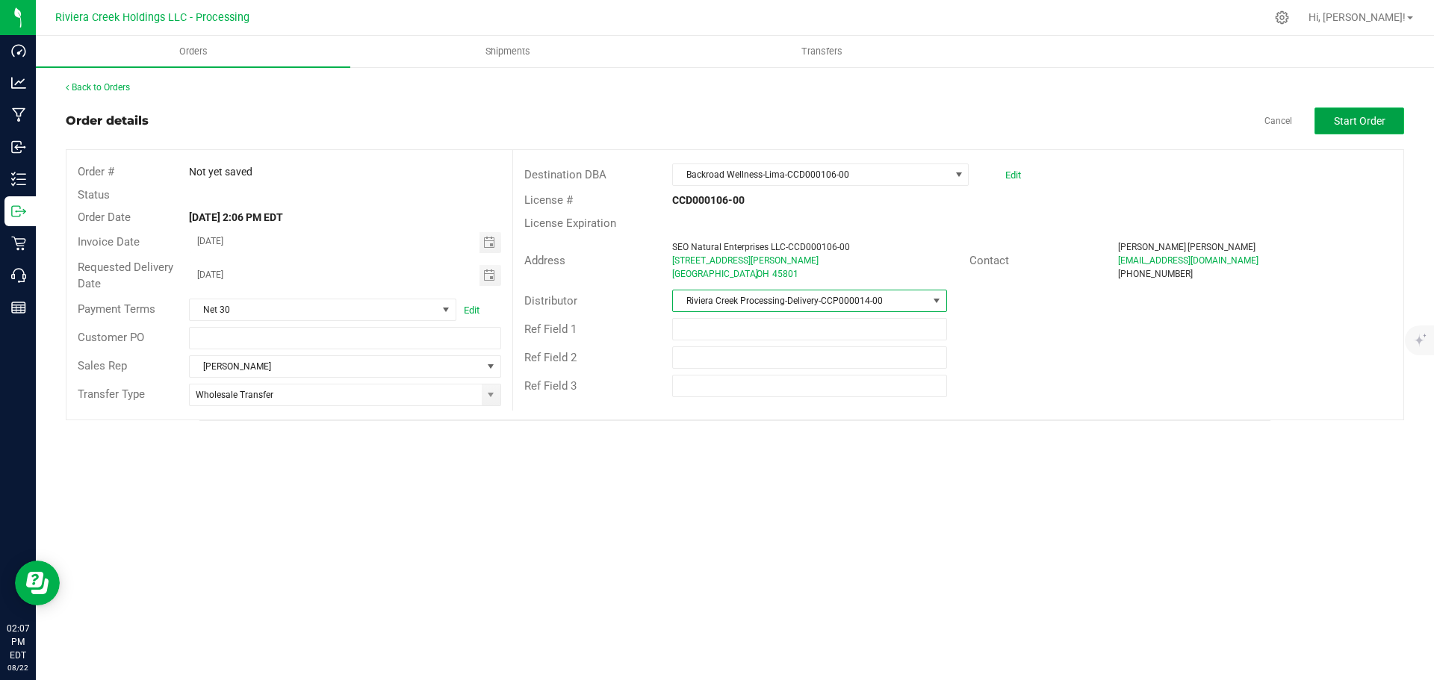
click at [1322, 119] on button "Start Order" at bounding box center [1360, 121] width 90 height 27
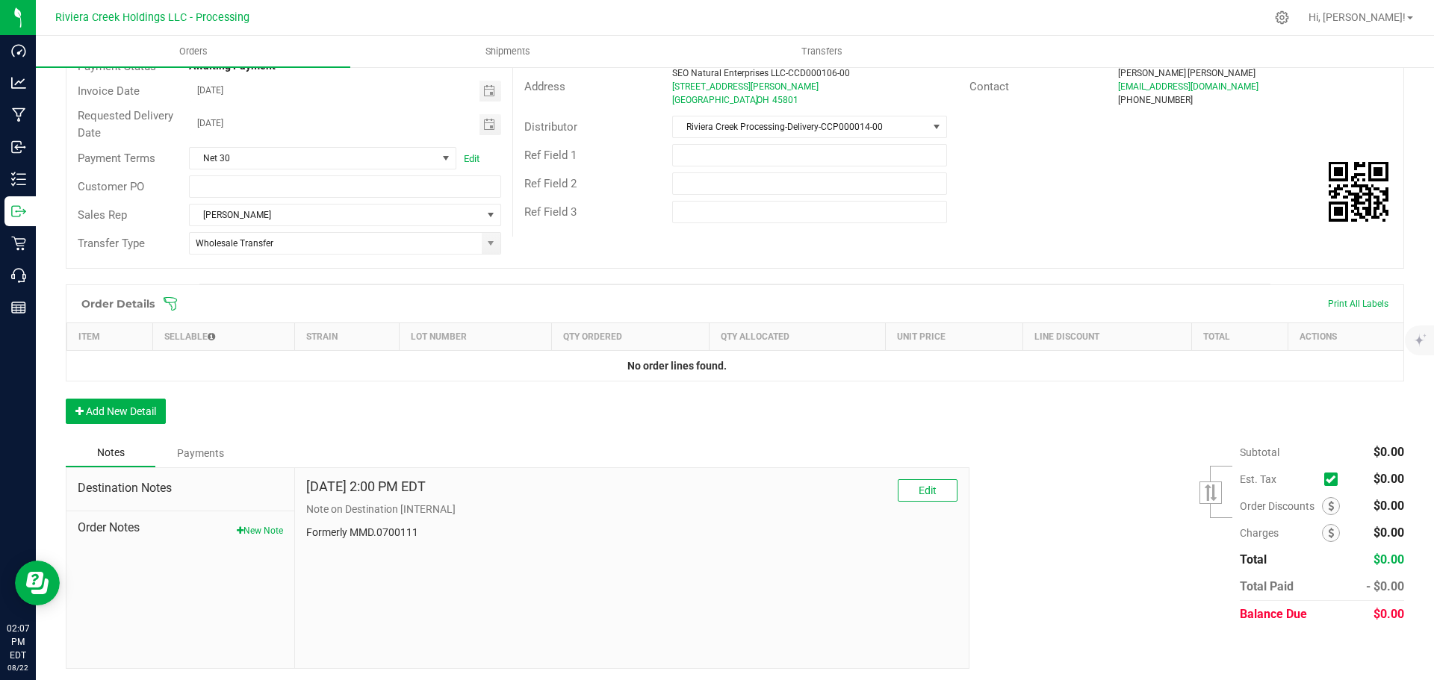
scroll to position [178, 0]
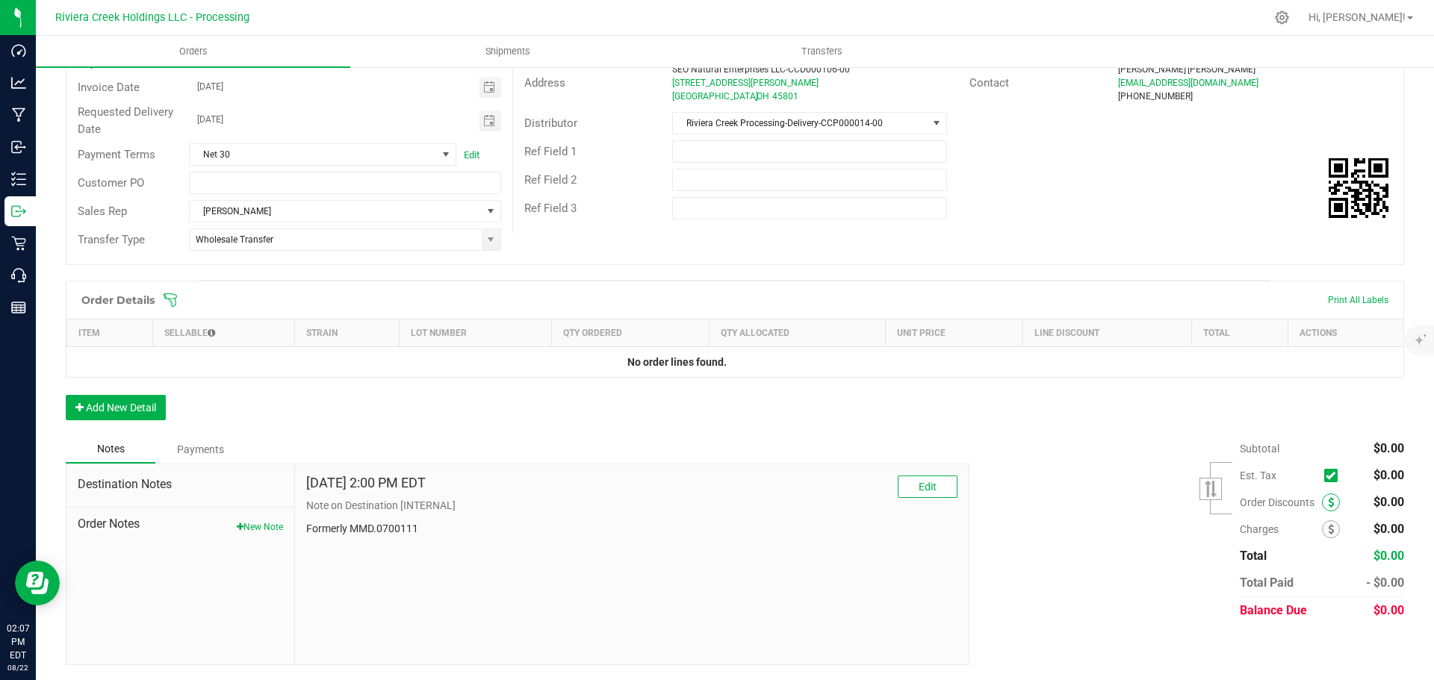
click at [1328, 506] on icon at bounding box center [1331, 502] width 6 height 10
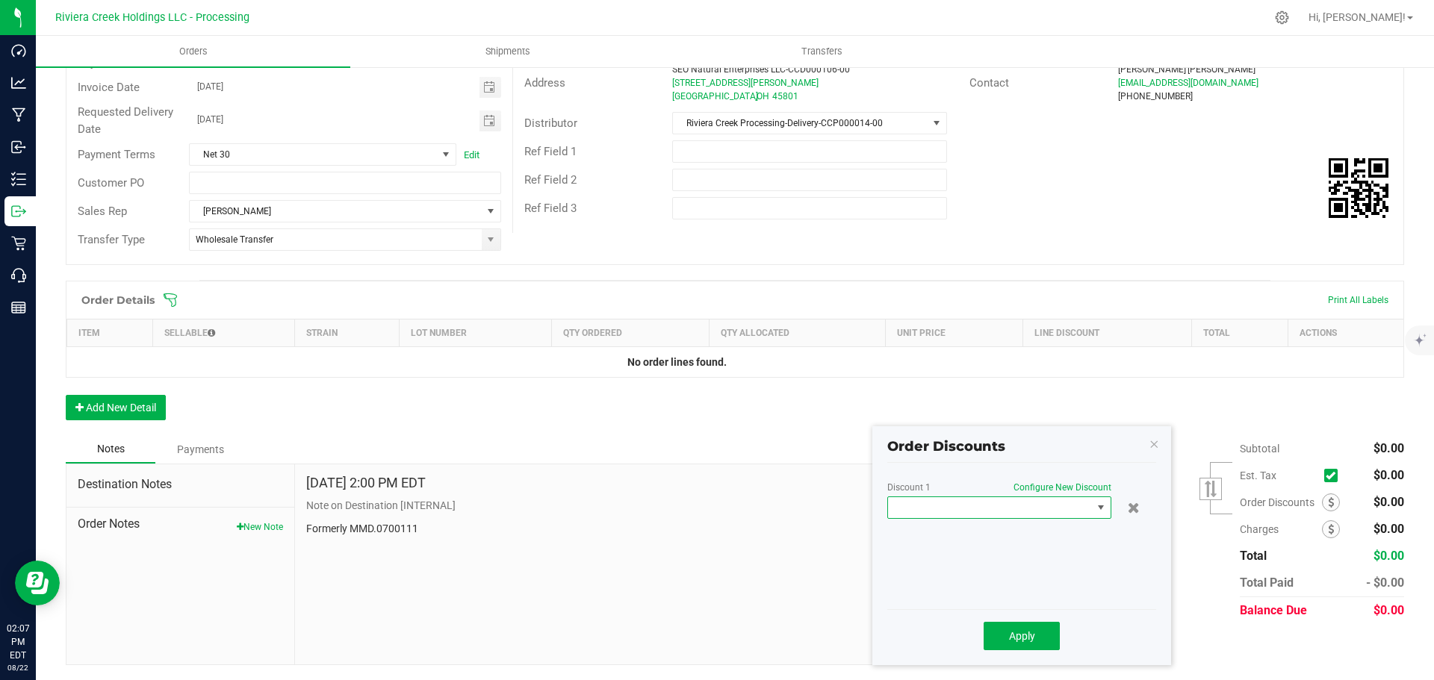
click at [953, 503] on span at bounding box center [990, 507] width 204 height 21
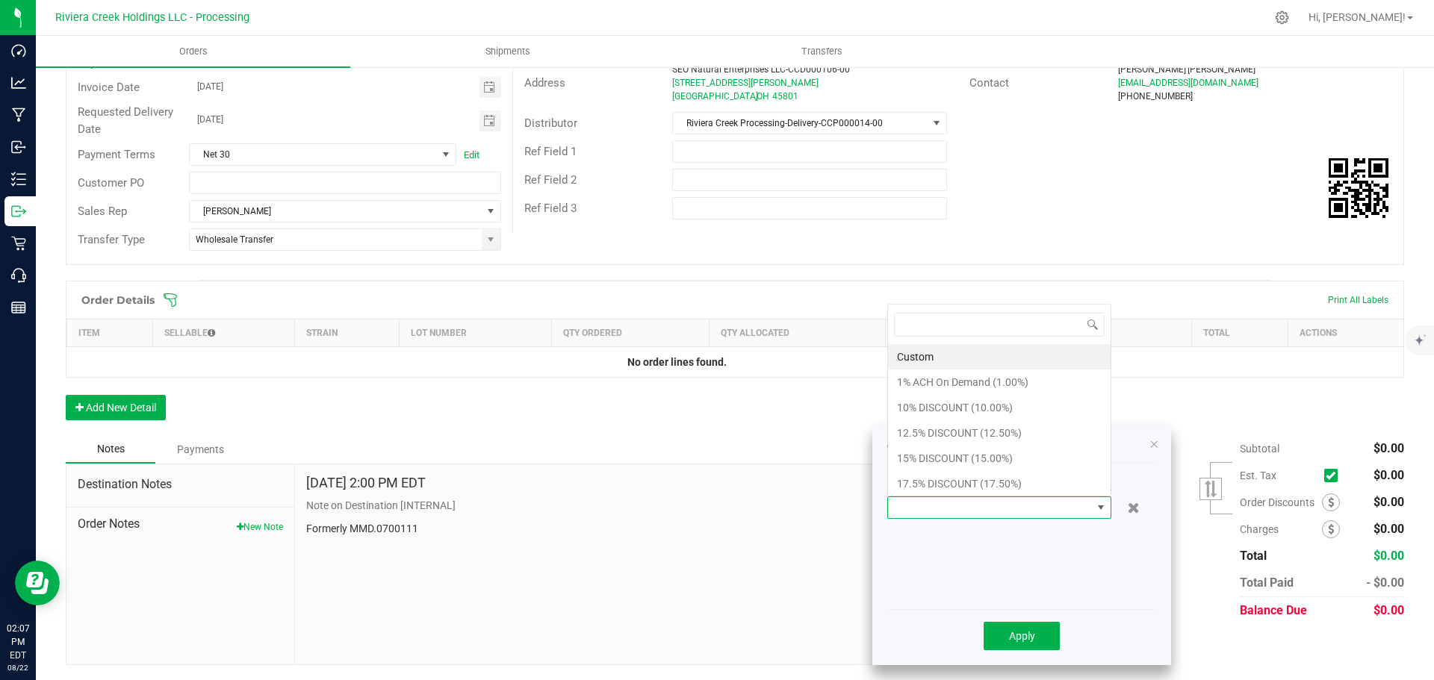
scroll to position [22, 224]
click at [943, 409] on li "10% DISCOUNT (10.00%)" at bounding box center [999, 407] width 223 height 25
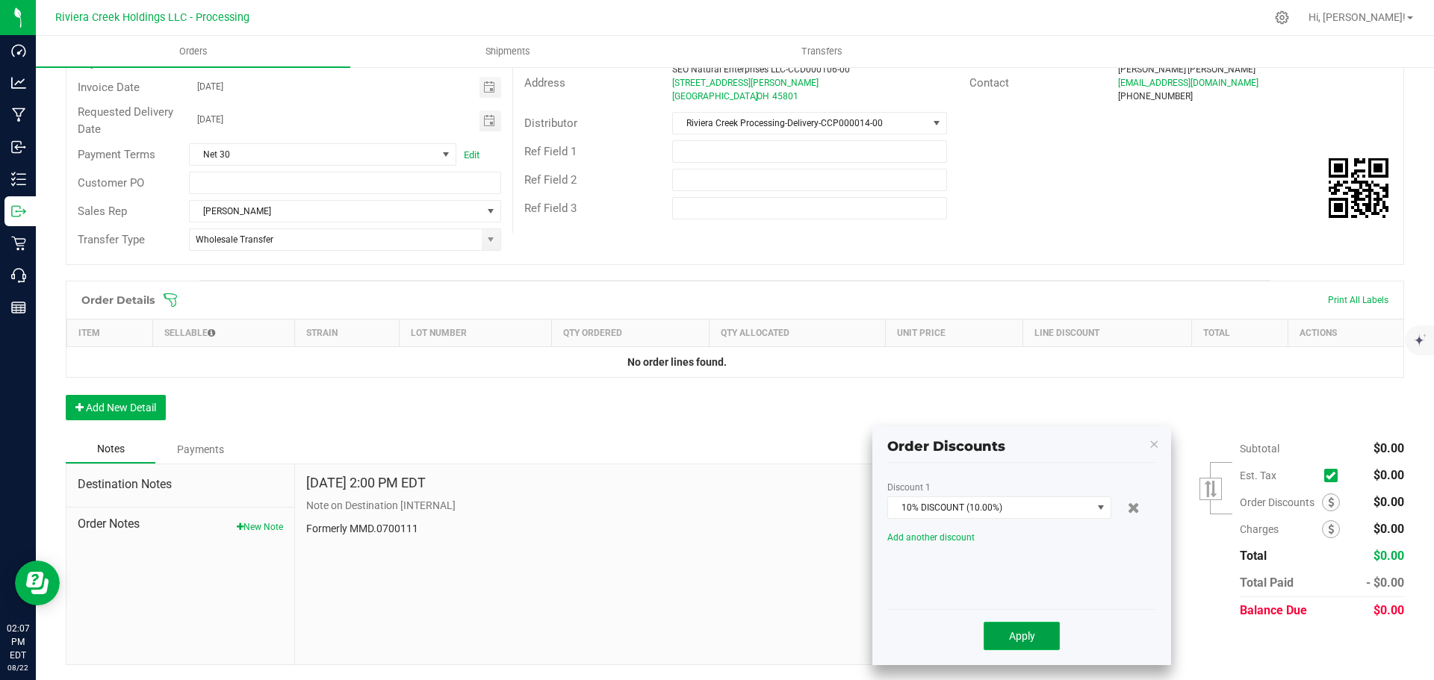
click at [1017, 642] on span "Apply" at bounding box center [1022, 636] width 26 height 12
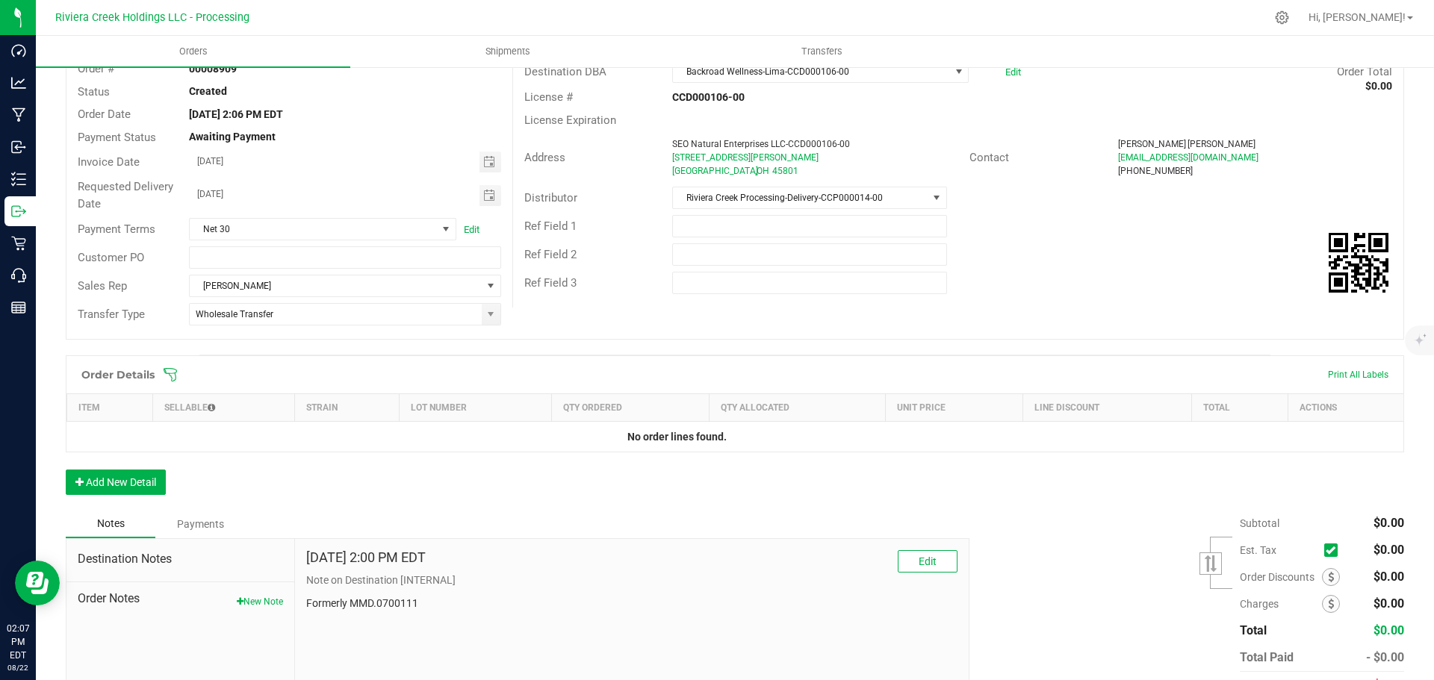
scroll to position [28, 0]
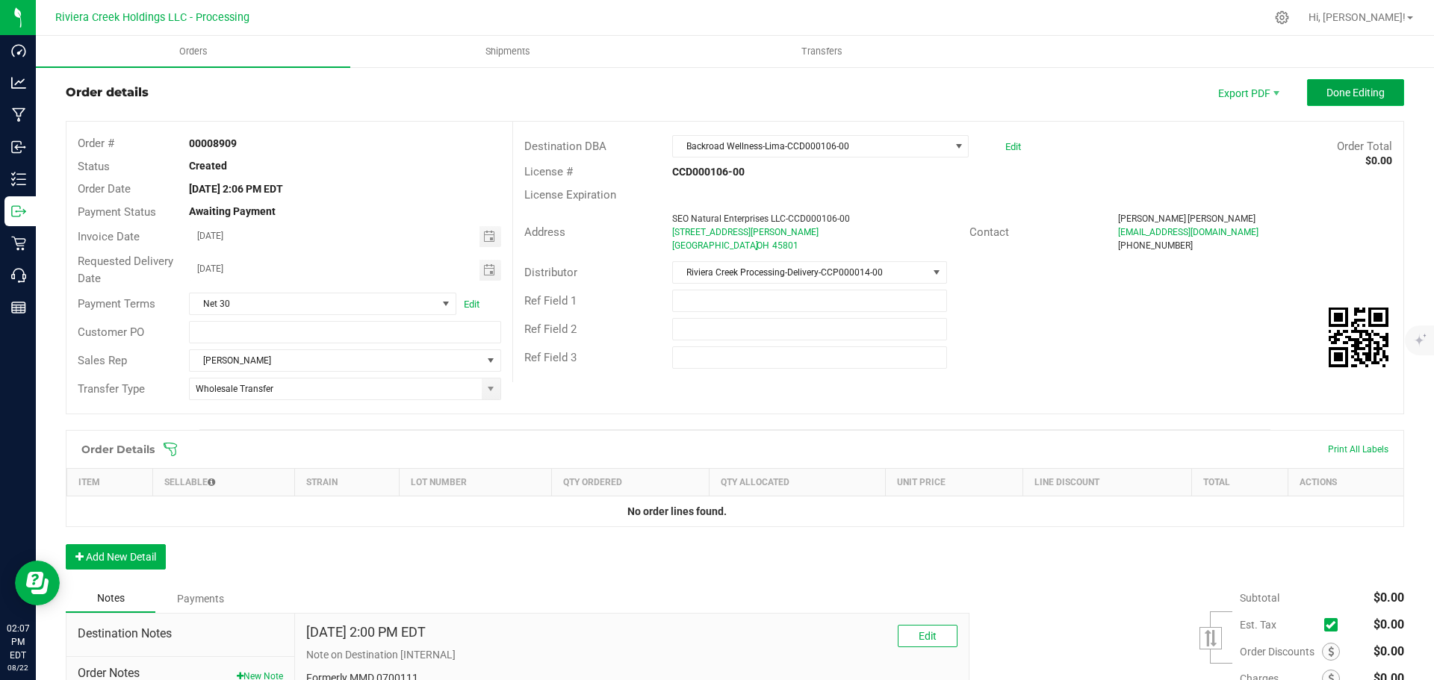
click at [1327, 90] on span "Done Editing" at bounding box center [1355, 93] width 58 height 12
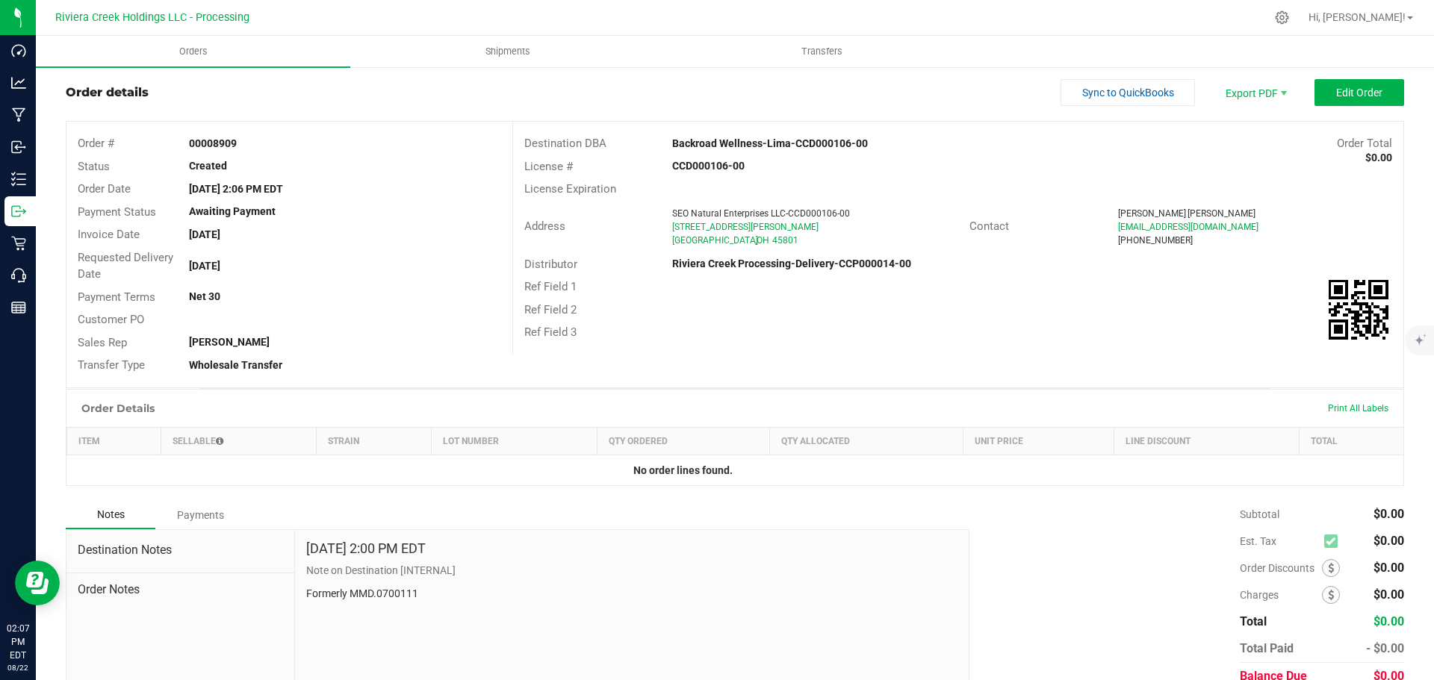
drag, startPoint x: 190, startPoint y: 141, endPoint x: 249, endPoint y: 149, distance: 58.7
click at [249, 149] on div "00008909" at bounding box center [345, 144] width 334 height 16
click at [195, 55] on span "Orders" at bounding box center [193, 51] width 69 height 13
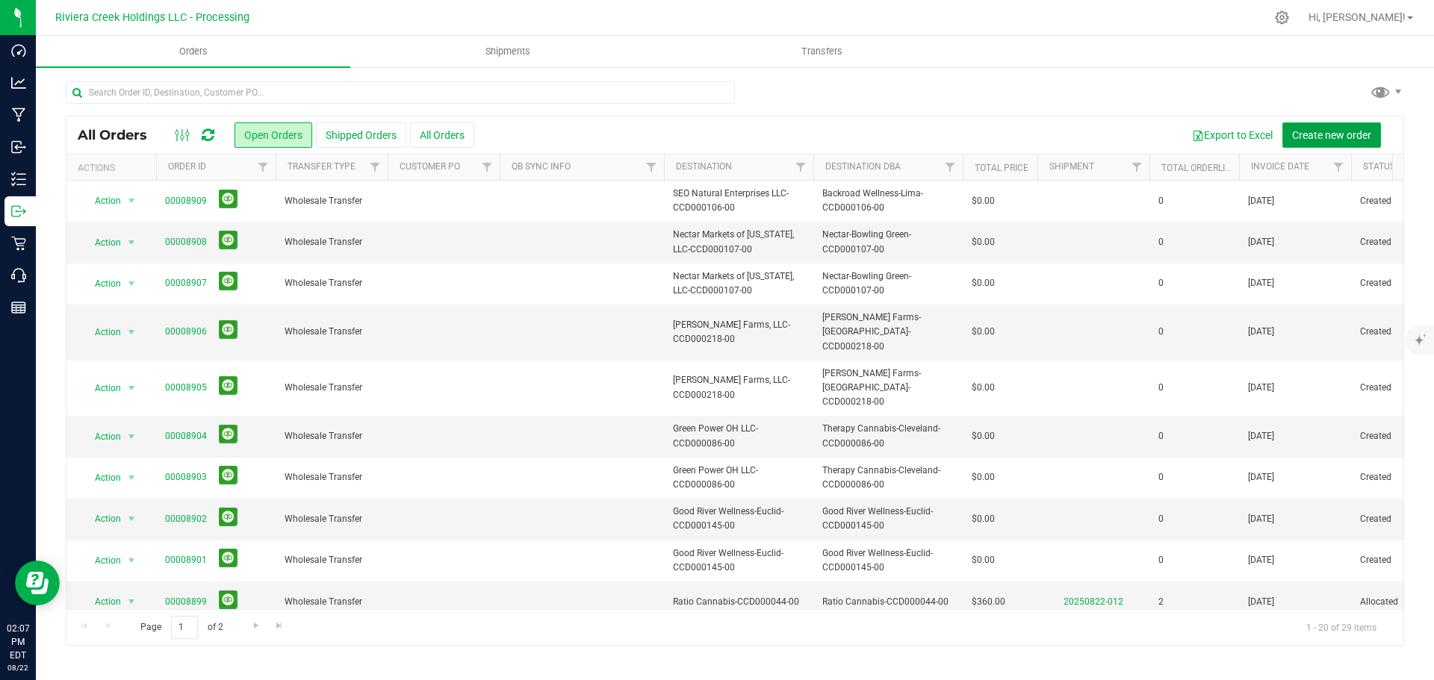
click at [1316, 133] on span "Create new order" at bounding box center [1331, 135] width 79 height 12
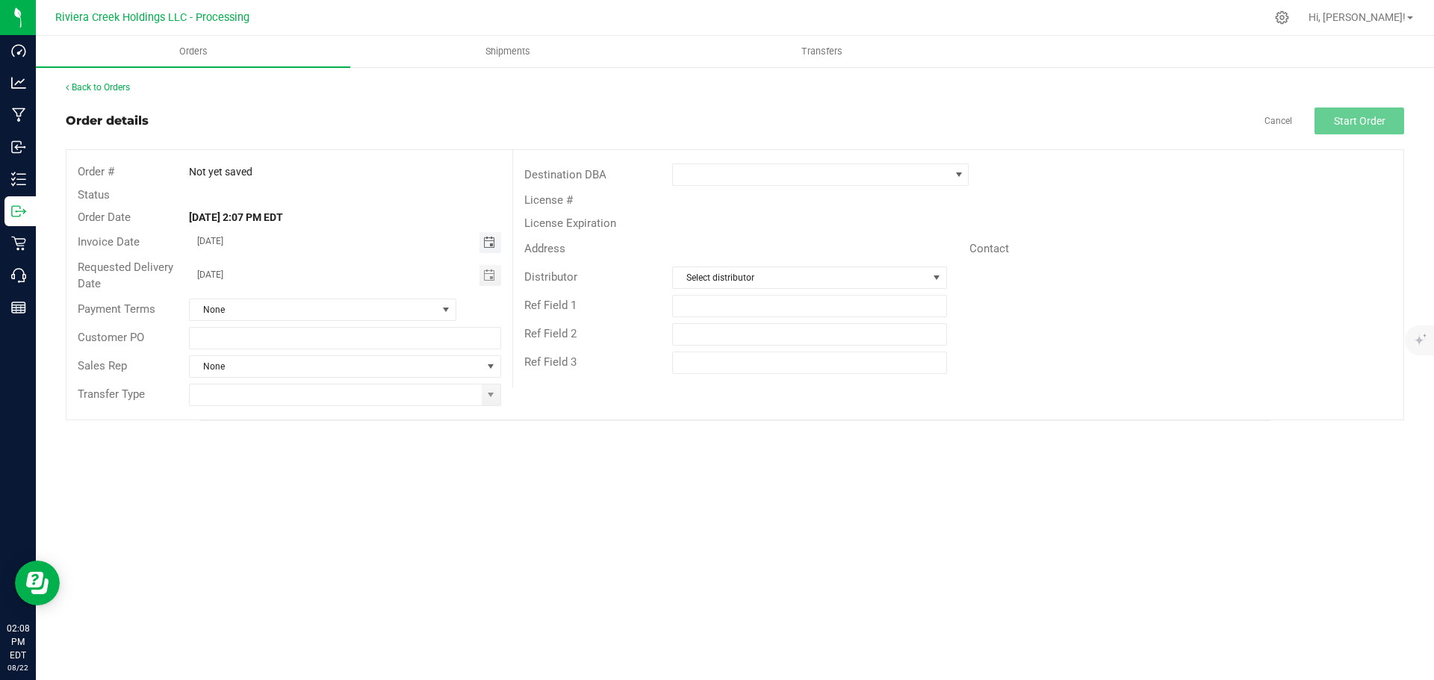
click at [488, 243] on span "Toggle calendar" at bounding box center [489, 243] width 12 height 12
click at [302, 406] on span "26" at bounding box center [301, 413] width 22 height 23
type input "08/26/2025"
click at [488, 276] on span "Toggle calendar" at bounding box center [489, 276] width 12 height 12
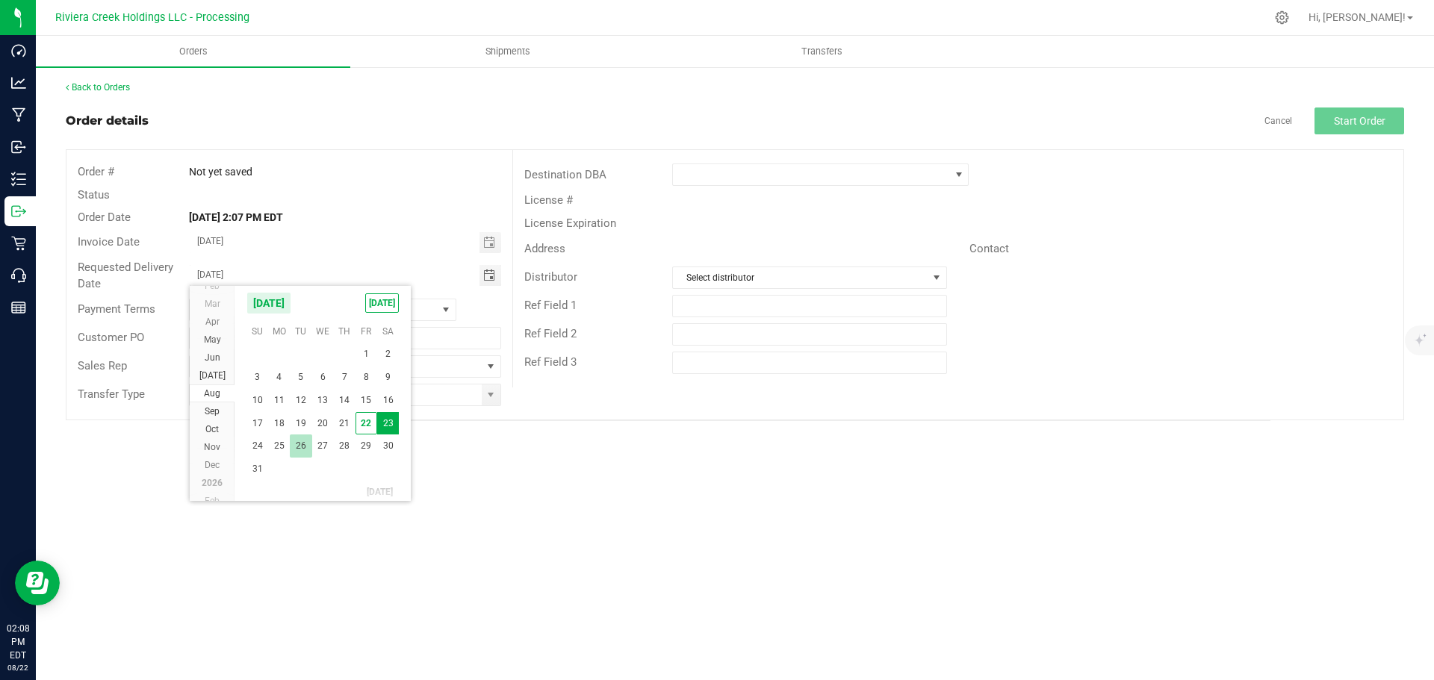
click at [303, 439] on span "26" at bounding box center [301, 446] width 22 height 23
type input "08/26/2025"
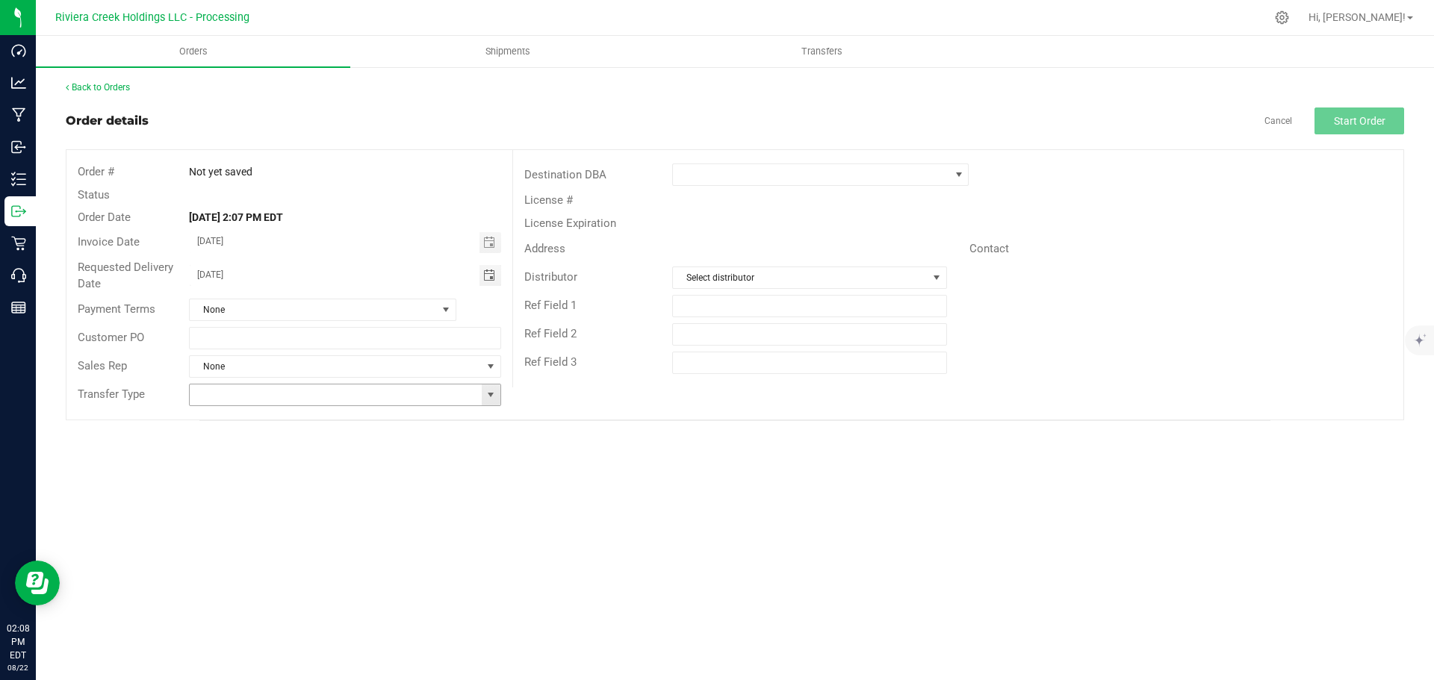
click at [489, 397] on span at bounding box center [491, 395] width 12 height 12
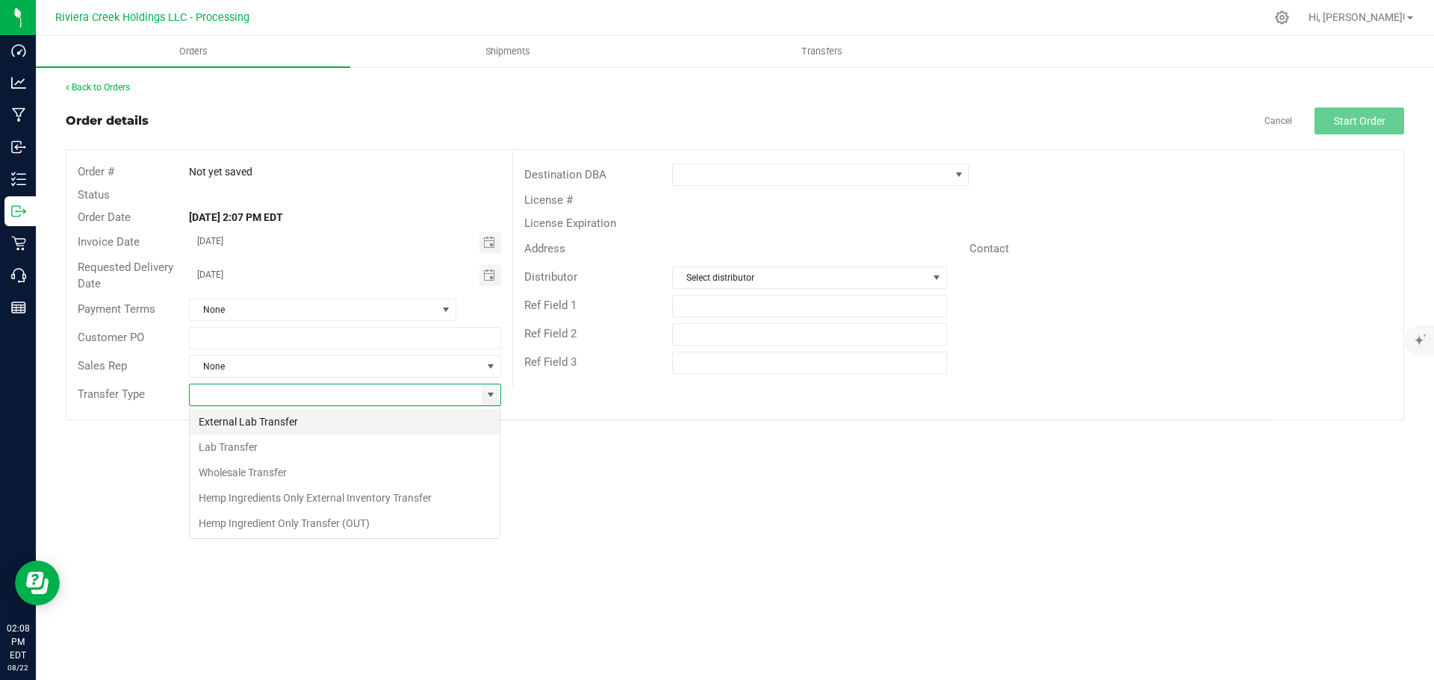
scroll to position [22, 312]
click at [242, 464] on li "Wholesale Transfer" at bounding box center [345, 472] width 310 height 25
type input "Wholesale Transfer"
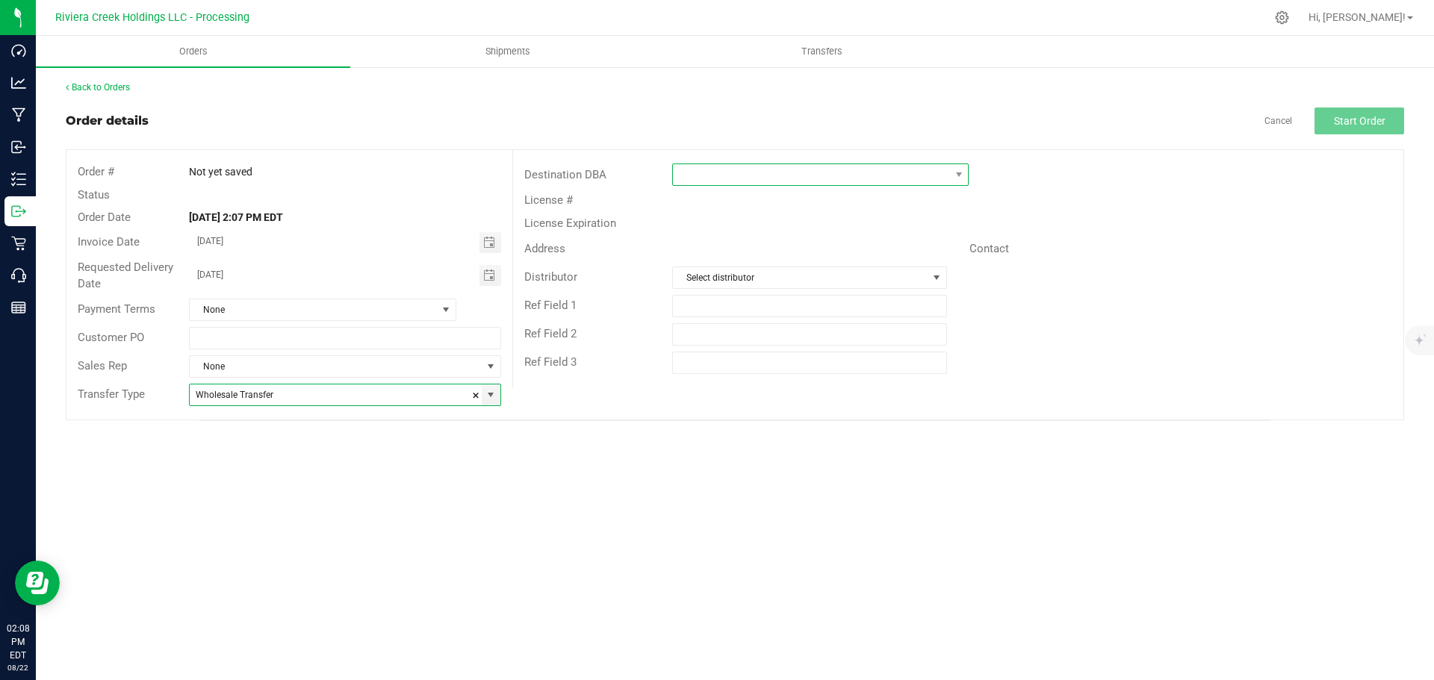
click at [708, 181] on span at bounding box center [811, 174] width 276 height 21
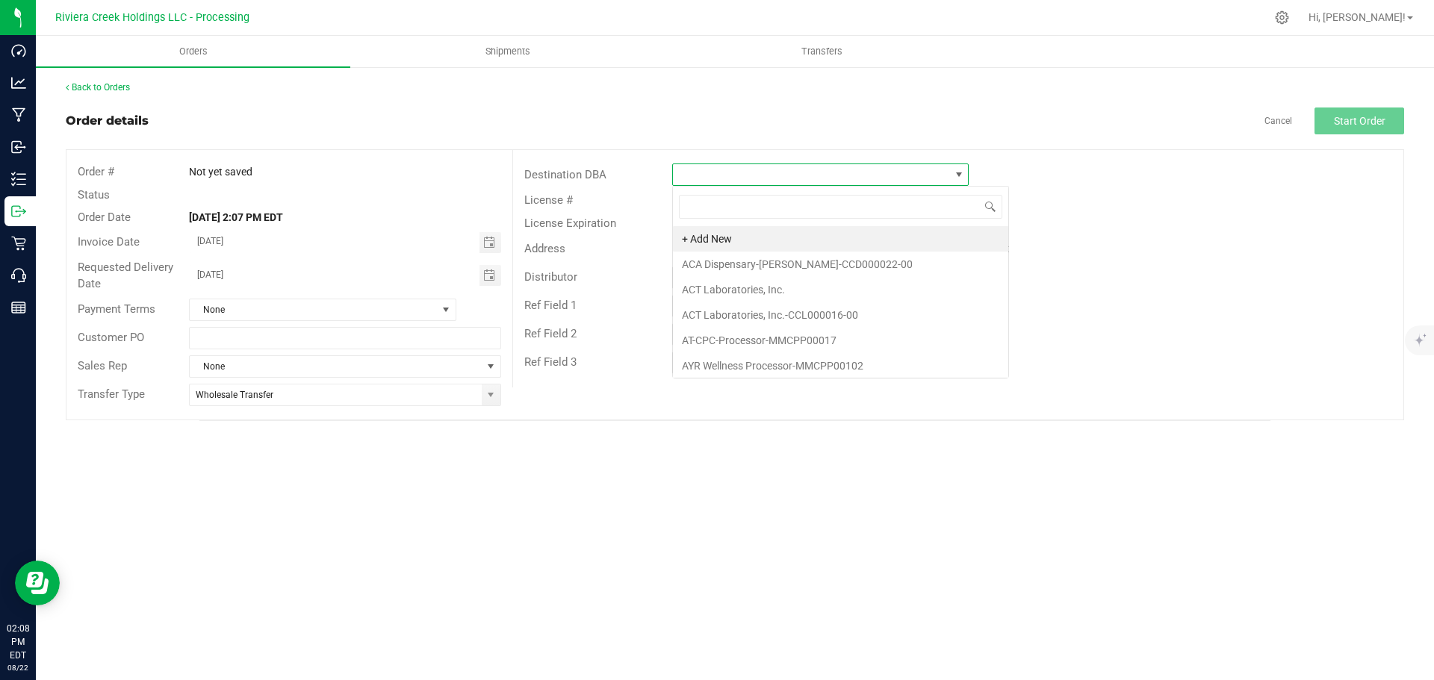
scroll to position [22, 297]
type input "bac"
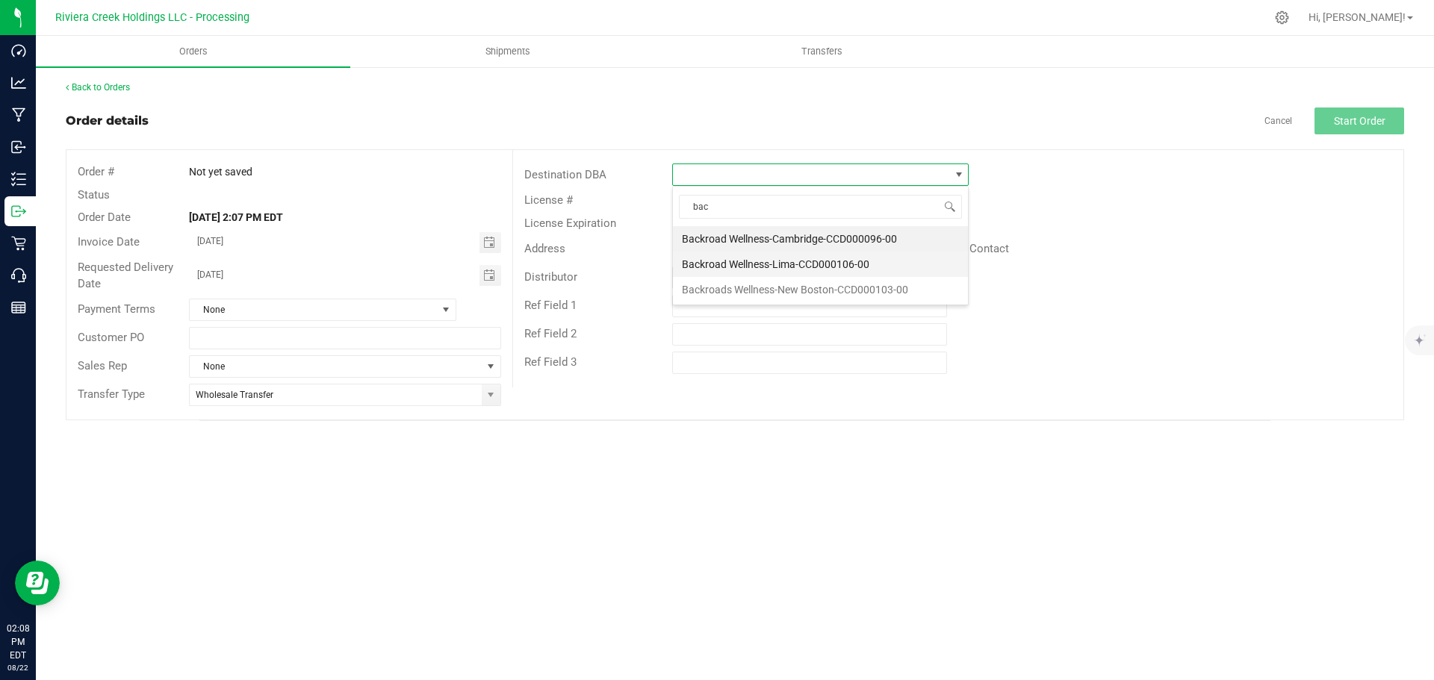
click at [735, 263] on li "Backroad Wellness-Lima-CCD000106-00" at bounding box center [820, 264] width 295 height 25
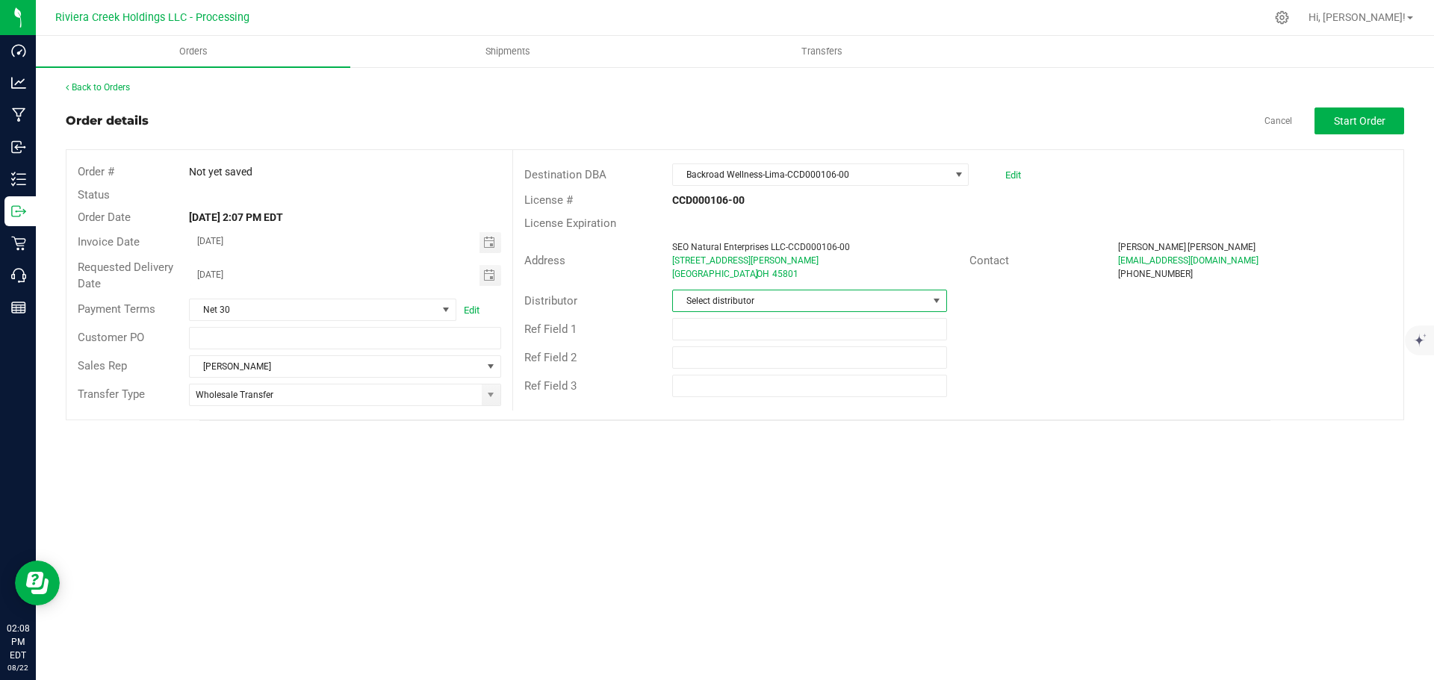
click at [726, 303] on span "Select distributor" at bounding box center [800, 301] width 254 height 21
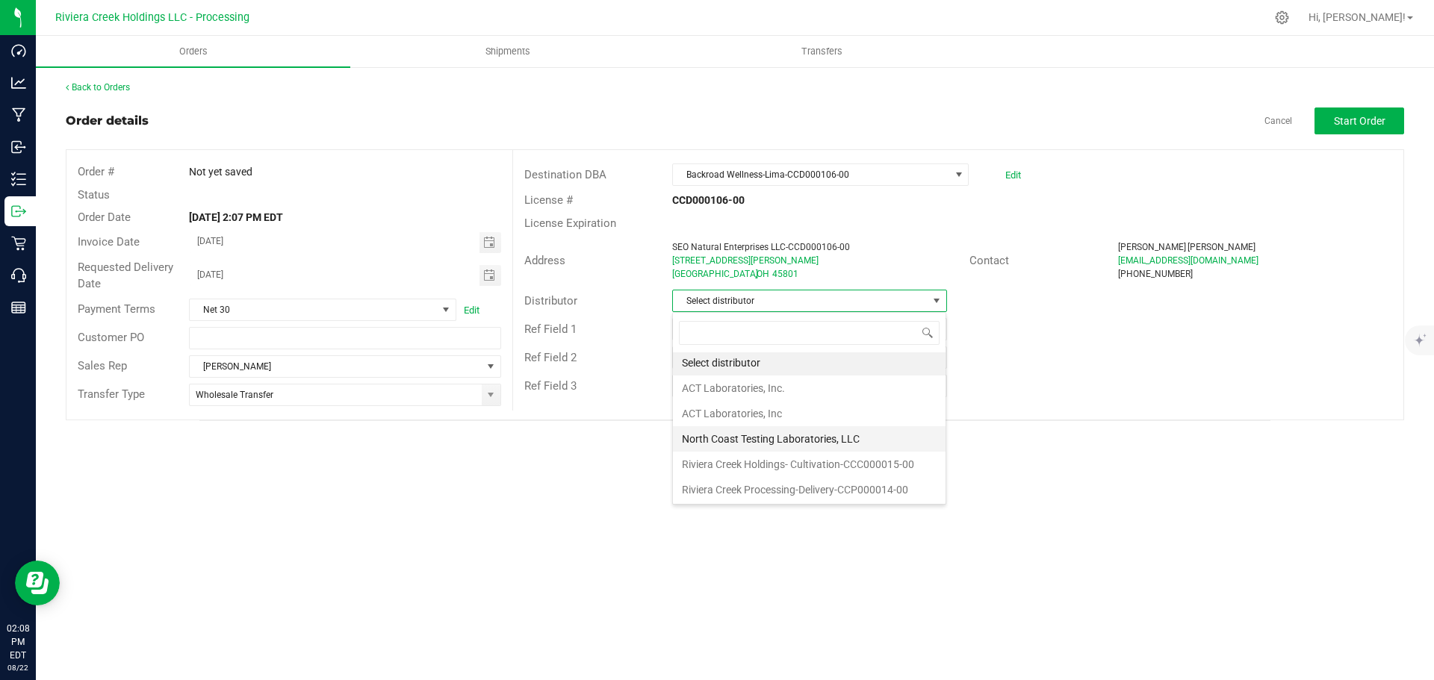
scroll to position [3, 0]
click at [755, 488] on li "Riviera Creek Processing-Delivery-CCP000014-00" at bounding box center [809, 489] width 273 height 25
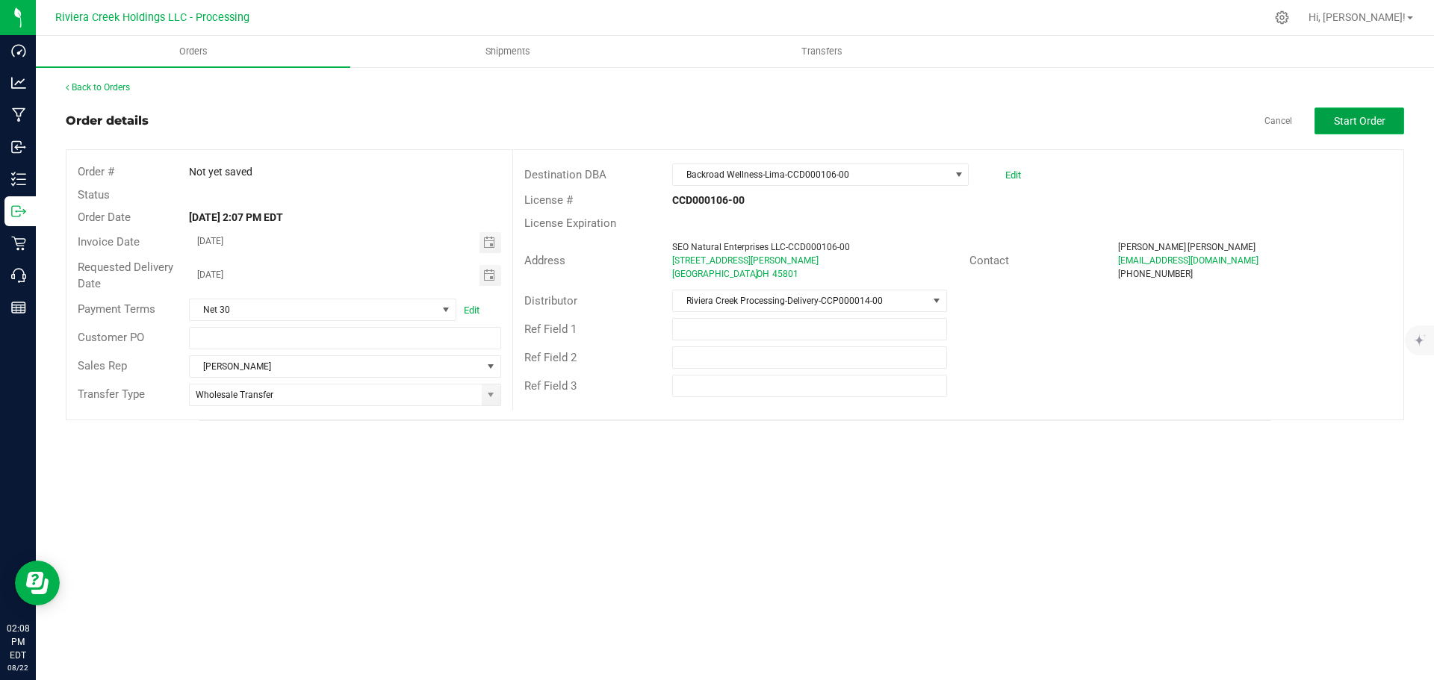
click at [1338, 119] on span "Start Order" at bounding box center [1360, 121] width 52 height 12
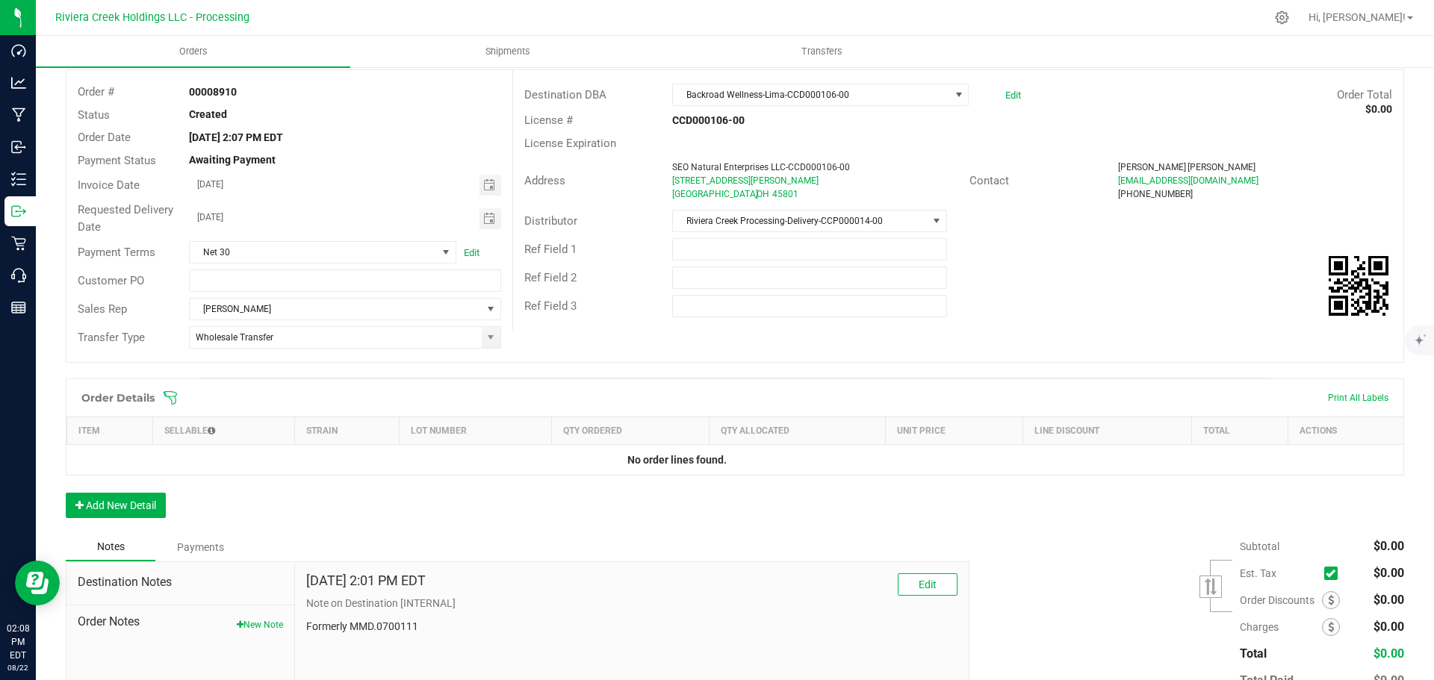
scroll to position [178, 0]
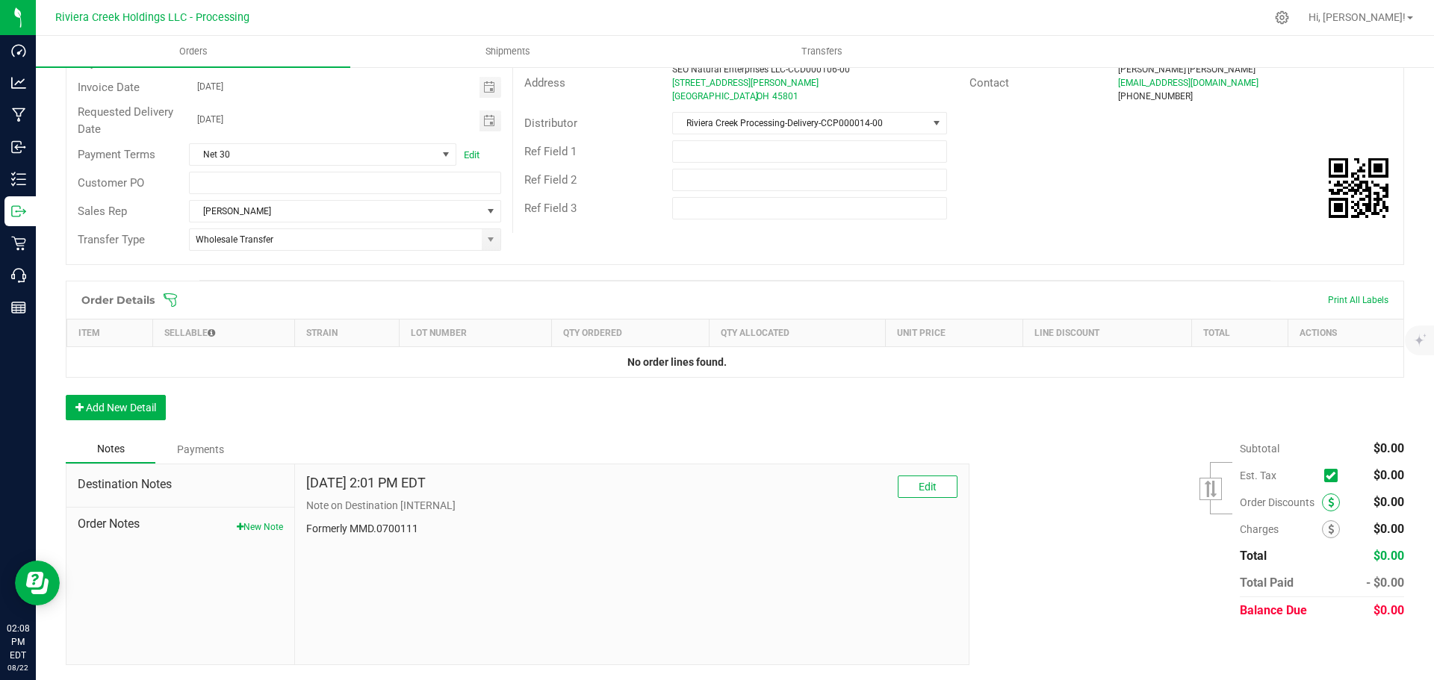
click at [1328, 502] on icon at bounding box center [1331, 502] width 6 height 10
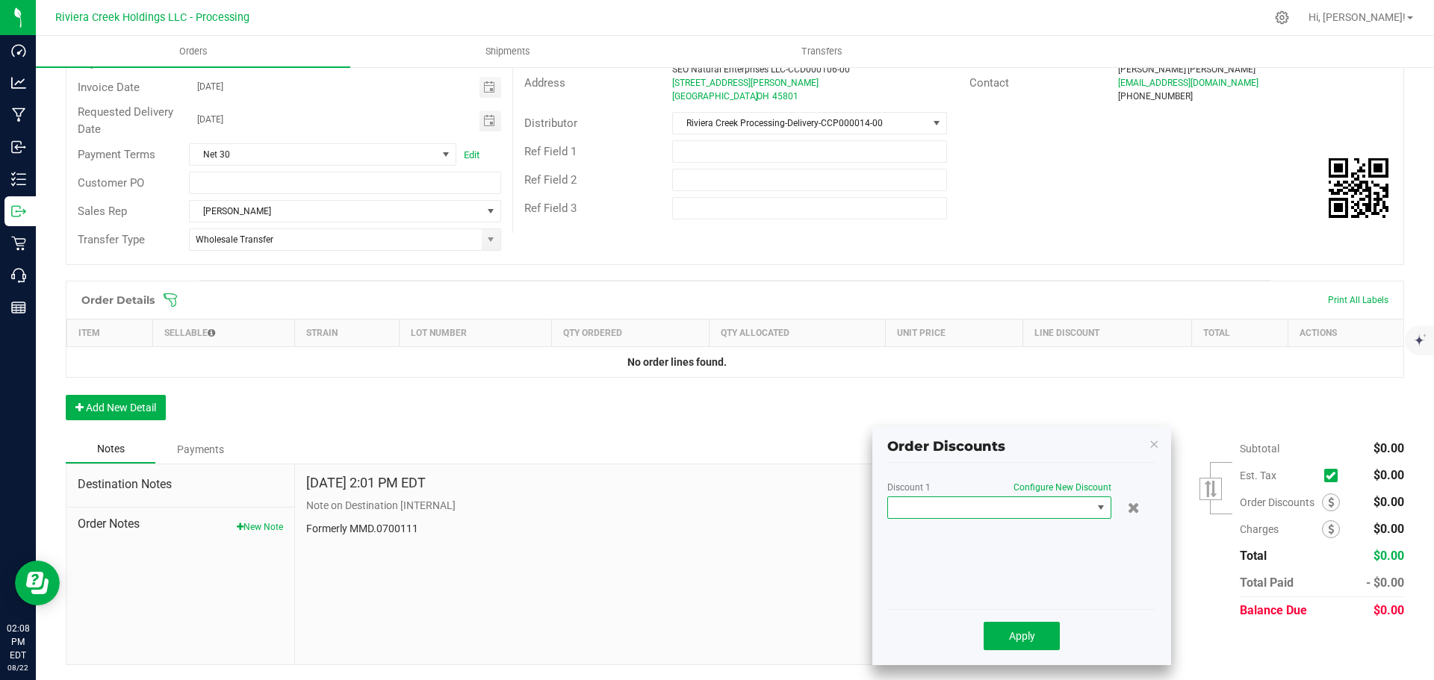
click at [1040, 508] on span at bounding box center [990, 507] width 204 height 21
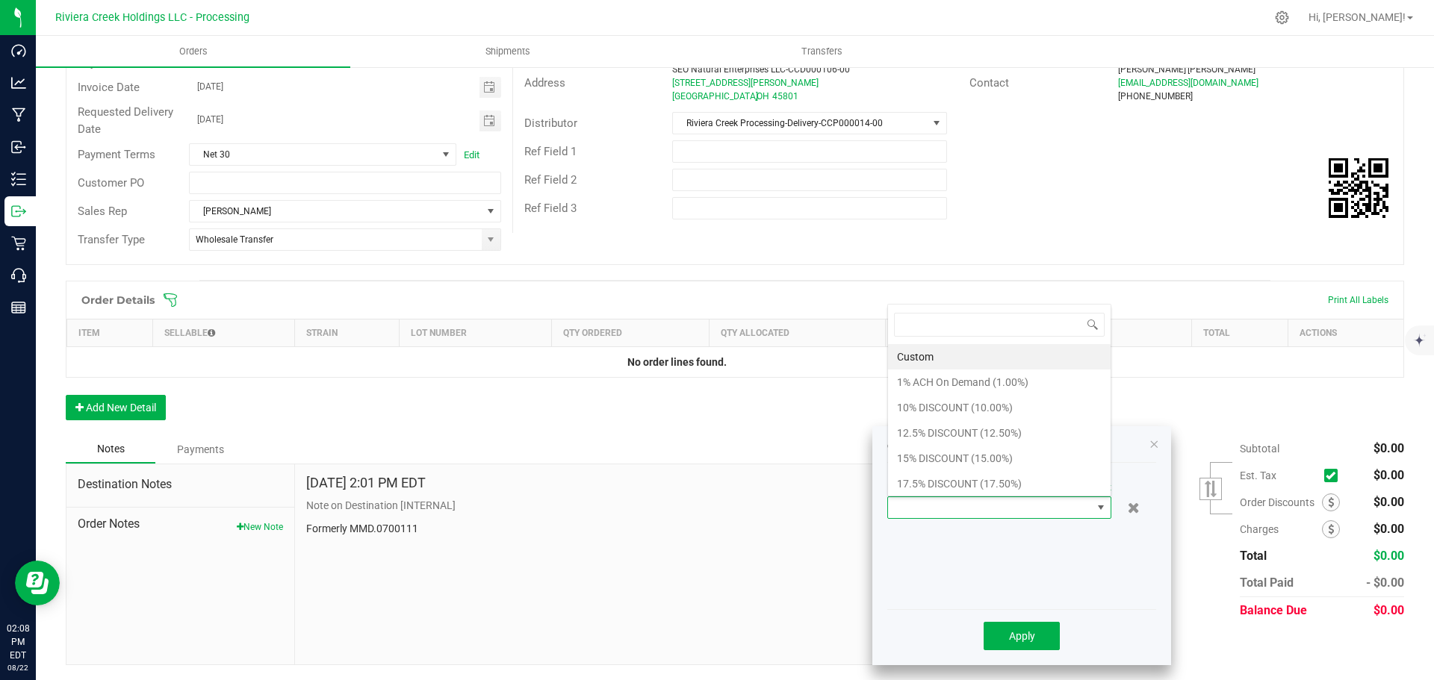
scroll to position [22, 224]
click at [929, 401] on li "10% DISCOUNT (10.00%)" at bounding box center [999, 407] width 223 height 25
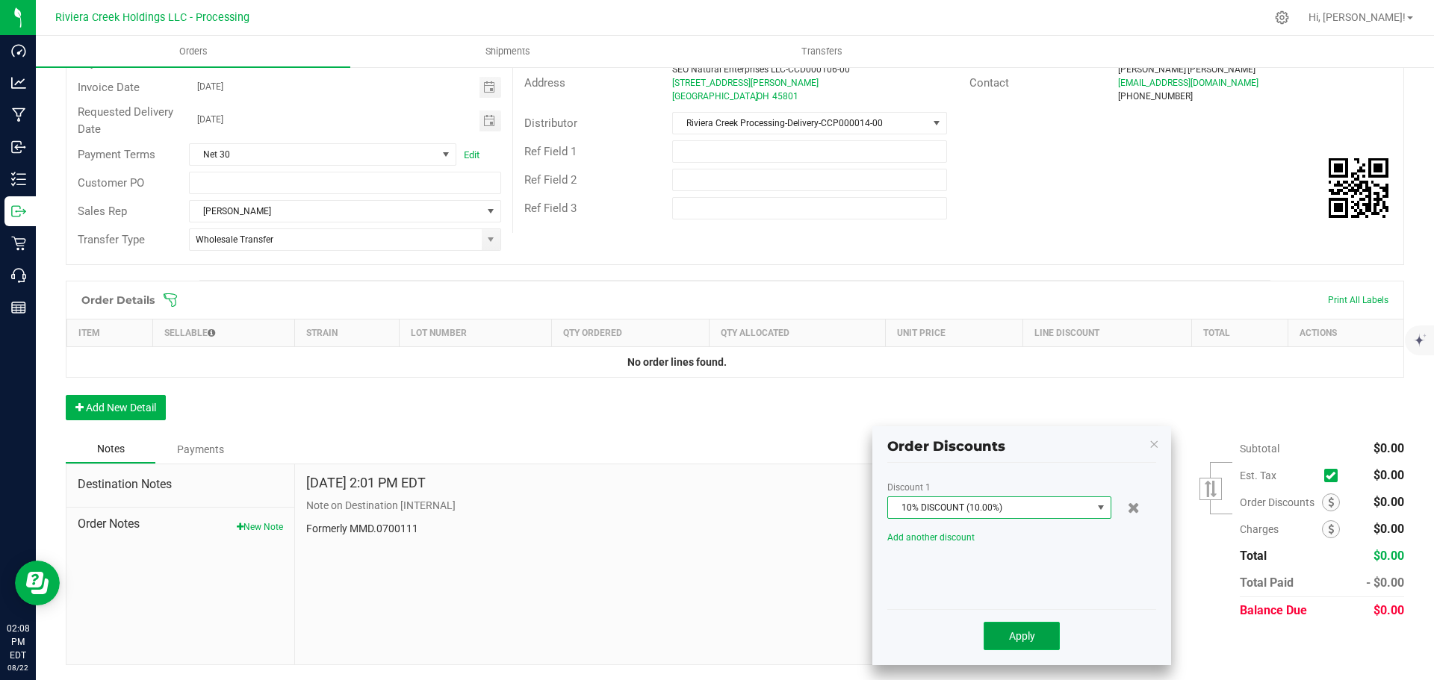
click at [1005, 628] on button "Apply" at bounding box center [1022, 636] width 76 height 28
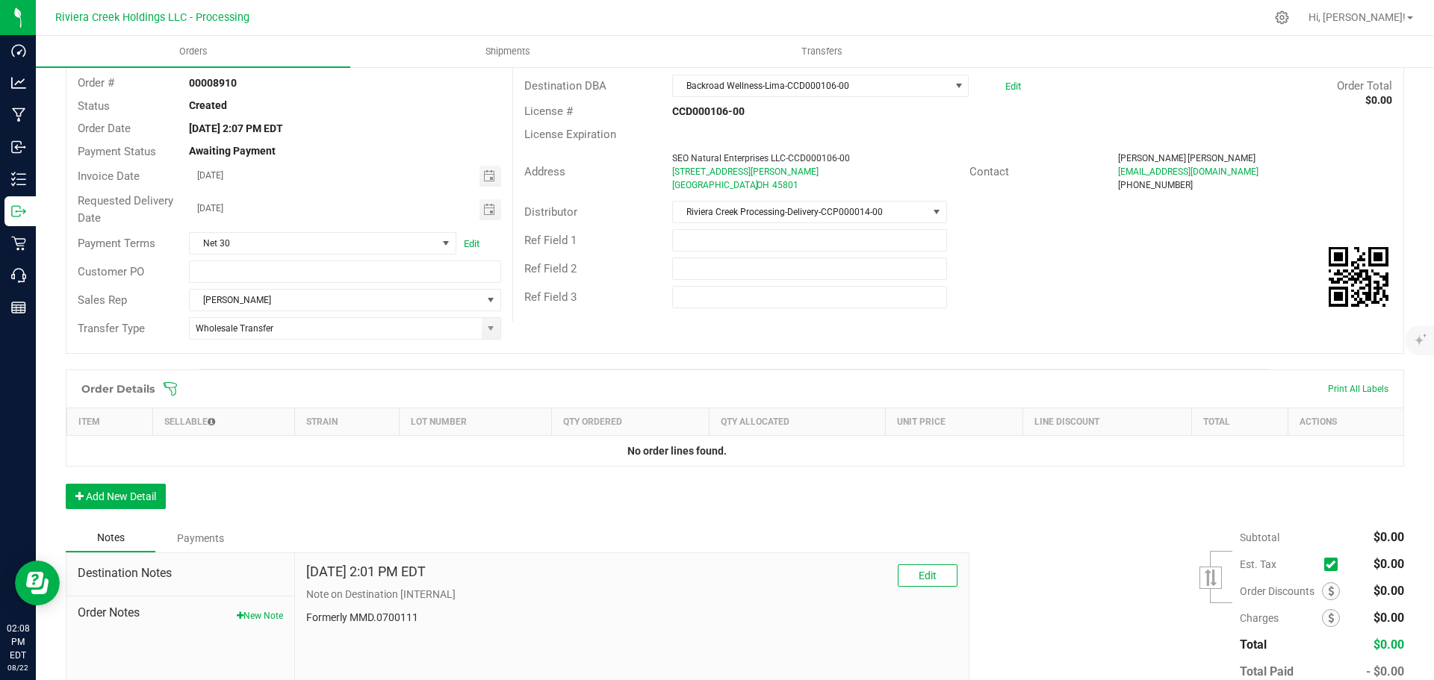
scroll to position [0, 0]
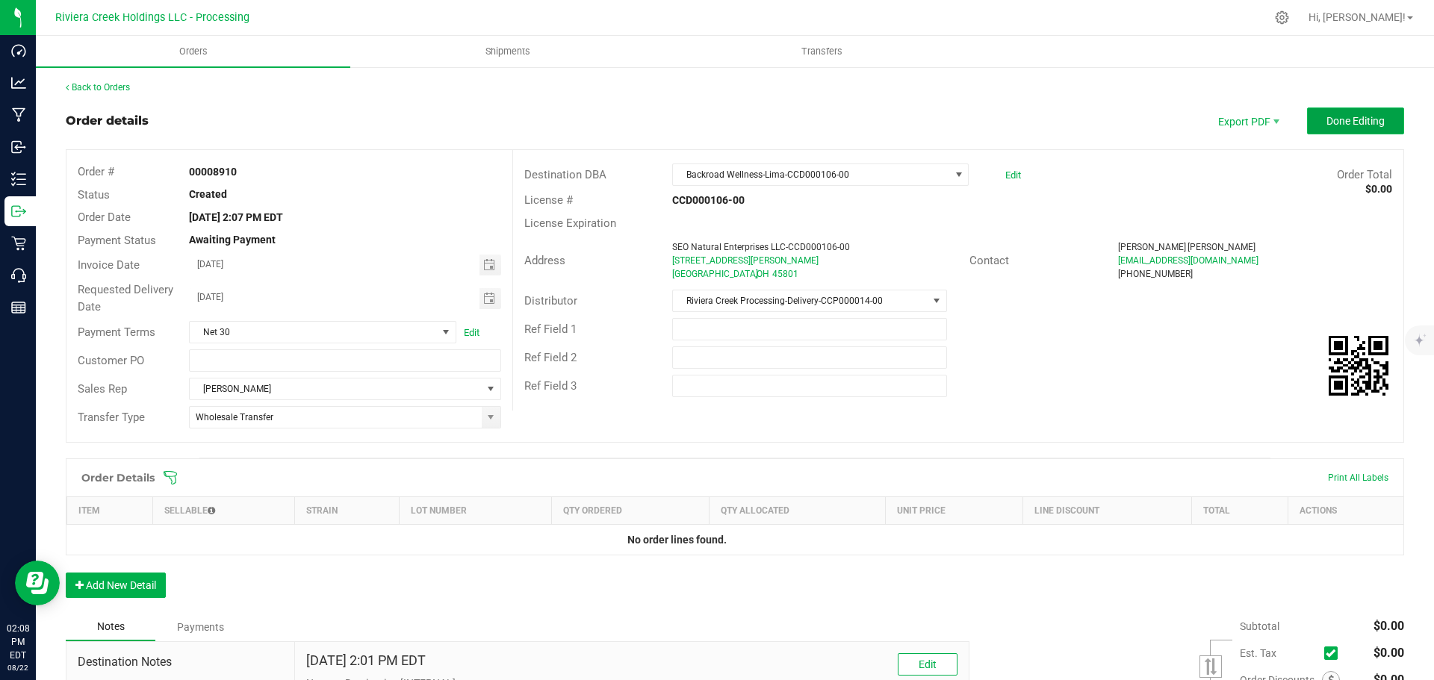
click at [1326, 117] on span "Done Editing" at bounding box center [1355, 121] width 58 height 12
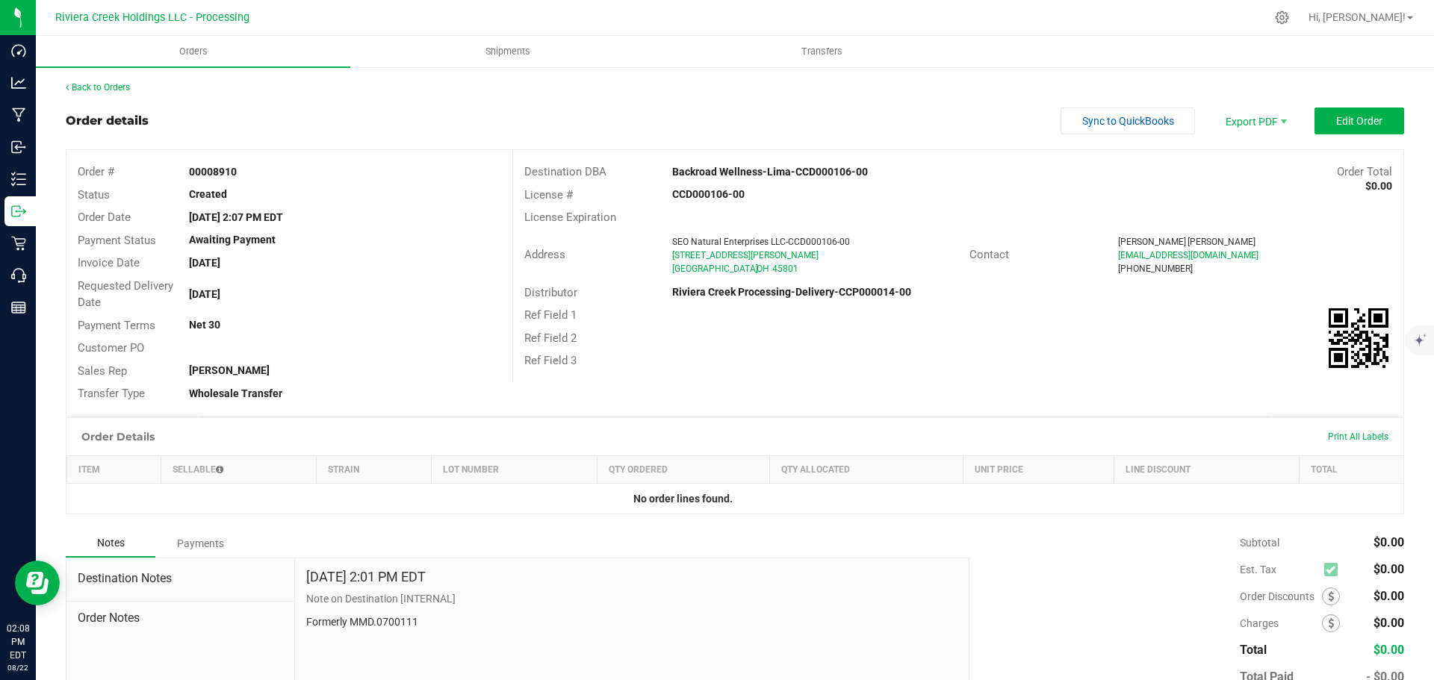
drag, startPoint x: 186, startPoint y: 171, endPoint x: 268, endPoint y: 178, distance: 82.4
click at [268, 178] on div "00008910" at bounding box center [345, 172] width 334 height 16
click at [110, 83] on link "Back to Orders" at bounding box center [98, 87] width 64 height 10
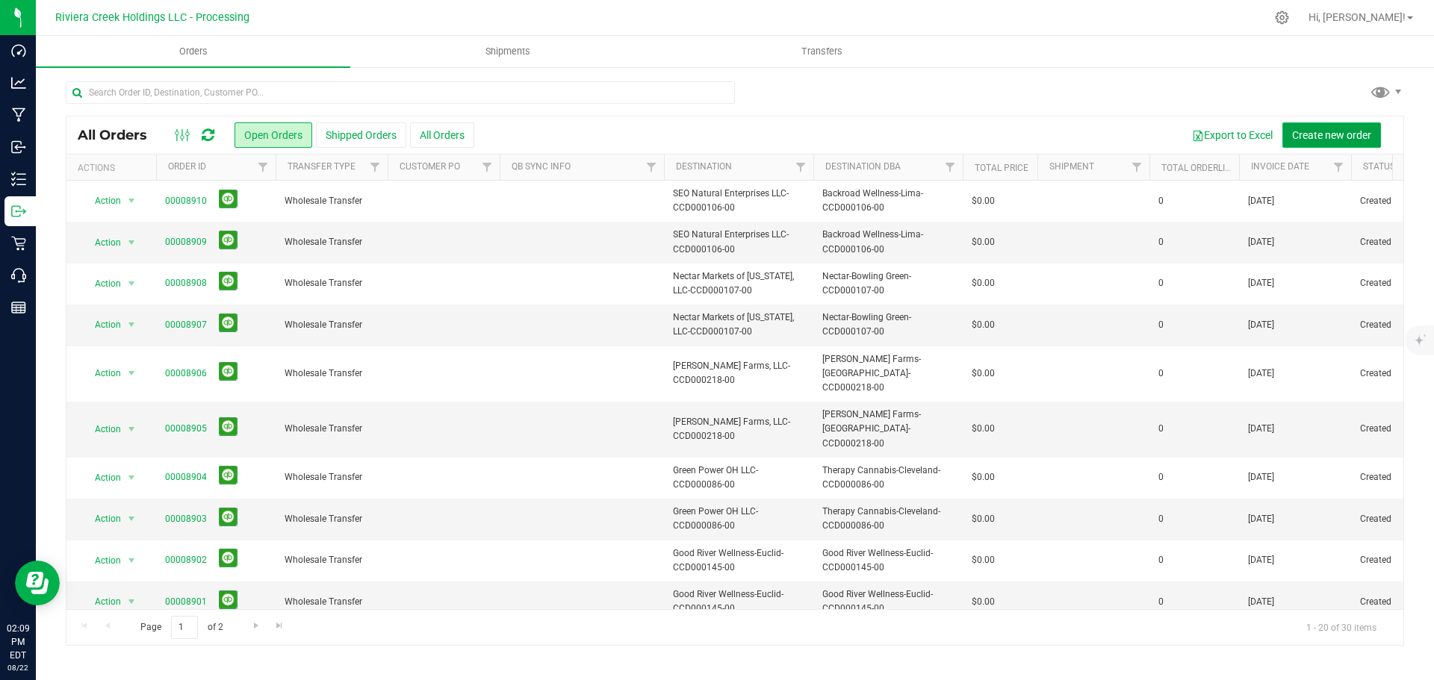
click at [1315, 133] on span "Create new order" at bounding box center [1331, 135] width 79 height 12
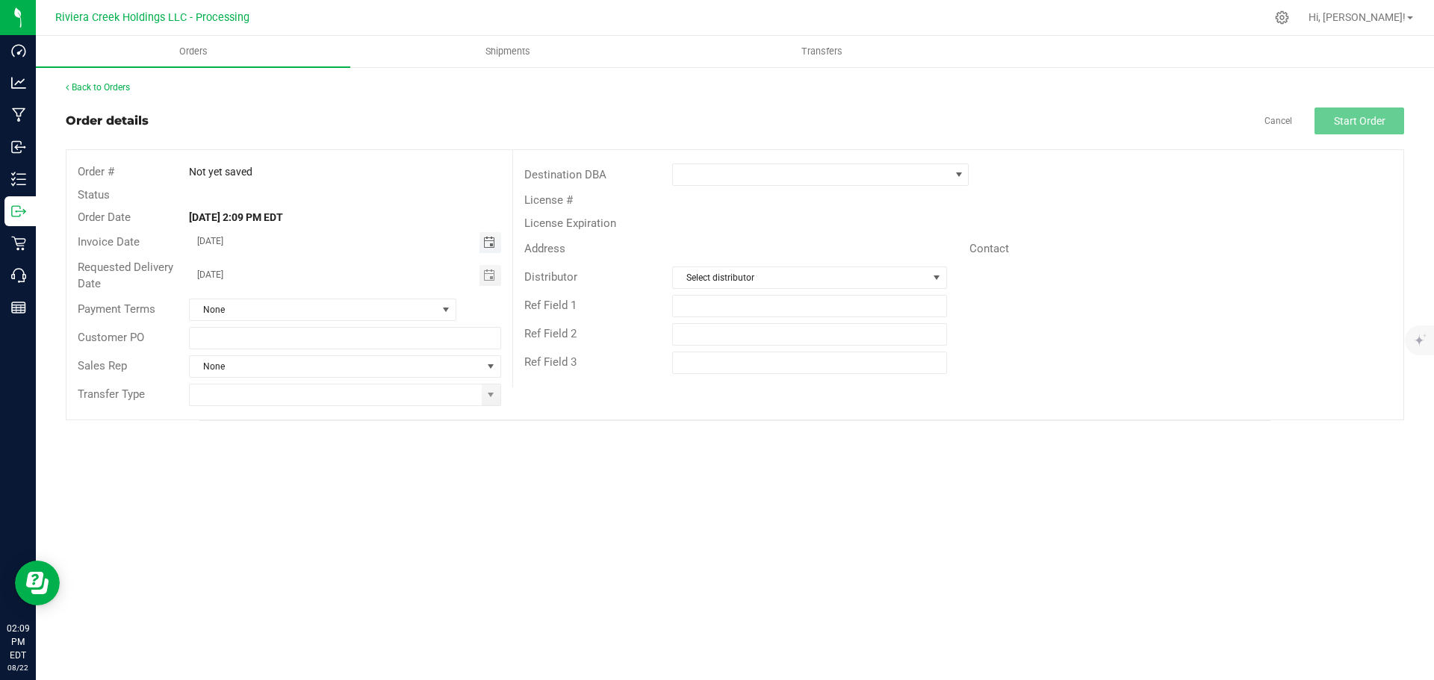
click at [488, 243] on span "Toggle calendar" at bounding box center [489, 243] width 12 height 12
drag, startPoint x: 295, startPoint y: 414, endPoint x: 301, endPoint y: 407, distance: 9.0
click at [296, 414] on span "26" at bounding box center [301, 413] width 22 height 23
type input "08/26/2025"
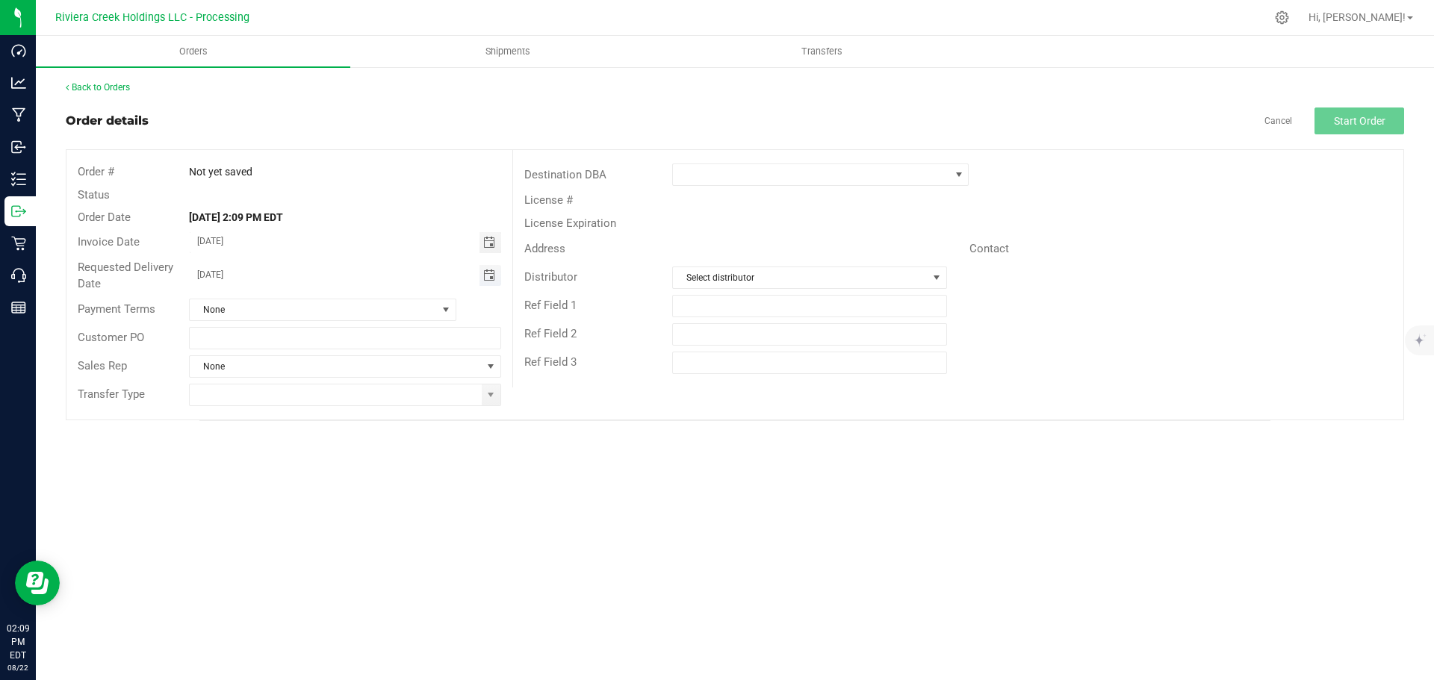
click at [488, 279] on span "Toggle calendar" at bounding box center [489, 276] width 12 height 12
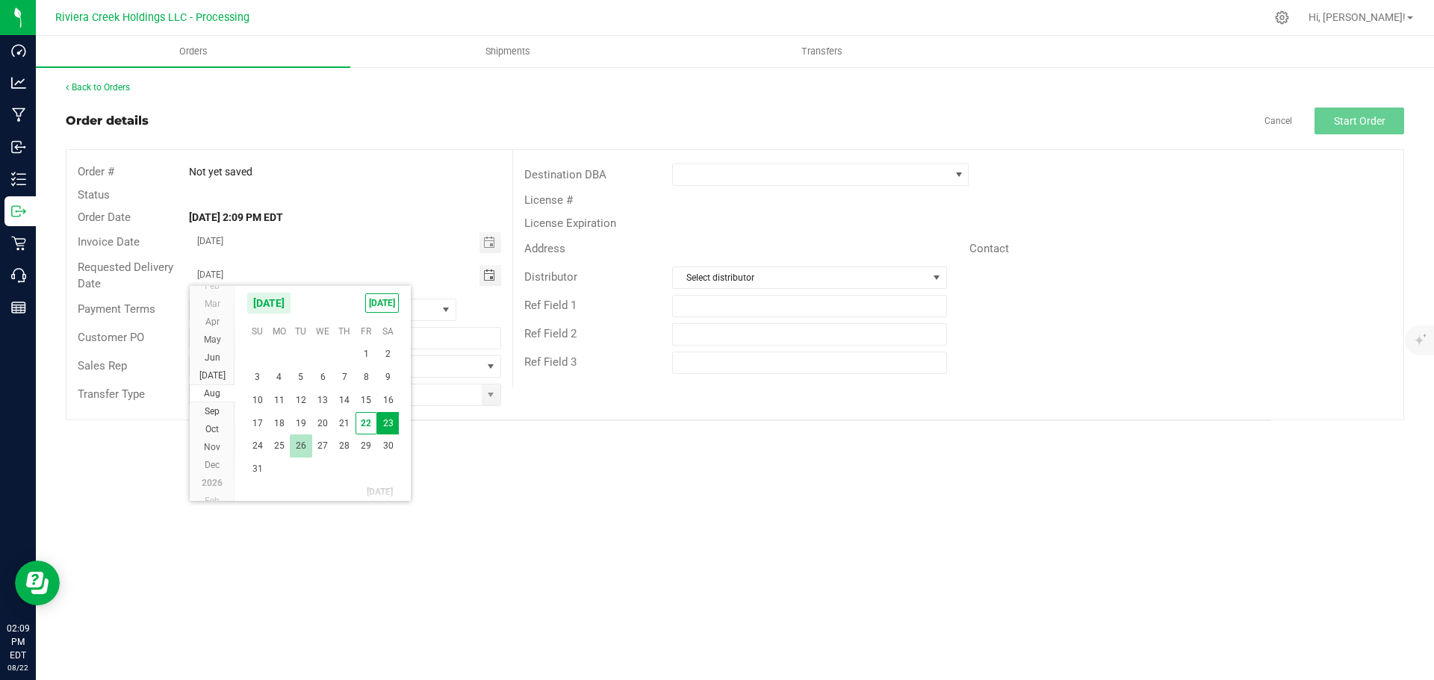
click at [298, 446] on span "26" at bounding box center [301, 446] width 22 height 23
type input "08/26/2025"
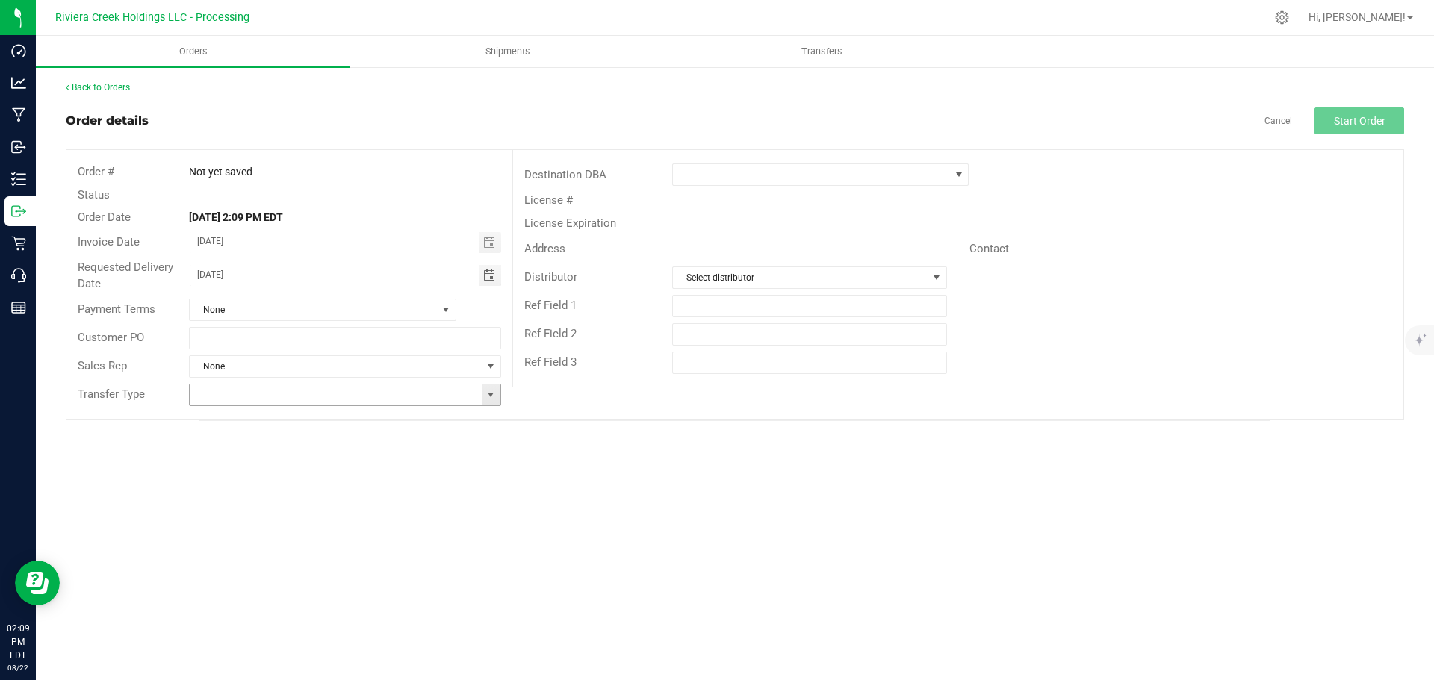
click at [485, 398] on span at bounding box center [491, 395] width 12 height 12
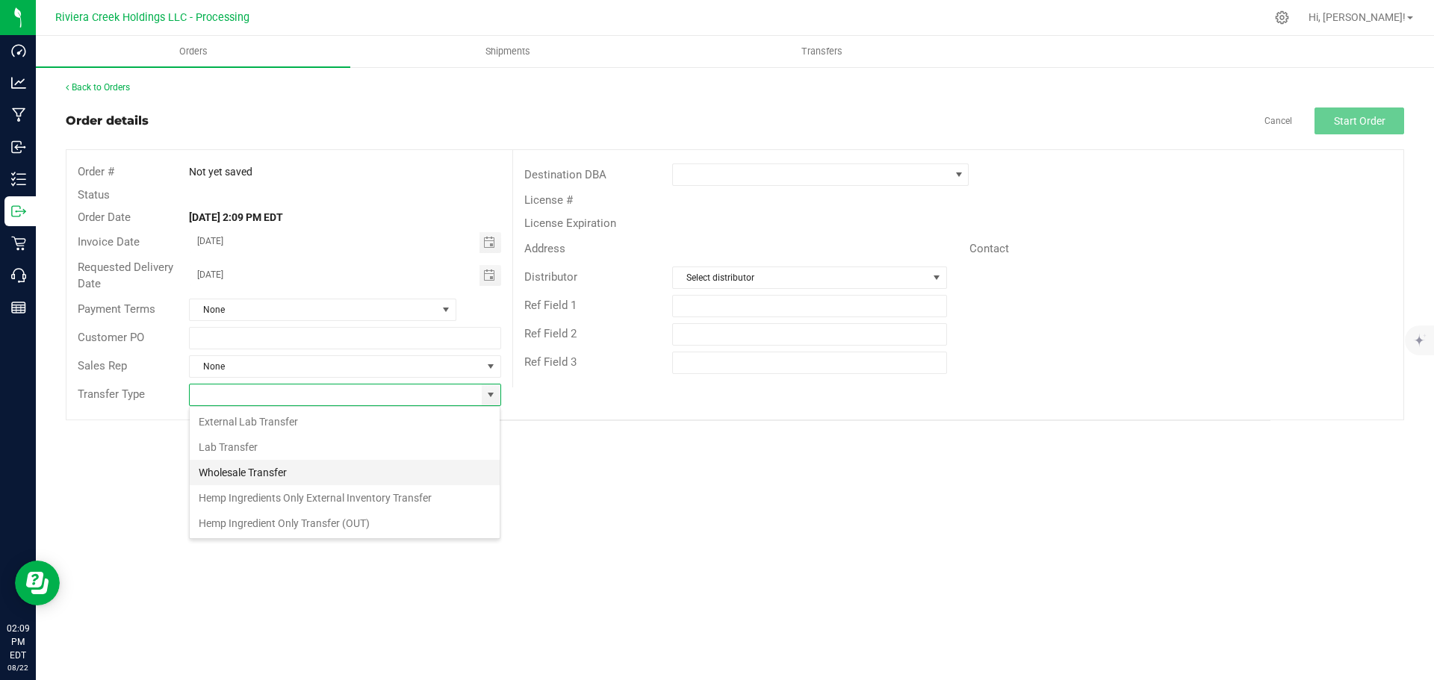
scroll to position [22, 312]
click at [209, 478] on li "Wholesale Transfer" at bounding box center [345, 472] width 310 height 25
type input "Wholesale Transfer"
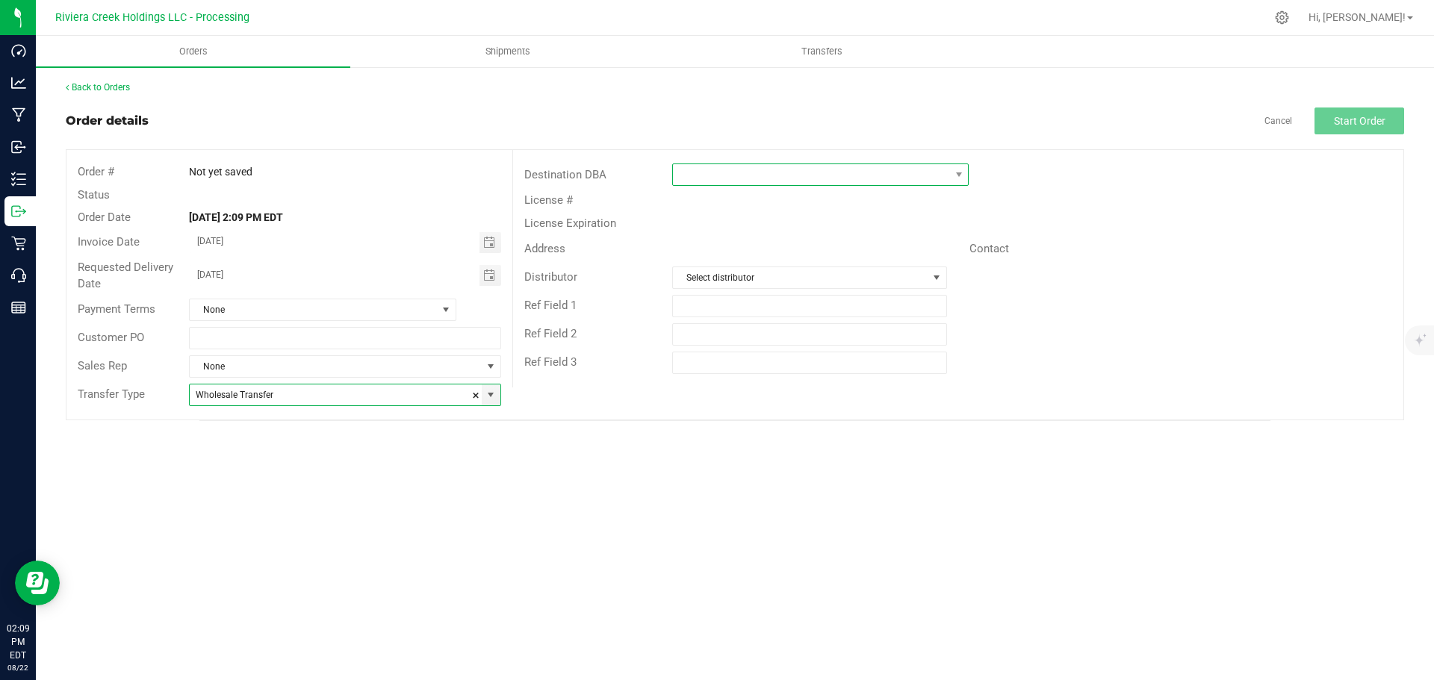
click at [721, 178] on span at bounding box center [811, 174] width 276 height 21
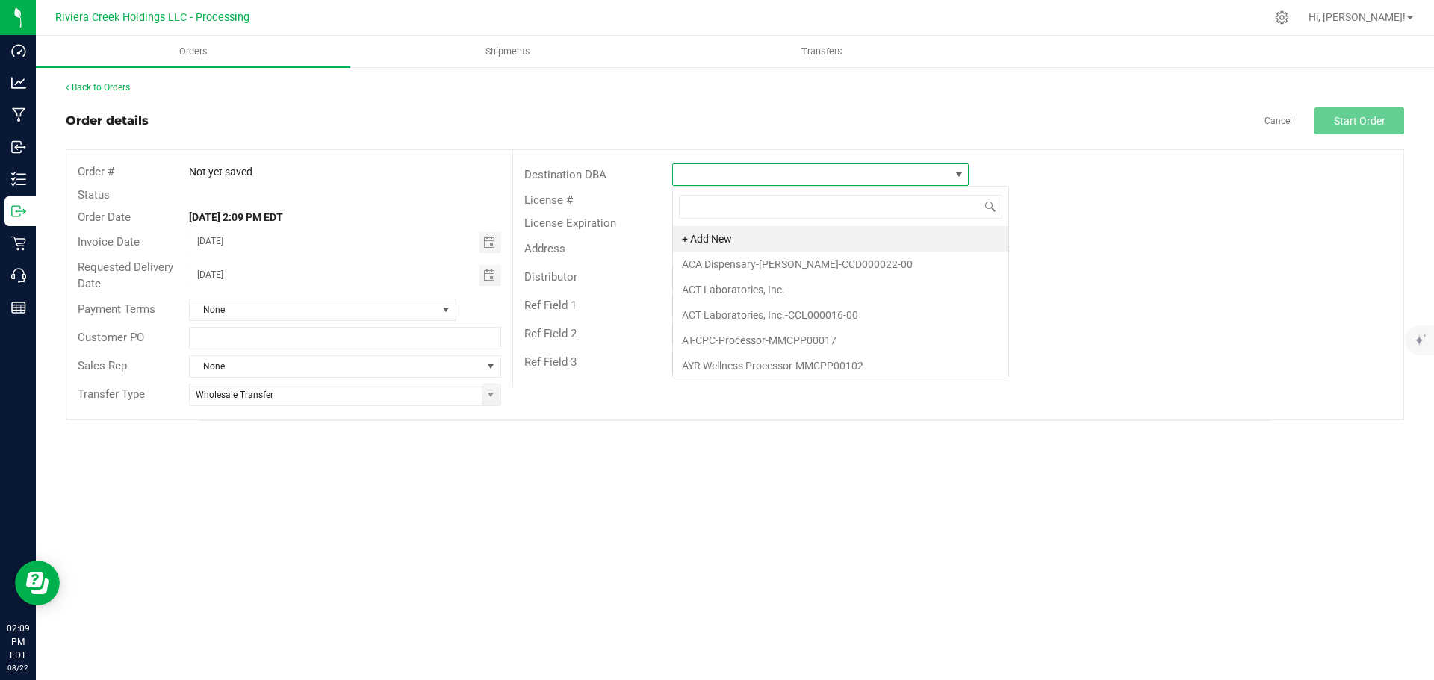
scroll to position [22, 297]
type input "veri"
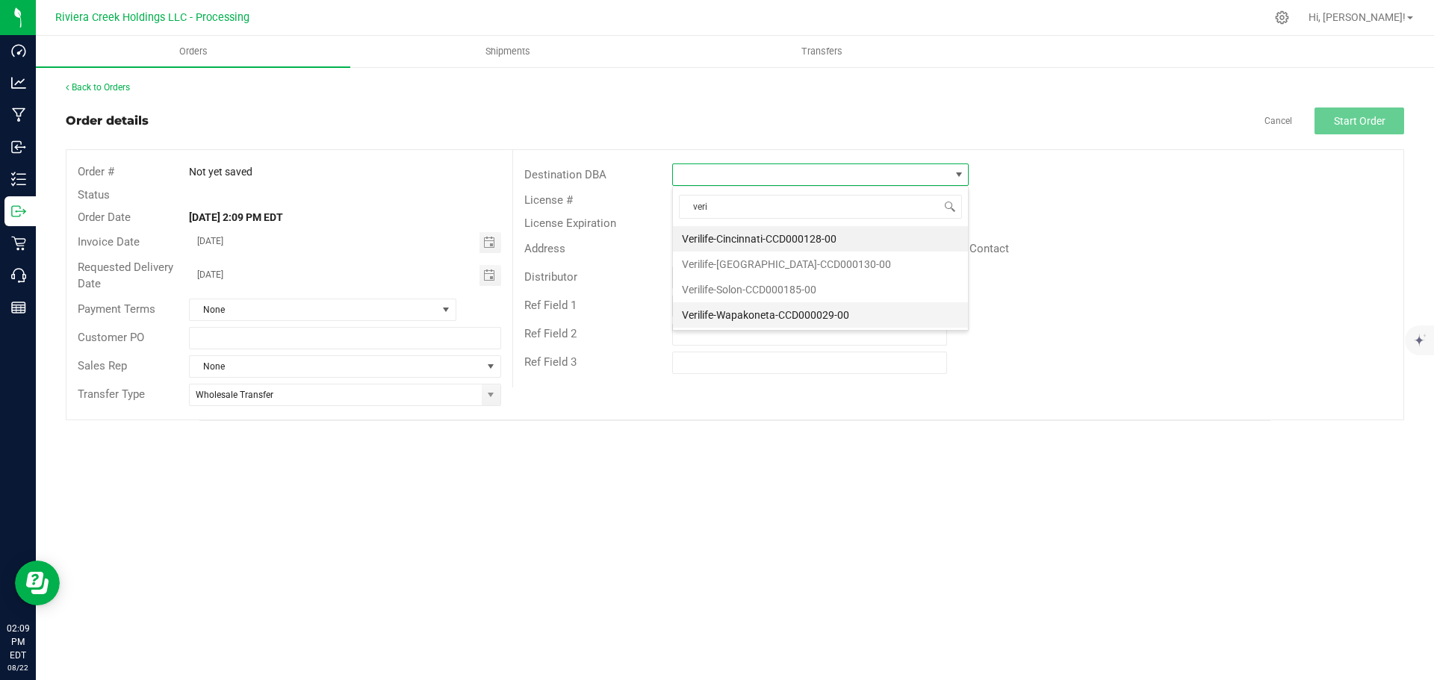
click at [709, 319] on li "Verilife-Wapakoneta-CCD000029-00" at bounding box center [820, 314] width 295 height 25
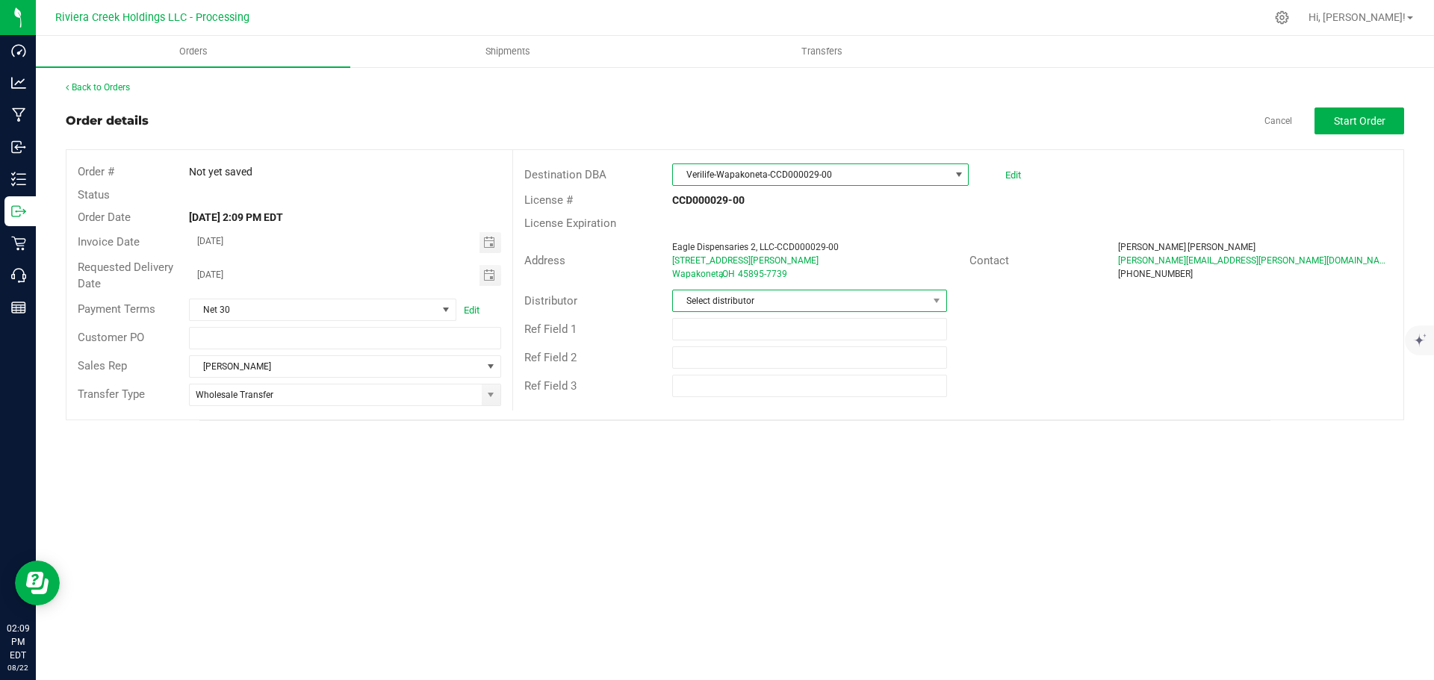
click at [723, 308] on span "Select distributor" at bounding box center [800, 301] width 254 height 21
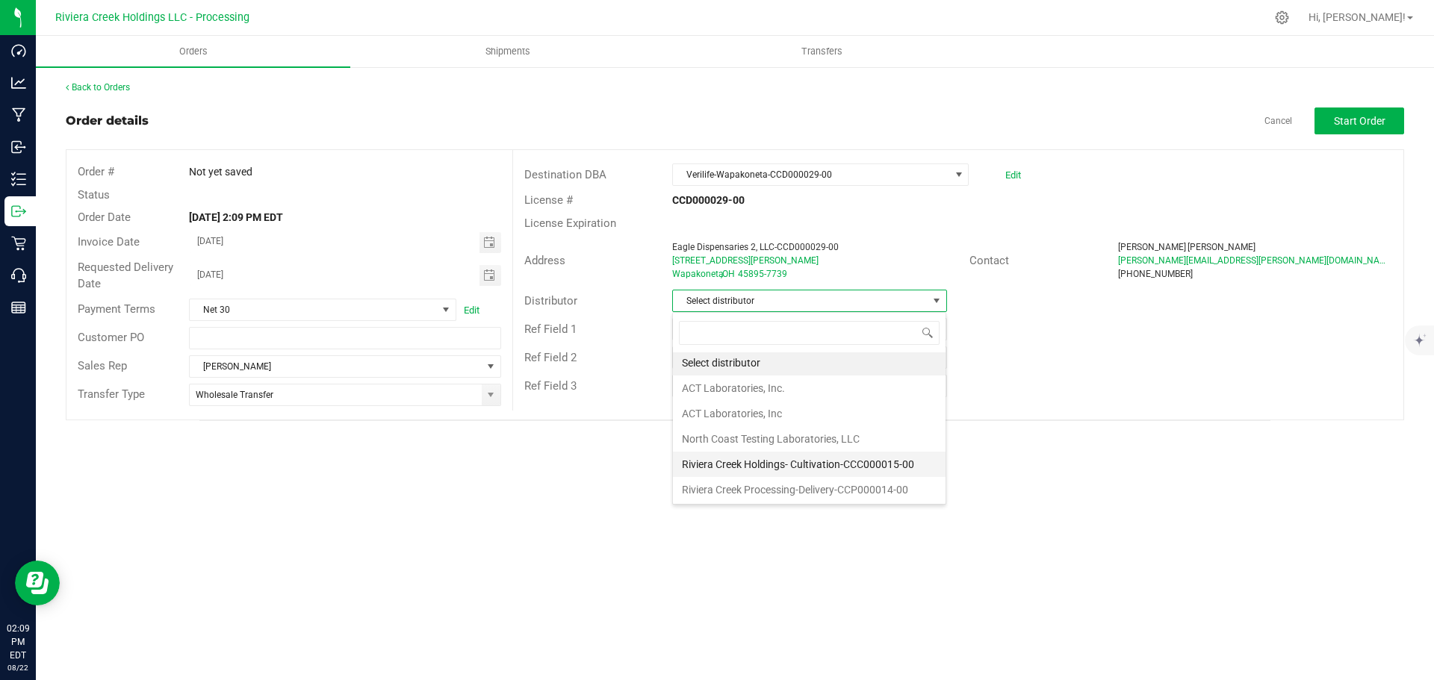
scroll to position [3, 0]
click at [715, 494] on li "Riviera Creek Processing-Delivery-CCP000014-00" at bounding box center [809, 489] width 273 height 25
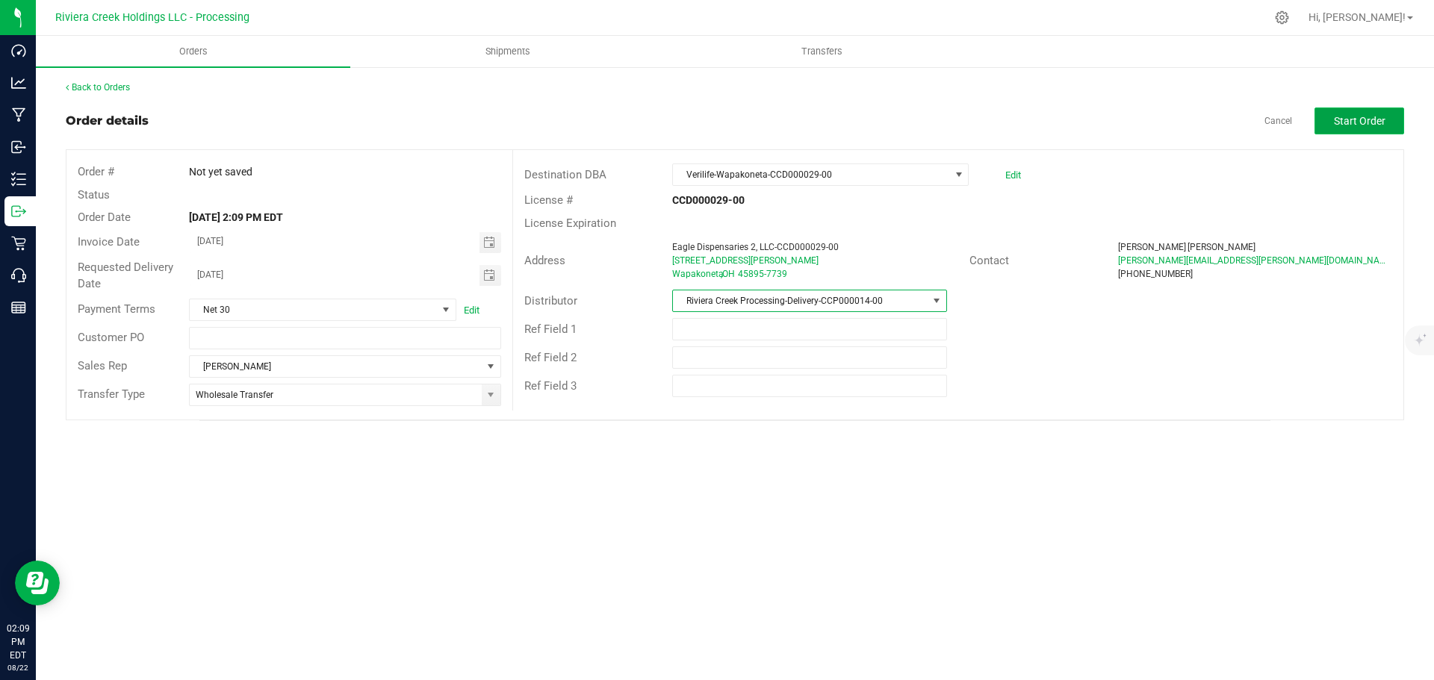
click at [1338, 123] on span "Start Order" at bounding box center [1360, 121] width 52 height 12
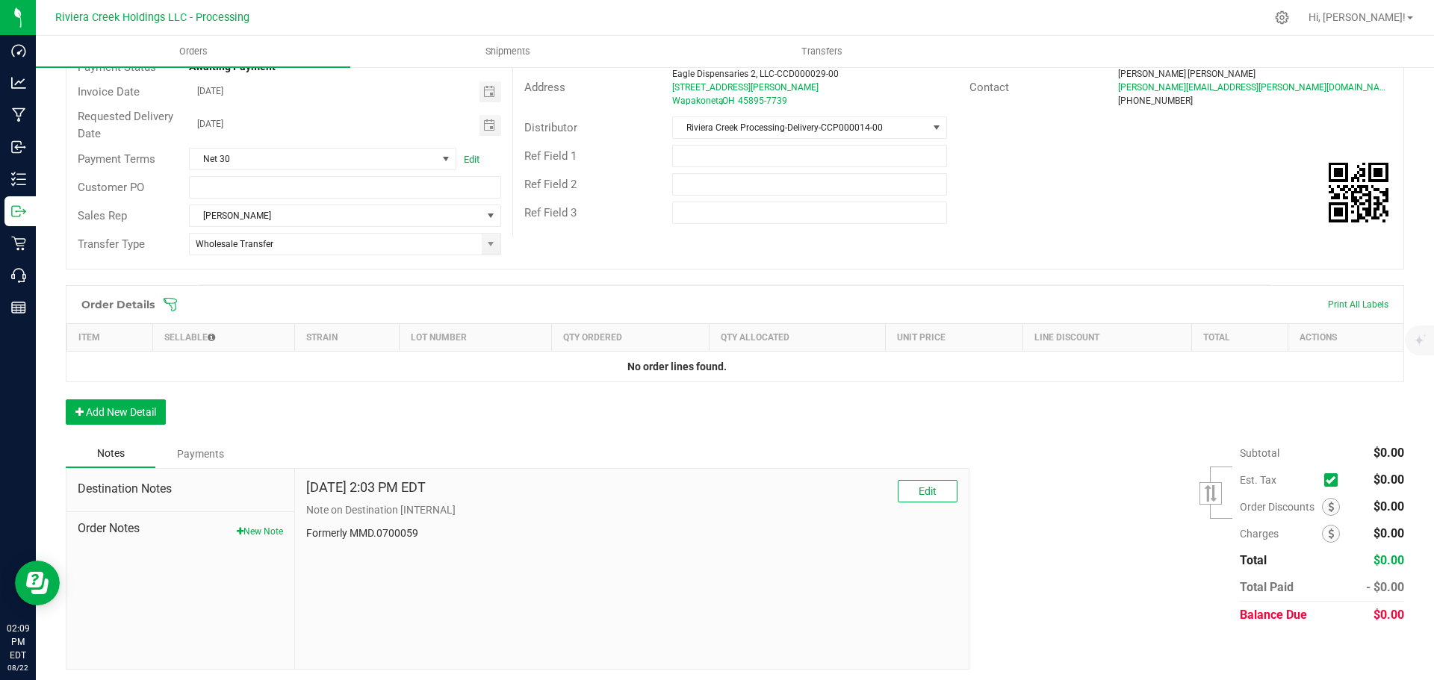
scroll to position [178, 0]
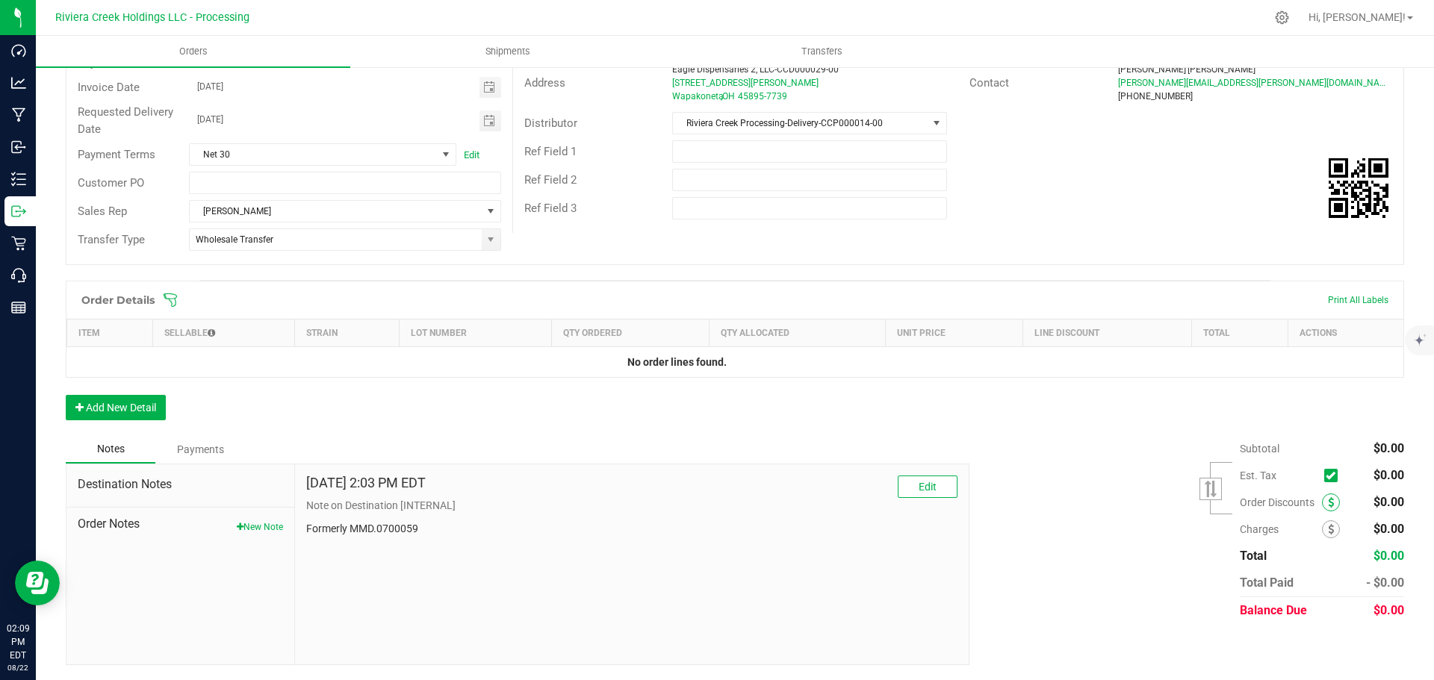
click at [1328, 504] on icon at bounding box center [1331, 502] width 6 height 10
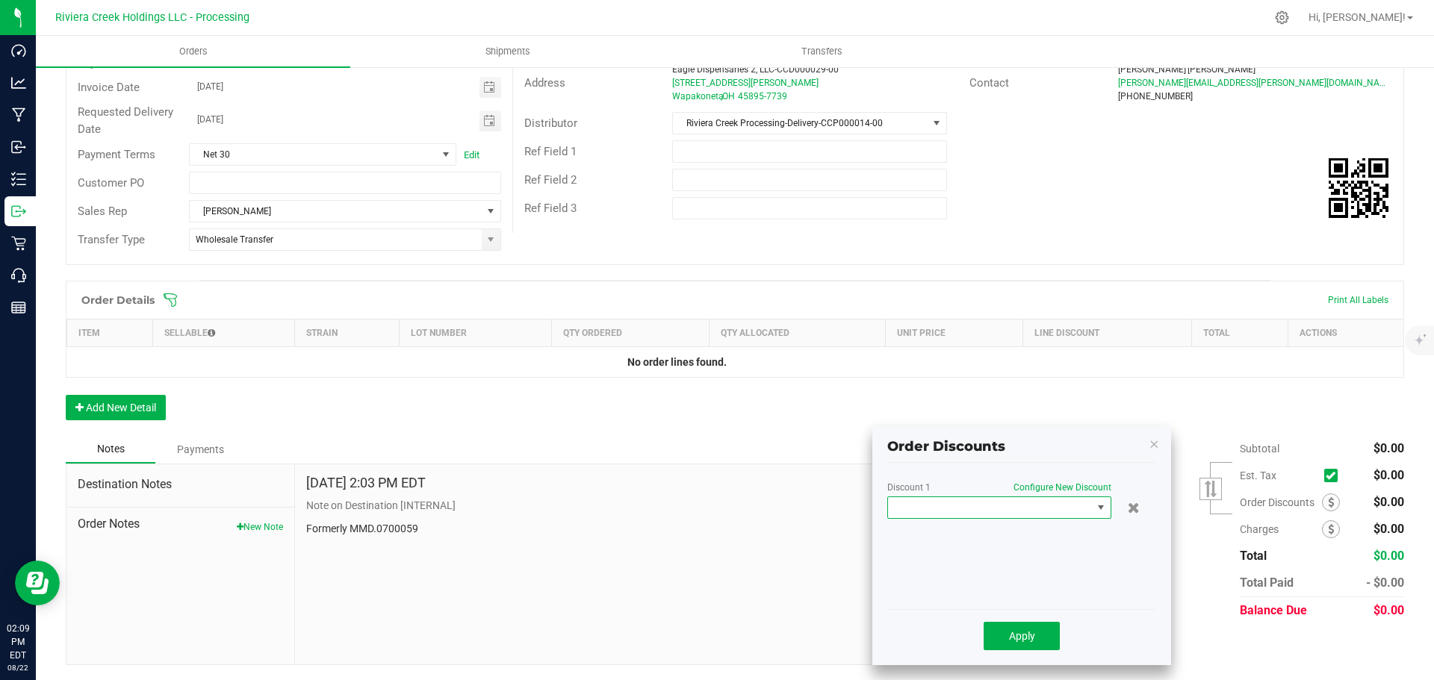
click at [1046, 517] on span at bounding box center [990, 507] width 204 height 21
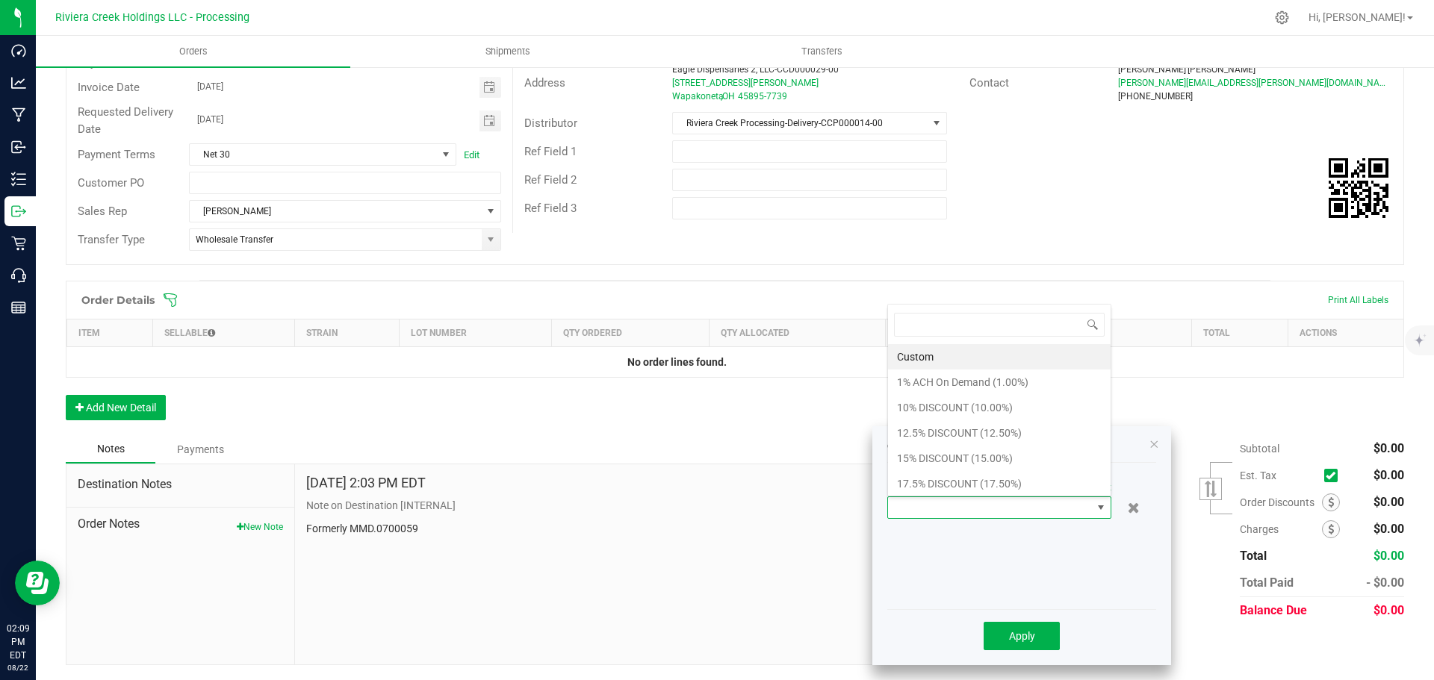
scroll to position [22, 224]
click at [937, 411] on li "10% DISCOUNT (10.00%)" at bounding box center [999, 407] width 223 height 25
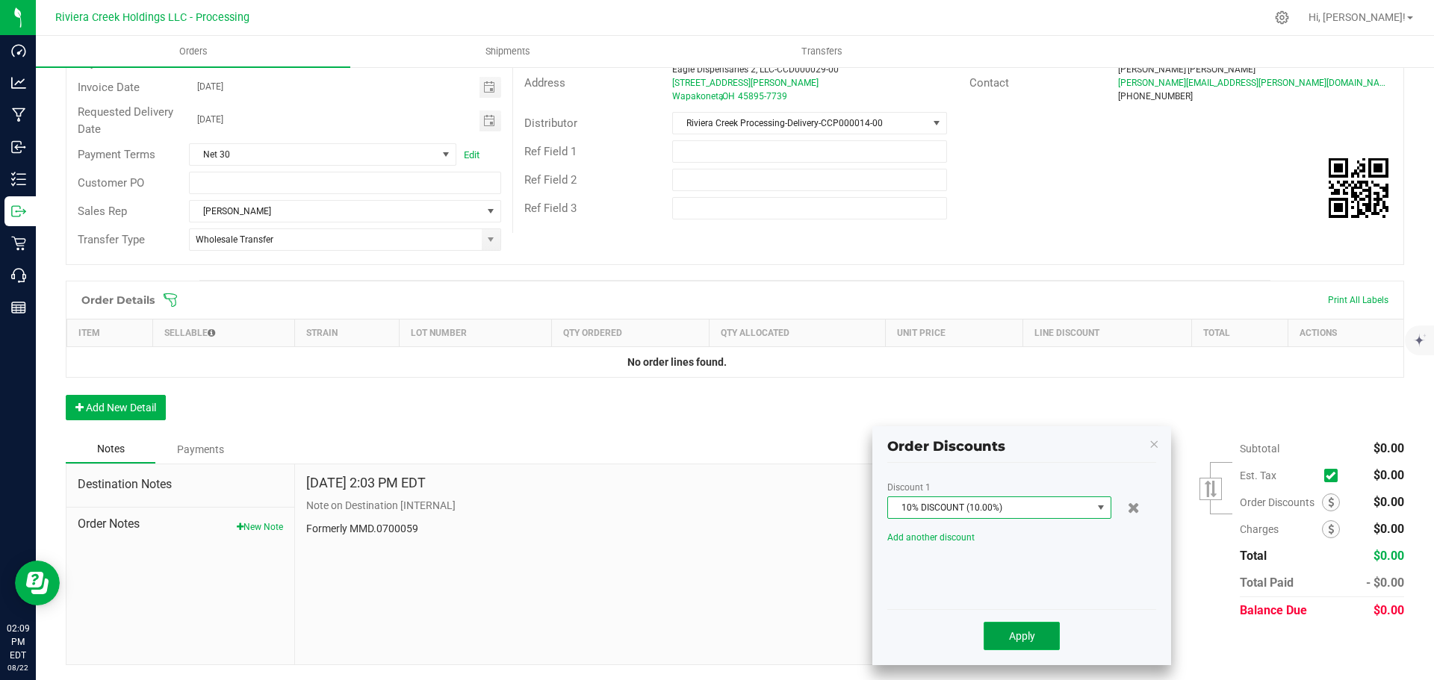
click at [1004, 633] on button "Apply" at bounding box center [1022, 636] width 76 height 28
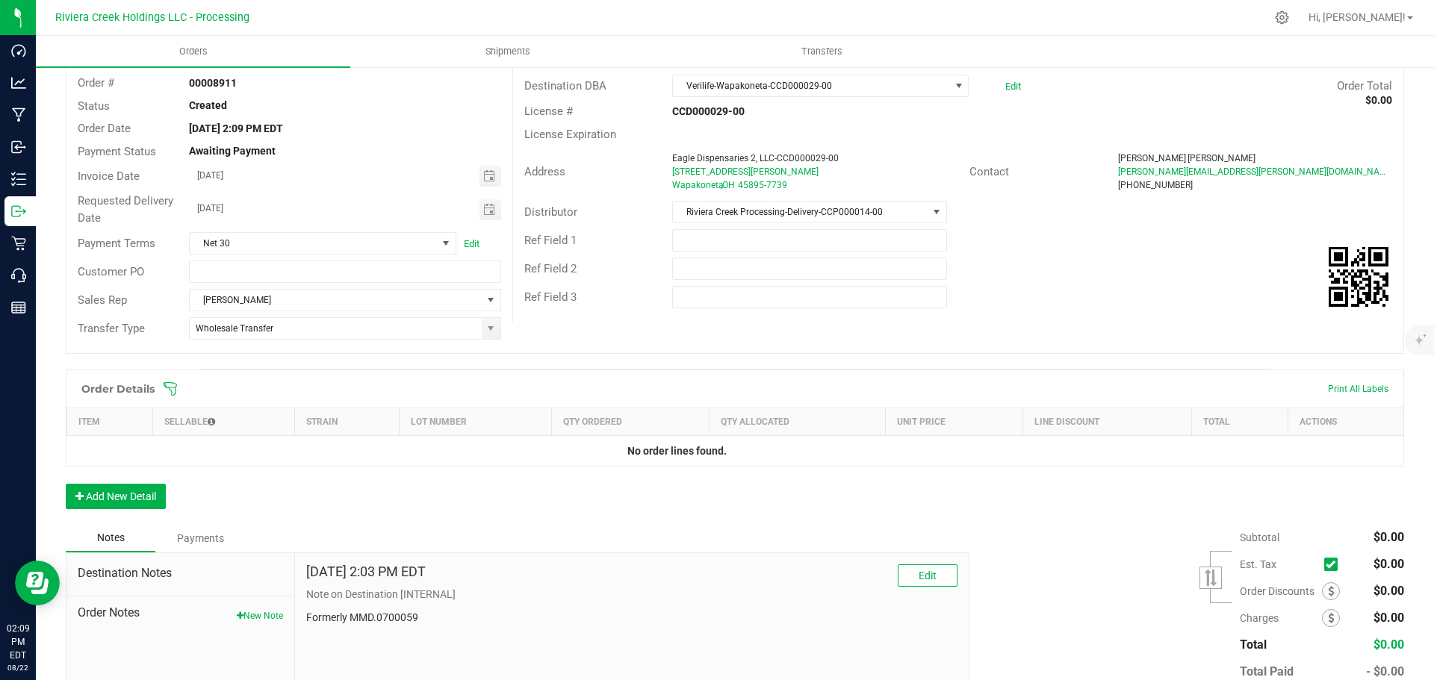
scroll to position [0, 0]
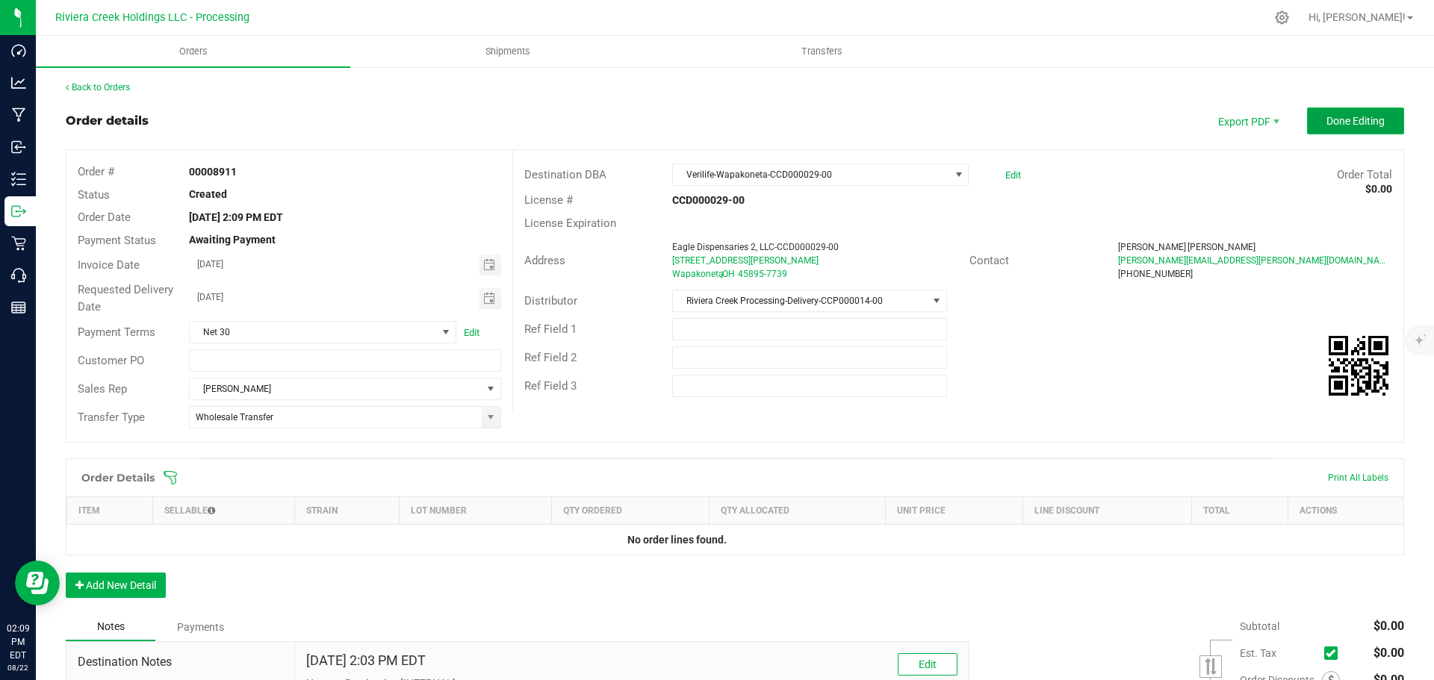
click at [1326, 125] on span "Done Editing" at bounding box center [1355, 121] width 58 height 12
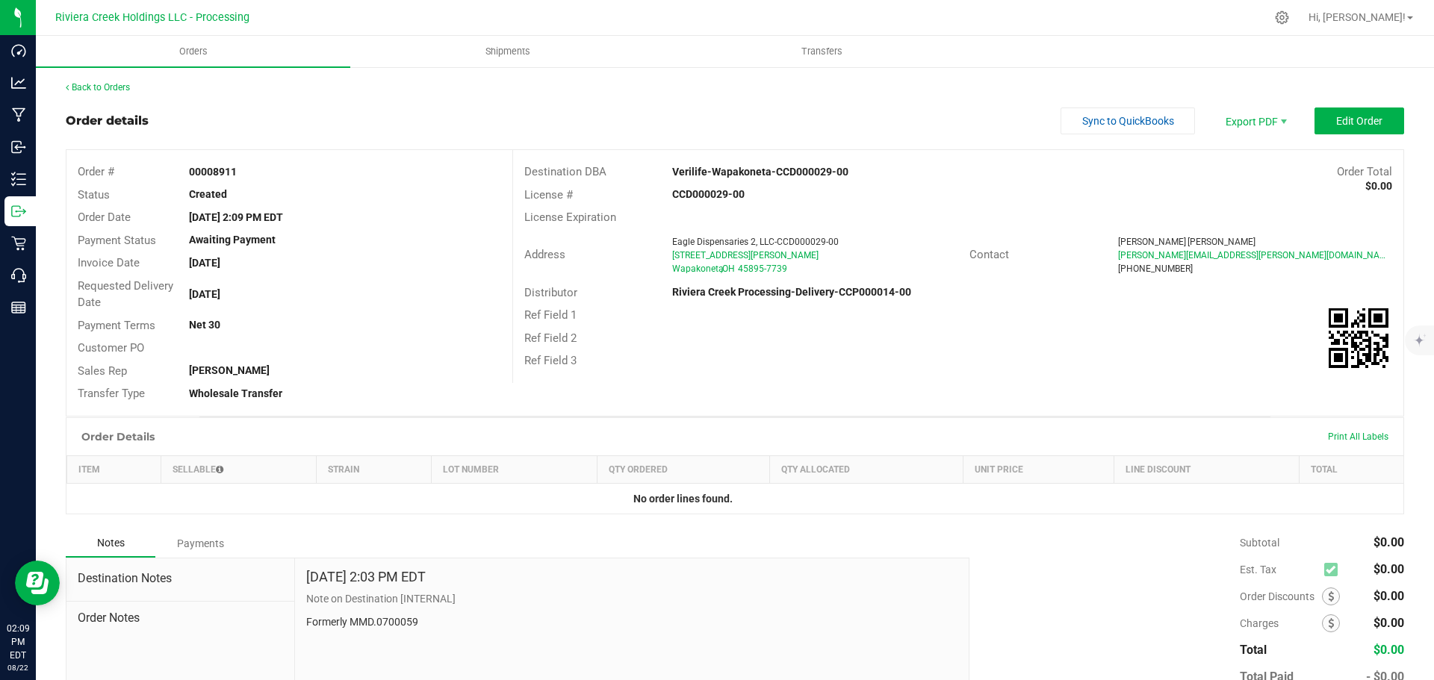
drag, startPoint x: 187, startPoint y: 171, endPoint x: 254, endPoint y: 182, distance: 68.1
click at [254, 182] on div "Order # 00008911" at bounding box center [289, 172] width 446 height 23
click at [117, 84] on link "Back to Orders" at bounding box center [98, 87] width 64 height 10
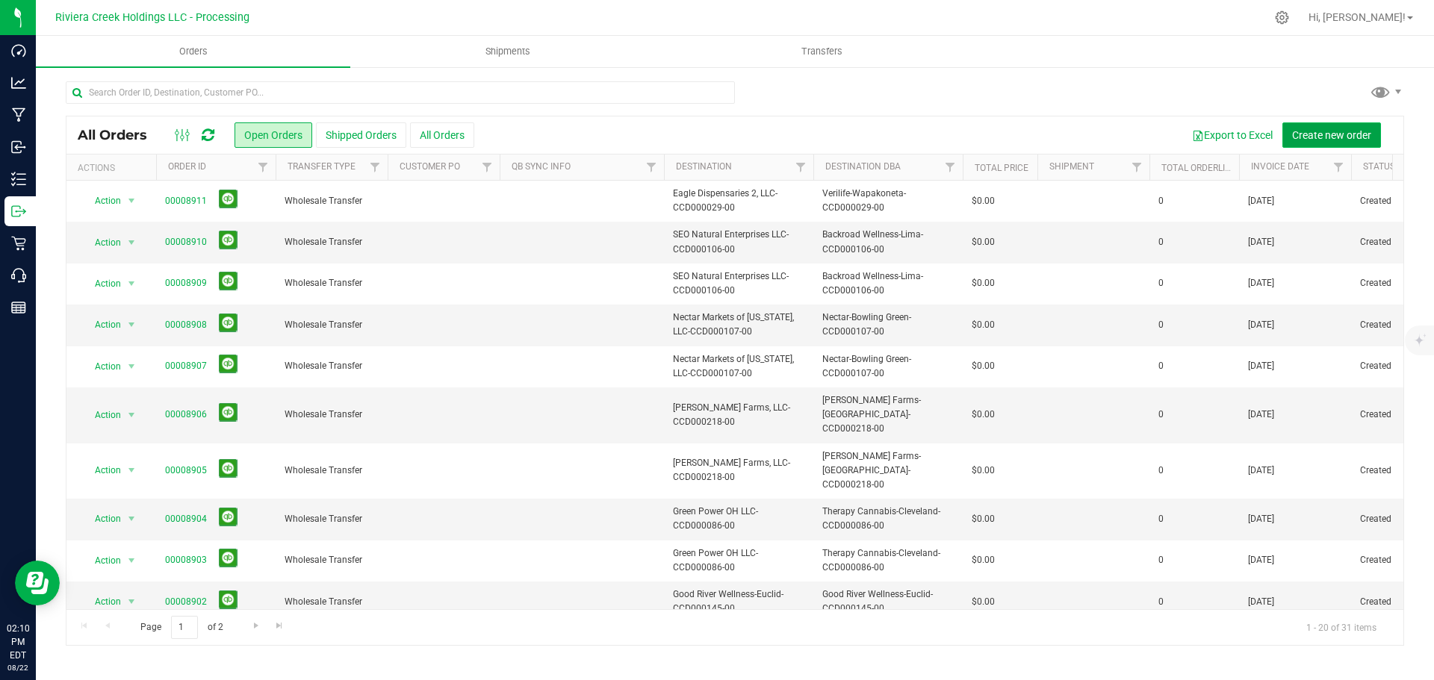
click at [1322, 134] on span "Create new order" at bounding box center [1331, 135] width 79 height 12
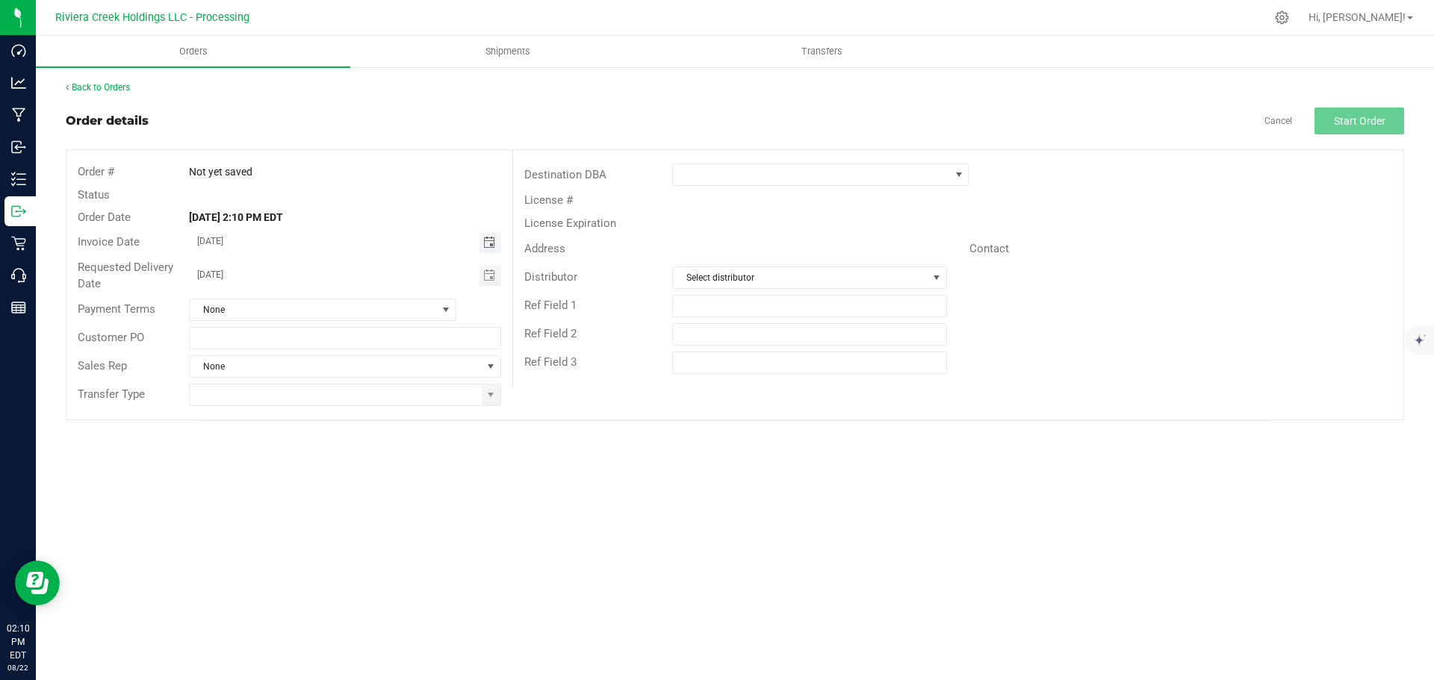
click at [488, 245] on span "Toggle calendar" at bounding box center [489, 243] width 12 height 12
click at [301, 409] on span "26" at bounding box center [301, 413] width 22 height 23
type input "08/26/2025"
click at [493, 273] on span "Toggle calendar" at bounding box center [489, 276] width 12 height 12
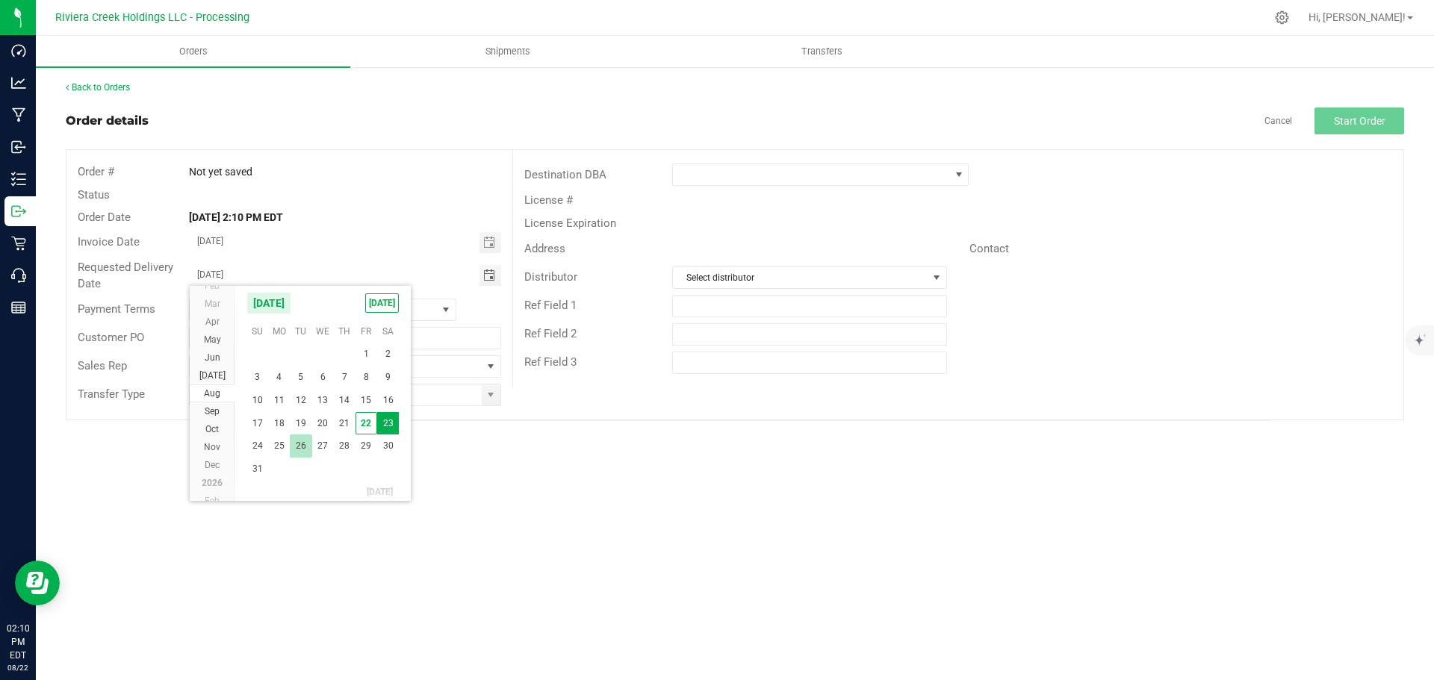
click at [302, 444] on span "26" at bounding box center [301, 446] width 22 height 23
type input "08/26/2025"
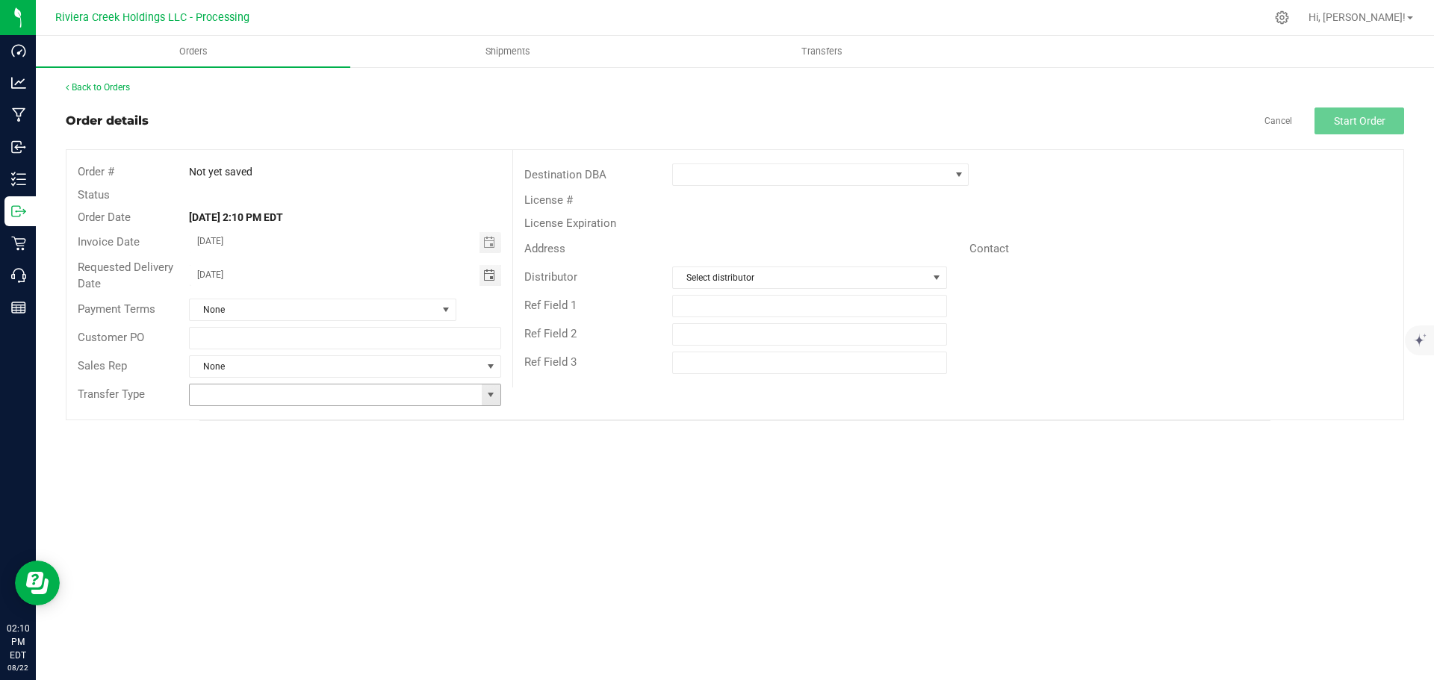
click at [491, 397] on span at bounding box center [491, 395] width 12 height 12
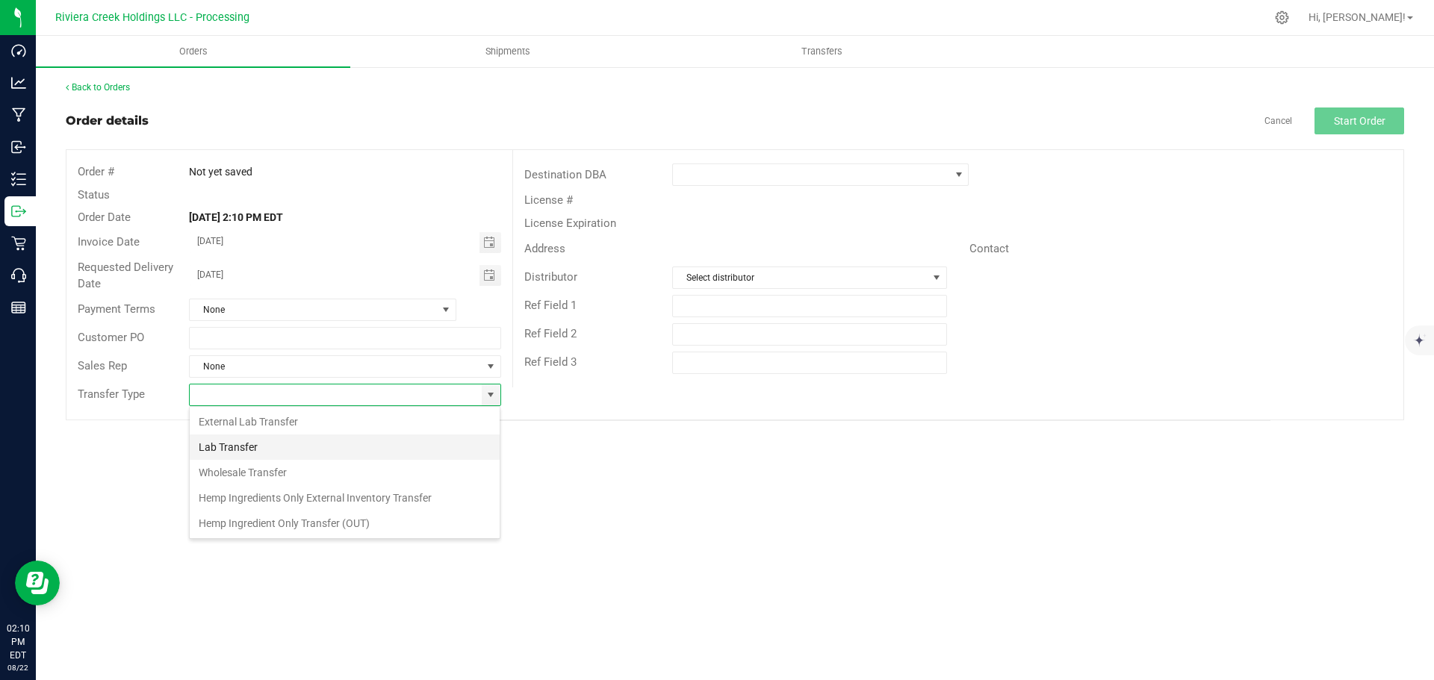
scroll to position [22, 312]
click at [243, 468] on li "Wholesale Transfer" at bounding box center [345, 472] width 310 height 25
type input "Wholesale Transfer"
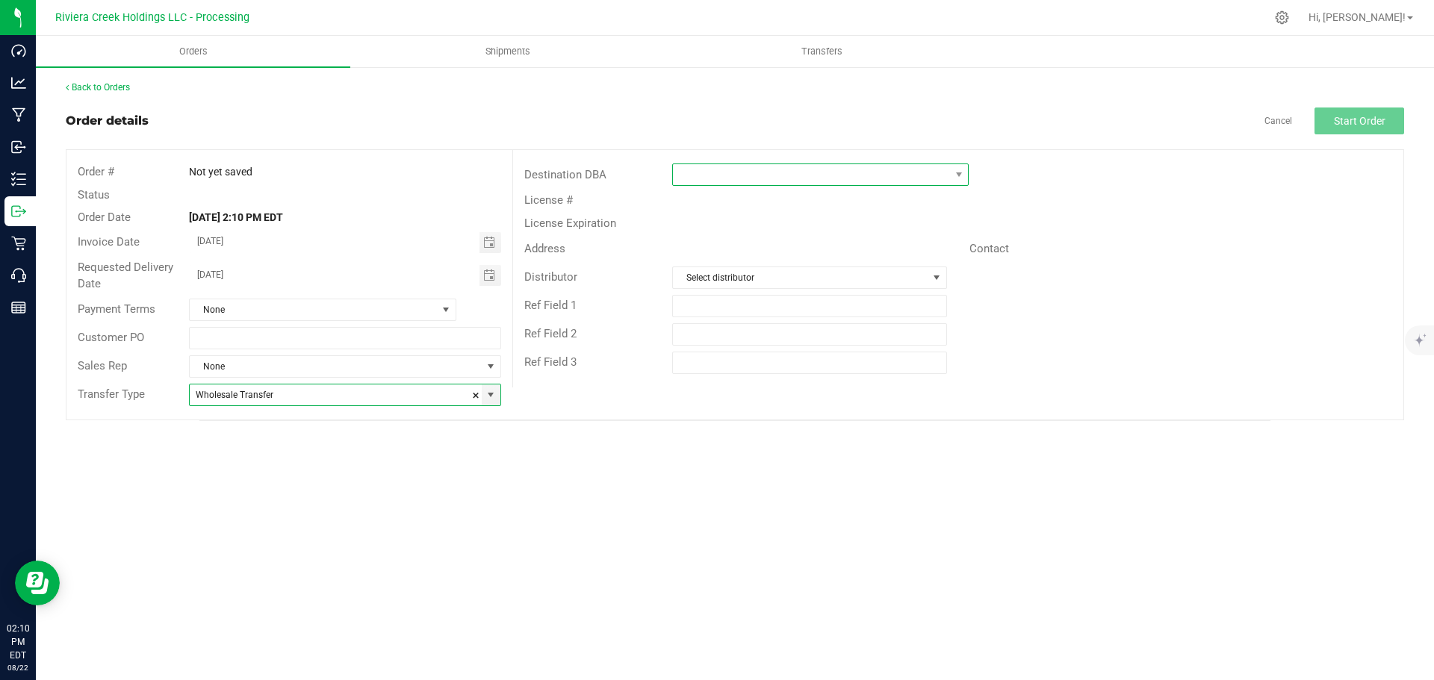
click at [699, 175] on span at bounding box center [811, 174] width 276 height 21
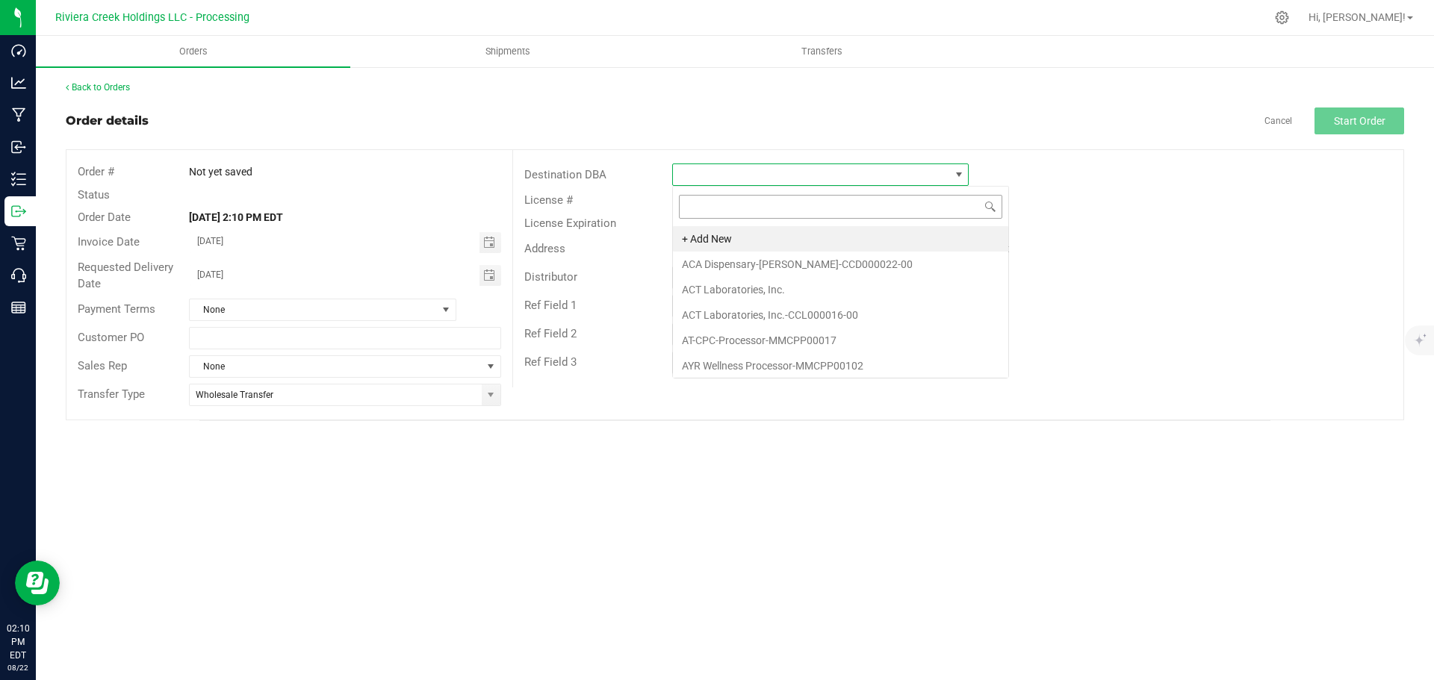
scroll to position [22, 297]
type input "veri"
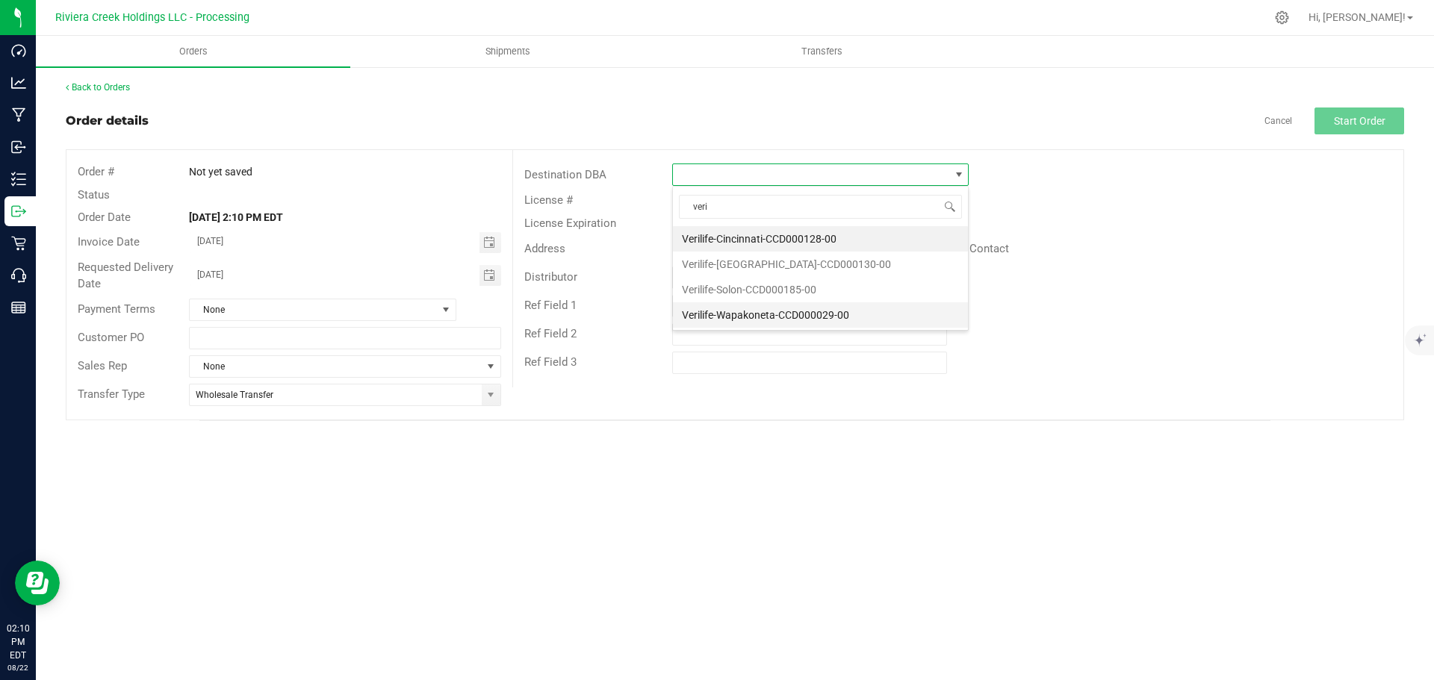
click at [722, 313] on li "Verilife-Wapakoneta-CCD000029-00" at bounding box center [820, 314] width 295 height 25
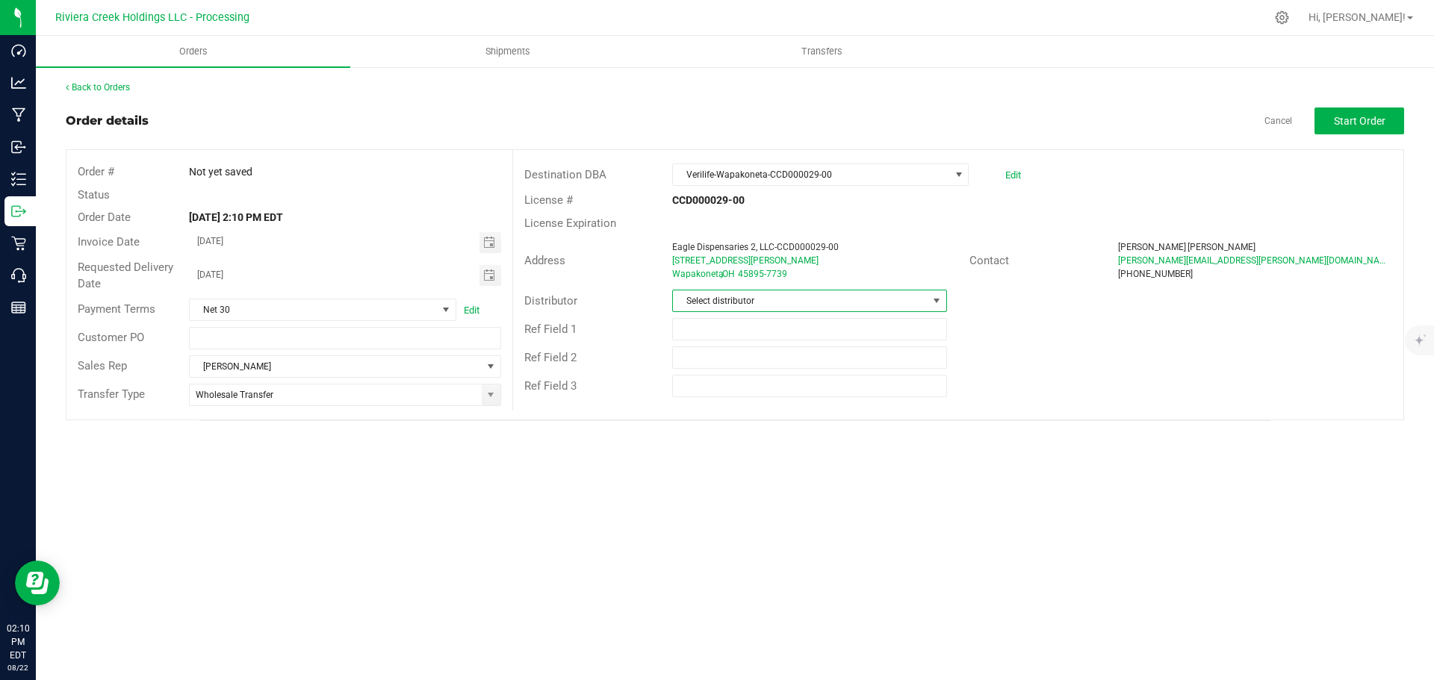
click at [724, 302] on span "Select distributor" at bounding box center [800, 301] width 254 height 21
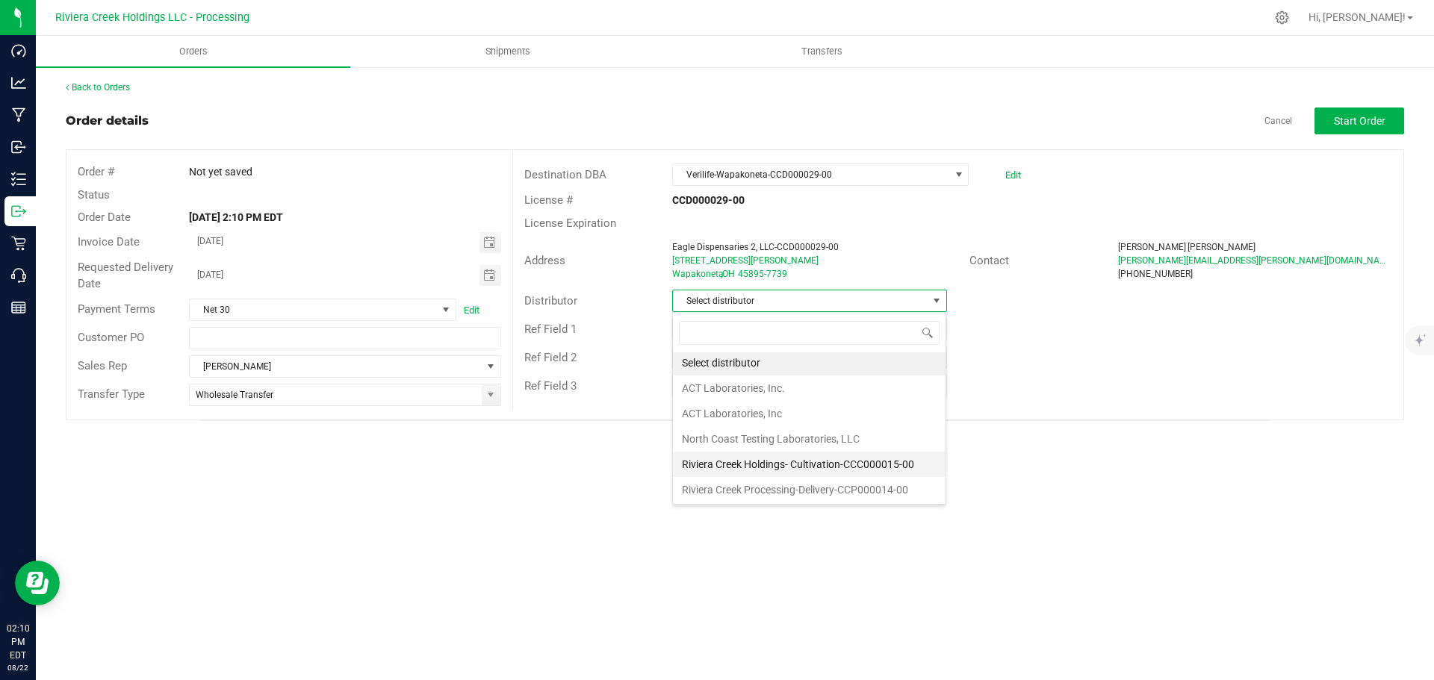
scroll to position [3, 0]
click at [748, 488] on li "Riviera Creek Processing-Delivery-CCP000014-00" at bounding box center [809, 489] width 273 height 25
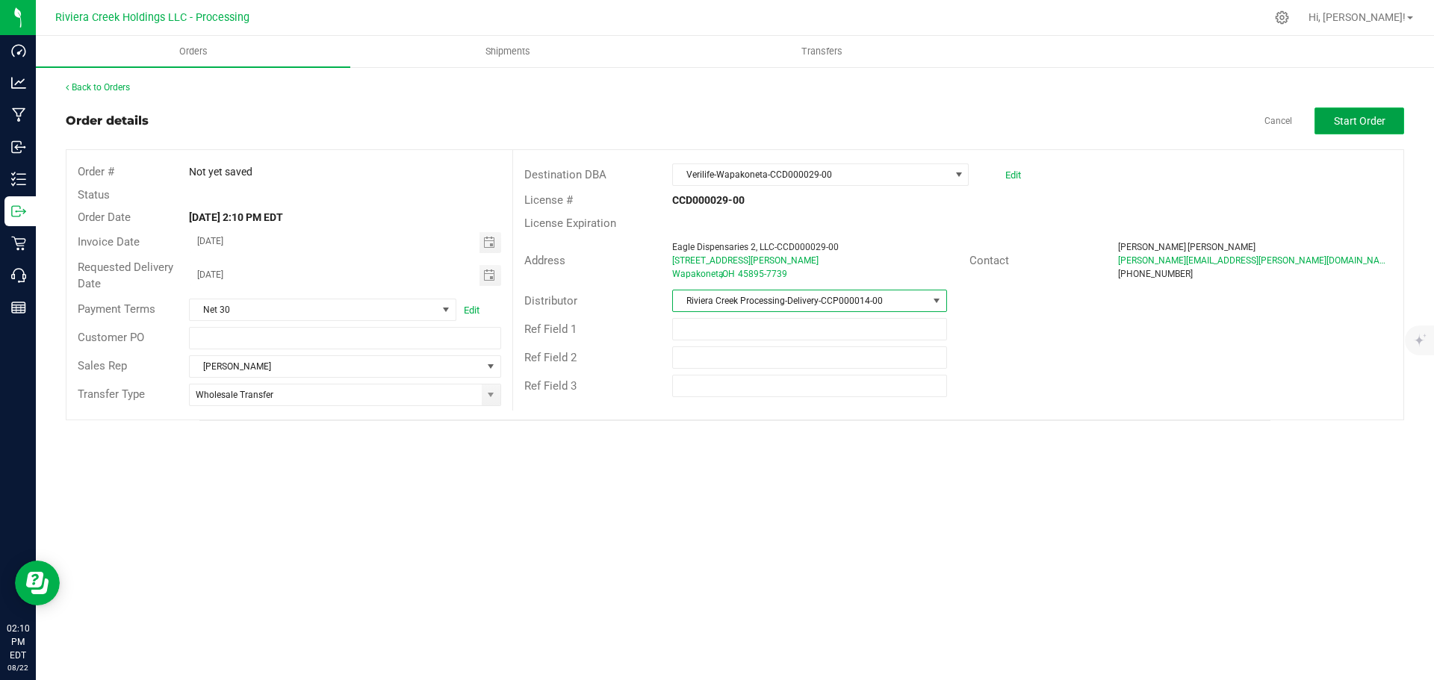
click at [1333, 121] on button "Start Order" at bounding box center [1360, 121] width 90 height 27
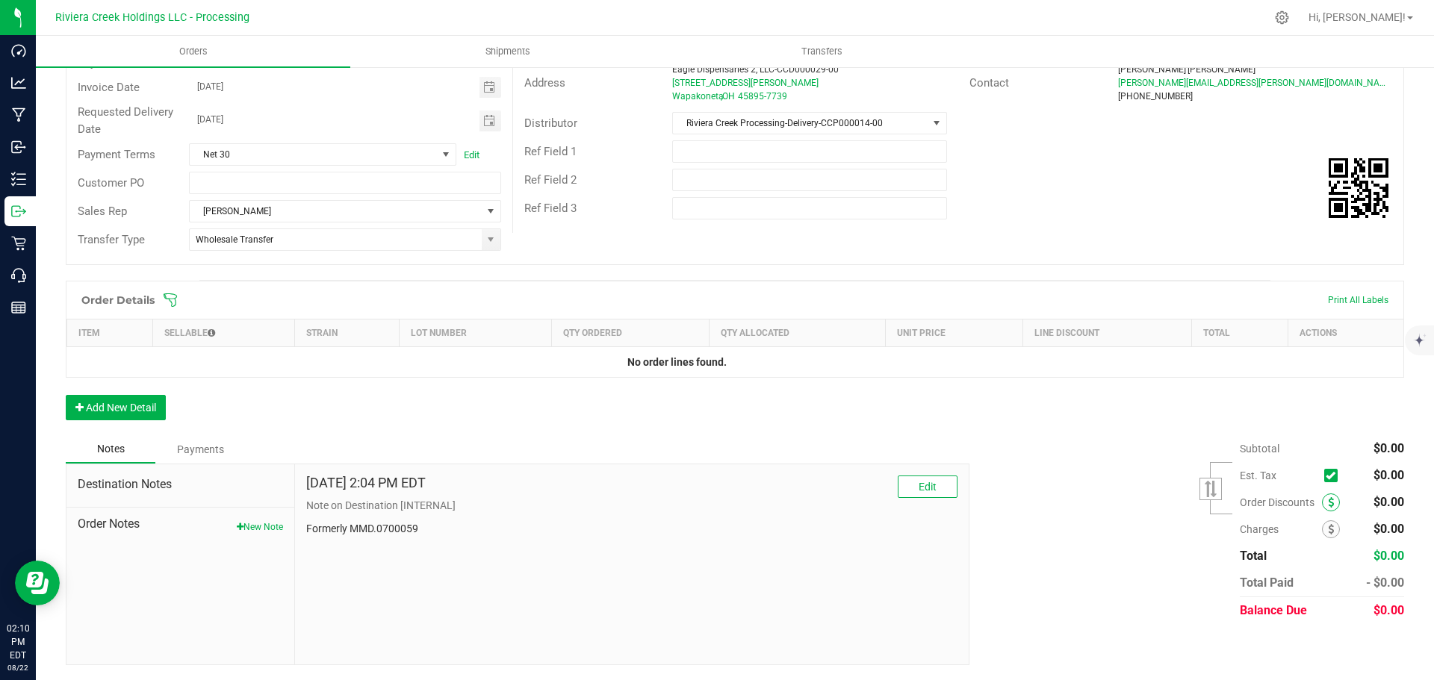
click at [1322, 502] on span at bounding box center [1331, 503] width 18 height 18
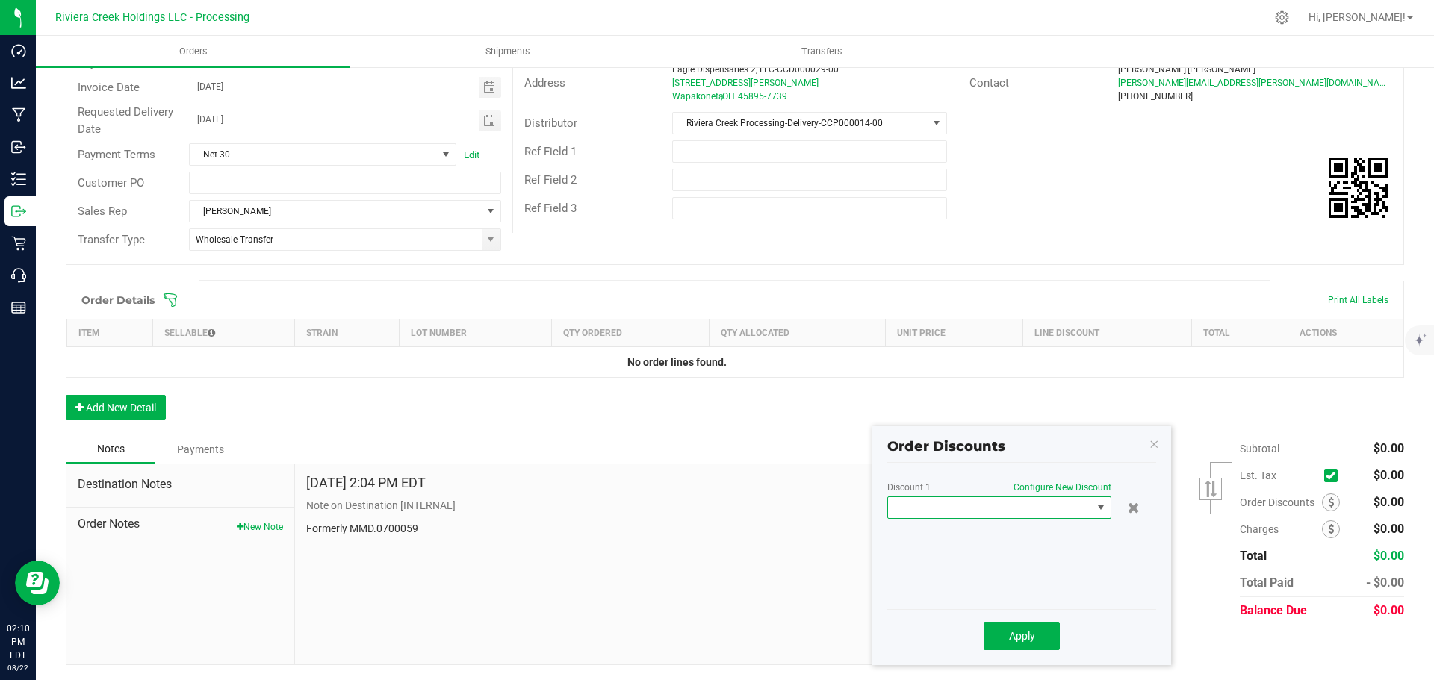
click at [929, 512] on span at bounding box center [990, 507] width 204 height 21
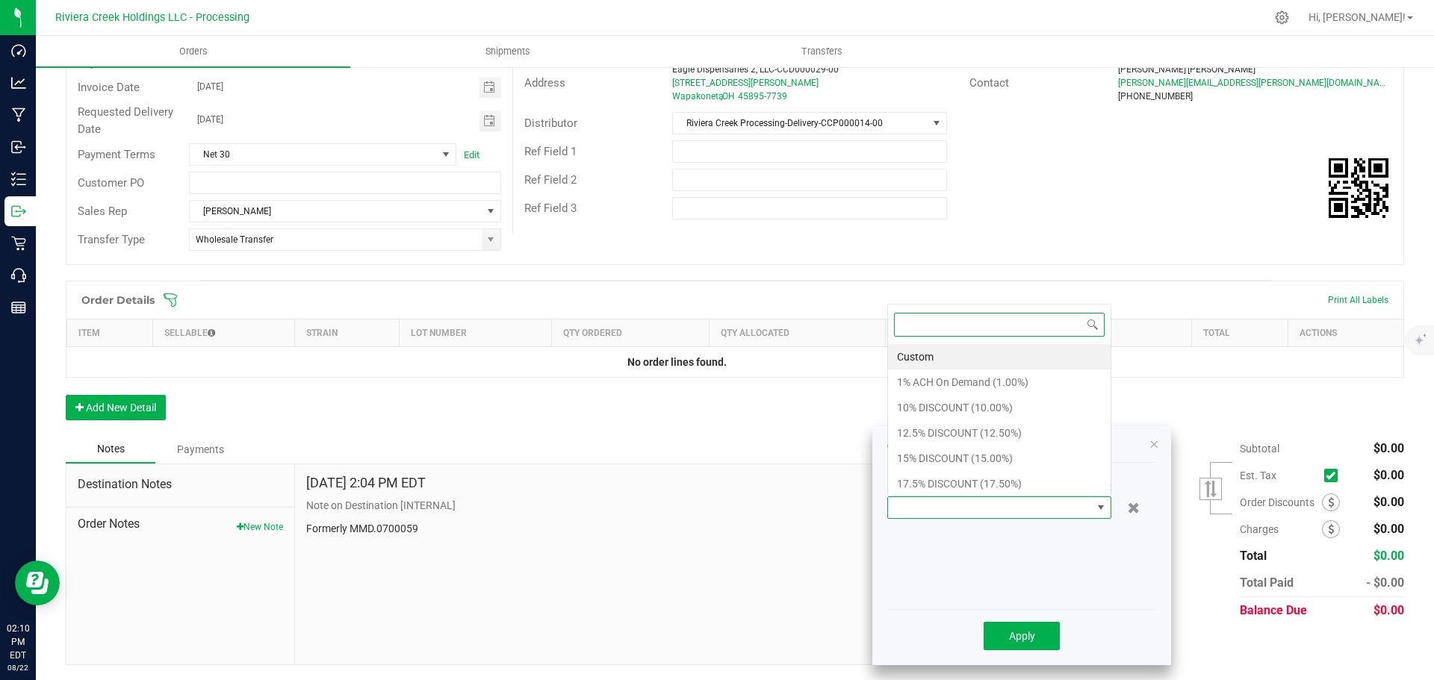
scroll to position [22, 224]
click at [922, 412] on li "10% DISCOUNT (10.00%)" at bounding box center [999, 407] width 223 height 25
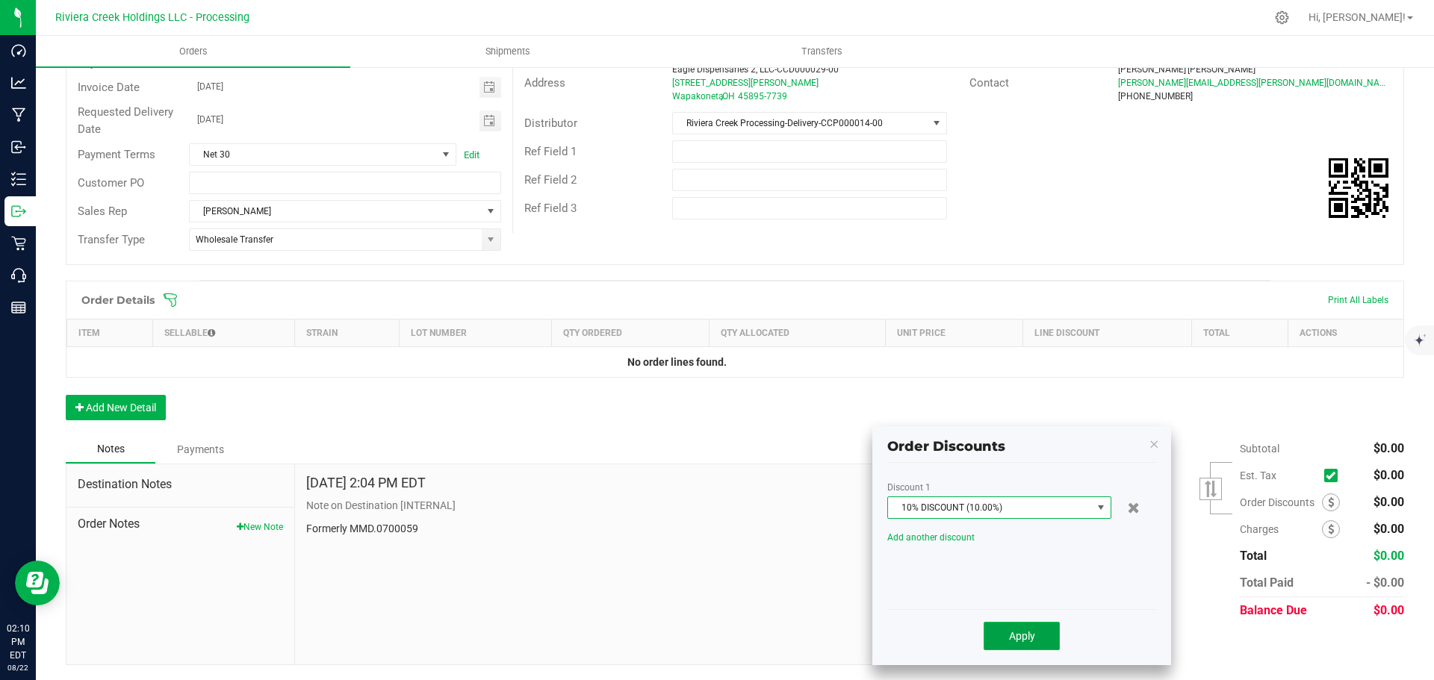
click at [1020, 644] on button "Apply" at bounding box center [1022, 636] width 76 height 28
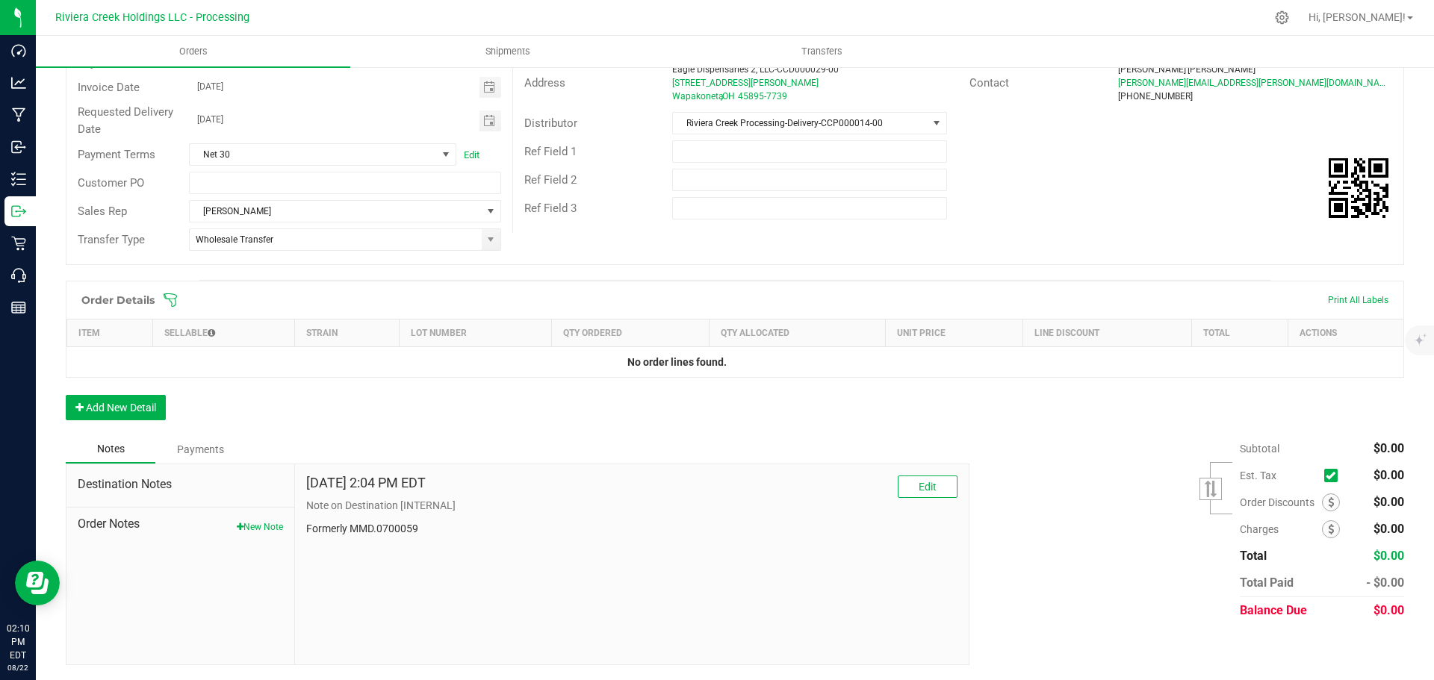
scroll to position [0, 0]
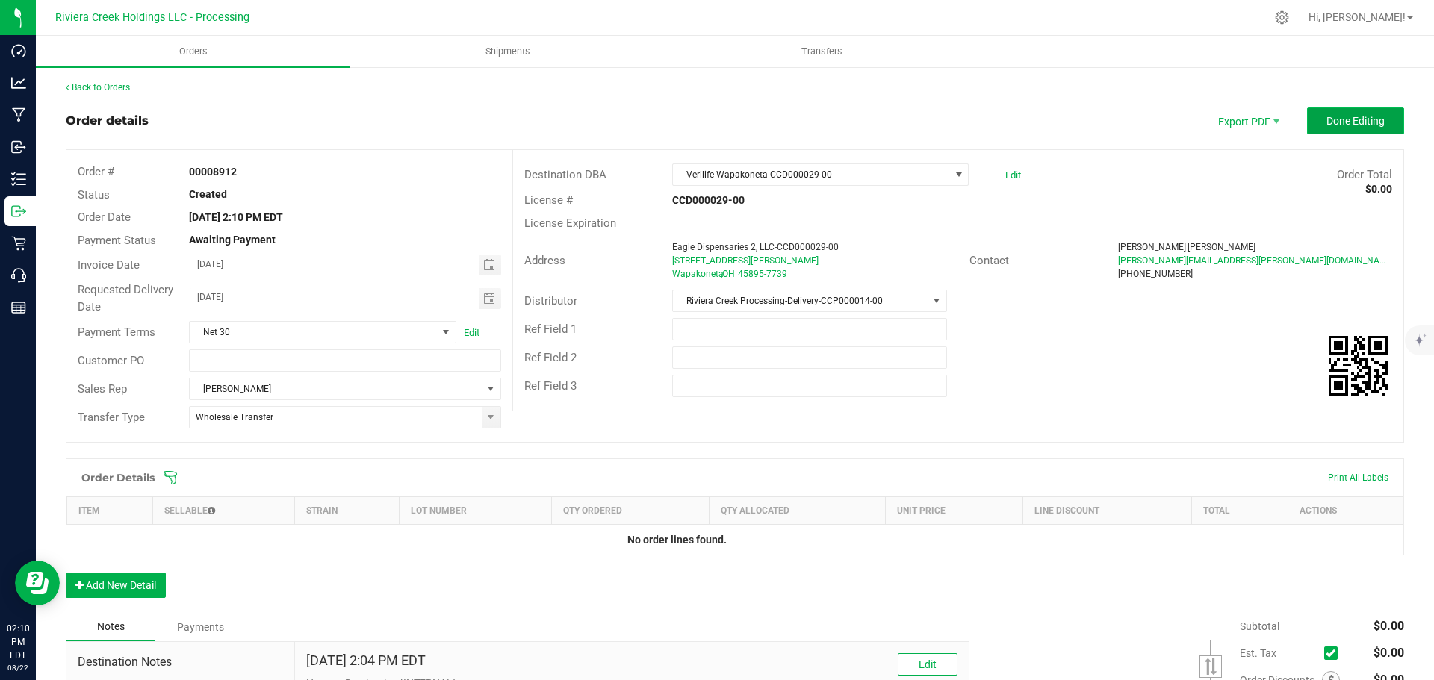
click at [1326, 123] on span "Done Editing" at bounding box center [1355, 121] width 58 height 12
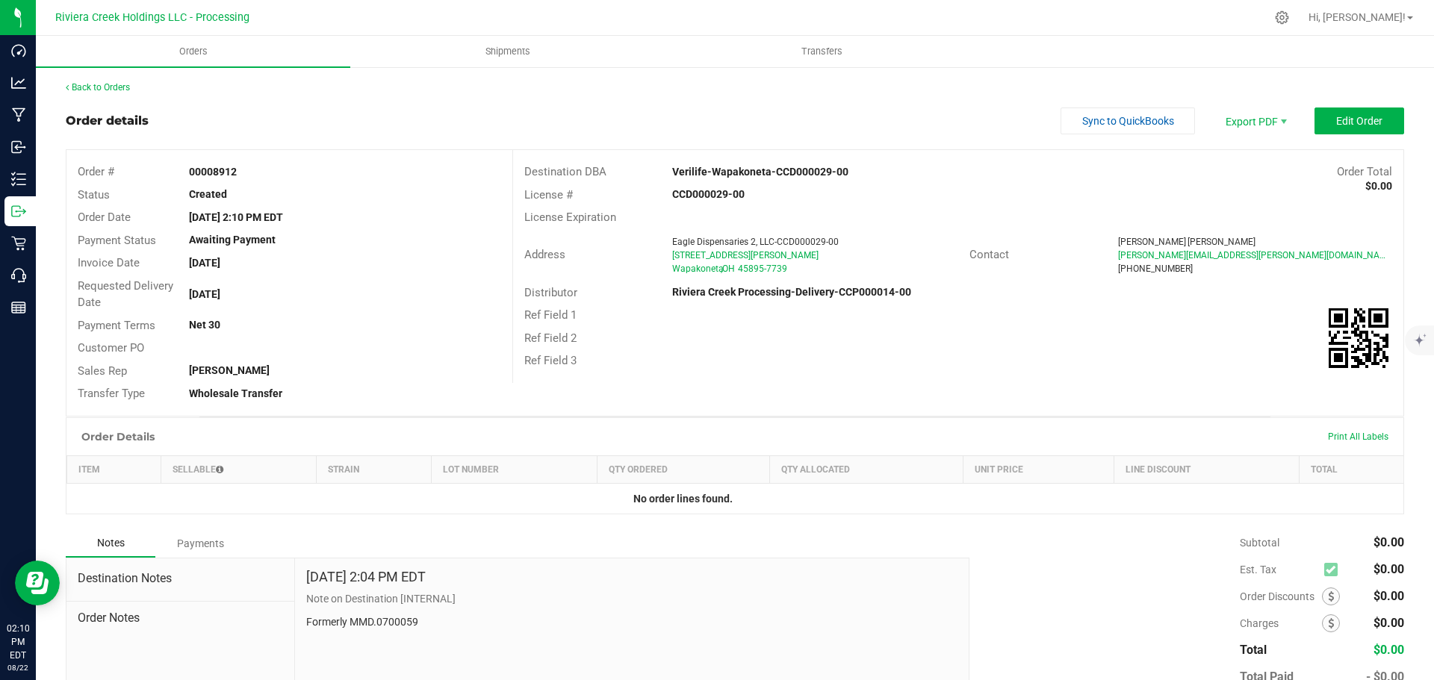
drag, startPoint x: 187, startPoint y: 170, endPoint x: 256, endPoint y: 179, distance: 70.1
click at [256, 179] on div "00008912" at bounding box center [345, 172] width 334 height 16
click at [1322, 603] on span at bounding box center [1331, 597] width 18 height 18
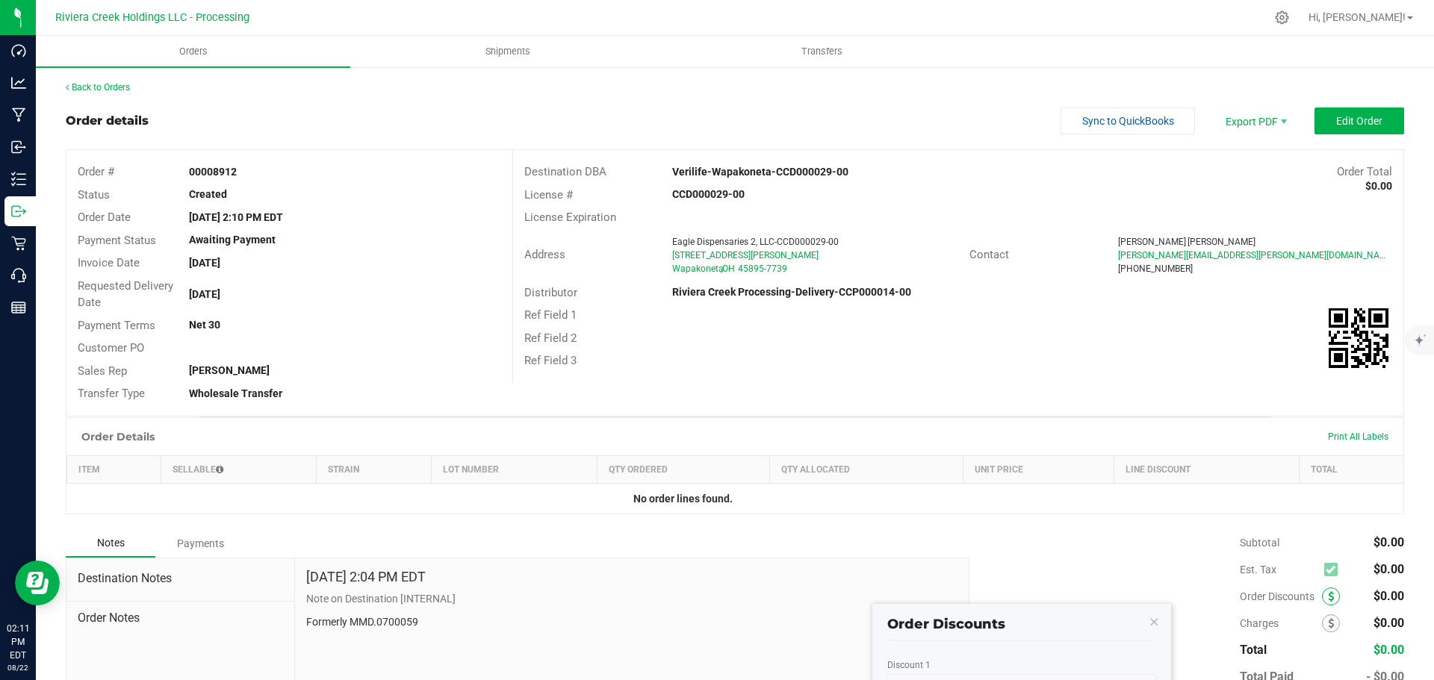
scroll to position [163, 0]
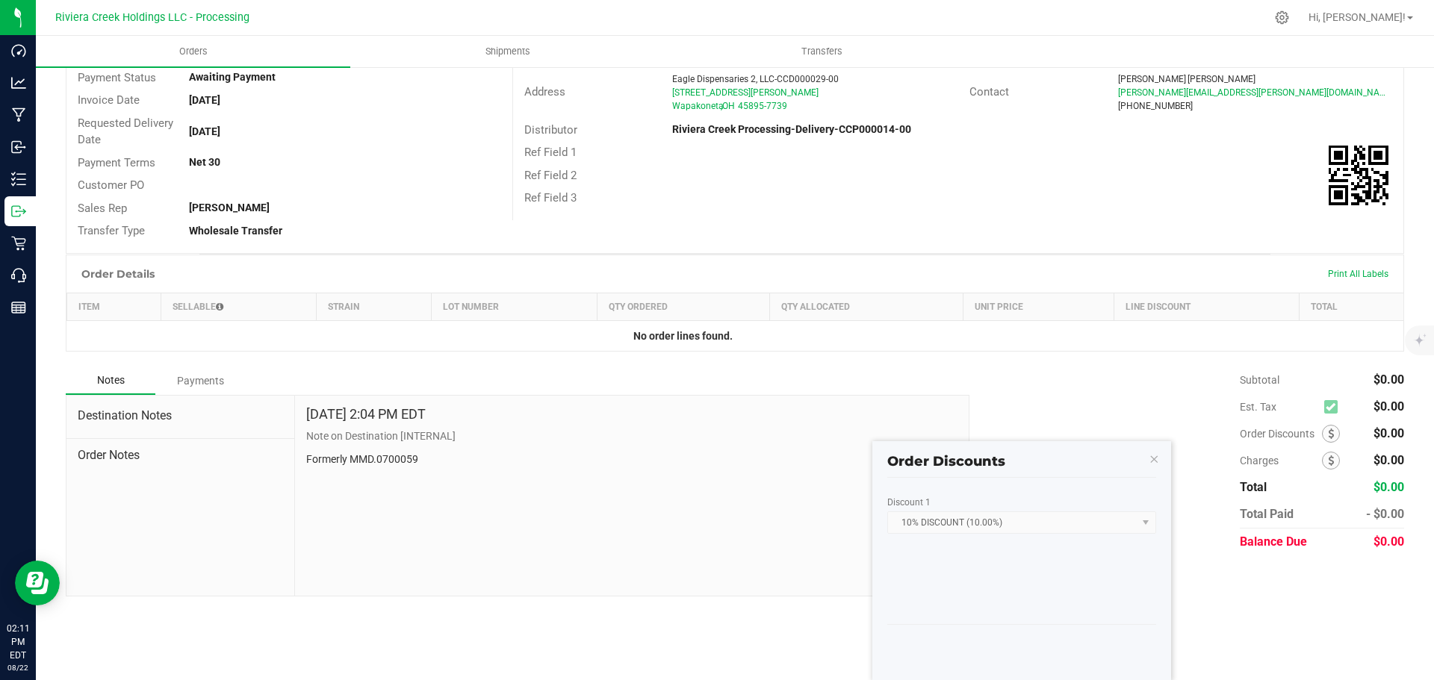
click at [1084, 406] on div "Subtotal $0.00 Est. Tax $0.00" at bounding box center [1181, 461] width 446 height 189
click at [1229, 615] on div "Orders Shipments Transfers Back to Orders Order details Sync to QuickBooks Expo…" at bounding box center [735, 358] width 1398 height 645
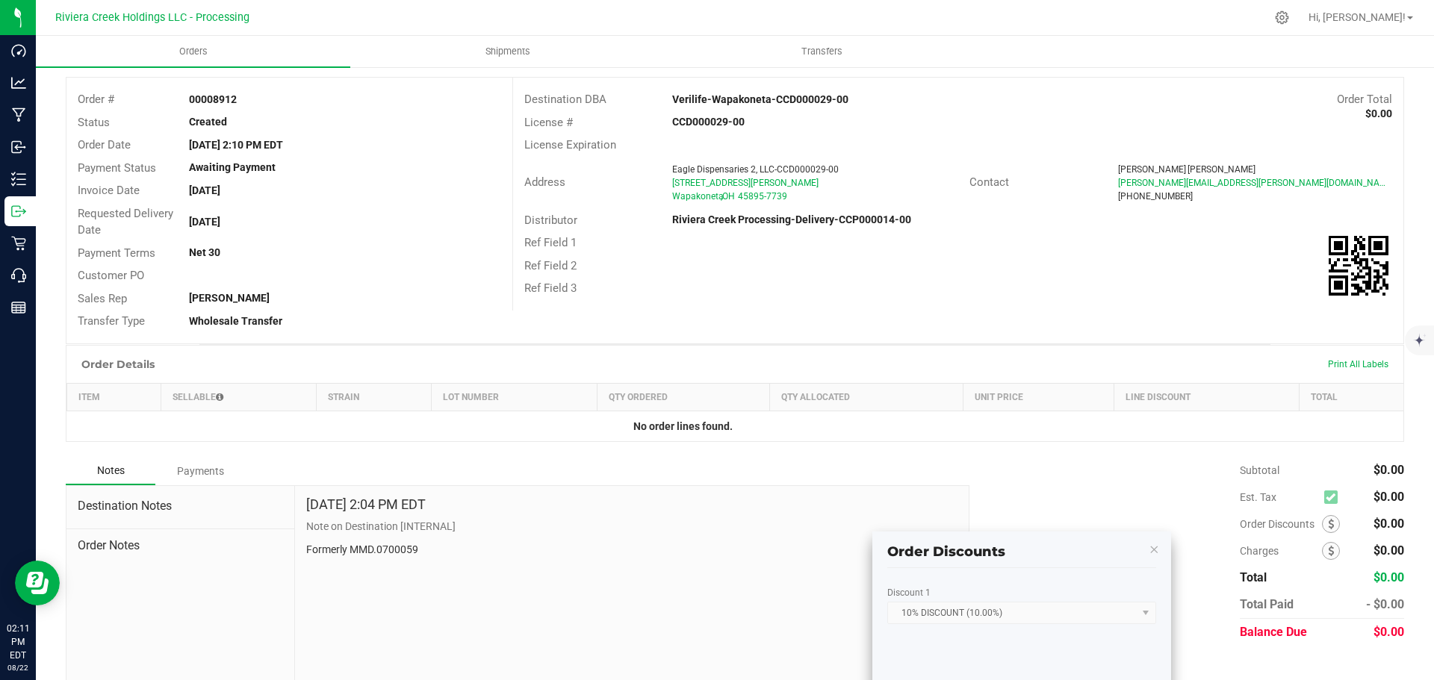
scroll to position [0, 0]
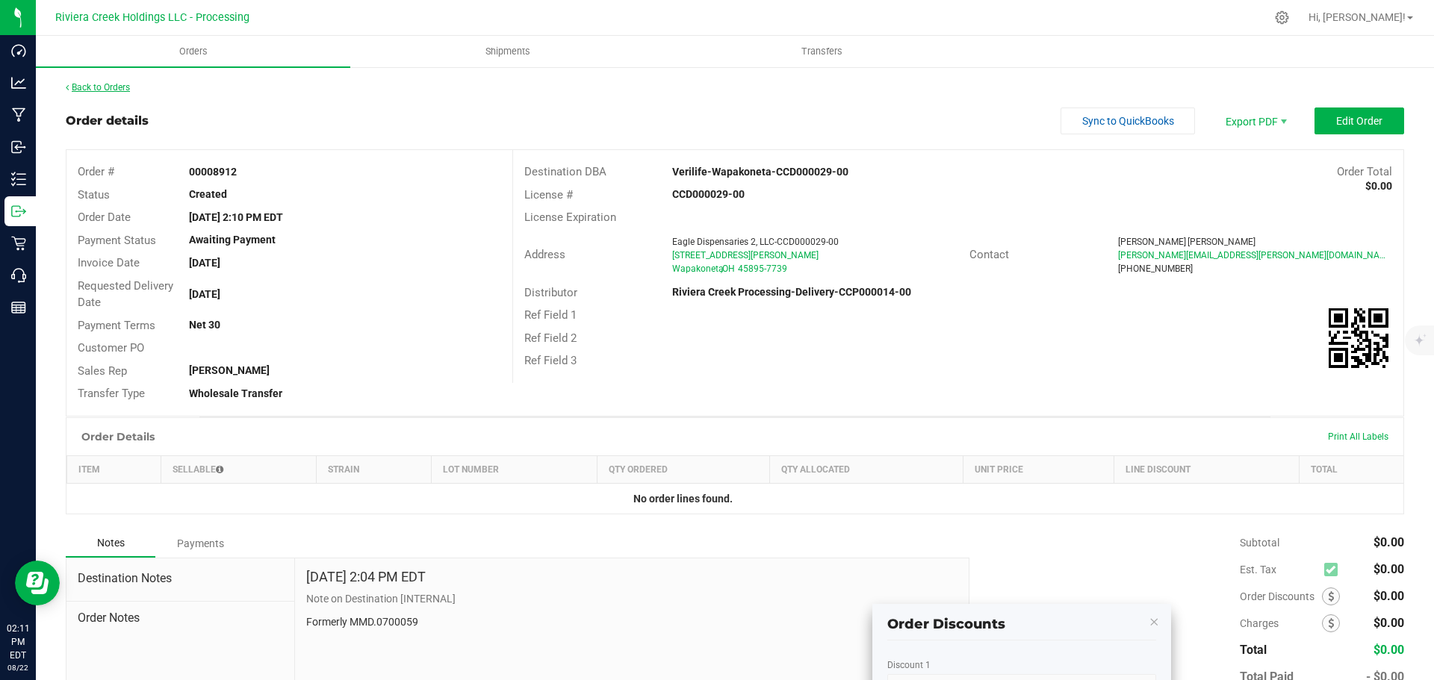
click at [120, 89] on link "Back to Orders" at bounding box center [98, 87] width 64 height 10
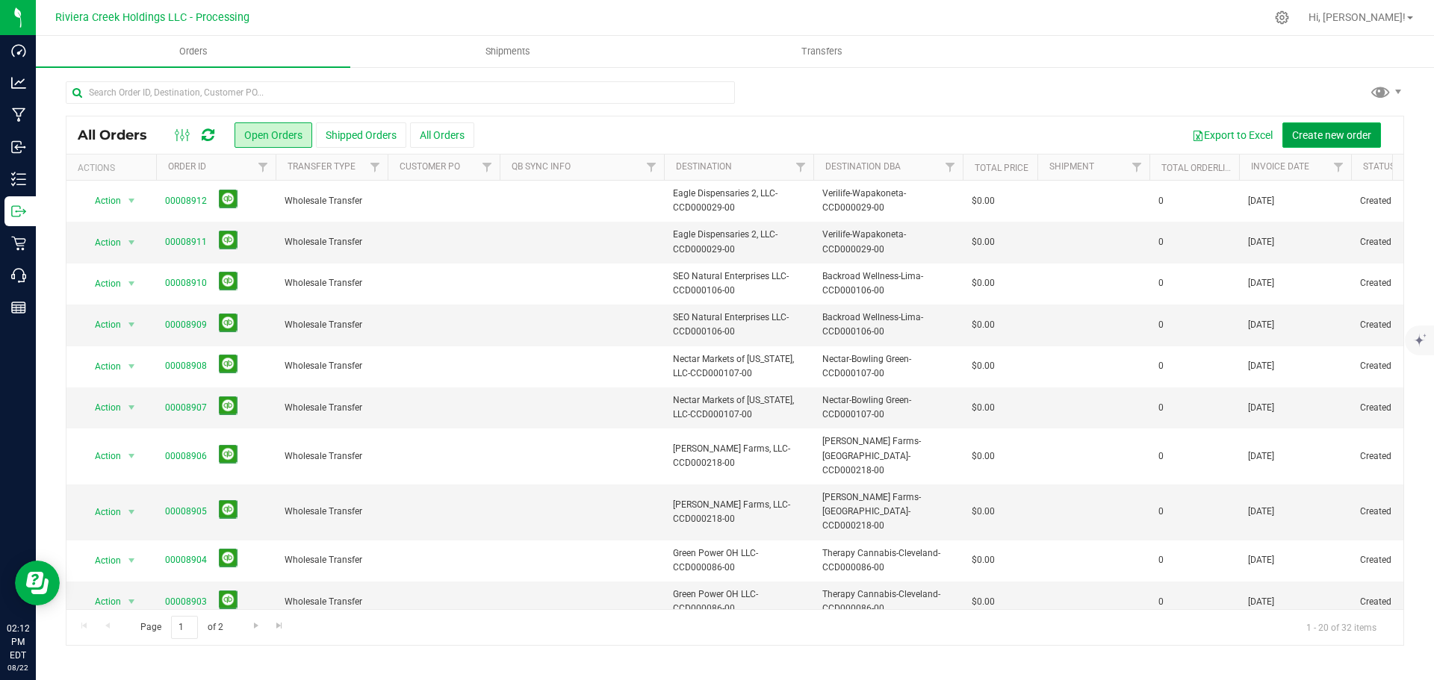
click at [1315, 134] on span "Create new order" at bounding box center [1331, 135] width 79 height 12
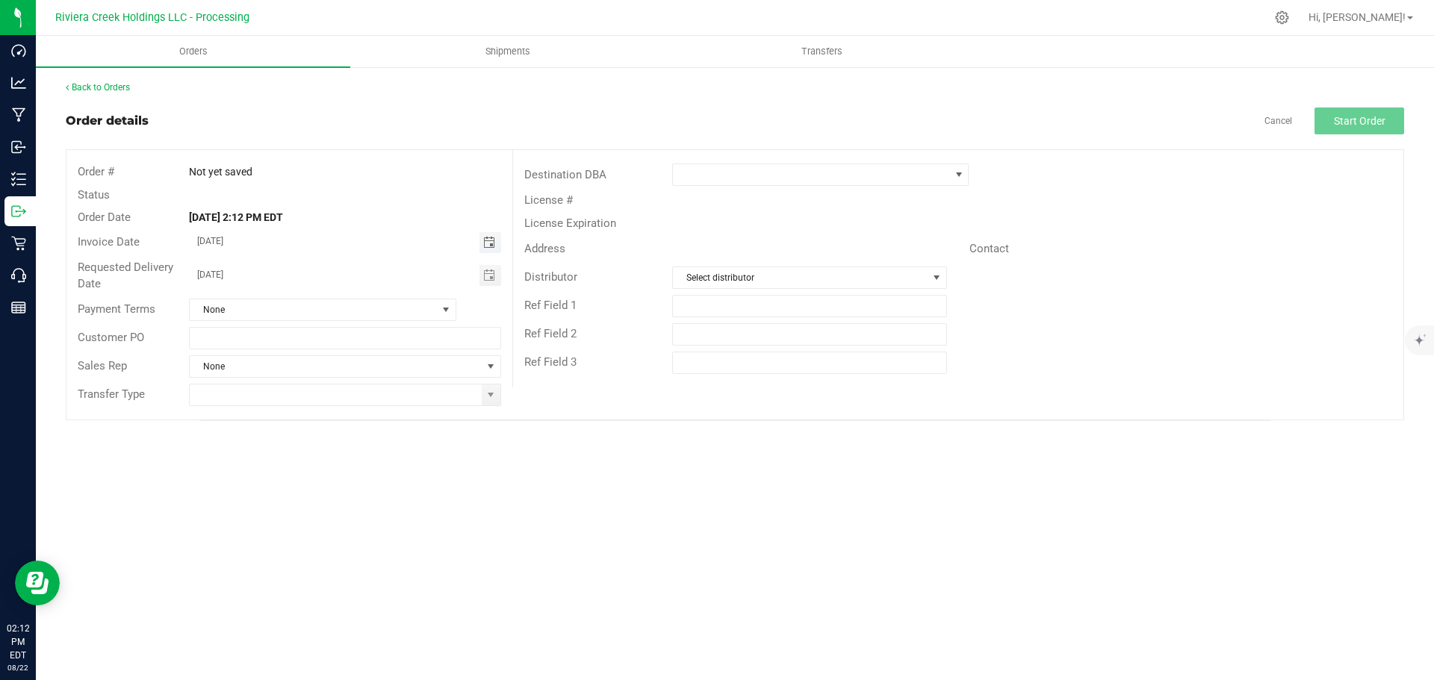
click at [488, 245] on span "Toggle calendar" at bounding box center [489, 243] width 12 height 12
click at [305, 412] on span "26" at bounding box center [301, 413] width 22 height 23
type input "08/26/2025"
click at [484, 280] on span "Toggle calendar" at bounding box center [489, 276] width 12 height 12
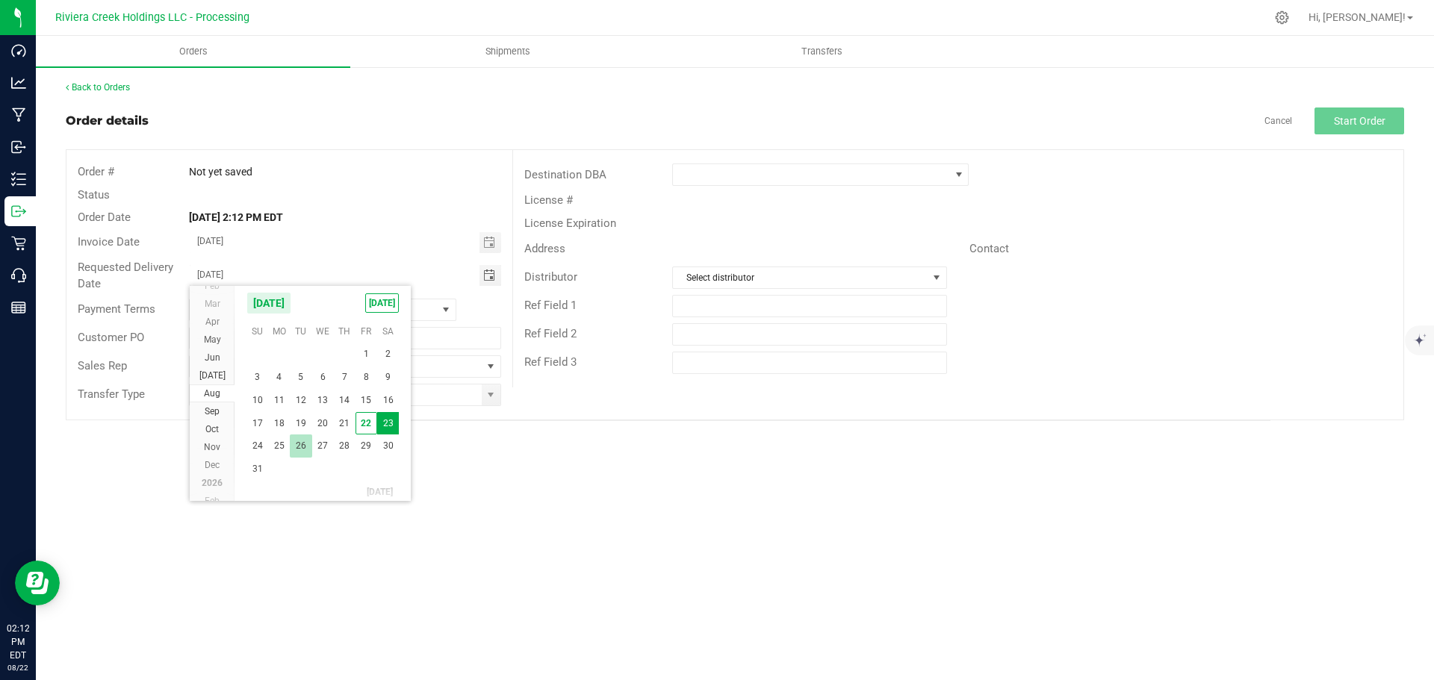
click at [302, 445] on span "26" at bounding box center [301, 446] width 22 height 23
type input "08/26/2025"
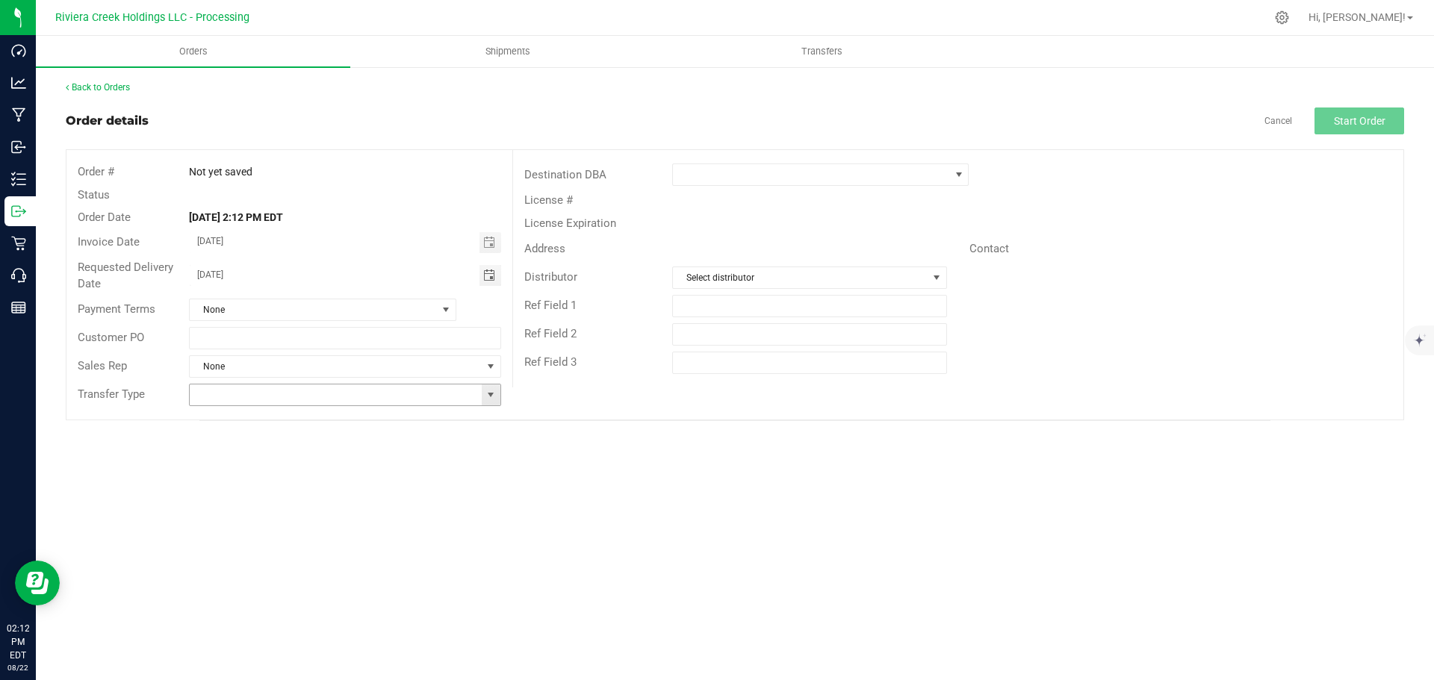
click at [491, 396] on span at bounding box center [491, 395] width 12 height 12
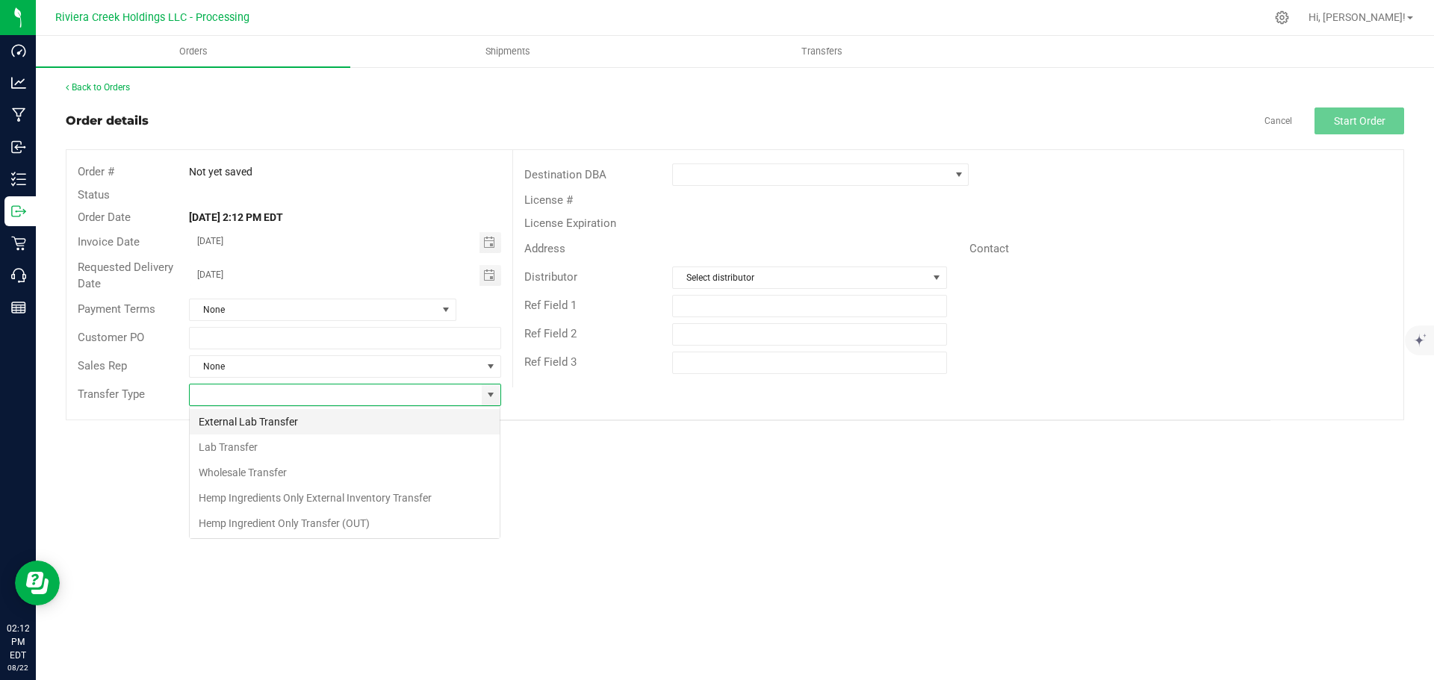
scroll to position [22, 312]
click at [260, 468] on li "Wholesale Transfer" at bounding box center [345, 472] width 310 height 25
type input "Wholesale Transfer"
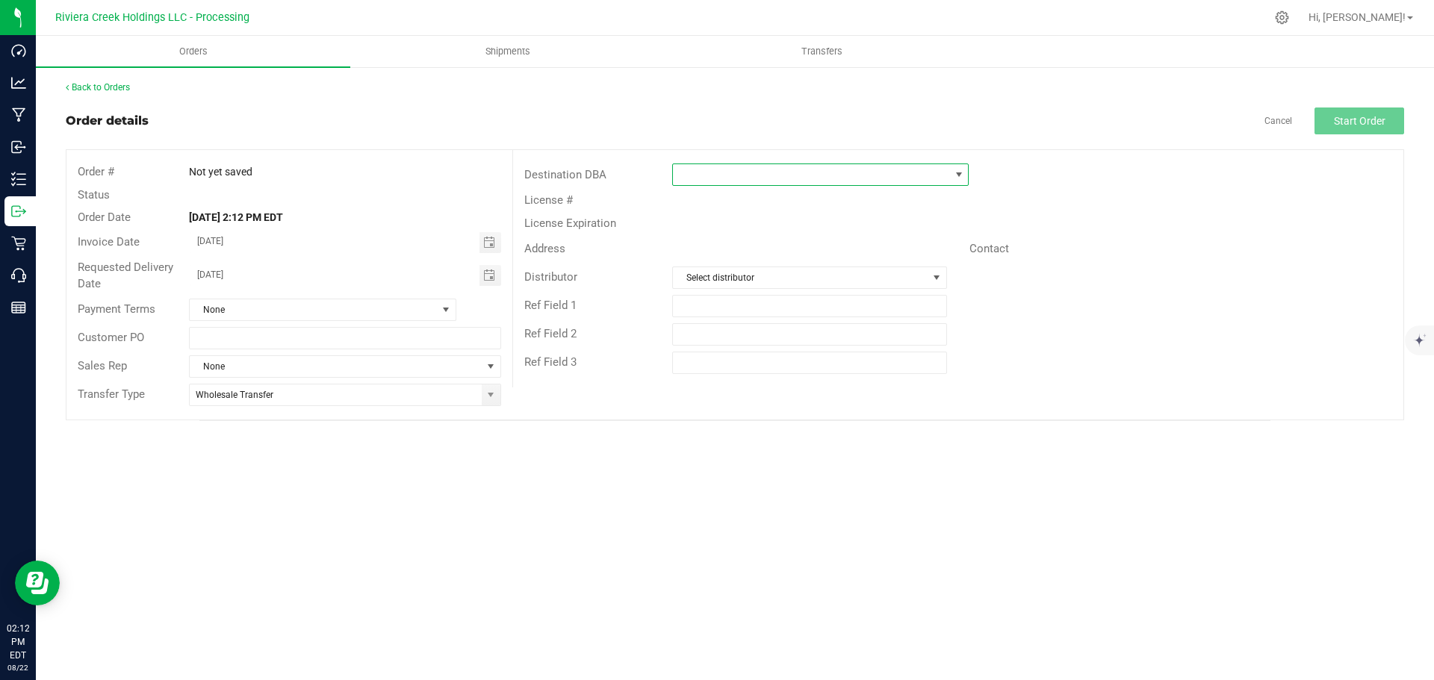
click at [721, 173] on span at bounding box center [811, 174] width 276 height 21
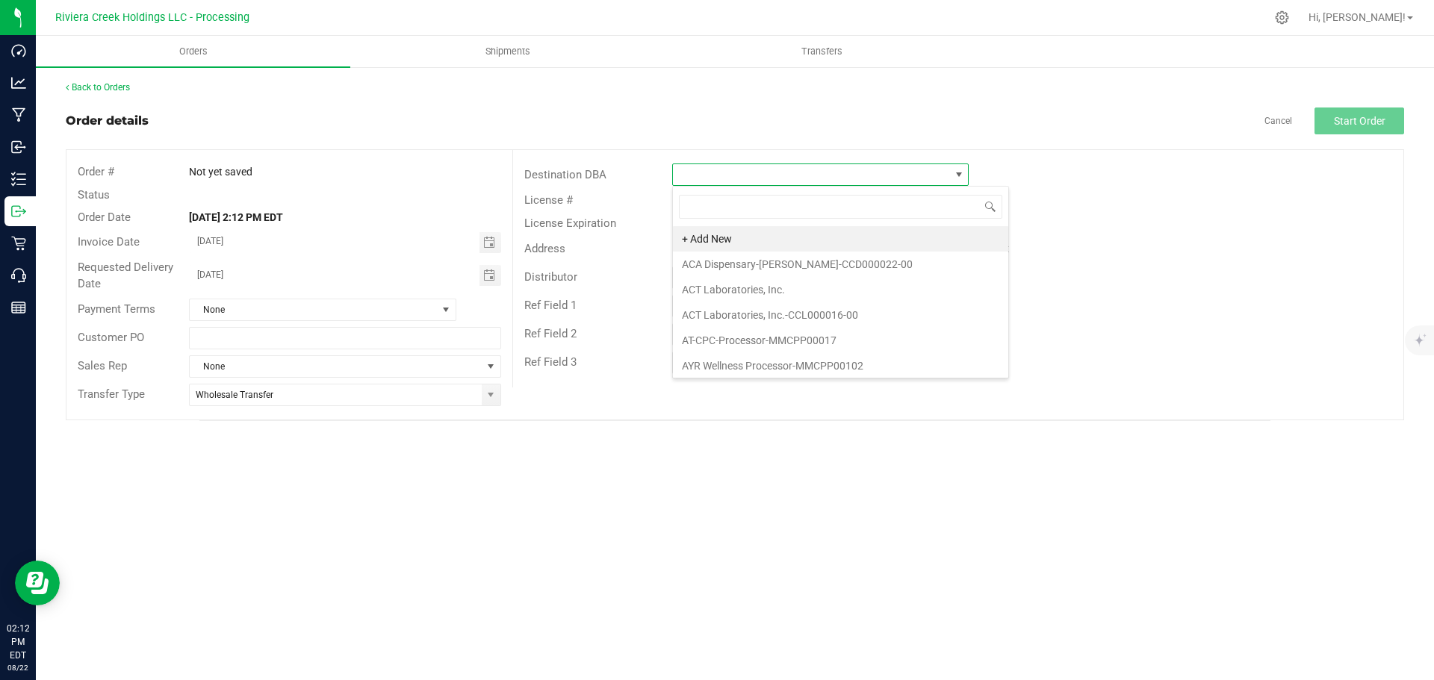
scroll to position [22, 297]
type input "back"
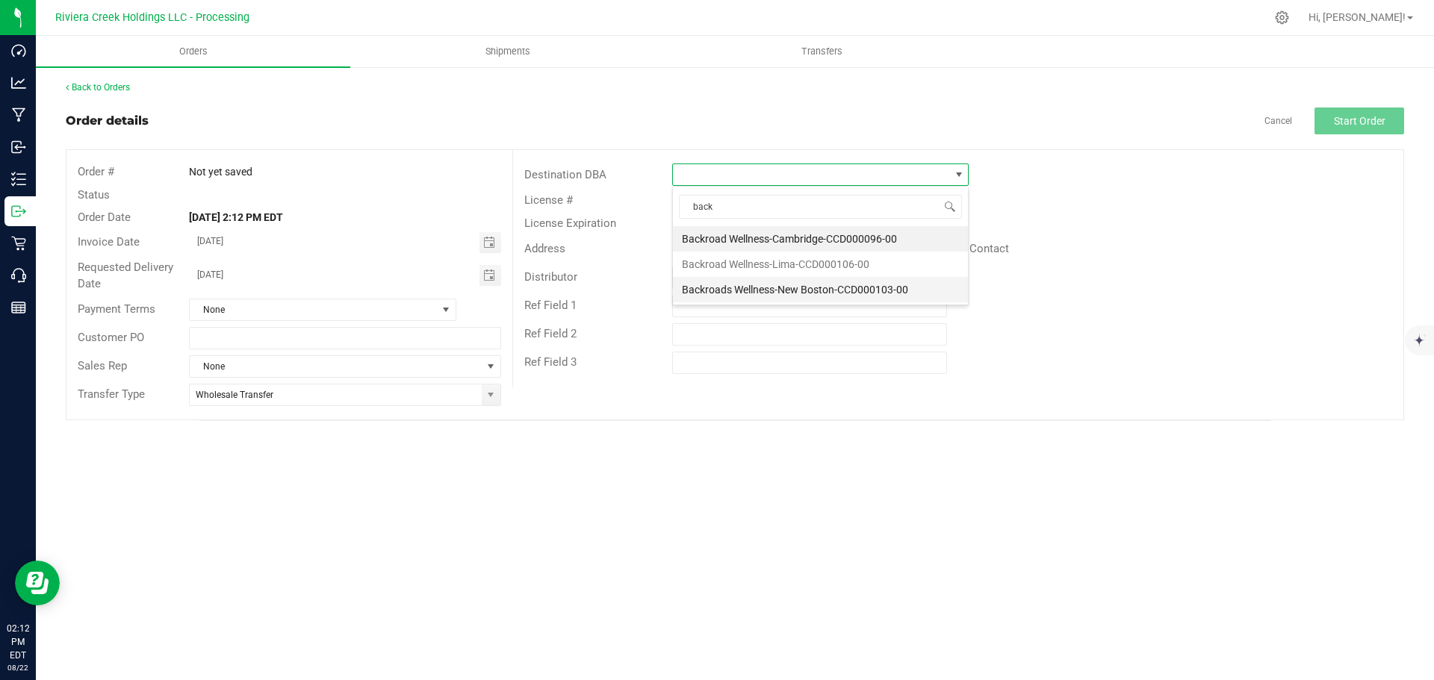
click at [730, 294] on li "Backroads Wellness-New Boston-CCD000103-00" at bounding box center [820, 289] width 295 height 25
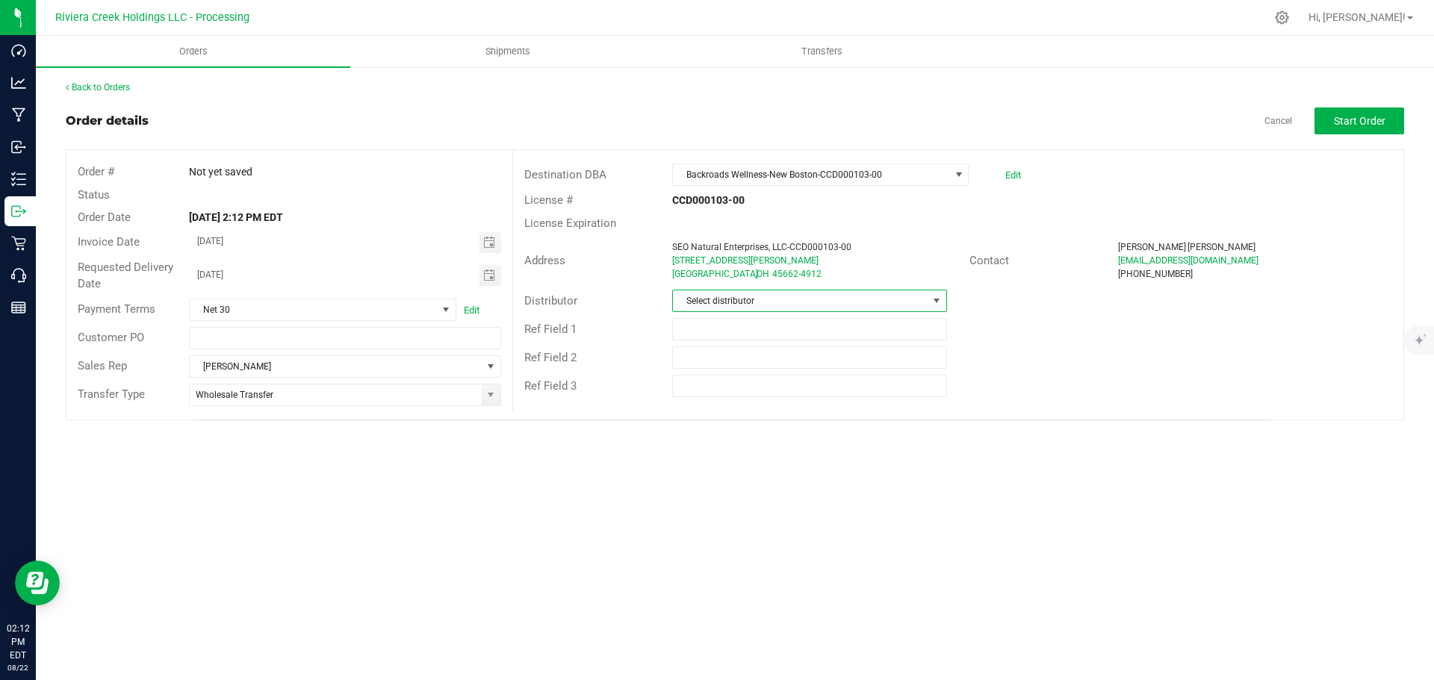
click at [716, 302] on span "Select distributor" at bounding box center [800, 301] width 254 height 21
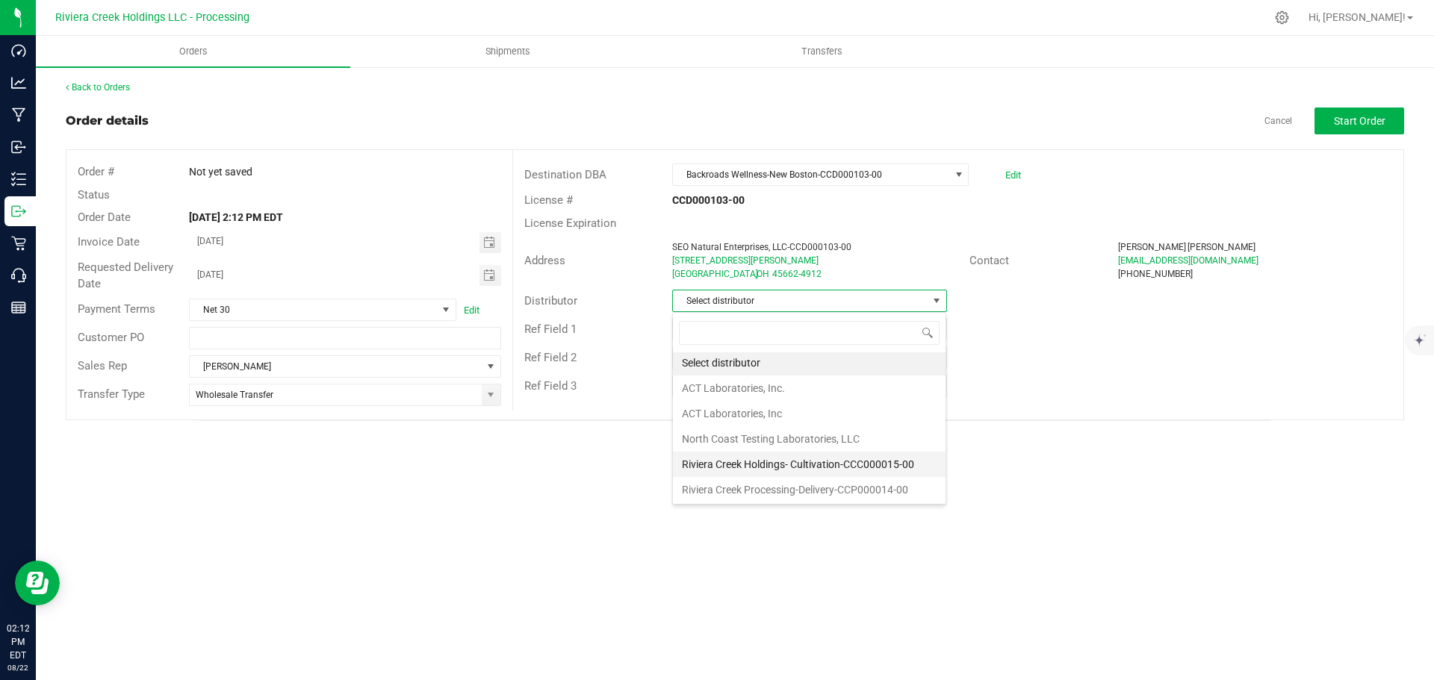
scroll to position [3, 0]
click at [752, 488] on li "Riviera Creek Processing-Delivery-CCP000014-00" at bounding box center [809, 489] width 273 height 25
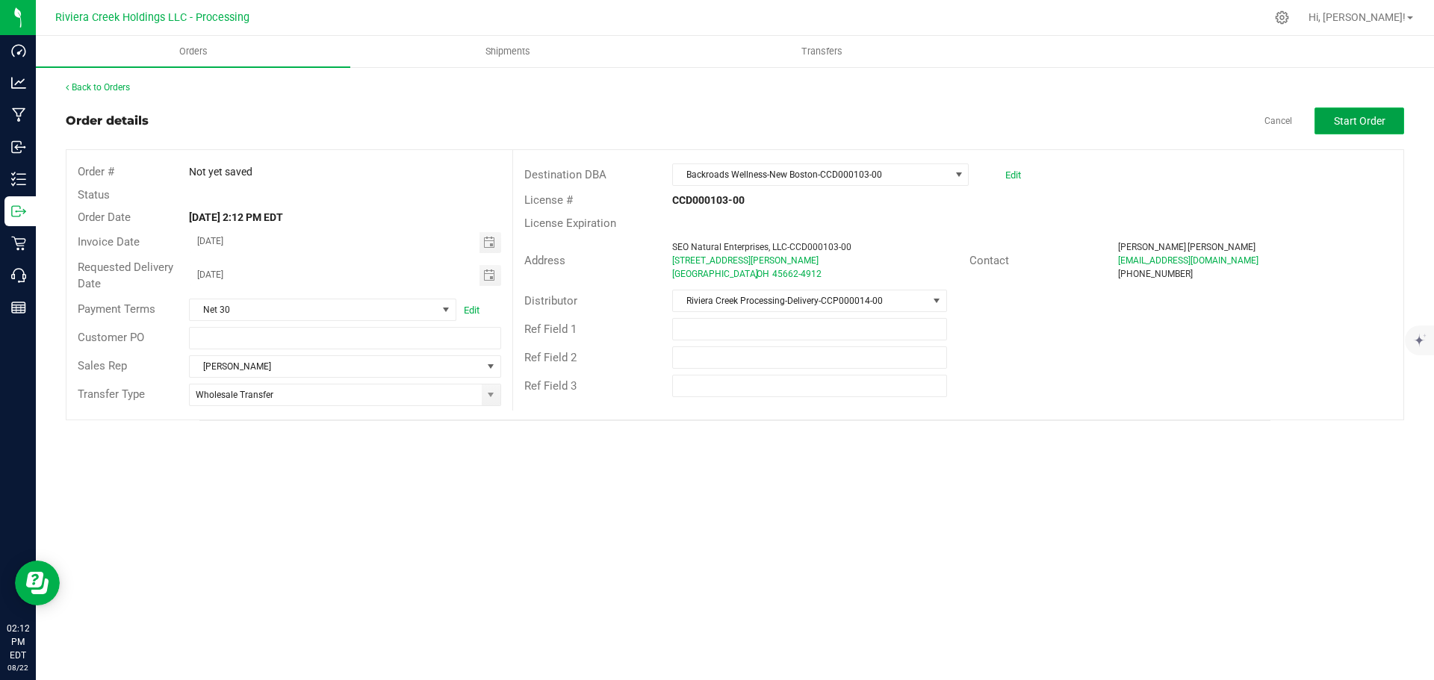
click at [1338, 120] on span "Start Order" at bounding box center [1360, 121] width 52 height 12
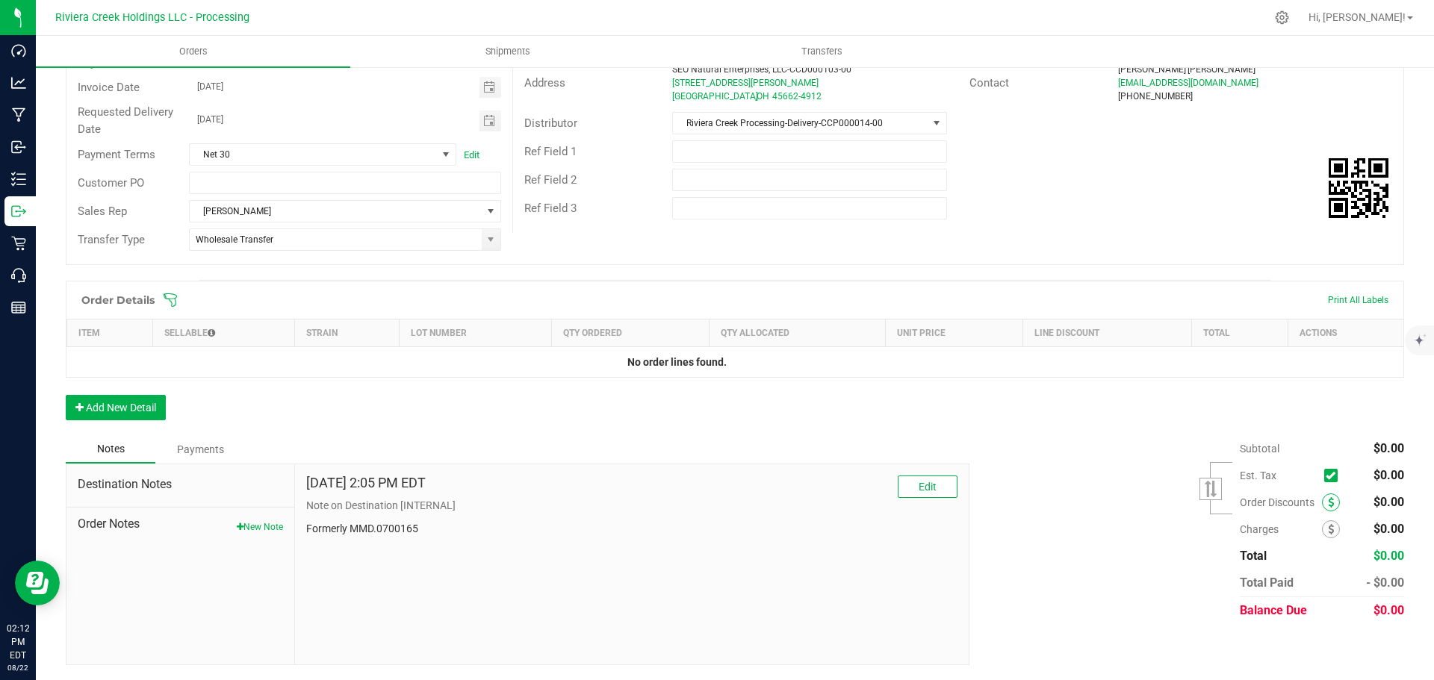
click at [1322, 508] on span at bounding box center [1331, 503] width 18 height 18
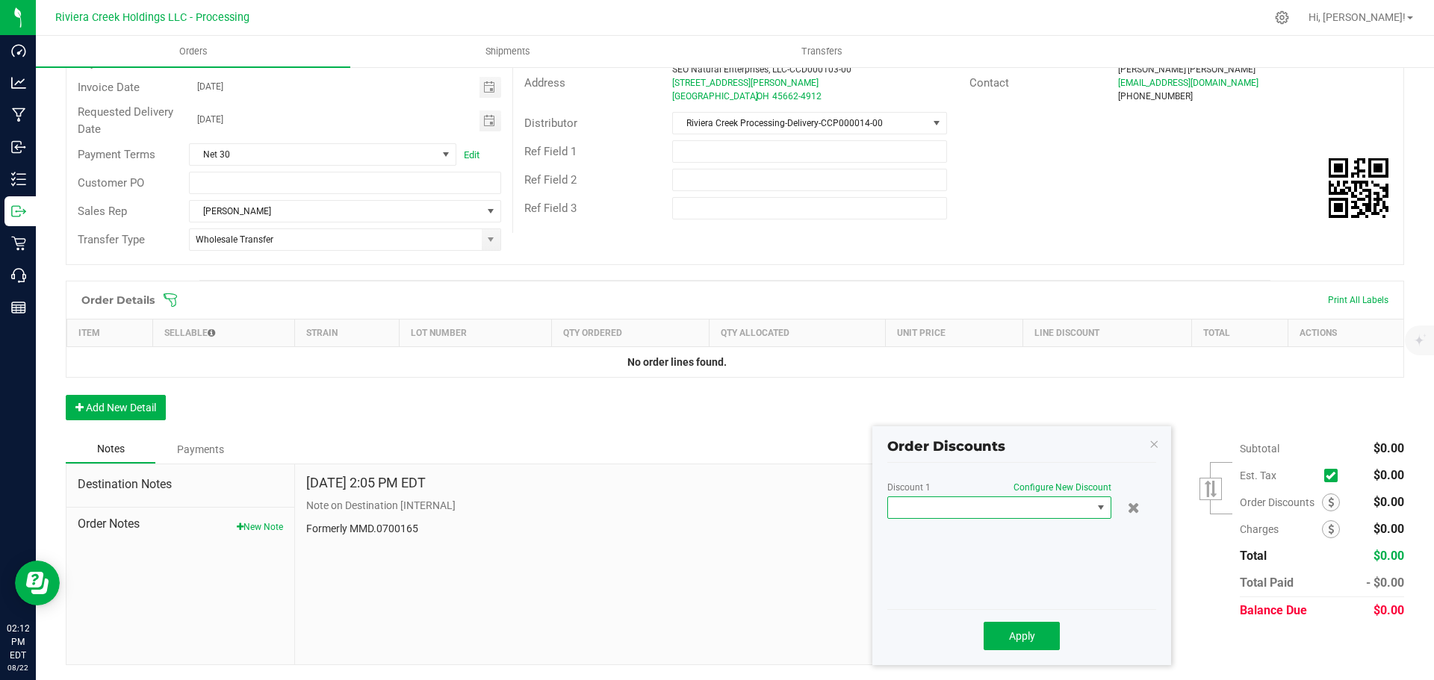
click at [1034, 513] on span at bounding box center [990, 507] width 204 height 21
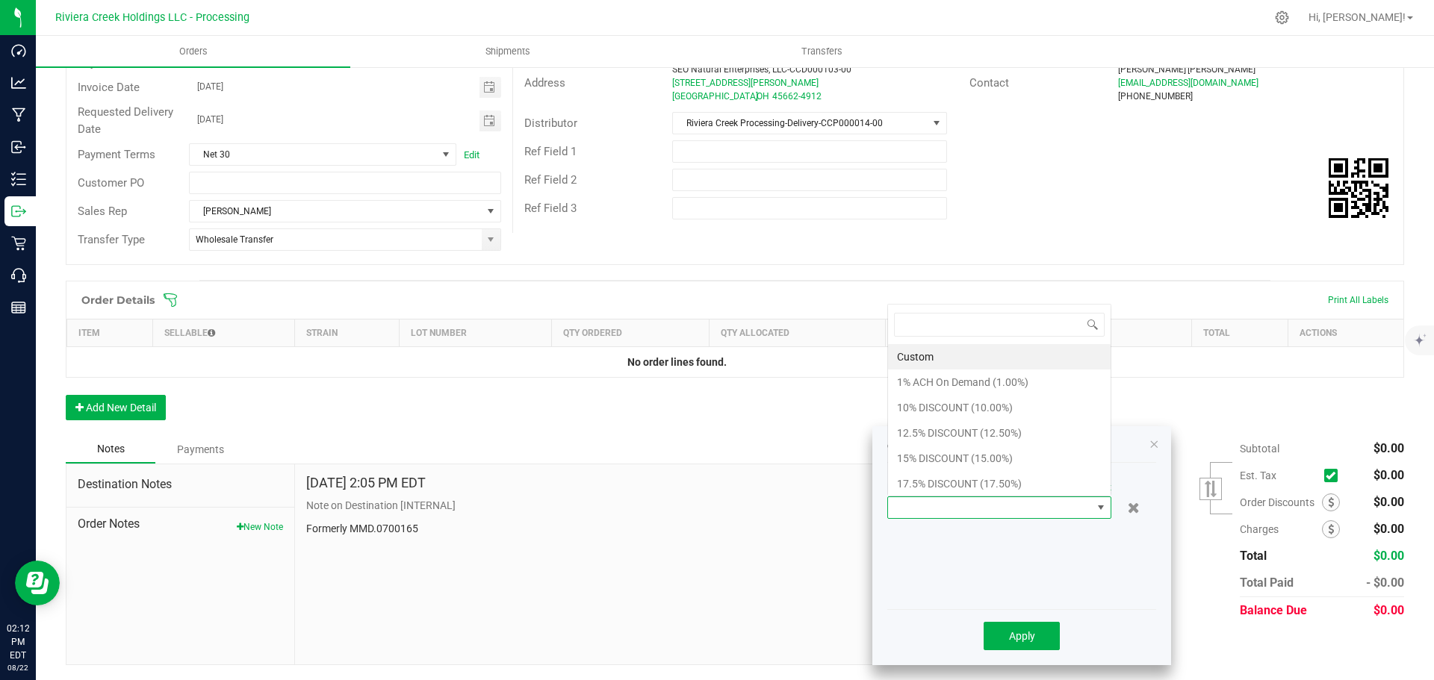
scroll to position [22, 224]
click at [921, 408] on li "10% DISCOUNT (10.00%)" at bounding box center [999, 407] width 223 height 25
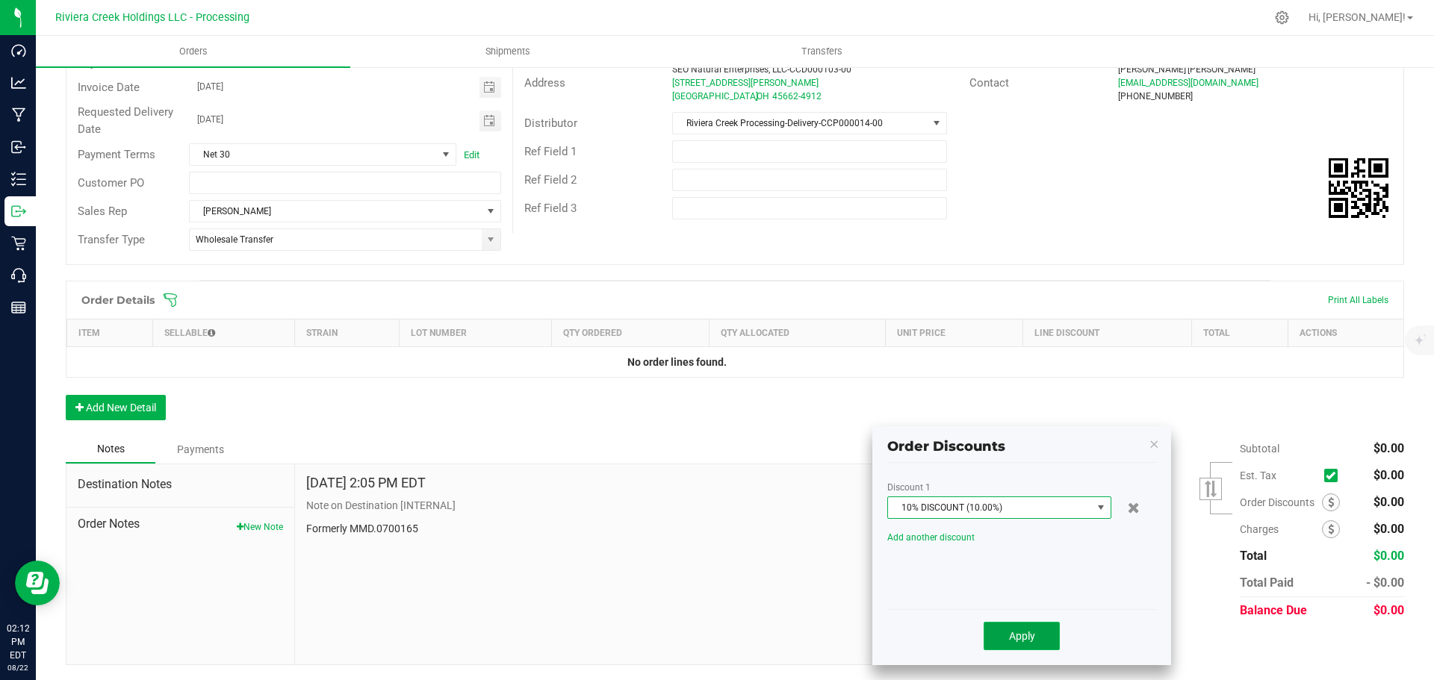
click at [1017, 638] on span "Apply" at bounding box center [1022, 636] width 26 height 12
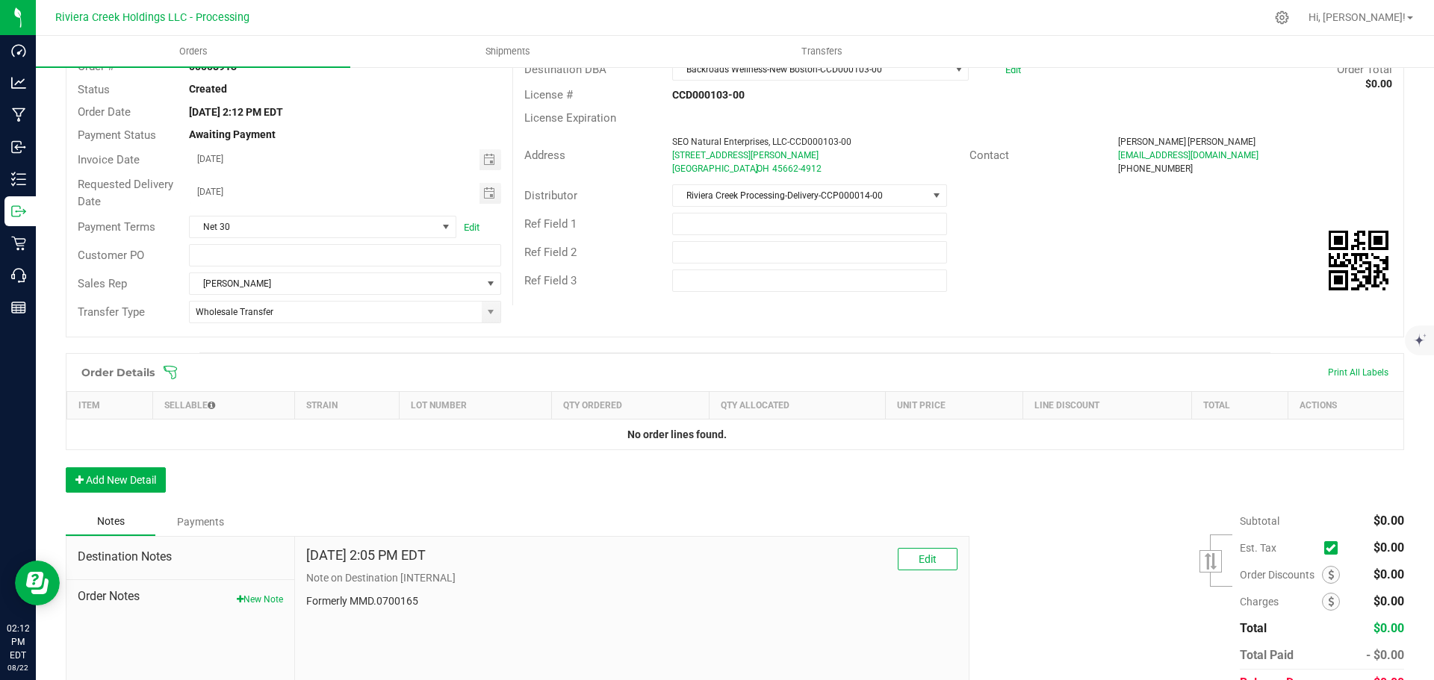
scroll to position [0, 0]
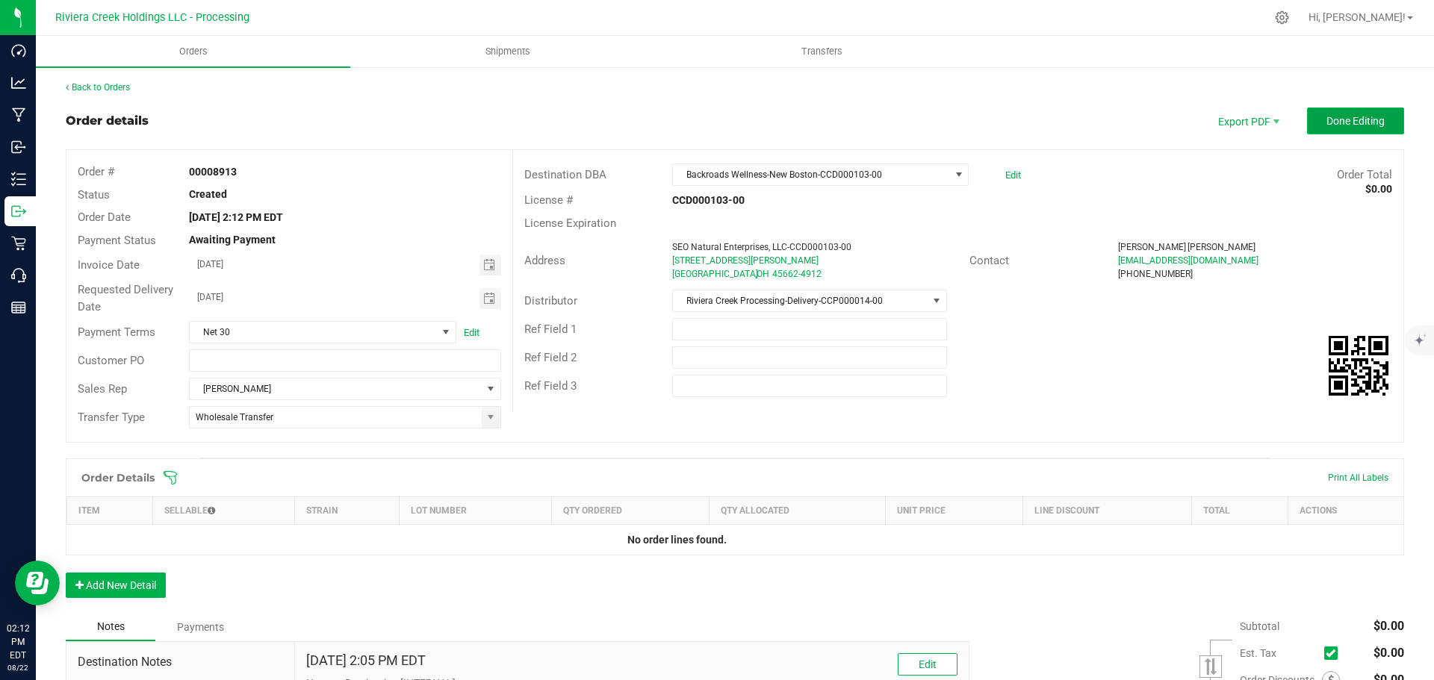
click at [1326, 117] on span "Done Editing" at bounding box center [1355, 121] width 58 height 12
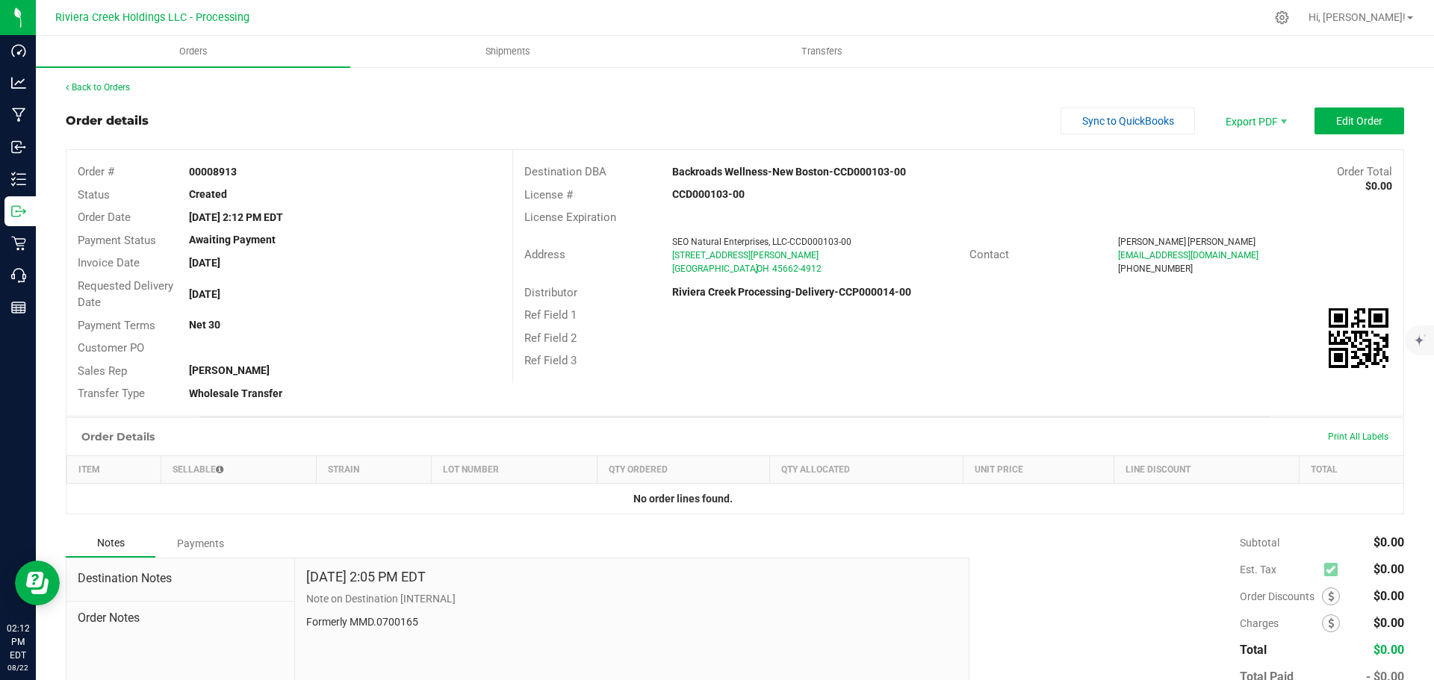
drag, startPoint x: 186, startPoint y: 170, endPoint x: 255, endPoint y: 176, distance: 69.7
click at [255, 176] on div "00008913" at bounding box center [345, 172] width 334 height 16
click at [95, 82] on link "Back to Orders" at bounding box center [98, 87] width 64 height 10
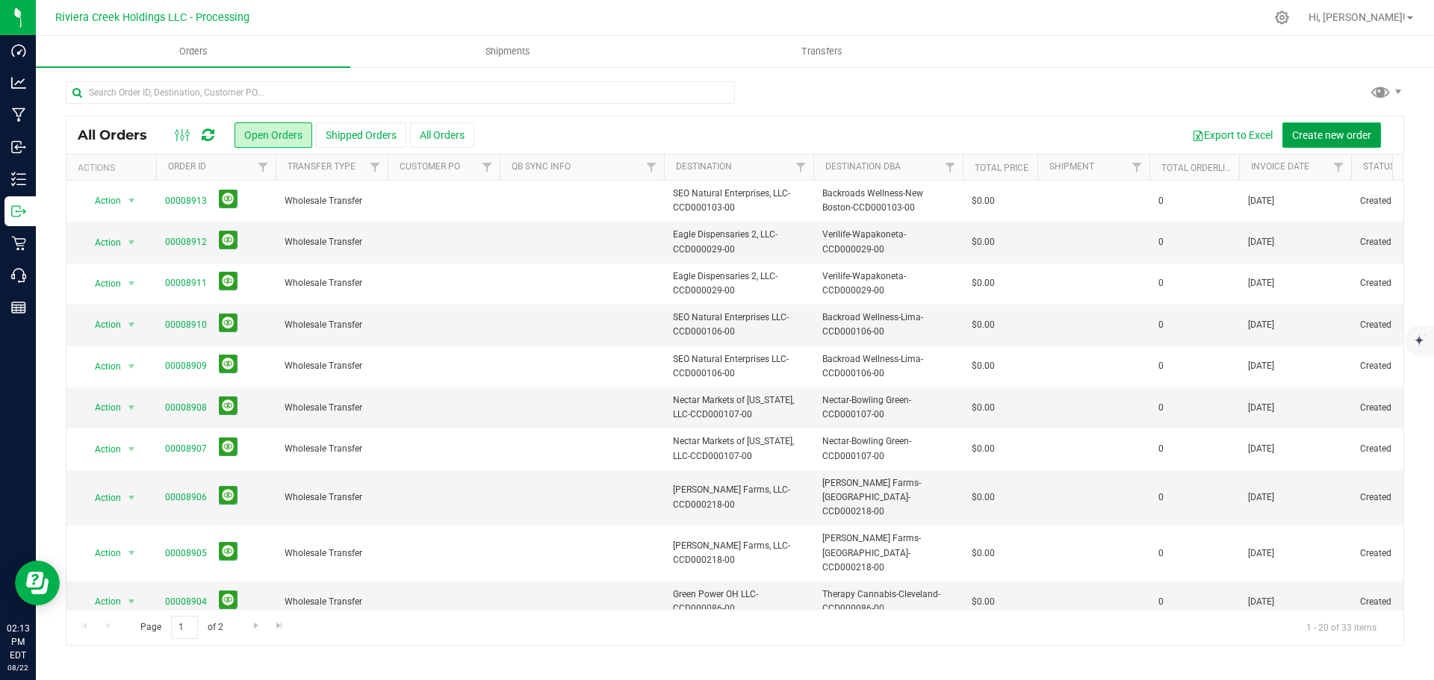
click at [1326, 132] on span "Create new order" at bounding box center [1331, 135] width 79 height 12
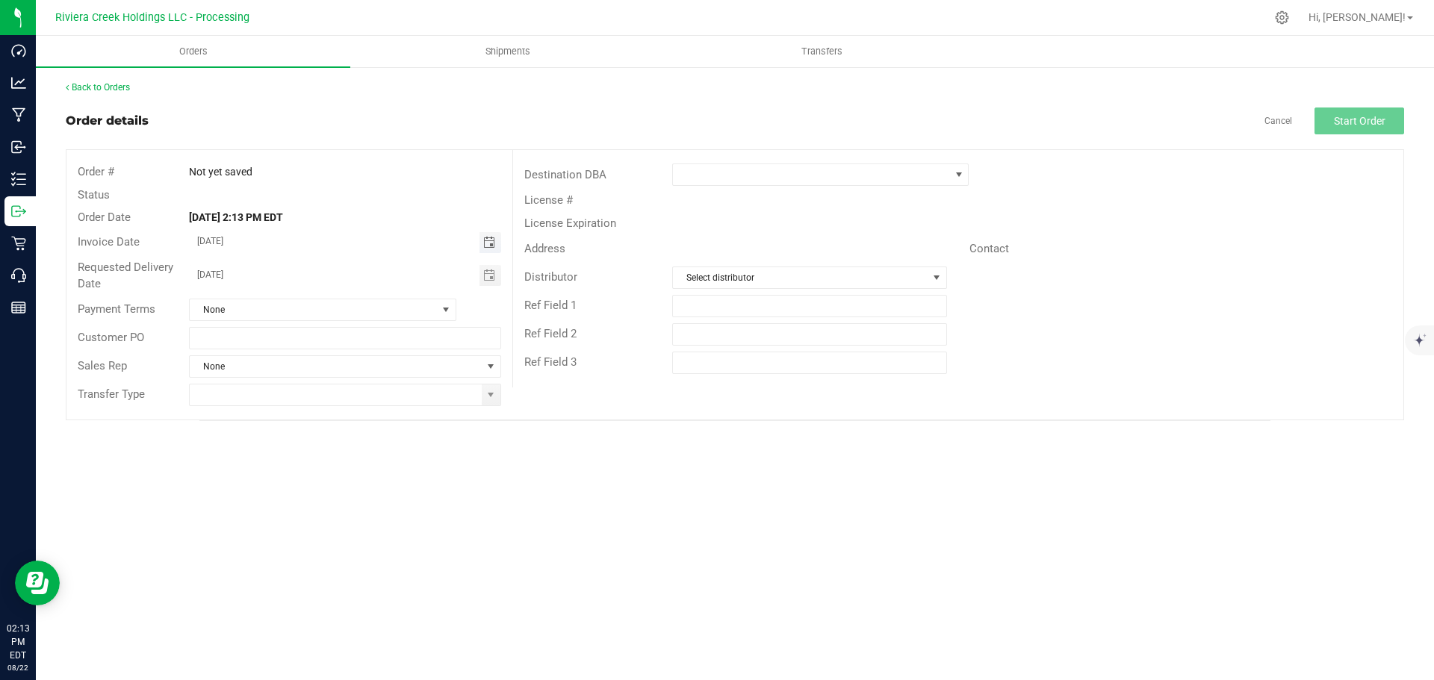
click at [492, 245] on span "Toggle calendar" at bounding box center [489, 243] width 12 height 12
click at [297, 414] on span "26" at bounding box center [301, 413] width 22 height 23
type input "08/26/2025"
click at [488, 277] on span "Toggle calendar" at bounding box center [489, 276] width 12 height 12
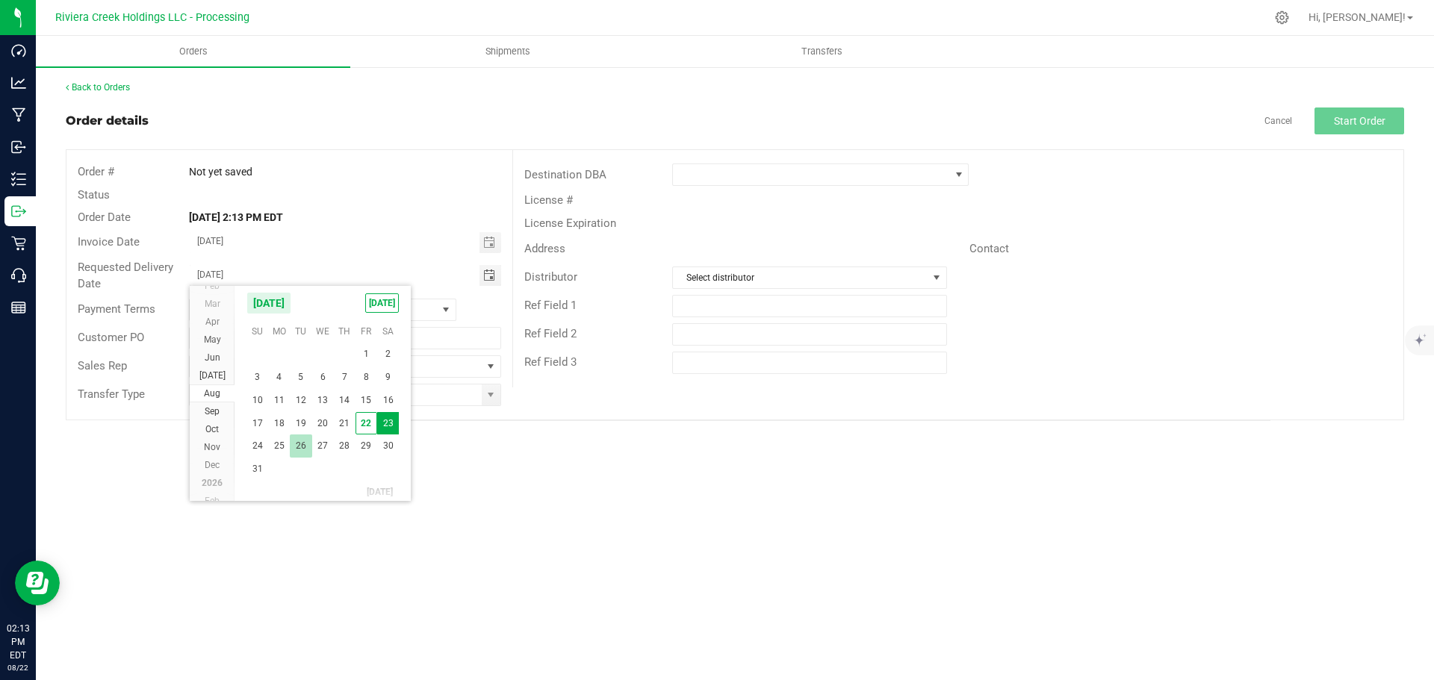
click at [299, 444] on span "26" at bounding box center [301, 446] width 22 height 23
type input "08/26/2025"
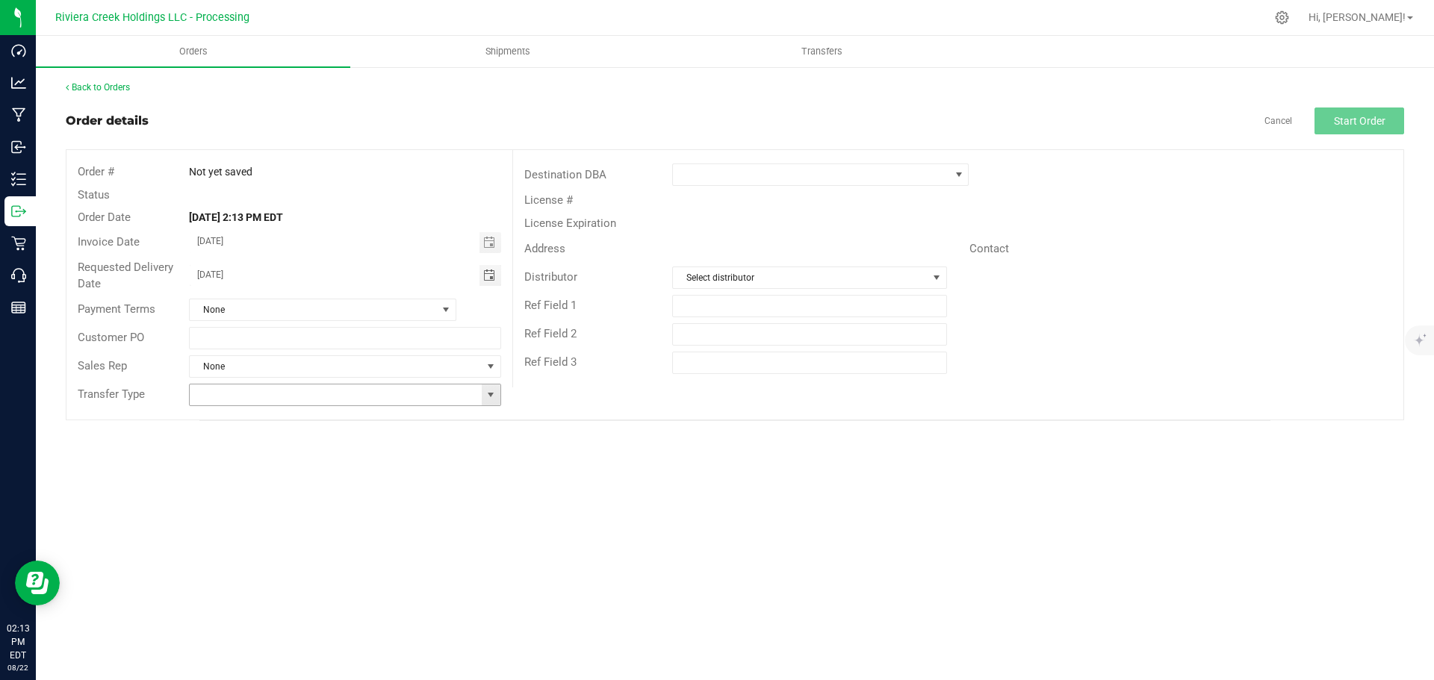
click at [488, 400] on span at bounding box center [491, 395] width 12 height 12
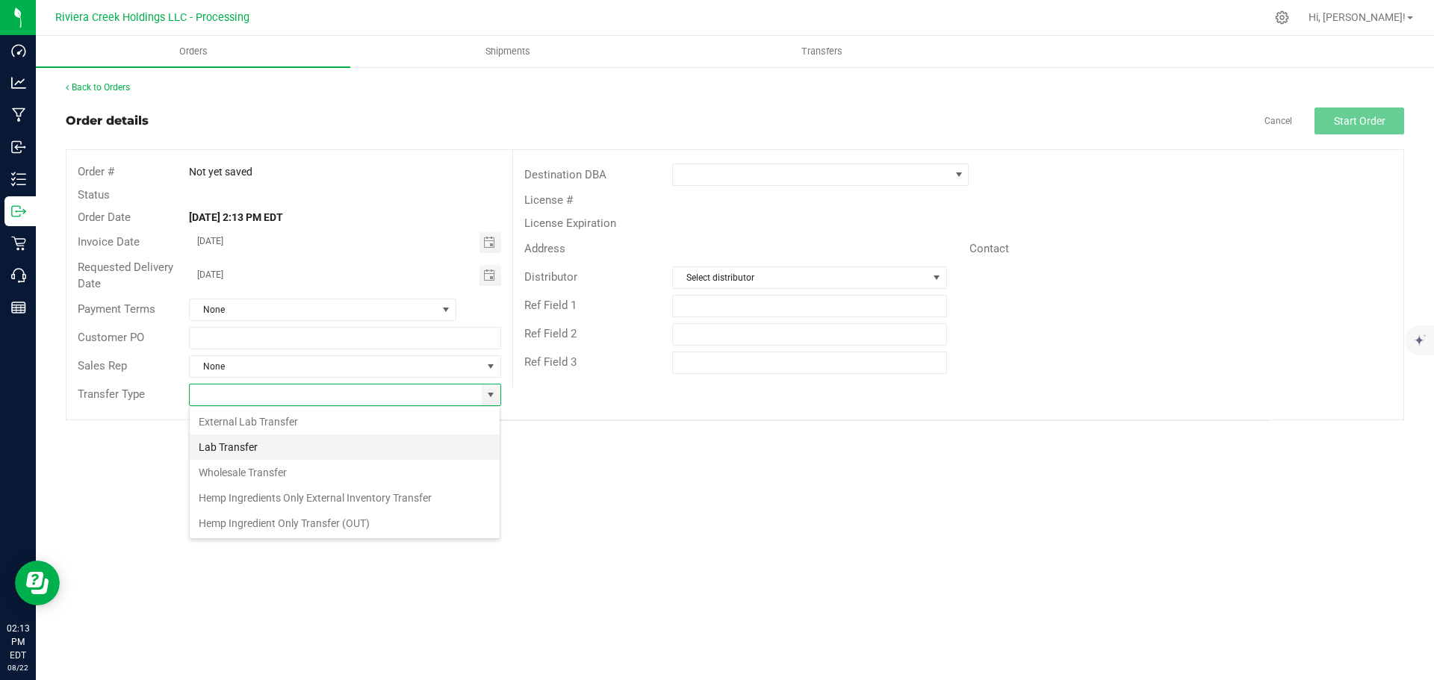
scroll to position [22, 312]
click at [259, 471] on li "Wholesale Transfer" at bounding box center [345, 472] width 310 height 25
type input "Wholesale Transfer"
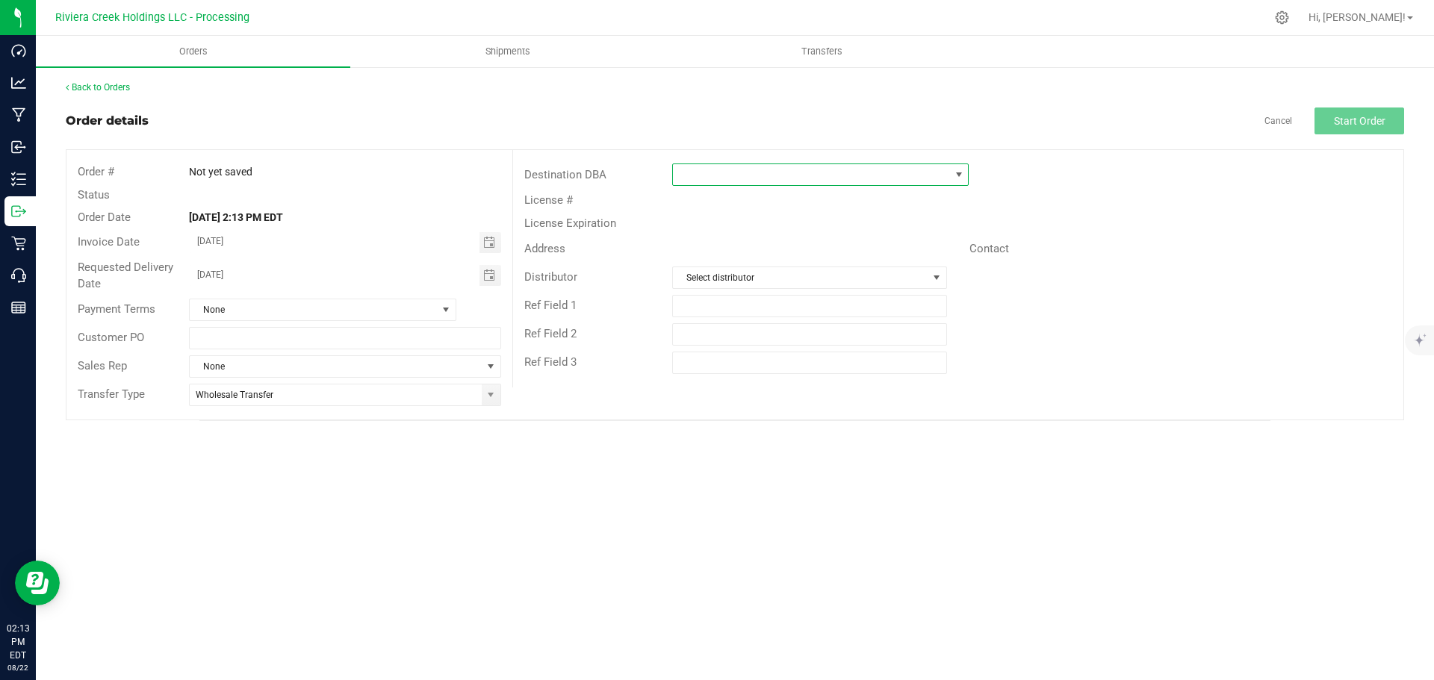
click at [721, 175] on span at bounding box center [811, 174] width 276 height 21
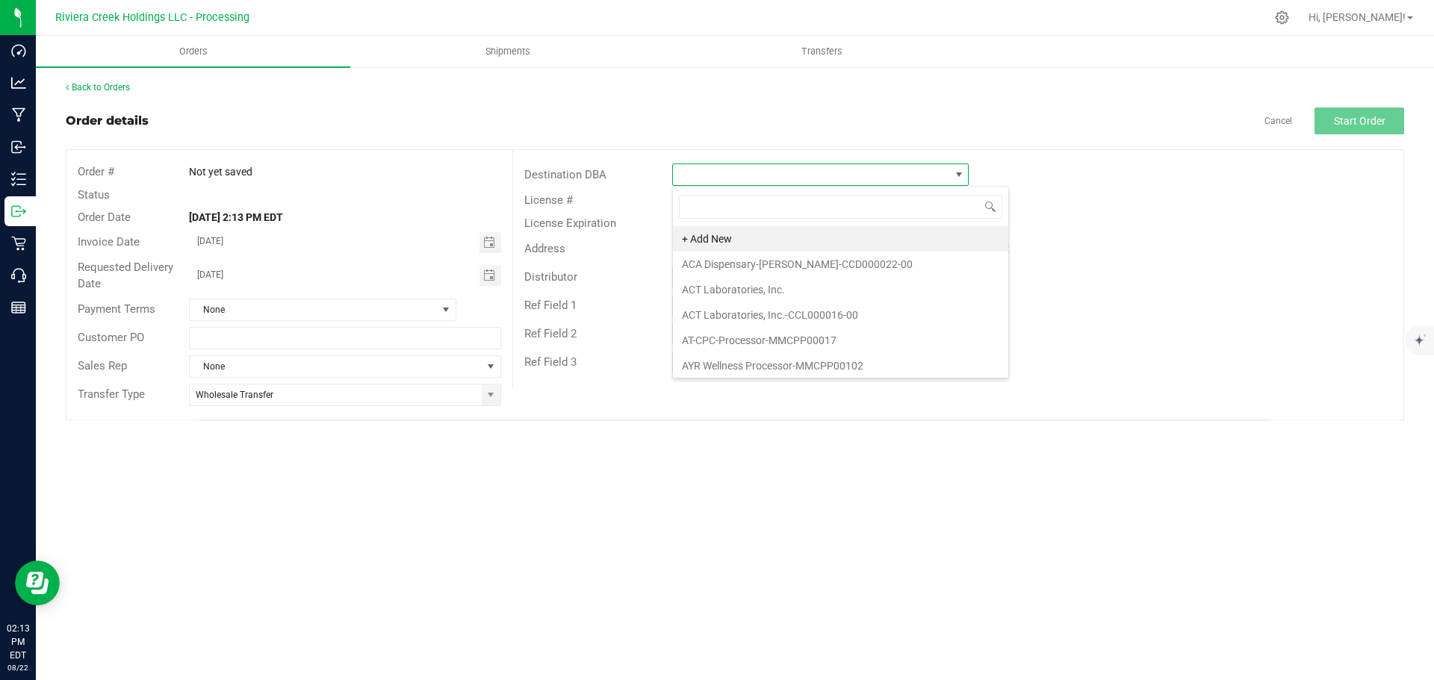
scroll to position [22, 297]
type input "back"
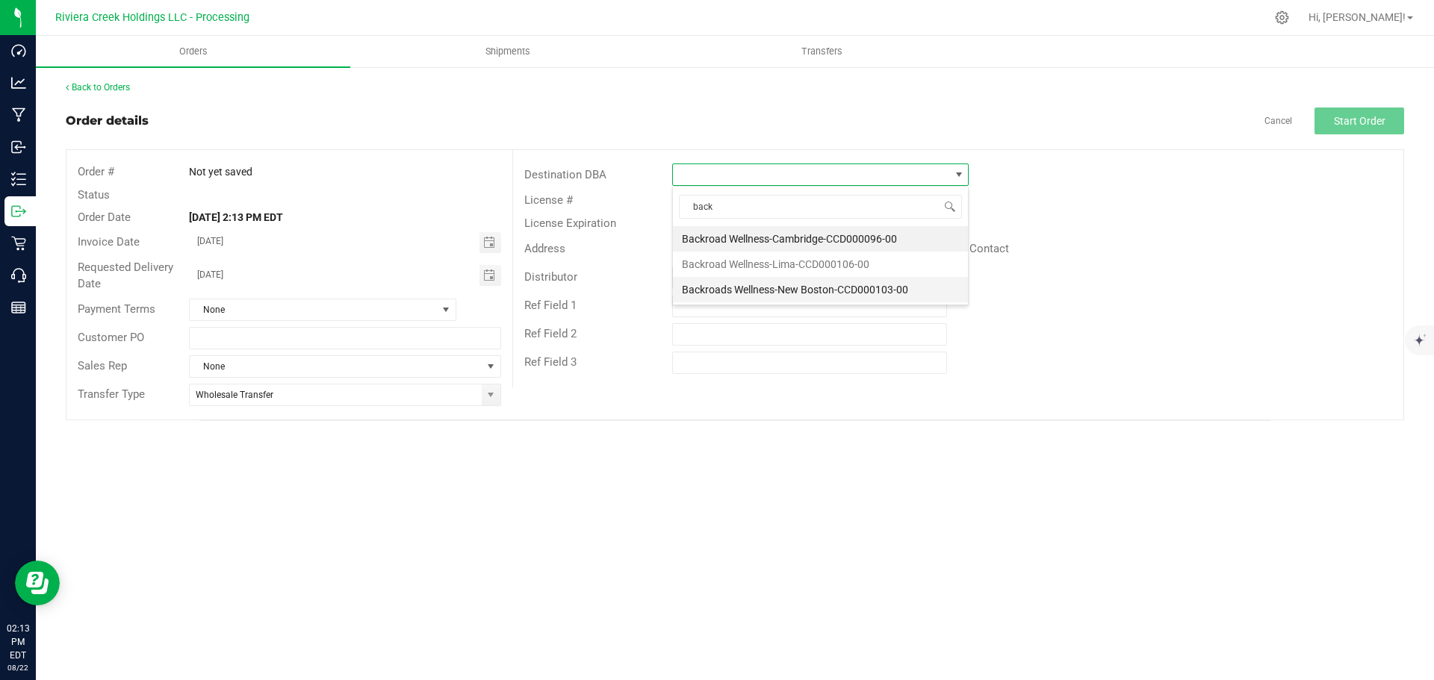
click at [755, 282] on li "Backroads Wellness-New Boston-CCD000103-00" at bounding box center [820, 289] width 295 height 25
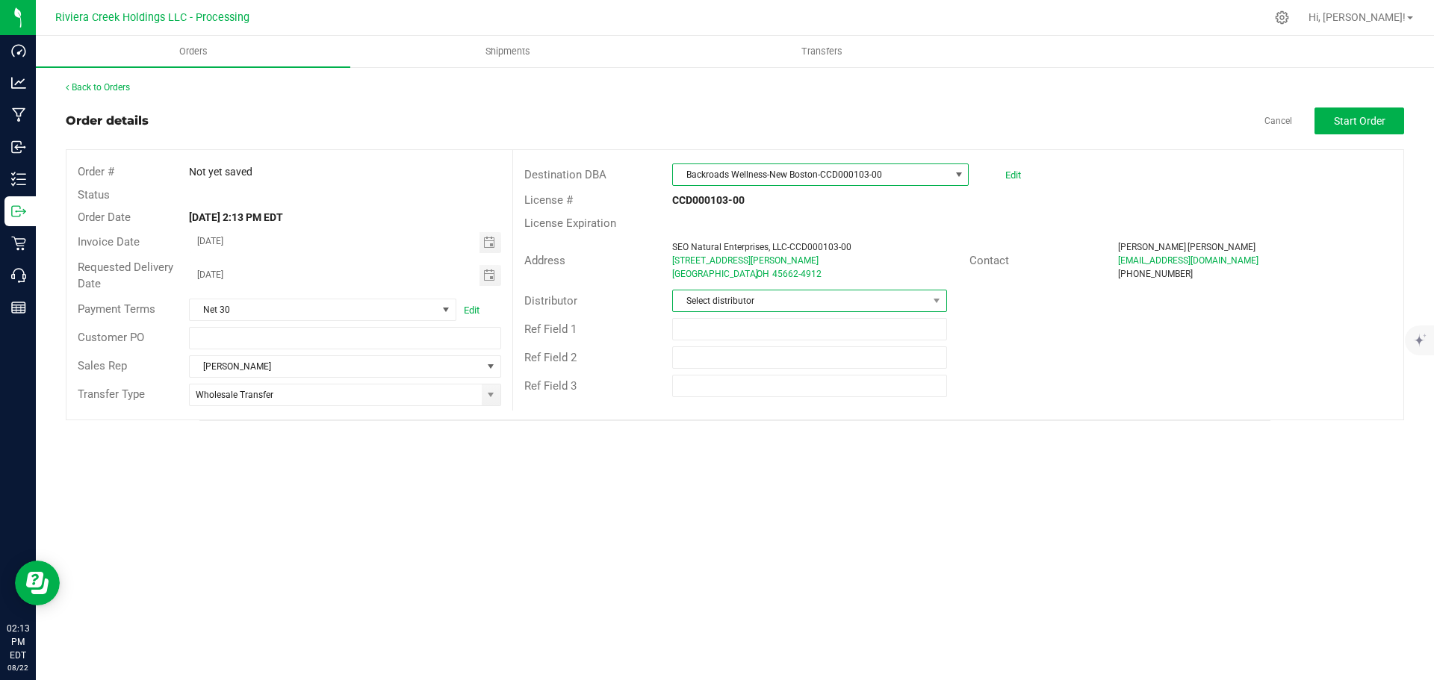
click at [754, 300] on span "Select distributor" at bounding box center [800, 301] width 254 height 21
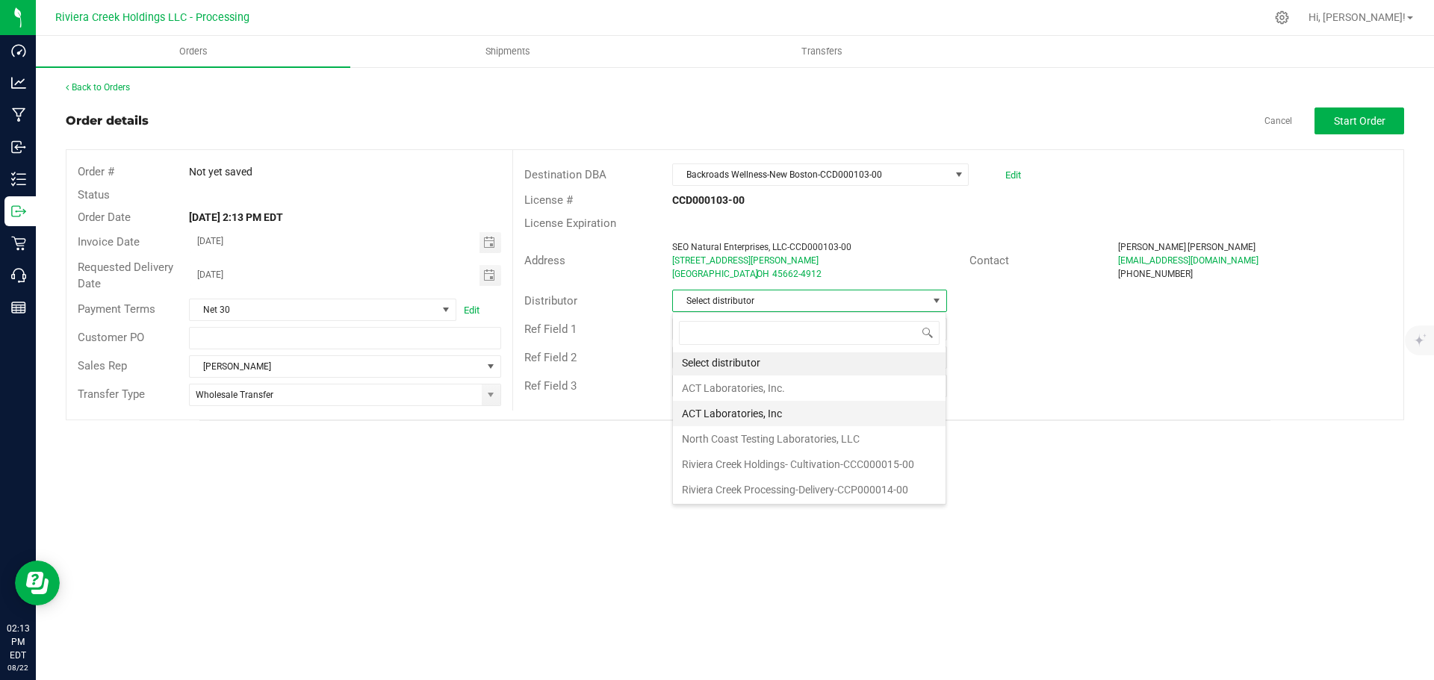
scroll to position [3, 0]
click at [776, 486] on li "Riviera Creek Processing-Delivery-CCP000014-00" at bounding box center [809, 489] width 273 height 25
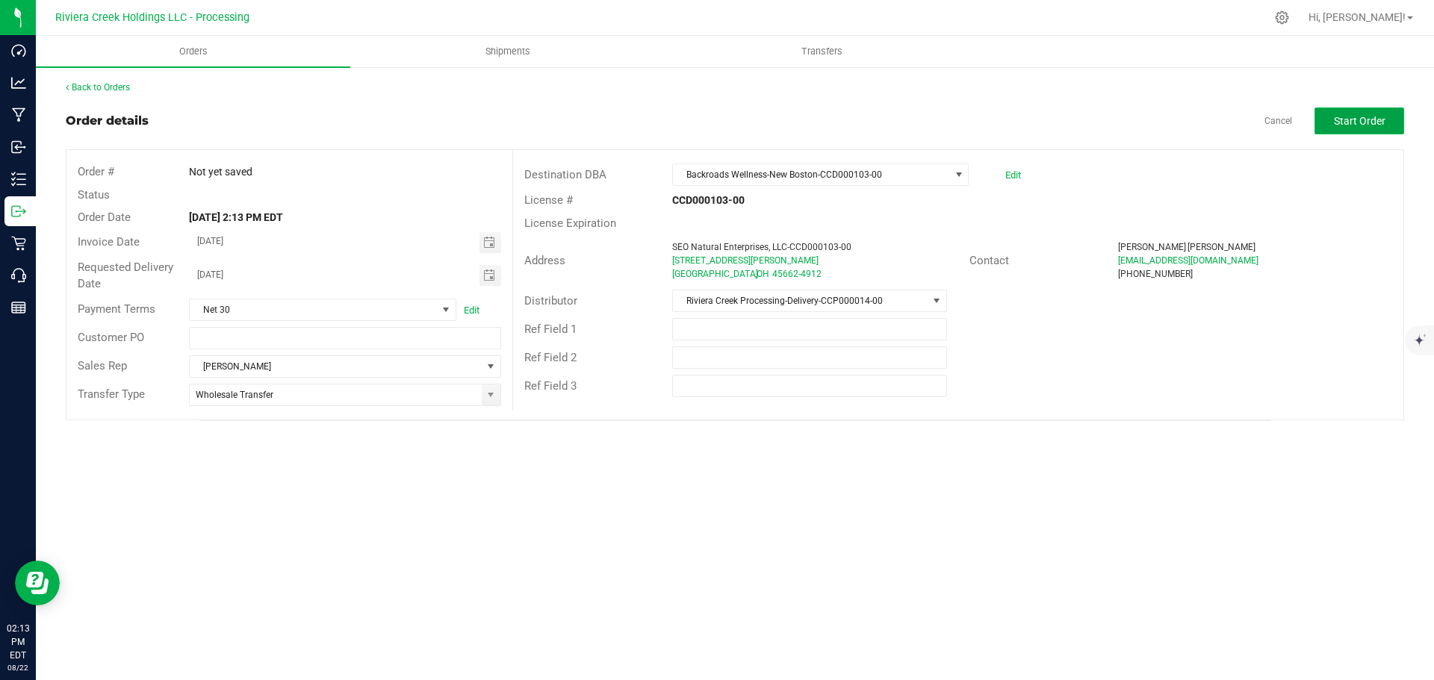
click at [1346, 122] on span "Start Order" at bounding box center [1360, 121] width 52 height 12
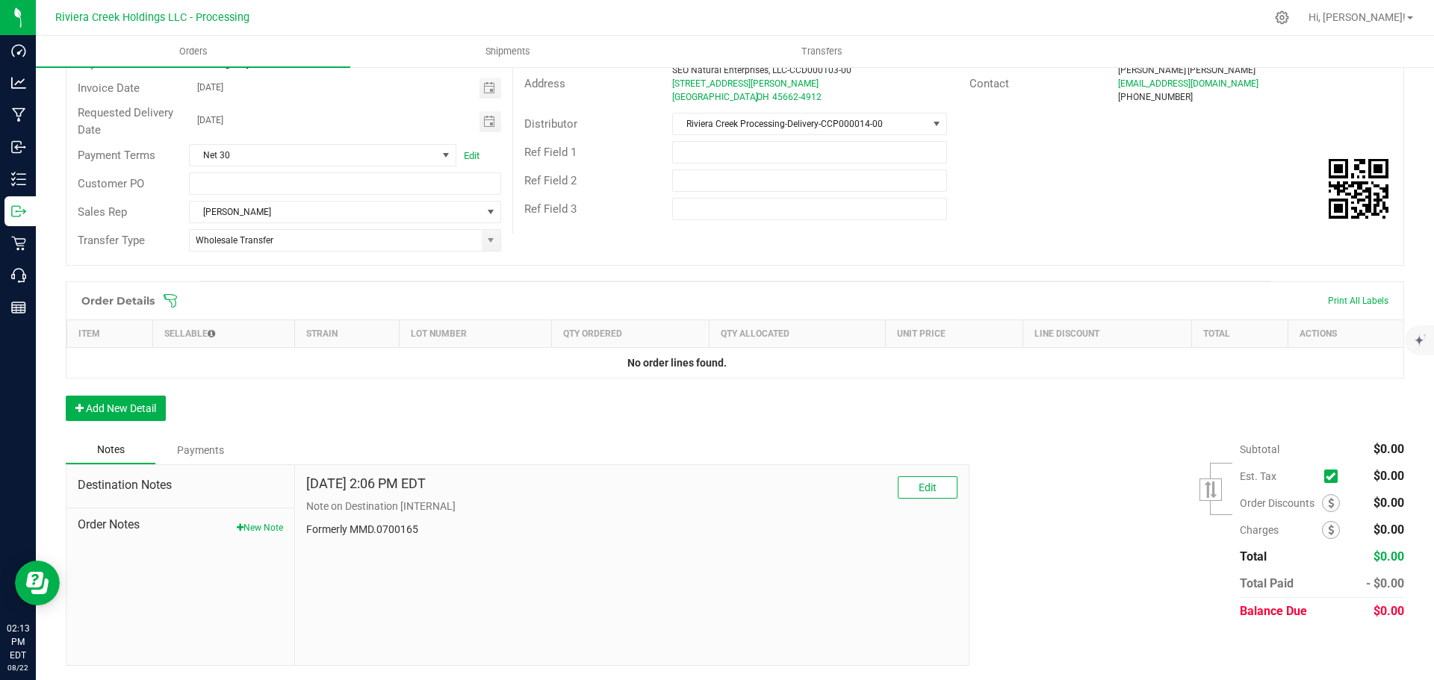
scroll to position [178, 0]
click at [1328, 501] on icon at bounding box center [1331, 502] width 6 height 10
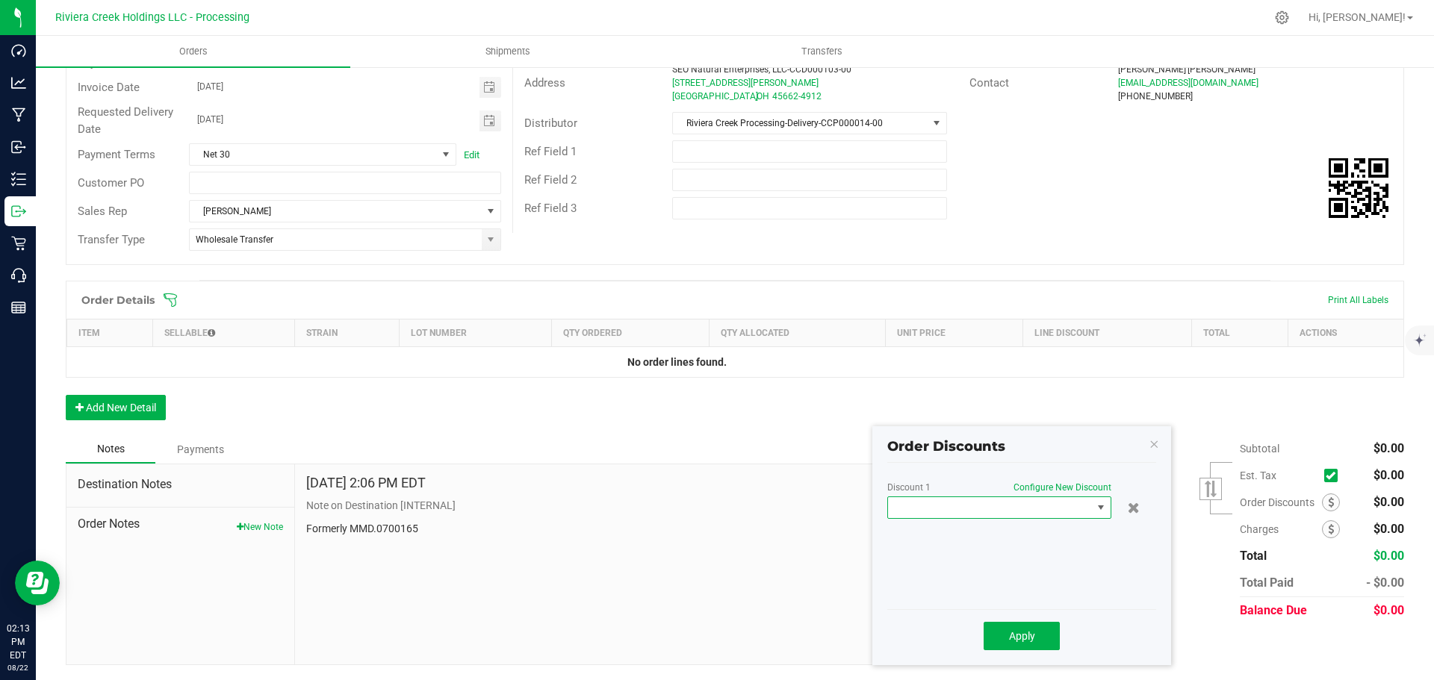
click at [952, 505] on span at bounding box center [990, 507] width 204 height 21
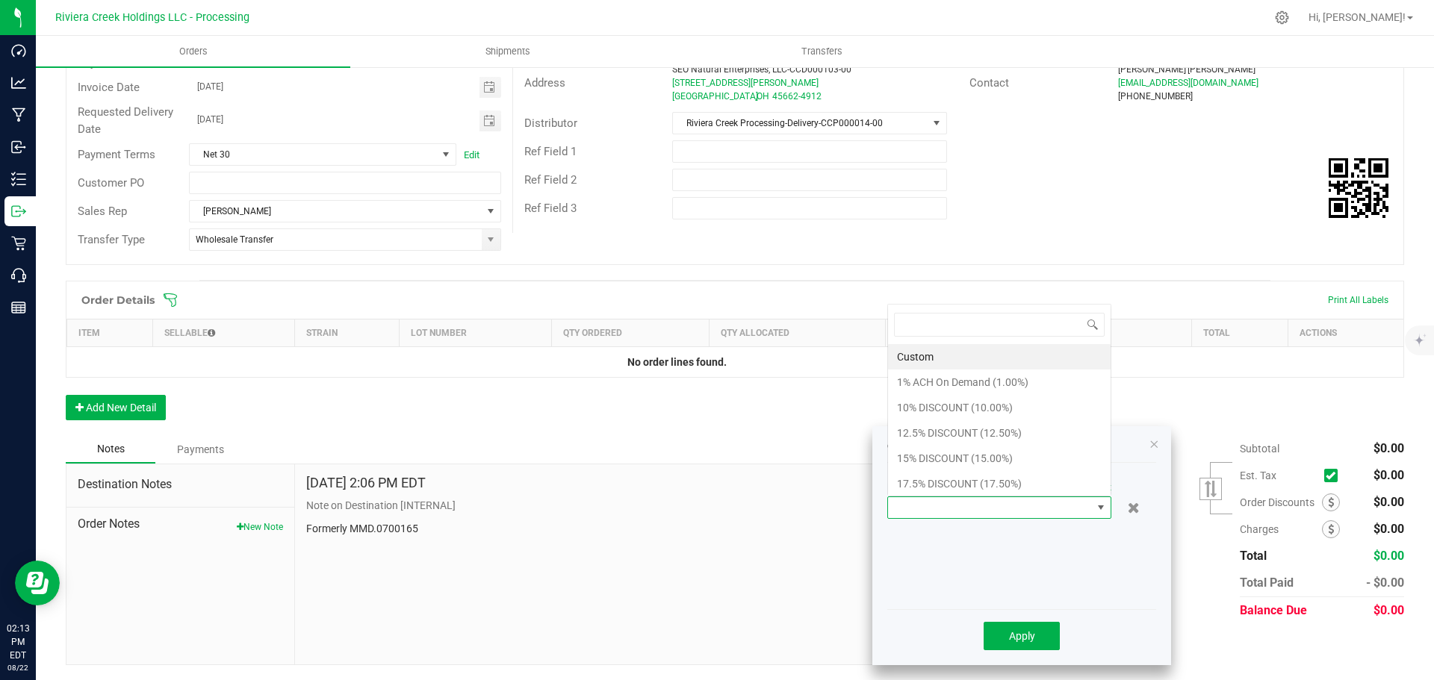
scroll to position [22, 224]
click at [925, 403] on li "10% DISCOUNT (10.00%)" at bounding box center [999, 407] width 223 height 25
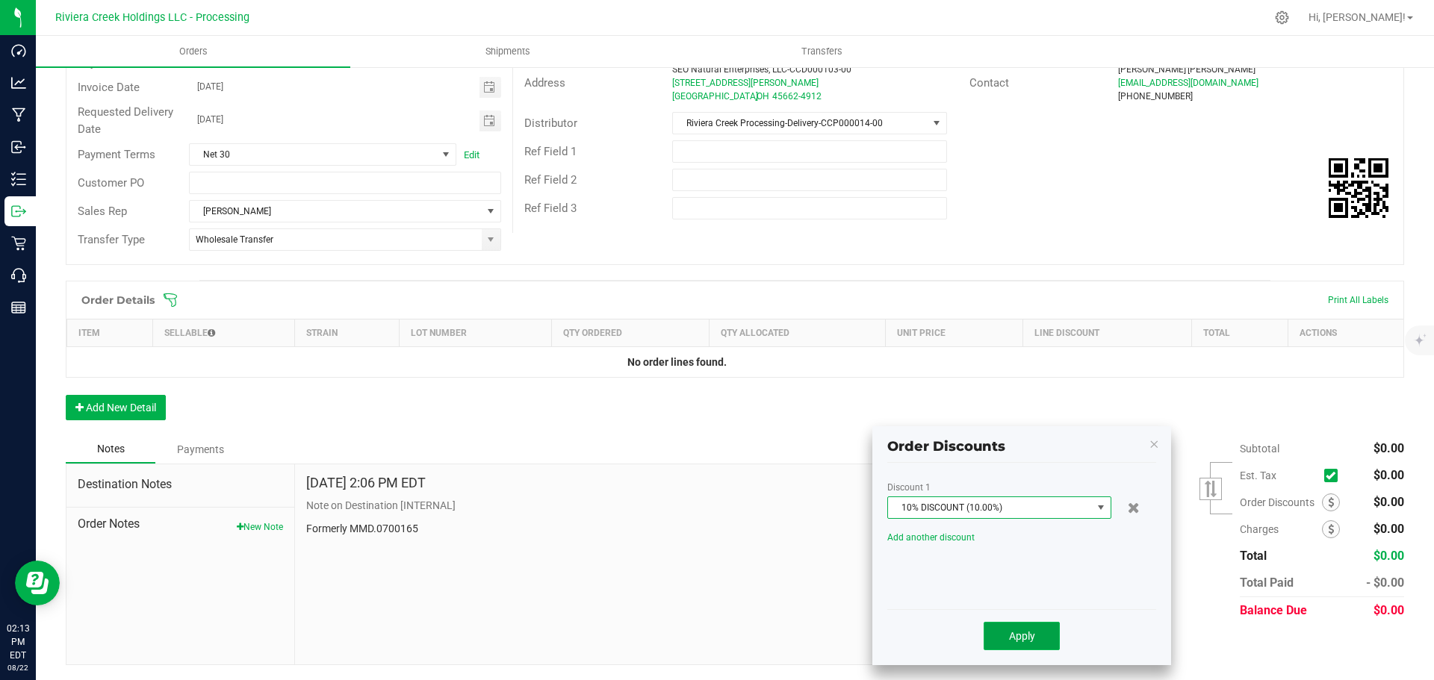
click at [1010, 639] on span "Apply" at bounding box center [1022, 636] width 26 height 12
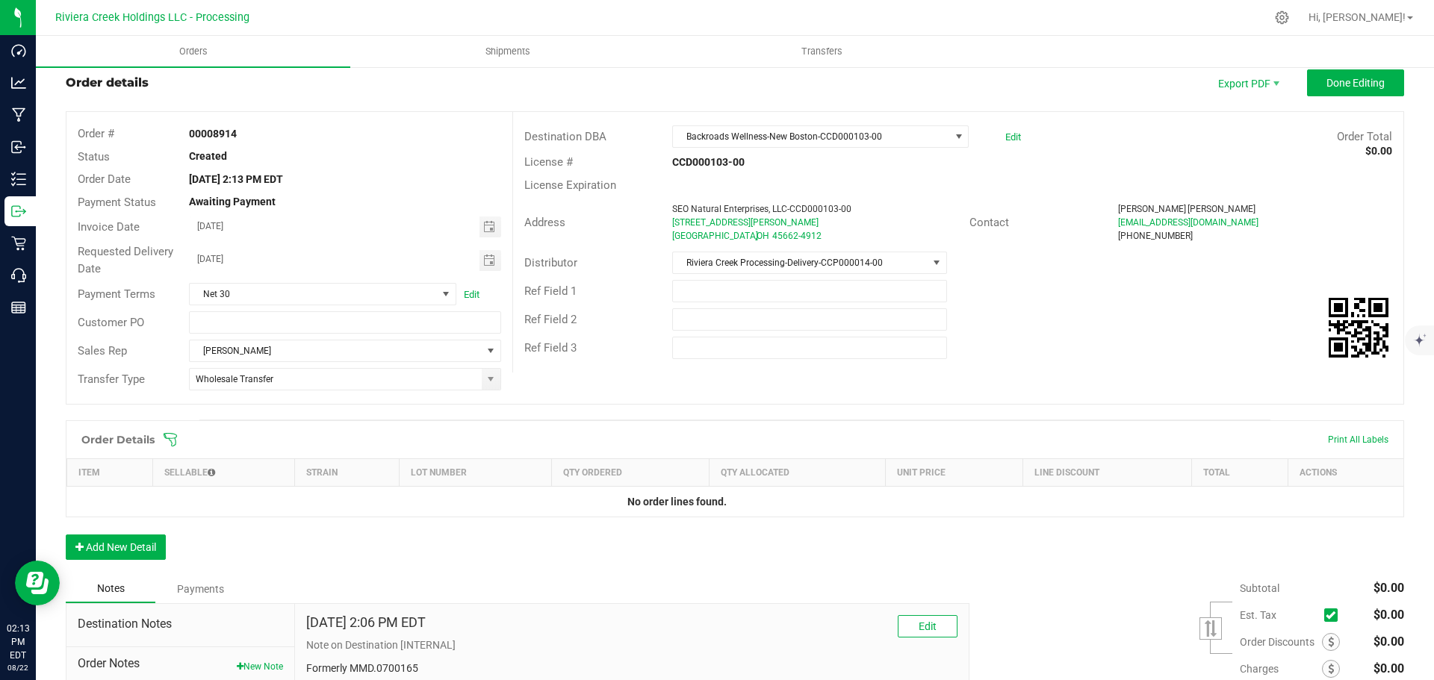
scroll to position [0, 0]
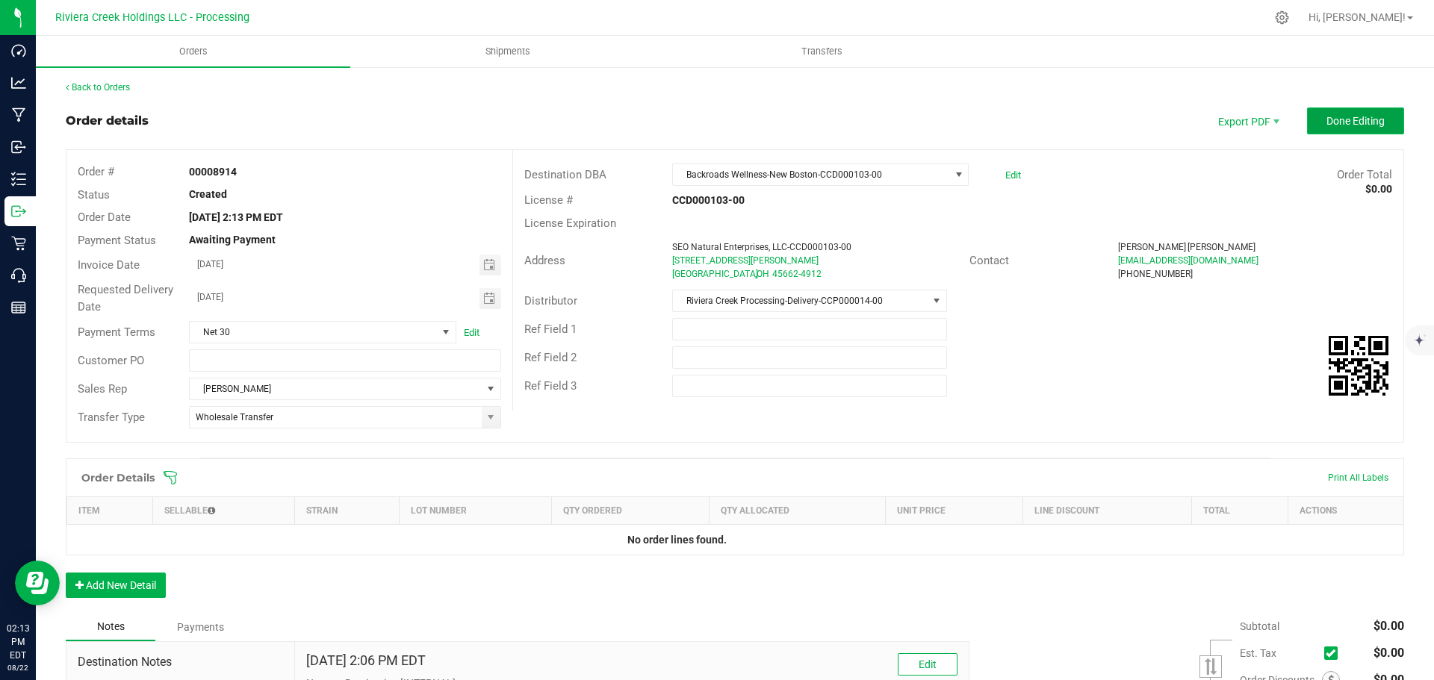
click at [1326, 126] on span "Done Editing" at bounding box center [1355, 121] width 58 height 12
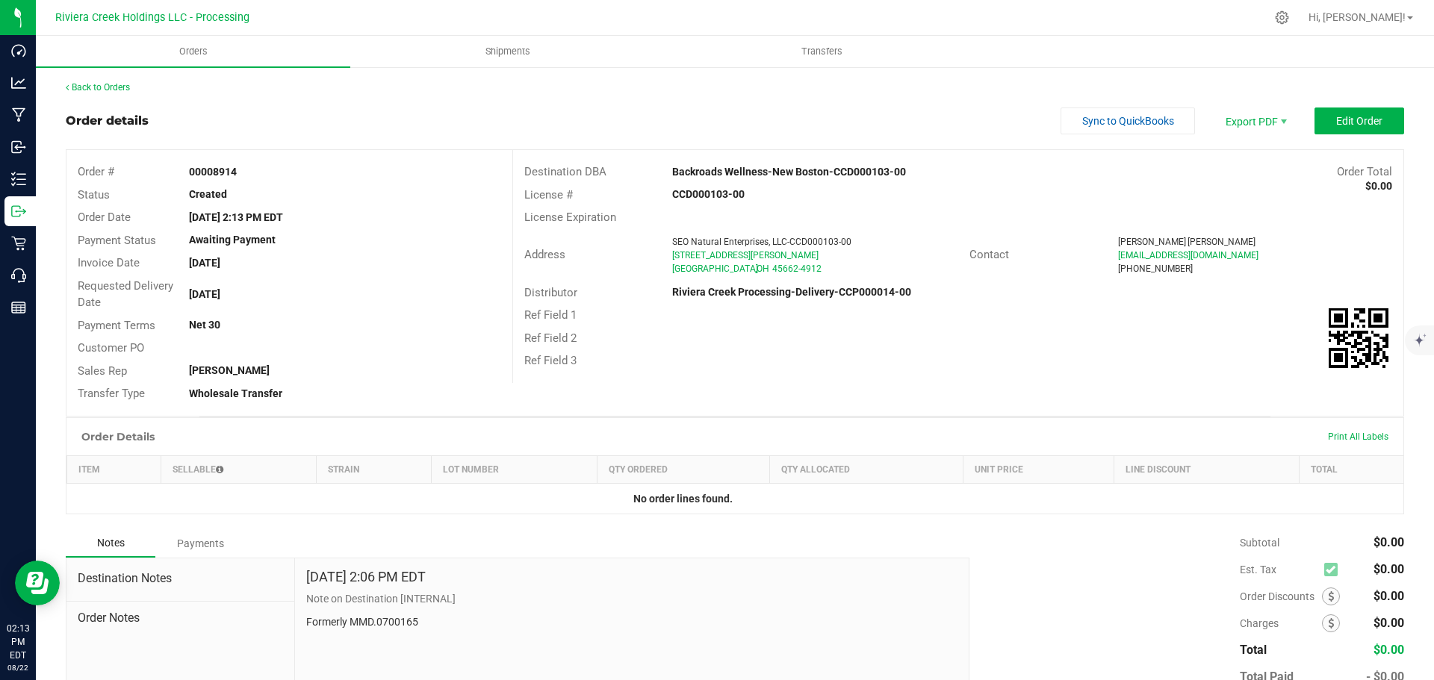
drag, startPoint x: 187, startPoint y: 167, endPoint x: 235, endPoint y: 173, distance: 47.3
click at [235, 173] on strong "00008914" at bounding box center [213, 172] width 48 height 12
click at [125, 88] on link "Back to Orders" at bounding box center [98, 87] width 64 height 10
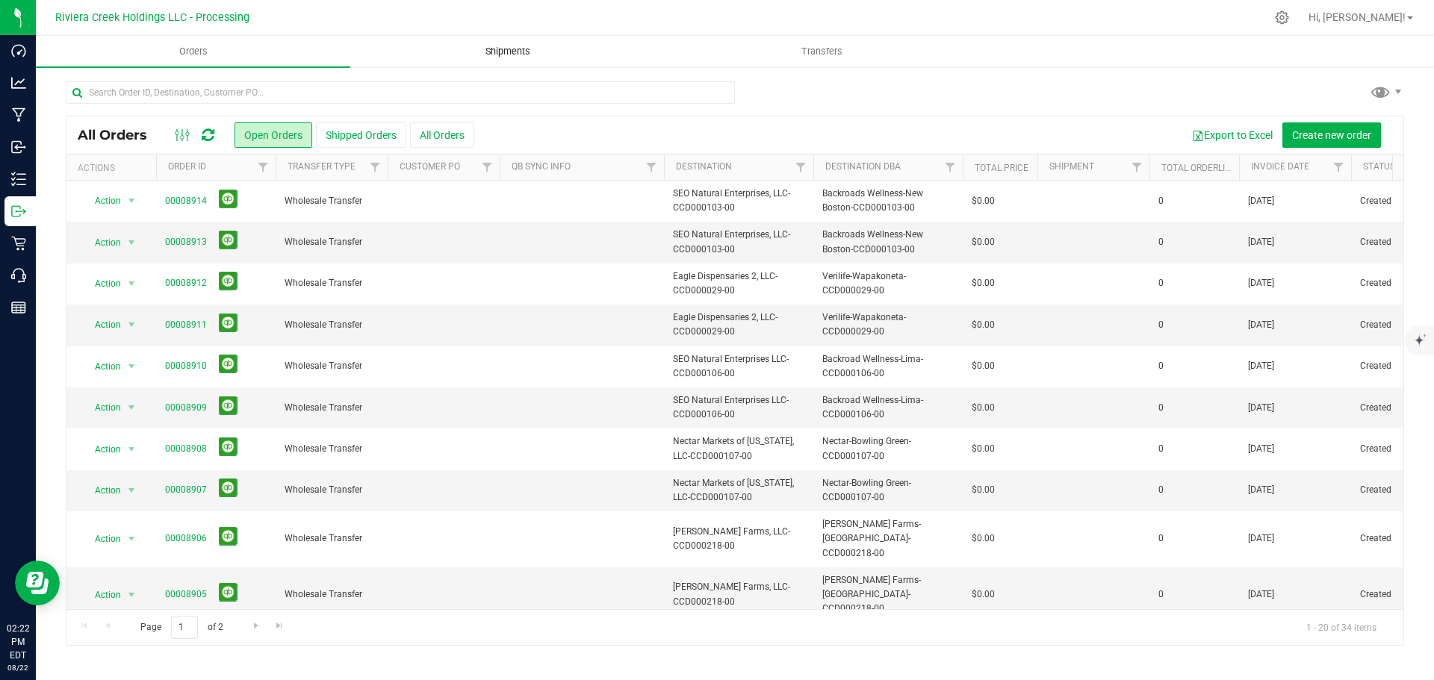
click at [512, 51] on span "Shipments" at bounding box center [507, 51] width 85 height 13
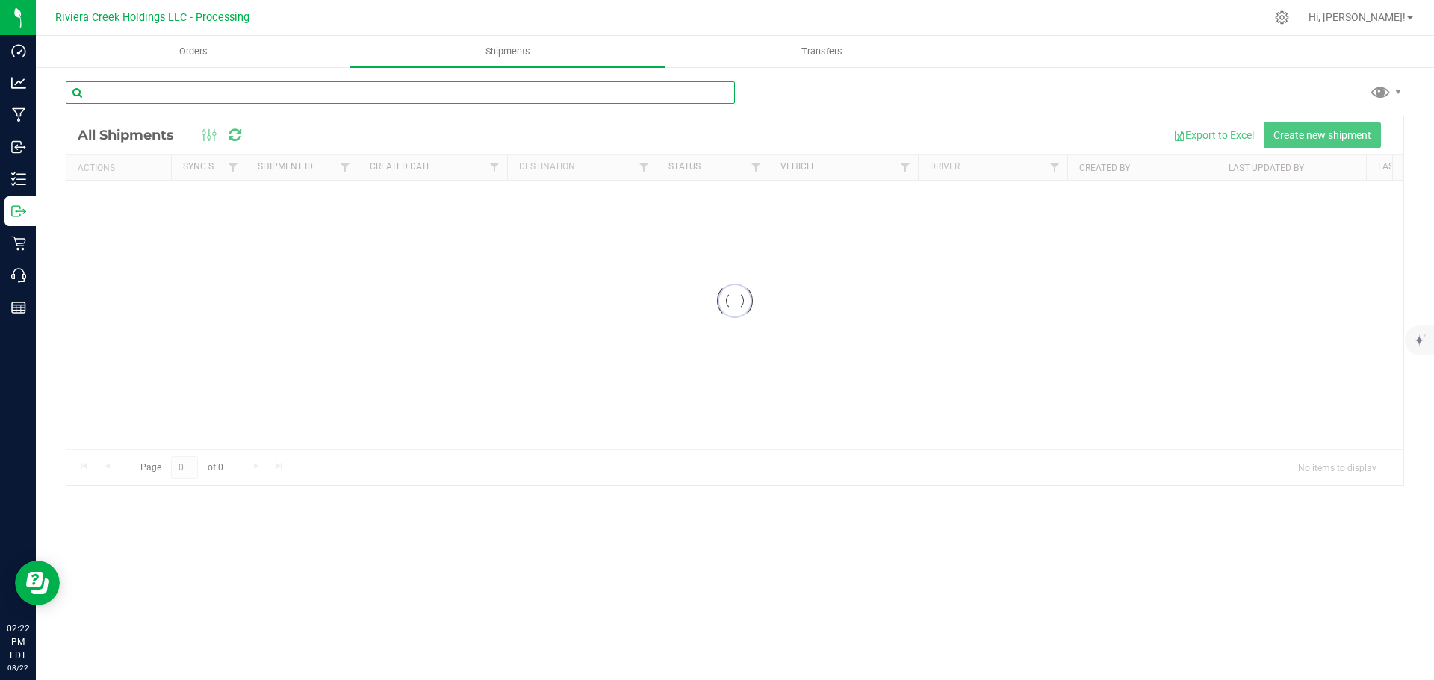
click at [149, 92] on input "text" at bounding box center [400, 92] width 669 height 22
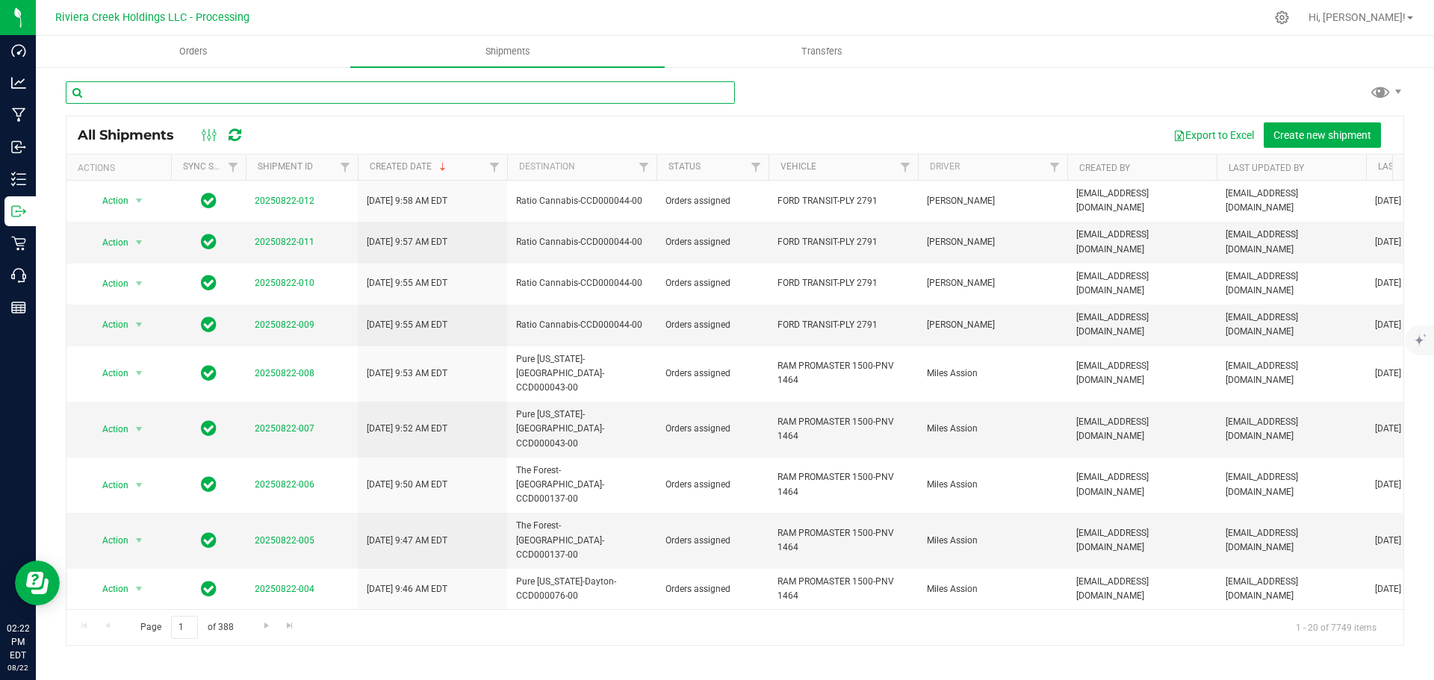
paste input "CCD000265-00"
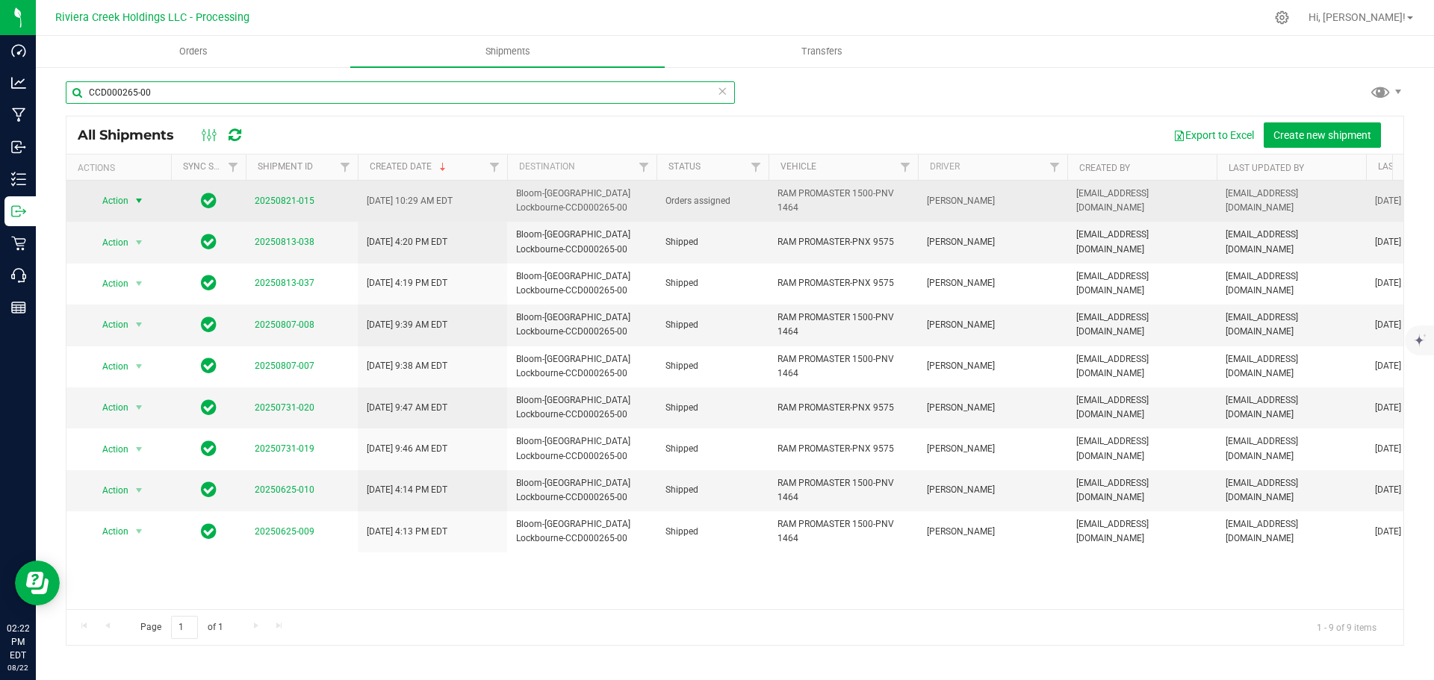
type input "CCD000265-00"
click at [140, 202] on span "select" at bounding box center [139, 201] width 12 height 12
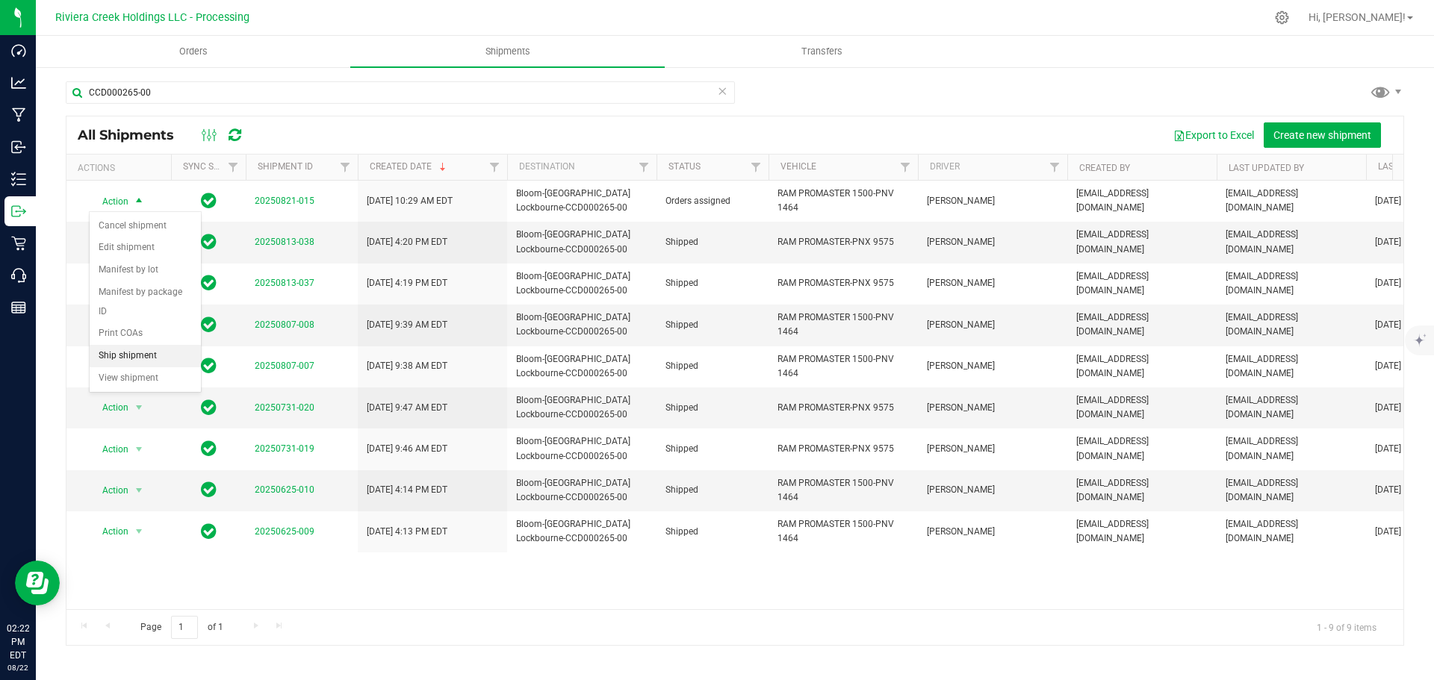
click at [134, 345] on li "Ship shipment" at bounding box center [145, 356] width 111 height 22
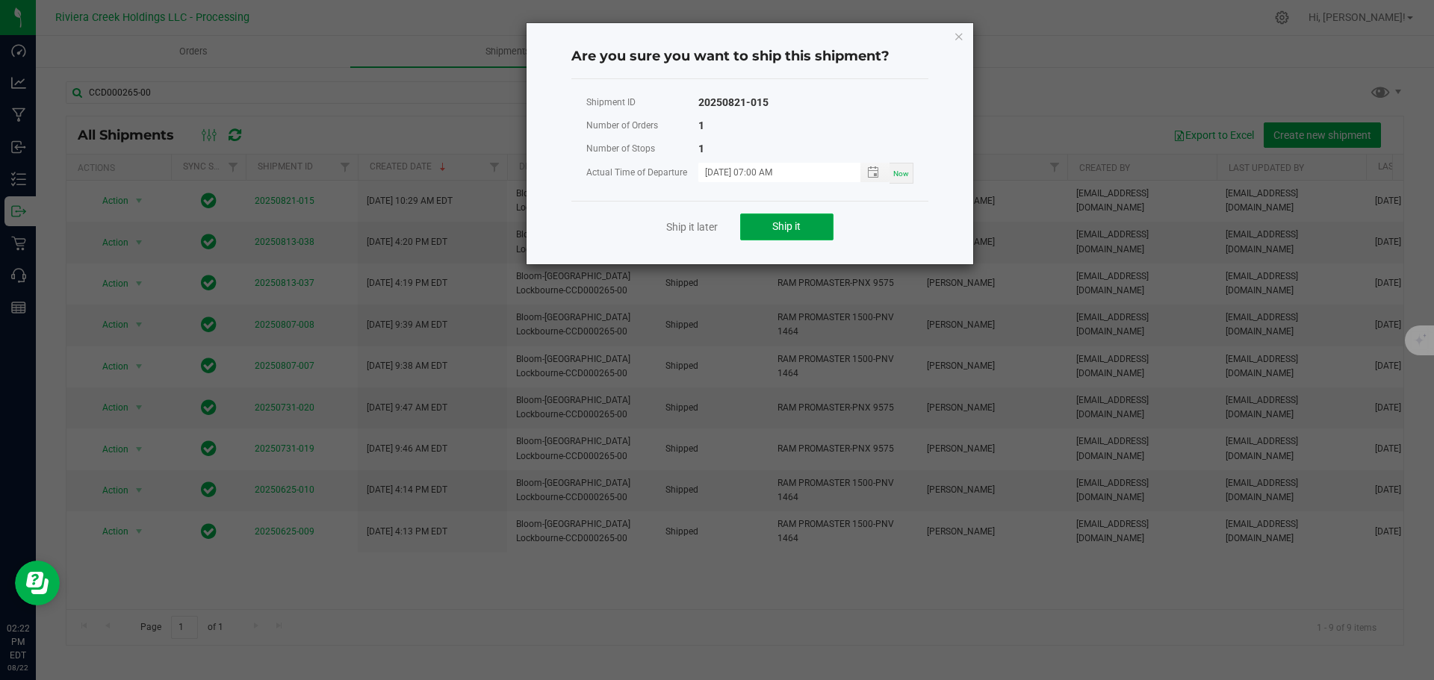
click at [777, 227] on span "Ship it" at bounding box center [786, 226] width 28 height 12
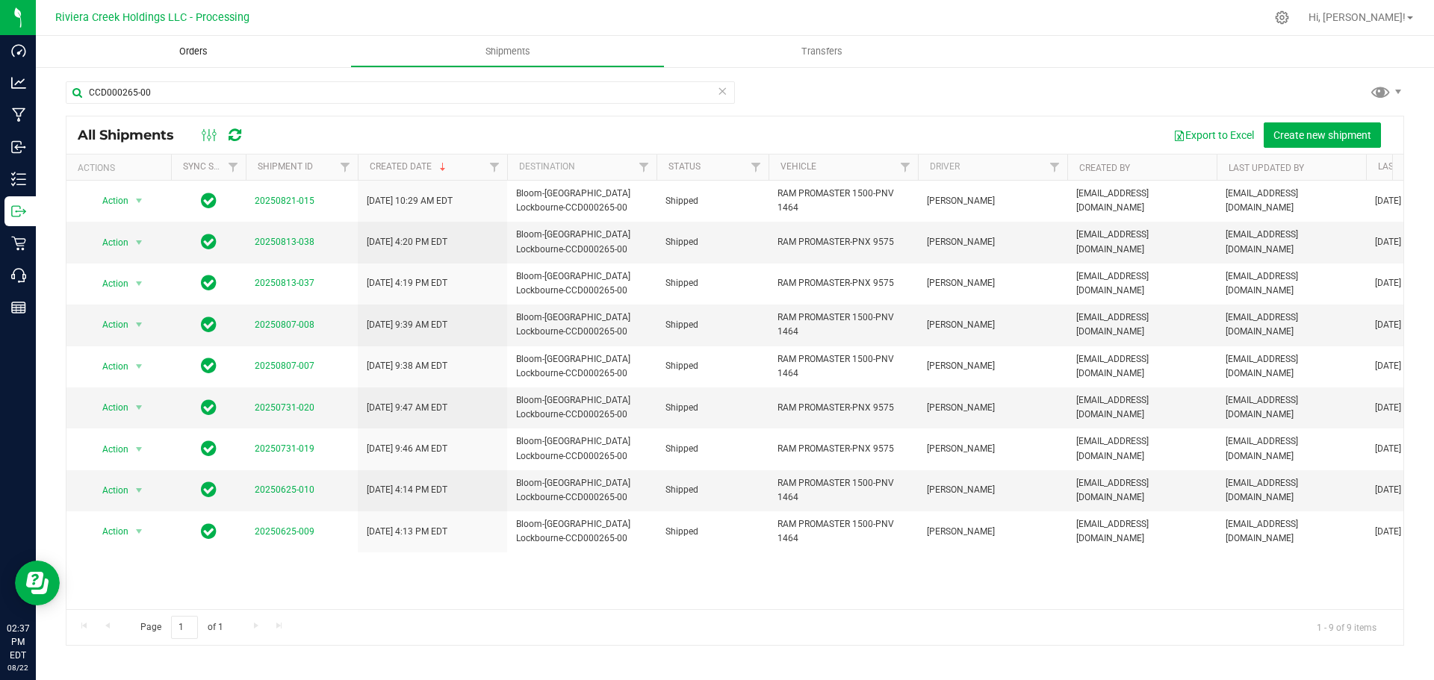
click at [189, 48] on span "Orders" at bounding box center [193, 51] width 69 height 13
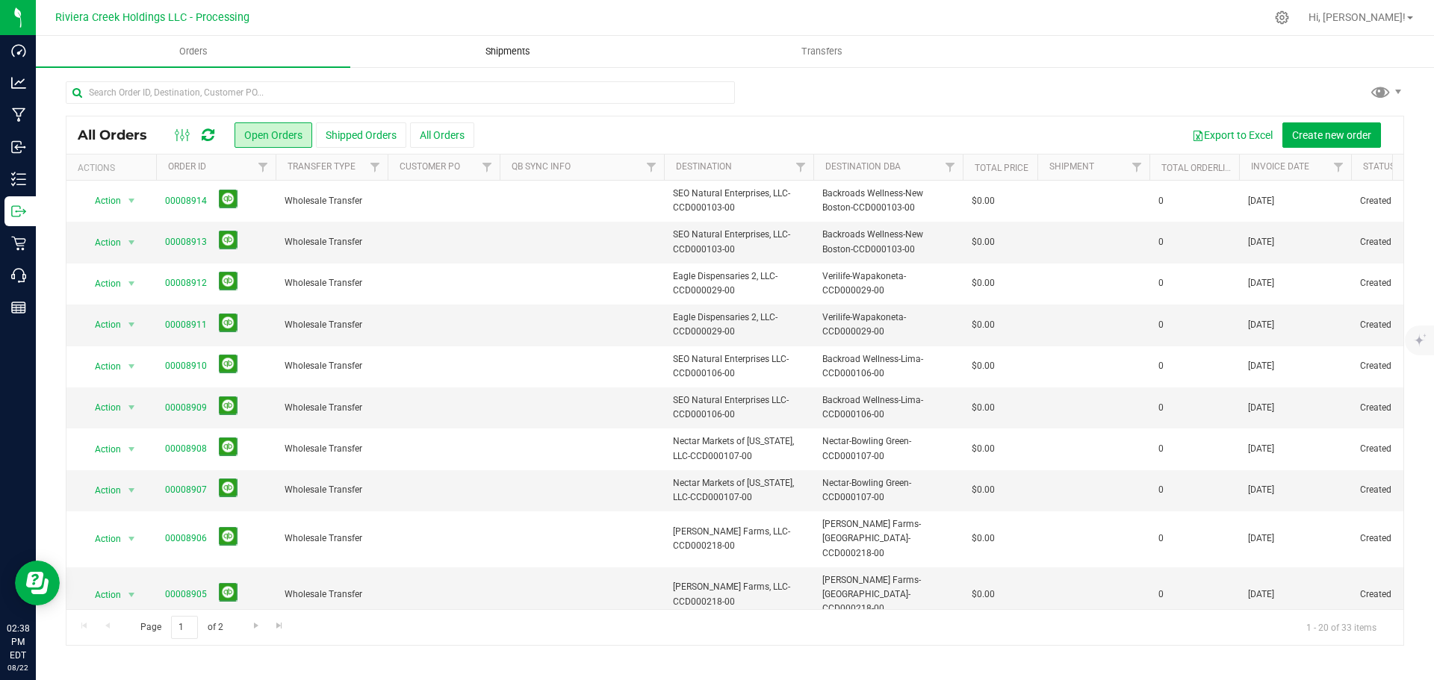
click at [500, 53] on span "Shipments" at bounding box center [507, 51] width 85 height 13
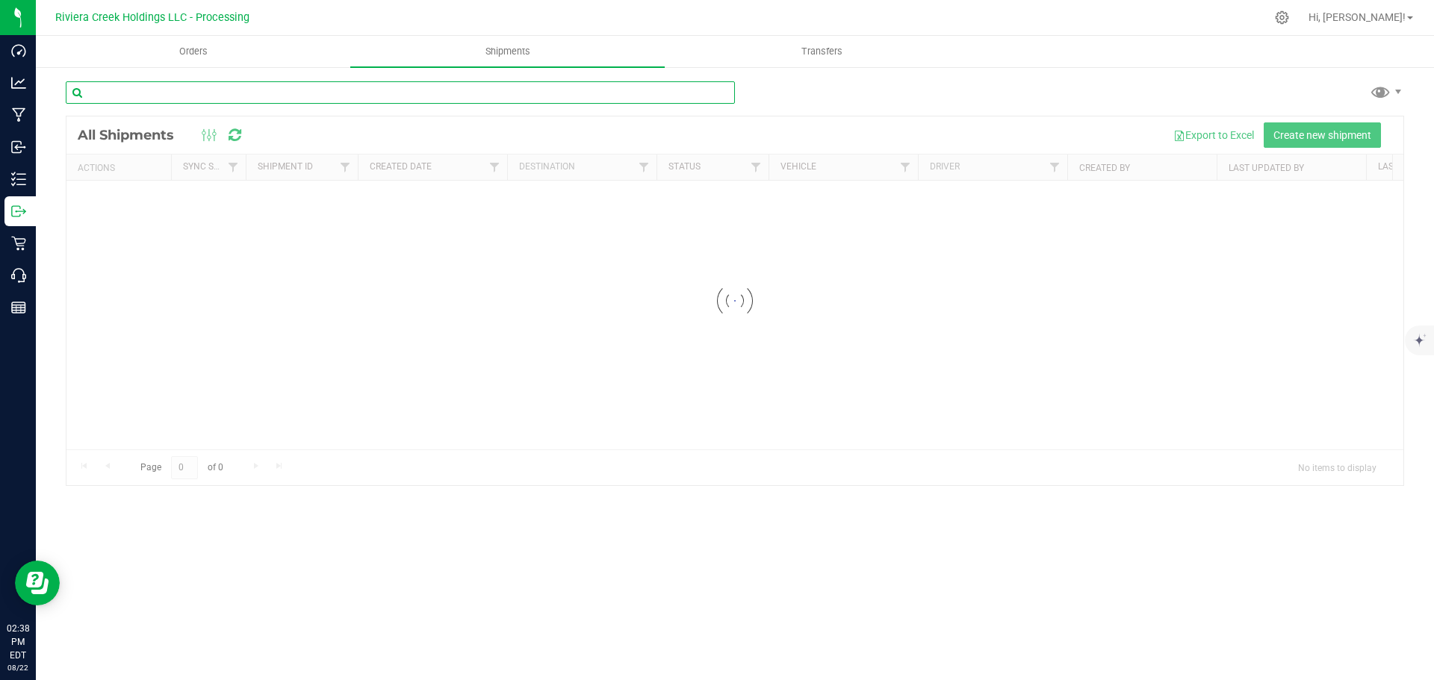
click at [215, 93] on input "text" at bounding box center [400, 92] width 669 height 22
paste input "CCD000265-00"
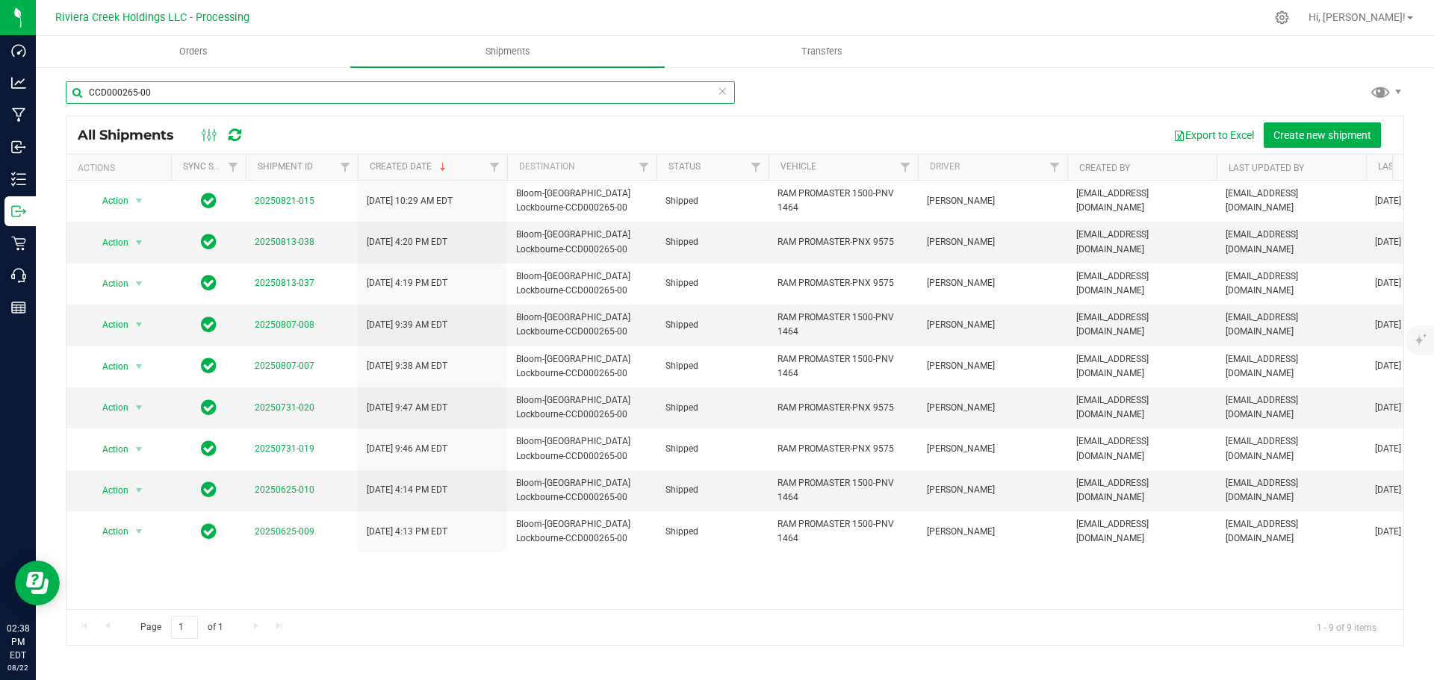
type input "CCD000265-00"
click at [183, 55] on span "Orders" at bounding box center [193, 51] width 69 height 13
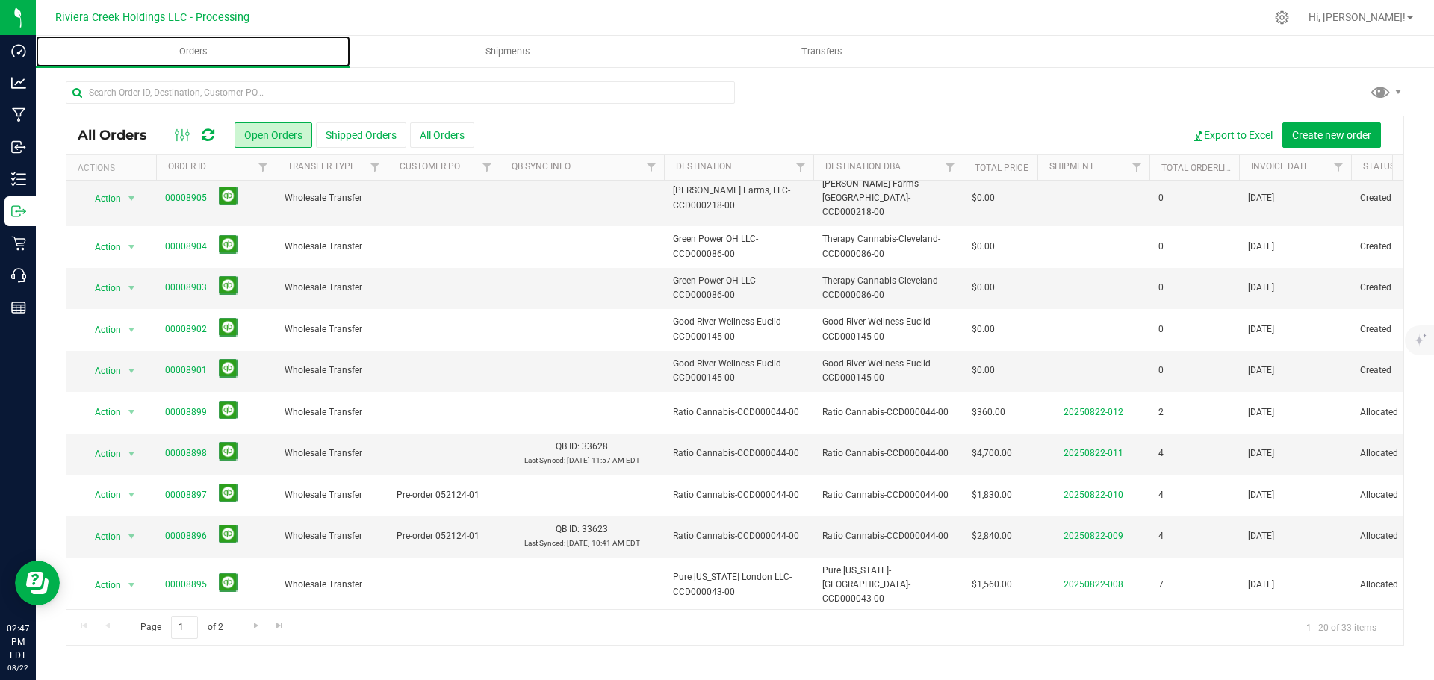
scroll to position [409, 0]
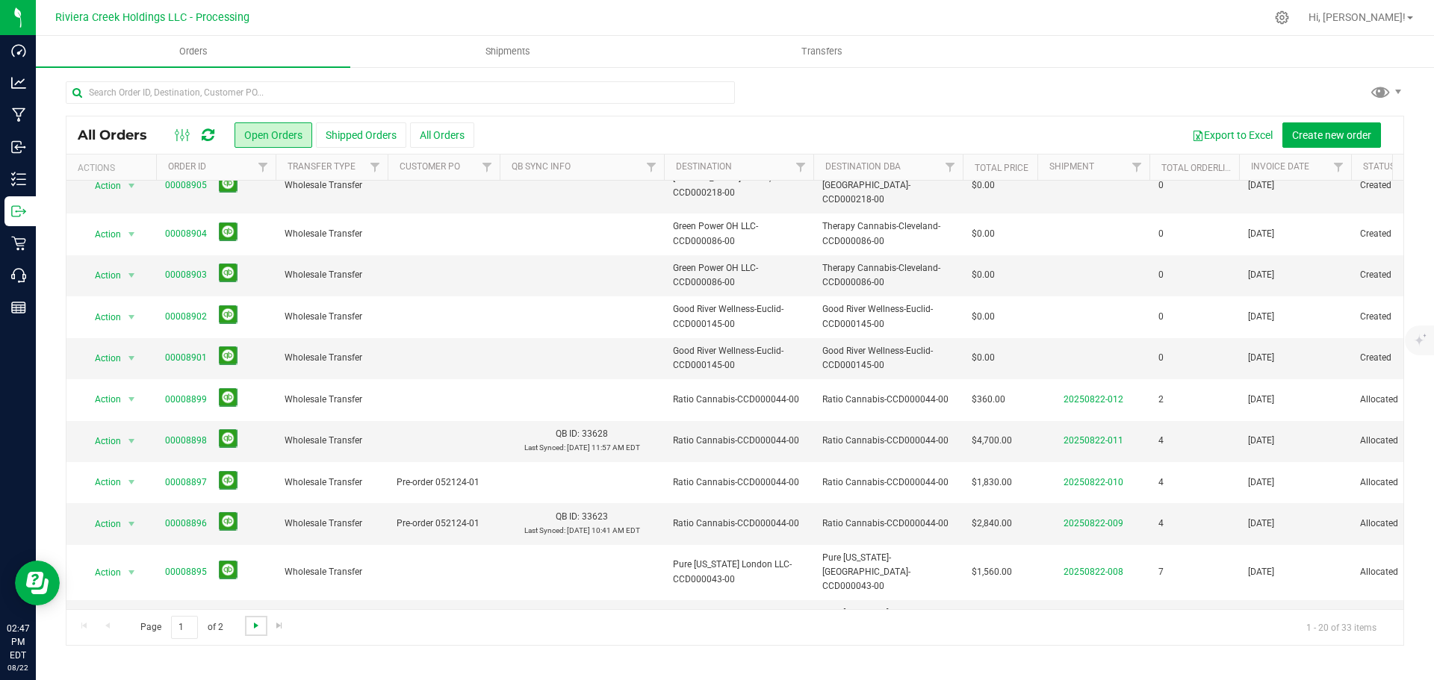
click at [257, 627] on span "Go to the next page" at bounding box center [256, 626] width 12 height 12
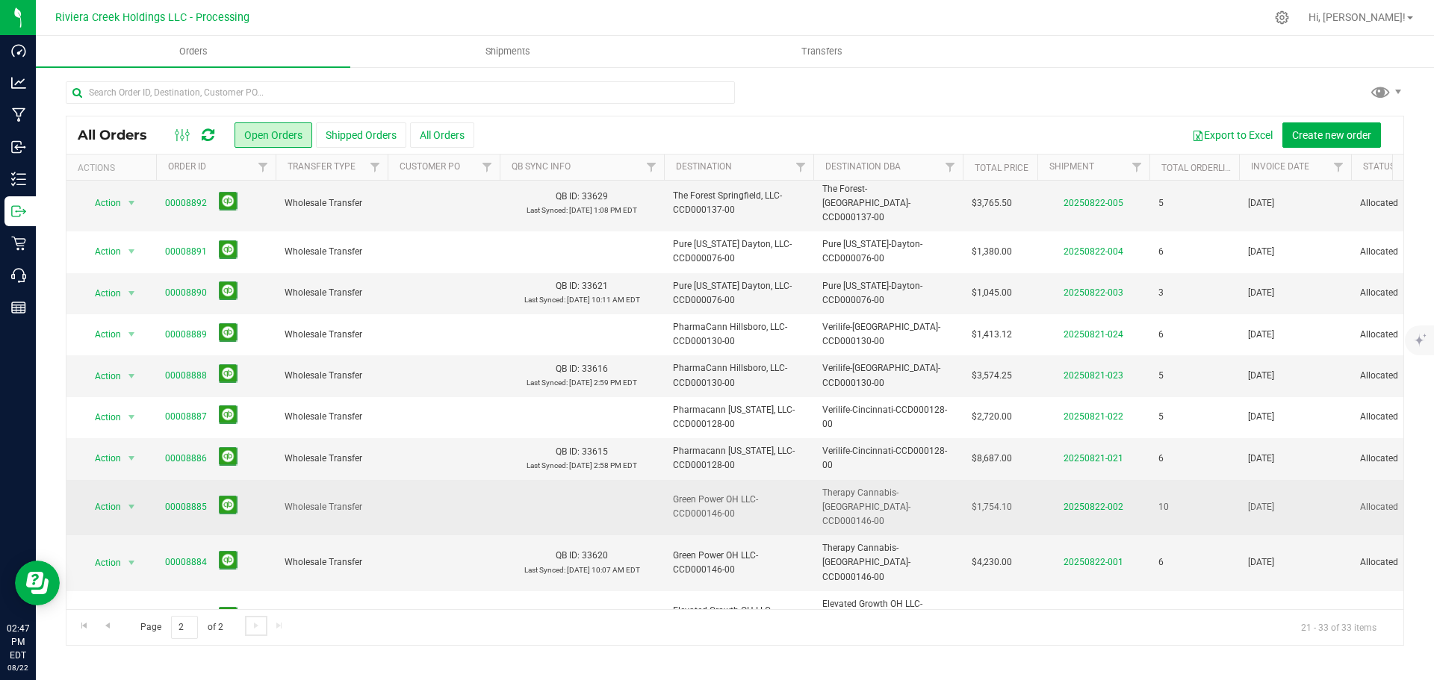
scroll to position [0, 0]
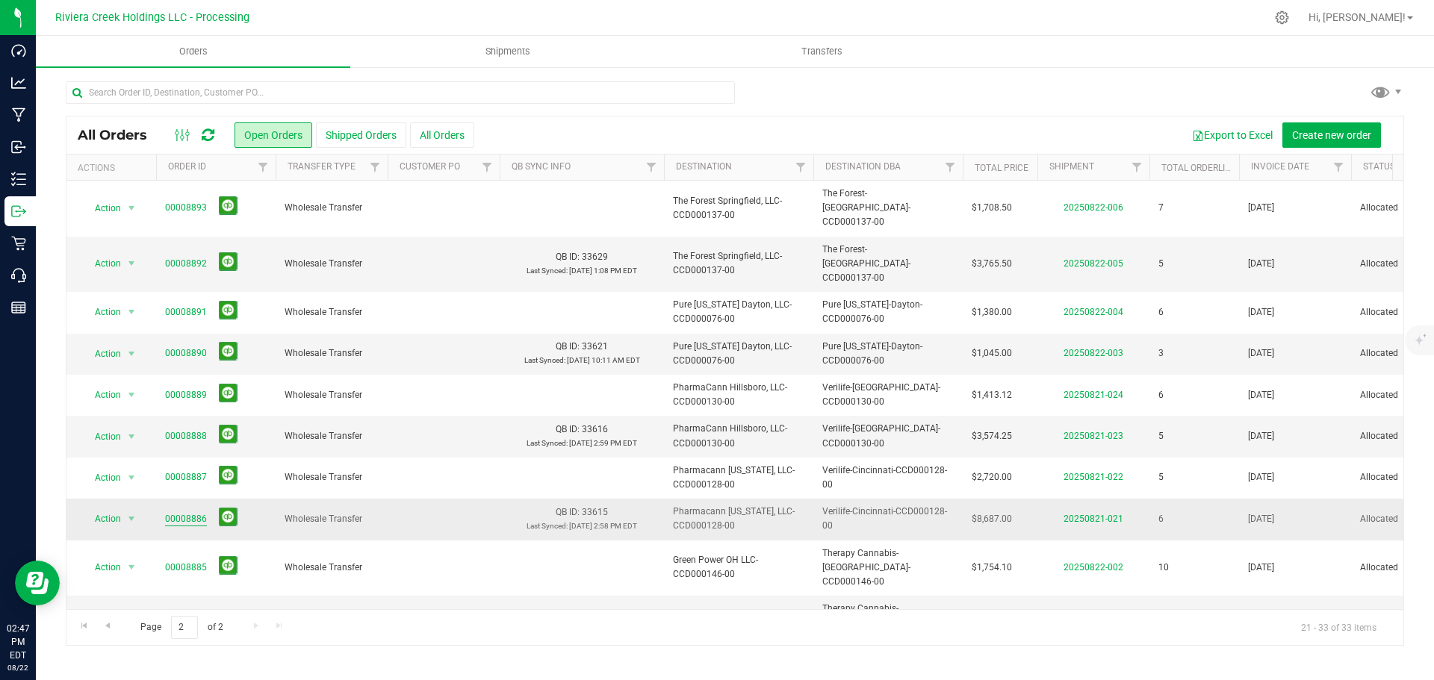
click at [168, 512] on link "00008886" at bounding box center [186, 519] width 42 height 14
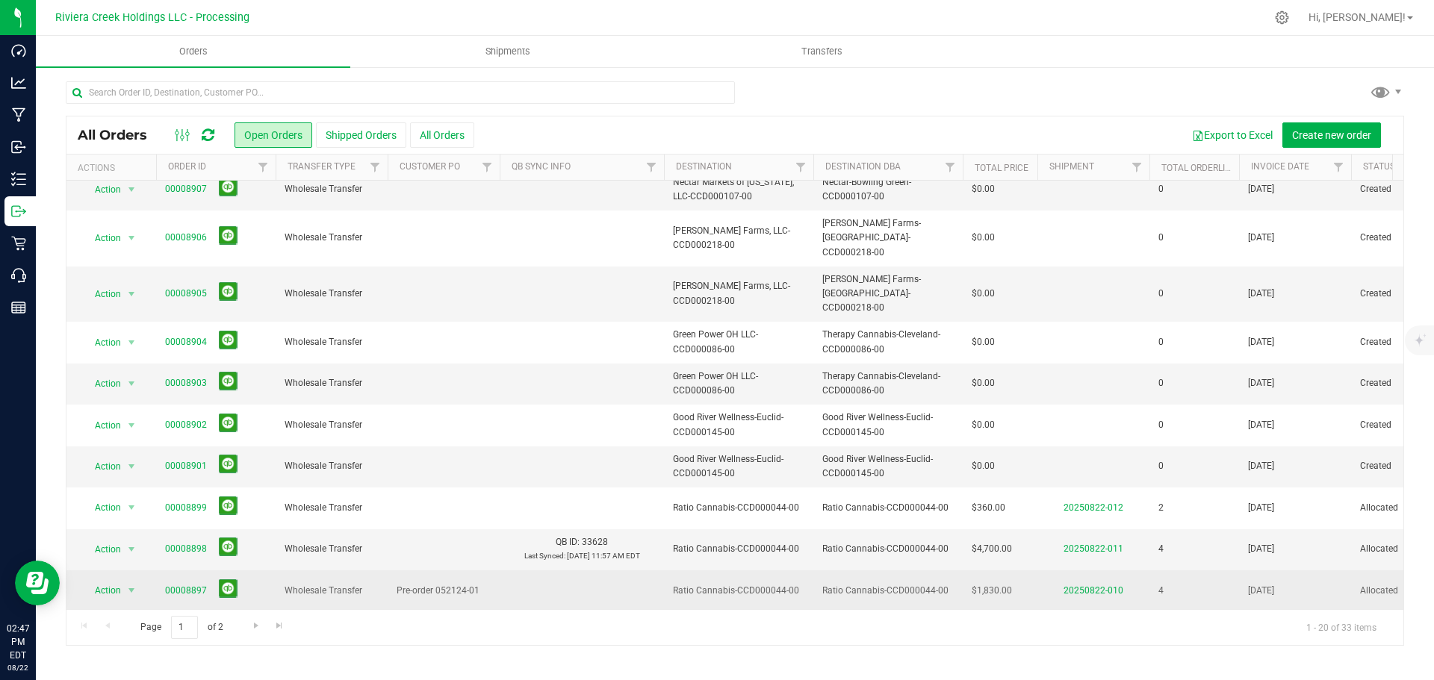
scroll to position [409, 0]
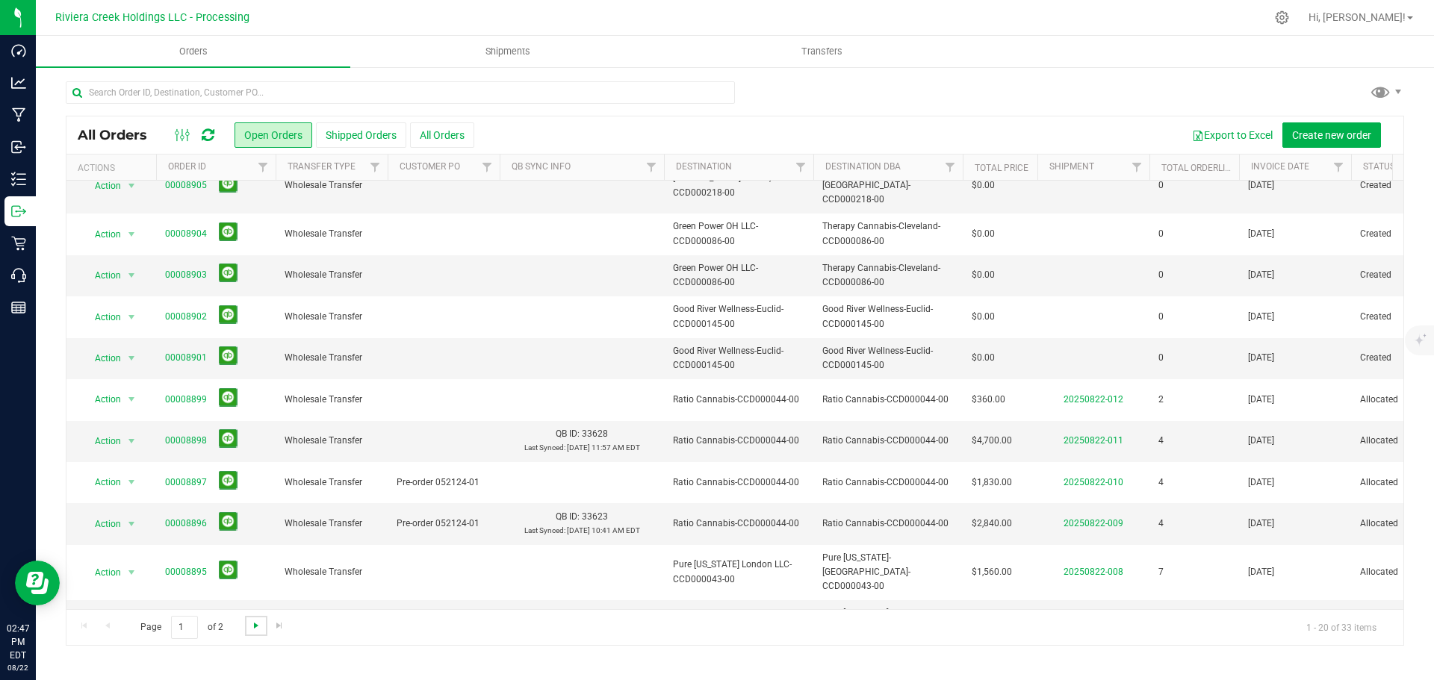
click at [256, 631] on span "Go to the next page" at bounding box center [256, 626] width 12 height 12
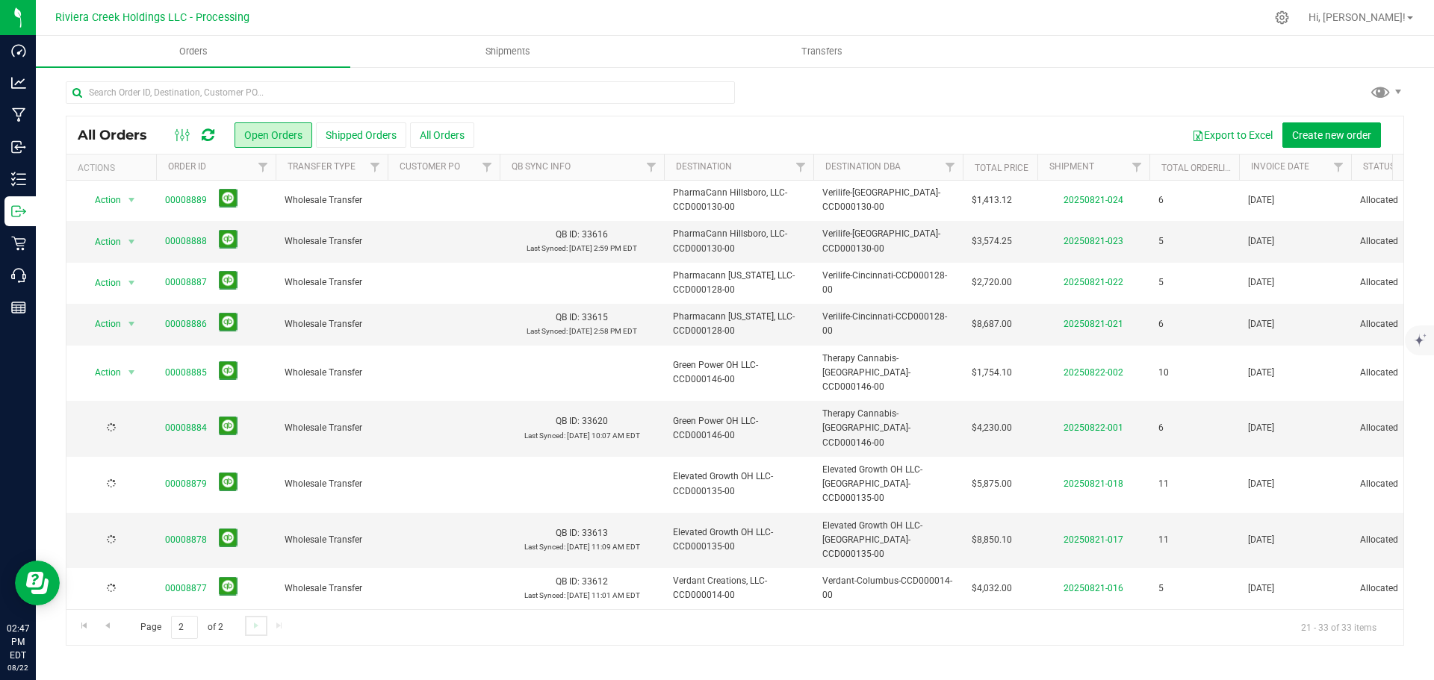
scroll to position [0, 0]
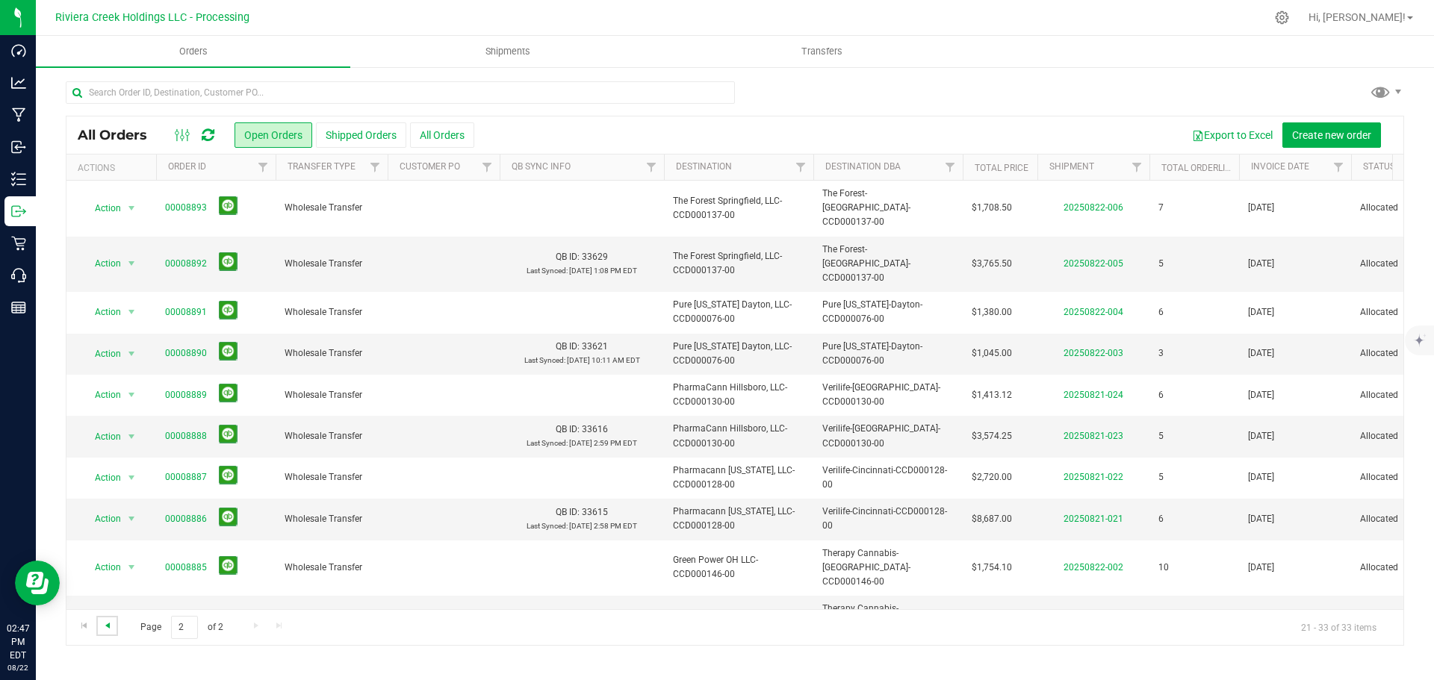
click at [102, 630] on span "Go to the previous page" at bounding box center [108, 626] width 12 height 12
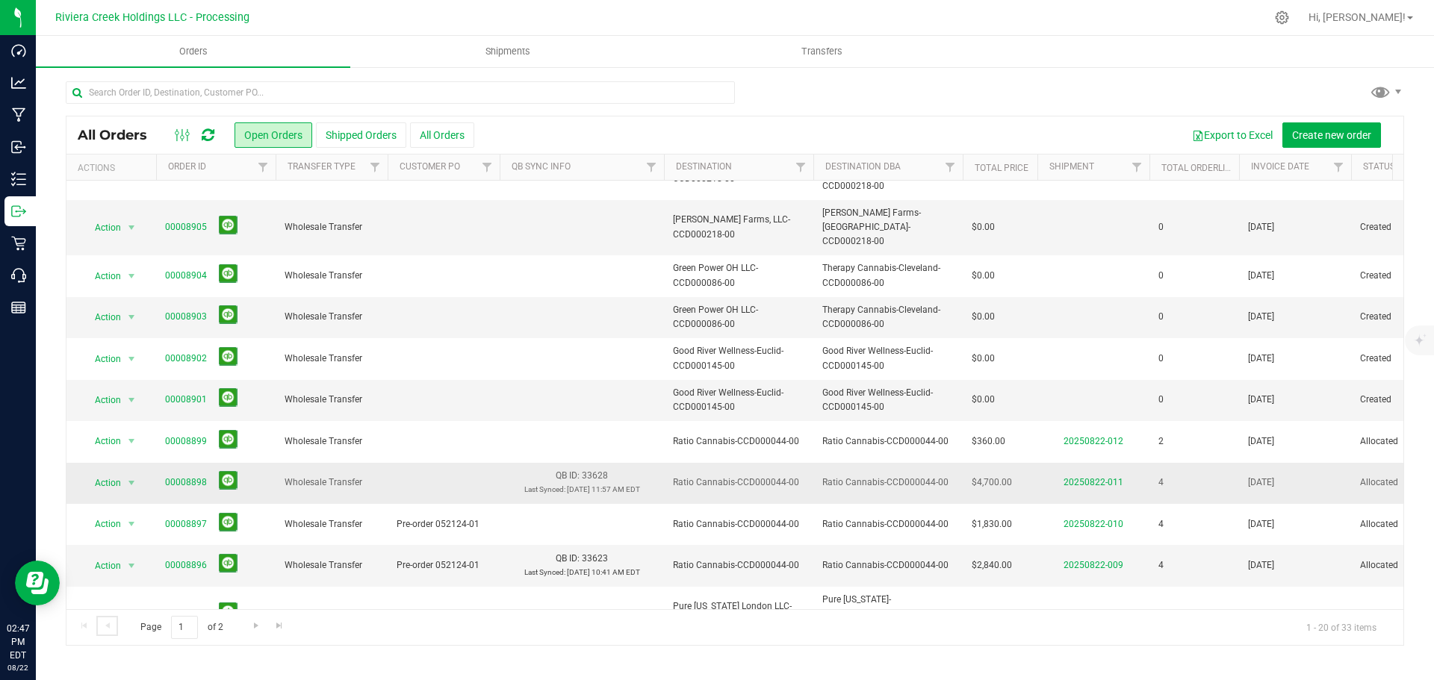
scroll to position [409, 0]
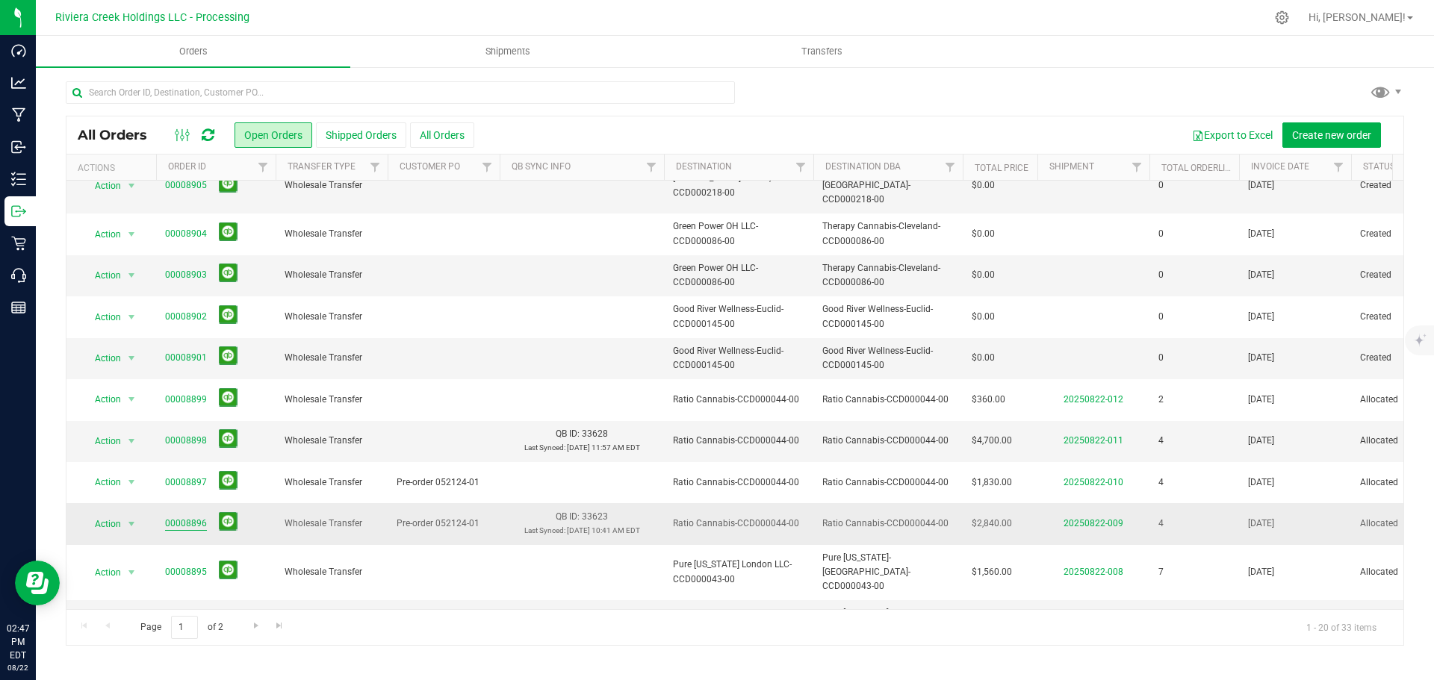
click at [189, 517] on link "00008896" at bounding box center [186, 524] width 42 height 14
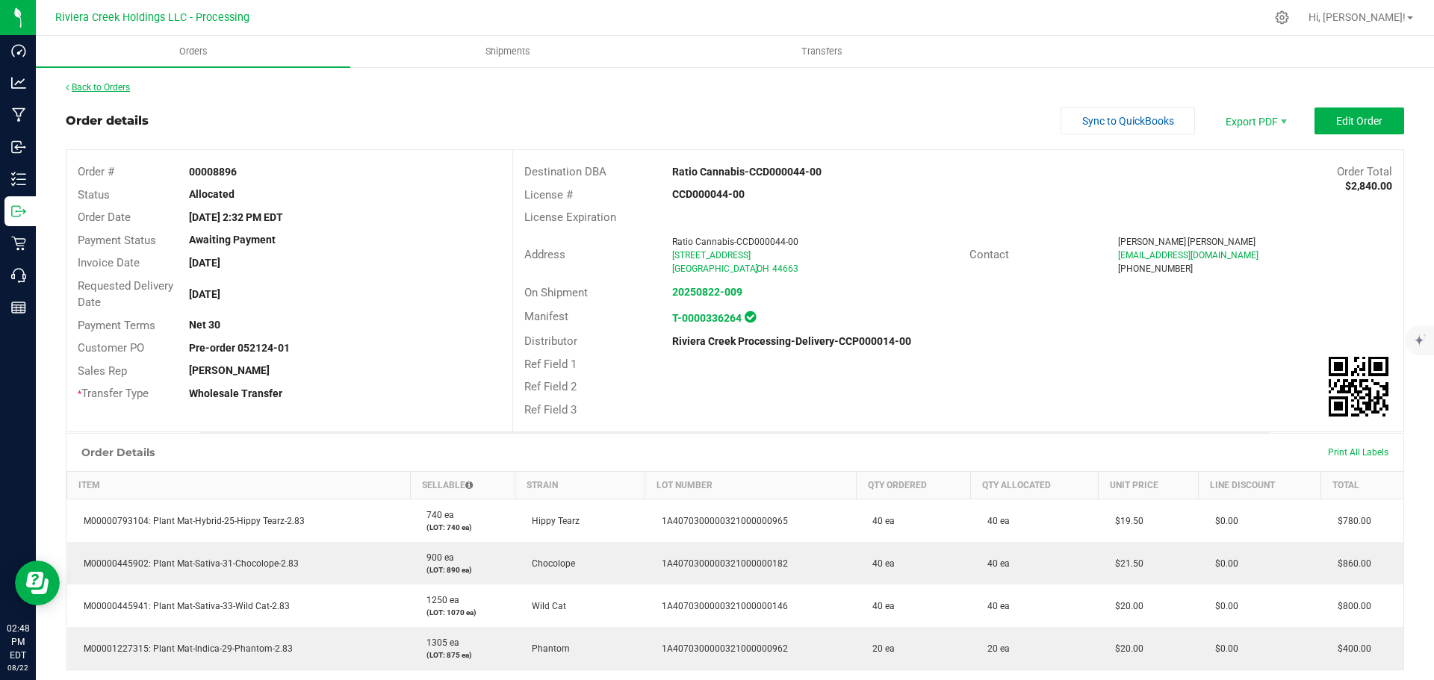
click at [118, 89] on link "Back to Orders" at bounding box center [98, 87] width 64 height 10
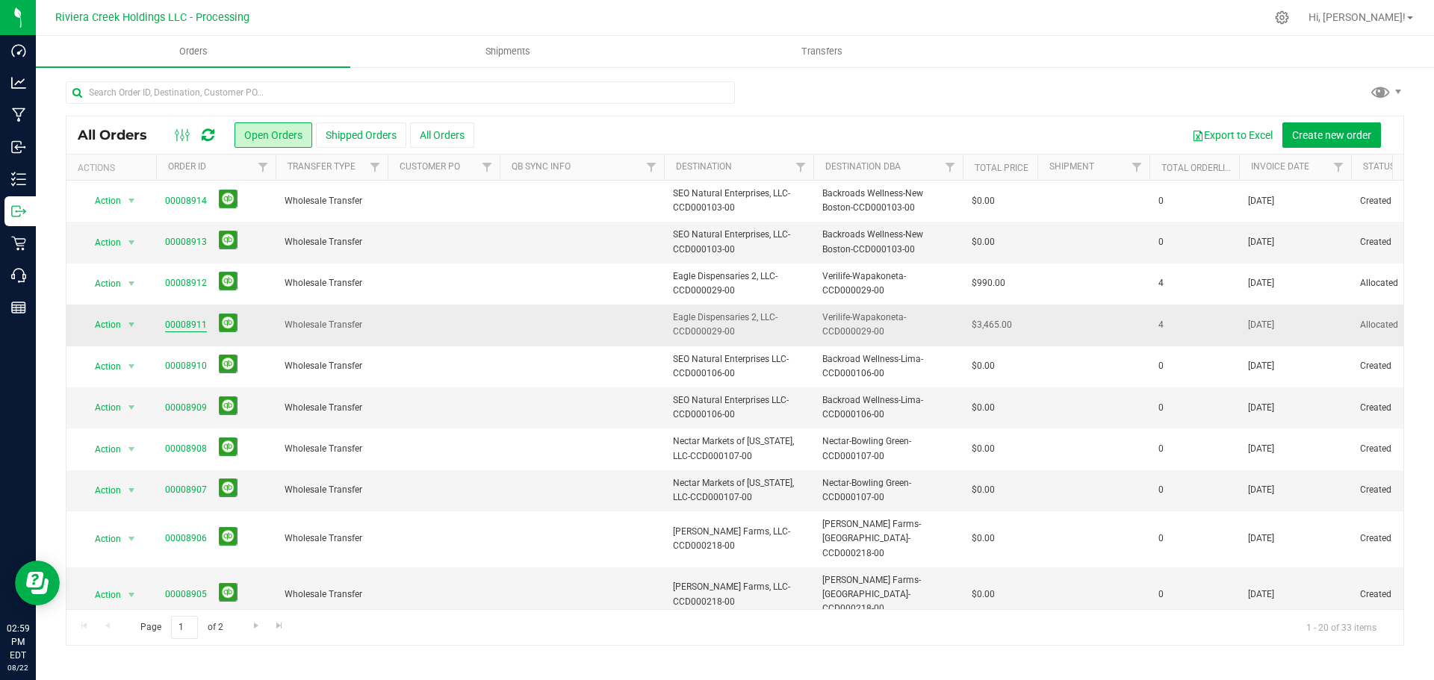
click at [185, 329] on link "00008911" at bounding box center [186, 325] width 42 height 14
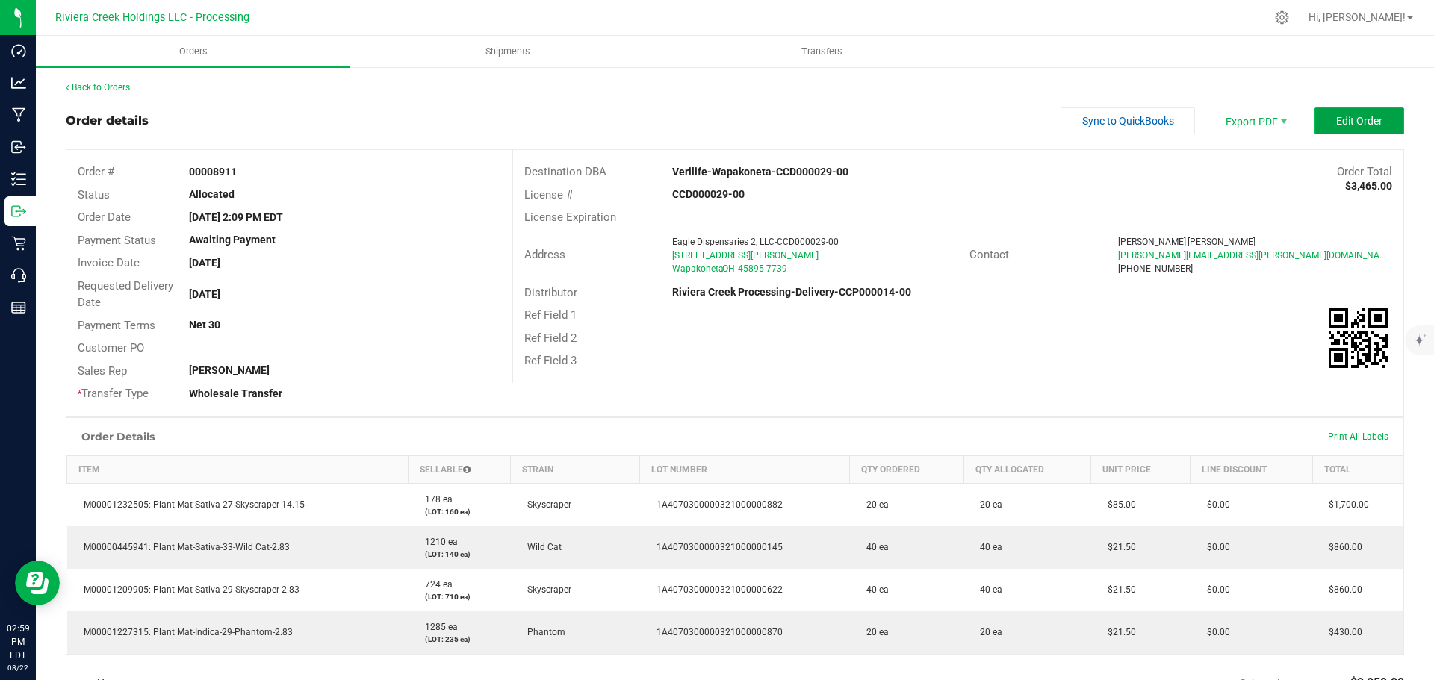
click at [1336, 122] on span "Edit Order" at bounding box center [1359, 121] width 46 height 12
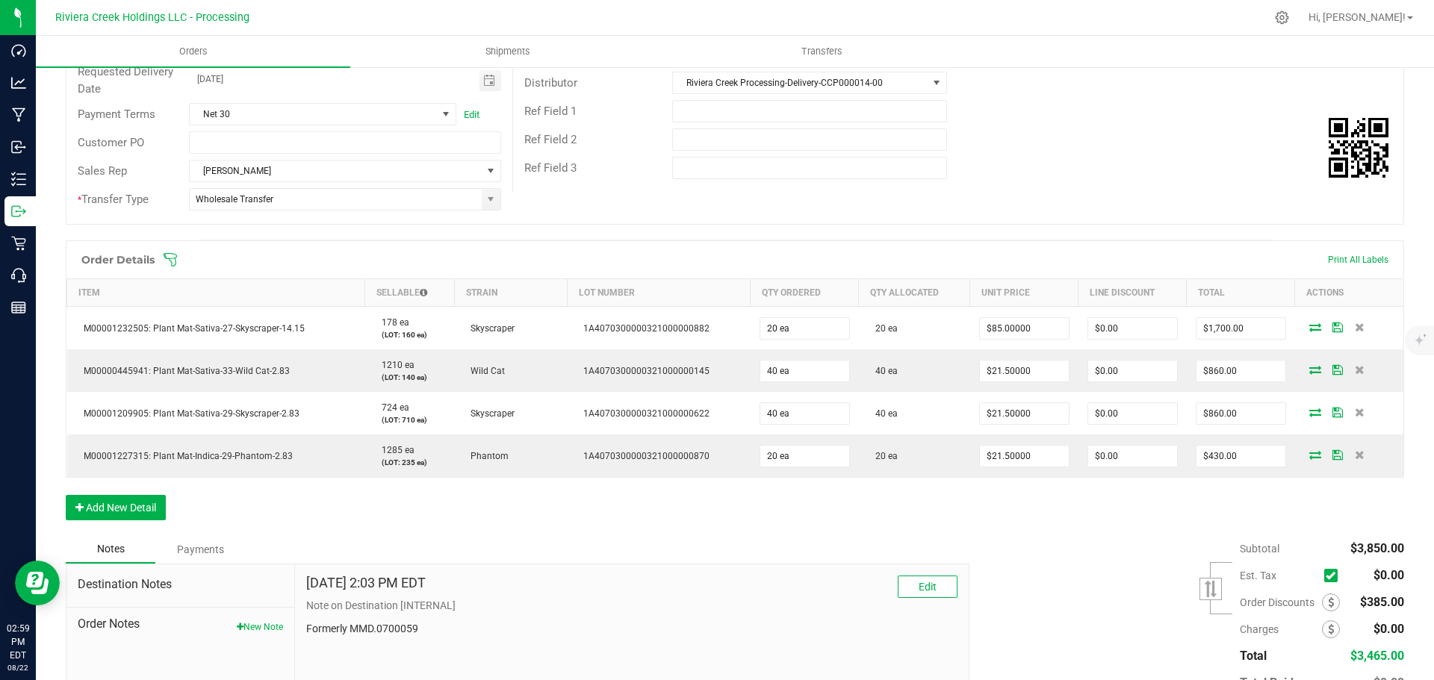
scroll to position [224, 0]
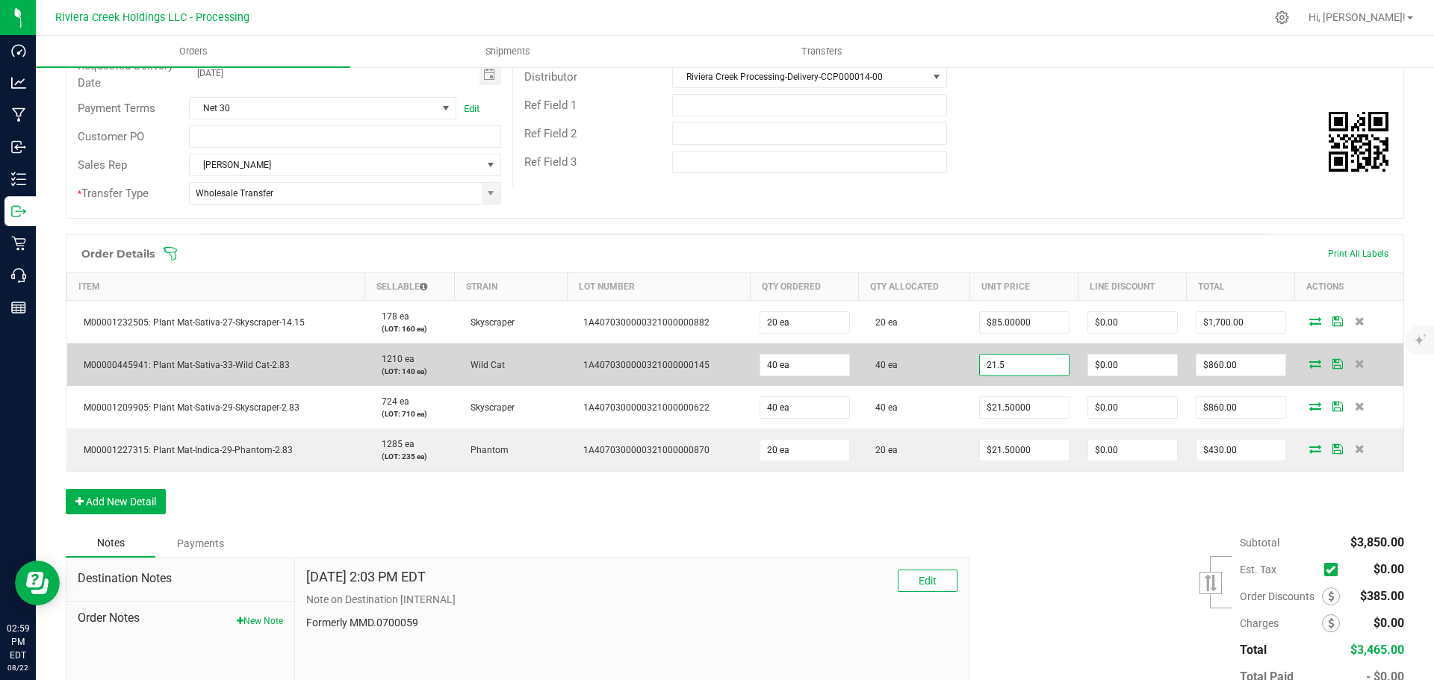
click at [995, 373] on input "21.5" at bounding box center [1024, 365] width 89 height 21
type input "$20.00000"
type input "0"
type input "$800.00"
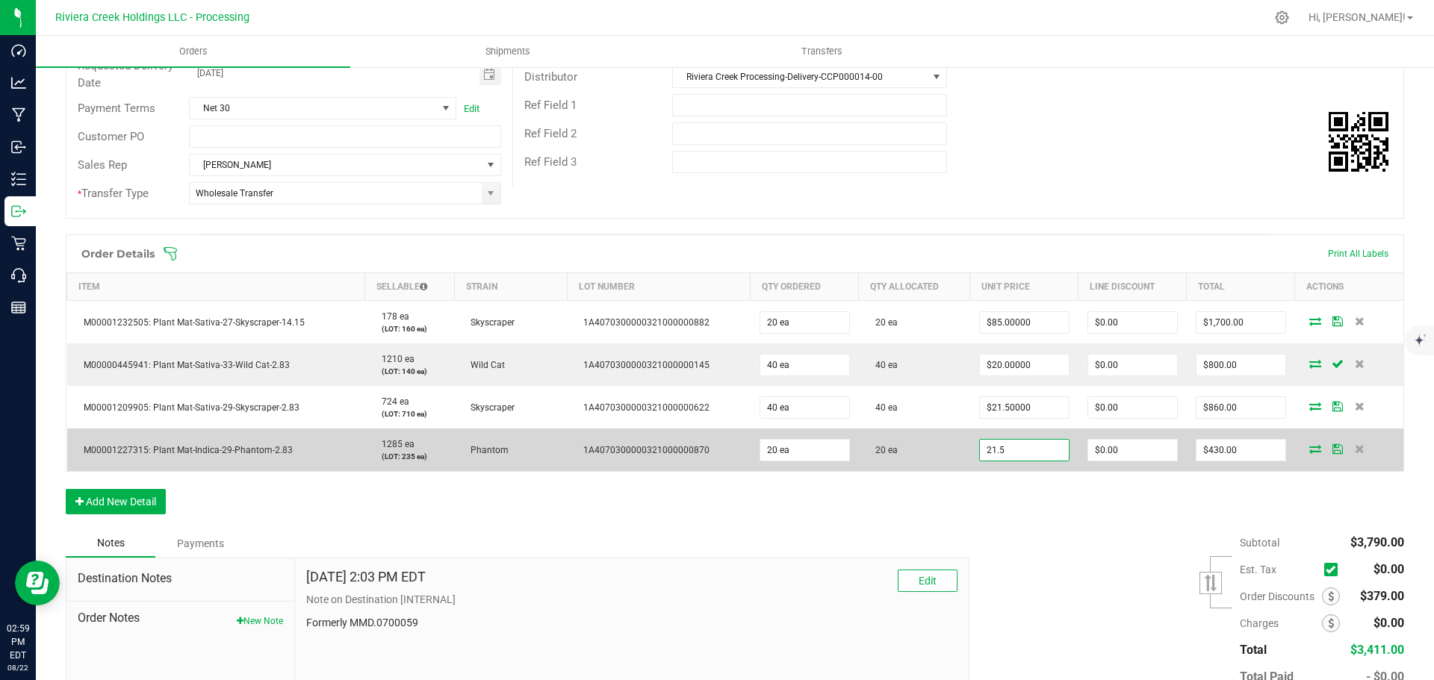
click at [996, 450] on input "21.5" at bounding box center [1024, 450] width 89 height 21
type input "$20.00000"
type input "0"
type input "$400.00"
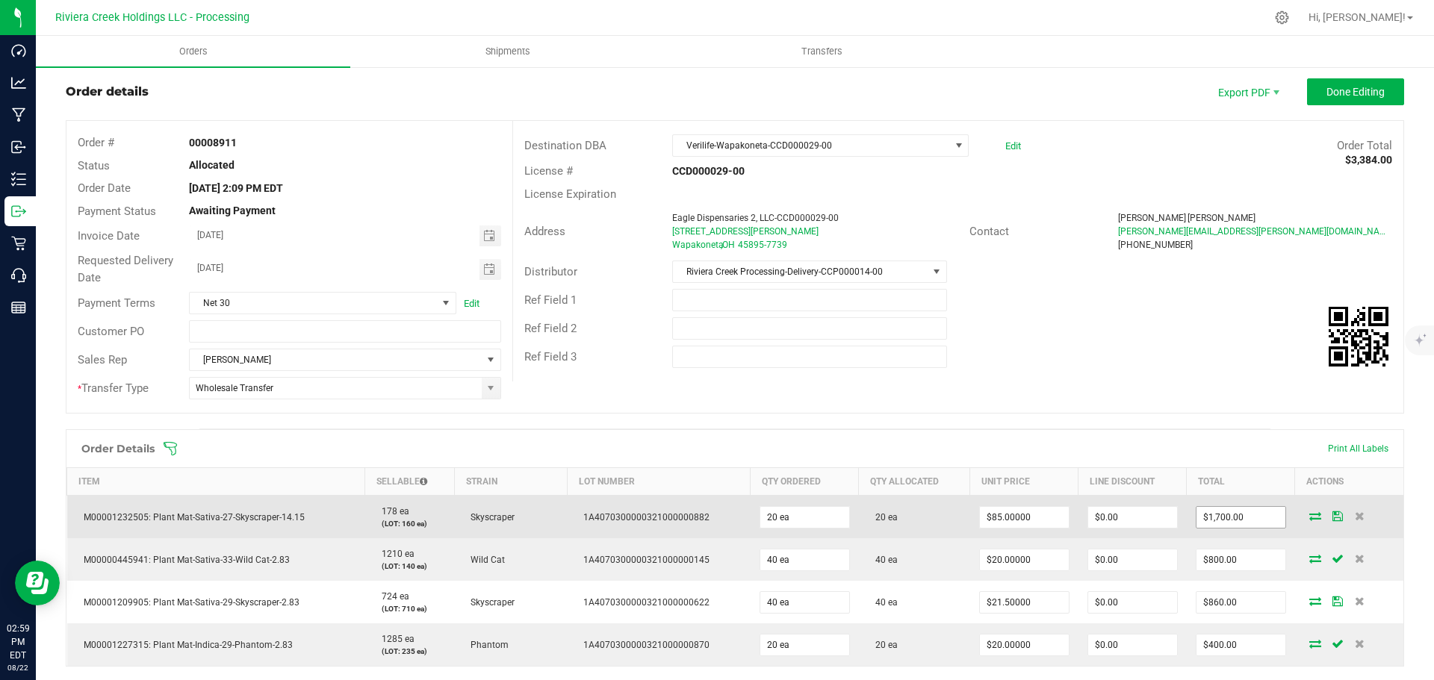
scroll to position [0, 0]
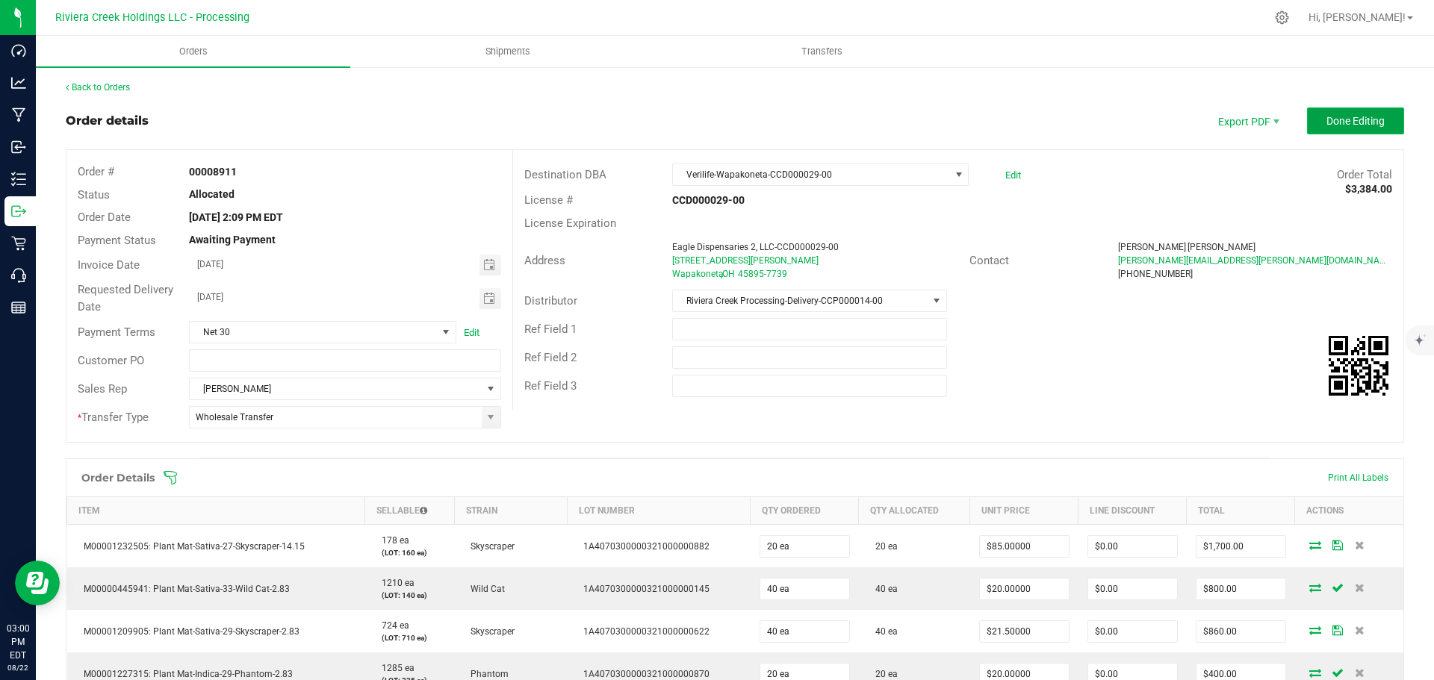
click at [1318, 128] on button "Done Editing" at bounding box center [1355, 121] width 97 height 27
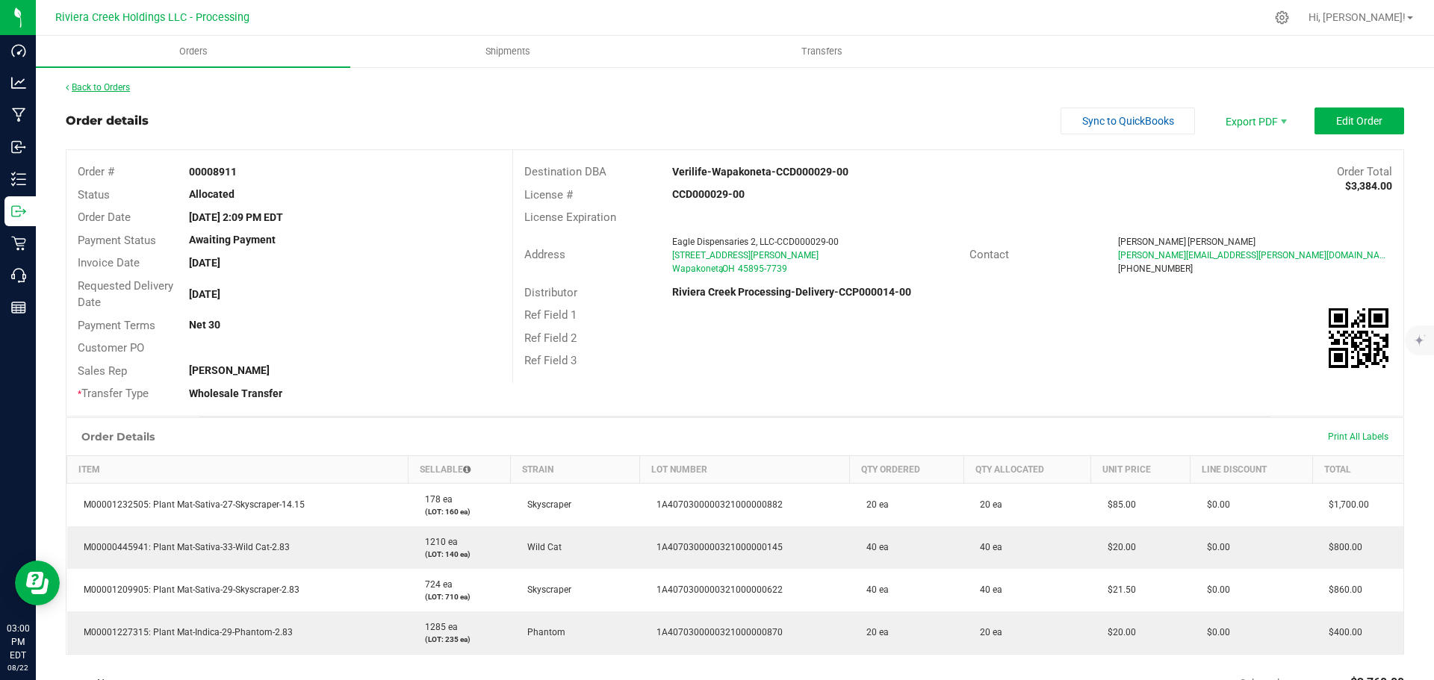
click at [117, 91] on link "Back to Orders" at bounding box center [98, 87] width 64 height 10
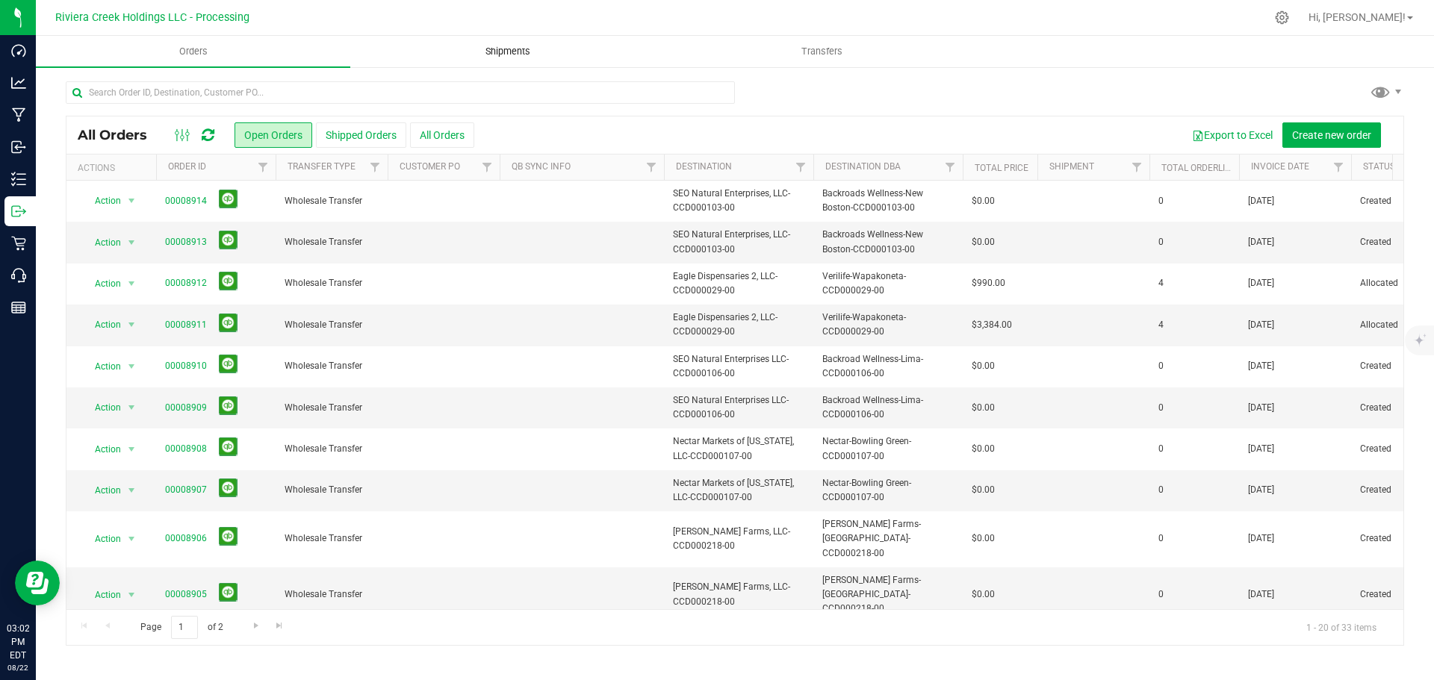
click at [500, 55] on span "Shipments" at bounding box center [507, 51] width 85 height 13
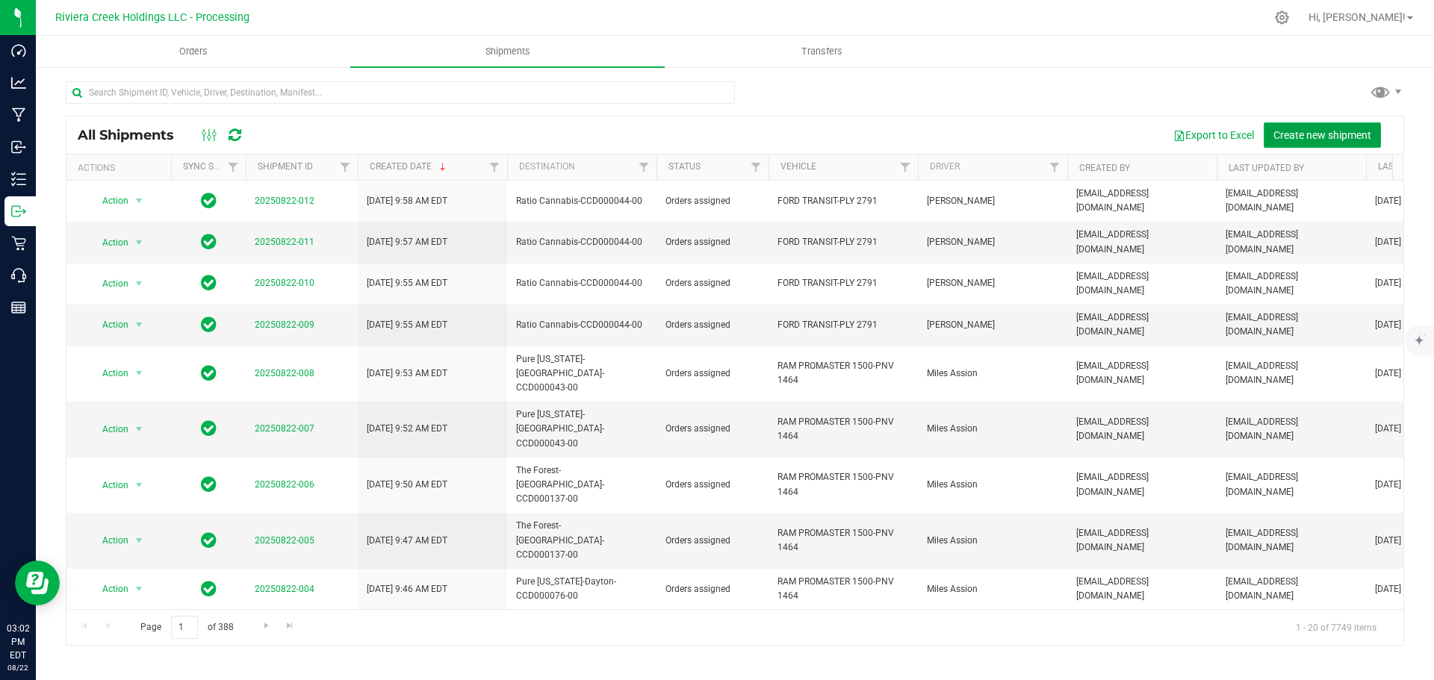
click at [1309, 138] on span "Create new shipment" at bounding box center [1322, 135] width 98 height 12
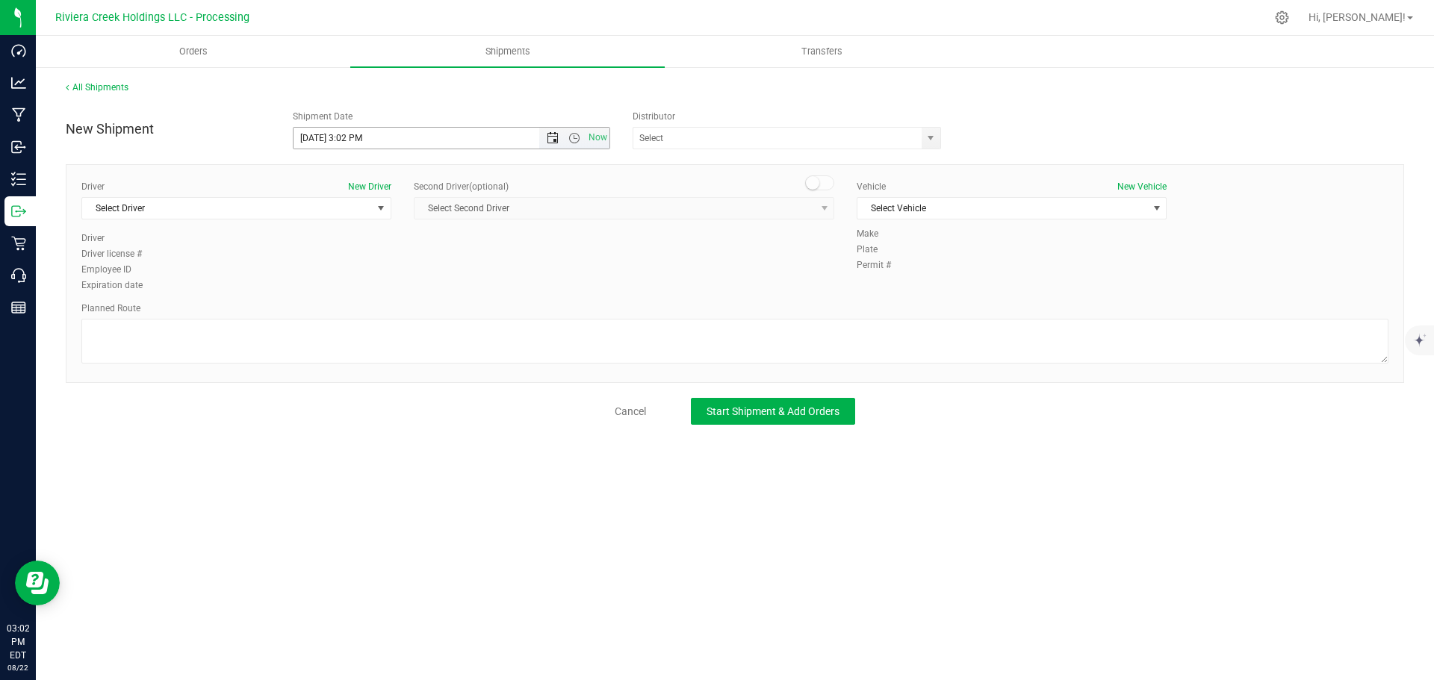
click at [553, 140] on span "Open the date view" at bounding box center [553, 138] width 12 height 12
click at [350, 317] on link "26" at bounding box center [350, 313] width 22 height 23
click at [578, 146] on span "Now" at bounding box center [574, 138] width 70 height 21
click at [570, 138] on span "Open the time view" at bounding box center [574, 138] width 12 height 12
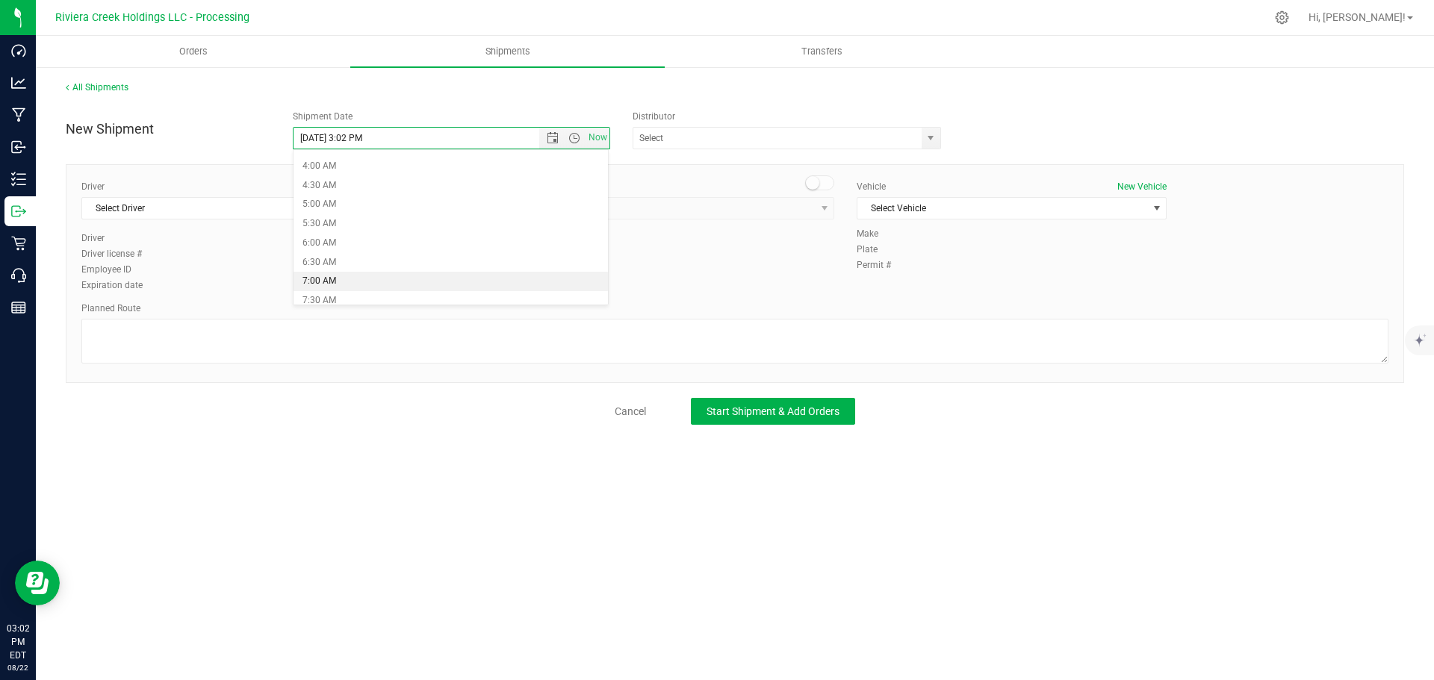
click at [342, 273] on li "7:00 AM" at bounding box center [451, 281] width 315 height 19
type input "8/26/2025 7:00 AM"
click at [925, 143] on span "select" at bounding box center [931, 138] width 19 height 21
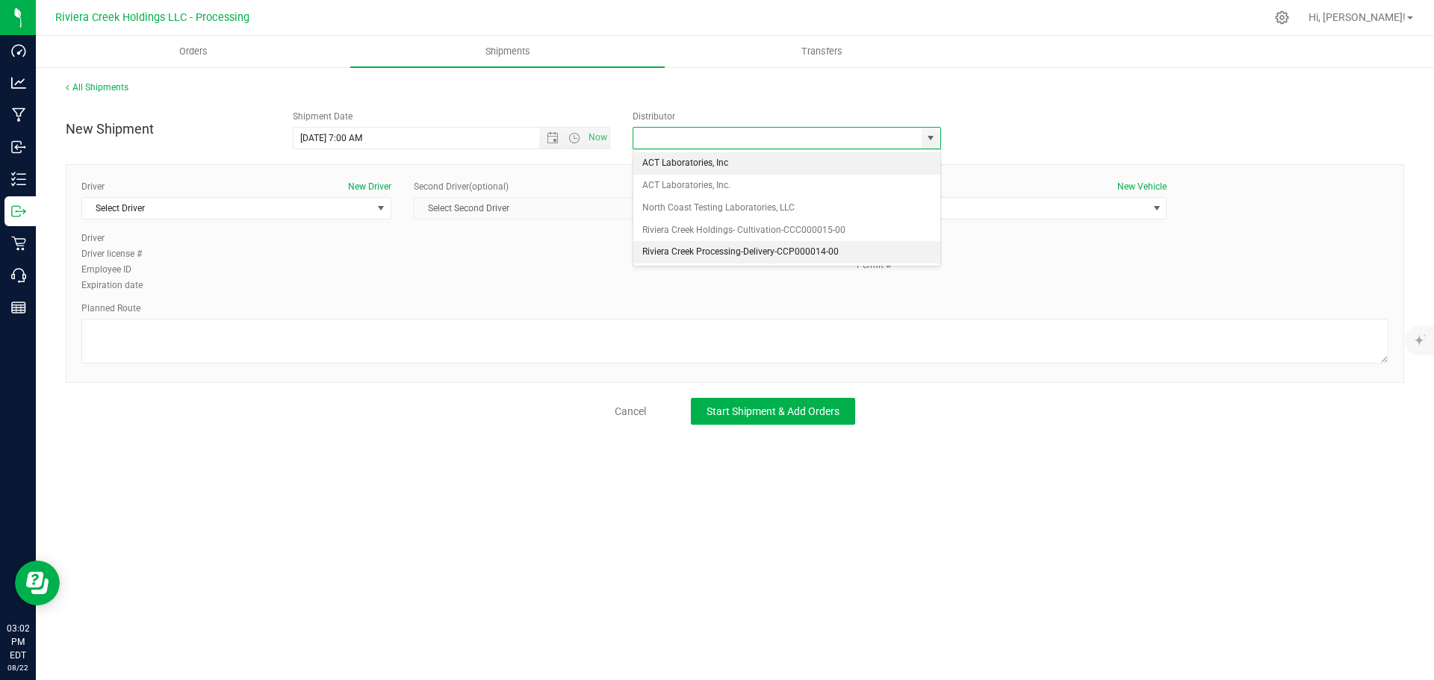
click at [648, 249] on li "Riviera Creek Processing-Delivery-CCP000014-00" at bounding box center [786, 252] width 307 height 22
type input "Riviera Creek Processing-Delivery-CCP000014-00"
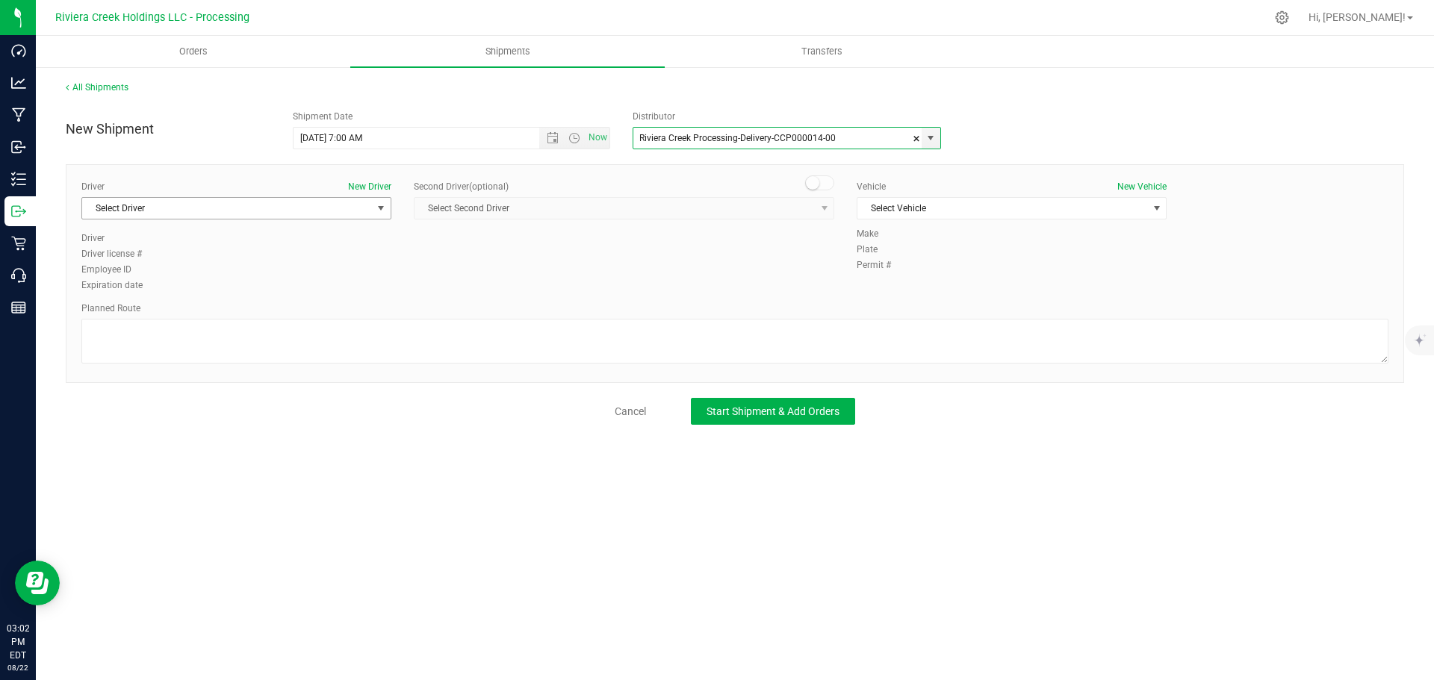
click at [154, 213] on span "Select Driver" at bounding box center [227, 208] width 290 height 21
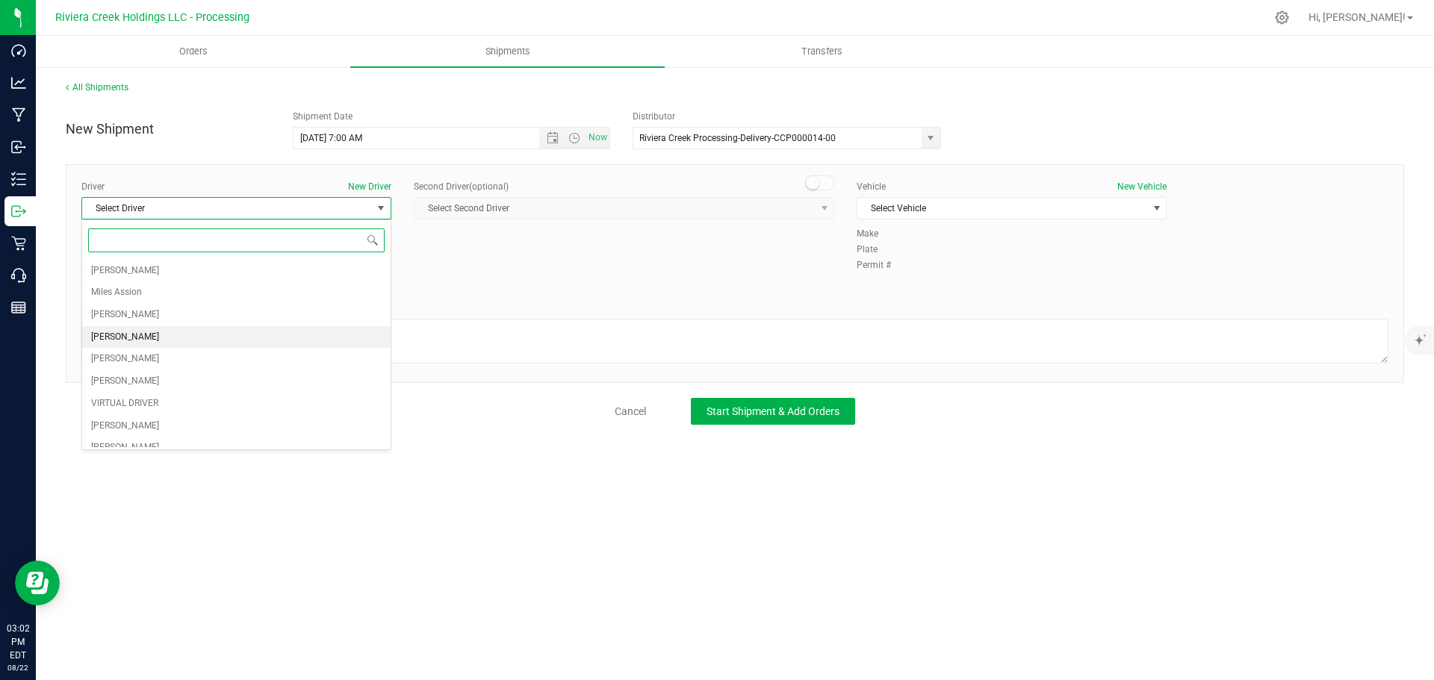
click at [117, 337] on span "[PERSON_NAME]" at bounding box center [125, 337] width 68 height 19
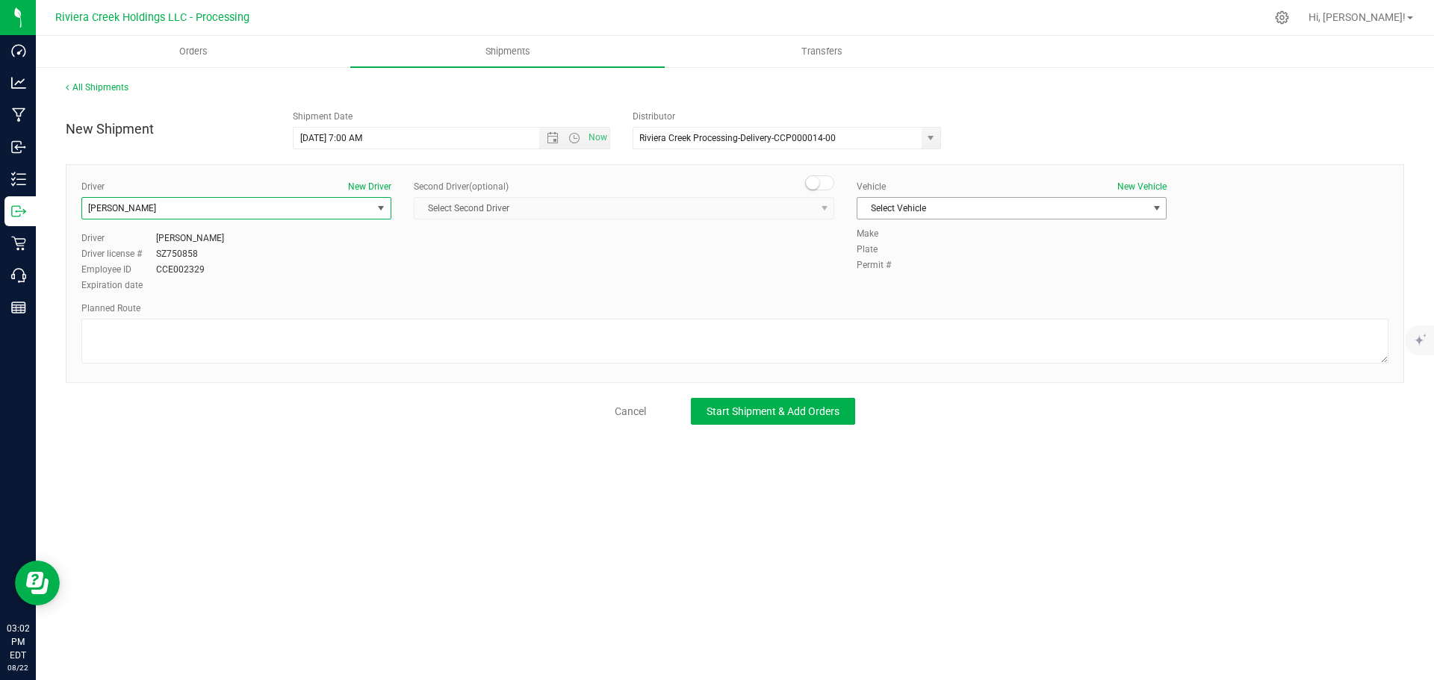
click at [881, 210] on span "Select Vehicle" at bounding box center [1002, 208] width 290 height 21
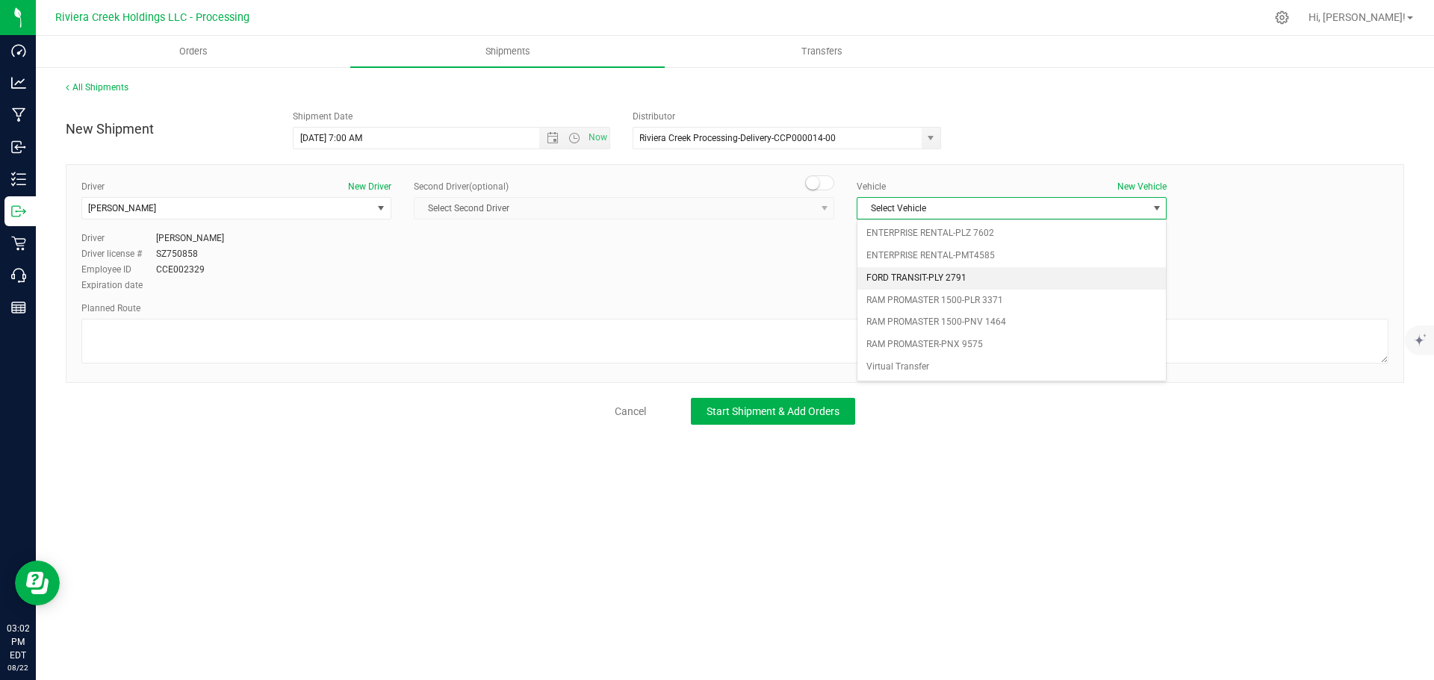
click at [905, 280] on li "FORD TRANSIT-PLY 2791" at bounding box center [1011, 278] width 308 height 22
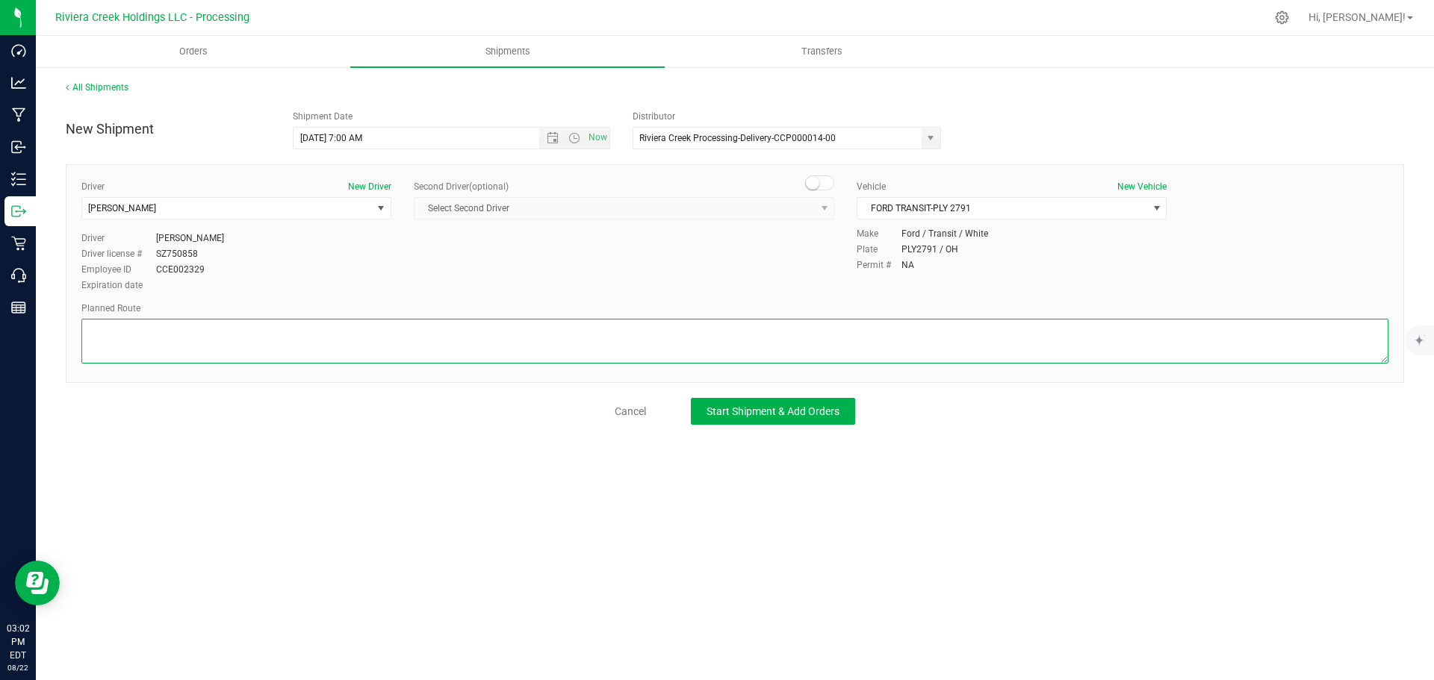
click at [232, 334] on textarea at bounding box center [734, 341] width 1307 height 45
paste textarea "Head south toward OH-117 E/OH-309 E 364 ft Turn right toward OH-117 E/OH-309 E …"
type textarea "Head south toward OH-117 E/OH-309 E 364 ft Turn right toward OH-117 E/OH-309 E …"
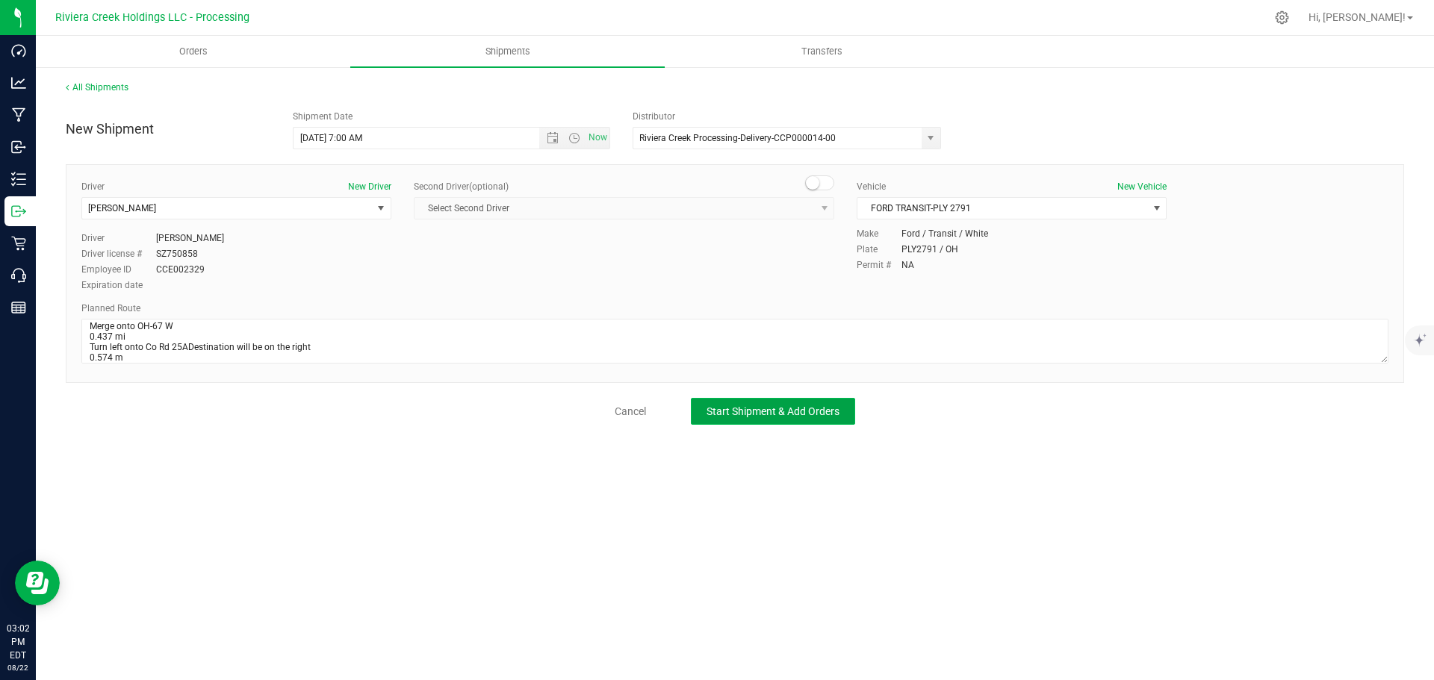
click at [734, 414] on span "Start Shipment & Add Orders" at bounding box center [773, 412] width 133 height 12
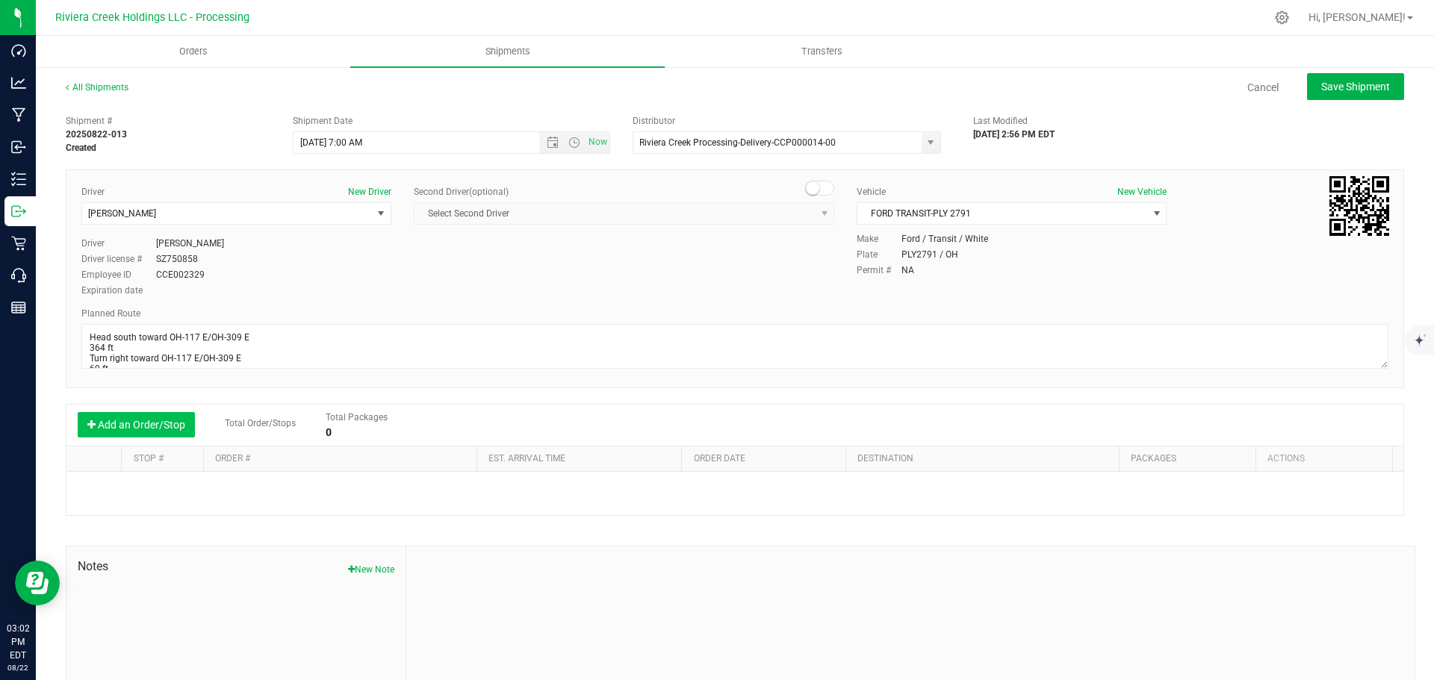
click at [128, 422] on button "Add an Order/Stop" at bounding box center [136, 424] width 117 height 25
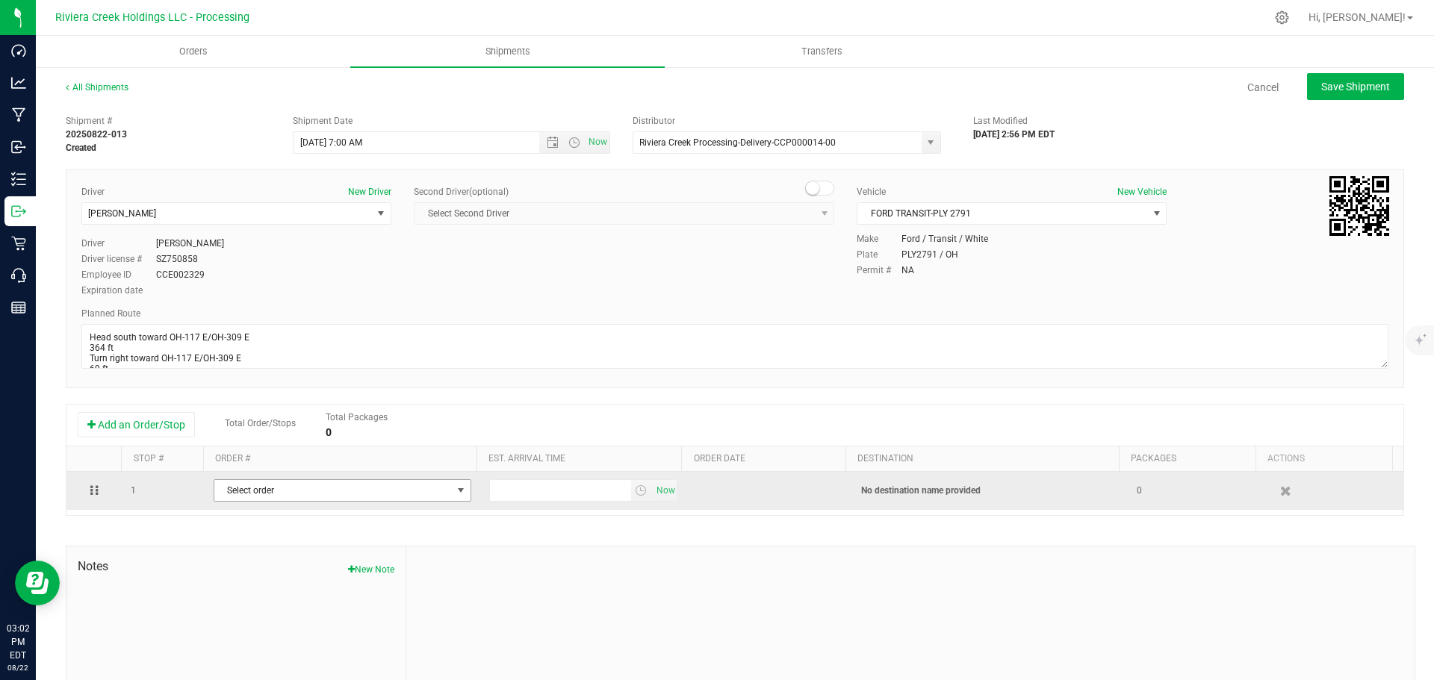
click at [370, 486] on span "Select order" at bounding box center [333, 490] width 238 height 21
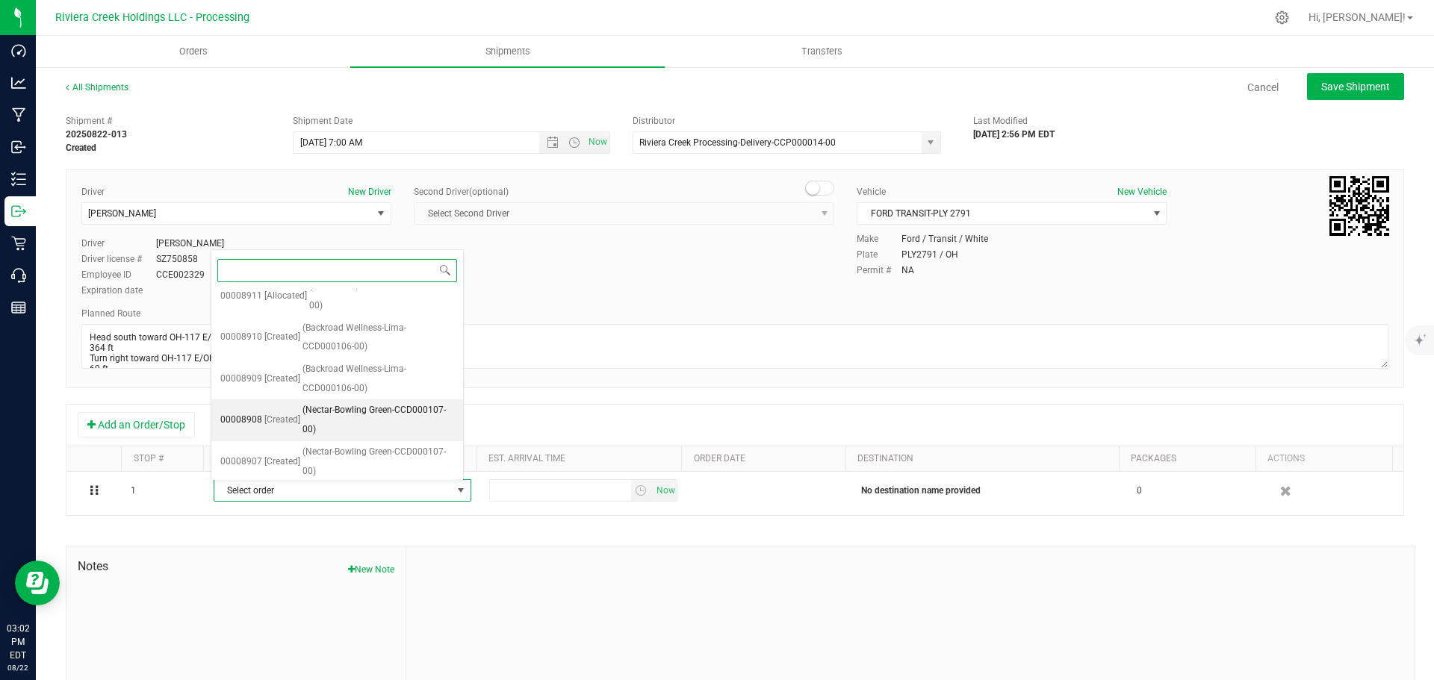
scroll to position [63, 0]
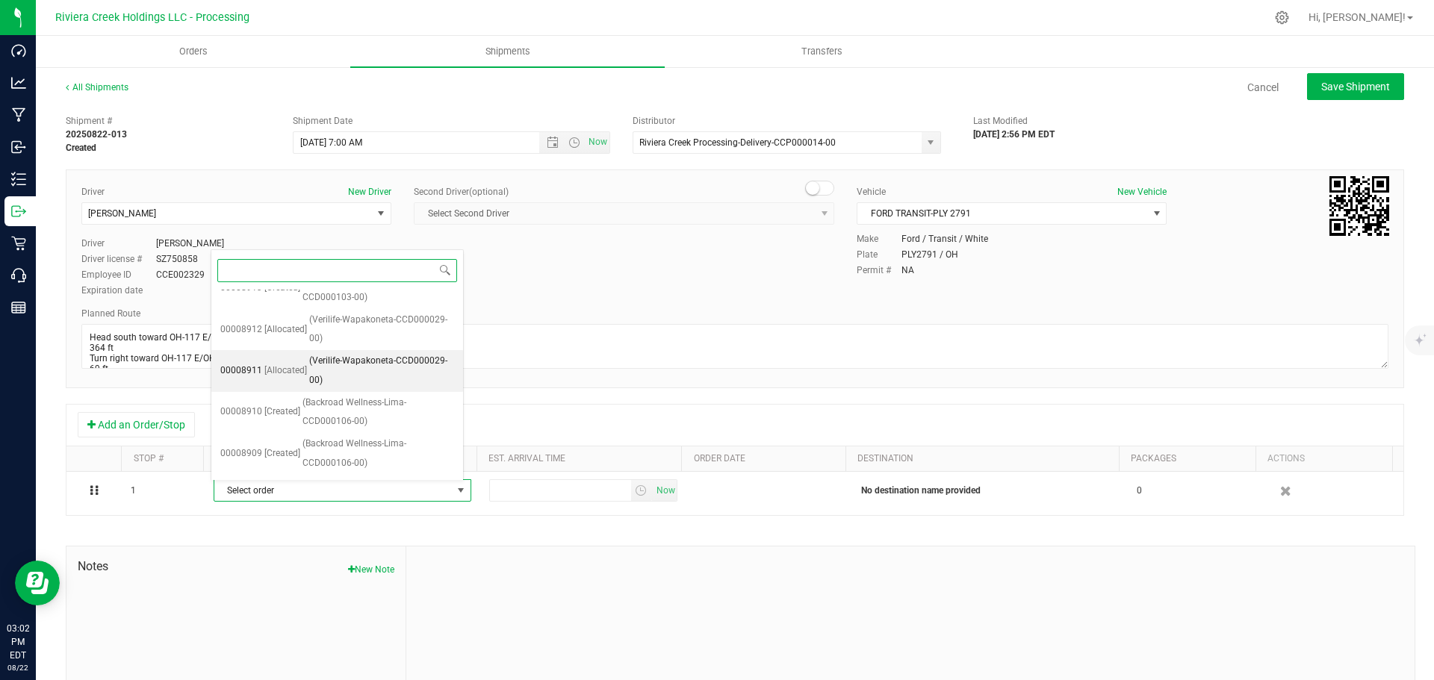
click at [362, 376] on span "(Verilife-Wapakoneta-CCD000029-00)" at bounding box center [381, 371] width 145 height 38
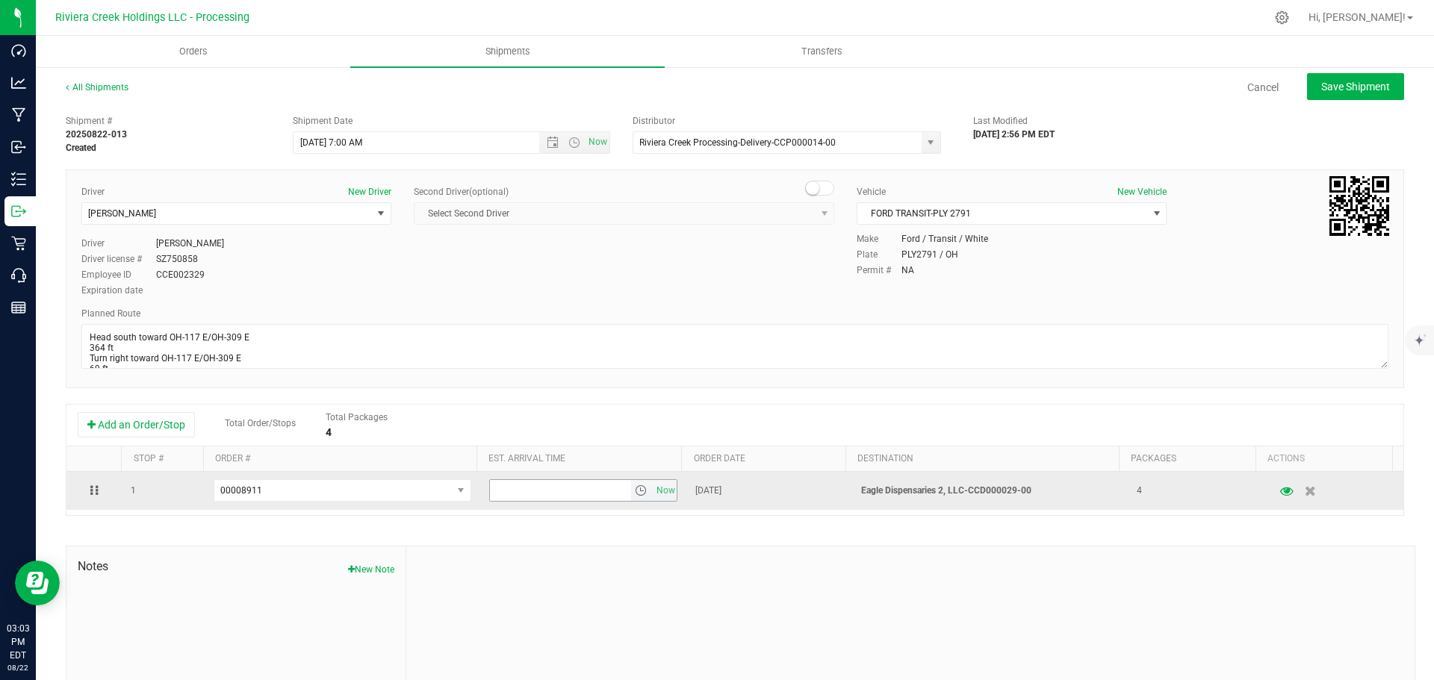
click at [635, 495] on span "select" at bounding box center [641, 491] width 12 height 12
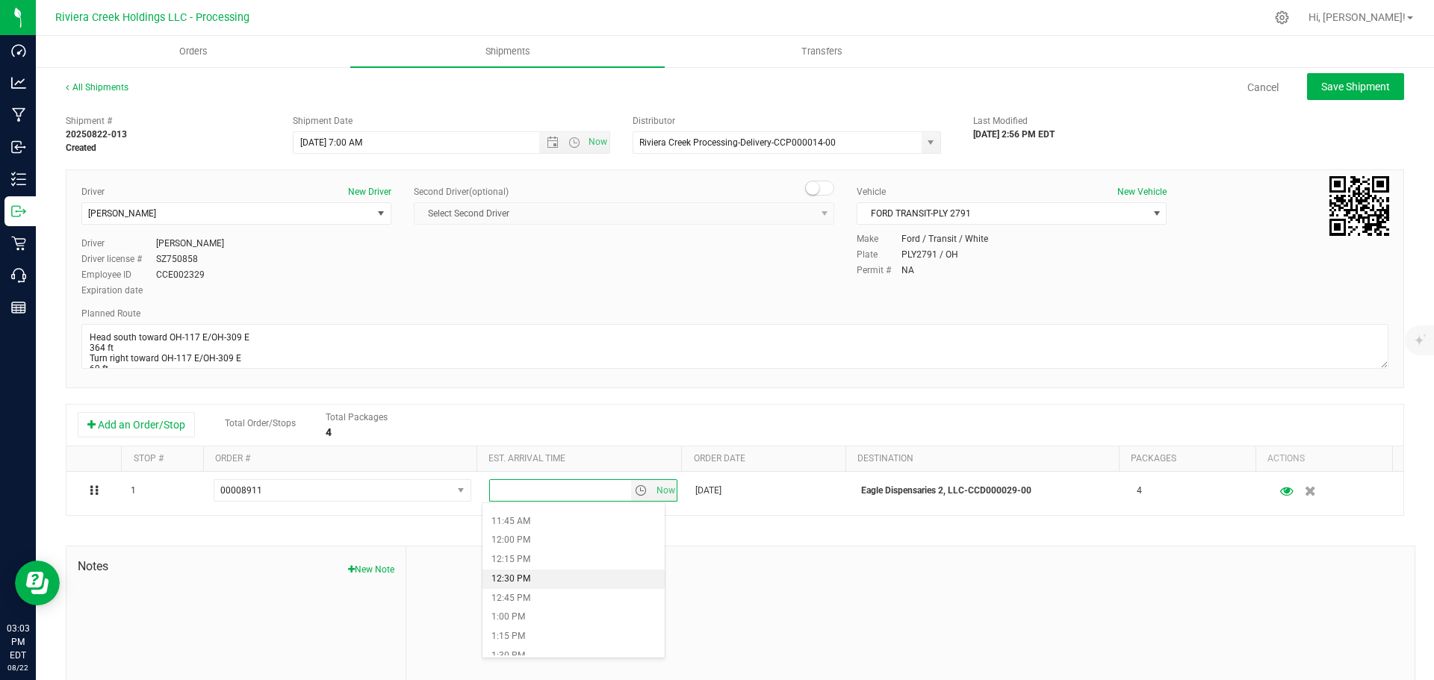
scroll to position [971, 0]
click at [532, 618] on li "2:00 PM" at bounding box center [573, 619] width 182 height 19
click at [1321, 93] on span "Save Shipment" at bounding box center [1355, 87] width 69 height 12
type input "8/26/2025 11:00 AM"
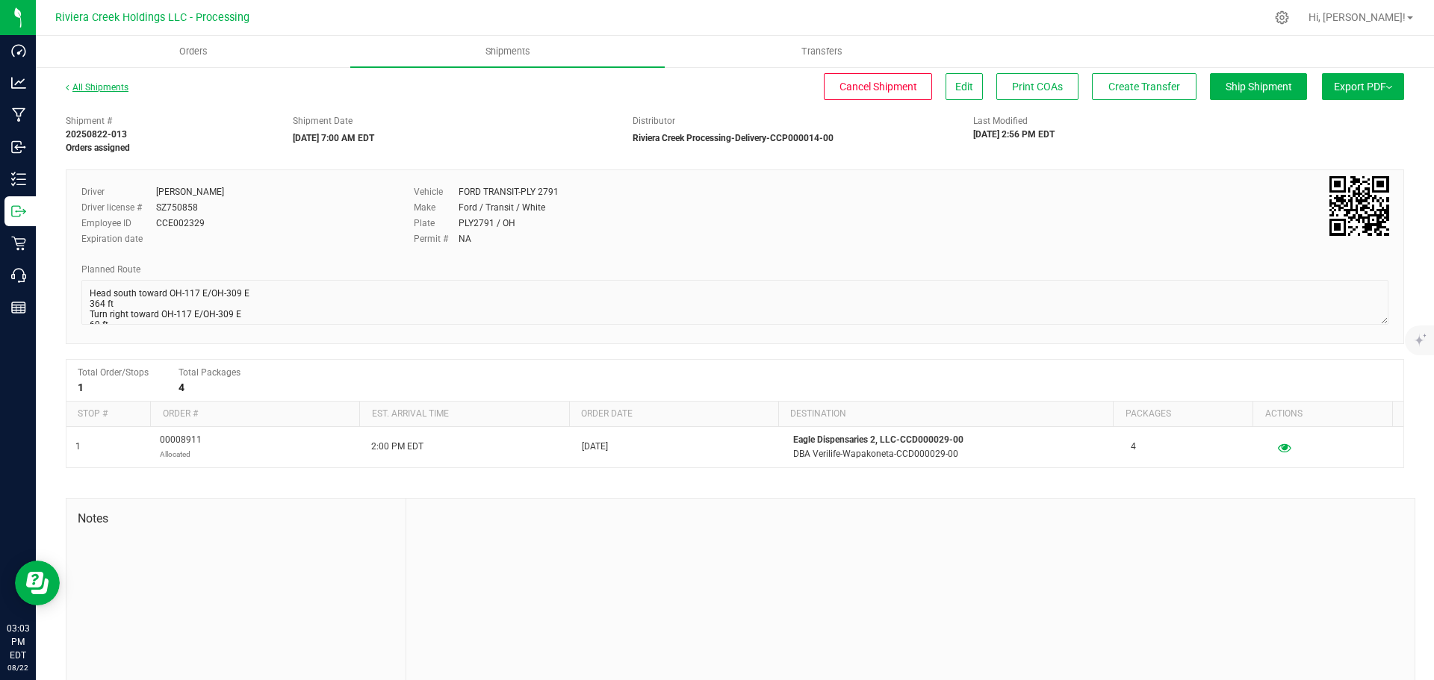
click at [110, 84] on link "All Shipments" at bounding box center [97, 87] width 63 height 10
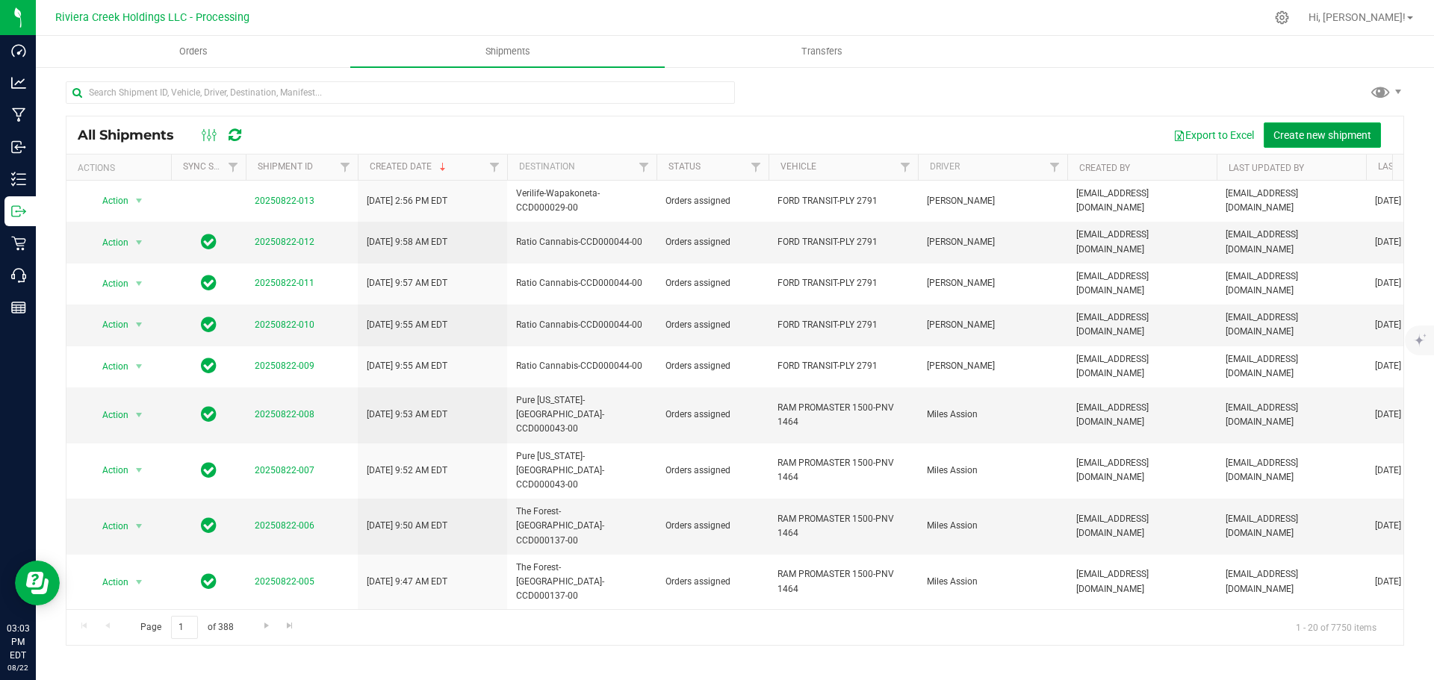
click at [1295, 137] on span "Create new shipment" at bounding box center [1322, 135] width 98 height 12
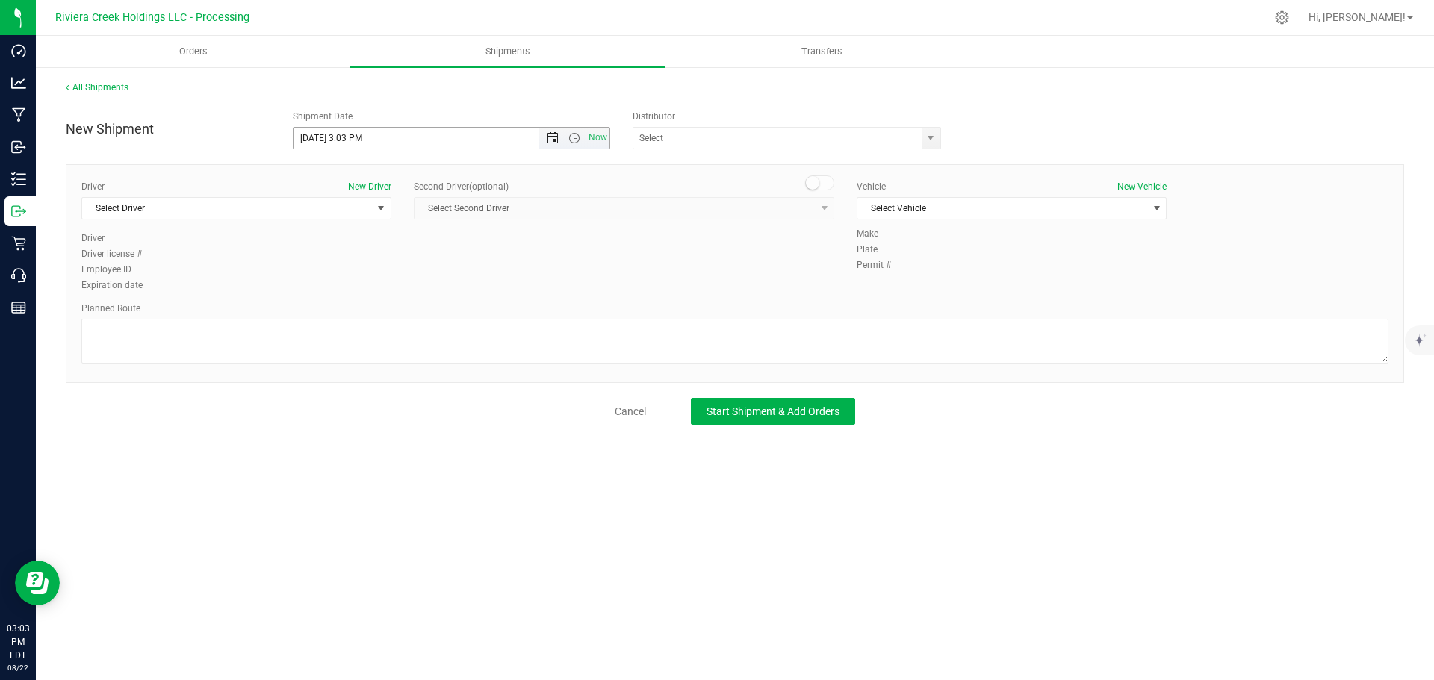
click at [553, 138] on span "Open the date view" at bounding box center [553, 138] width 12 height 12
click at [352, 308] on link "26" at bounding box center [350, 313] width 22 height 23
click at [574, 137] on span "Open the time view" at bounding box center [574, 138] width 12 height 12
click at [349, 276] on li "7:00 AM" at bounding box center [451, 281] width 315 height 19
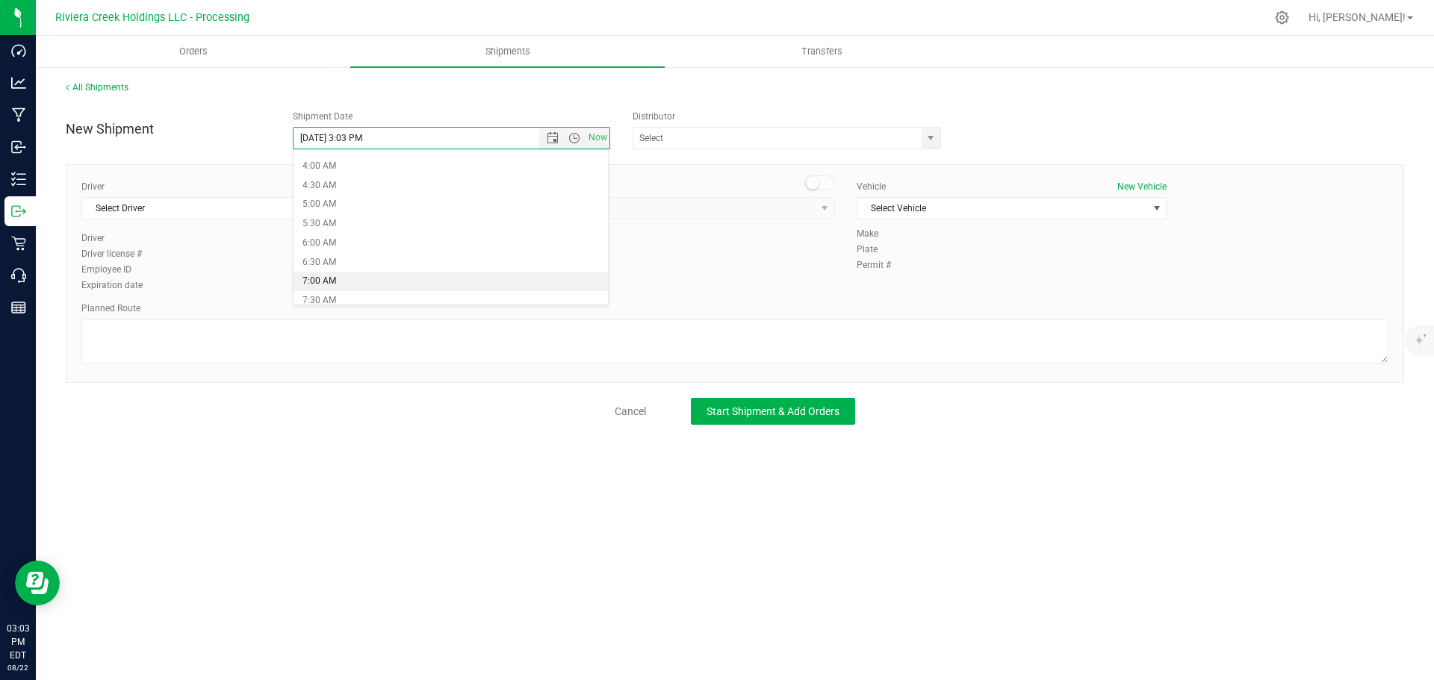
type input "8/26/2025 7:00 AM"
click at [931, 140] on span "select" at bounding box center [931, 138] width 12 height 12
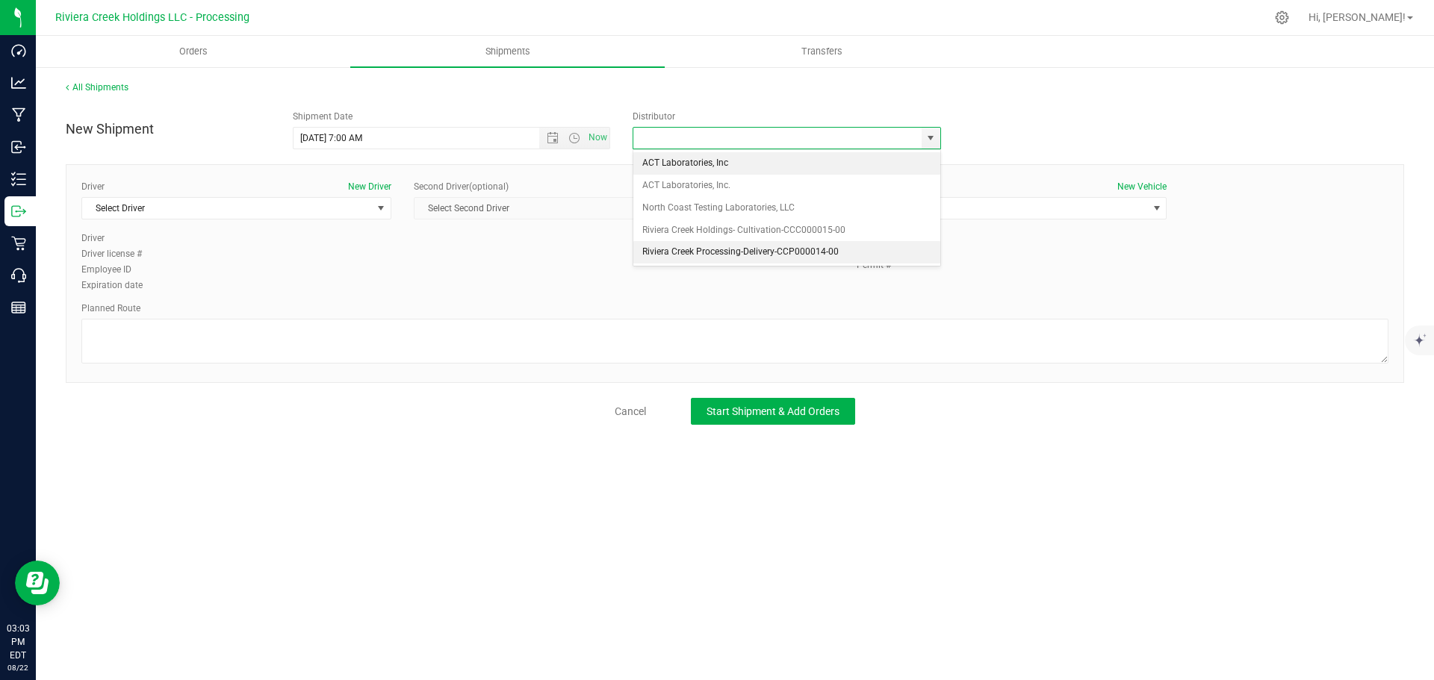
click at [647, 253] on li "Riviera Creek Processing-Delivery-CCP000014-00" at bounding box center [786, 252] width 307 height 22
type input "Riviera Creek Processing-Delivery-CCP000014-00"
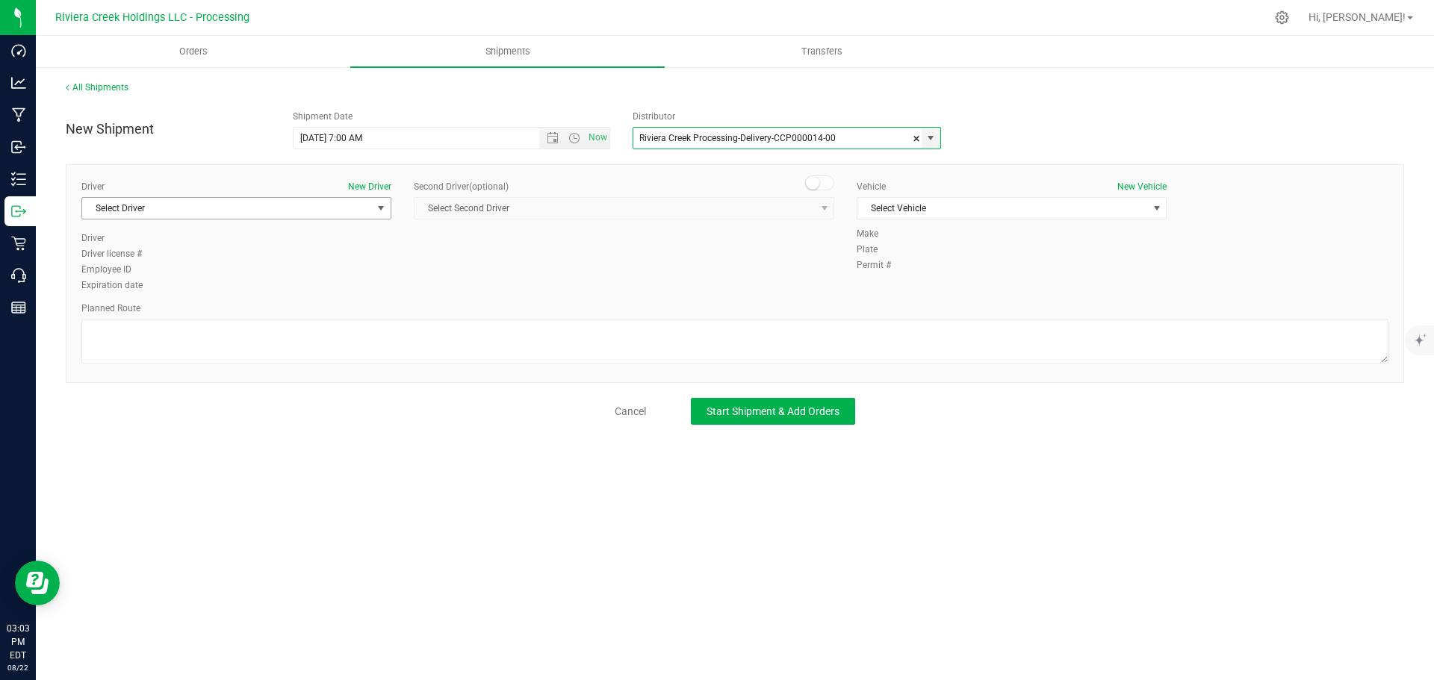
click at [228, 207] on span "Select Driver" at bounding box center [227, 208] width 290 height 21
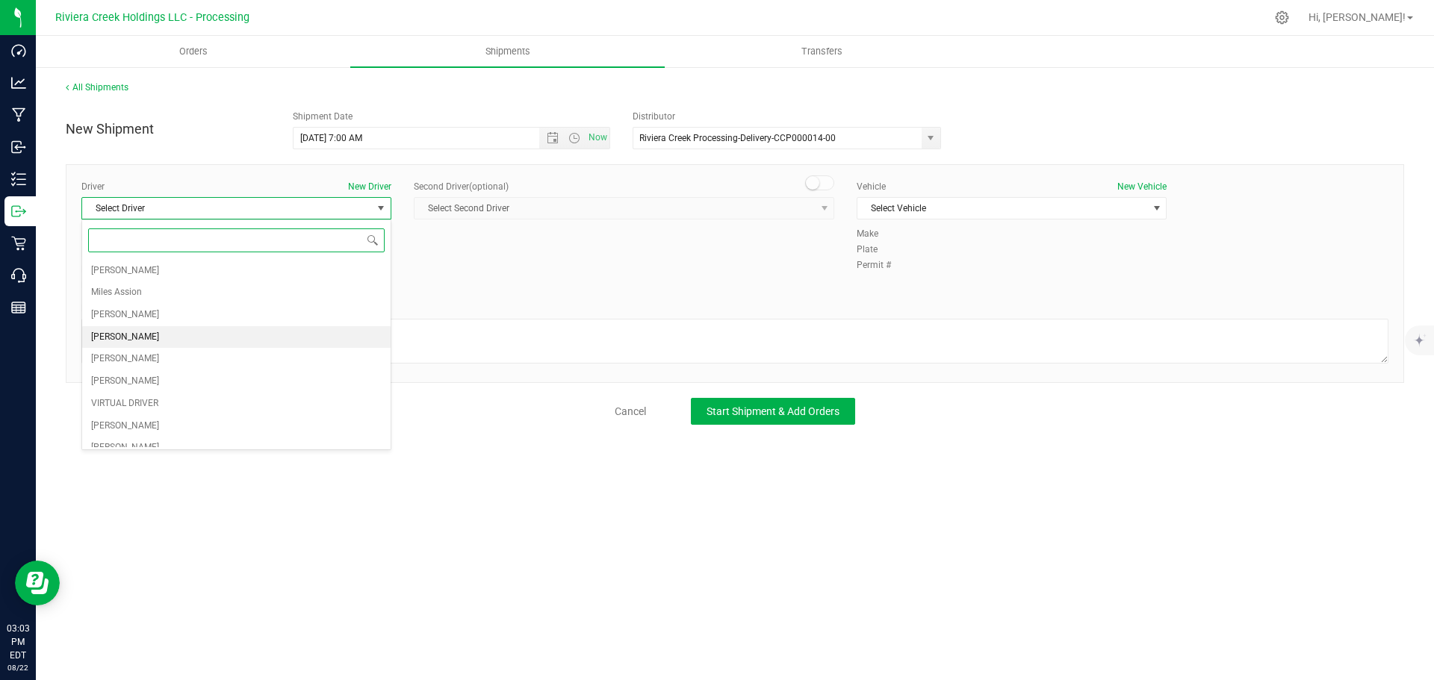
click at [138, 341] on span "[PERSON_NAME]" at bounding box center [125, 337] width 68 height 19
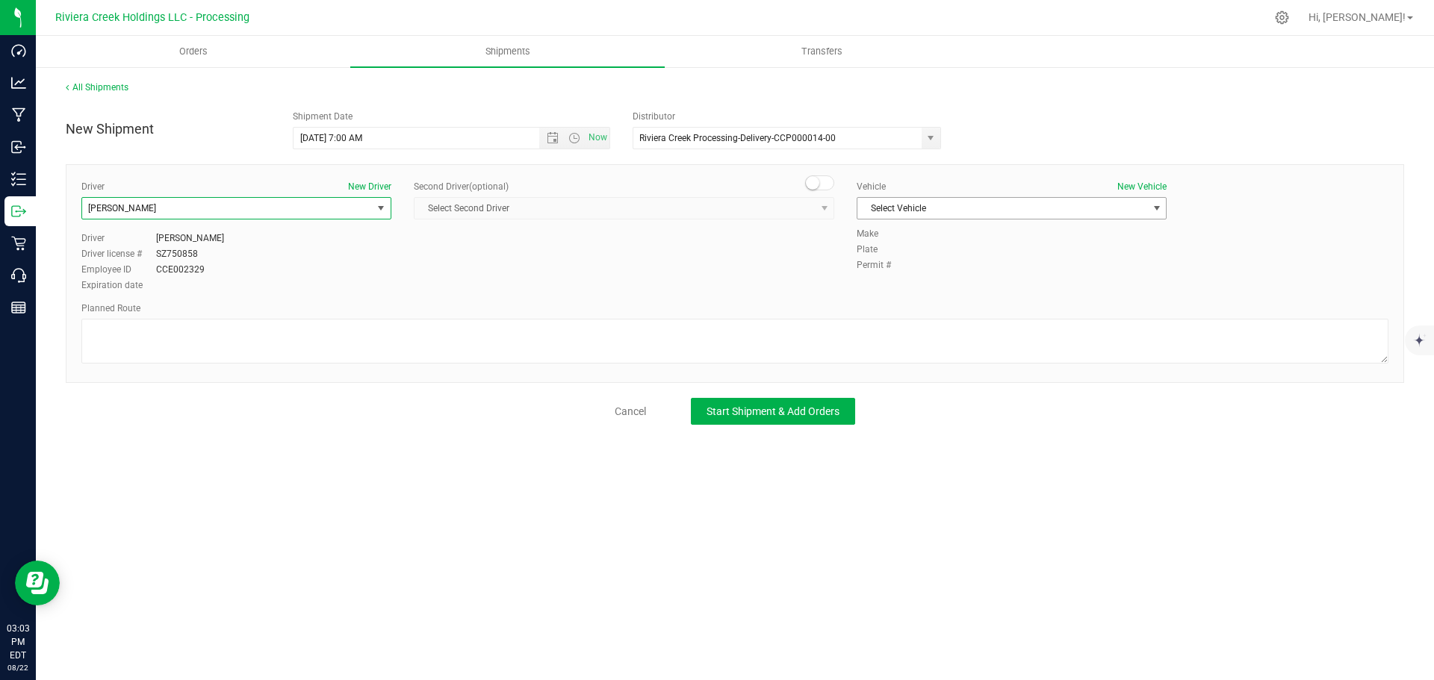
click at [873, 208] on span "Select Vehicle" at bounding box center [1002, 208] width 290 height 21
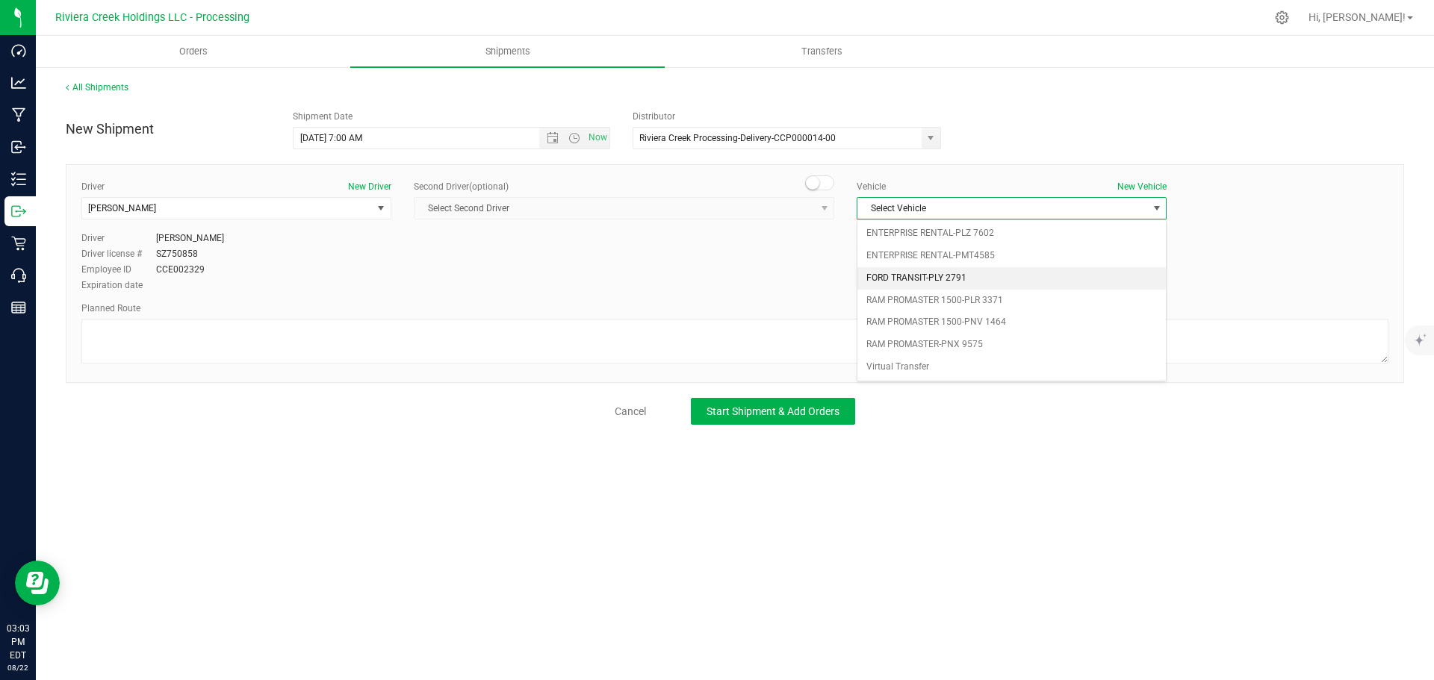
click at [910, 273] on li "FORD TRANSIT-PLY 2791" at bounding box center [1011, 278] width 308 height 22
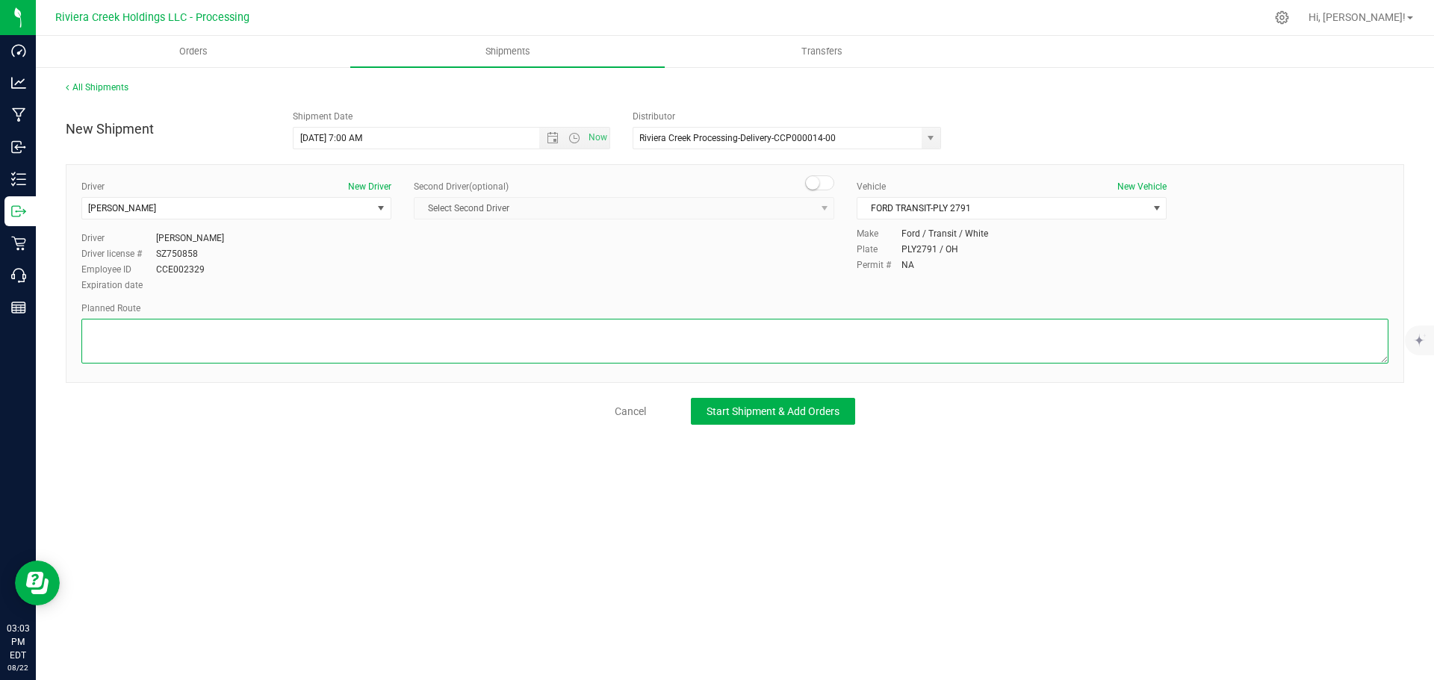
click at [785, 341] on textarea at bounding box center [734, 341] width 1307 height 45
paste textarea "Head south toward OH-117 E/OH-309 E 364 ft Turn right toward OH-117 E/OH-309 E …"
type textarea "Head south toward OH-117 E/OH-309 E 364 ft Turn right toward OH-117 E/OH-309 E …"
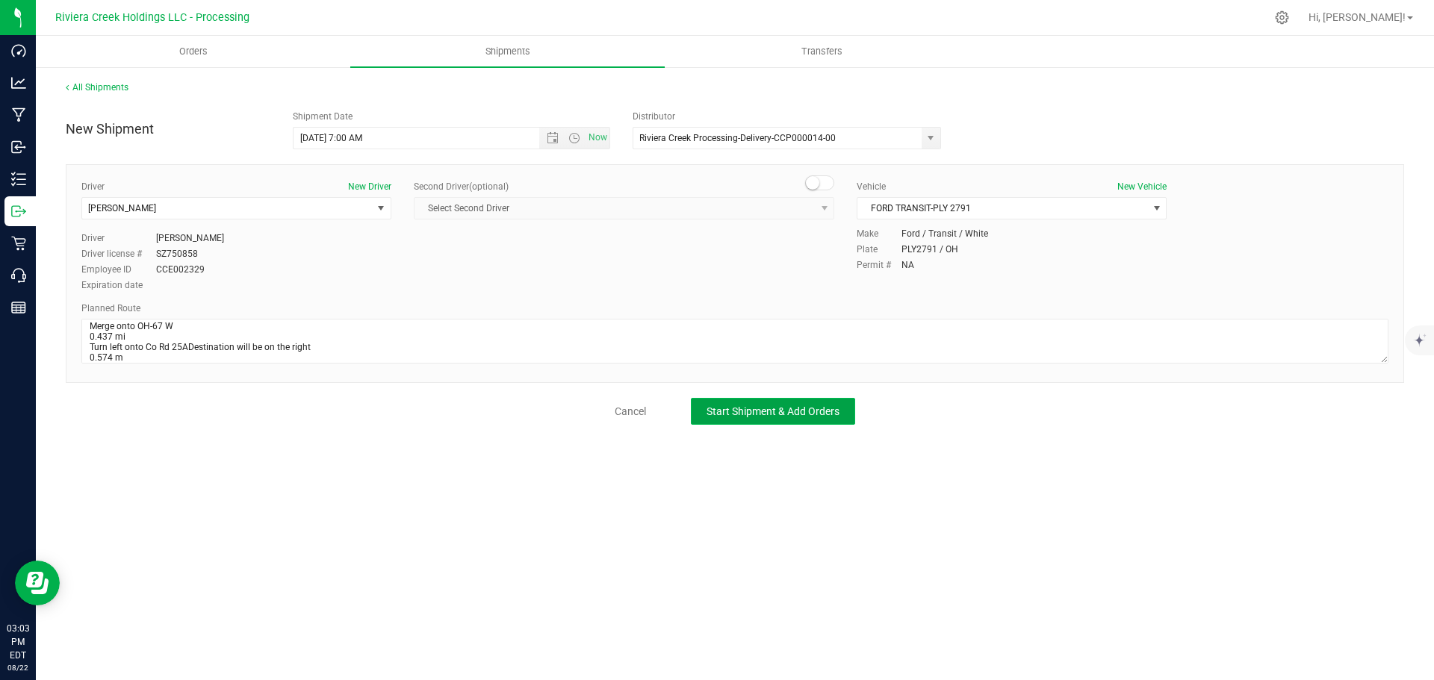
click at [810, 416] on span "Start Shipment & Add Orders" at bounding box center [773, 412] width 133 height 12
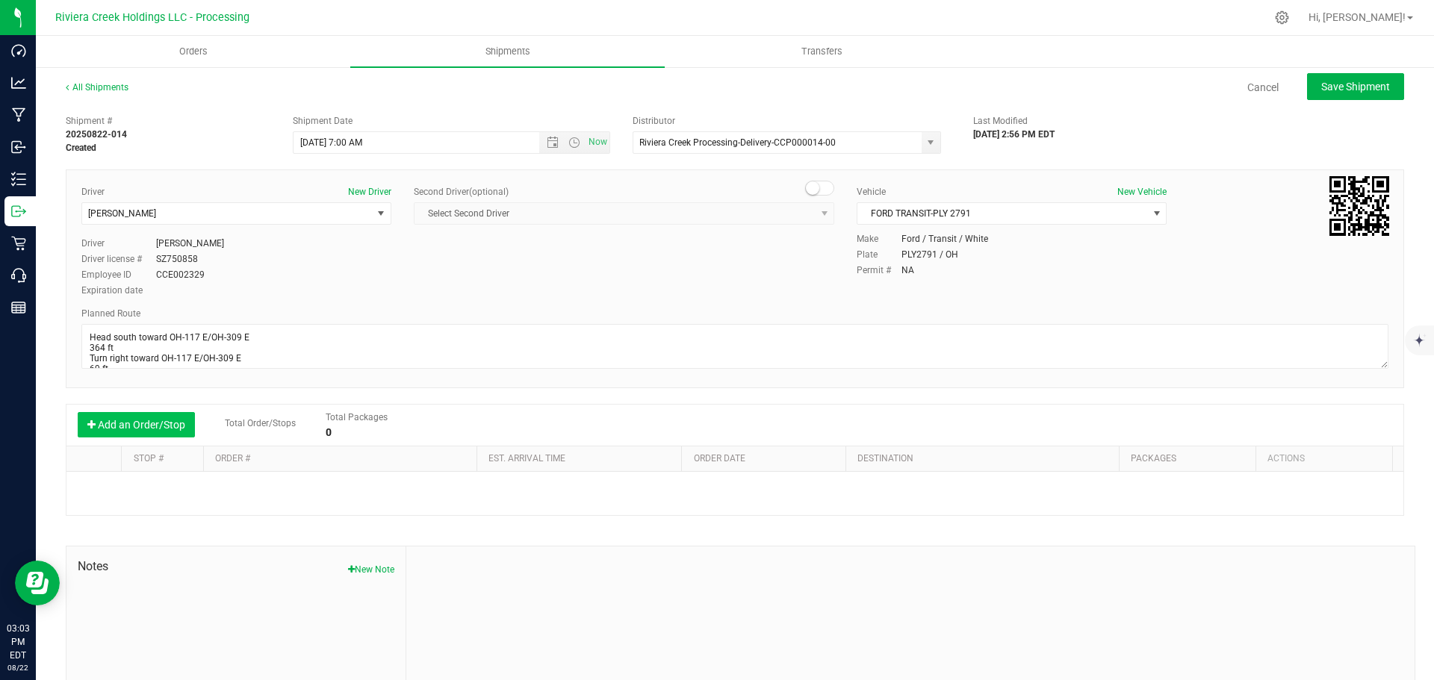
click at [111, 423] on button "Add an Order/Stop" at bounding box center [136, 424] width 117 height 25
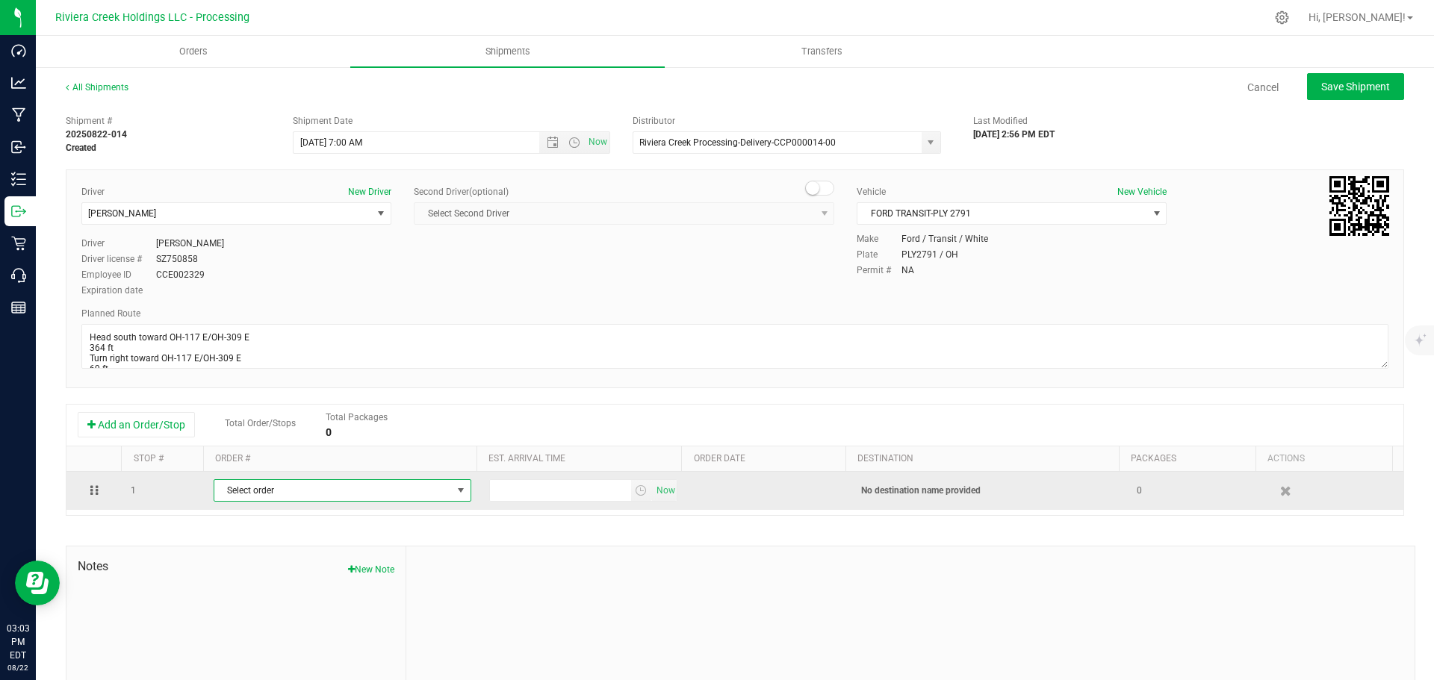
click at [302, 497] on span "Select order" at bounding box center [333, 490] width 238 height 21
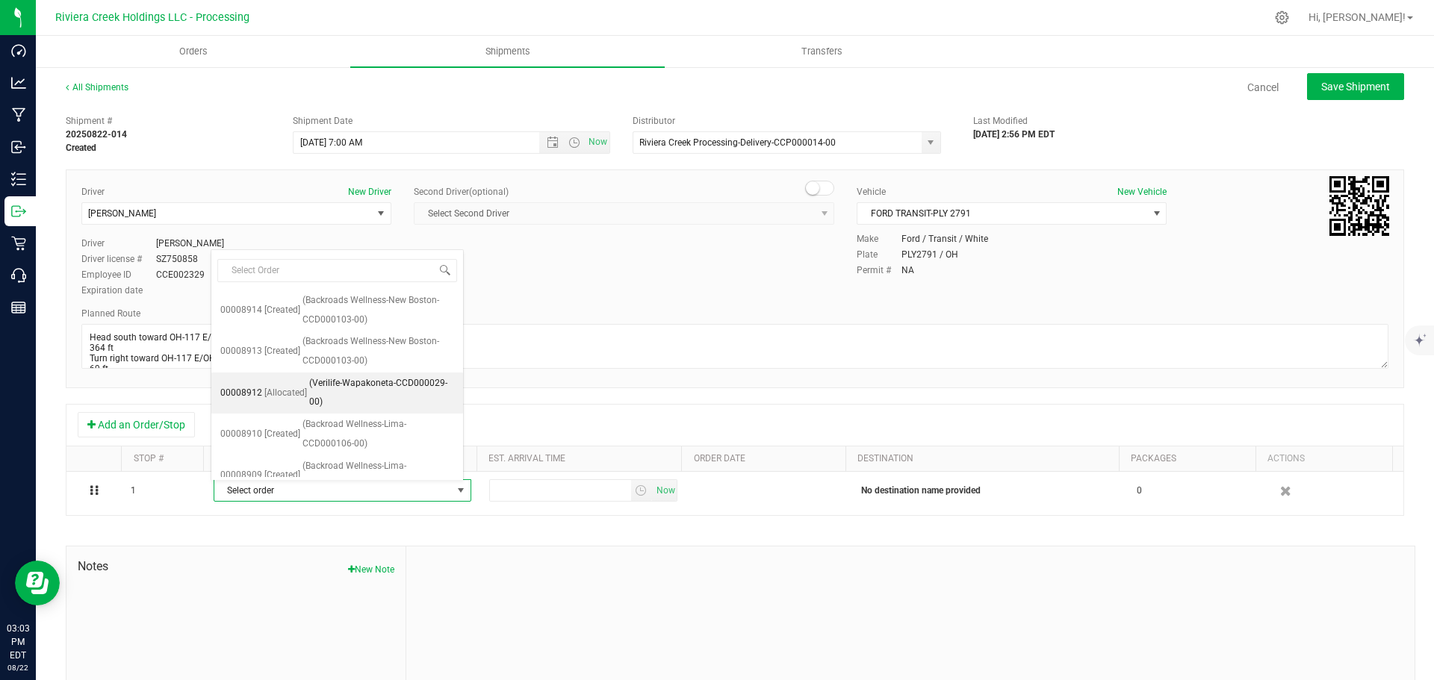
click at [367, 394] on span "(Verilife-Wapakoneta-CCD000029-00)" at bounding box center [381, 393] width 145 height 38
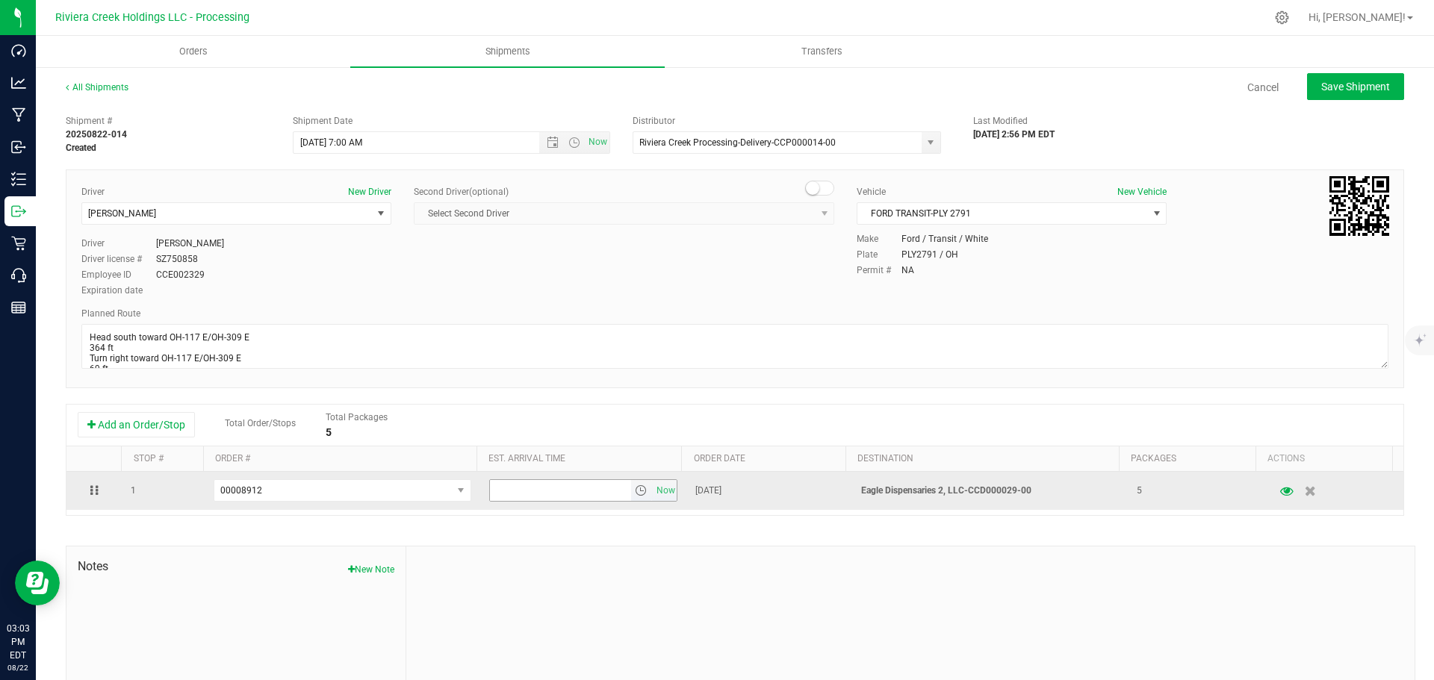
click at [635, 494] on span "select" at bounding box center [641, 491] width 12 height 12
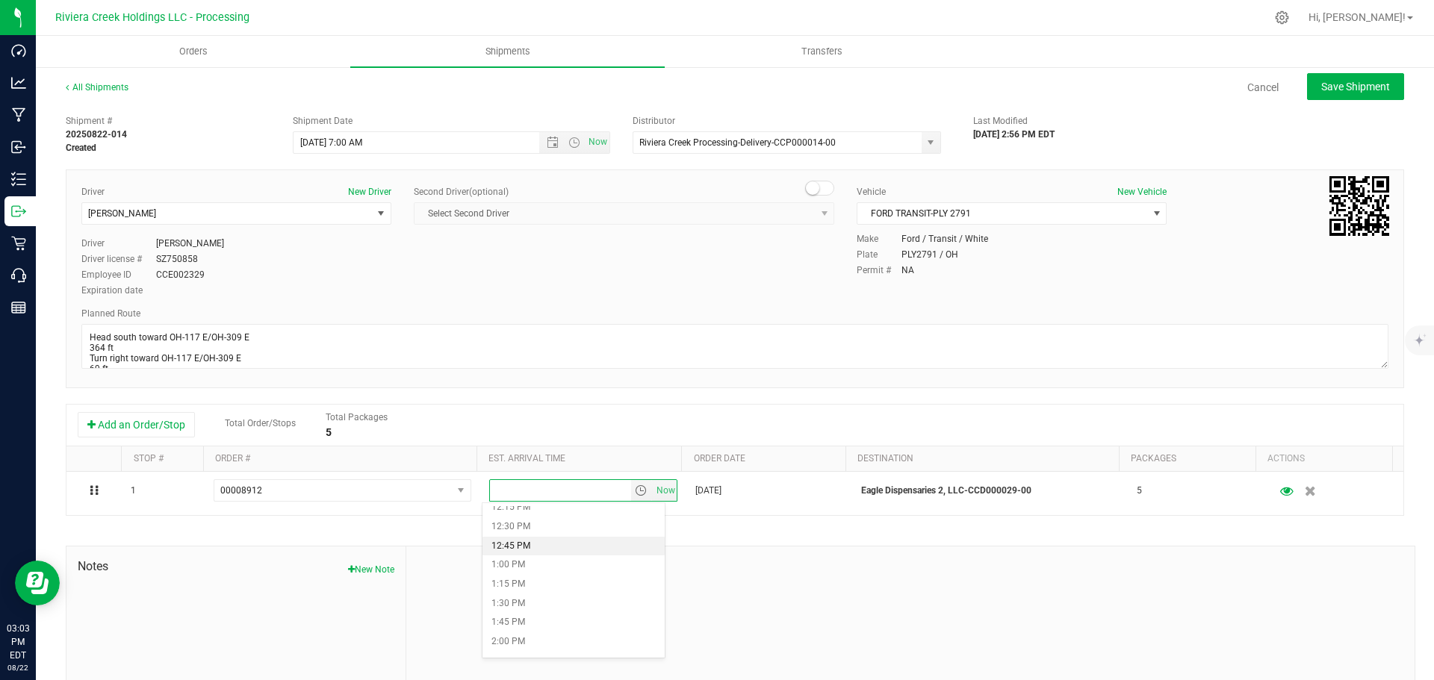
scroll to position [971, 0]
click at [526, 617] on li "2:00 PM" at bounding box center [573, 619] width 182 height 19
click at [1323, 90] on span "Save Shipment" at bounding box center [1355, 87] width 69 height 12
type input "8/26/2025 11:00 AM"
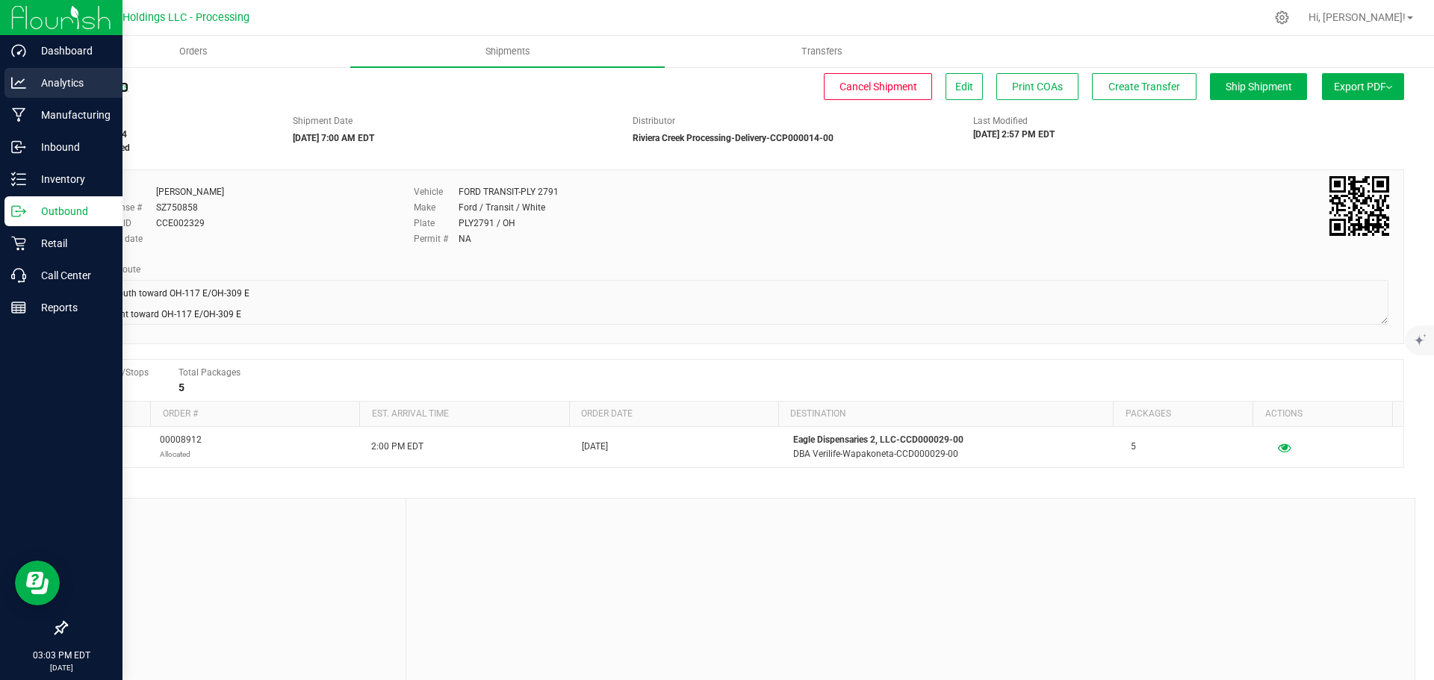
drag, startPoint x: 84, startPoint y: 83, endPoint x: 16, endPoint y: 95, distance: 69.0
click at [84, 82] on link "All Shipments" at bounding box center [97, 87] width 63 height 10
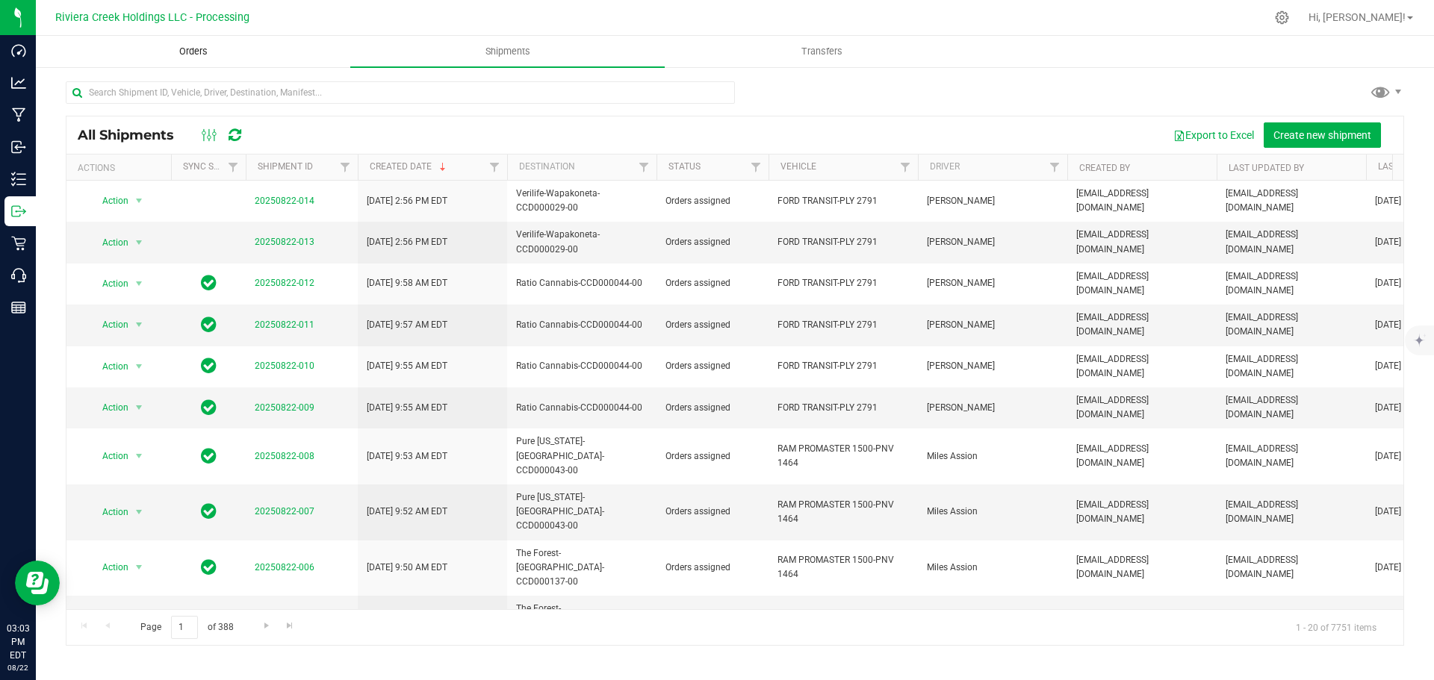
click at [188, 53] on span "Orders" at bounding box center [193, 51] width 69 height 13
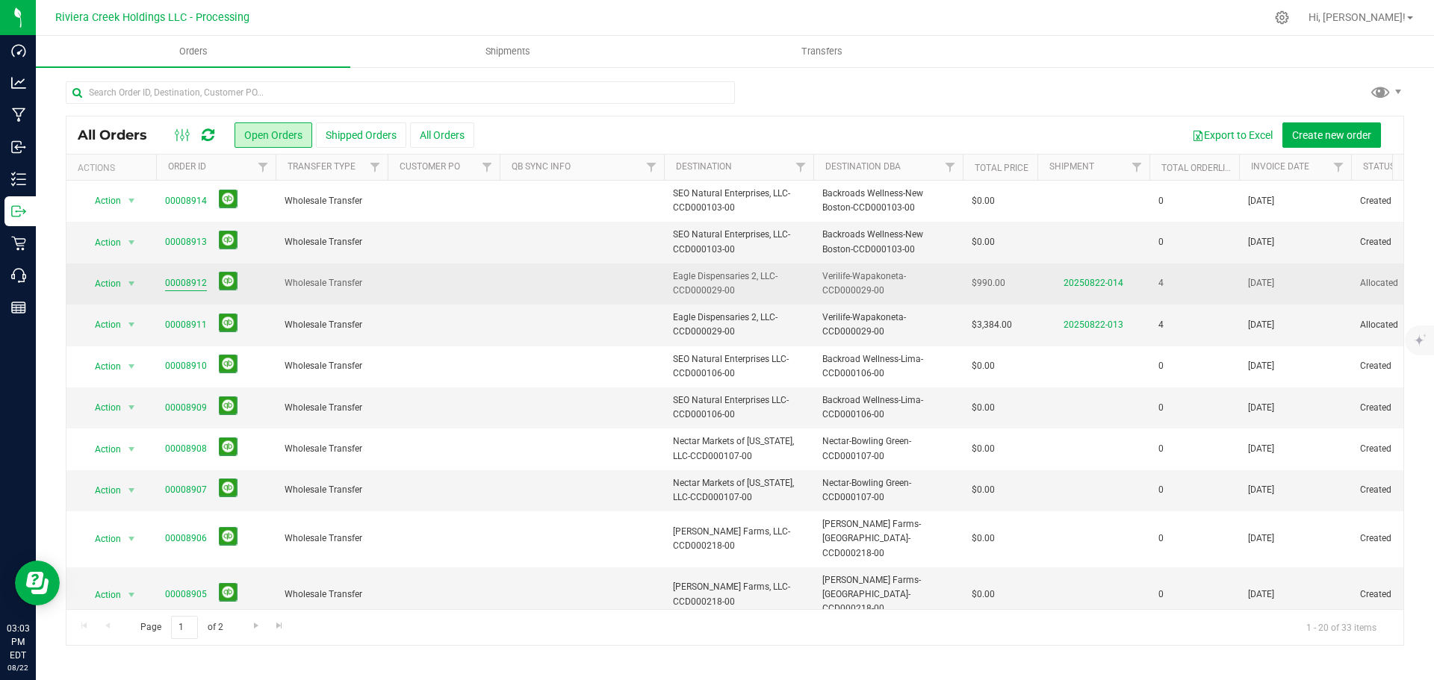
click at [176, 283] on link "00008912" at bounding box center [186, 283] width 42 height 14
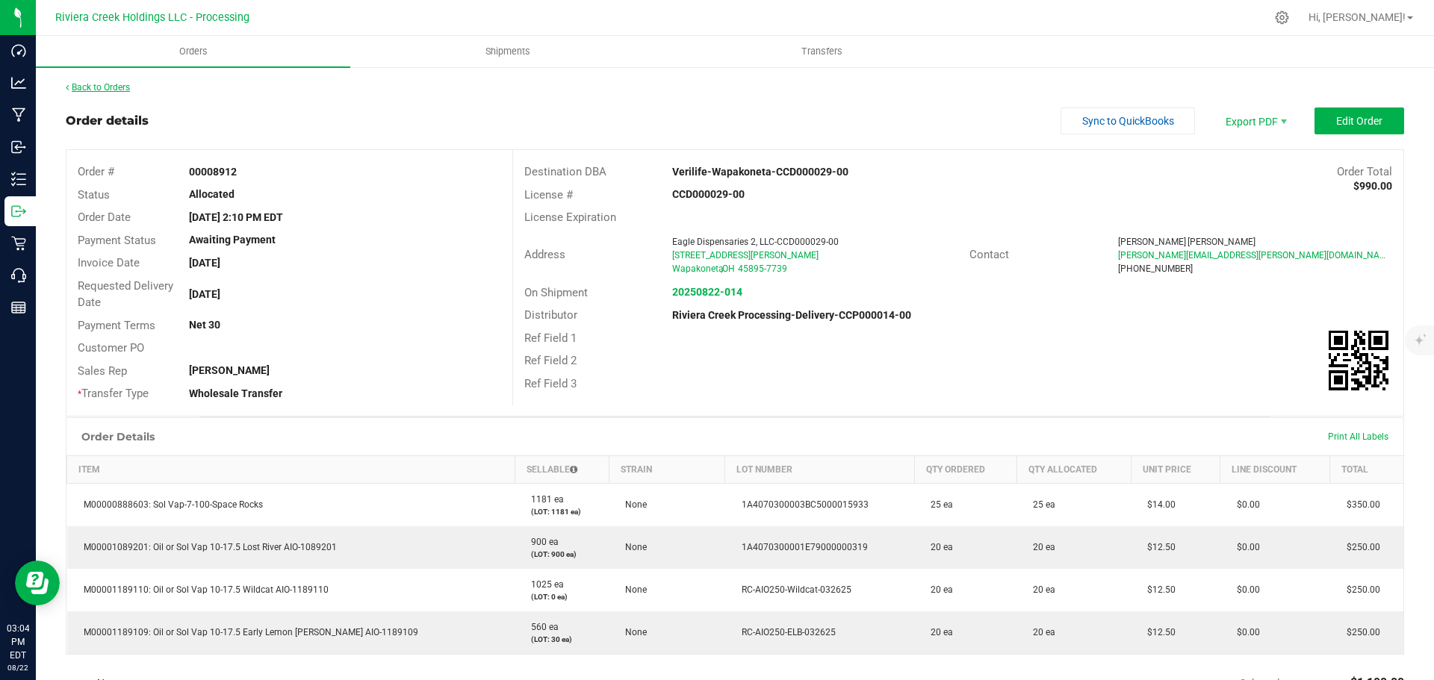
click at [122, 87] on link "Back to Orders" at bounding box center [98, 87] width 64 height 10
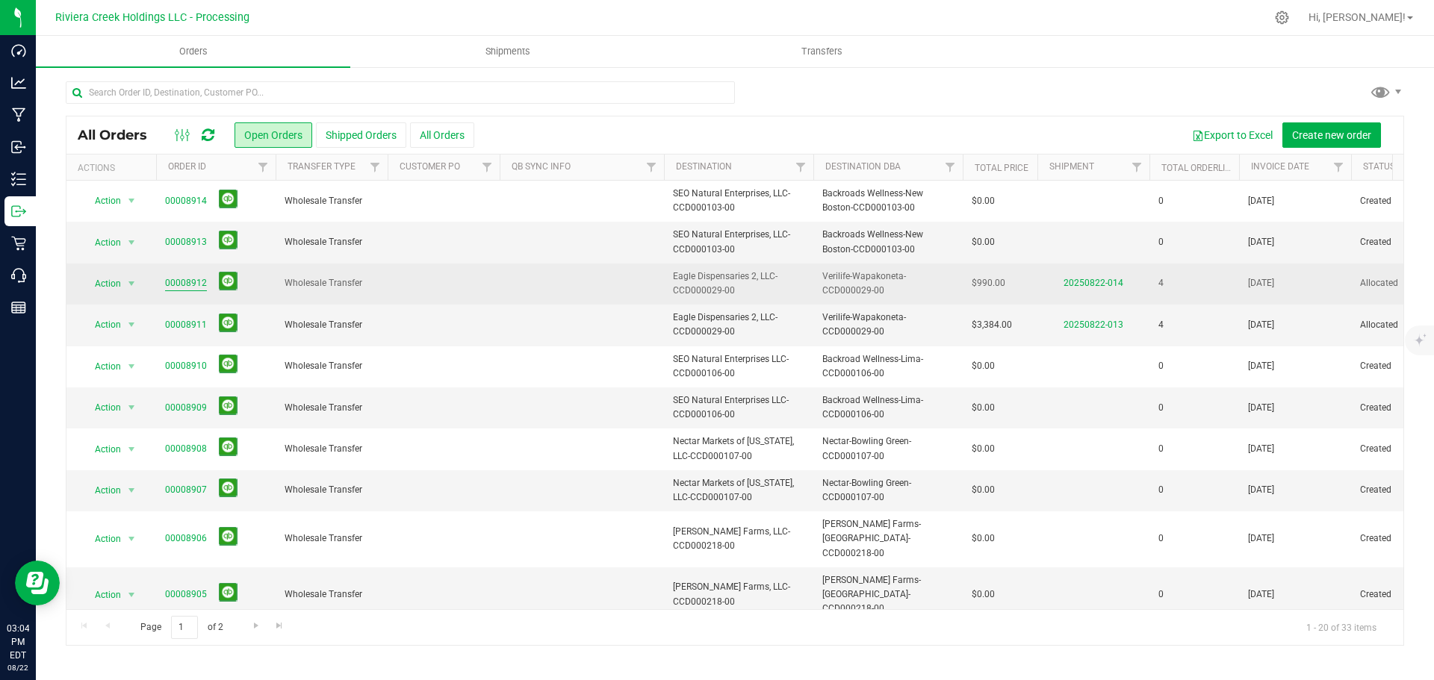
click at [190, 288] on link "00008912" at bounding box center [186, 283] width 42 height 14
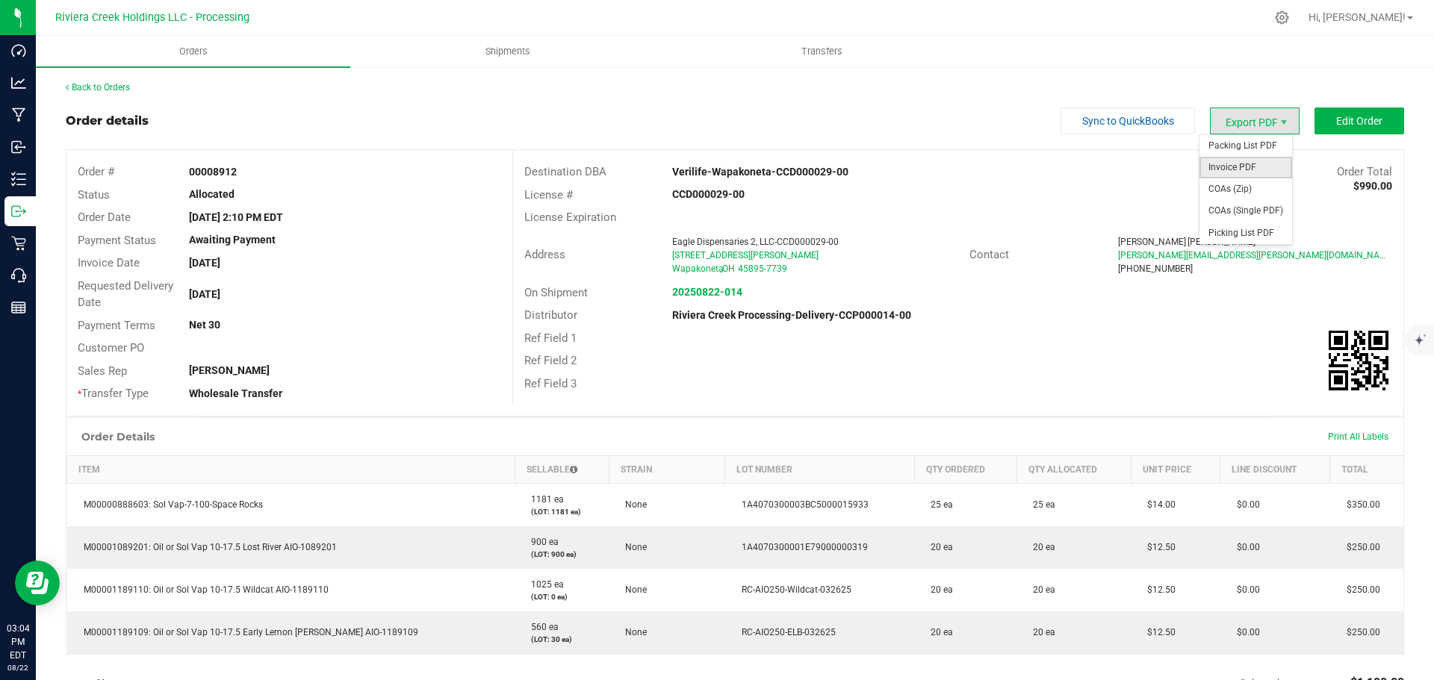
click at [1225, 162] on span "Invoice PDF" at bounding box center [1246, 168] width 93 height 22
click at [105, 84] on link "Back to Orders" at bounding box center [98, 87] width 64 height 10
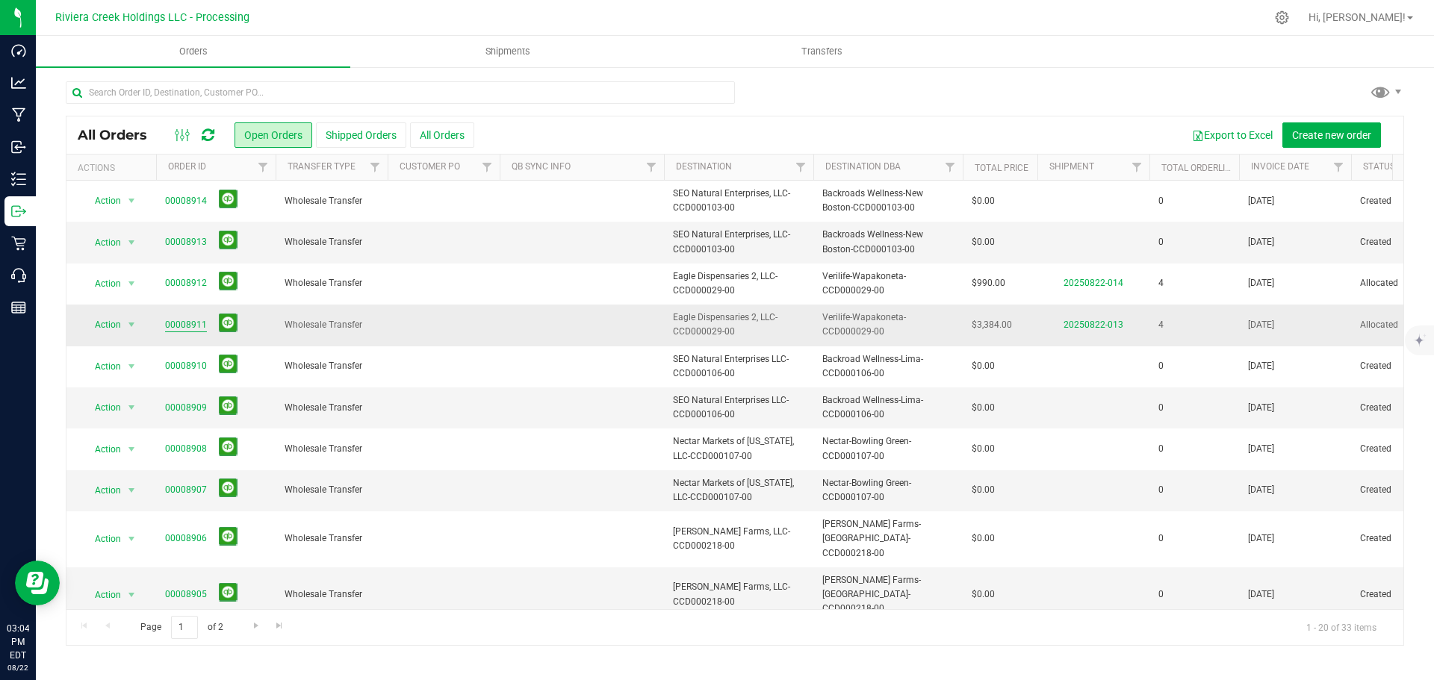
click at [179, 329] on link "00008911" at bounding box center [186, 325] width 42 height 14
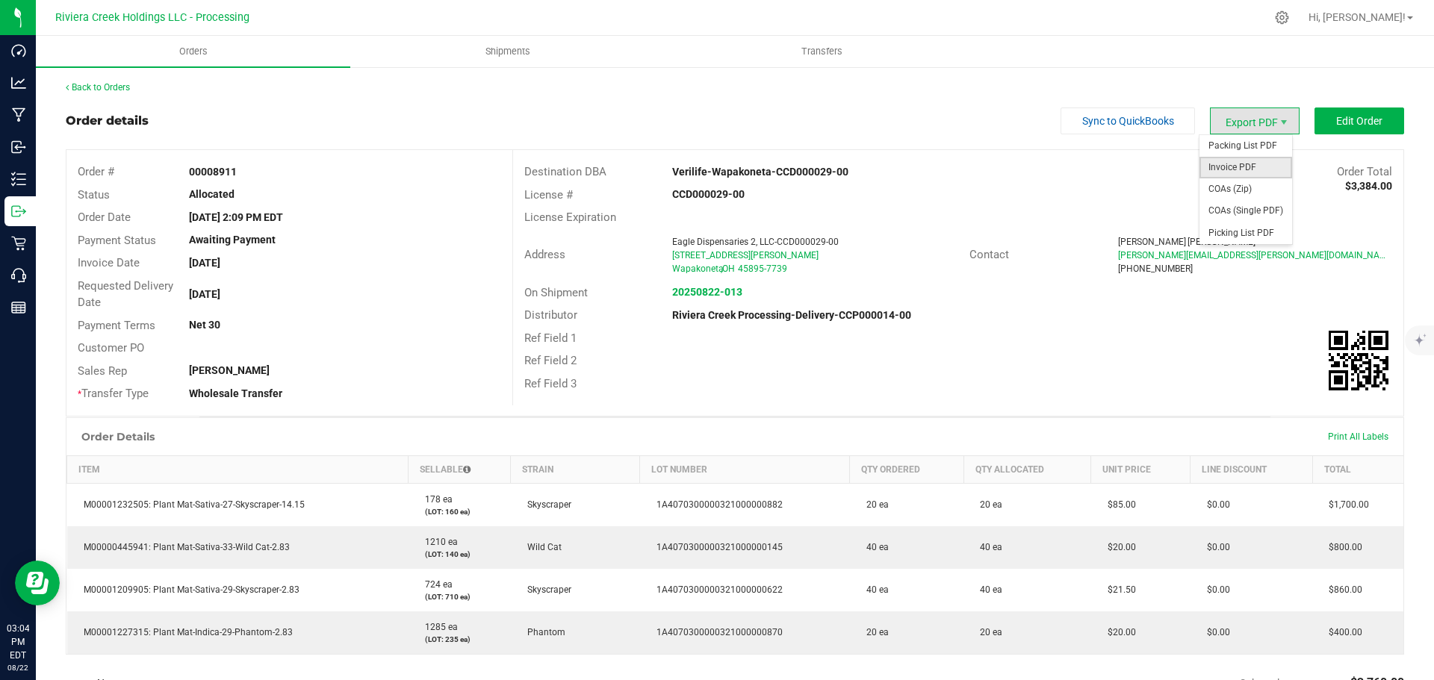
click at [1223, 164] on span "Invoice PDF" at bounding box center [1246, 168] width 93 height 22
click at [114, 87] on link "Back to Orders" at bounding box center [98, 87] width 64 height 10
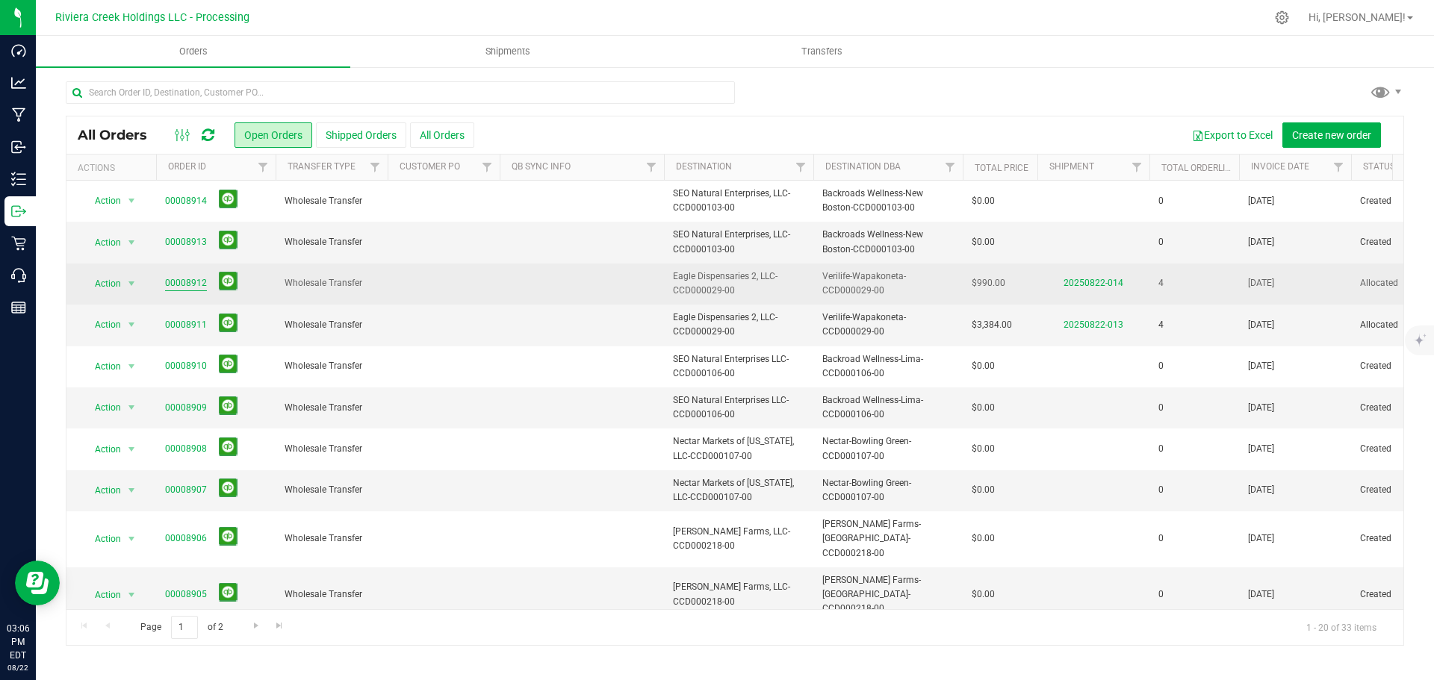
click at [172, 282] on link "00008912" at bounding box center [186, 283] width 42 height 14
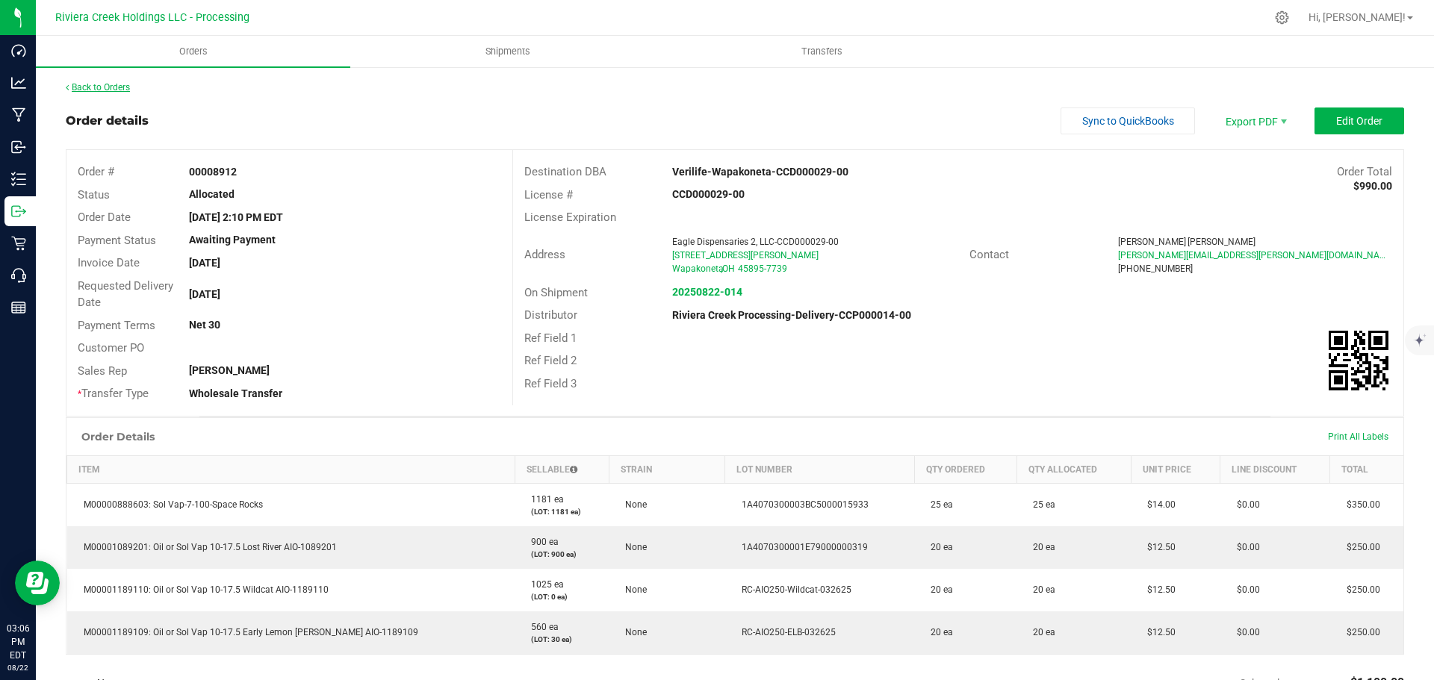
click at [111, 88] on link "Back to Orders" at bounding box center [98, 87] width 64 height 10
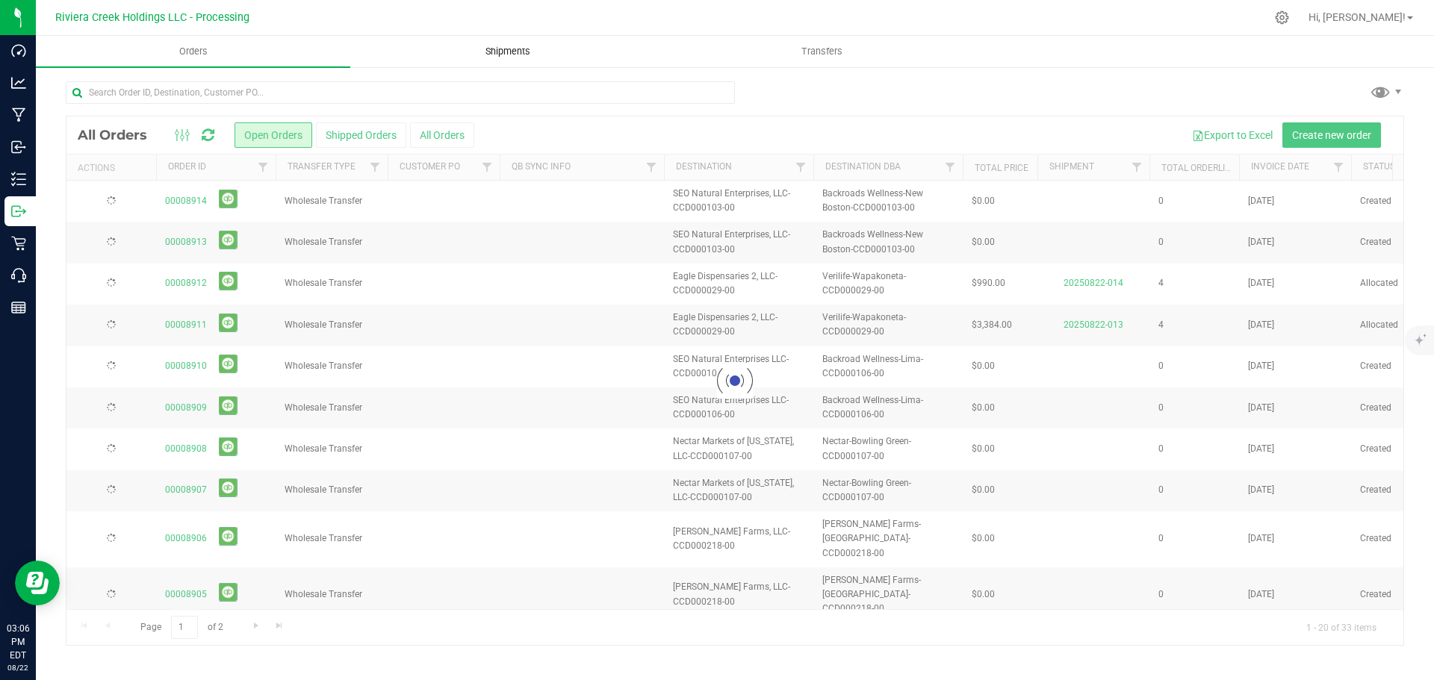
click at [513, 52] on span "Shipments" at bounding box center [507, 51] width 85 height 13
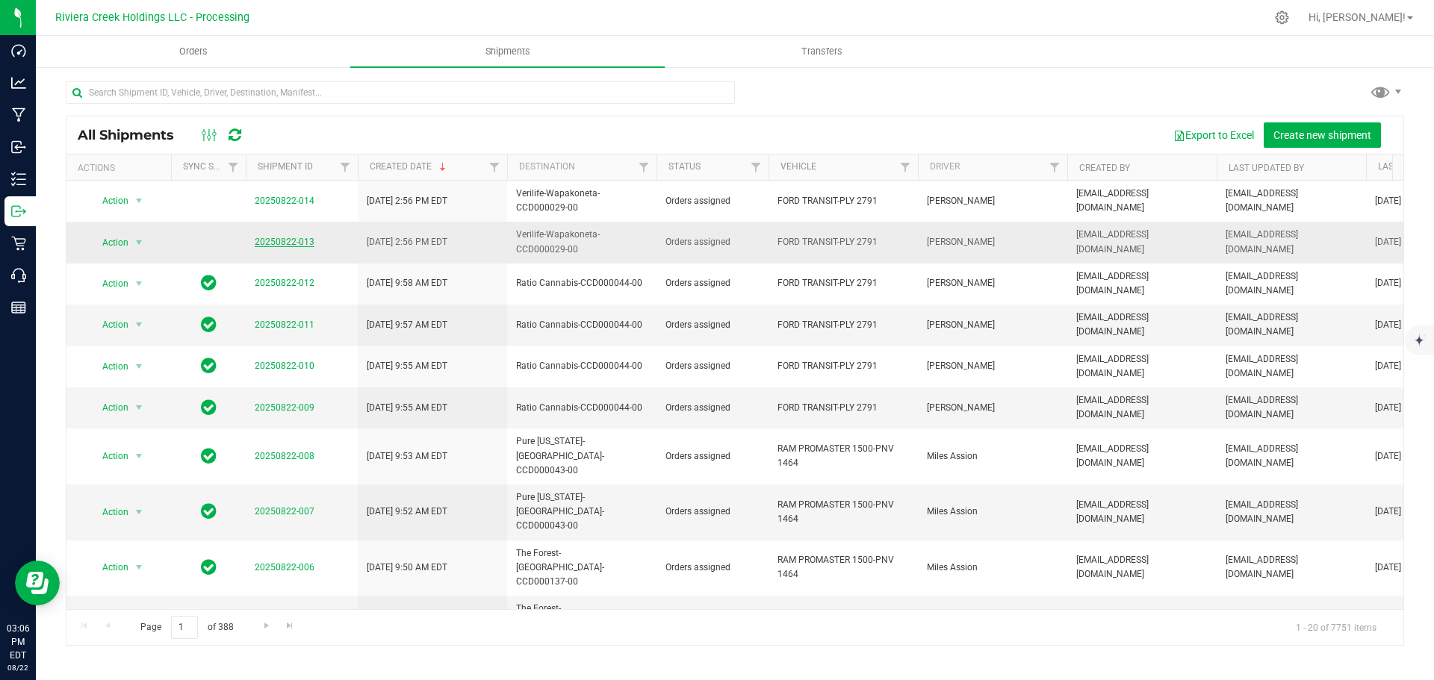
click at [282, 240] on link "20250822-013" at bounding box center [285, 242] width 60 height 10
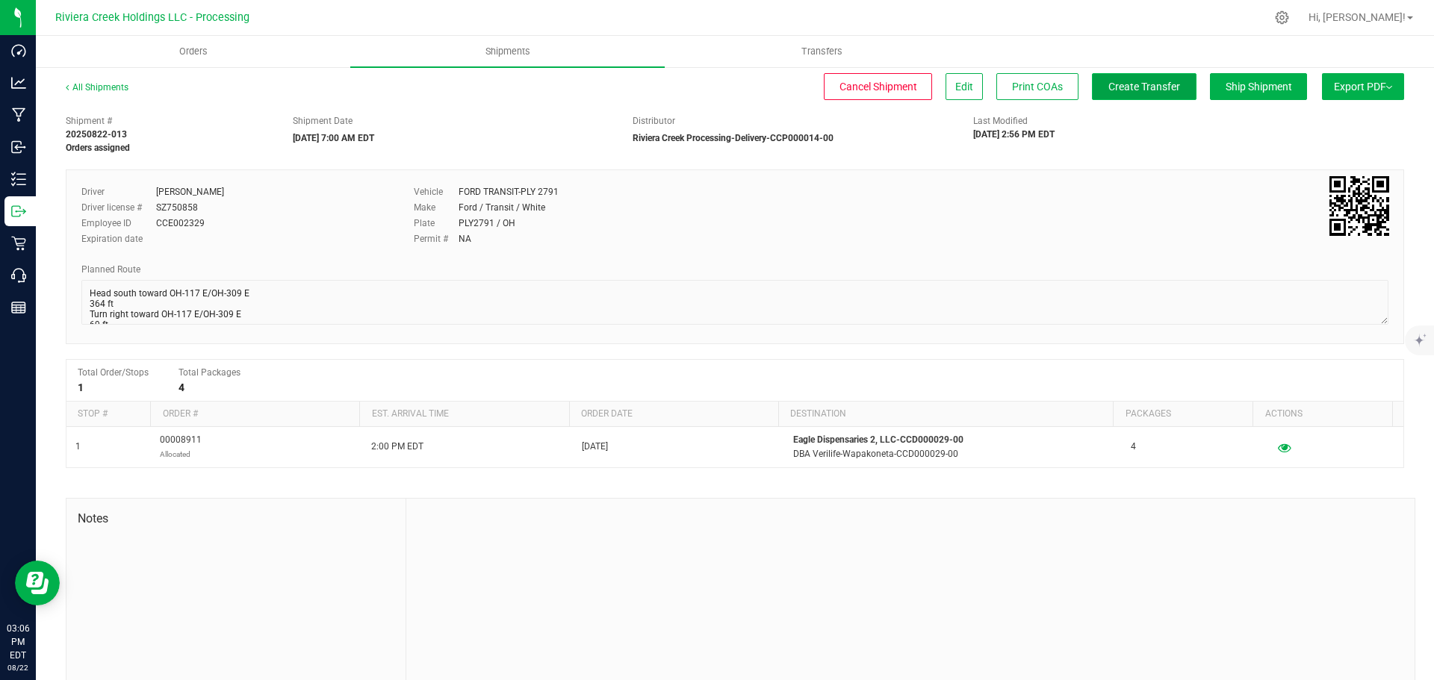
click at [1111, 96] on button "Create Transfer" at bounding box center [1144, 86] width 105 height 27
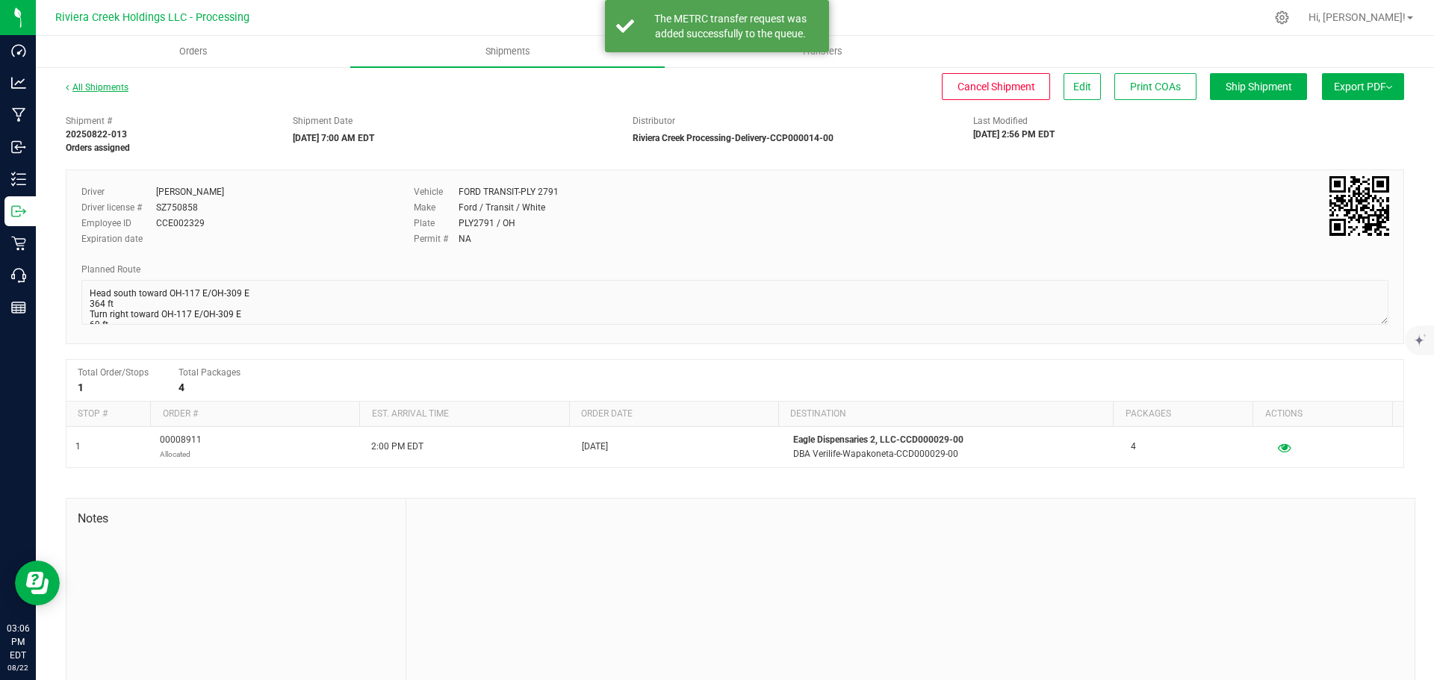
click at [115, 90] on link "All Shipments" at bounding box center [97, 87] width 63 height 10
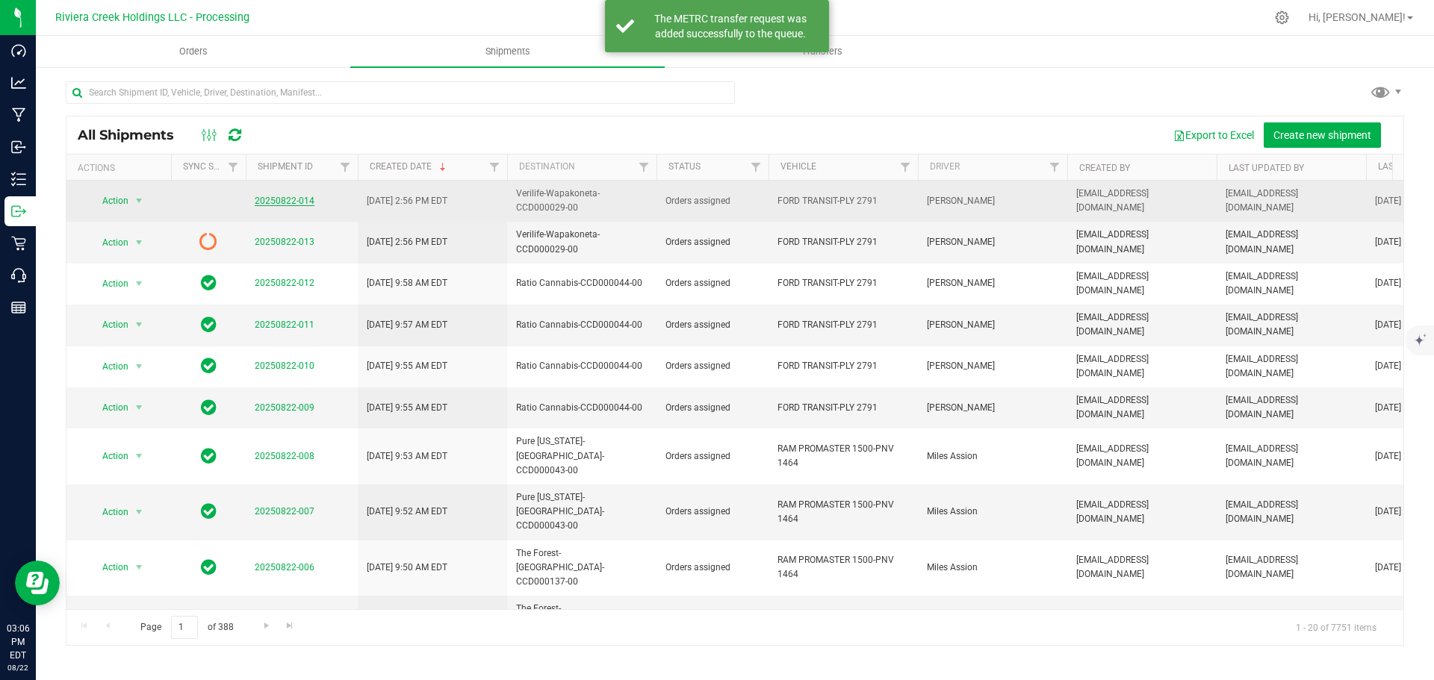
click at [279, 201] on link "20250822-014" at bounding box center [285, 201] width 60 height 10
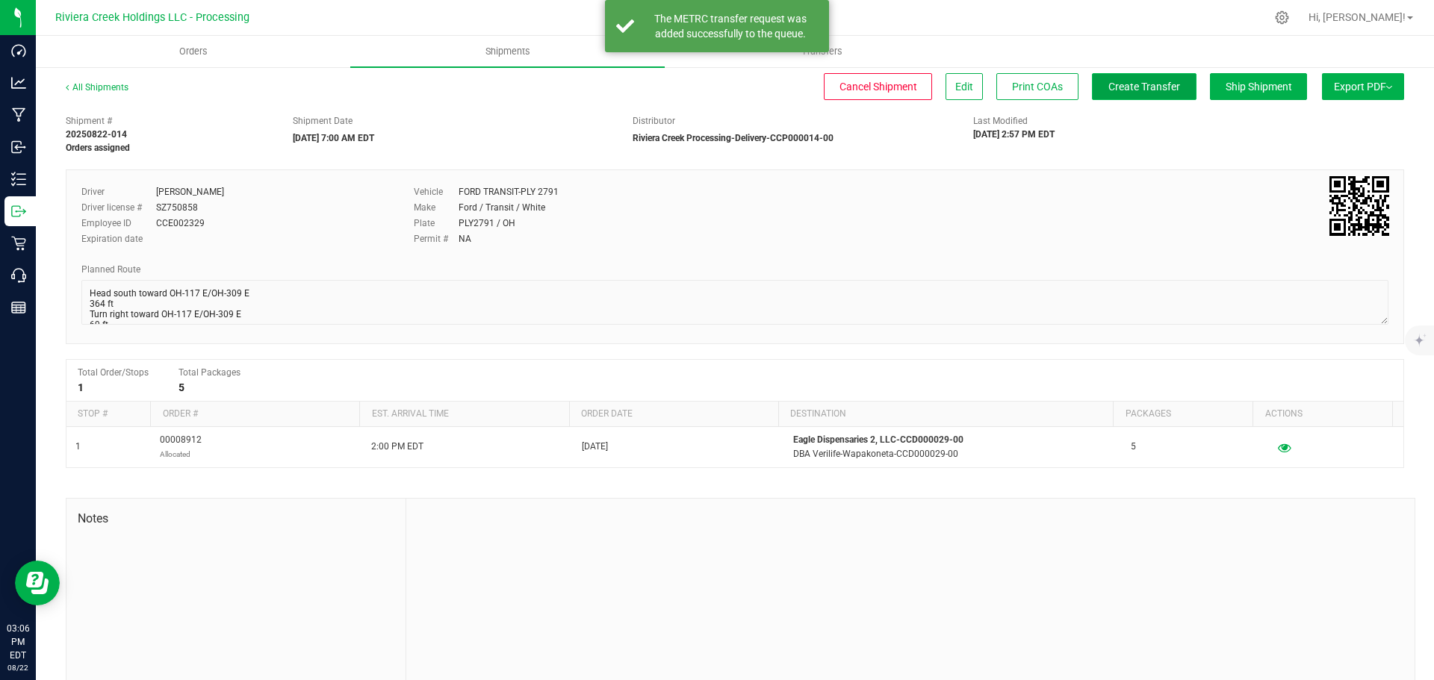
click at [1120, 94] on button "Create Transfer" at bounding box center [1144, 86] width 105 height 27
click at [108, 87] on link "All Shipments" at bounding box center [97, 87] width 63 height 10
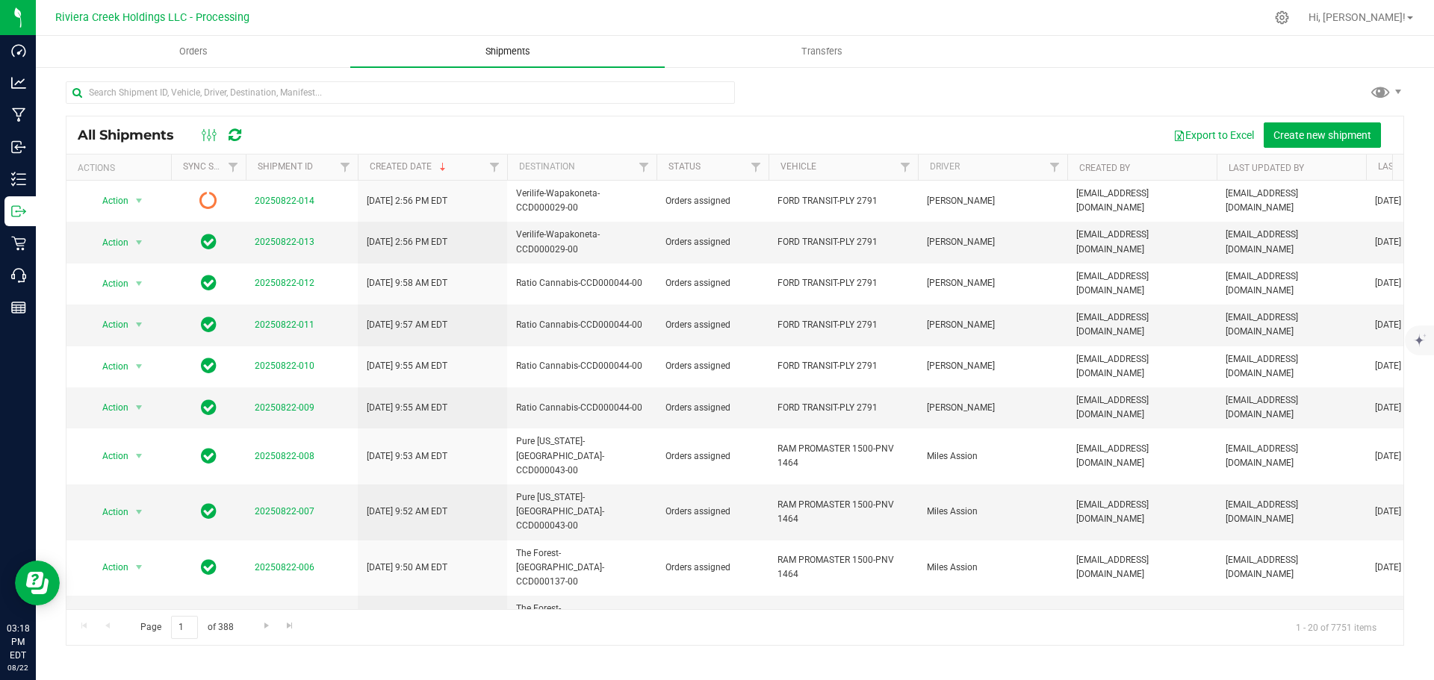
click at [497, 52] on span "Shipments" at bounding box center [507, 51] width 85 height 13
click at [217, 90] on input "text" at bounding box center [400, 92] width 669 height 22
paste input "CCD000135-00"
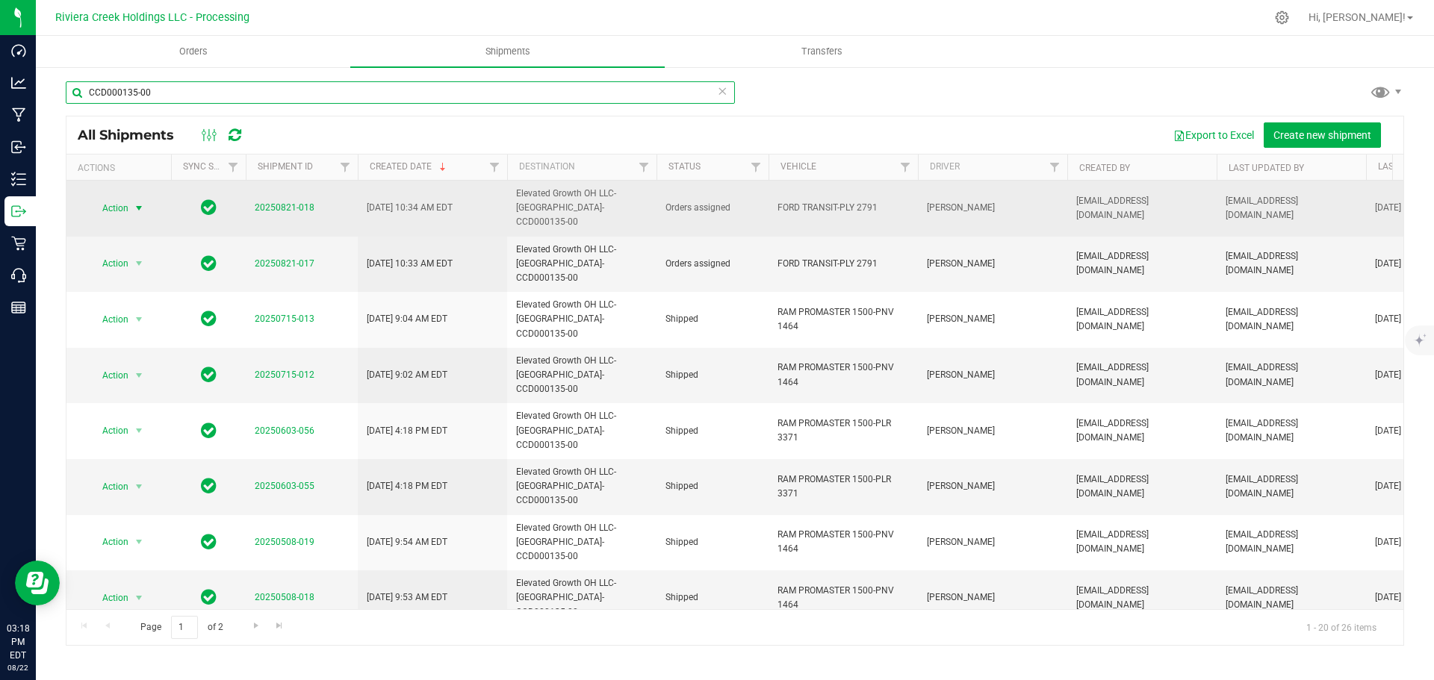
type input "CCD000135-00"
click at [140, 202] on span "select" at bounding box center [139, 208] width 12 height 12
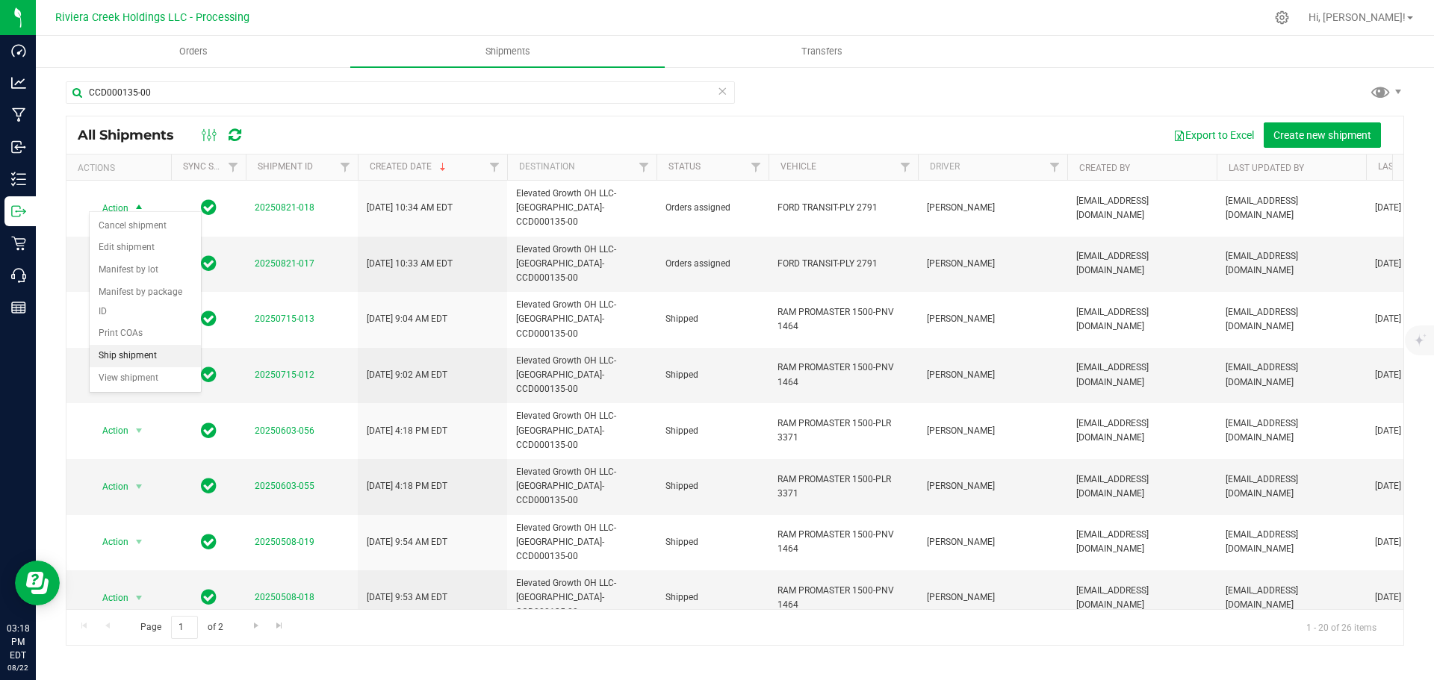
click at [138, 345] on li "Ship shipment" at bounding box center [145, 356] width 111 height 22
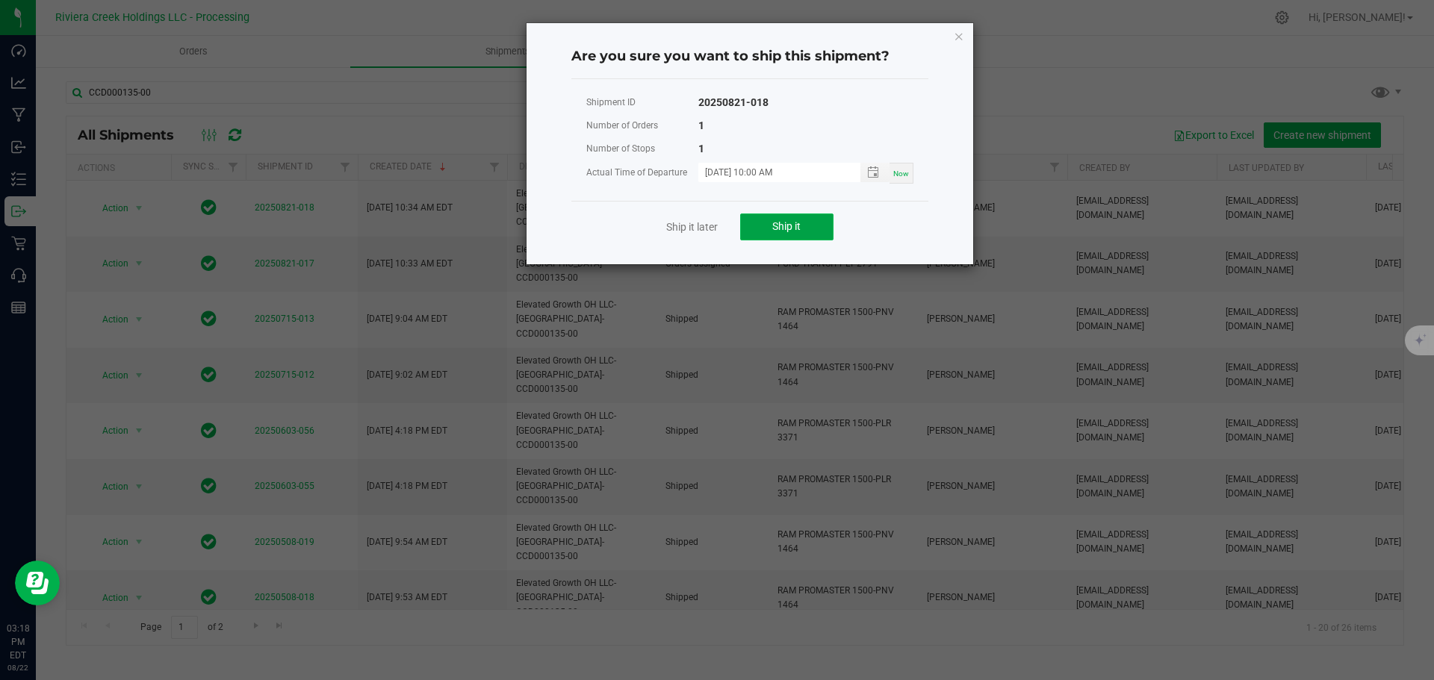
click at [758, 226] on button "Ship it" at bounding box center [786, 227] width 93 height 27
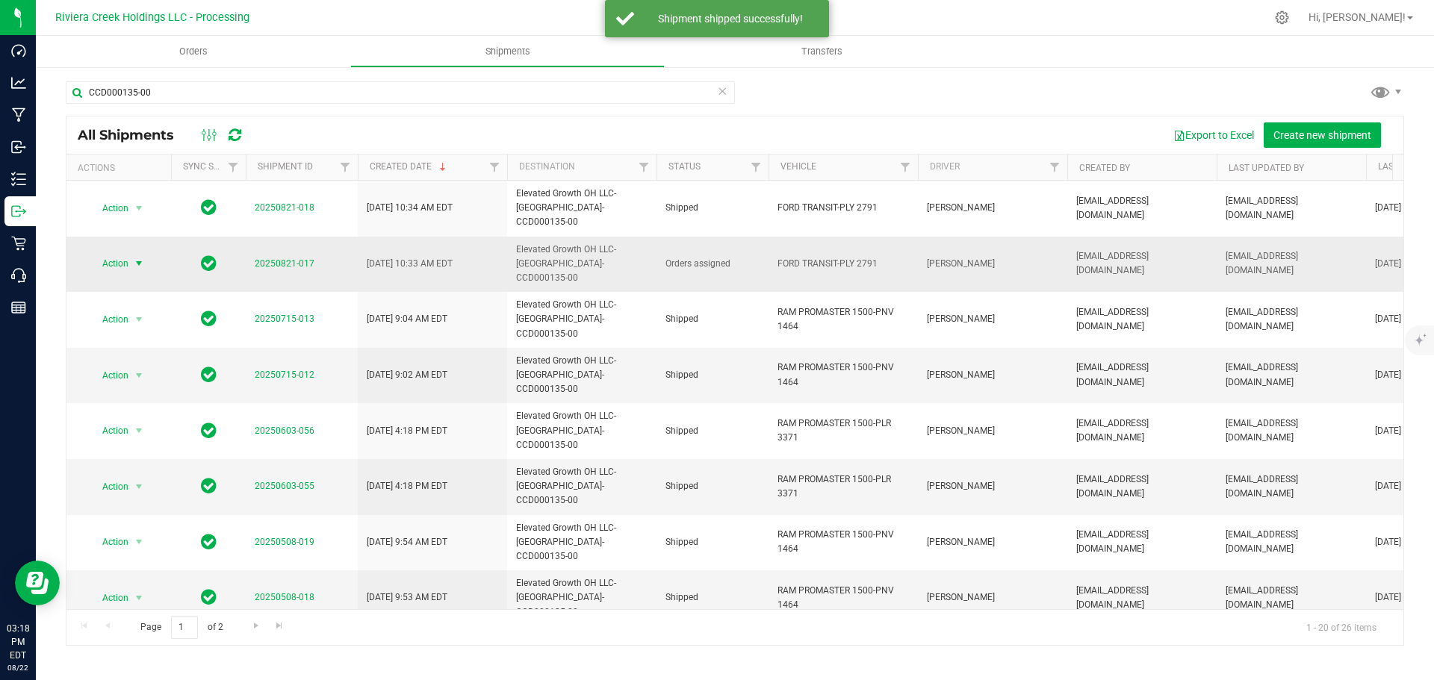
click at [135, 258] on span "select" at bounding box center [139, 264] width 12 height 12
click at [128, 386] on li "Ship shipment" at bounding box center [145, 397] width 111 height 22
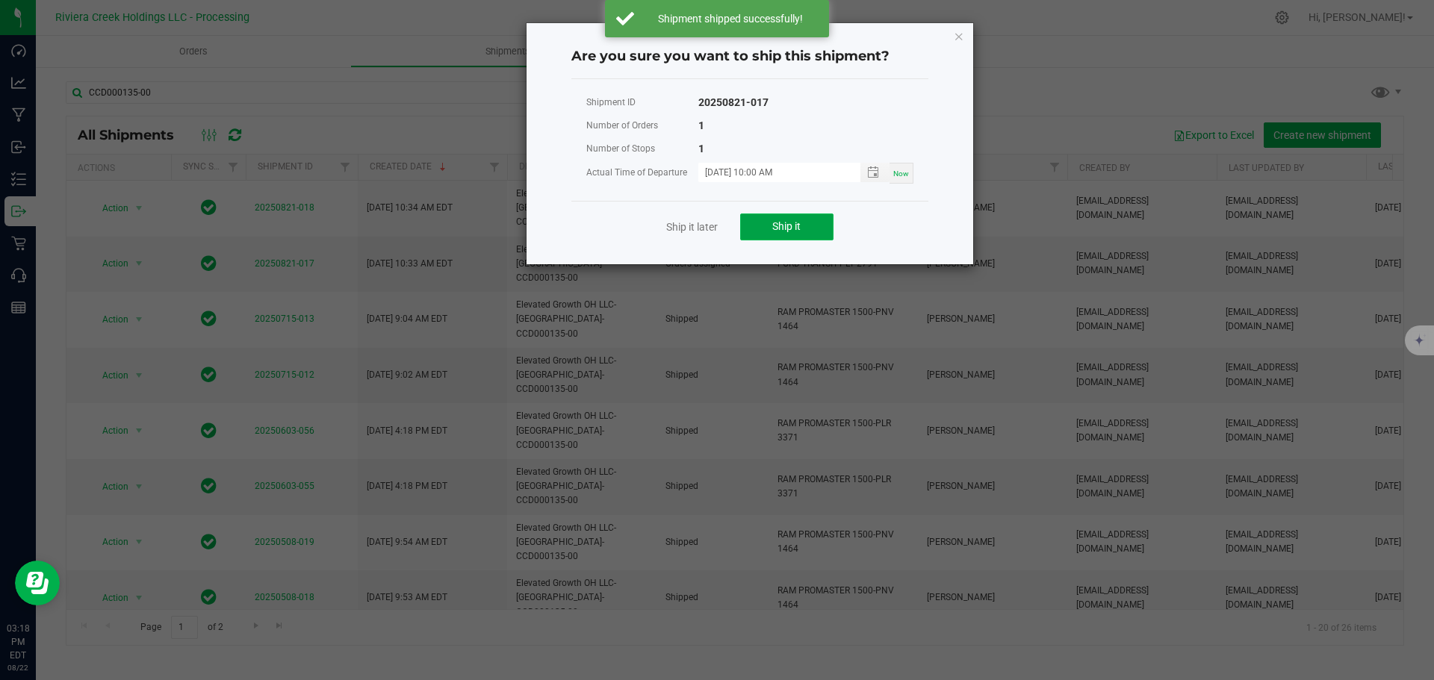
click at [798, 229] on span "Ship it" at bounding box center [786, 226] width 28 height 12
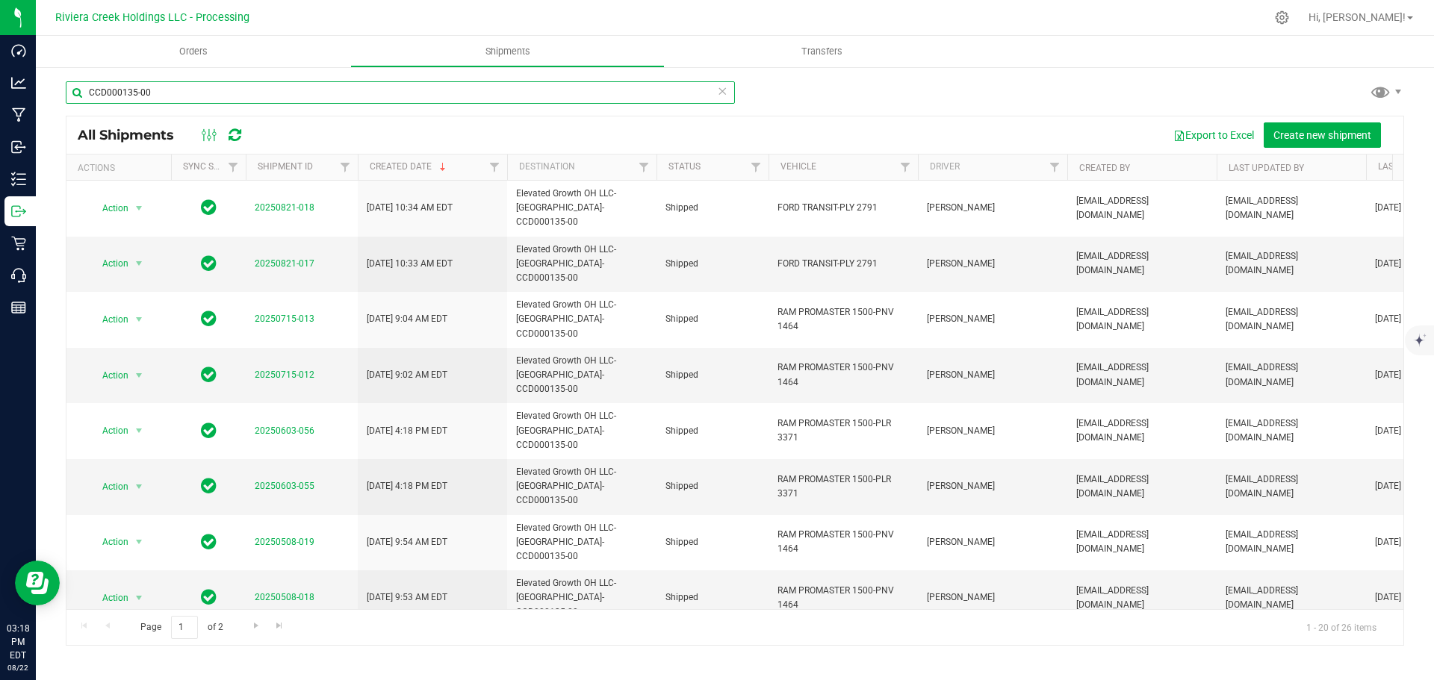
drag, startPoint x: 155, startPoint y: 92, endPoint x: 60, endPoint y: 74, distance: 96.5
click at [60, 74] on div "CCD000135-00 All Shipments Export to Excel Create new shipment Actions Sync Sta…" at bounding box center [735, 363] width 1398 height 595
paste input "014"
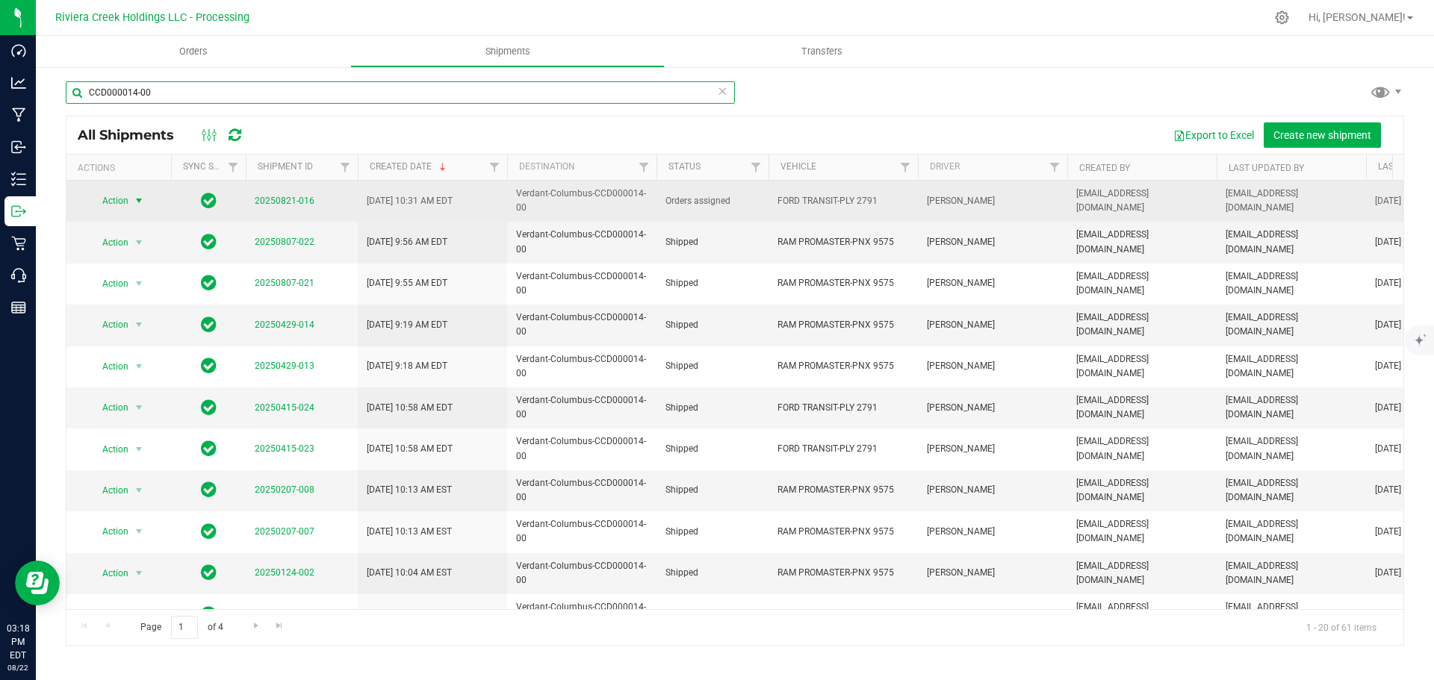
type input "CCD000014-00"
click at [128, 199] on span "Action" at bounding box center [109, 200] width 40 height 21
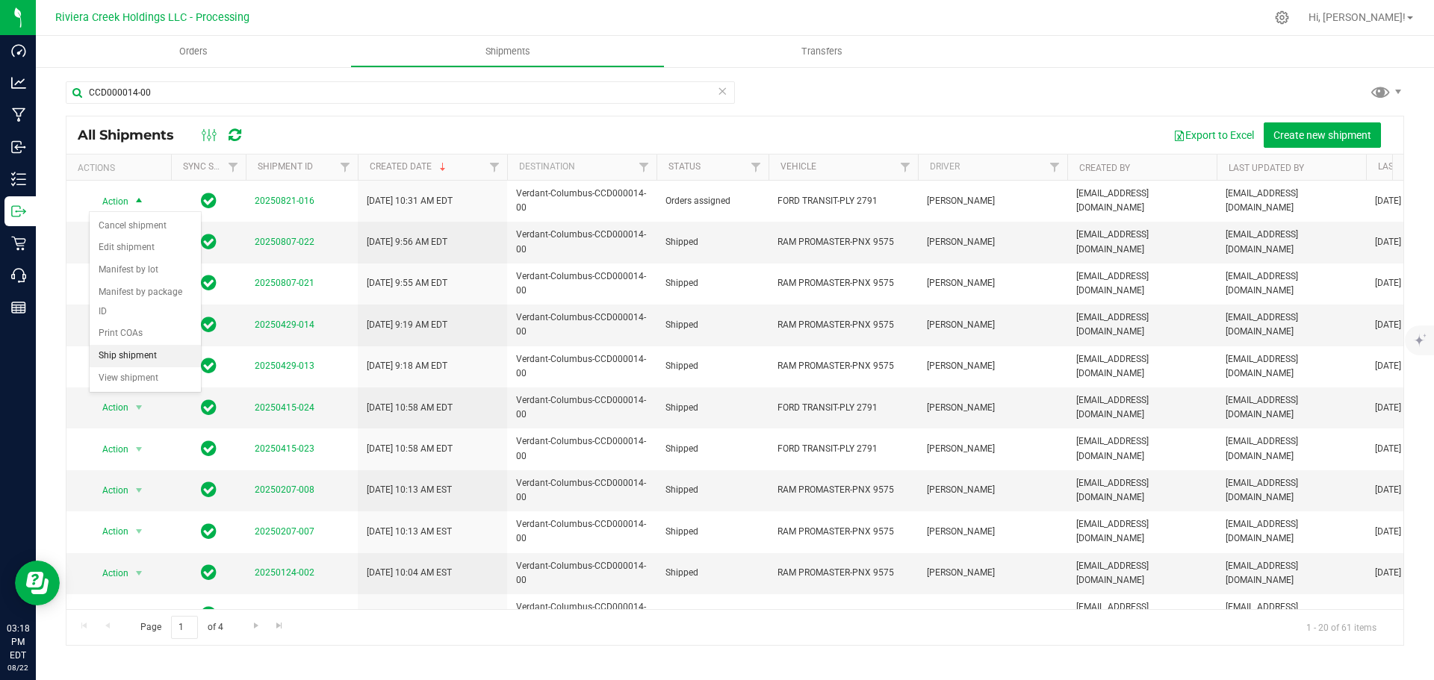
click at [125, 345] on li "Ship shipment" at bounding box center [145, 356] width 111 height 22
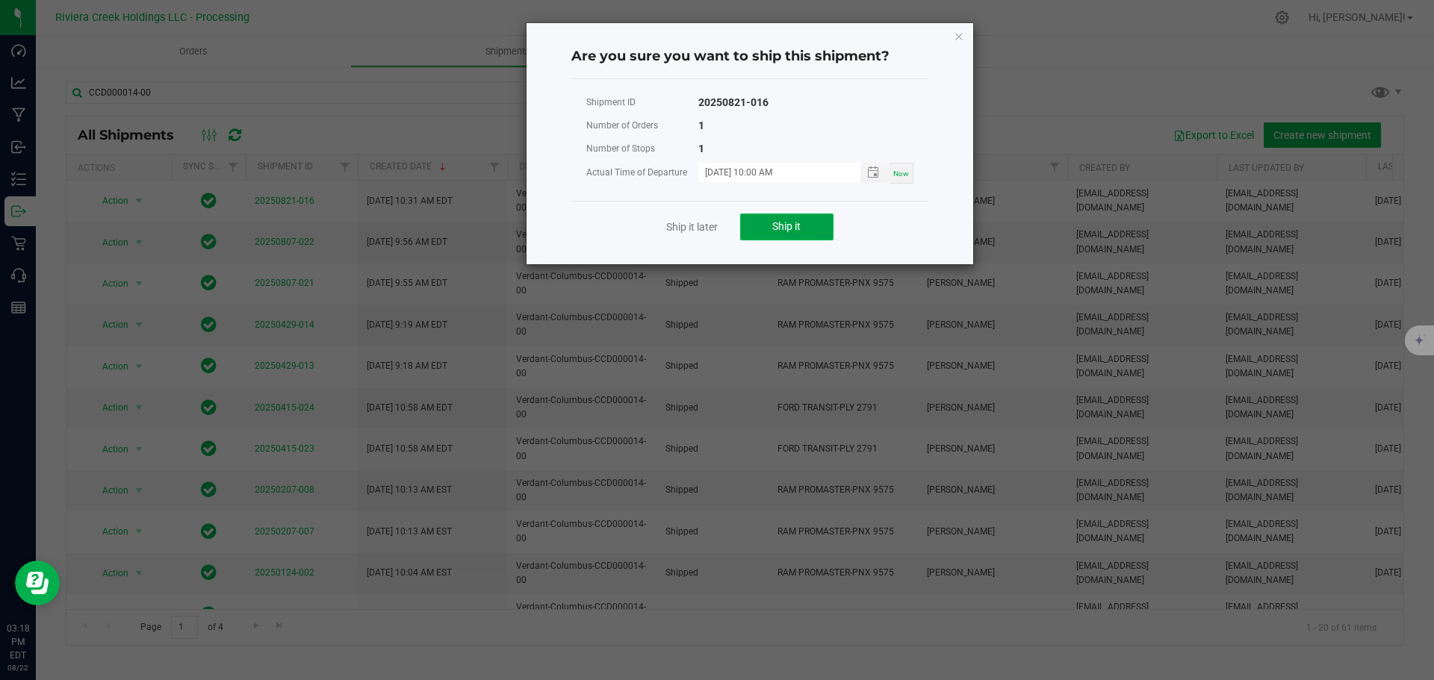
click at [751, 224] on button "Ship it" at bounding box center [786, 227] width 93 height 27
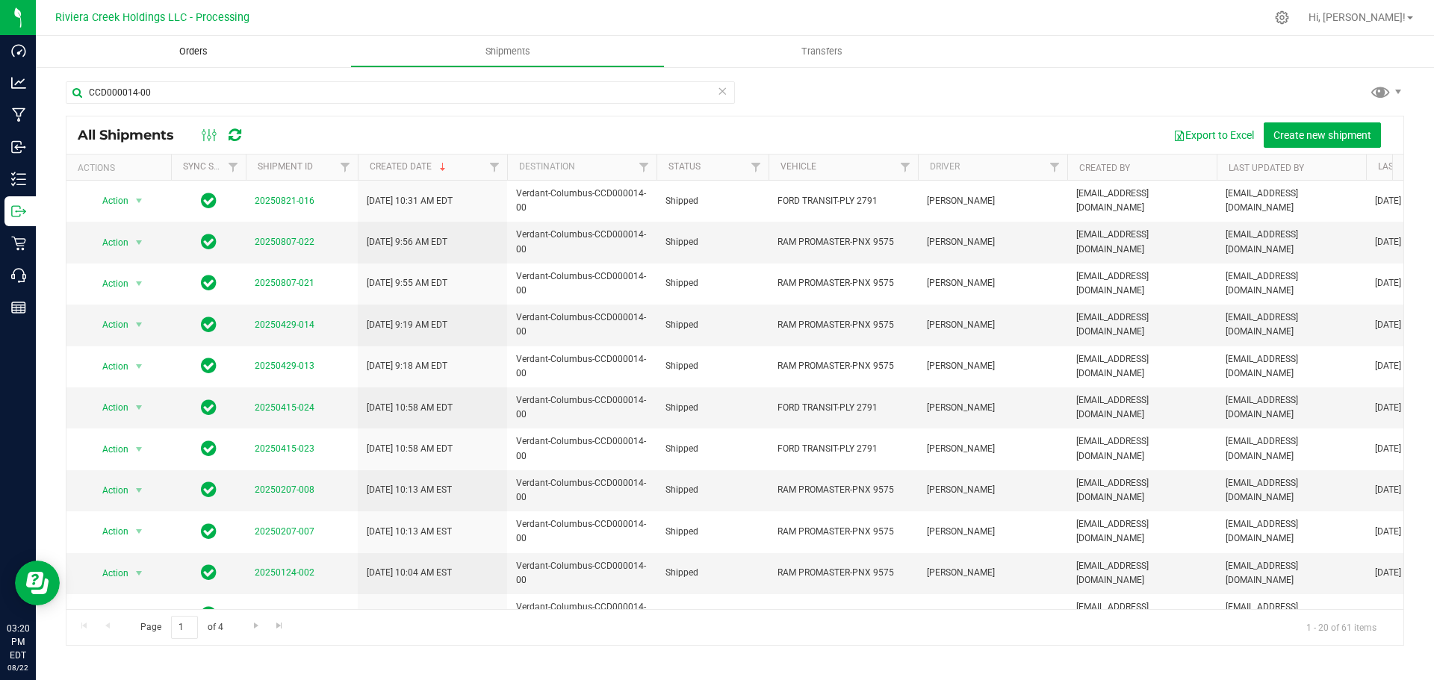
click at [197, 52] on span "Orders" at bounding box center [193, 51] width 69 height 13
